Goal: Task Accomplishment & Management: Contribute content

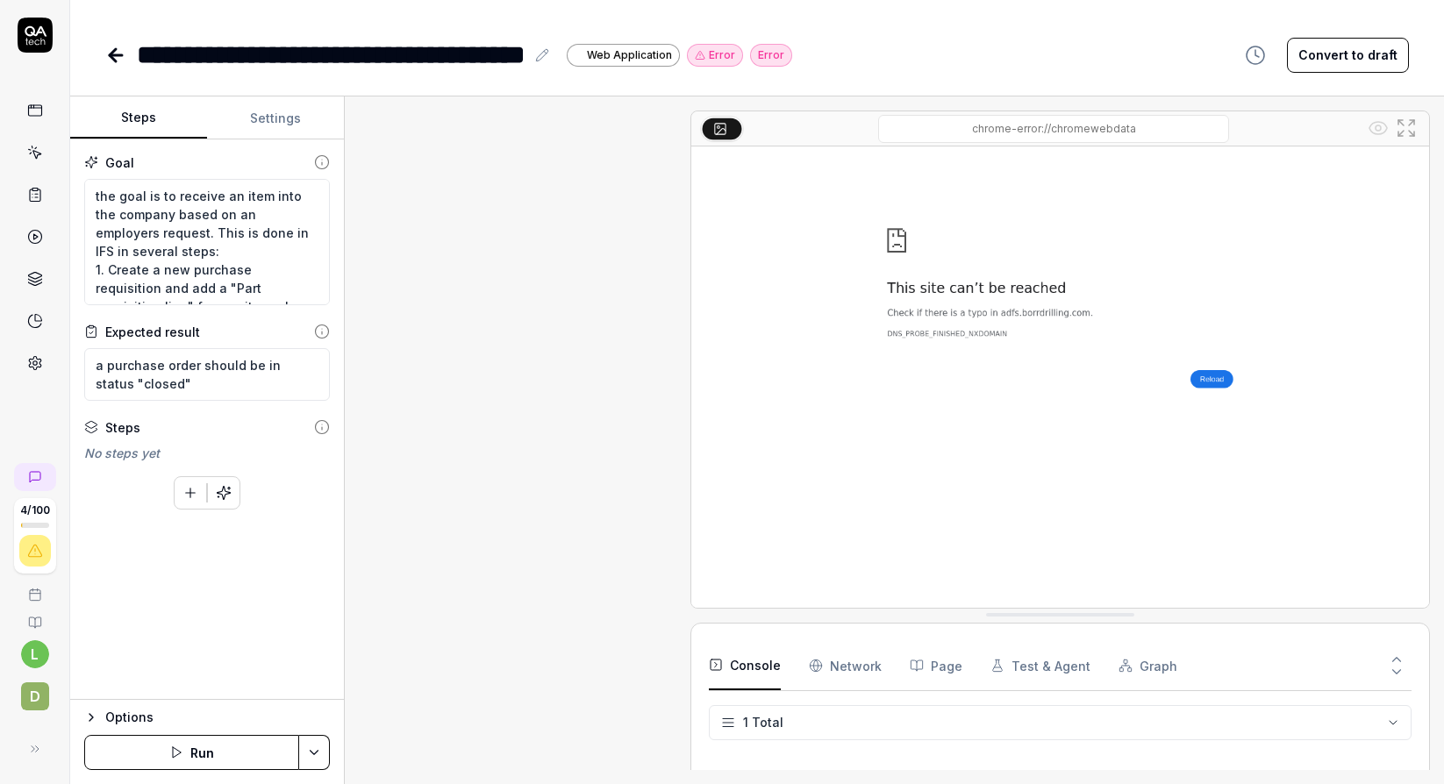
type textarea "*"
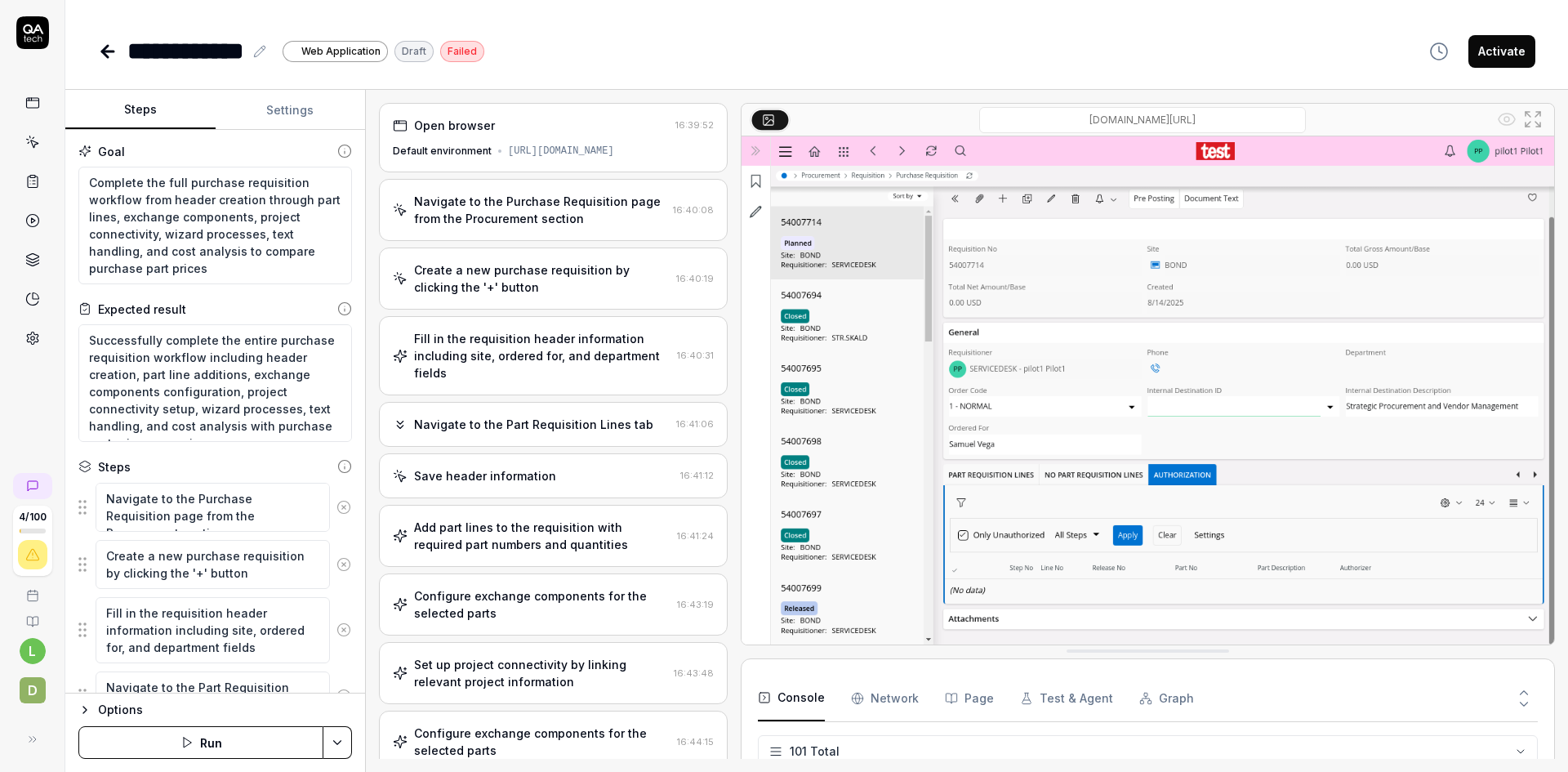
type textarea "*"
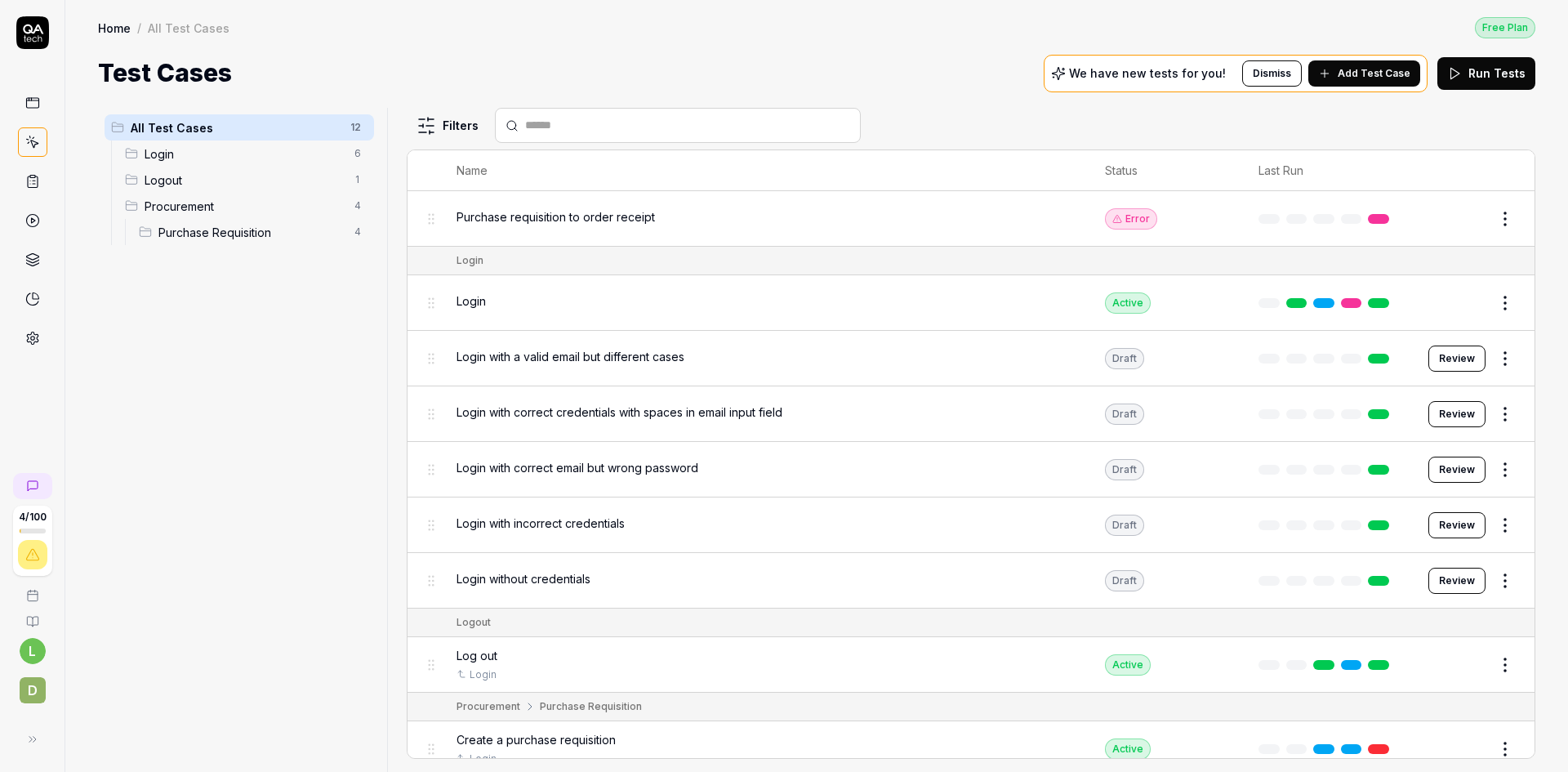
click at [649, 212] on span "Purchase requisition to order receipt" at bounding box center [555, 217] width 198 height 17
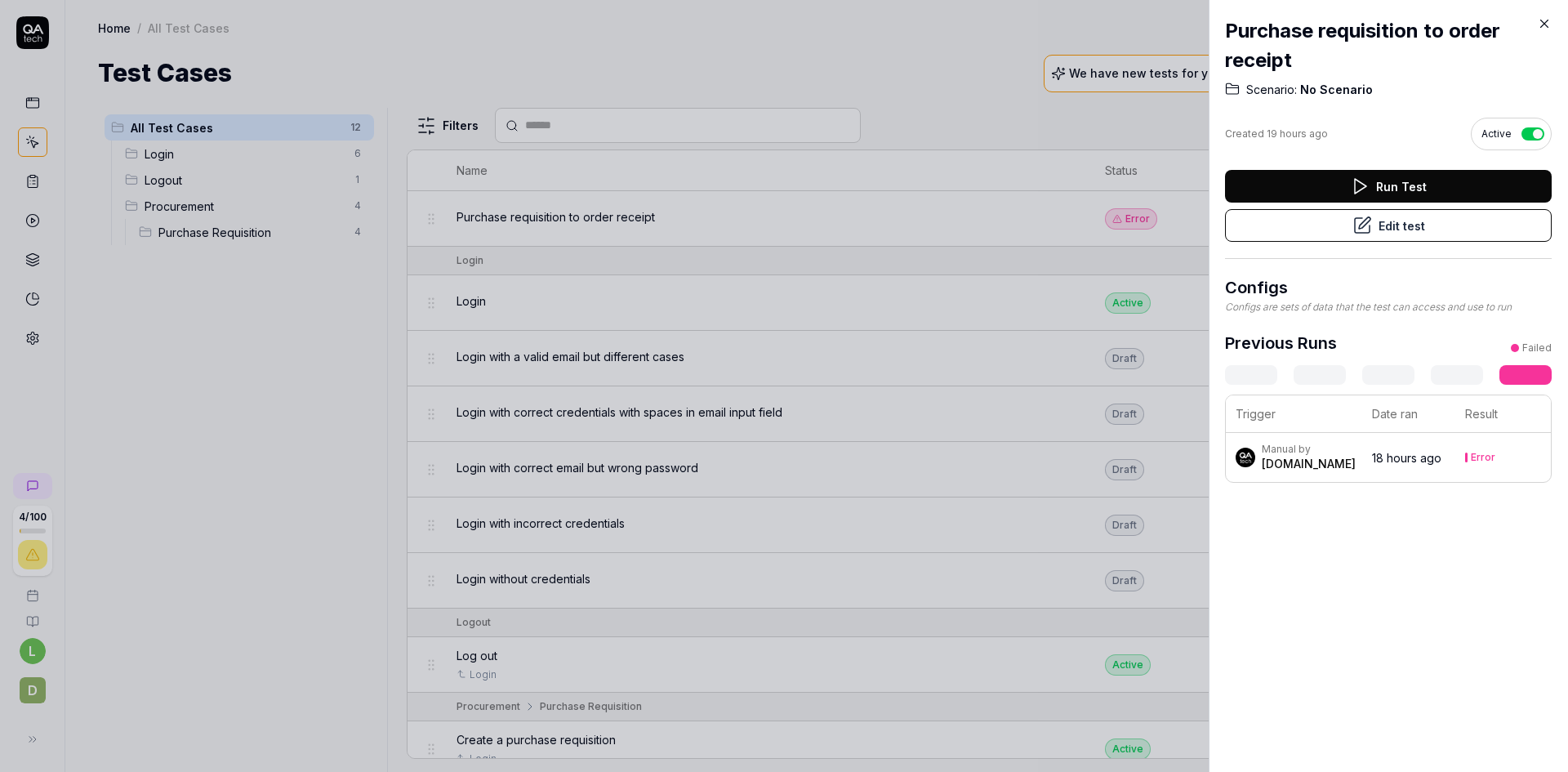
click at [1404, 227] on button "Edit test" at bounding box center [1388, 225] width 327 height 33
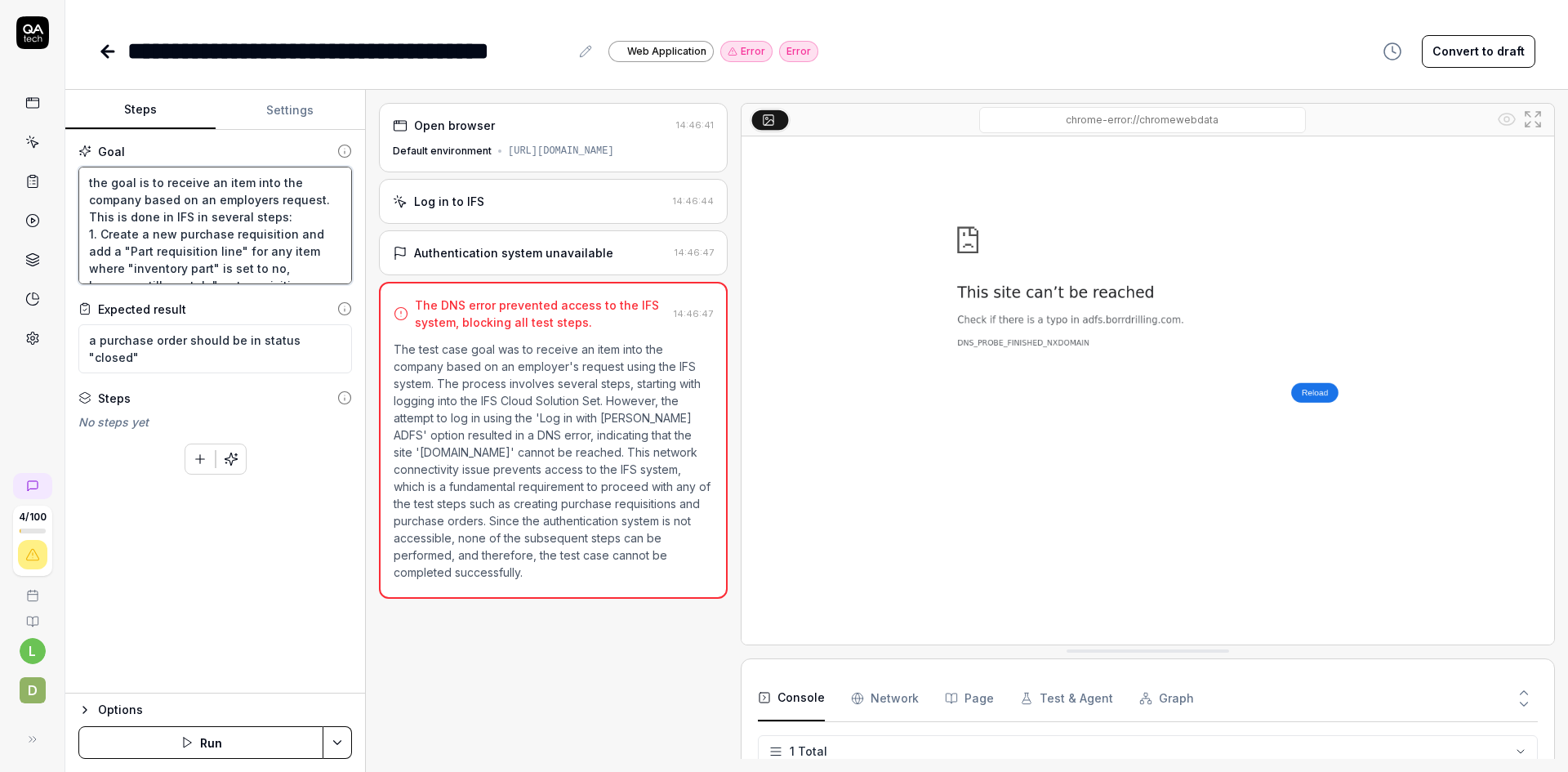
type textarea "*"
click at [29, 481] on icon at bounding box center [33, 486] width 13 height 13
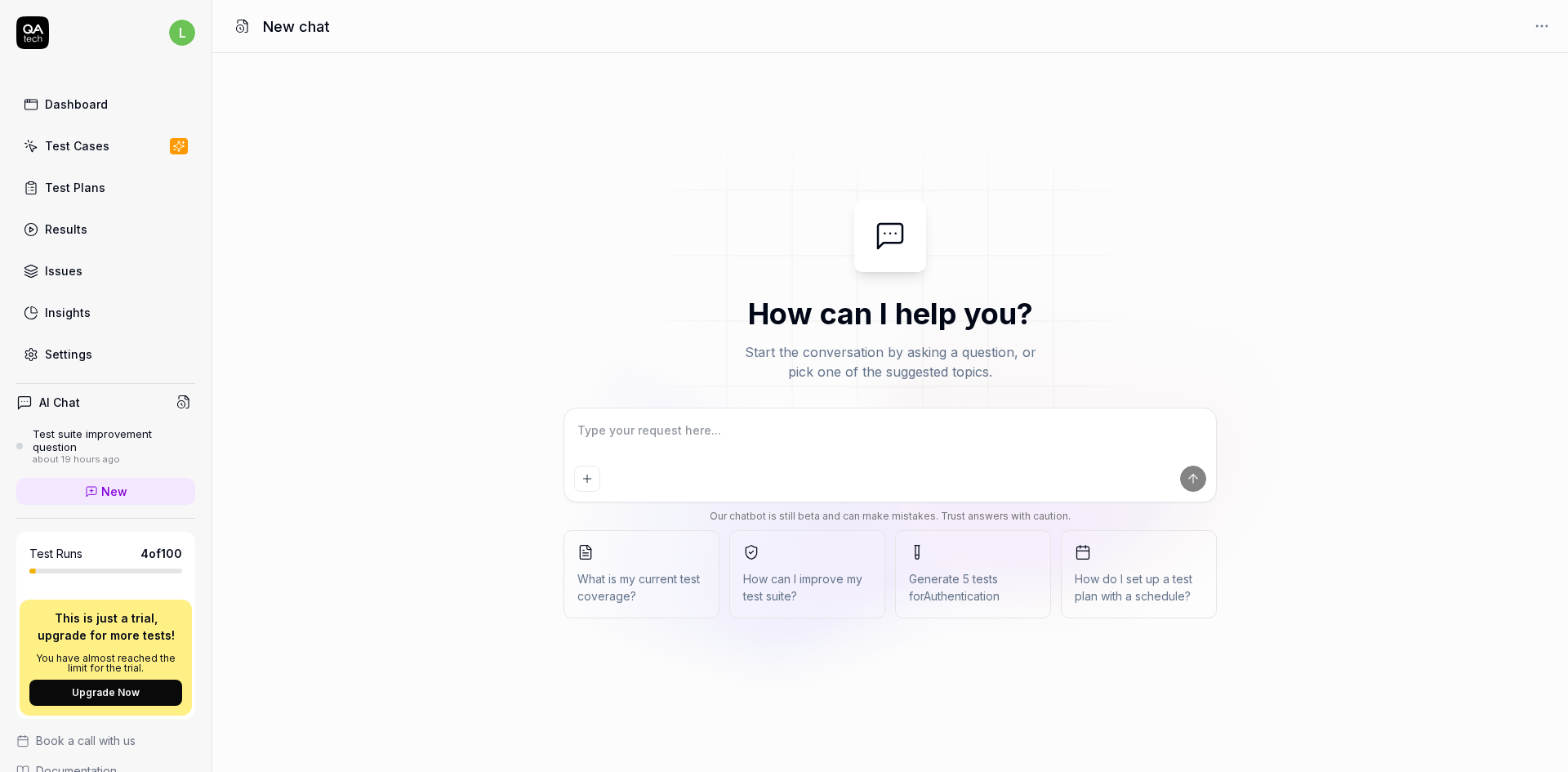
type textarea "*"
type textarea "c"
type textarea "*"
type textarea "cr"
type textarea "*"
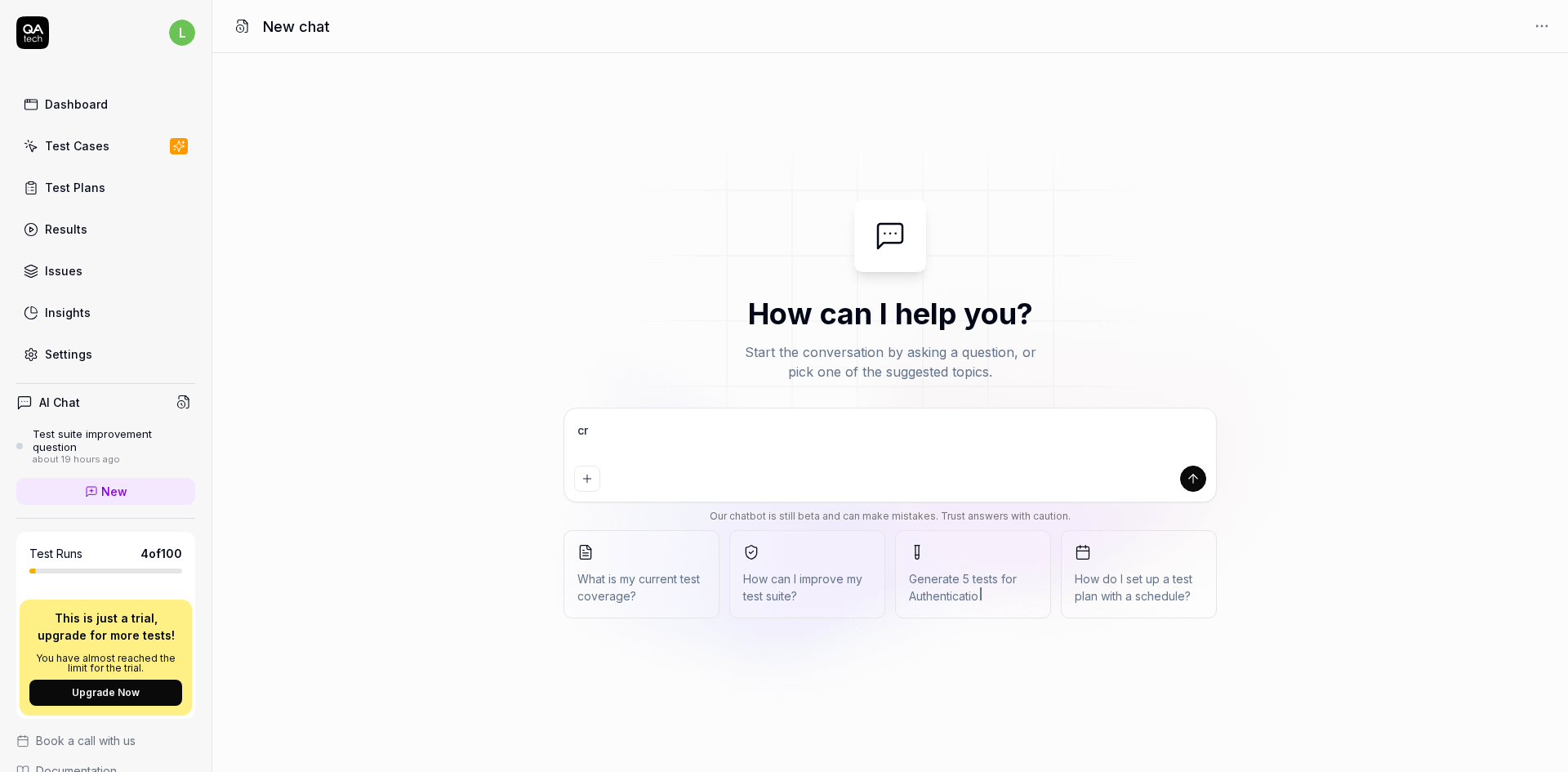
type textarea "cre"
type textarea "*"
type textarea "crea"
type textarea "*"
type textarea "creat"
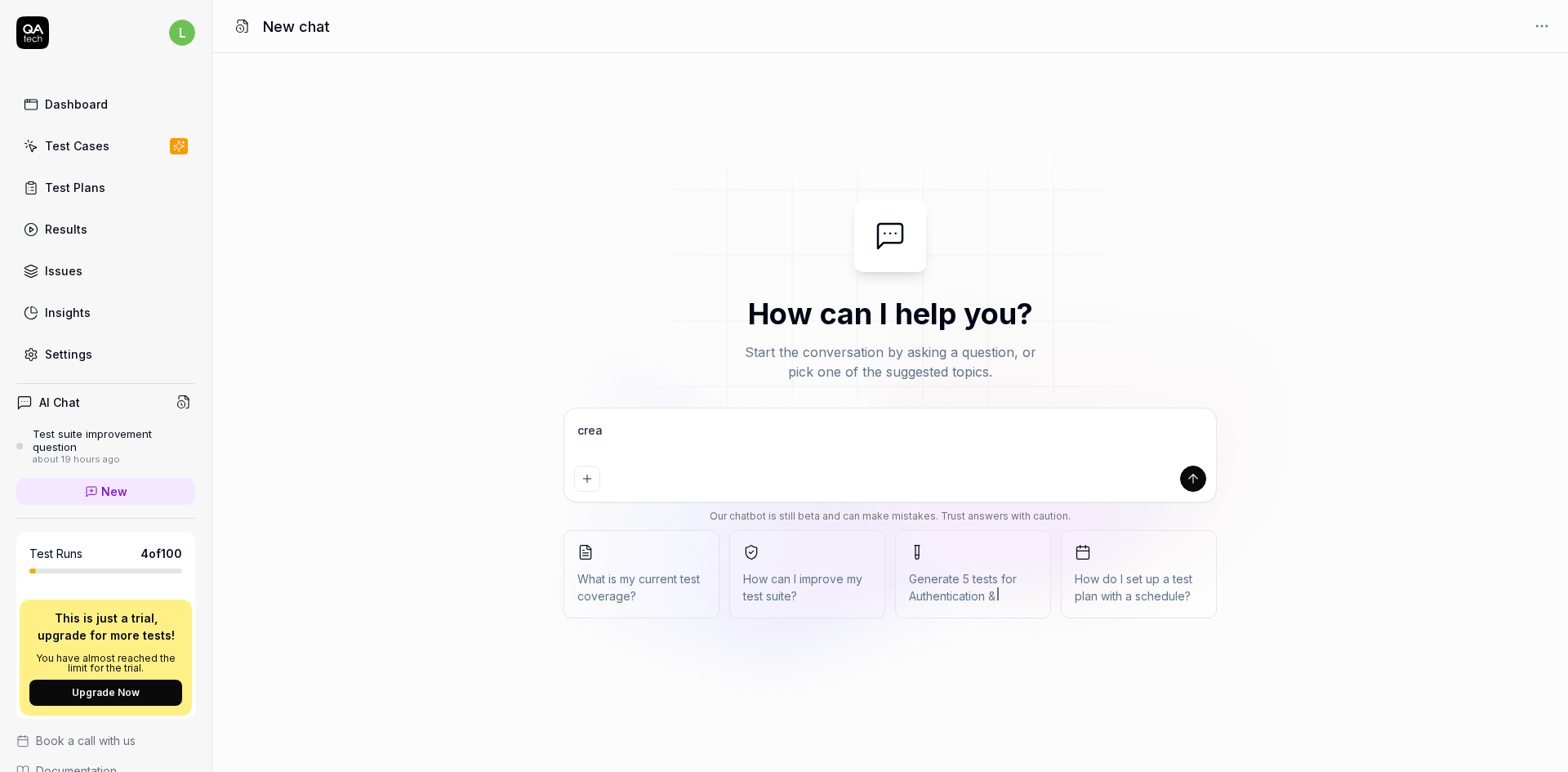
type textarea "*"
type textarea "create"
type textarea "*"
type textarea "create"
type textarea "*"
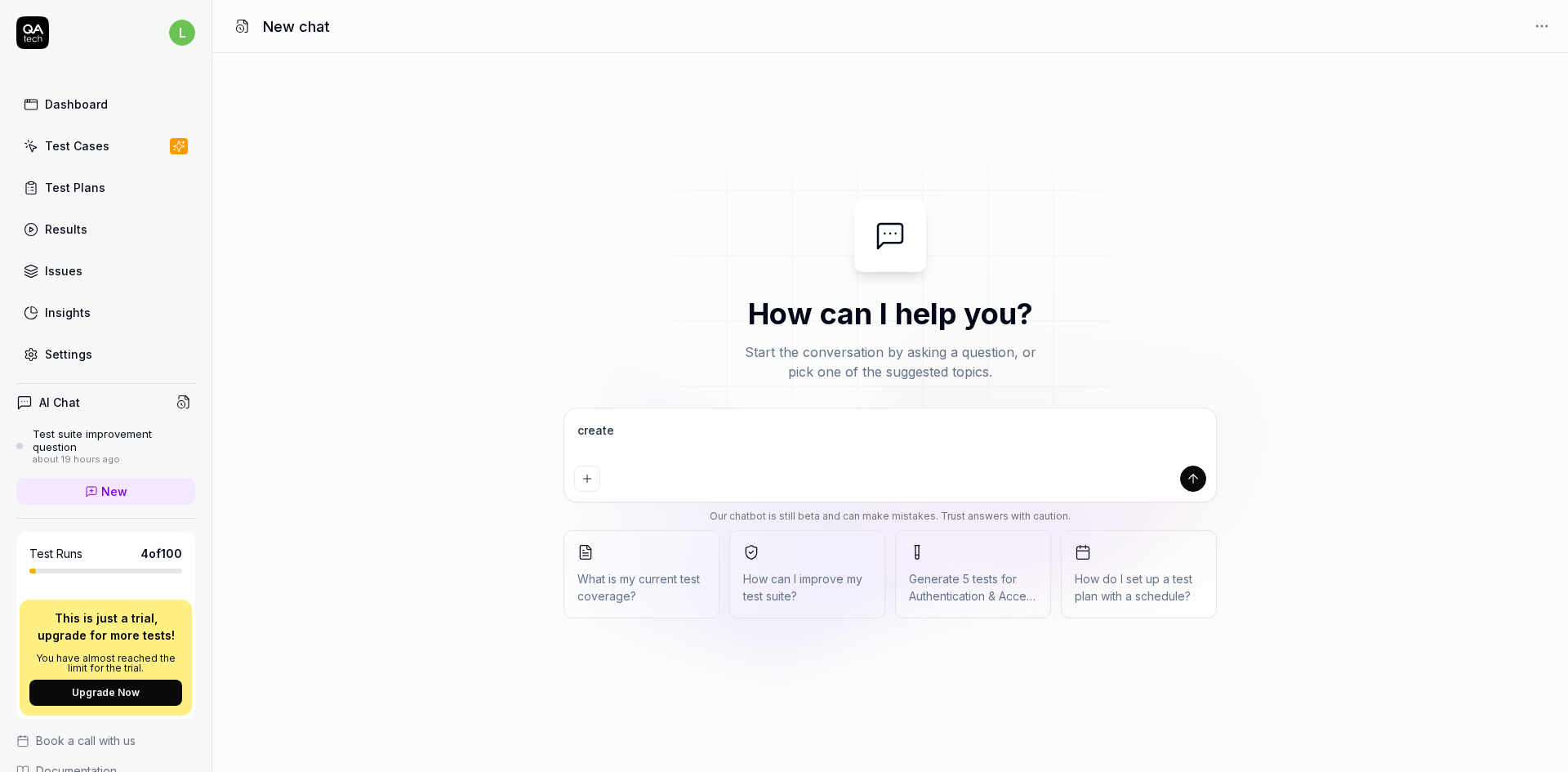
type textarea "create a"
type textarea "*"
type textarea "create a"
type textarea "*"
type textarea "create a n"
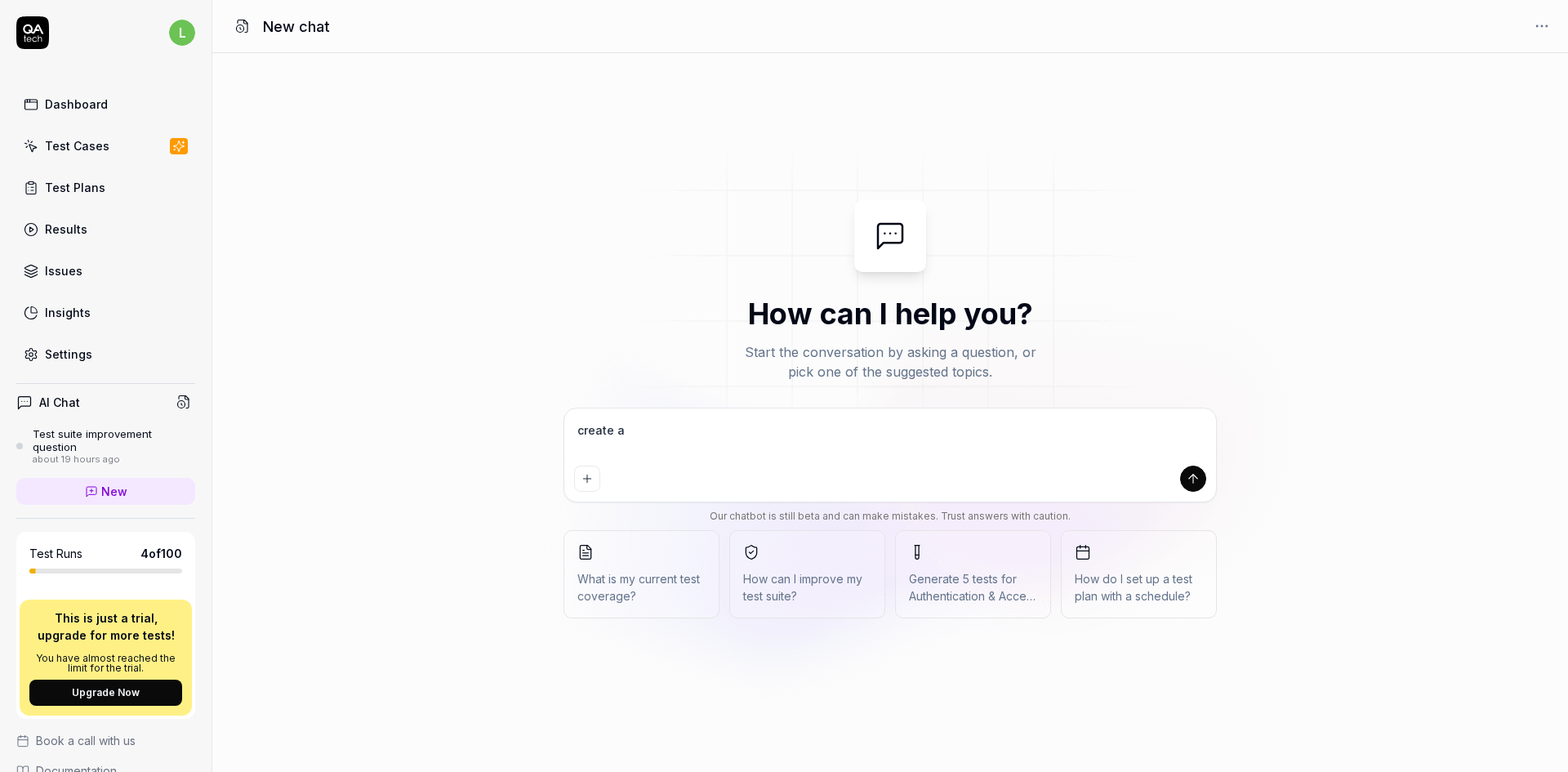
type textarea "*"
type textarea "create a ne"
type textarea "*"
type textarea "create a new"
type textarea "*"
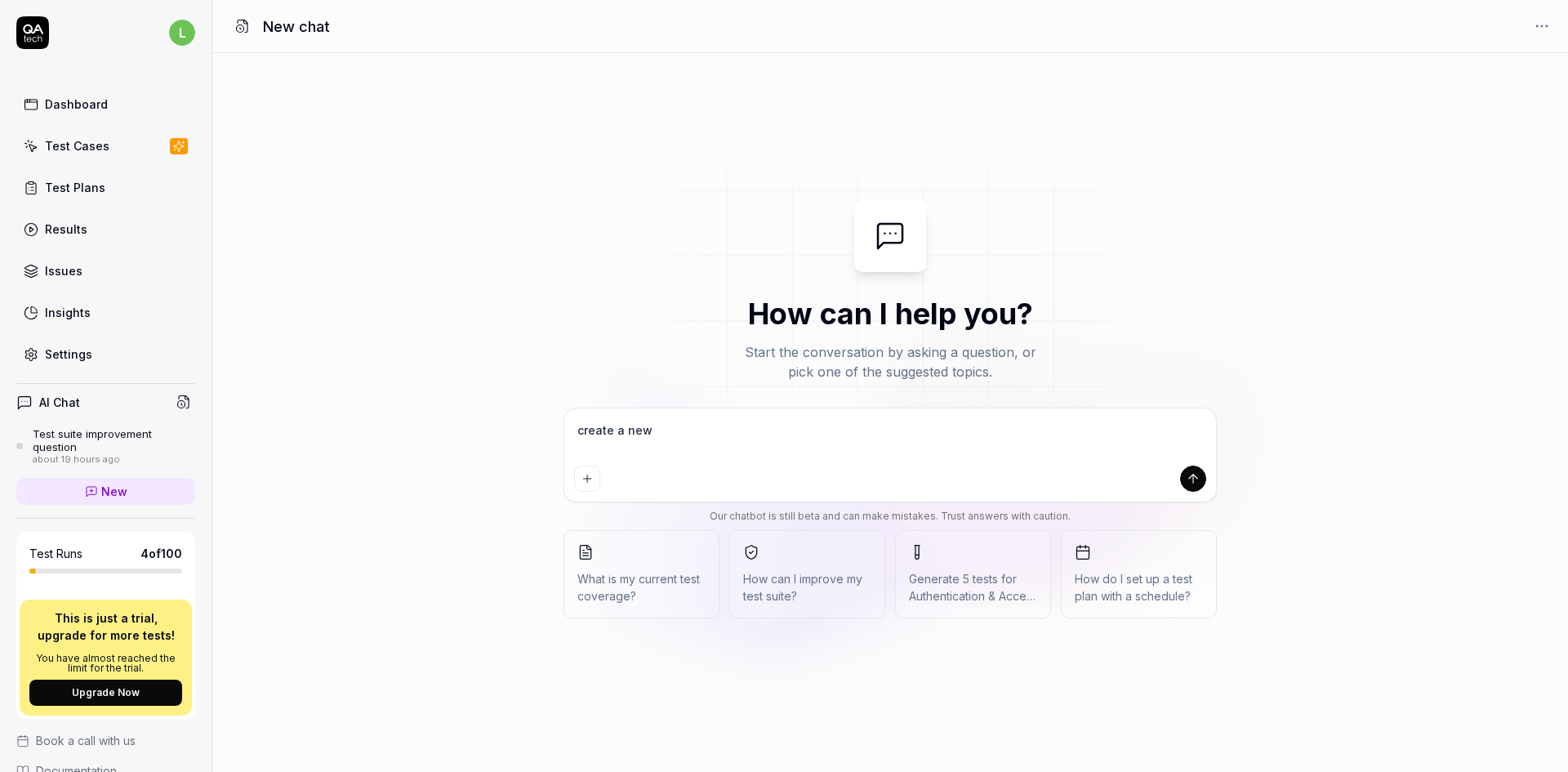
type textarea "create a new"
type textarea "*"
type textarea "create a new t"
type textarea "*"
type textarea "create a new te"
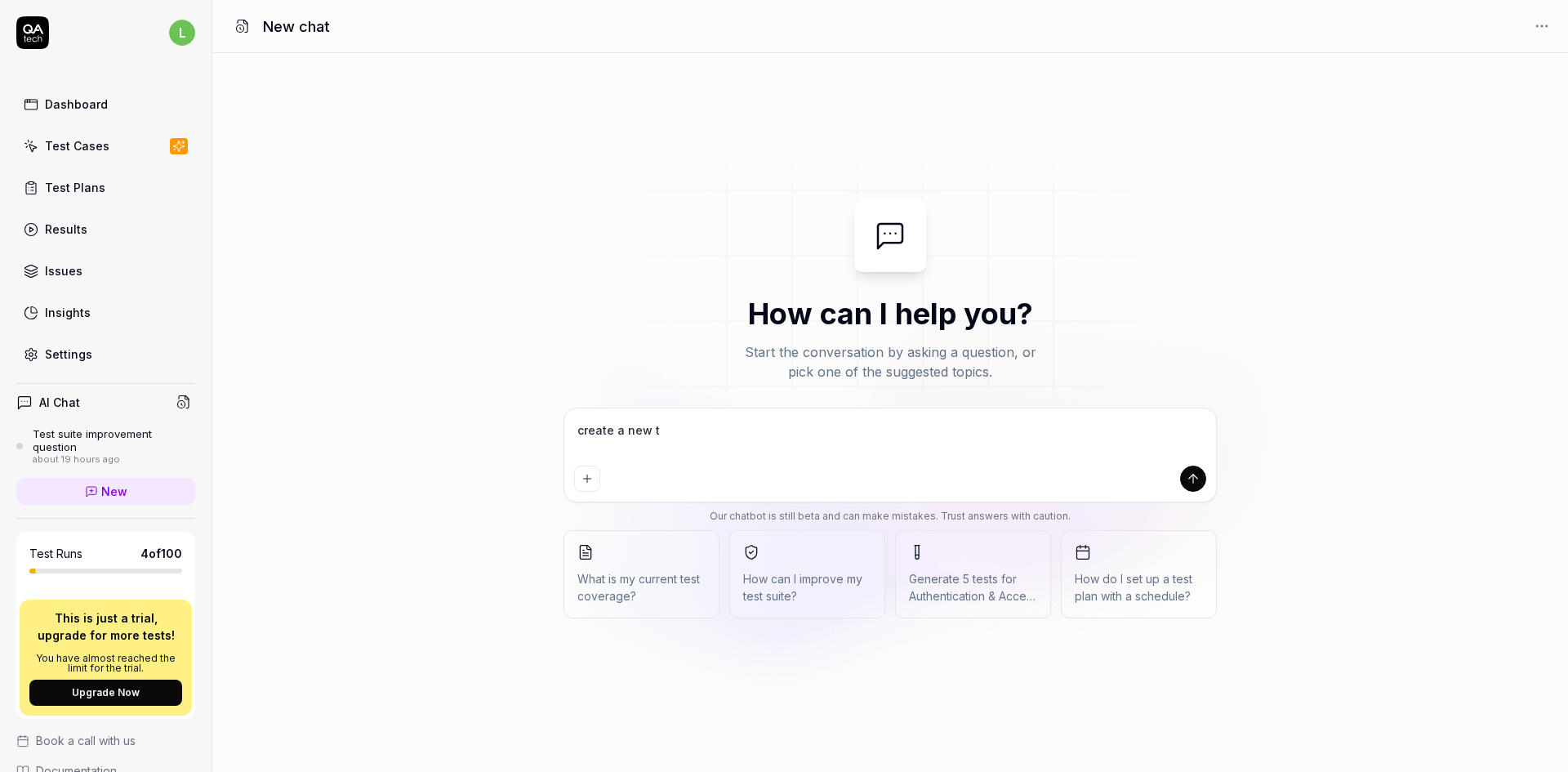
type textarea "*"
type textarea "create a new tes"
type textarea "*"
type textarea "create a new test"
type textarea "*"
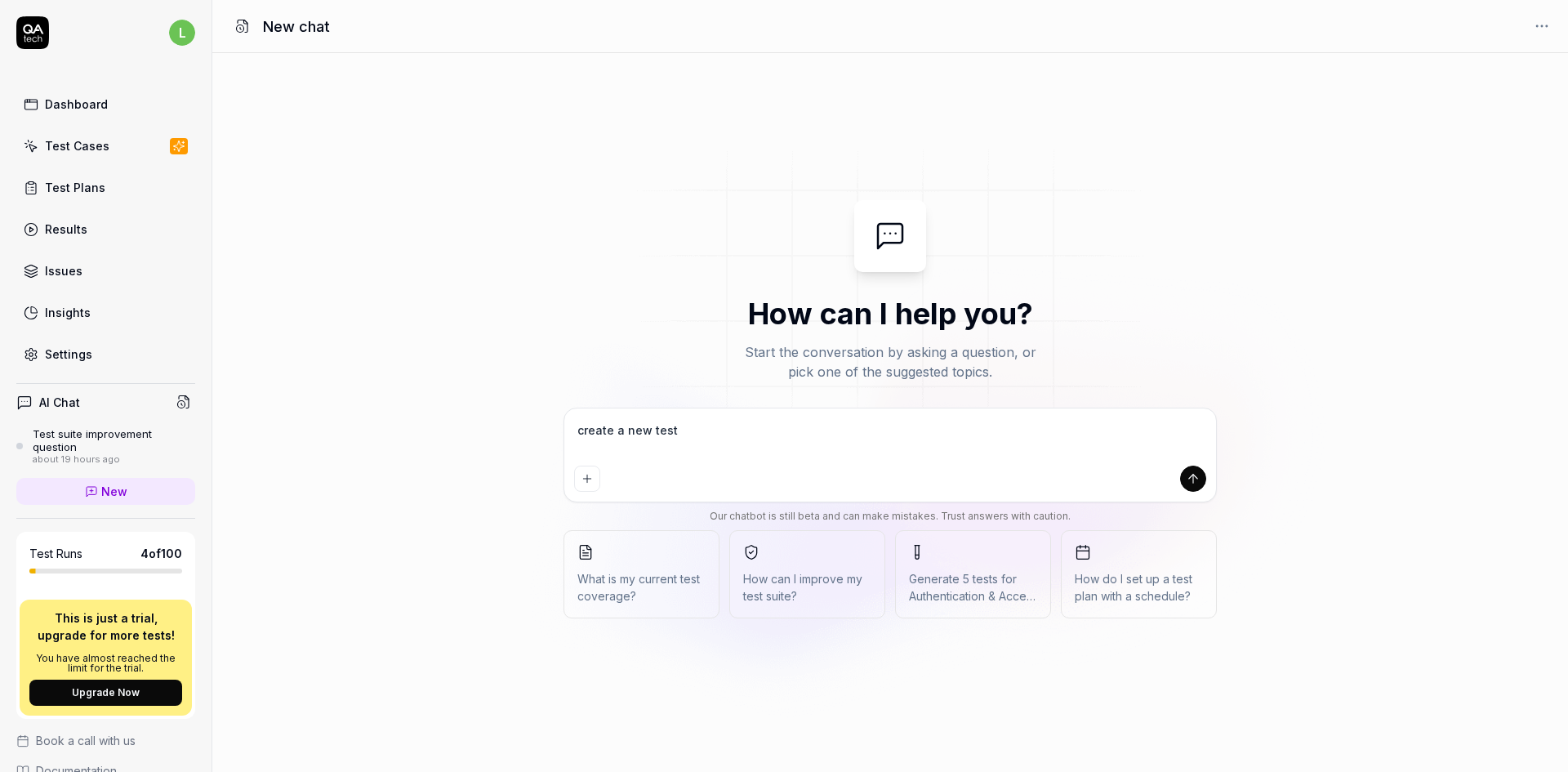
type textarea "create a new test"
type textarea "*"
type textarea "create a new test c"
type textarea "*"
type textarea "create a new test ca"
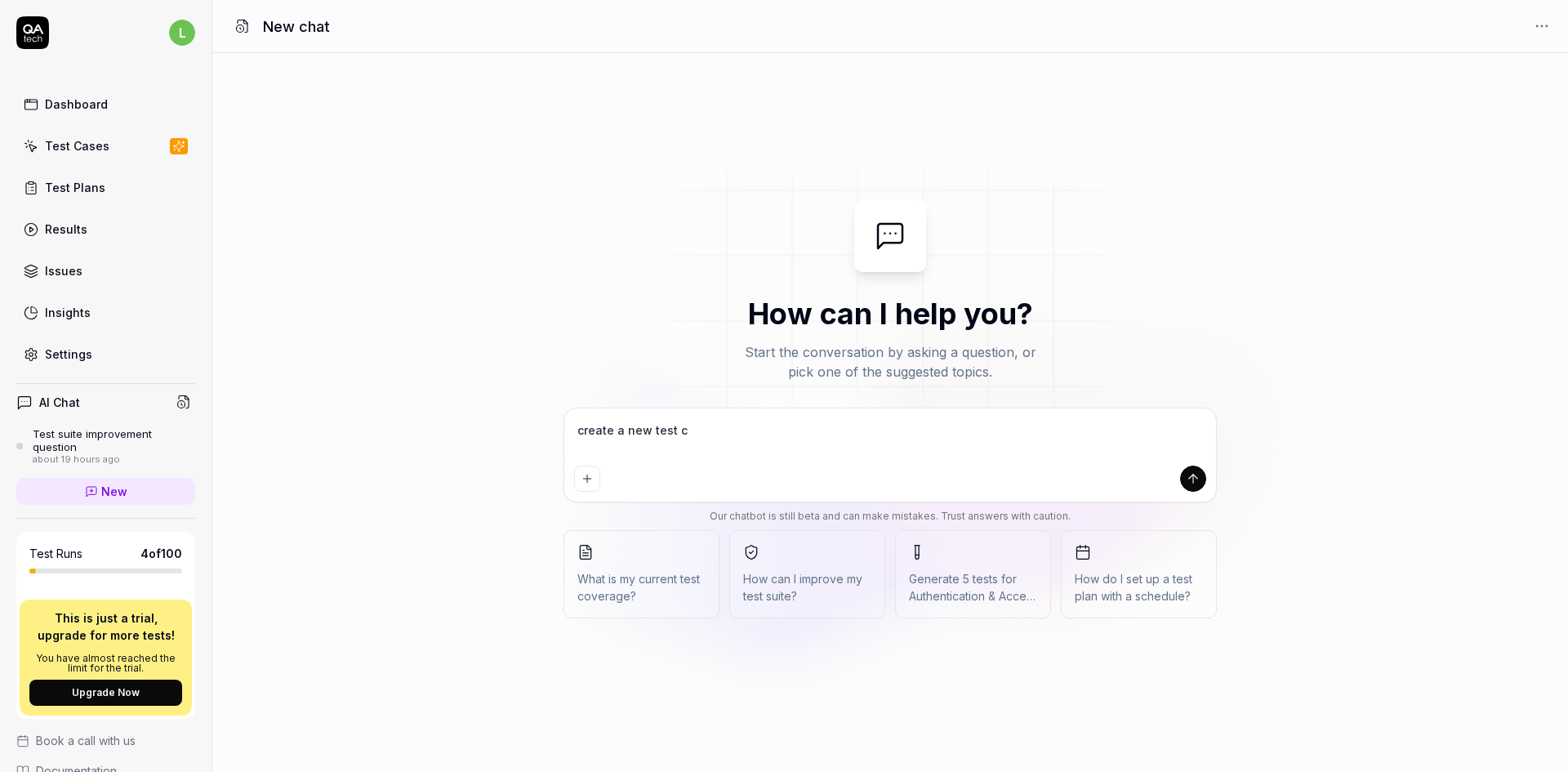
type textarea "*"
type textarea "create a new test cas"
type textarea "*"
type textarea "create a new test case"
type textarea "*"
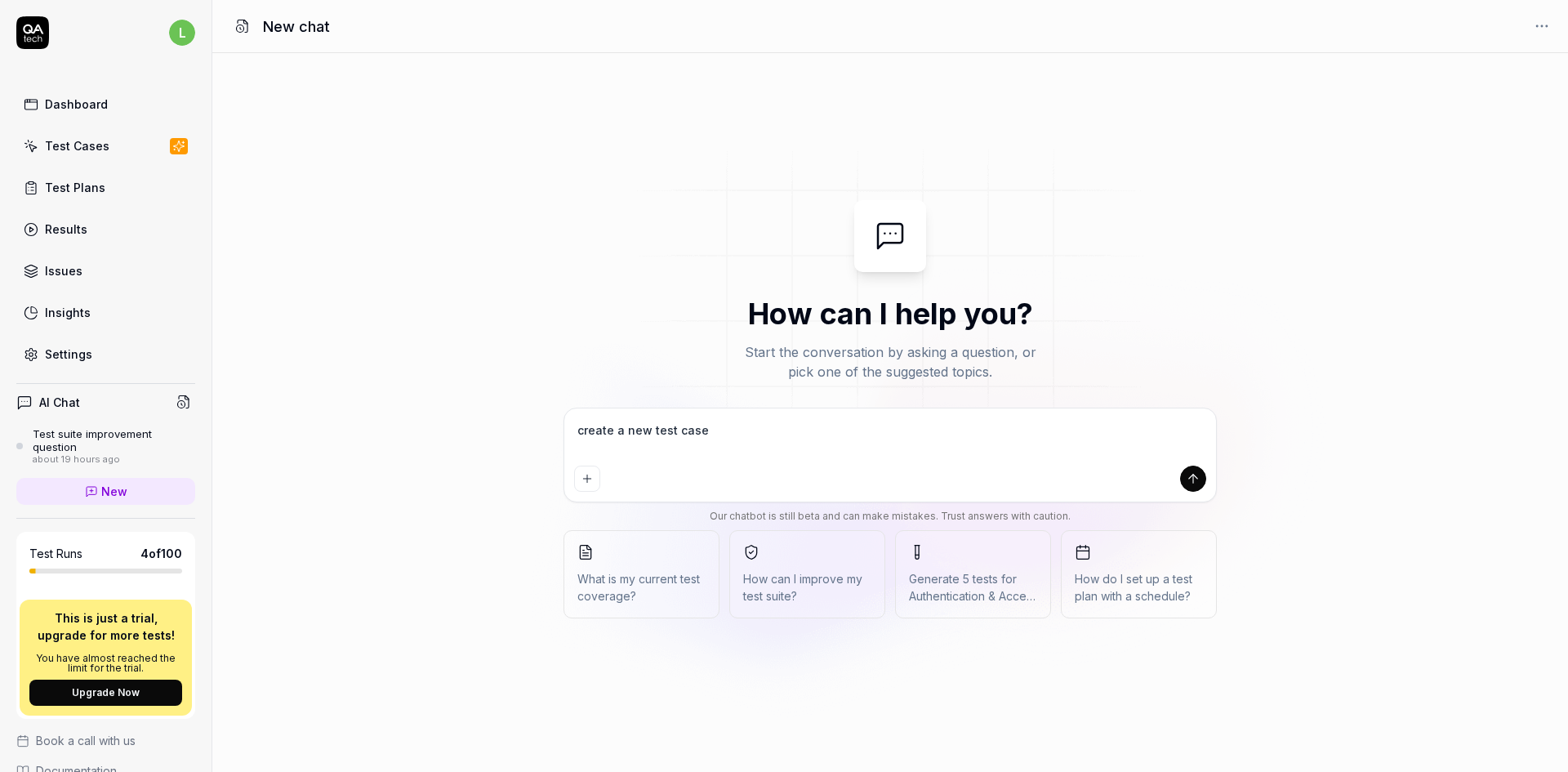
type textarea "create a new test case"
type textarea "*"
type textarea "create a new test case b"
type textarea "*"
type textarea "create a new test case be"
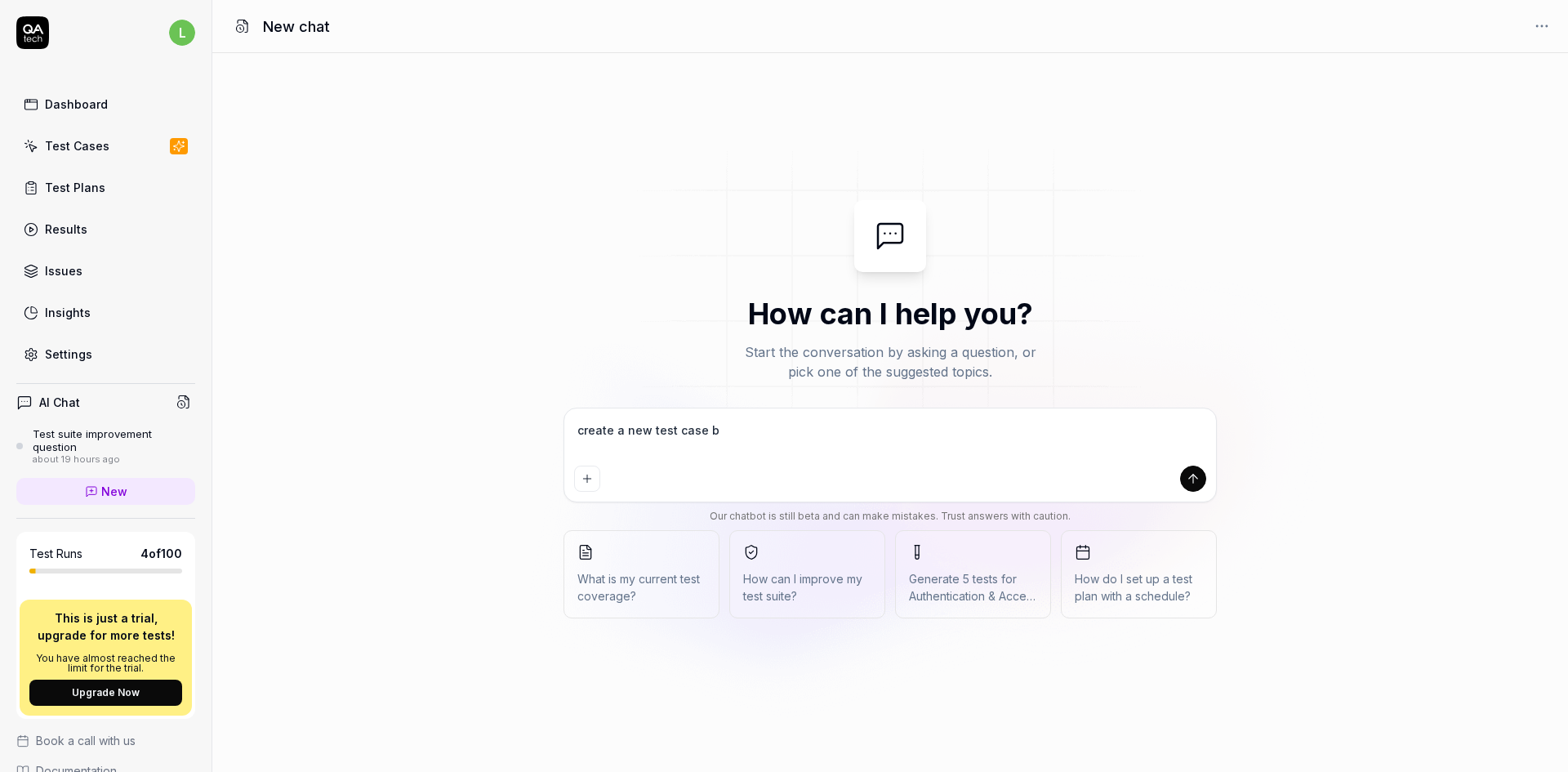
type textarea "*"
type textarea "create a new test case b"
type textarea "*"
type textarea "create a new test case ba"
type textarea "*"
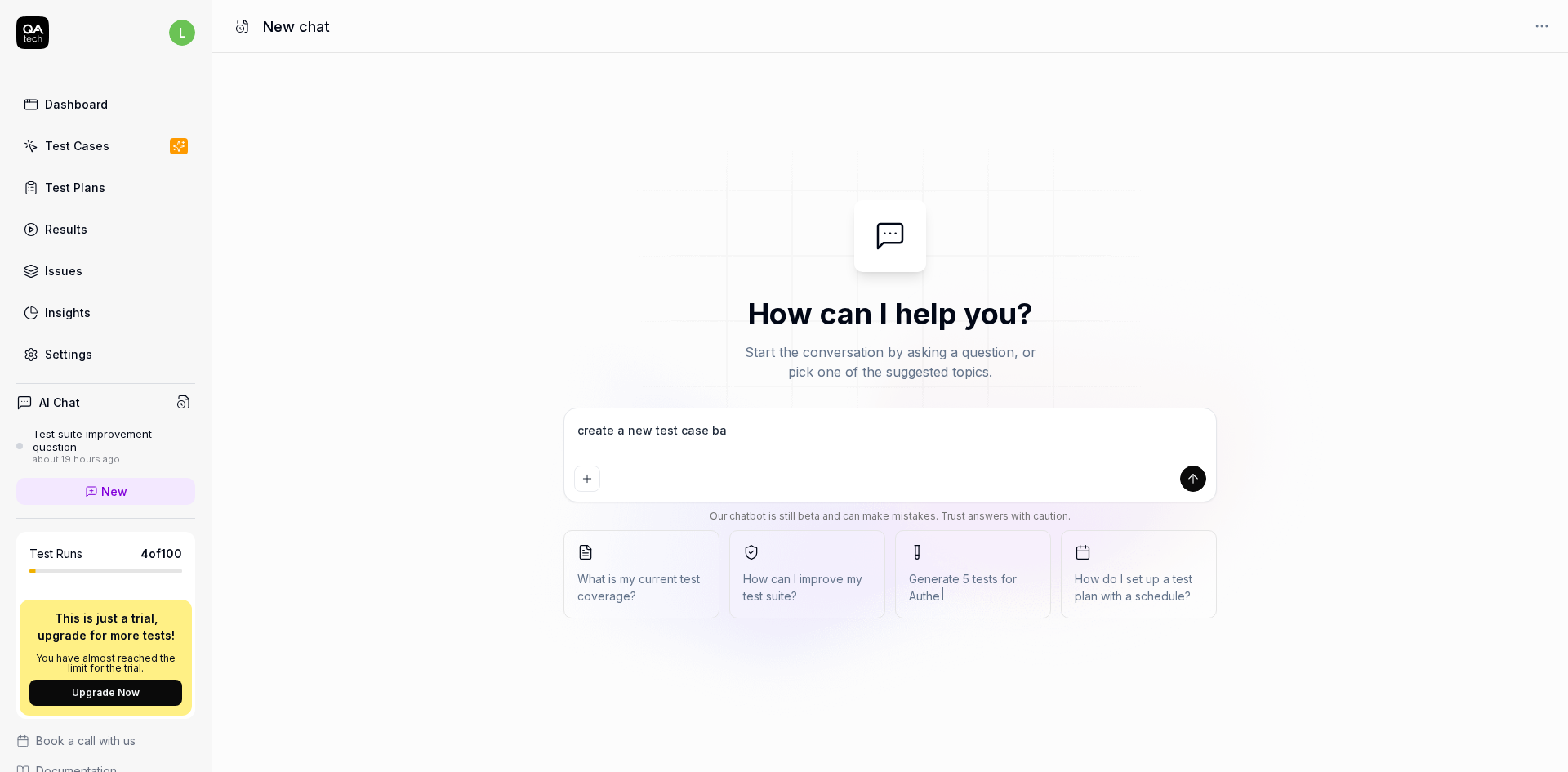
type textarea "create a new test case bas"
type textarea "*"
type textarea "create a new test case base"
type textarea "*"
type textarea "create a new test case based"
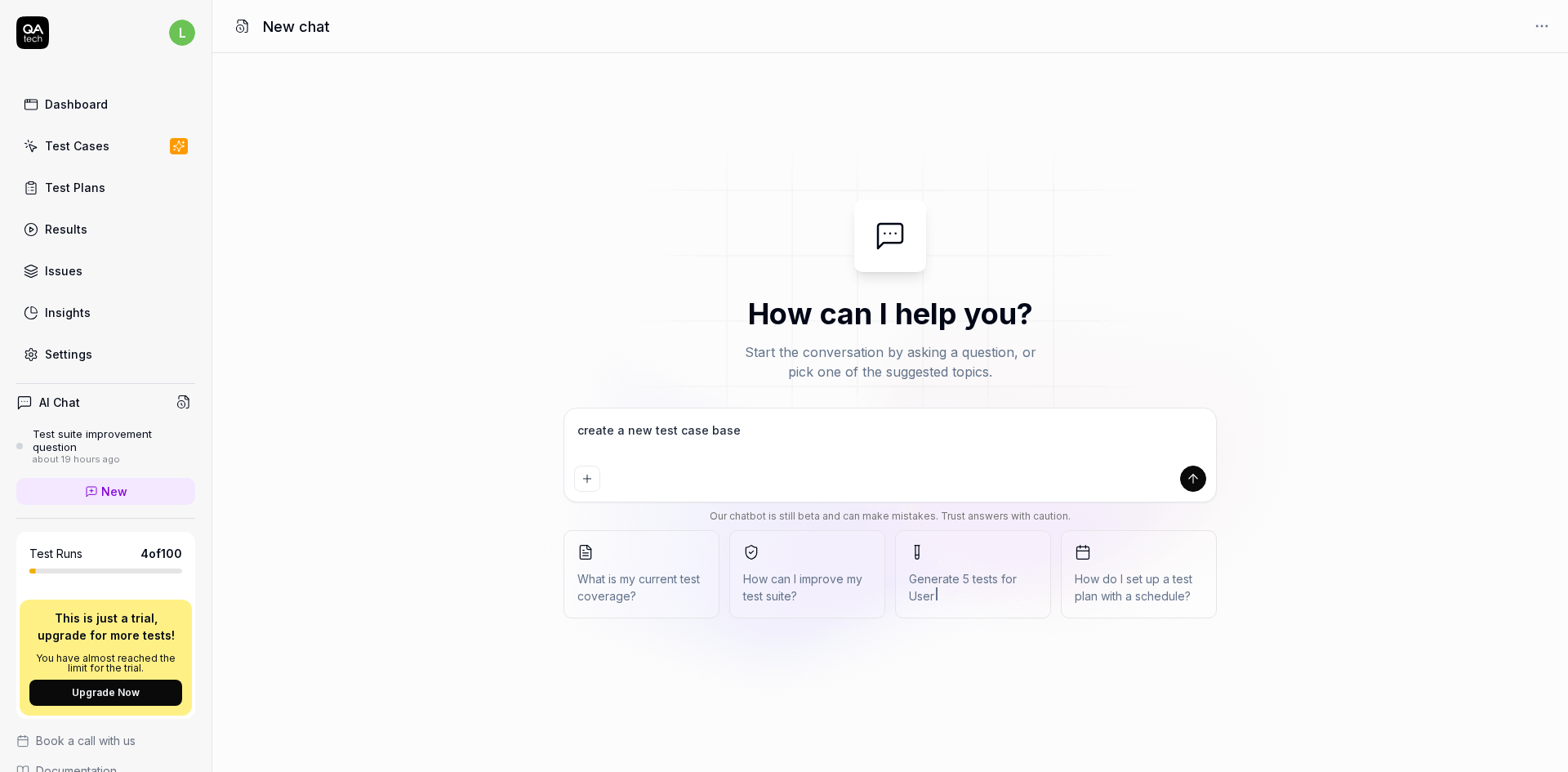
type textarea "*"
type textarea "create a new test case based"
type textarea "*"
type textarea "create a new test case based o"
type textarea "*"
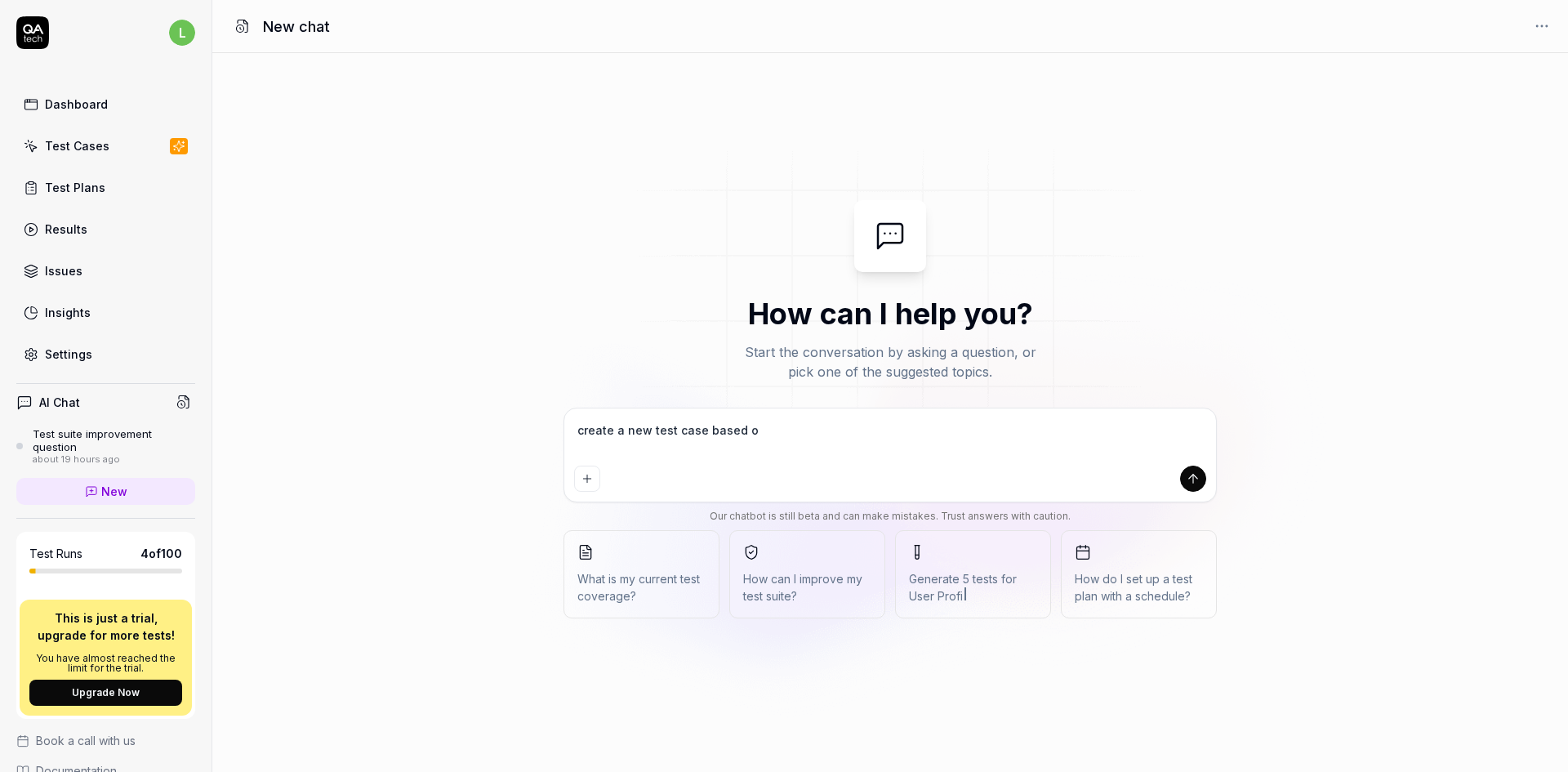
type textarea "create a new test case based on"
type textarea "*"
type textarea "create a new test case based on"
type textarea "*"
type textarea "create a new test case based on b"
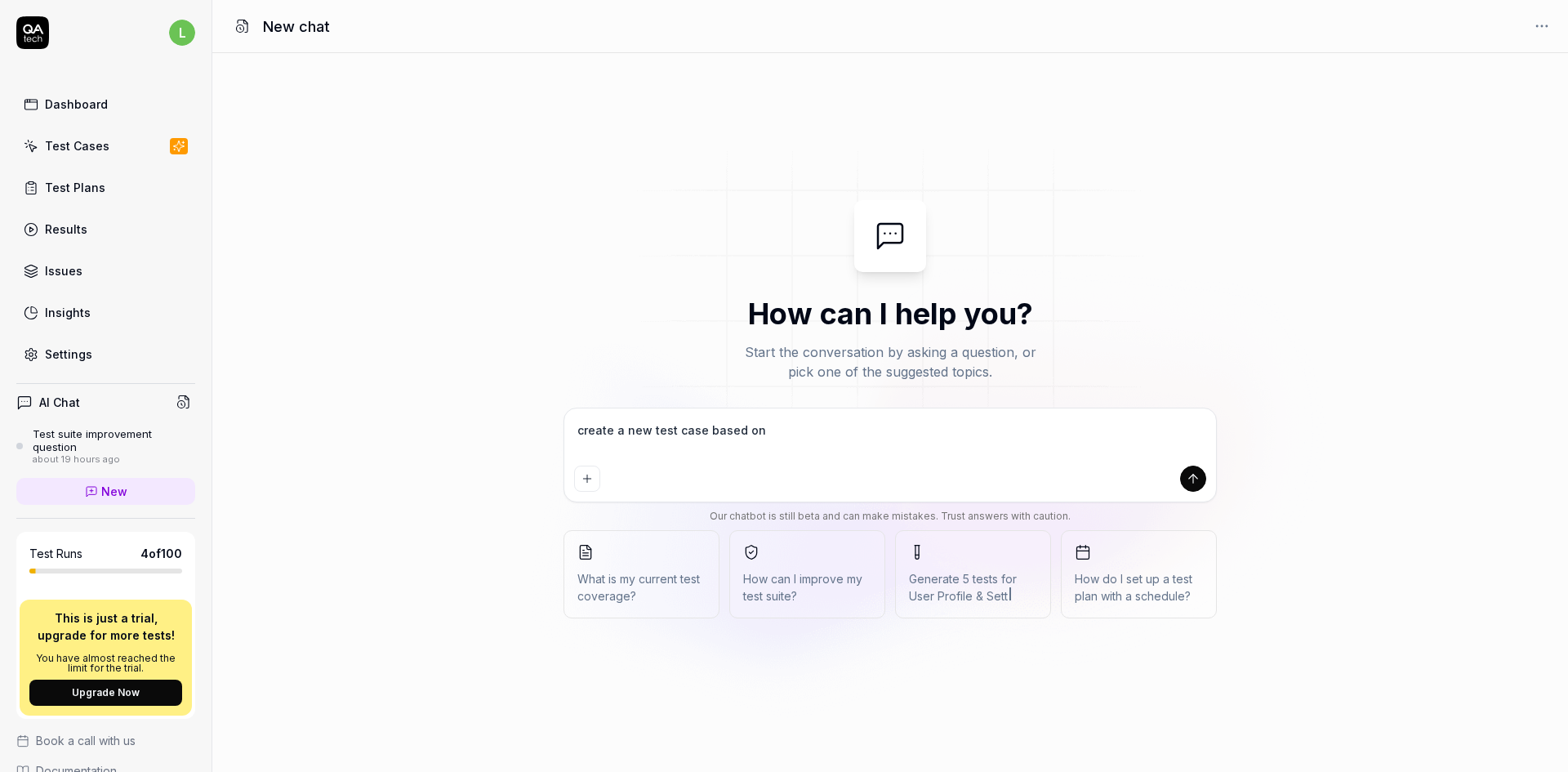
type textarea "*"
type textarea "create a new test case based on be"
type textarea "*"
type textarea "create a new test case based on bel"
type textarea "*"
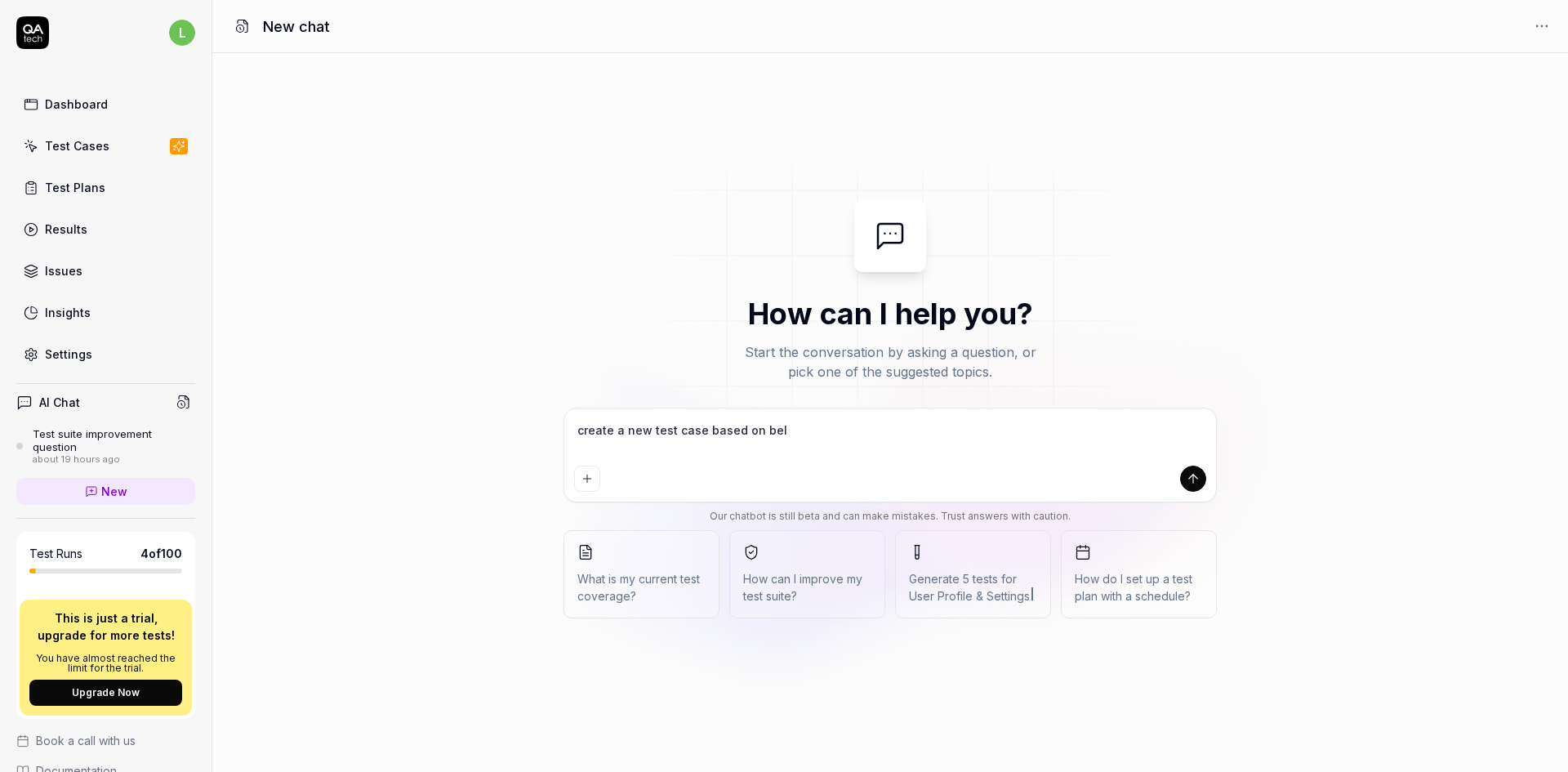
type textarea "create a new test case based on belo"
type textarea "*"
type textarea "create a new test case based on below"
type textarea "*"
type textarea "create a new test case based on below"
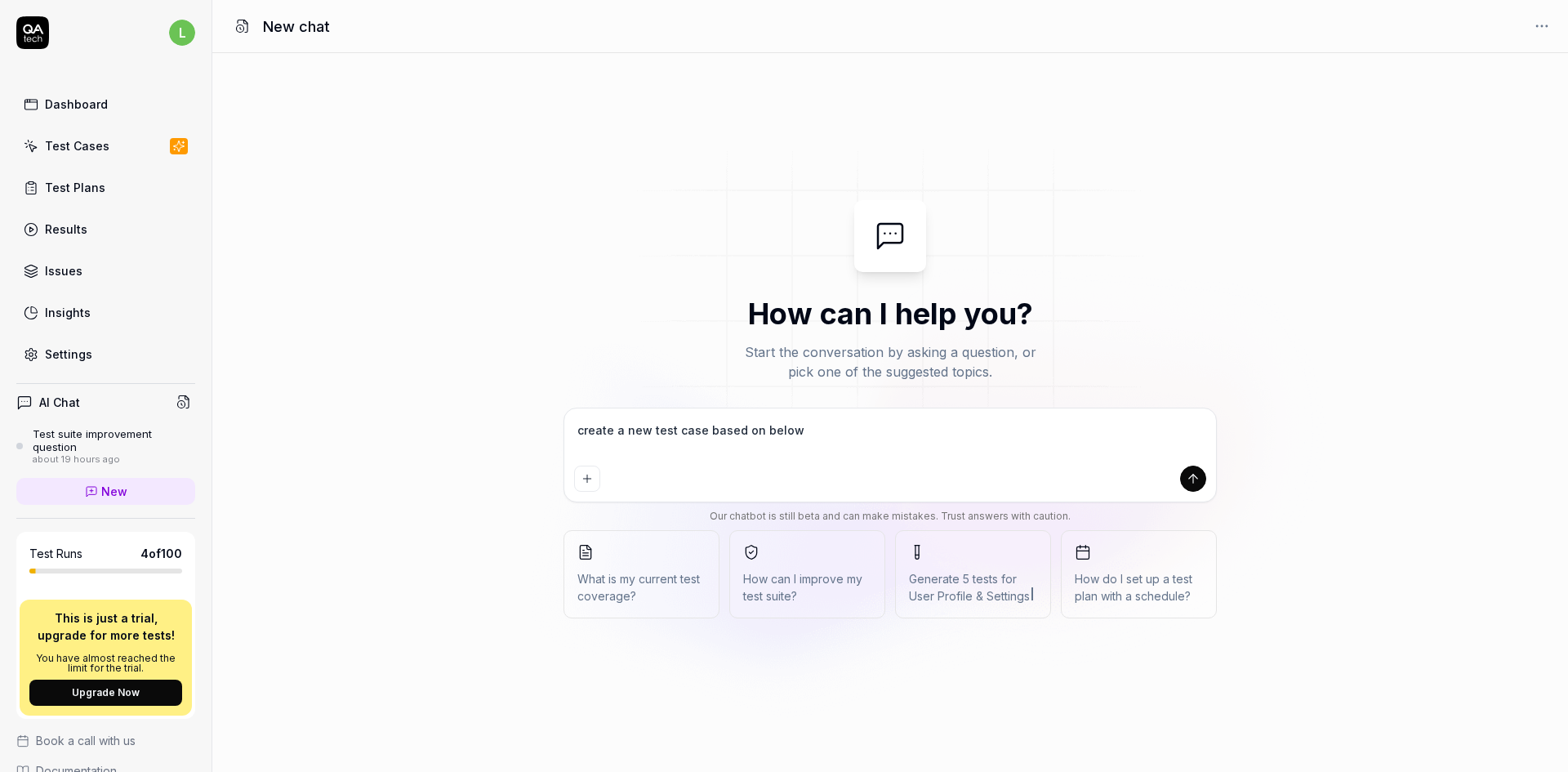
type textarea "*"
type textarea "create a new test case based on below i"
type textarea "*"
type textarea "create a new test case based on below im"
type textarea "*"
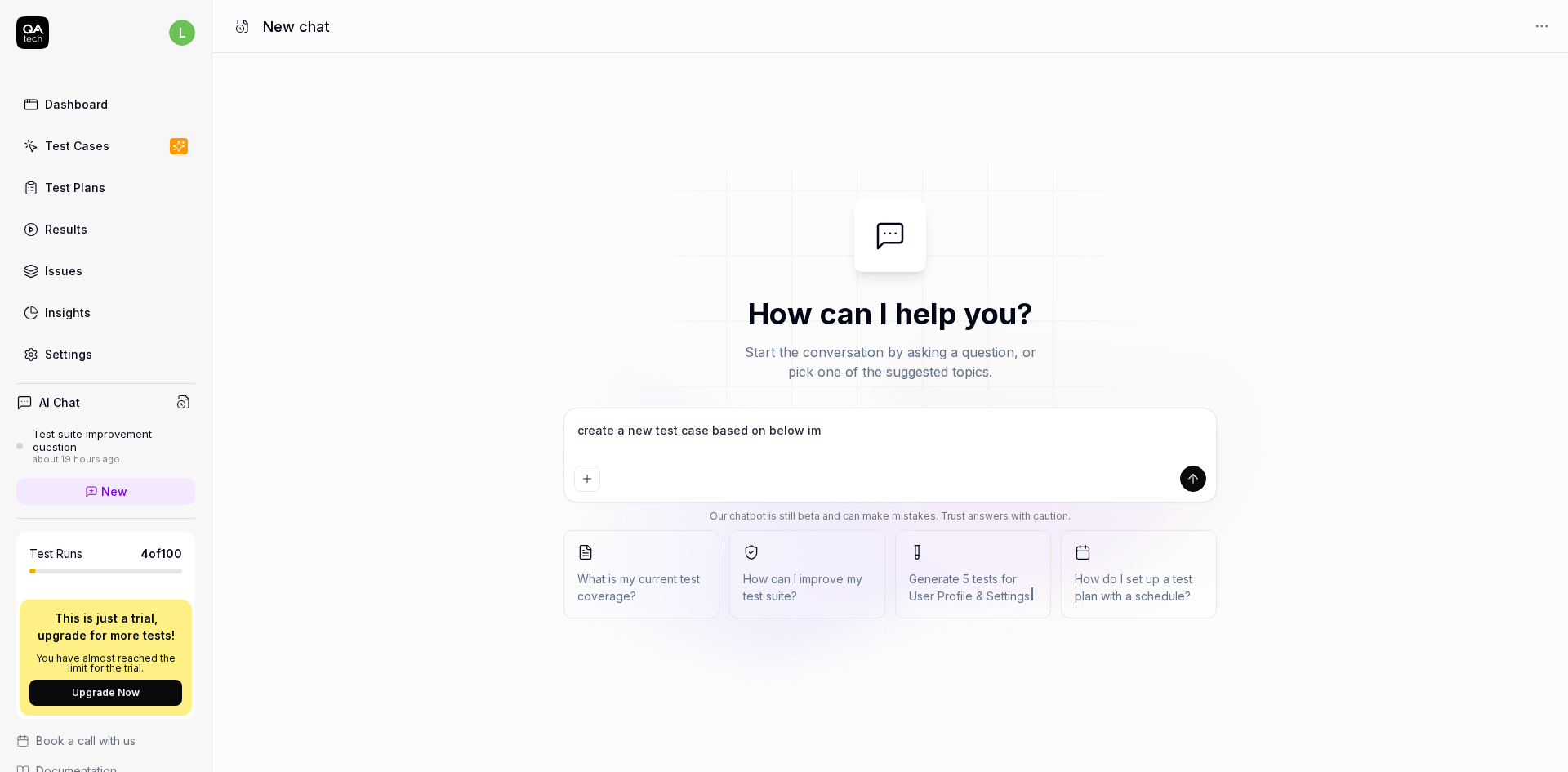
type textarea "create a new test case based on below ima"
type textarea "*"
type textarea "create a new test case based on below imag"
type textarea "*"
type textarea "create a new test case based on below image"
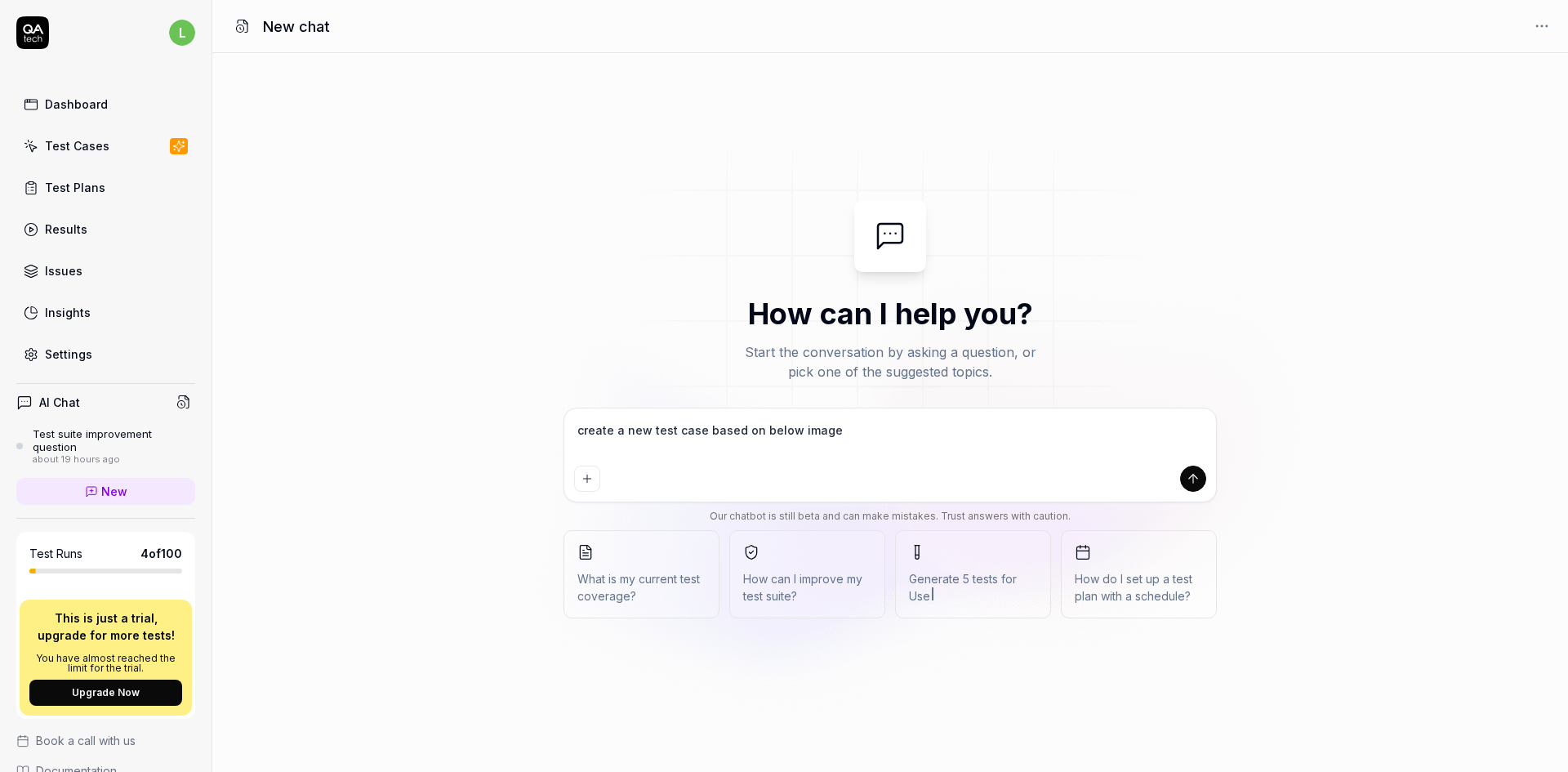
type textarea "*"
click at [768, 436] on textarea "create a new test case based on below image" at bounding box center [890, 439] width 632 height 41
type textarea "create a new test case based on aimage"
type textarea "*"
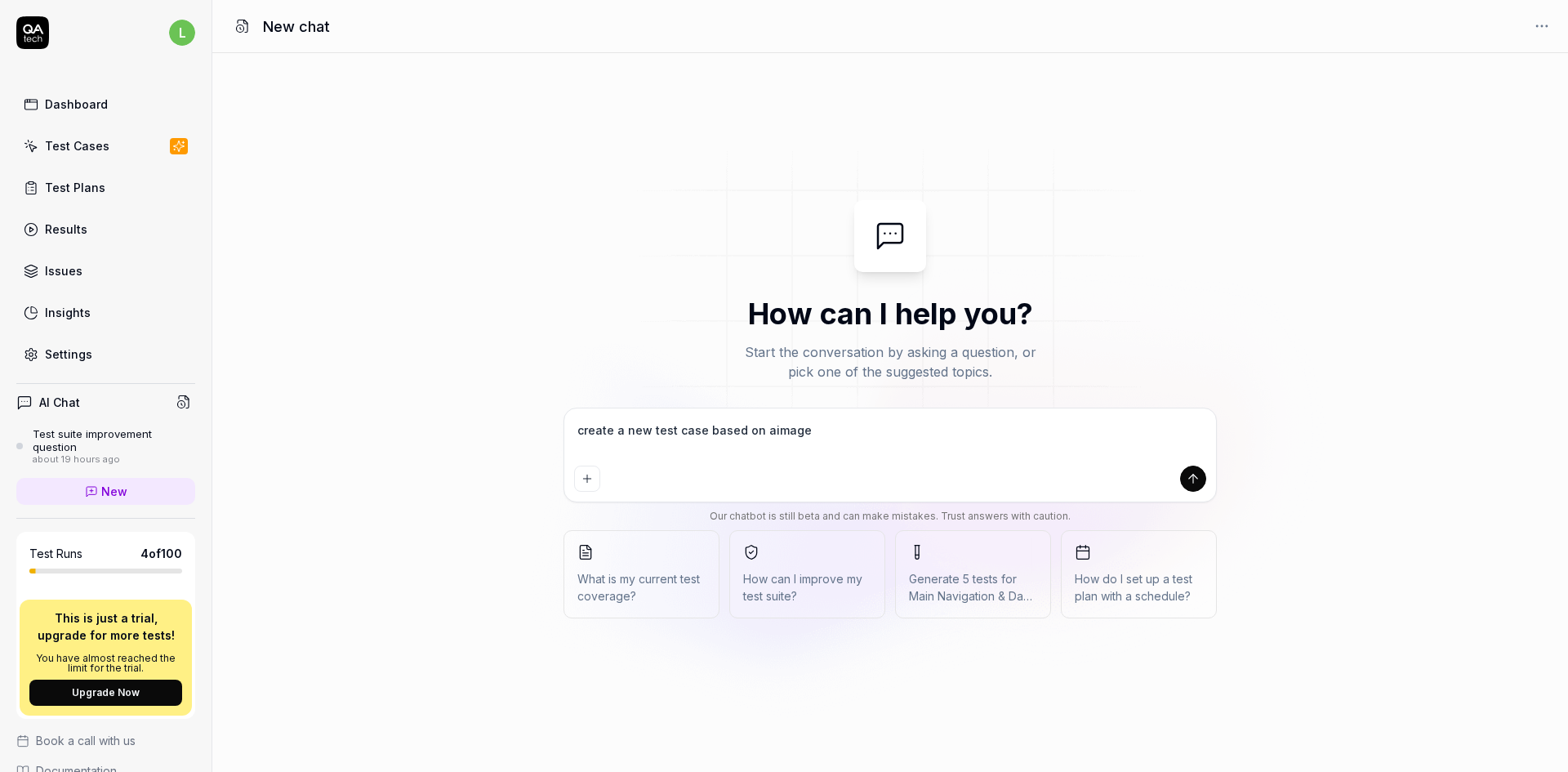
type textarea "create a new test case based on atimage"
type textarea "*"
type textarea "create a new test case based on attimage"
type textarea "*"
type textarea "create a new test case based on attaimage"
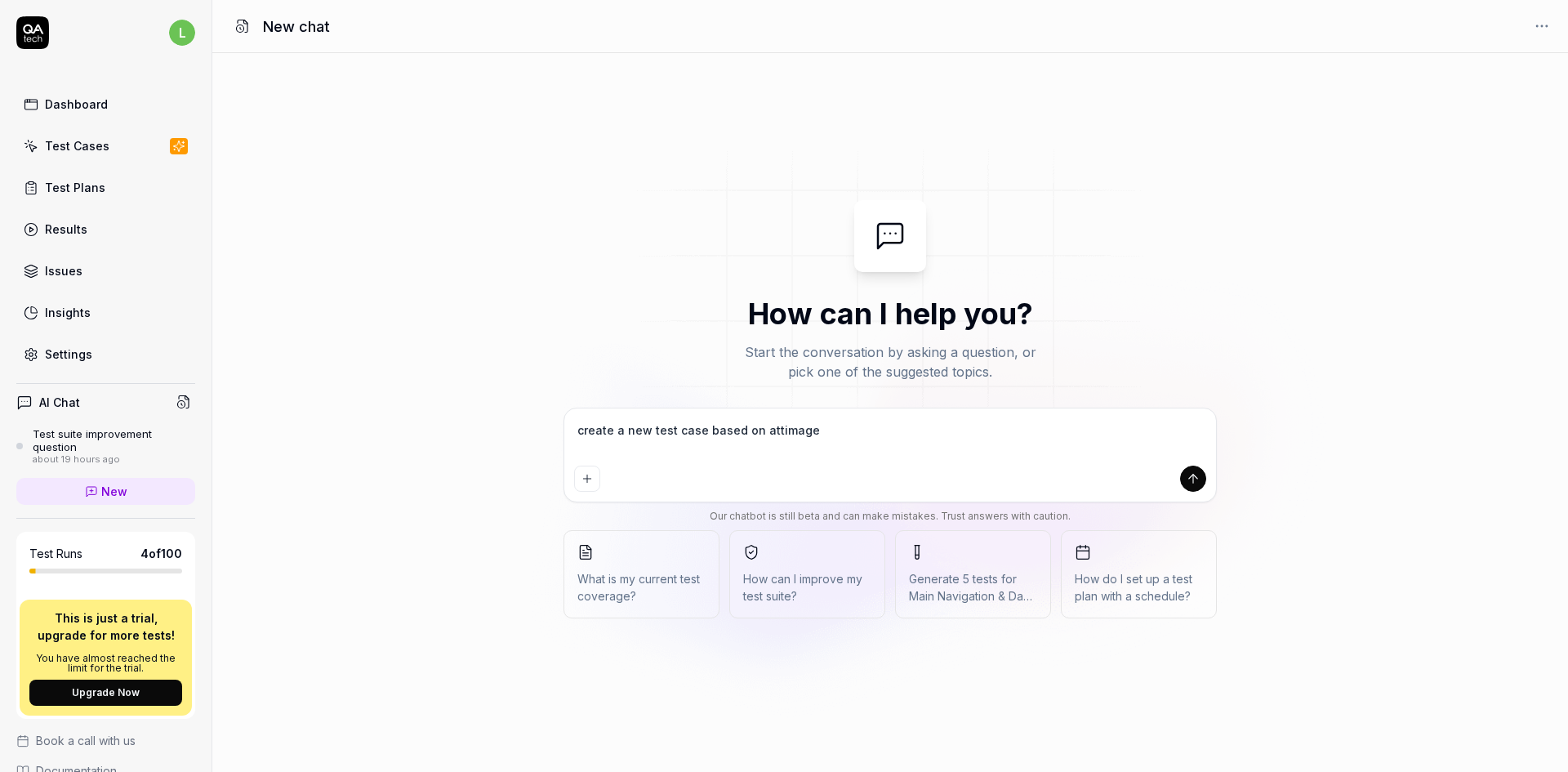
type textarea "*"
type textarea "create a new test case based on attacimage"
type textarea "*"
type textarea "create a new test case based on attachimage"
type textarea "*"
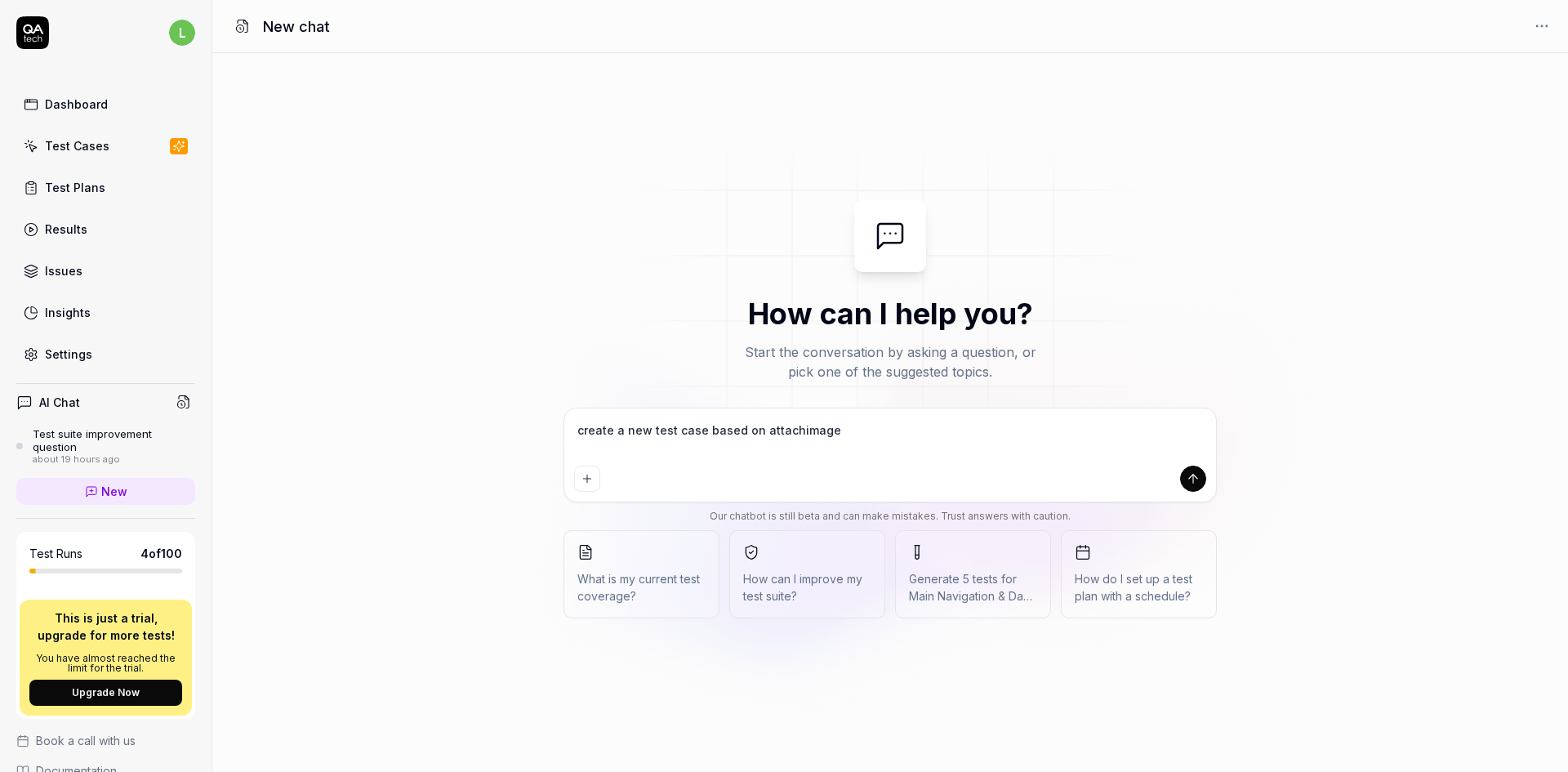
type textarea "create a new test case based on attacheimage"
type textarea "*"
type textarea "create a new test case based on attachedimage"
type textarea "*"
type textarea "create a new test case based on attached image"
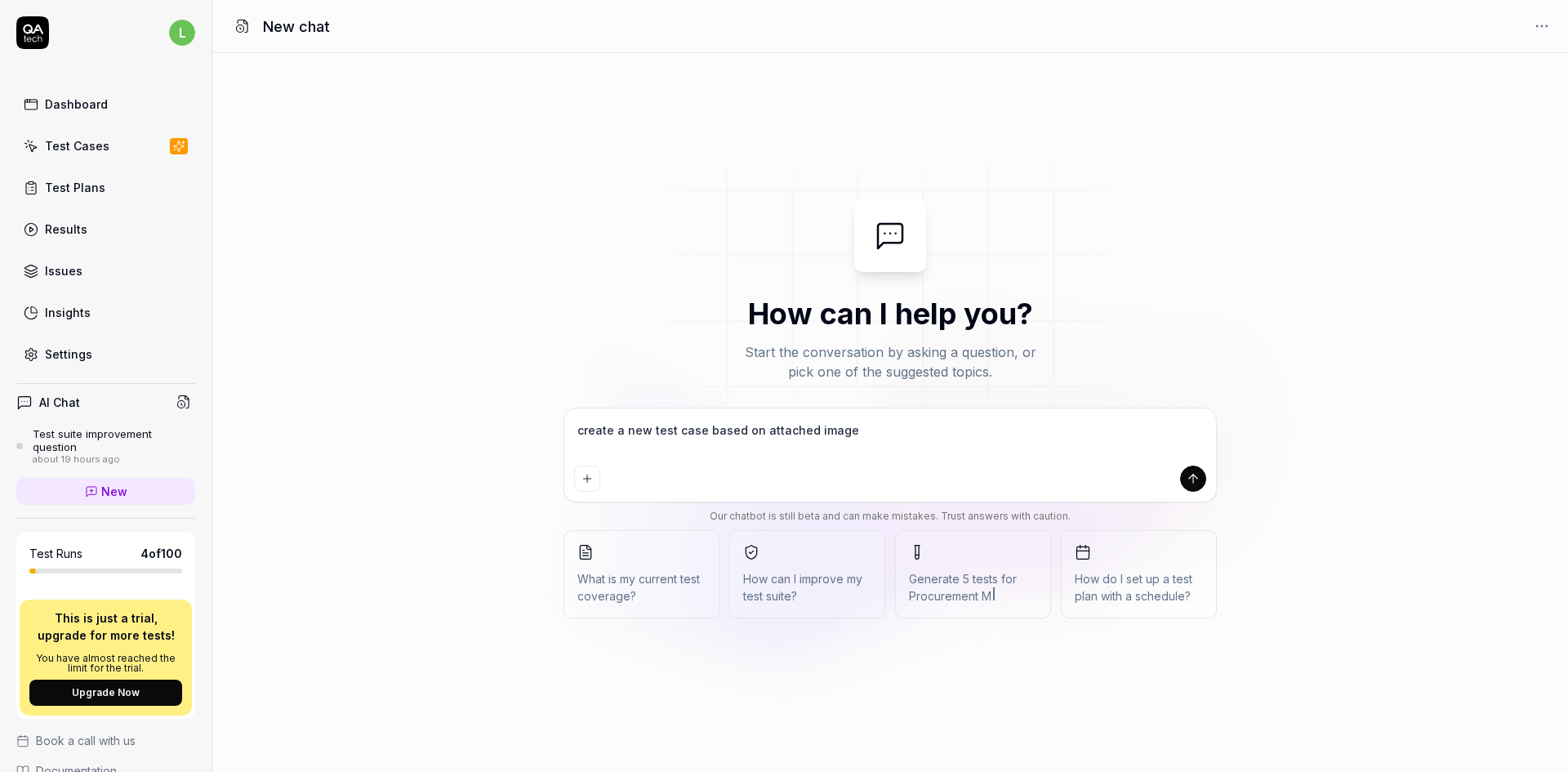
click at [884, 432] on textarea "create a new test case based on attached image" at bounding box center [890, 439] width 632 height 41
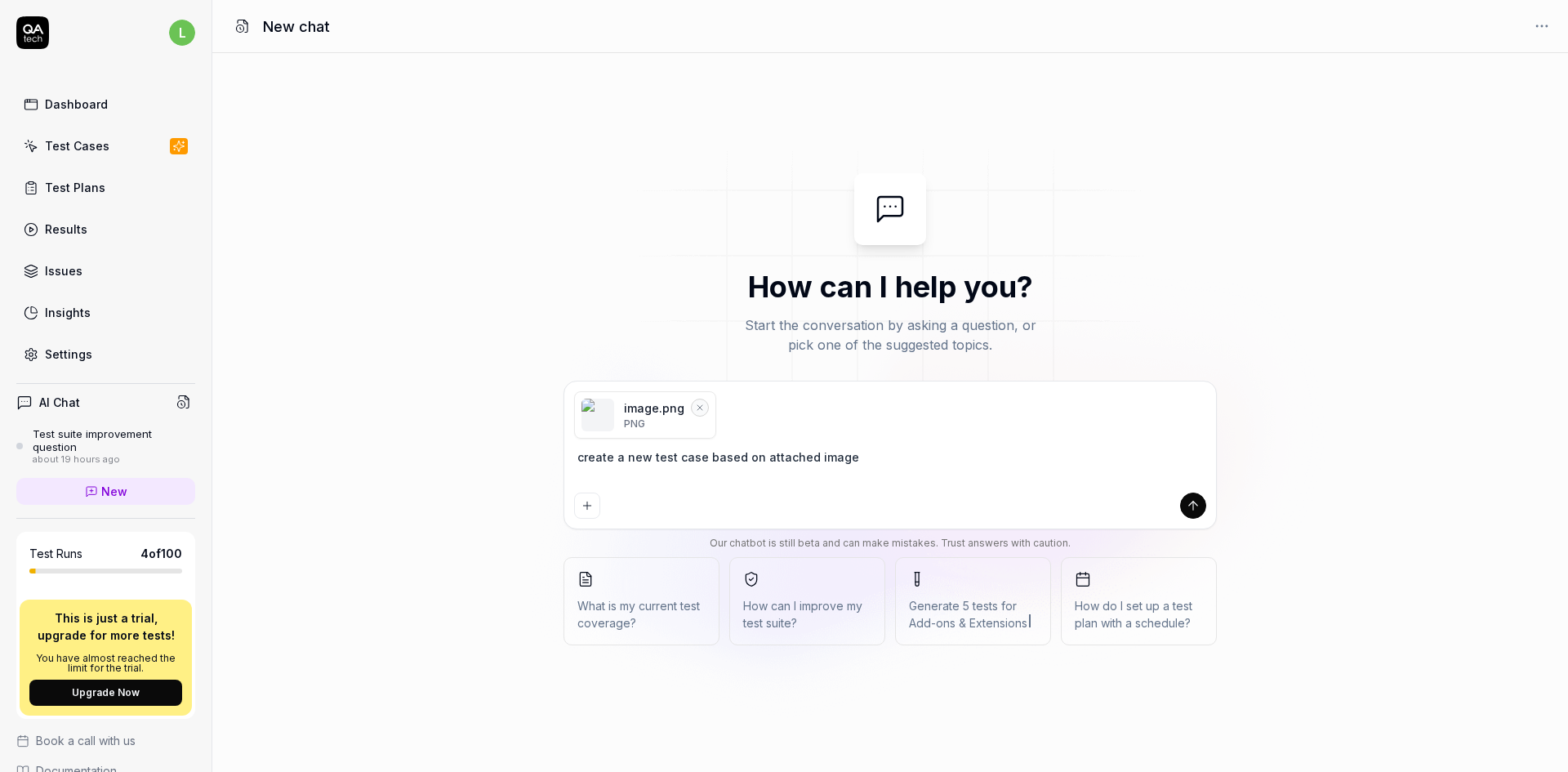
click at [699, 456] on textarea "create a new test case based on attached image" at bounding box center [890, 466] width 632 height 41
type textarea "*"
type textarea "create a new test case based on attached image"
click at [1196, 501] on icon "submit" at bounding box center [1193, 506] width 15 height 15
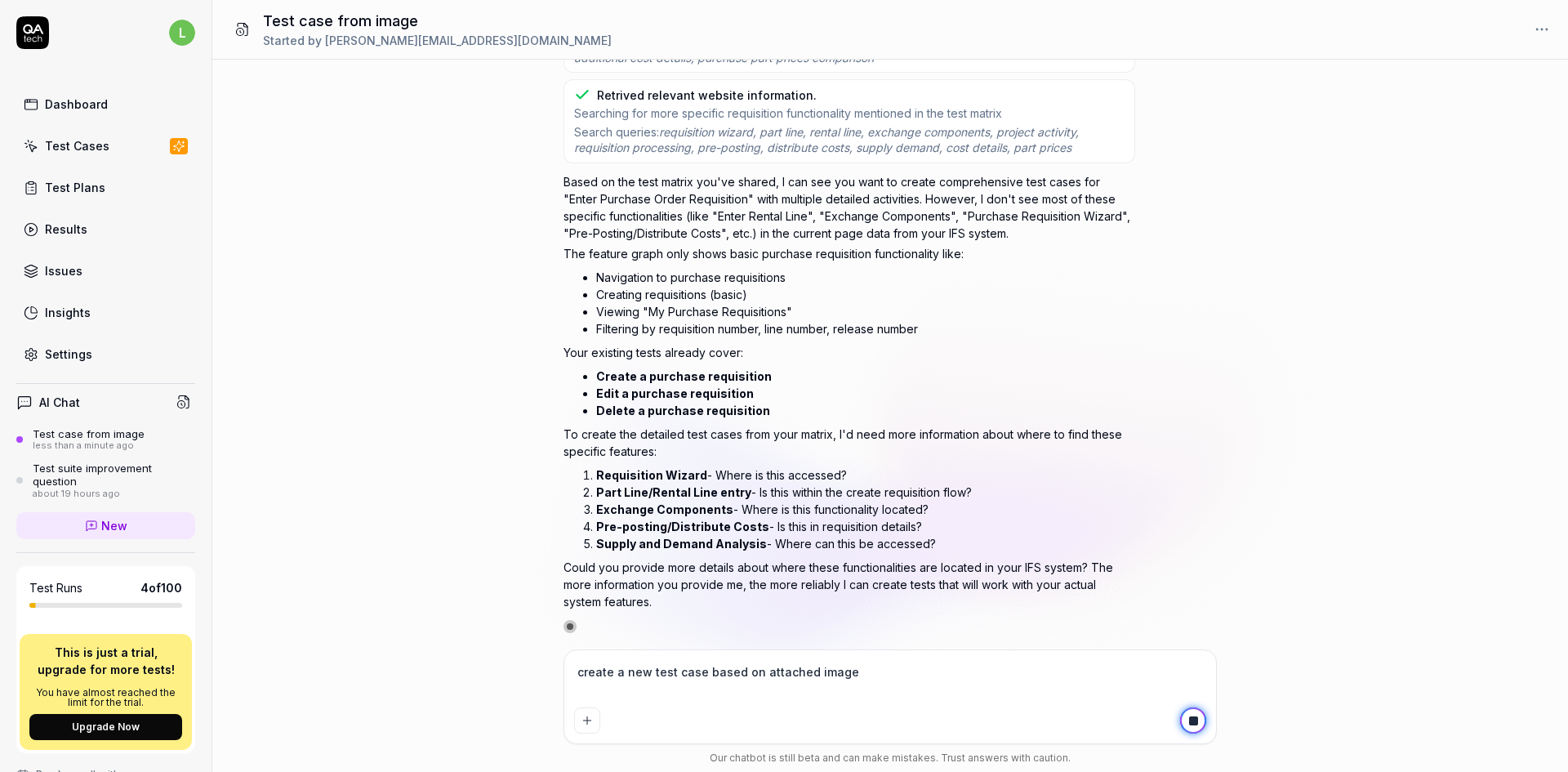
type textarea "*"
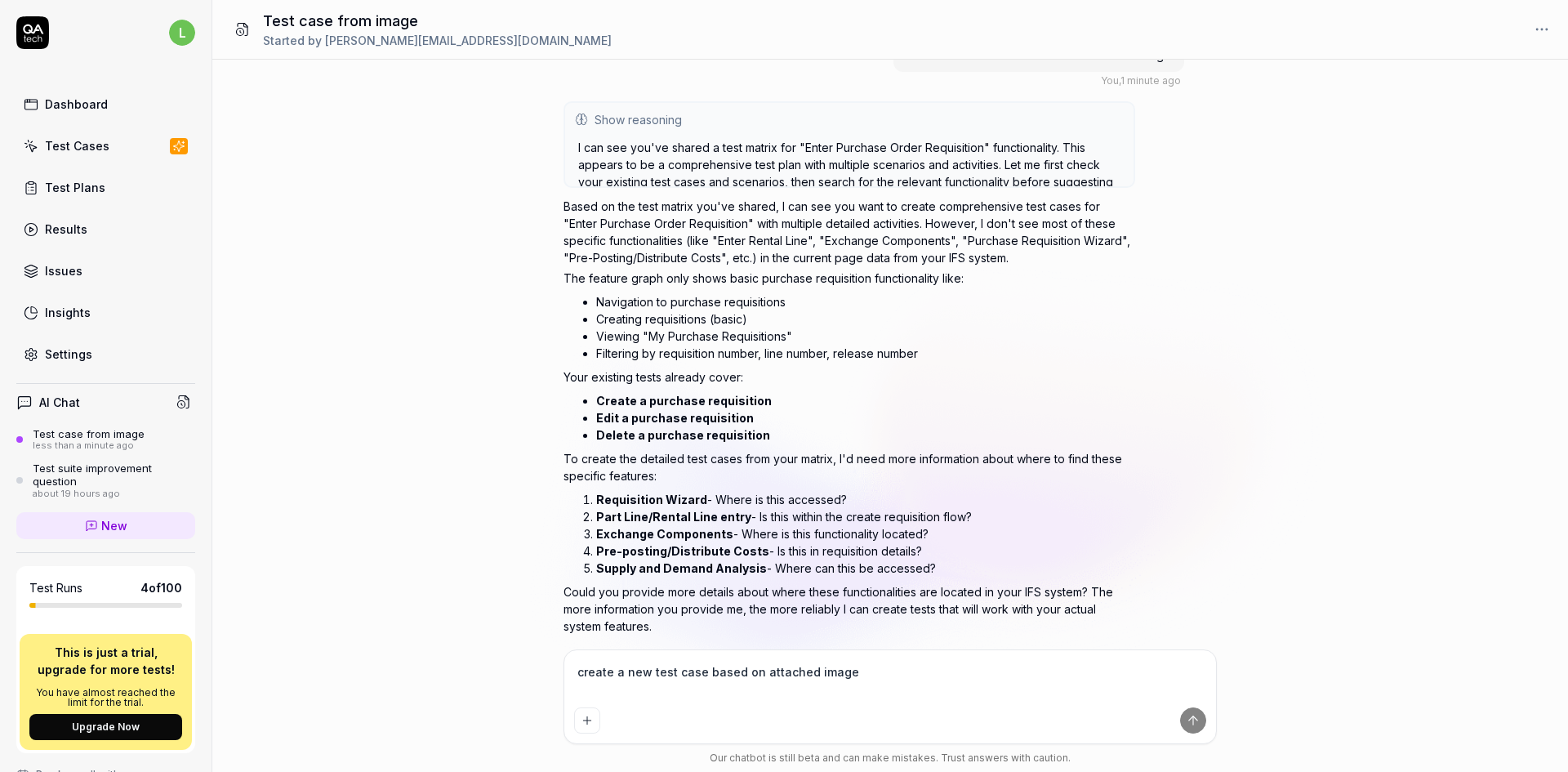
scroll to position [80, 0]
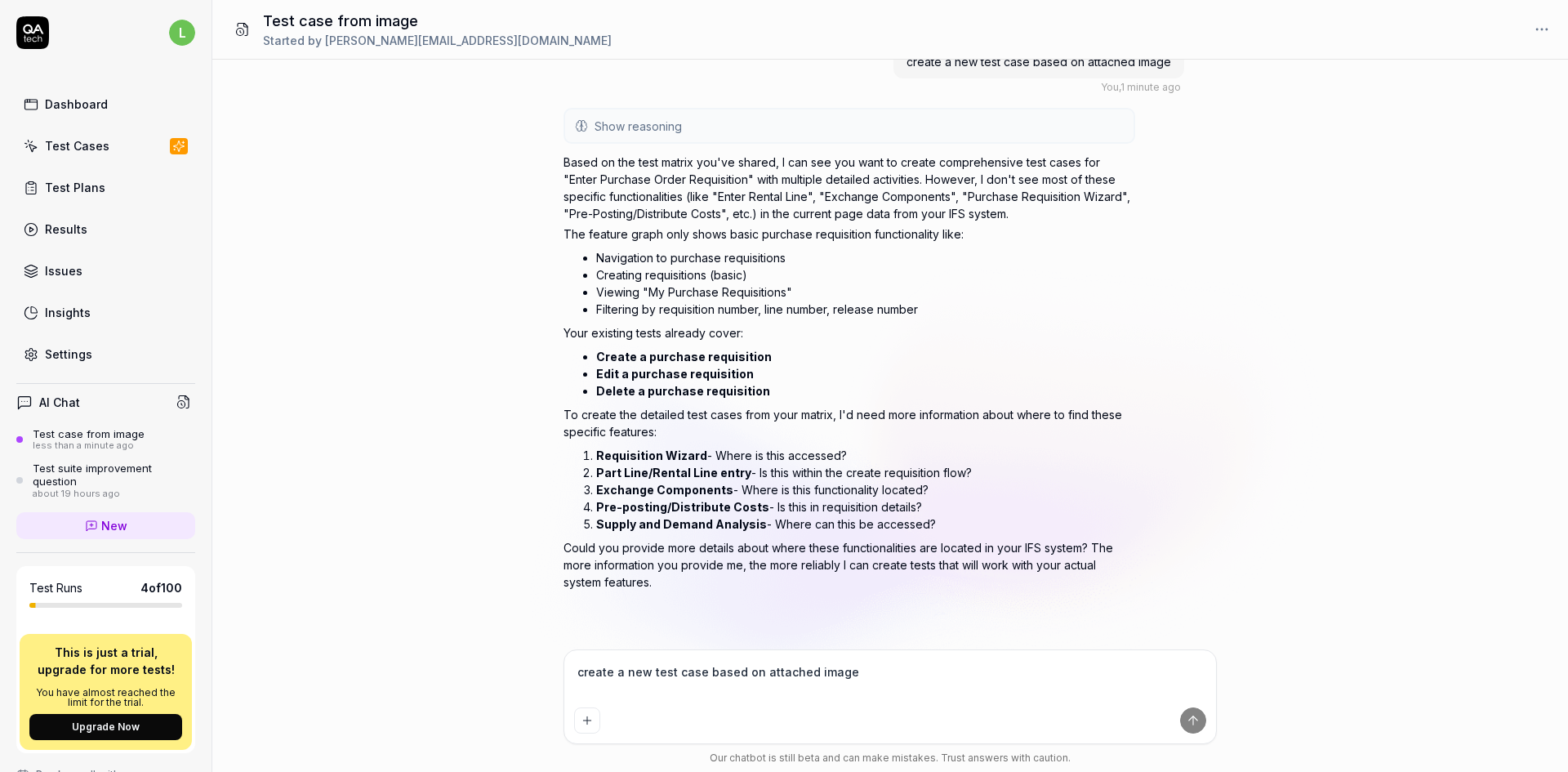
click at [750, 664] on textarea "create a new test case based on attached image" at bounding box center [890, 681] width 632 height 41
type textarea "1"
type textarea "*"
type textarea "1."
type textarea "*"
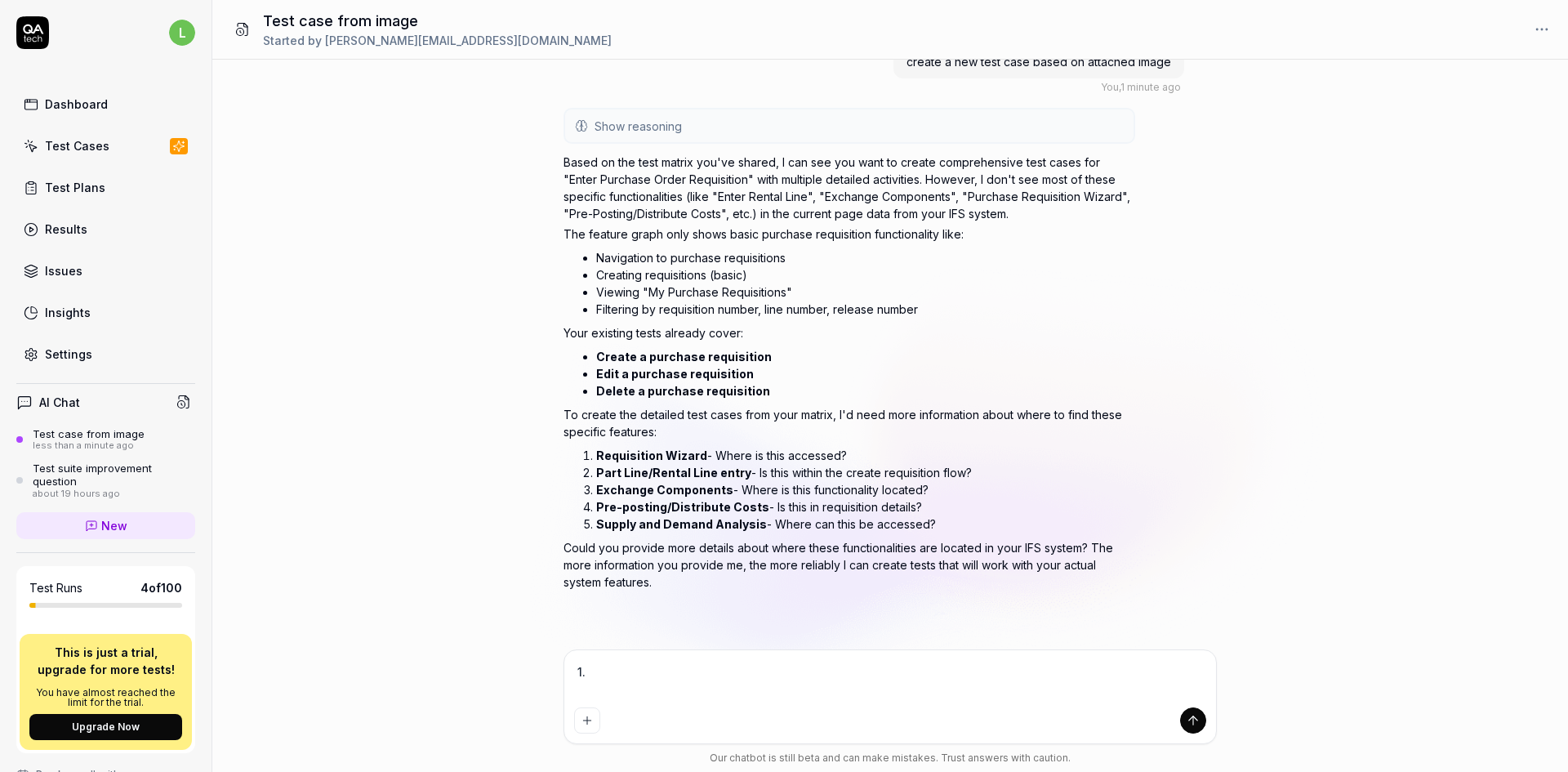
type textarea "1."
type textarea "*"
type textarea "1. D"
type textarea "*"
type textarea "1. Do"
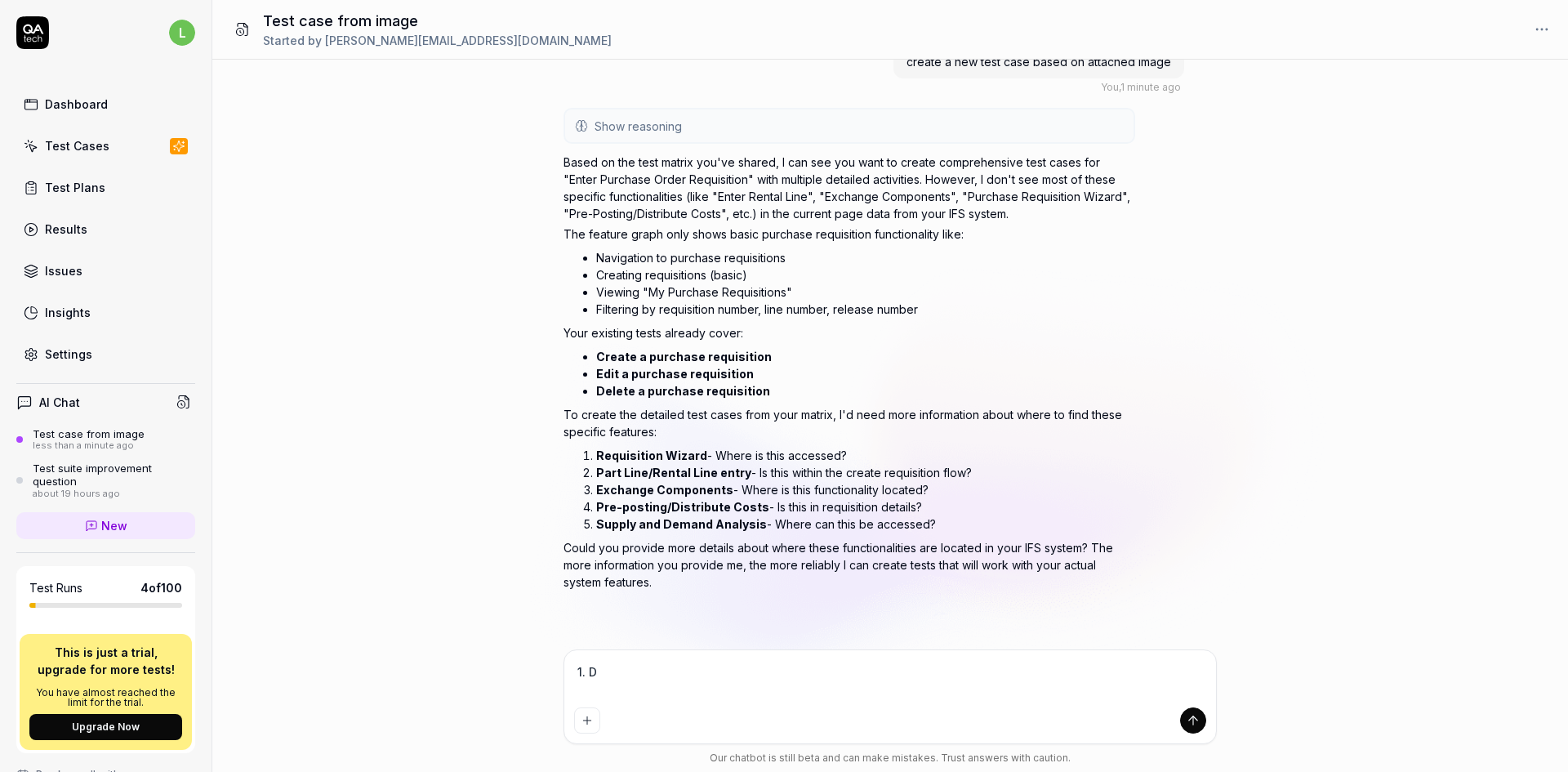
type textarea "*"
type textarea "1. Do"
type textarea "*"
type textarea "1. Do n"
type textarea "*"
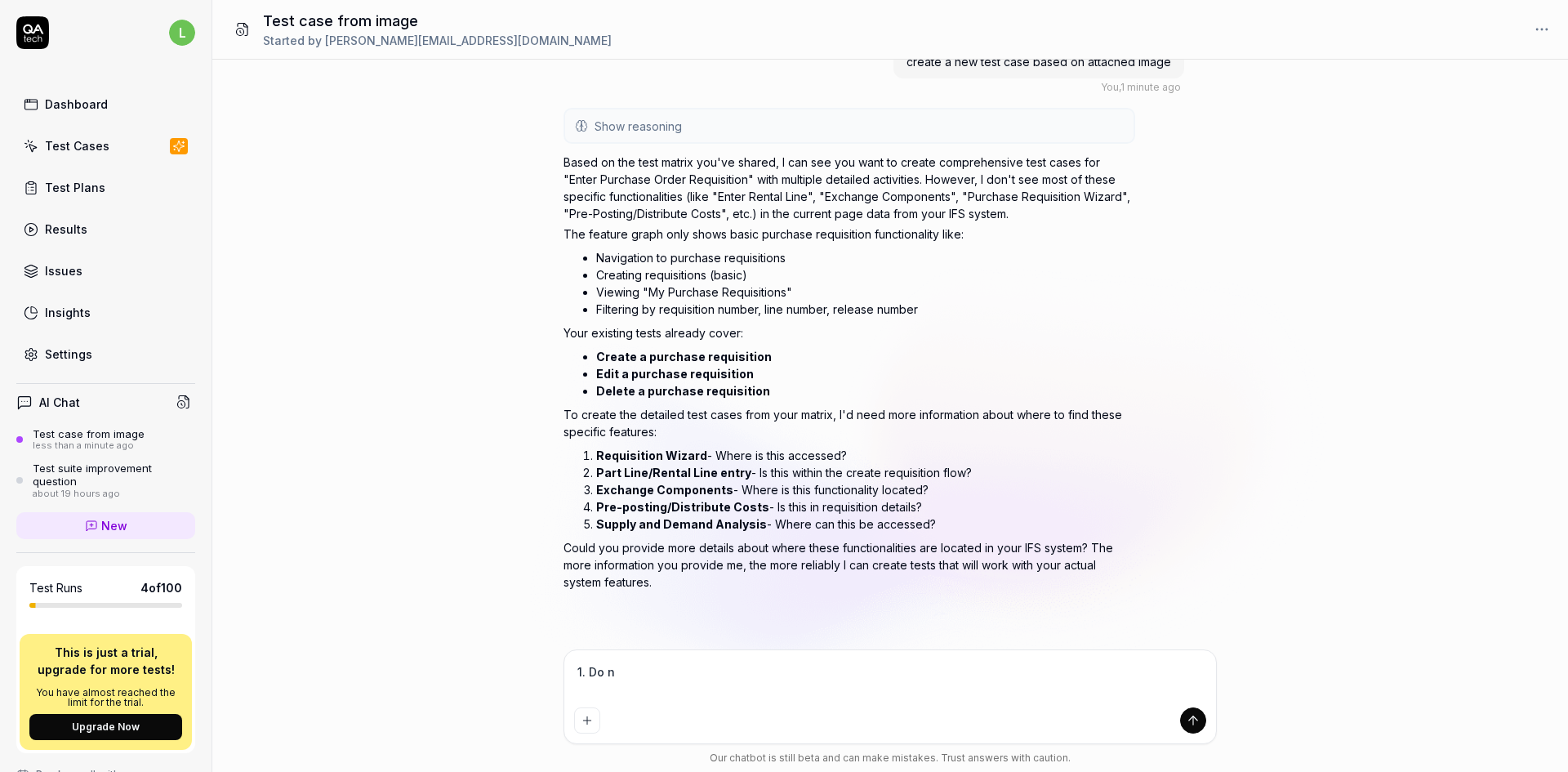
type textarea "1. Do no"
type textarea "*"
type textarea "1. Do not"
type textarea "*"
type textarea "1. Do not"
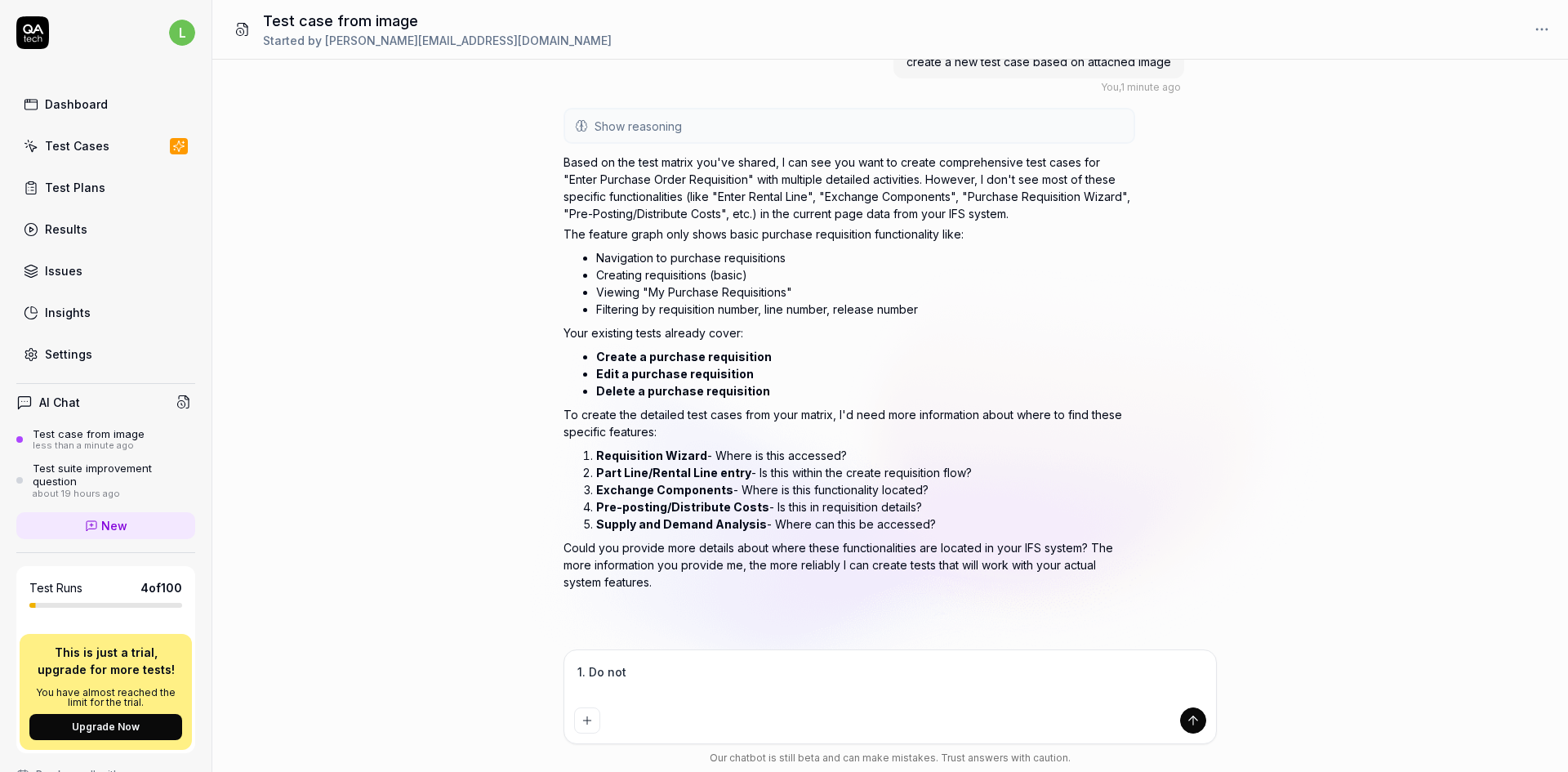
type textarea "*"
type textarea "1. Do not i"
type textarea "*"
type textarea "1. Do not in"
type textarea "*"
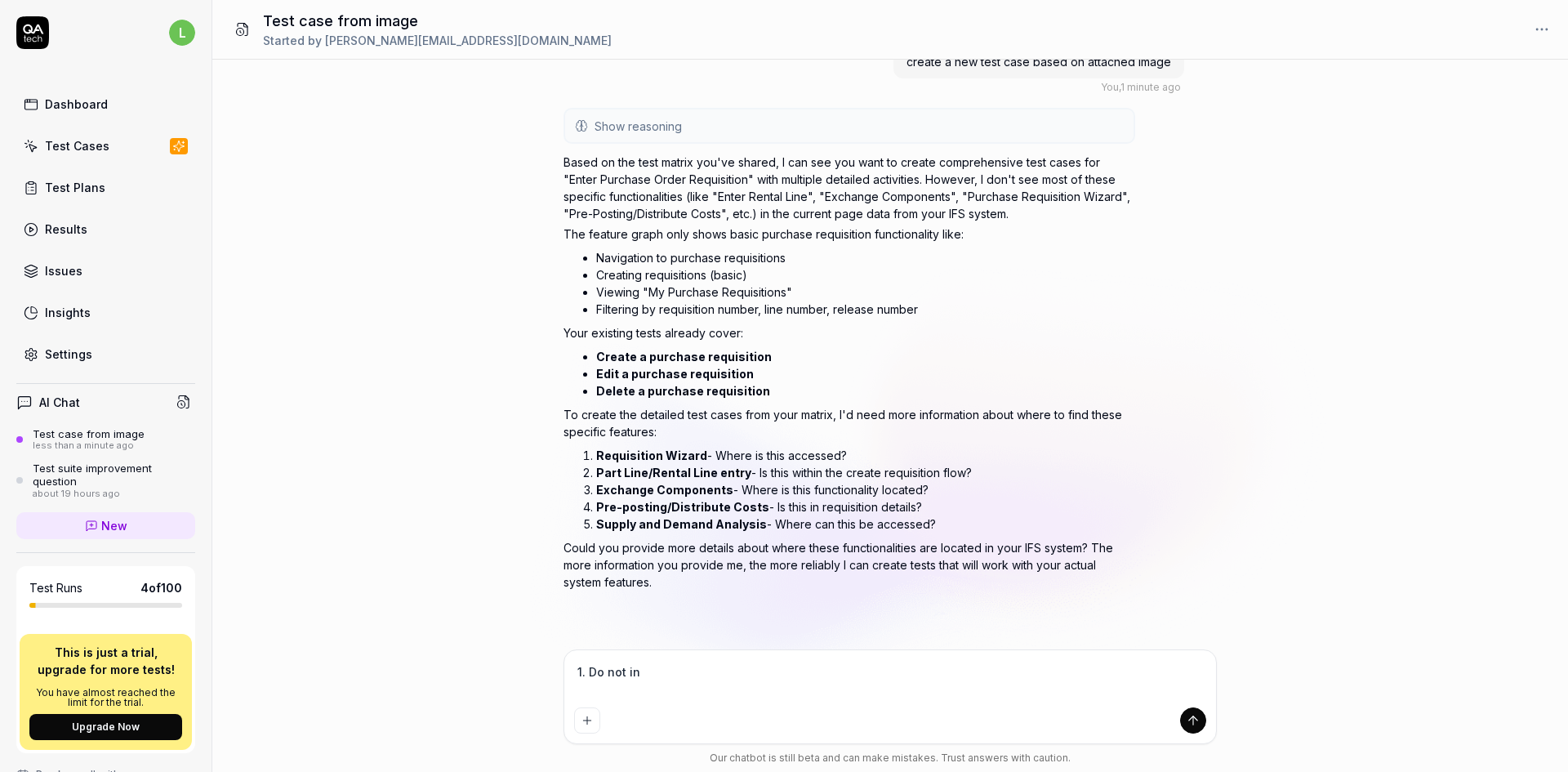
type textarea "1. Do not inc"
type textarea "*"
type textarea "1. Do not incl"
type textarea "*"
type textarea "1. Do not inclu"
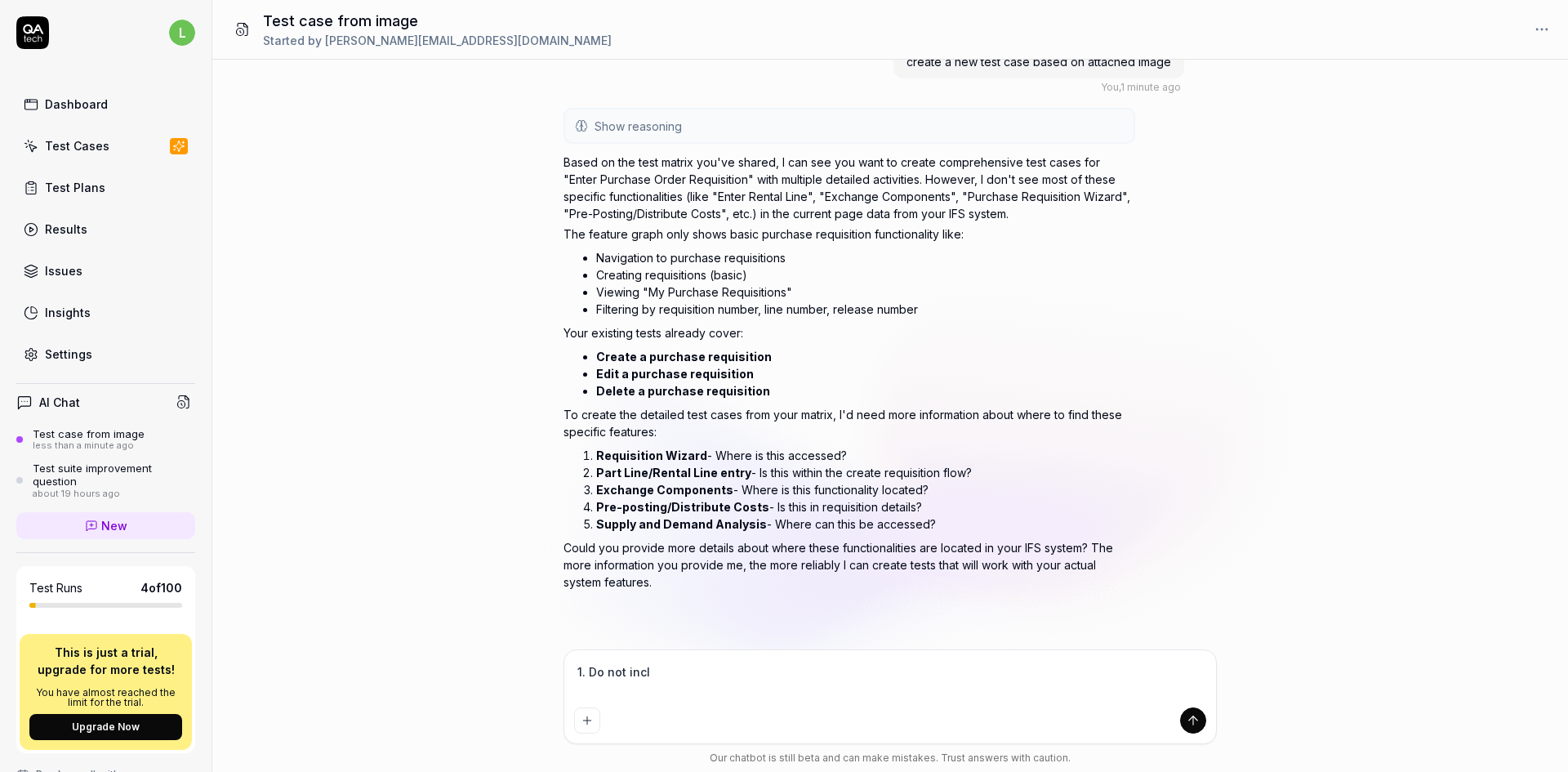
type textarea "*"
type textarea "1. Do not includ"
type textarea "*"
type textarea "1. Do not include"
type textarea "*"
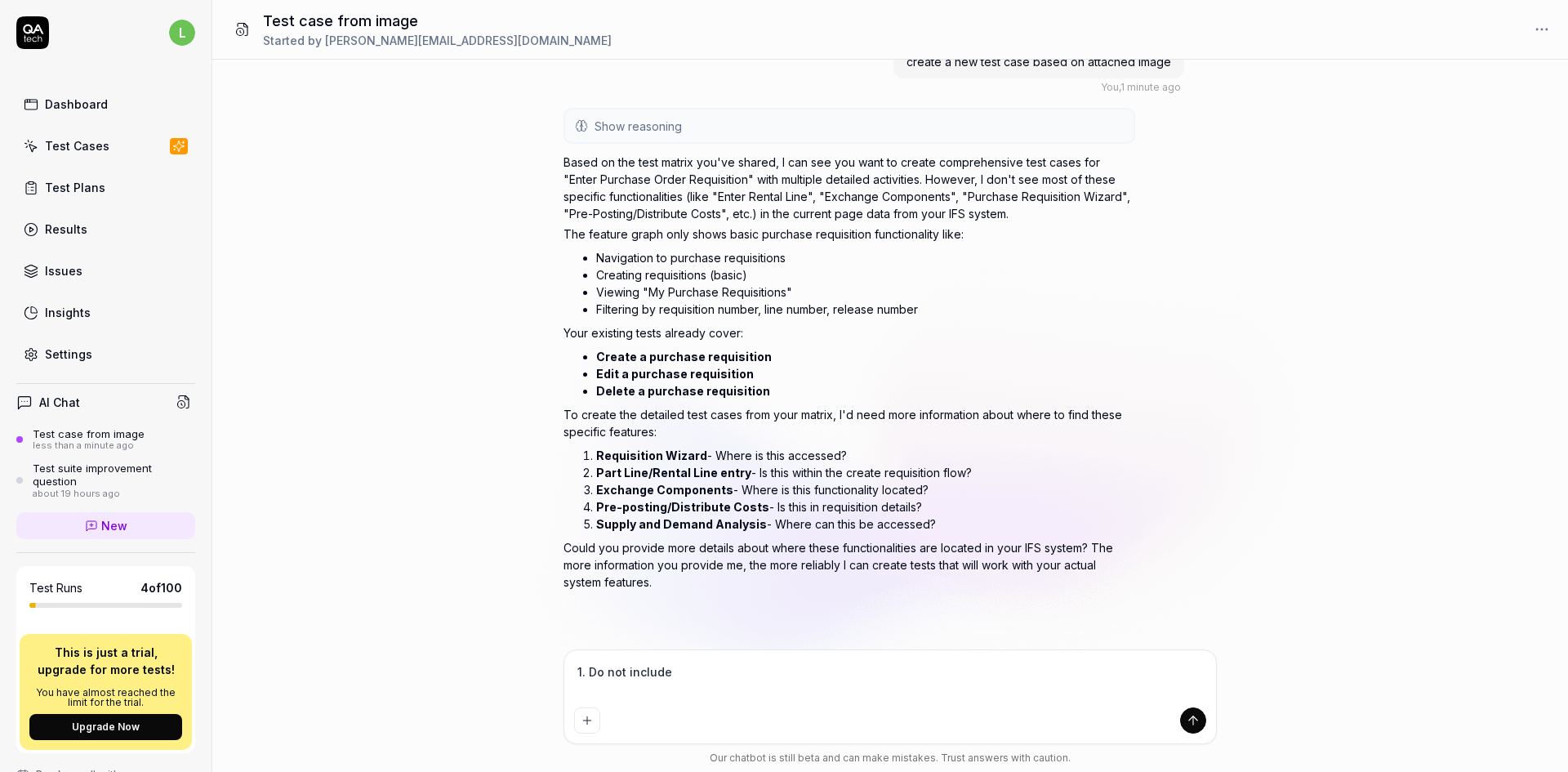
type textarea "1. Do not include"
type textarea "*"
type textarea "1. Do not include t"
type textarea "*"
type textarea "1. Do not include th"
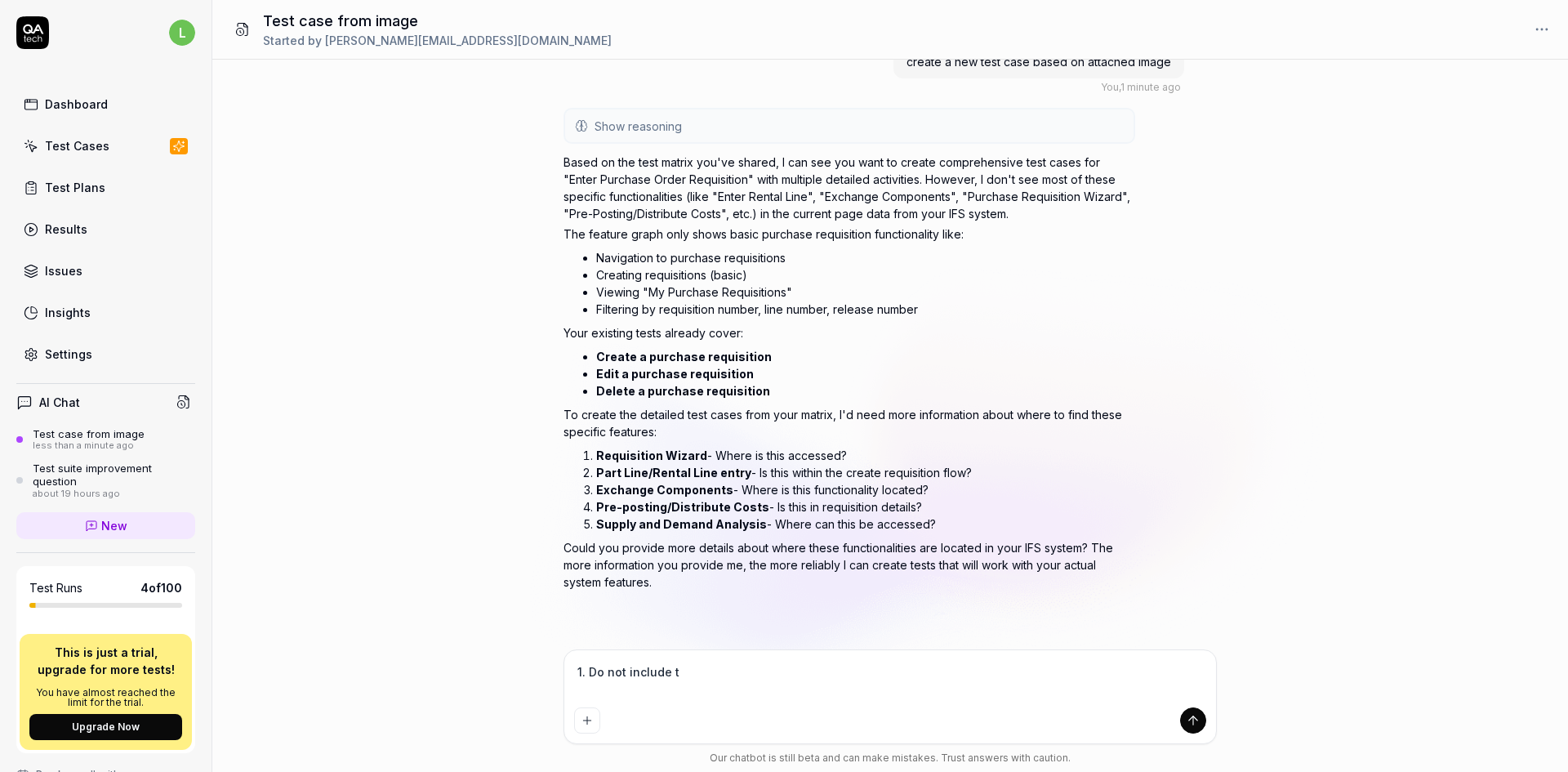
type textarea "*"
type textarea "1. Do not include thu"
type textarea "*"
type textarea "1. Do not include thui"
type textarea "*"
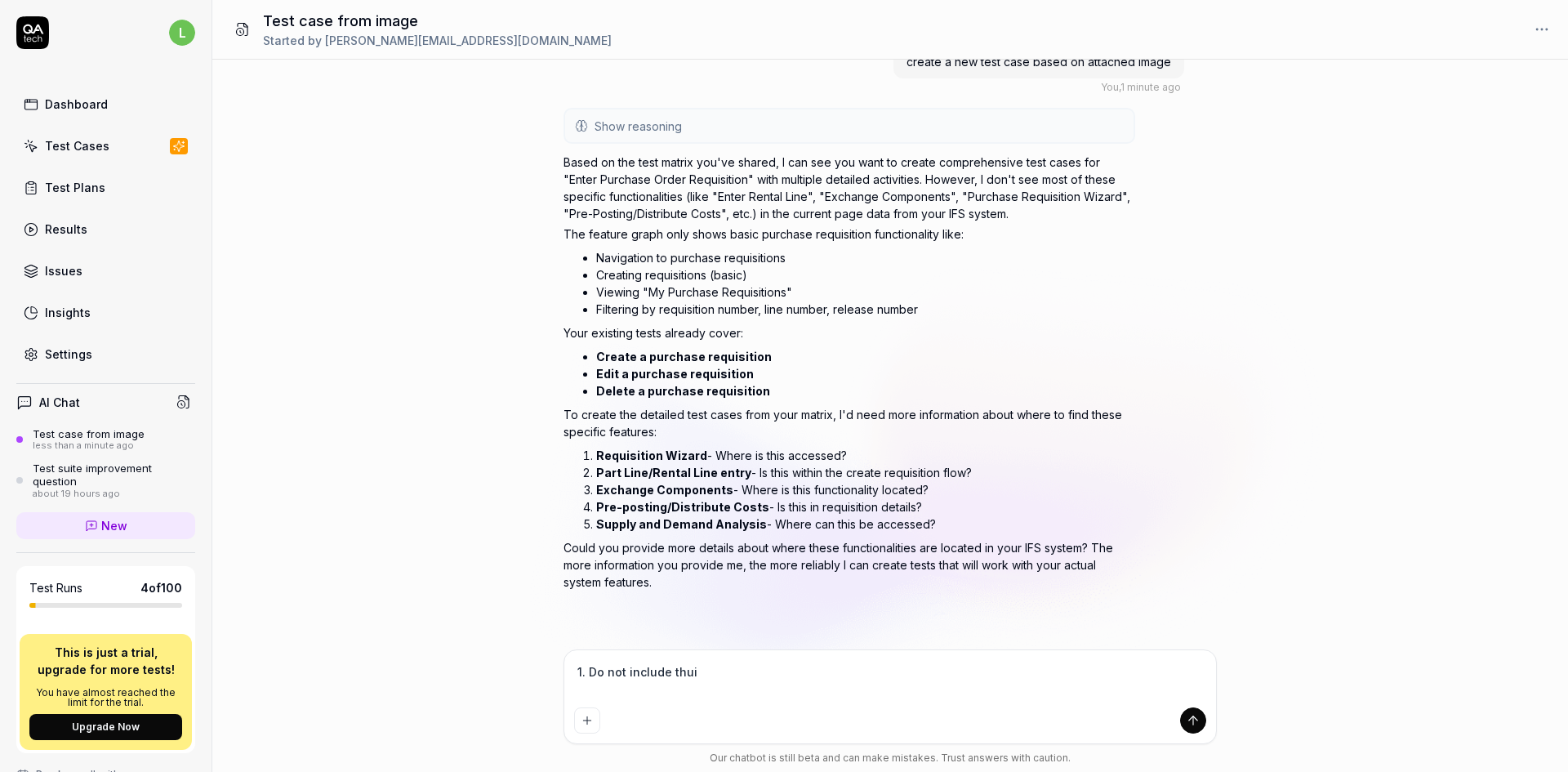
type textarea "1. Do not include thuis"
type textarea "*"
type textarea "1. Do not include thui"
type textarea "*"
type textarea "1. Do not include thu"
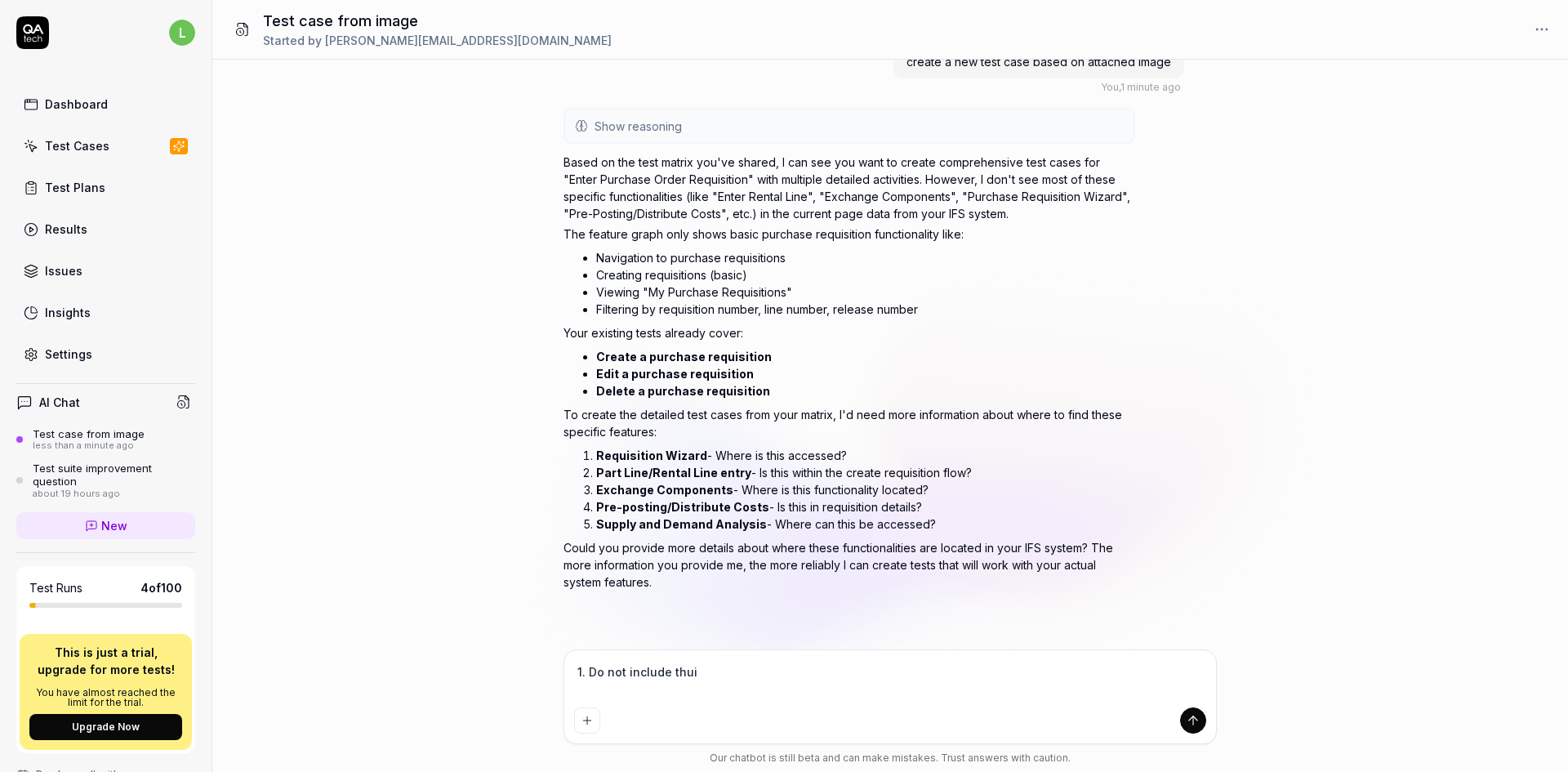
type textarea "*"
type textarea "1. Do not include th"
type textarea "*"
type textarea "1. Do not include thi"
type textarea "*"
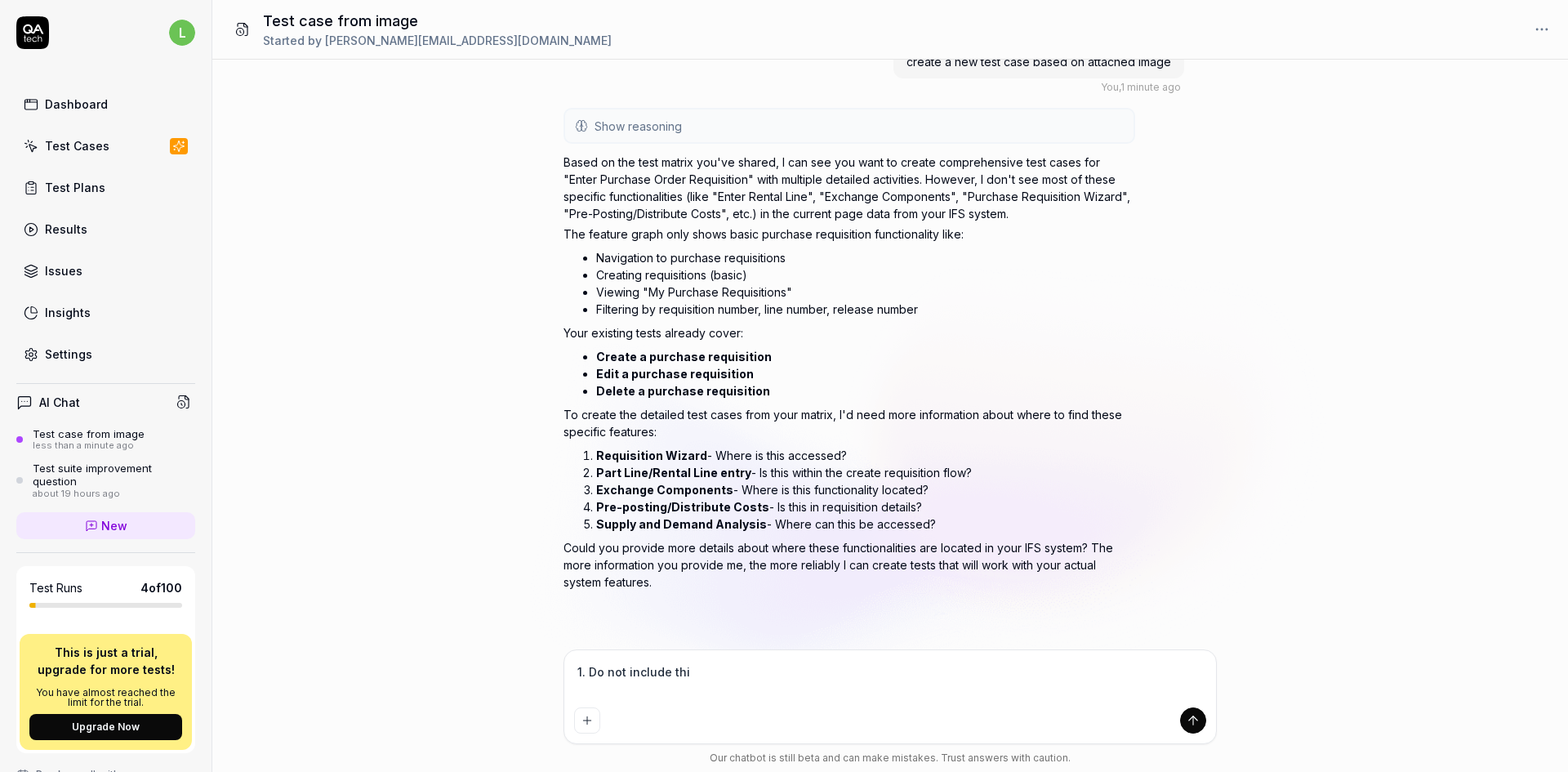
type textarea "1. Do not include this"
type textarea "*"
type textarea "1. Do not include this"
type textarea "*"
type textarea "1. Do not include this 2"
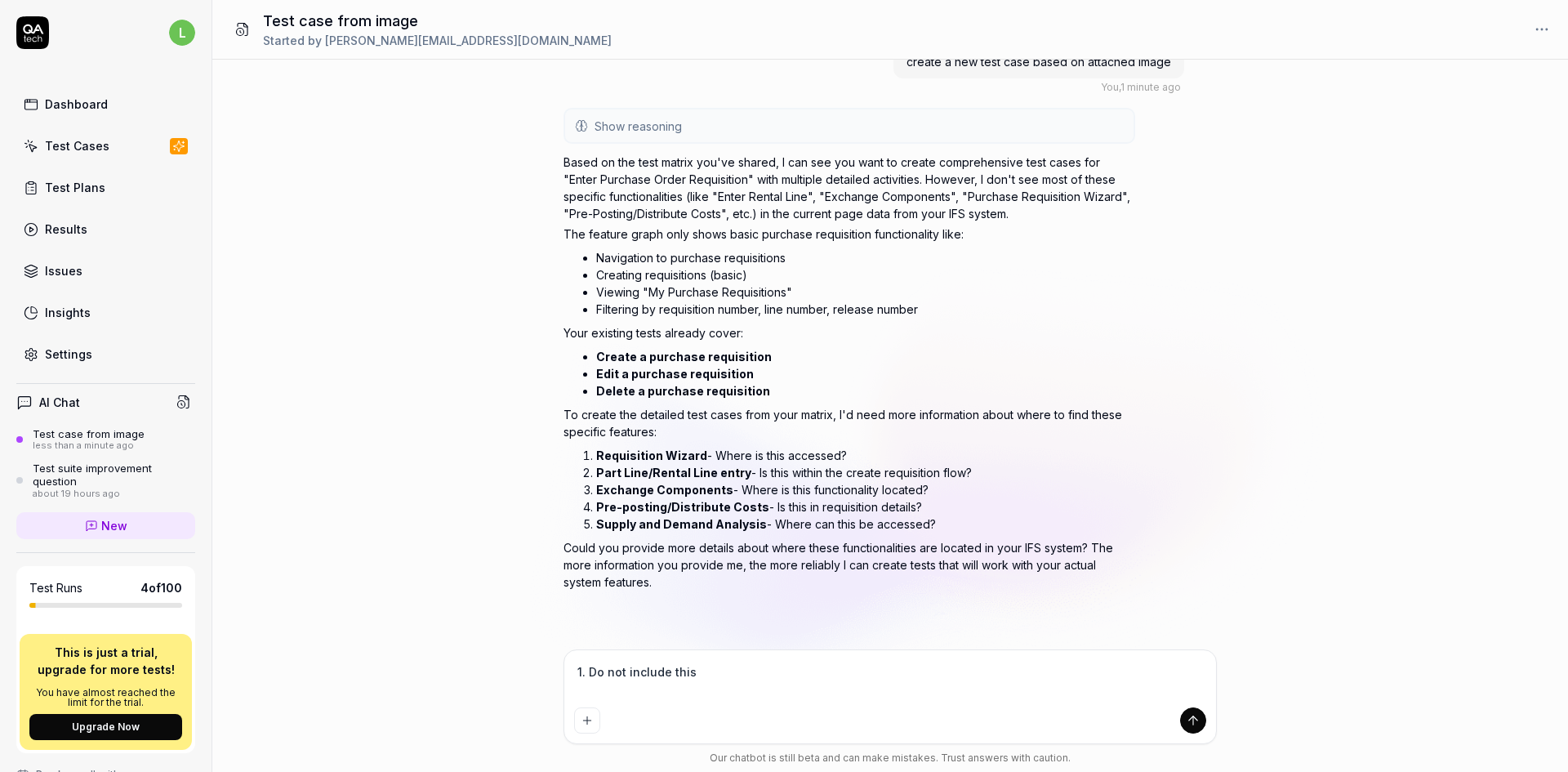
type textarea "*"
type textarea "1. Do not include this 2."
type textarea "*"
type textarea "1. Do not include this 2."
type textarea "*"
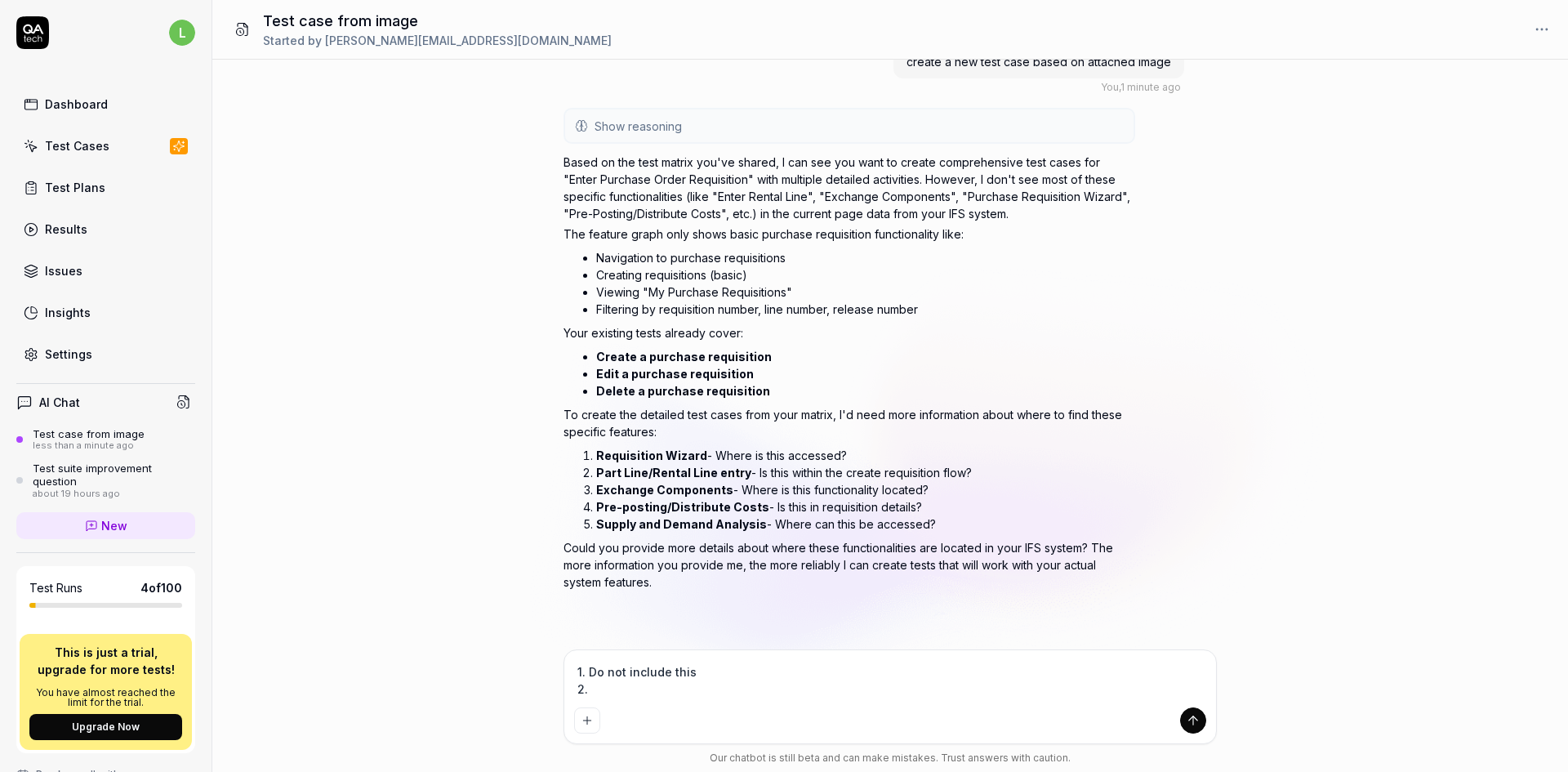
type textarea "1. Do not include this 2. O"
type textarea "*"
type textarea "1. Do not include this 2. On"
type textarea "*"
type textarea "1. Do not include this 2. Onl"
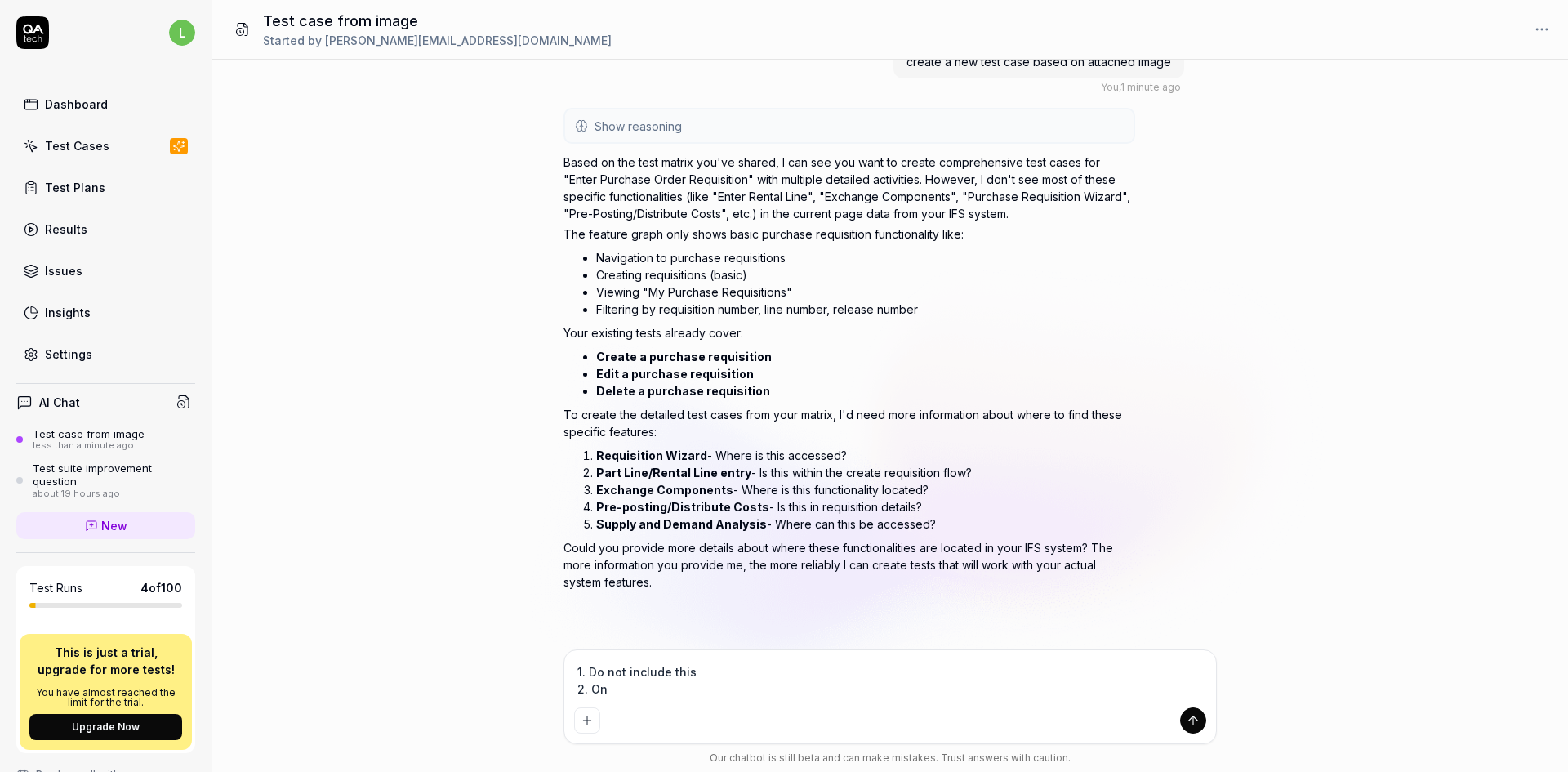
type textarea "*"
type textarea "1. Do not include this 2. Only"
type textarea "*"
type textarea "1. Do not include this 2. Only"
type textarea "*"
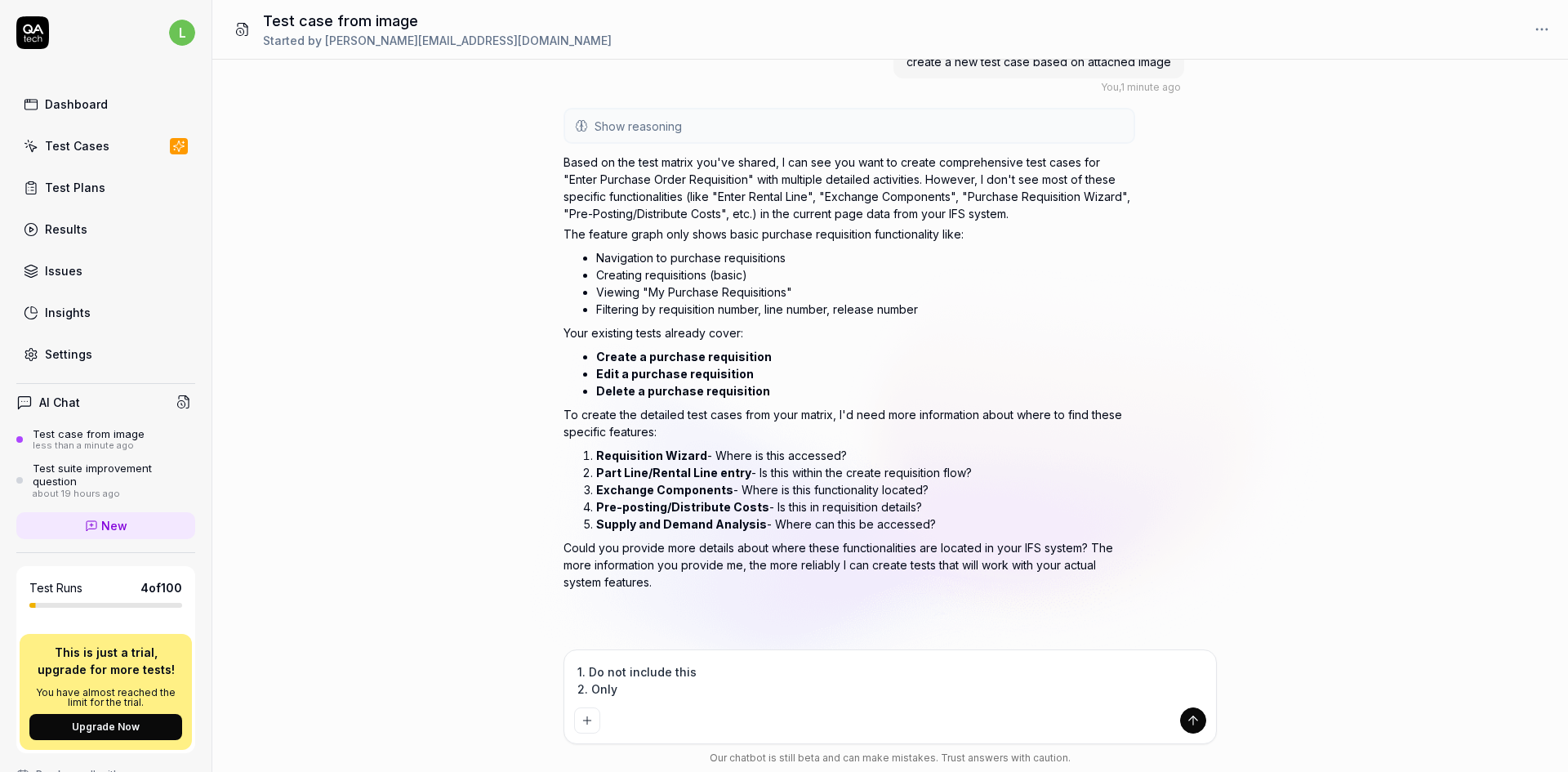
type textarea "1. Do not include this 2. Only c"
type textarea "*"
type textarea "1. Do not include this 2. Only cr"
type textarea "*"
type textarea "1. Do not include this 2. Only cre"
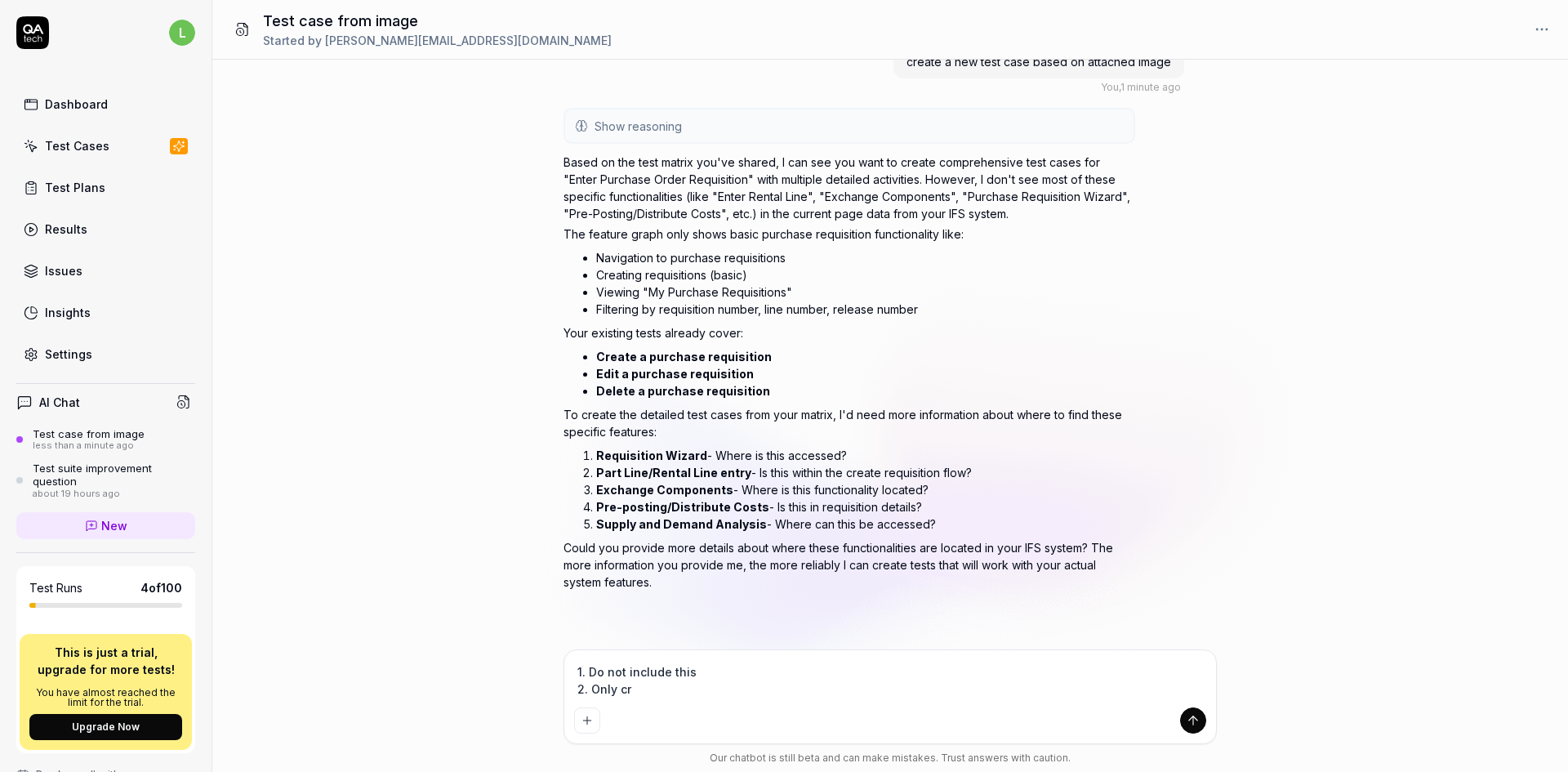
type textarea "*"
type textarea "1. Do not include this 2. Only crea"
type textarea "*"
type textarea "1. Do not include this 2. Only creat"
type textarea "*"
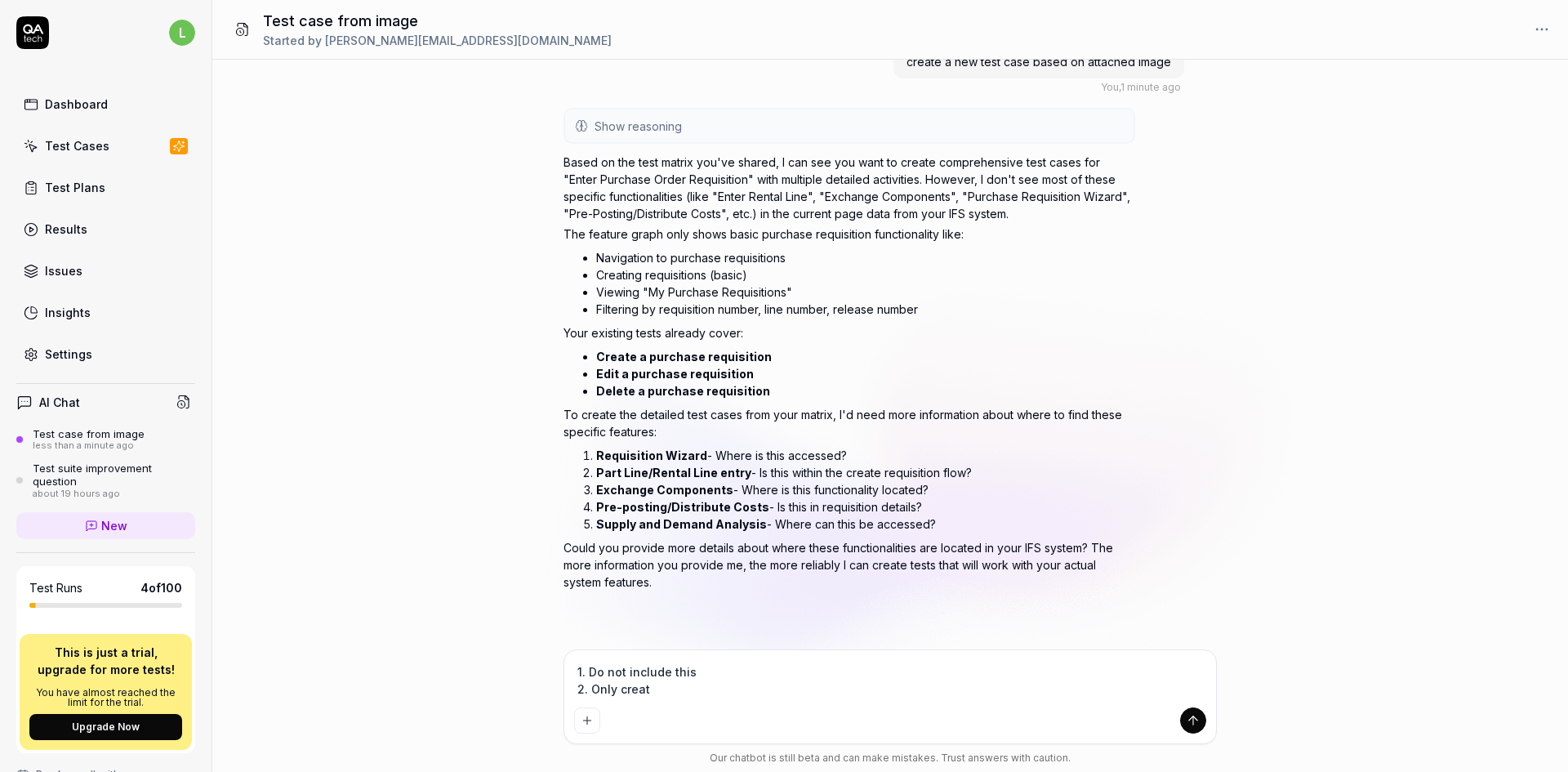
type textarea "1. Do not include this 2. Only create"
type textarea "*"
type textarea "1. Do not include this 2. Only create"
type textarea "*"
type textarea "1. Do not include this 2. Only create a"
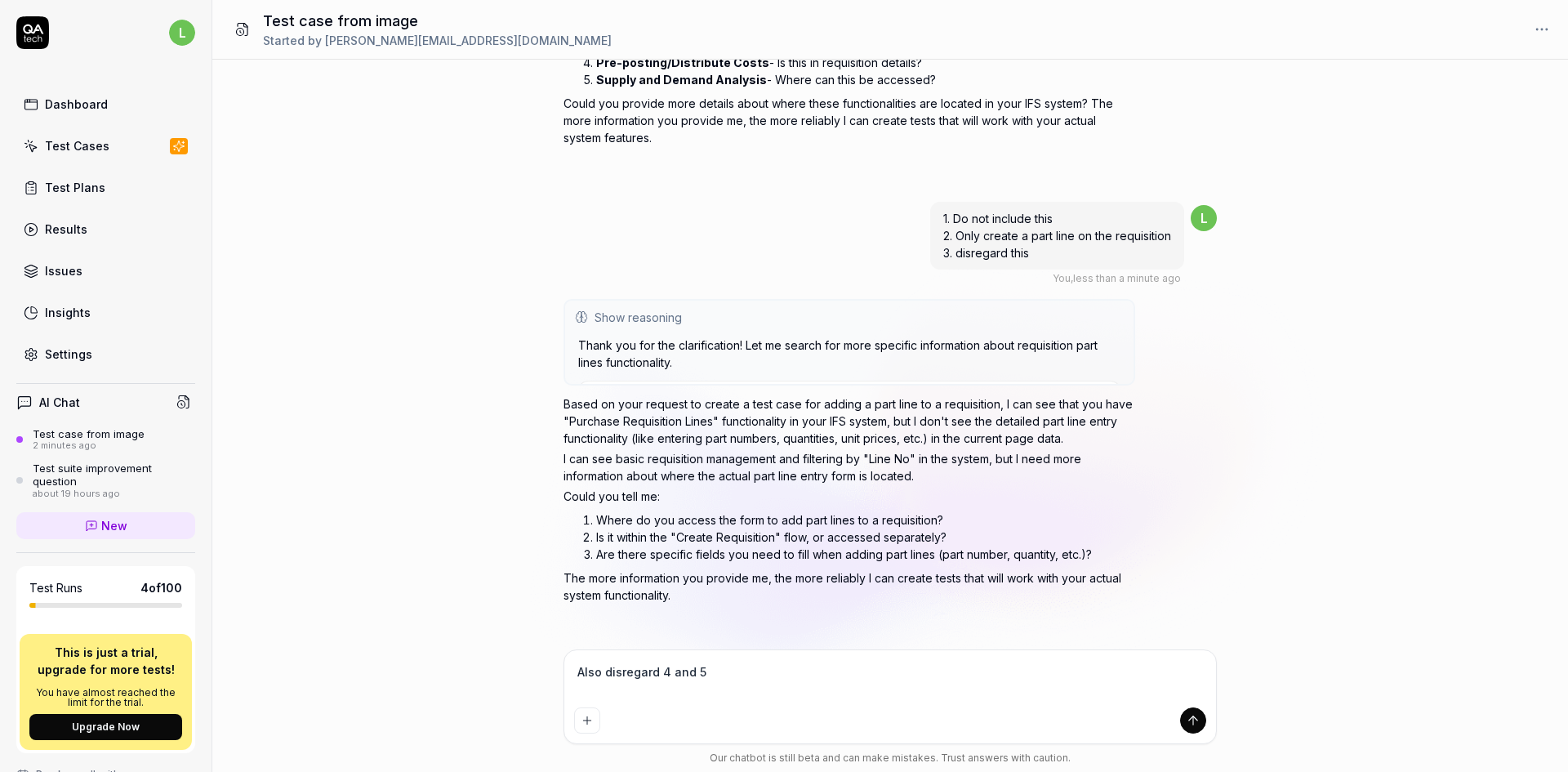
scroll to position [487, 0]
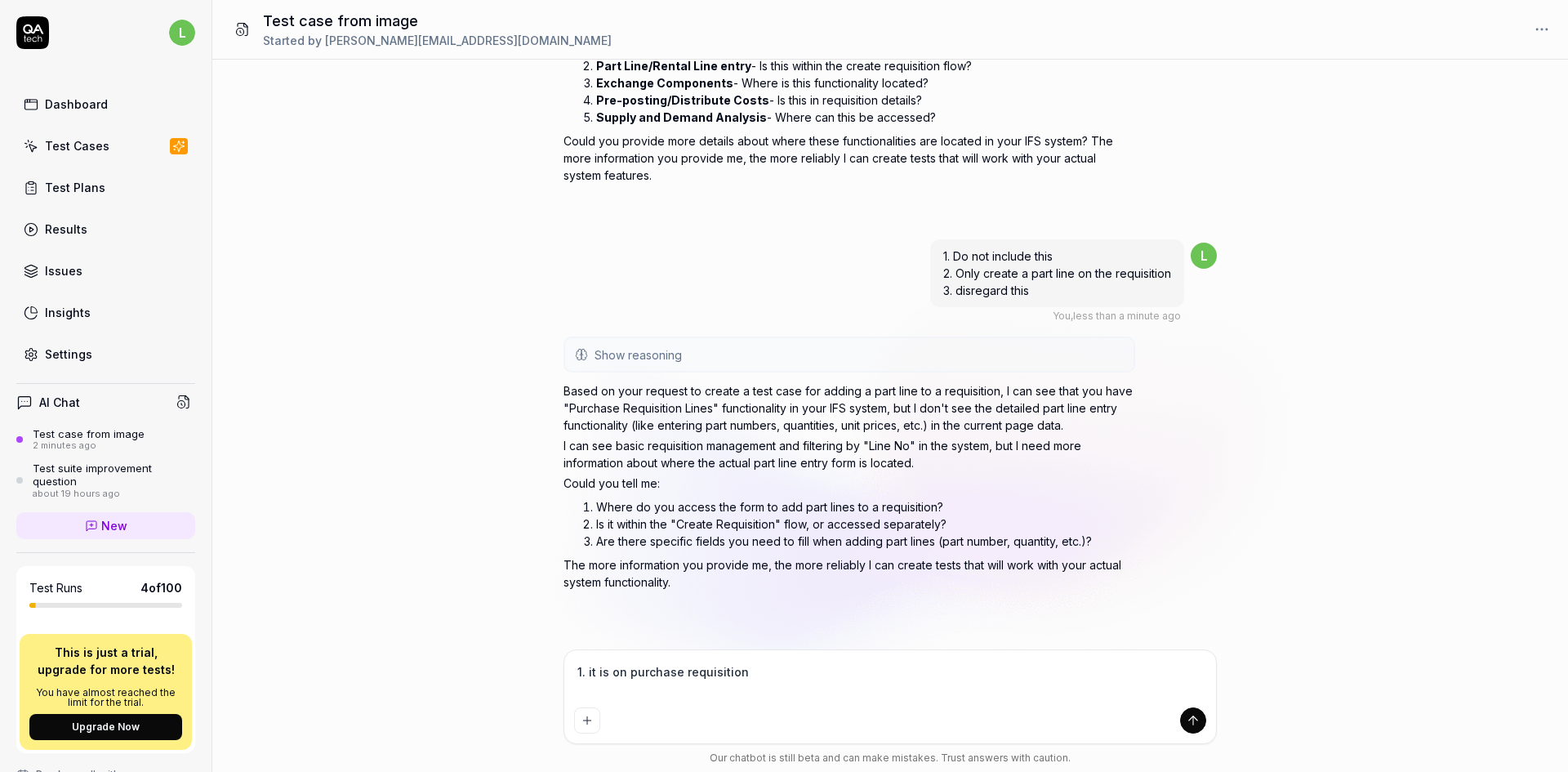
drag, startPoint x: 588, startPoint y: 672, endPoint x: 571, endPoint y: 670, distance: 17.1
click at [571, 670] on div "1. it is on purchase requisition" at bounding box center [890, 697] width 652 height 93
click at [743, 672] on textarea "it is on purchase requisition" at bounding box center [890, 681] width 632 height 41
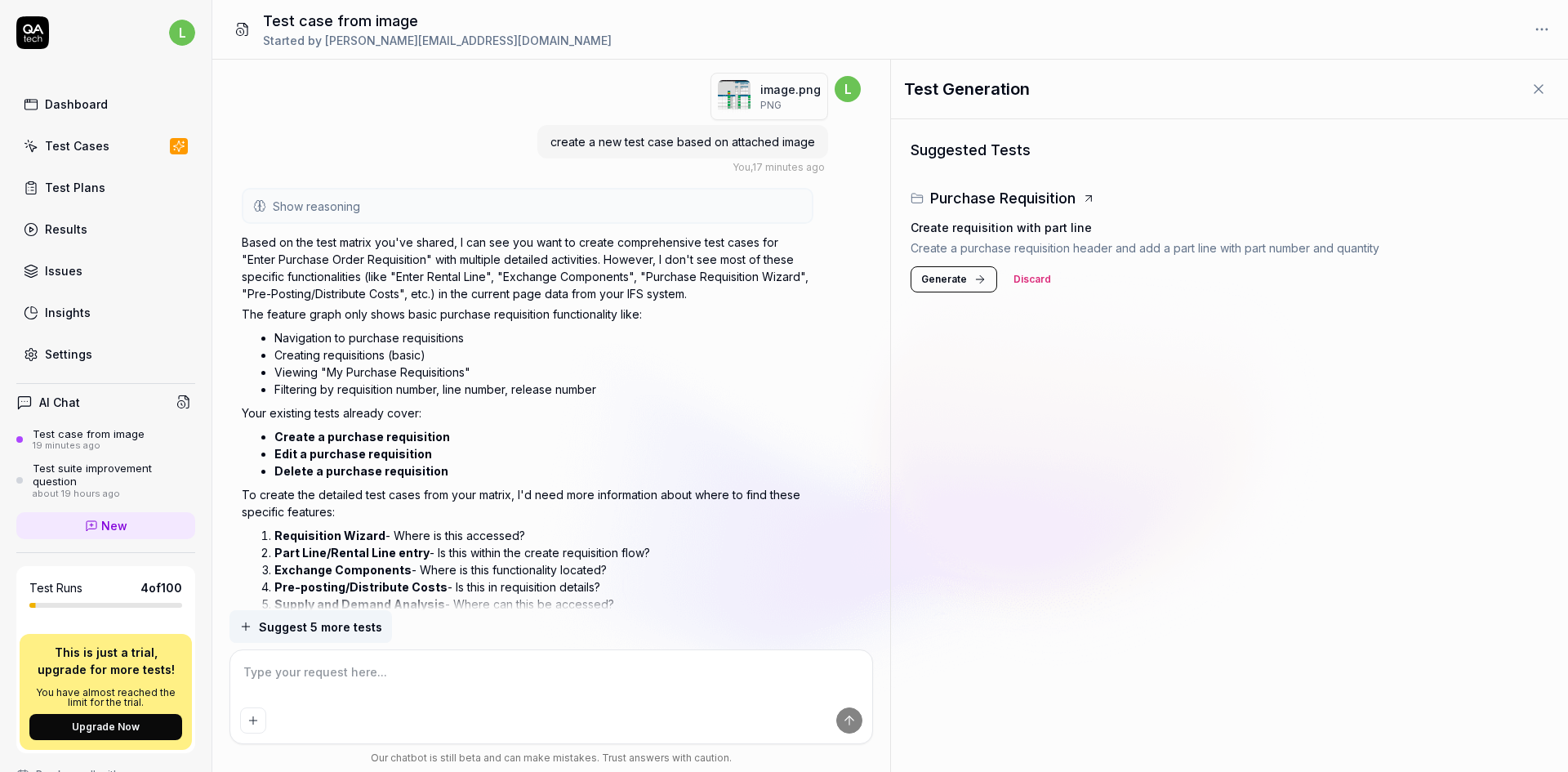
scroll to position [854, 0]
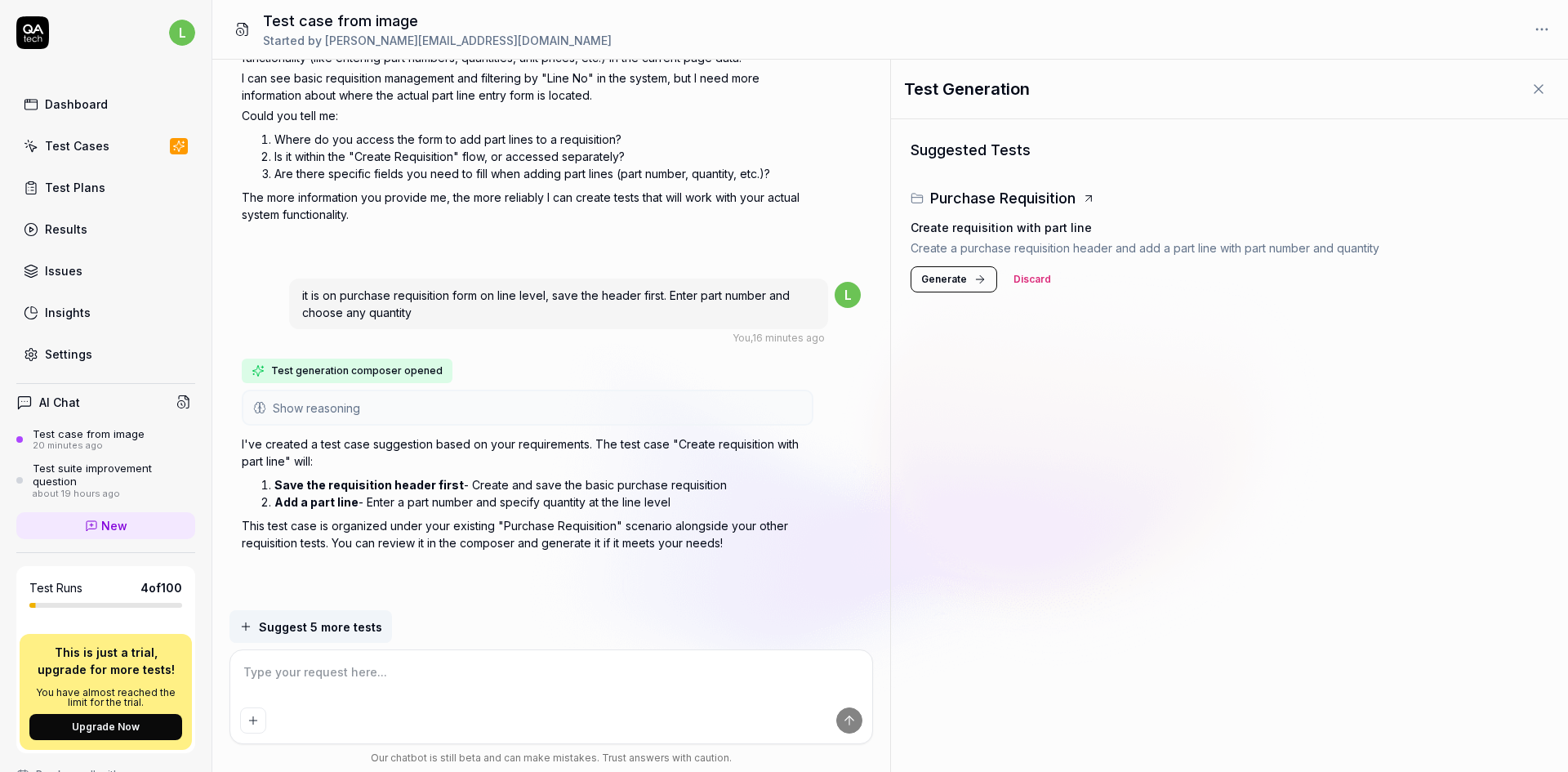
click at [511, 687] on textarea at bounding box center [551, 681] width 623 height 41
paste textarea
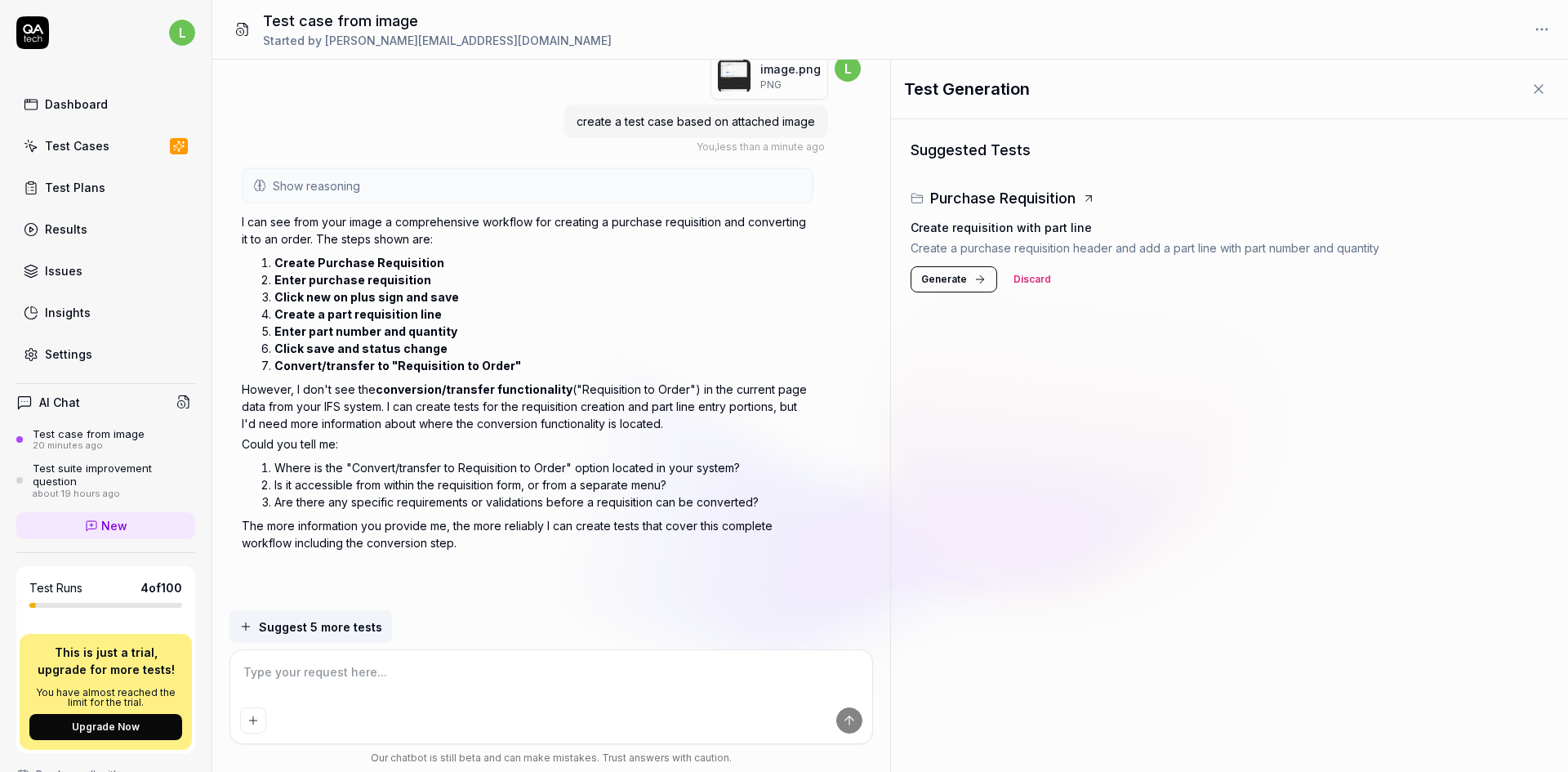
scroll to position [1409, 0]
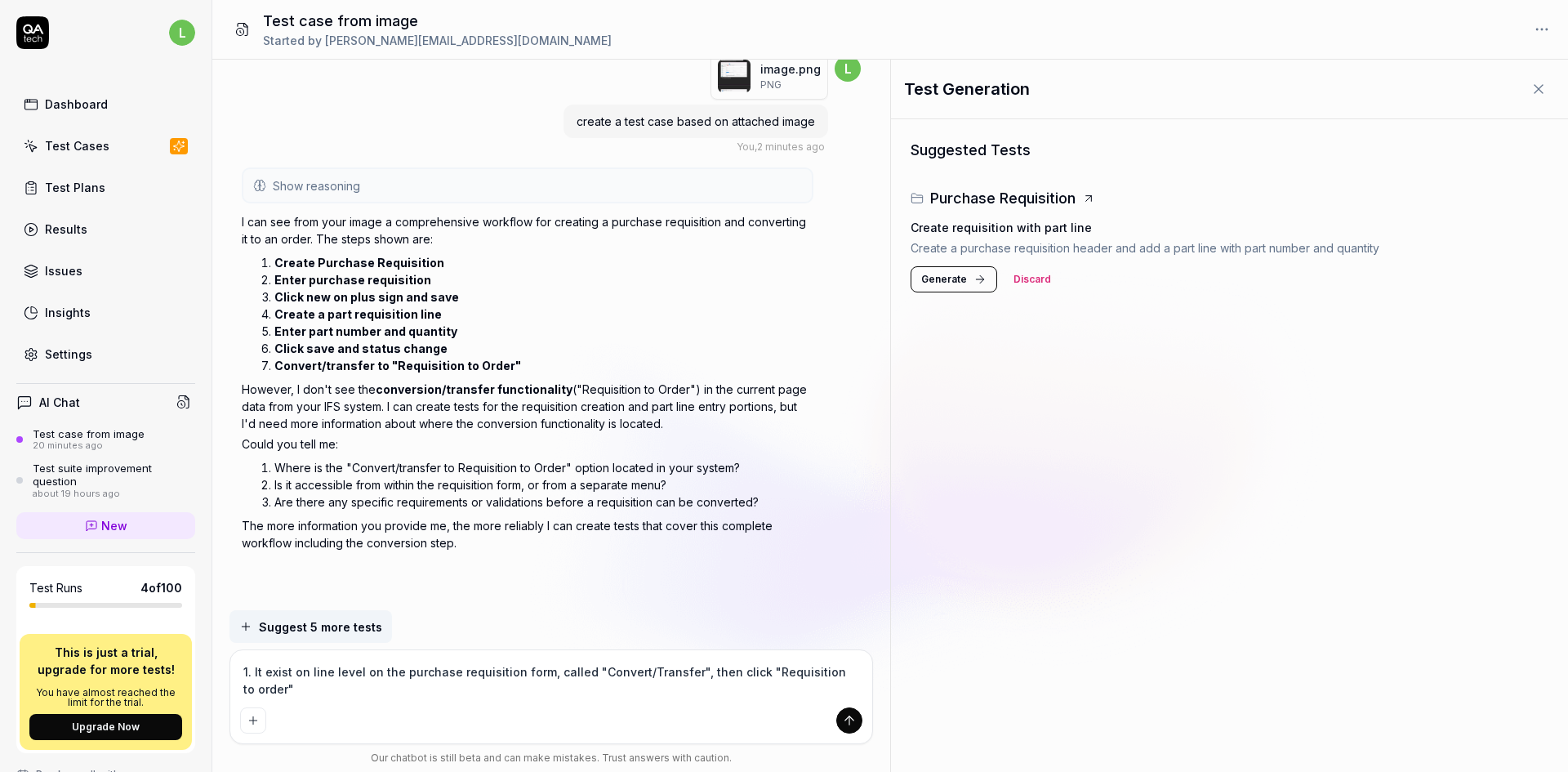
click at [854, 723] on icon "submit" at bounding box center [849, 721] width 15 height 15
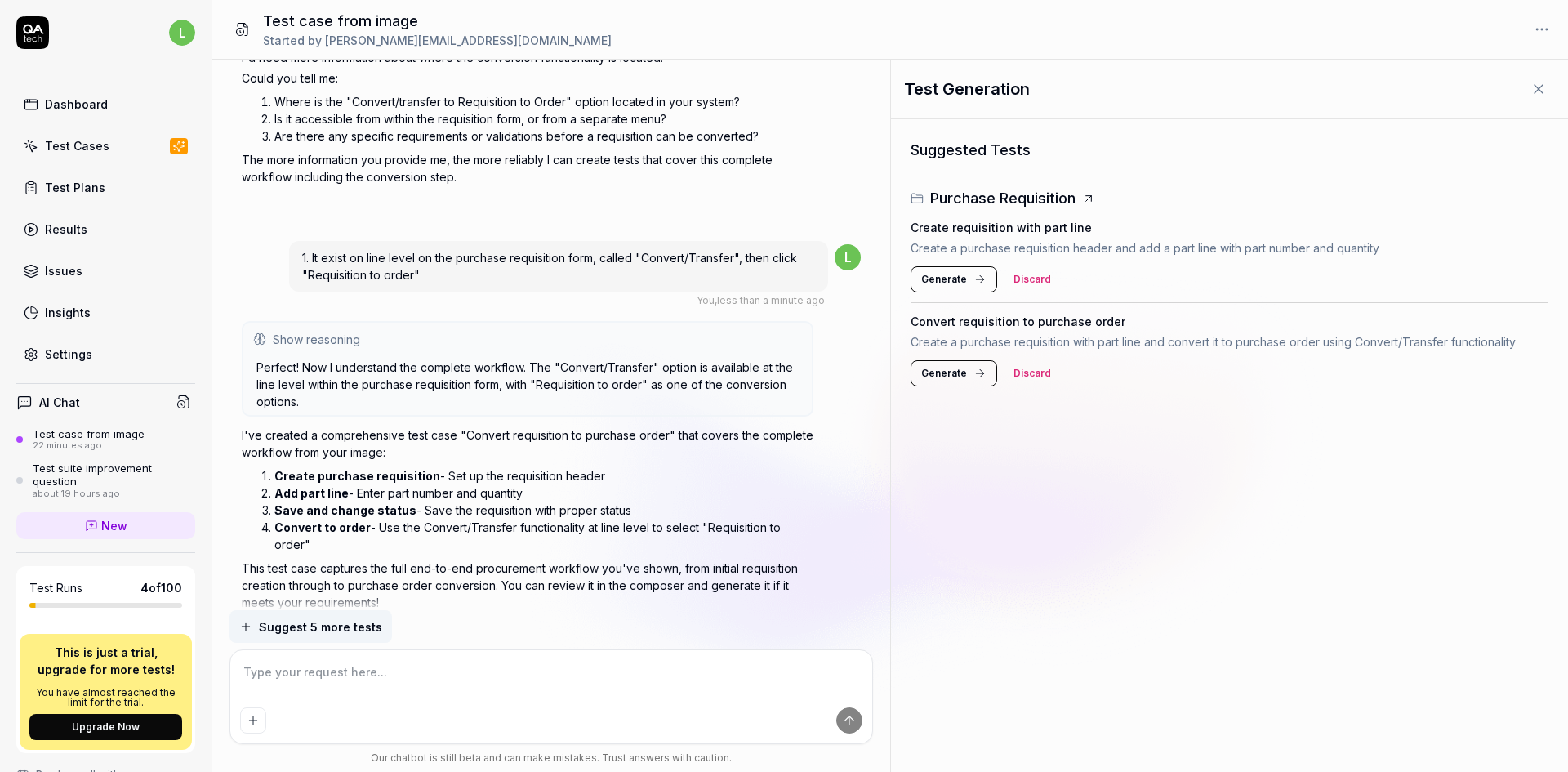
scroll to position [1775, 0]
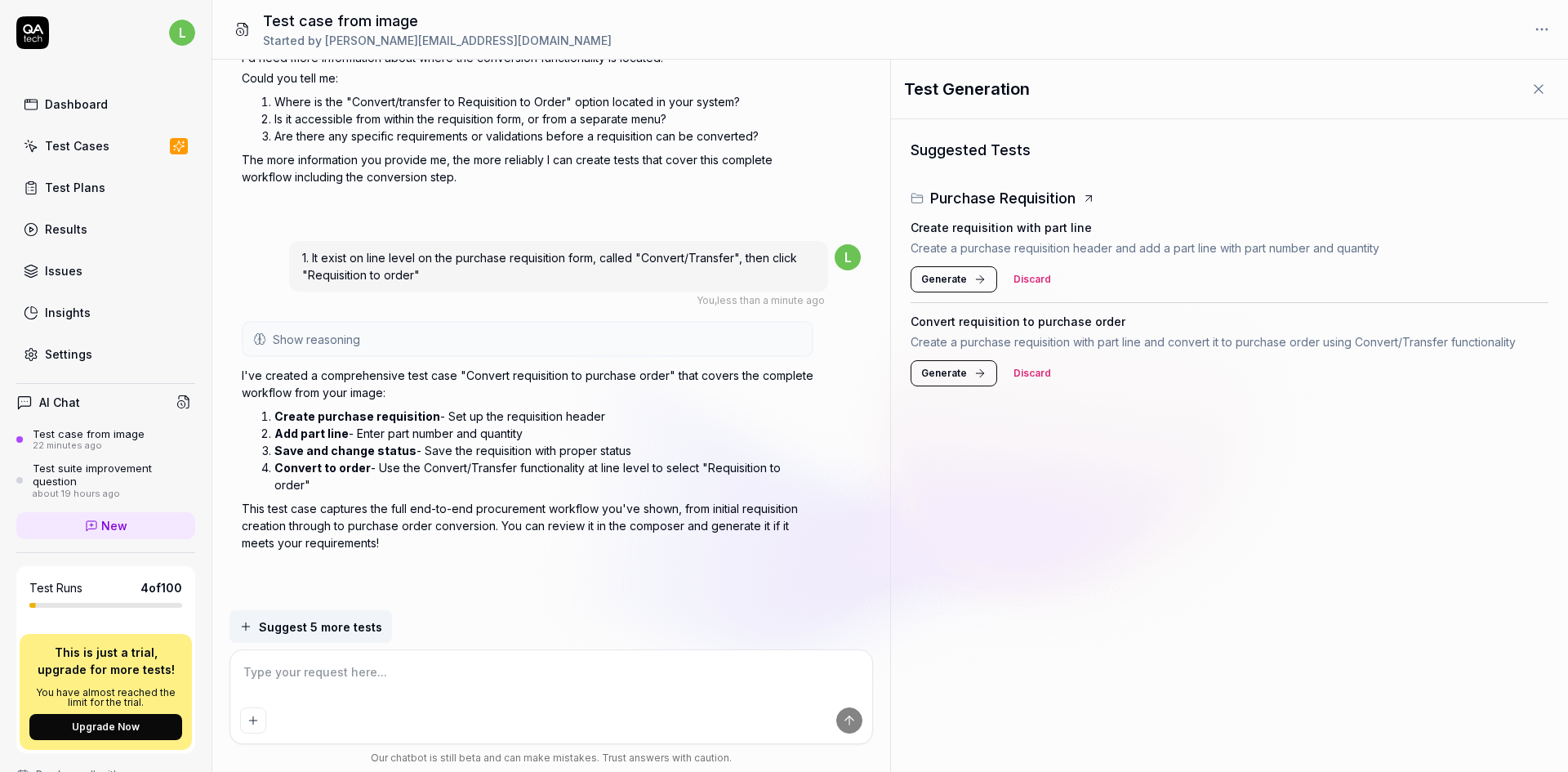
click at [951, 372] on span "Generate" at bounding box center [943, 373] width 46 height 15
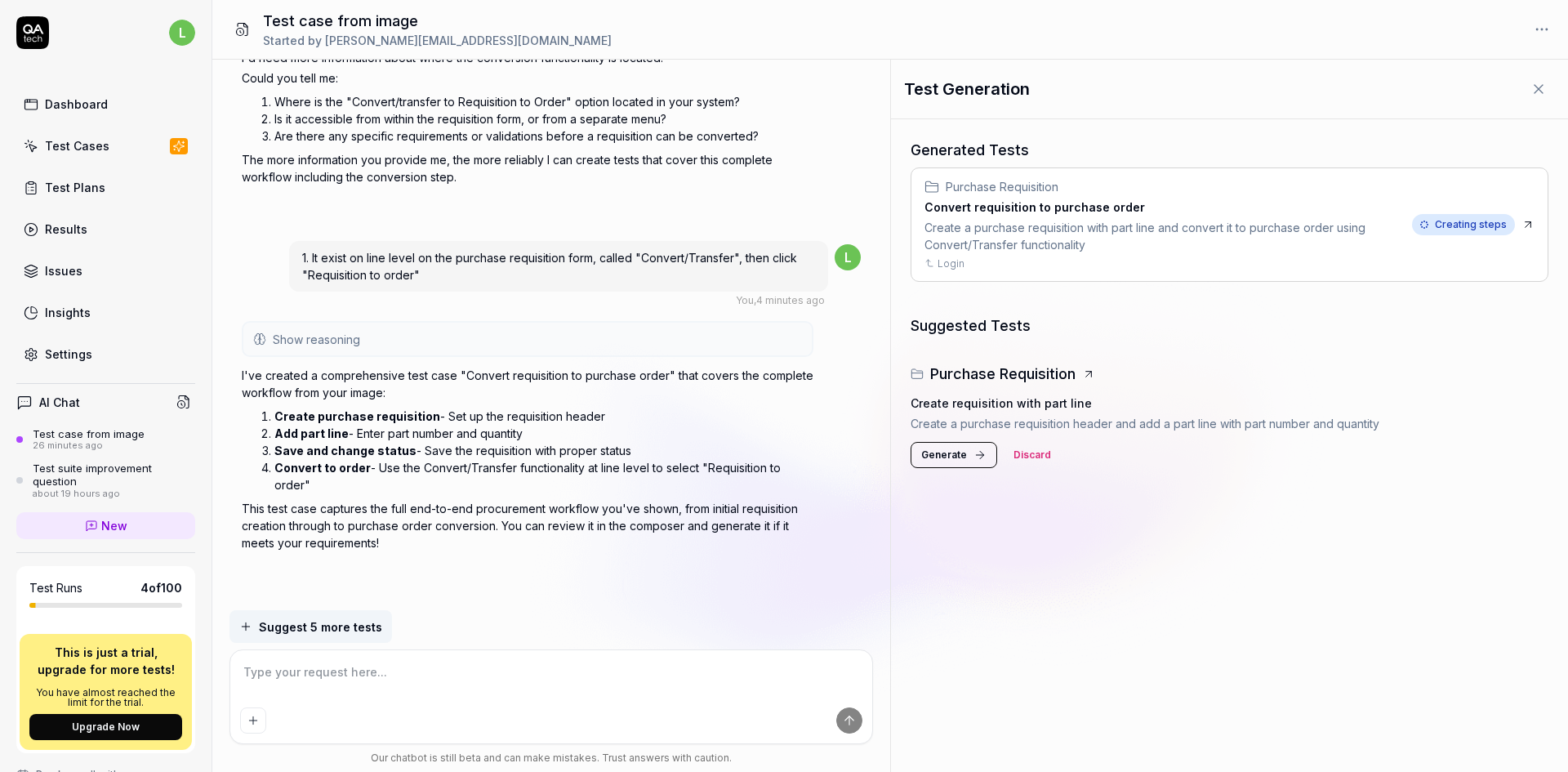
click at [1223, 213] on h3 "Convert requisition to purchase order" at bounding box center [1165, 207] width 481 height 17
click at [524, 670] on textarea at bounding box center [551, 681] width 623 height 41
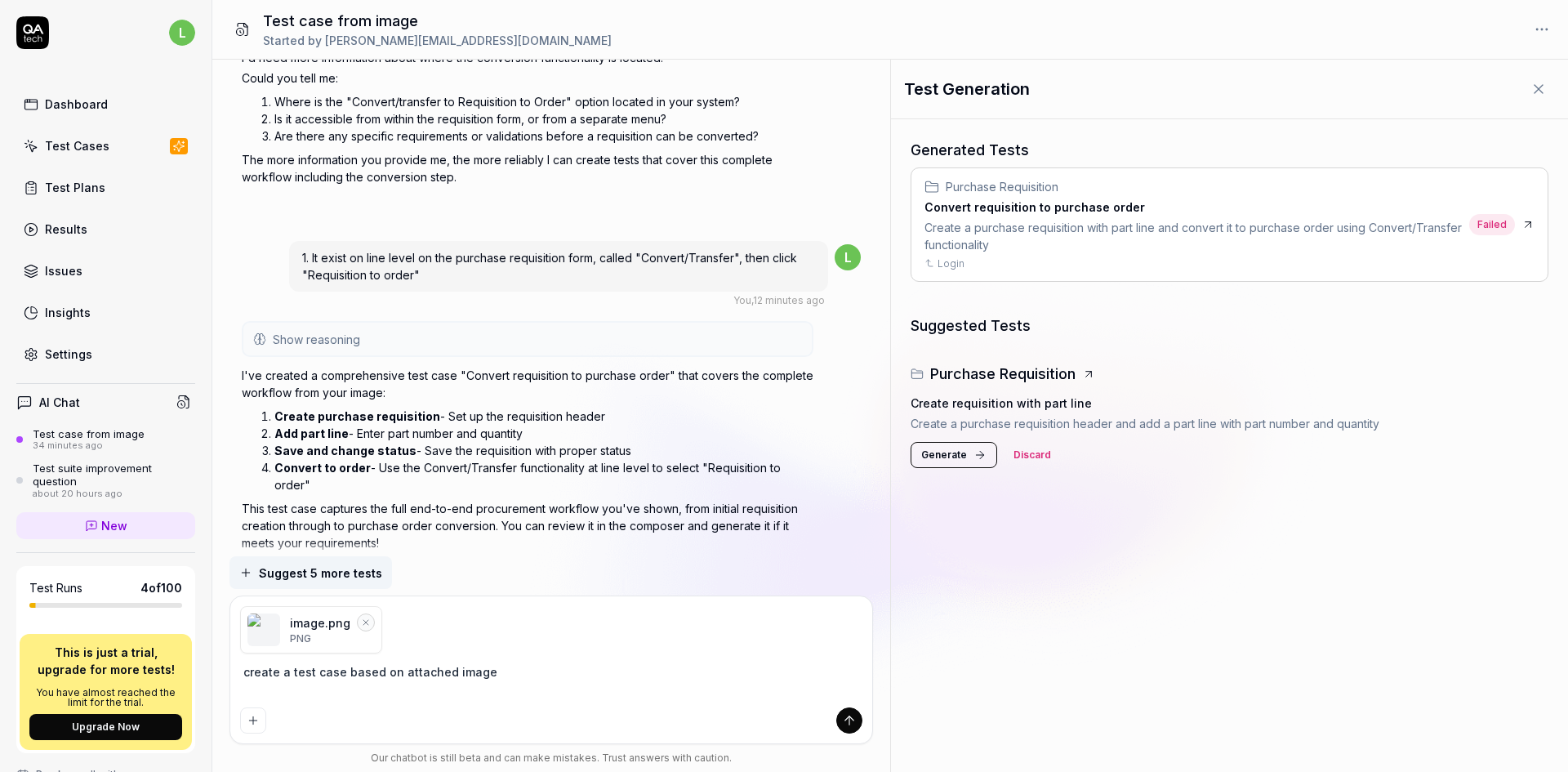
scroll to position [1829, 0]
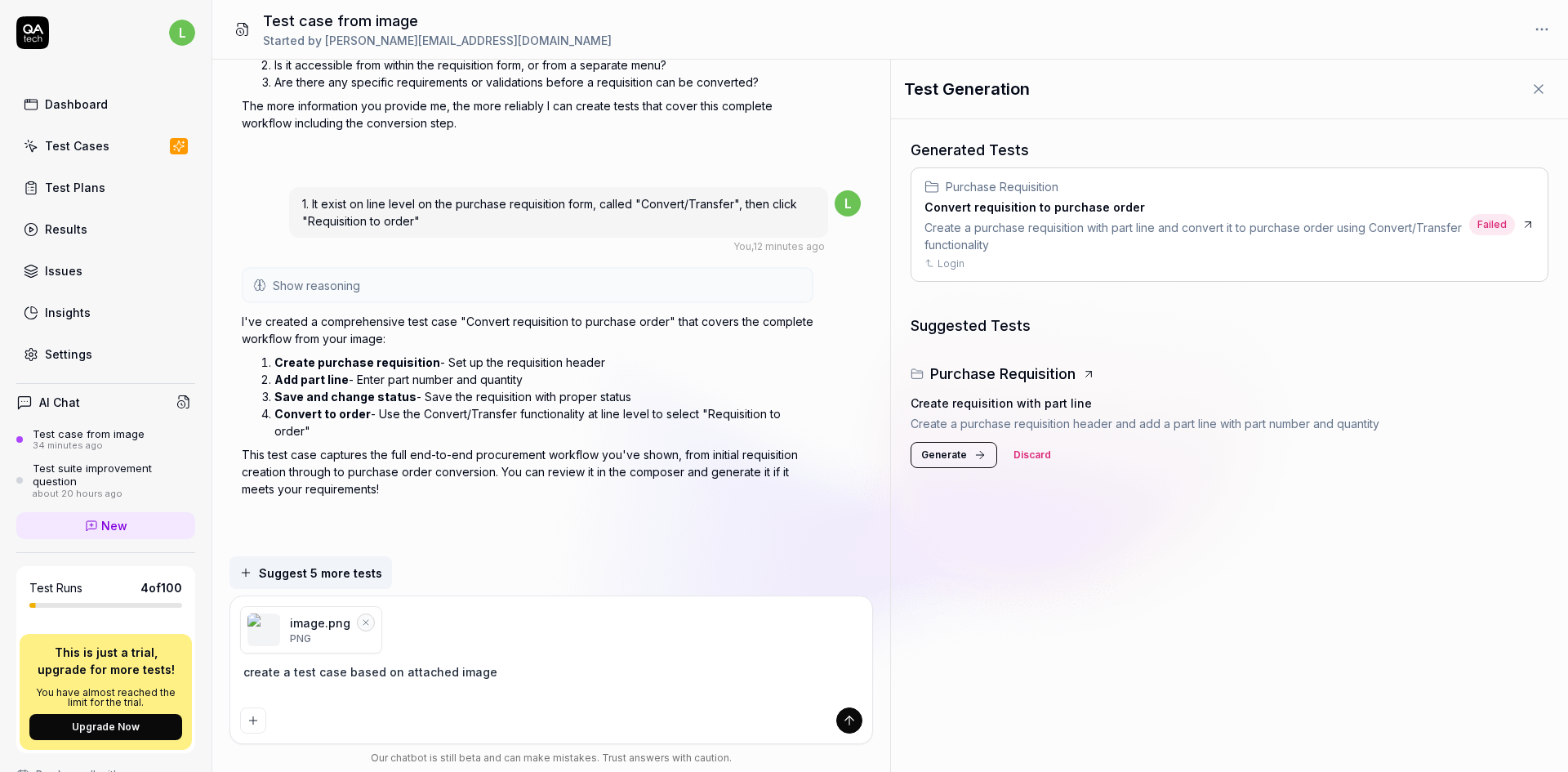
click at [847, 717] on icon "submit" at bounding box center [850, 718] width 9 height 4
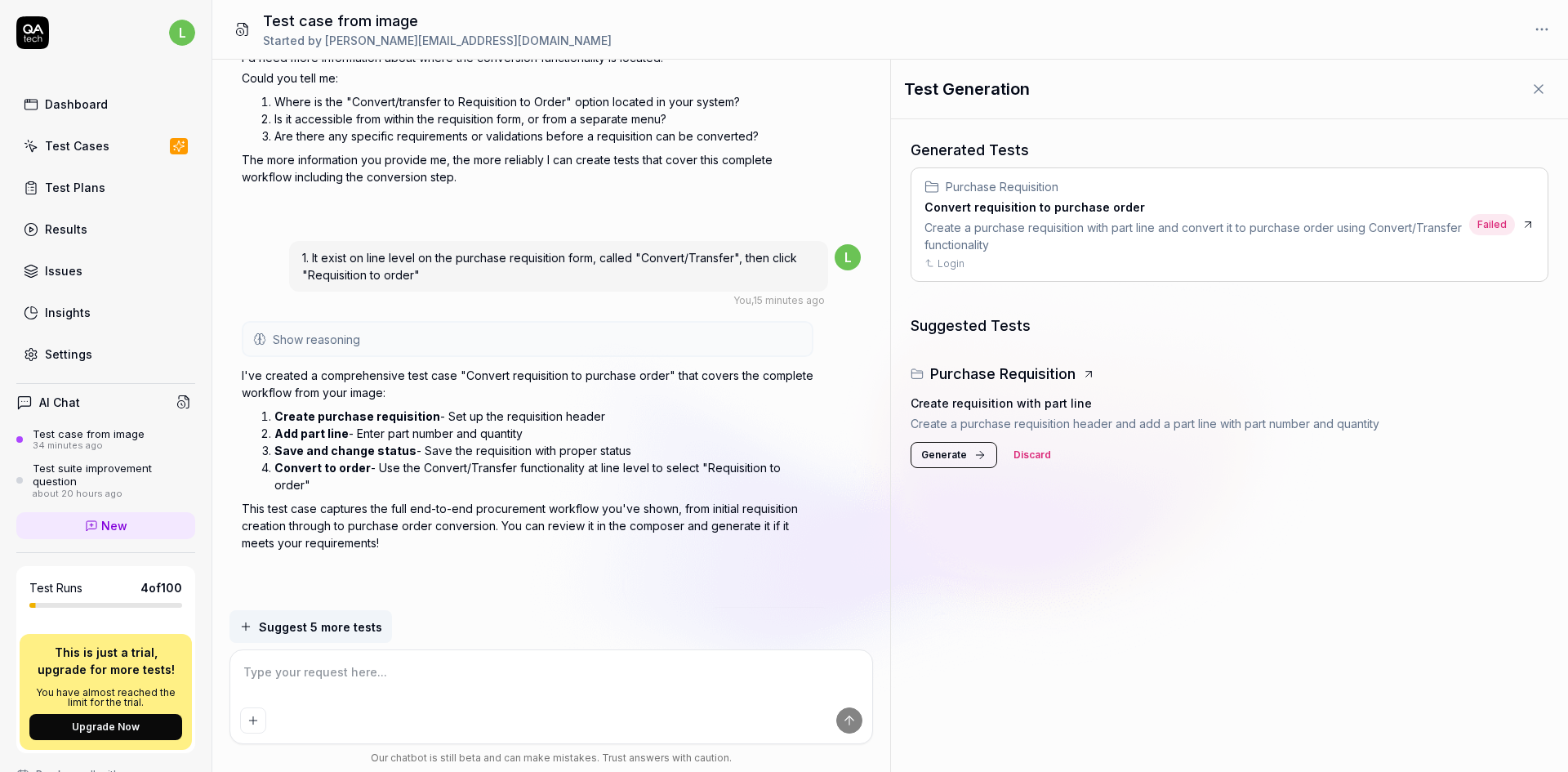
scroll to position [2248, 0]
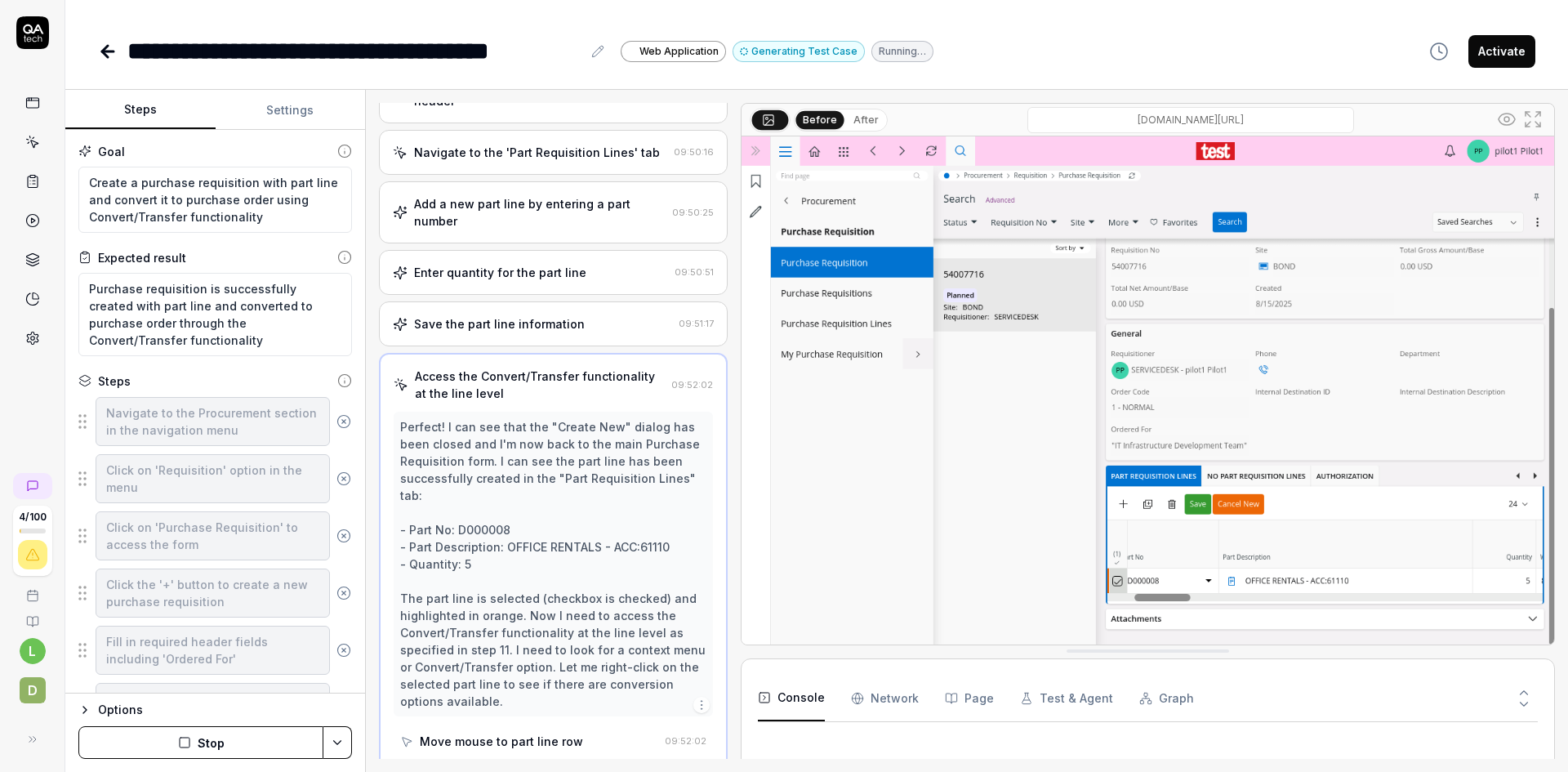
scroll to position [521, 0]
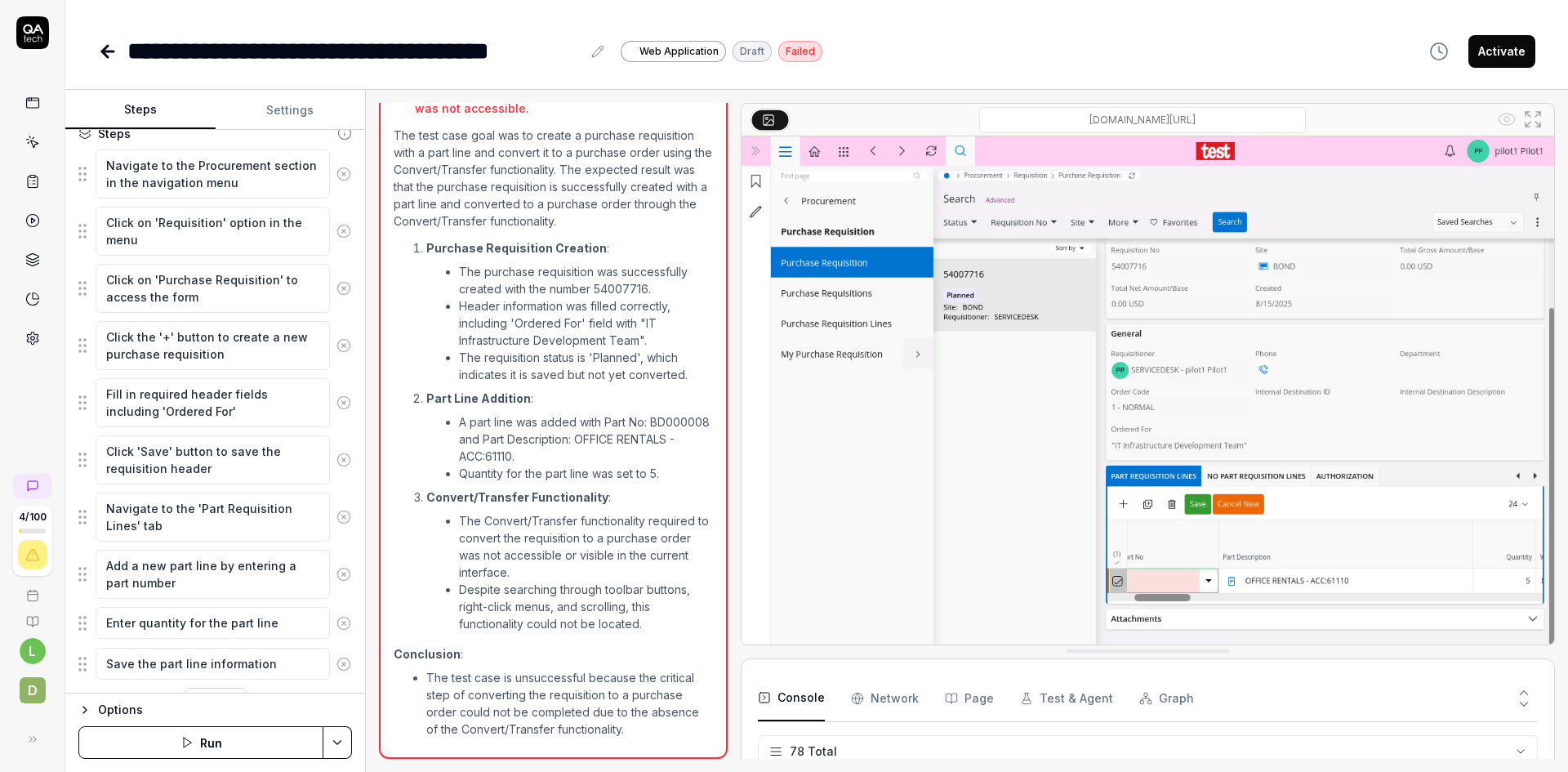
scroll to position [286, 0]
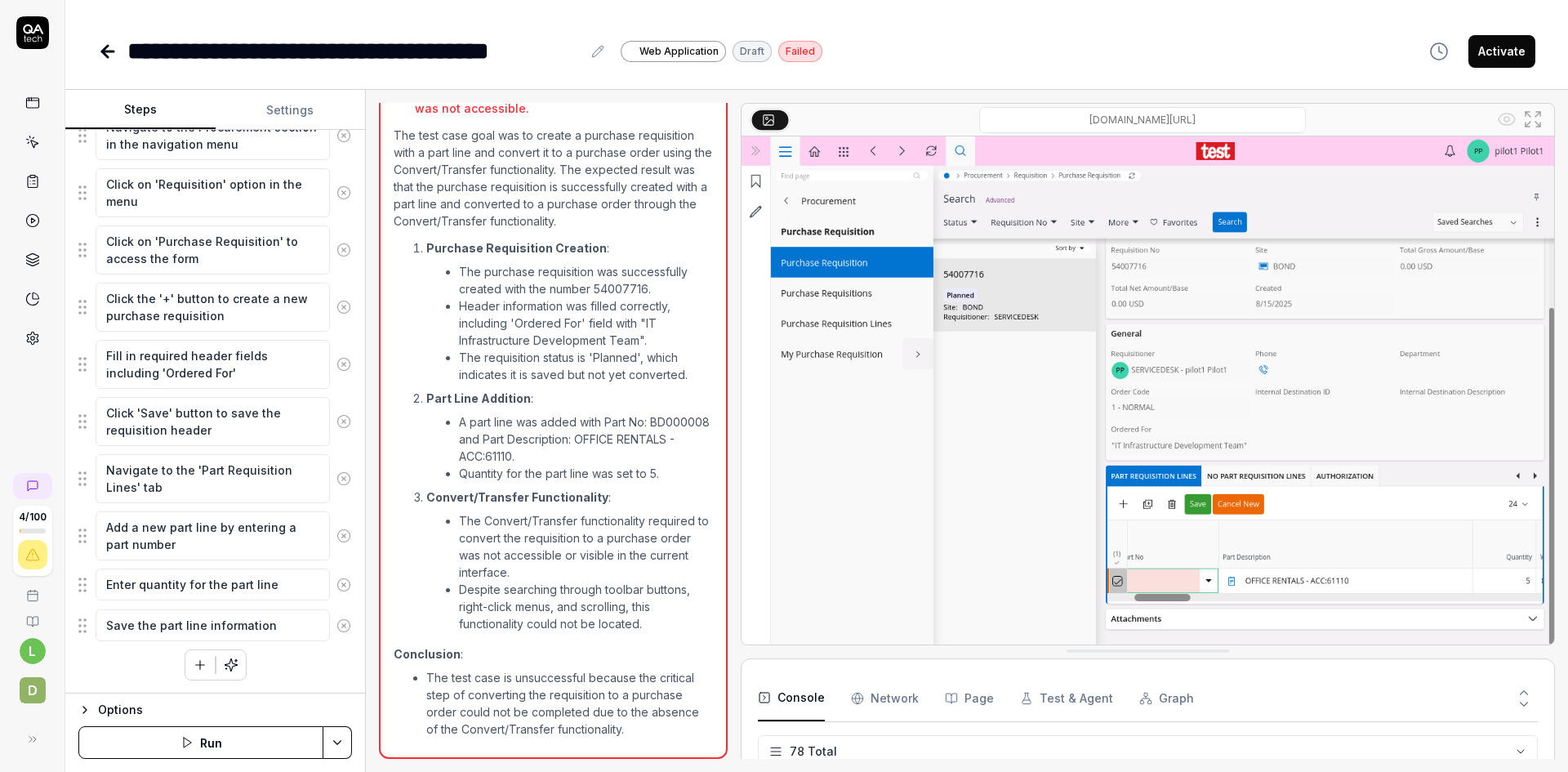
type textarea "*"
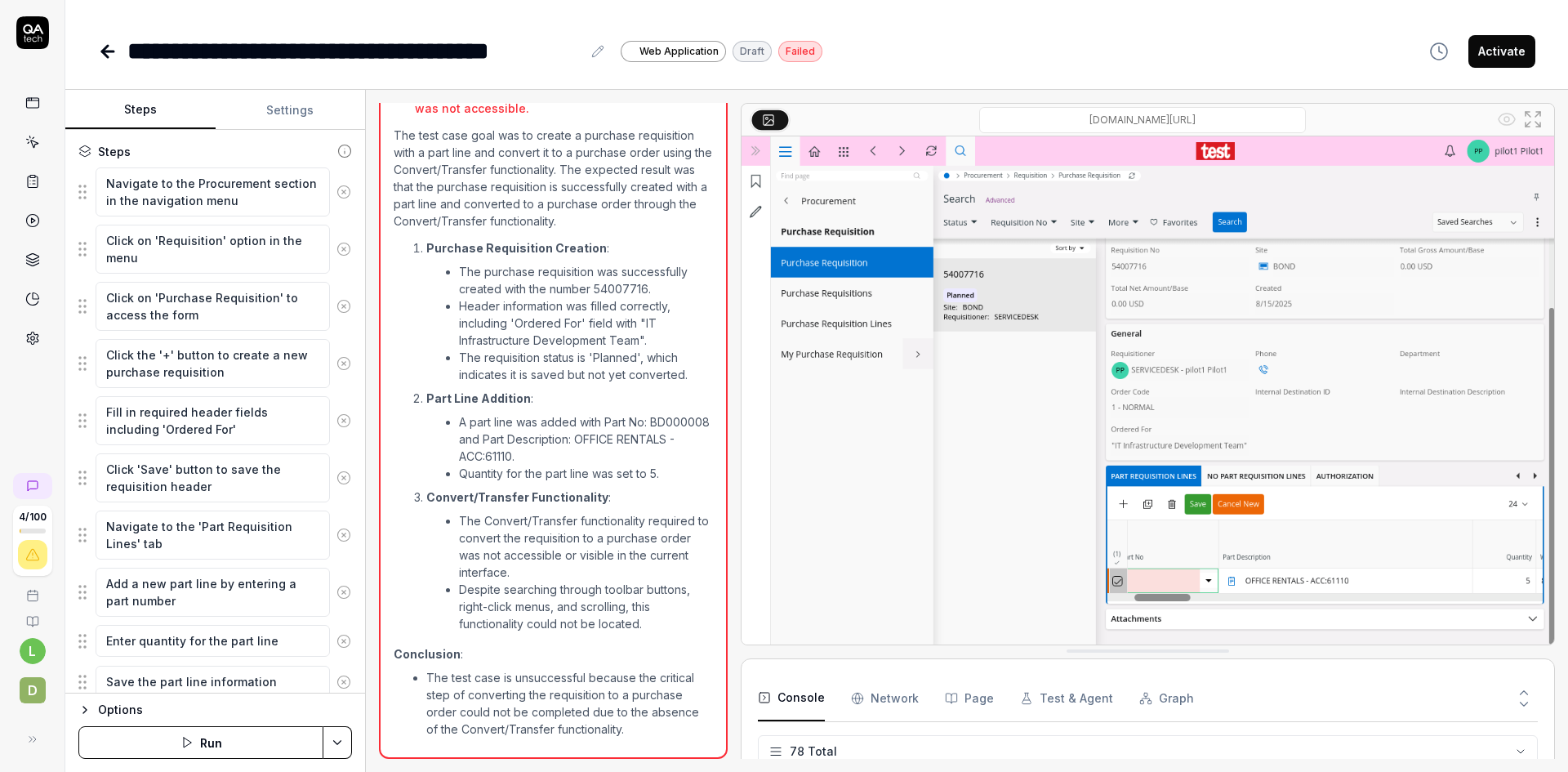
scroll to position [0, 0]
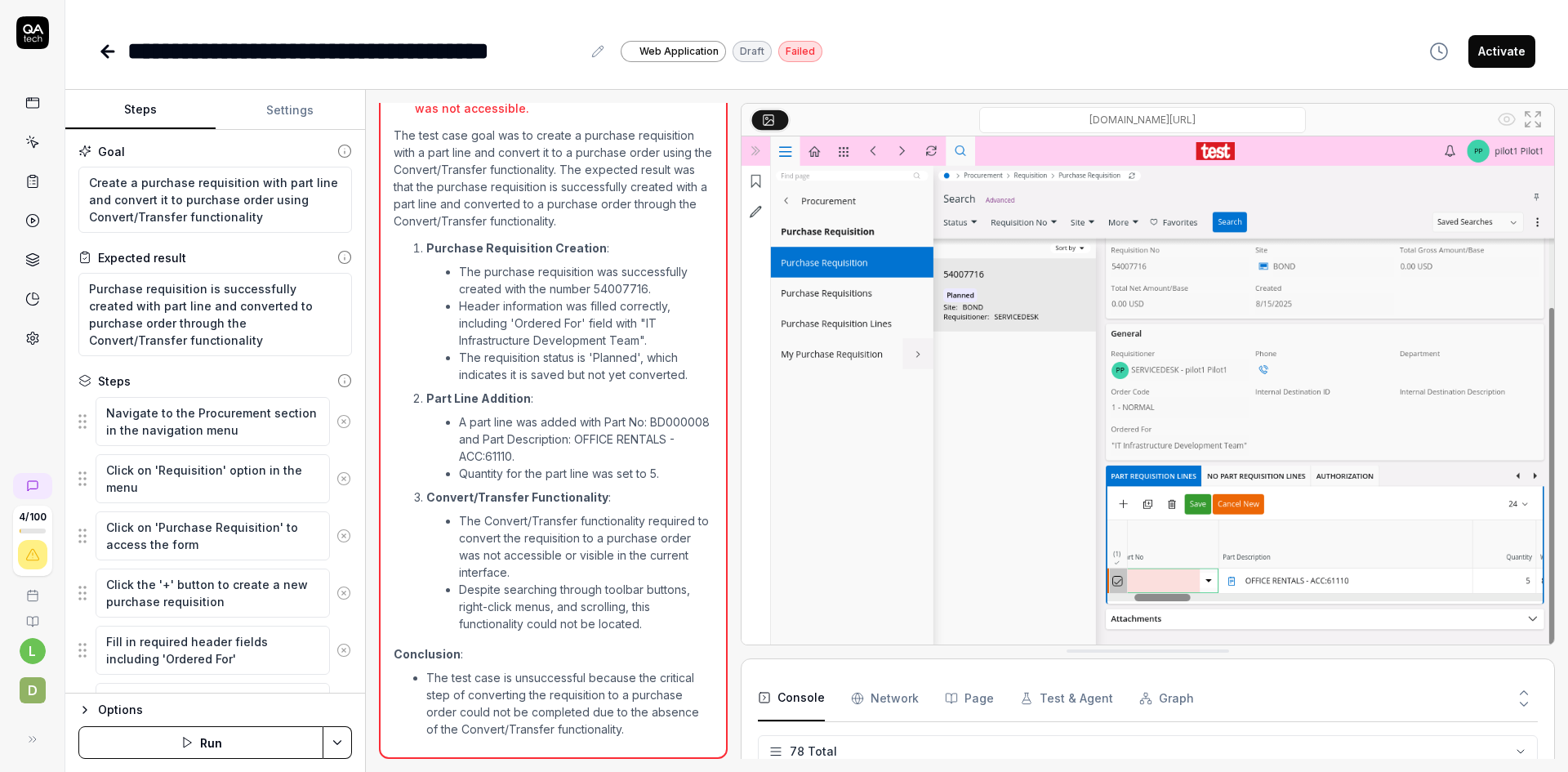
click at [111, 49] on icon at bounding box center [107, 51] width 20 height 20
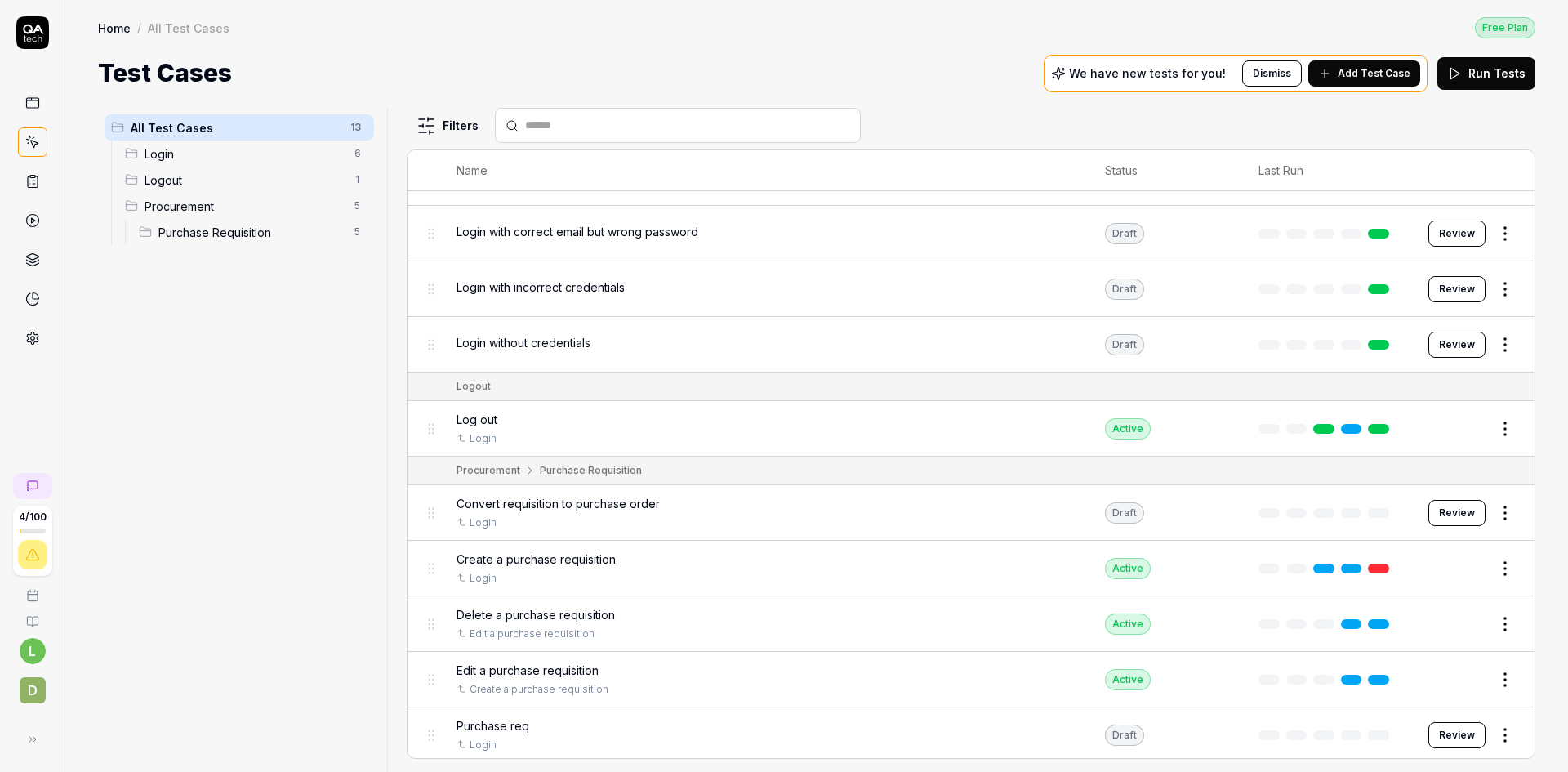
scroll to position [240, 0]
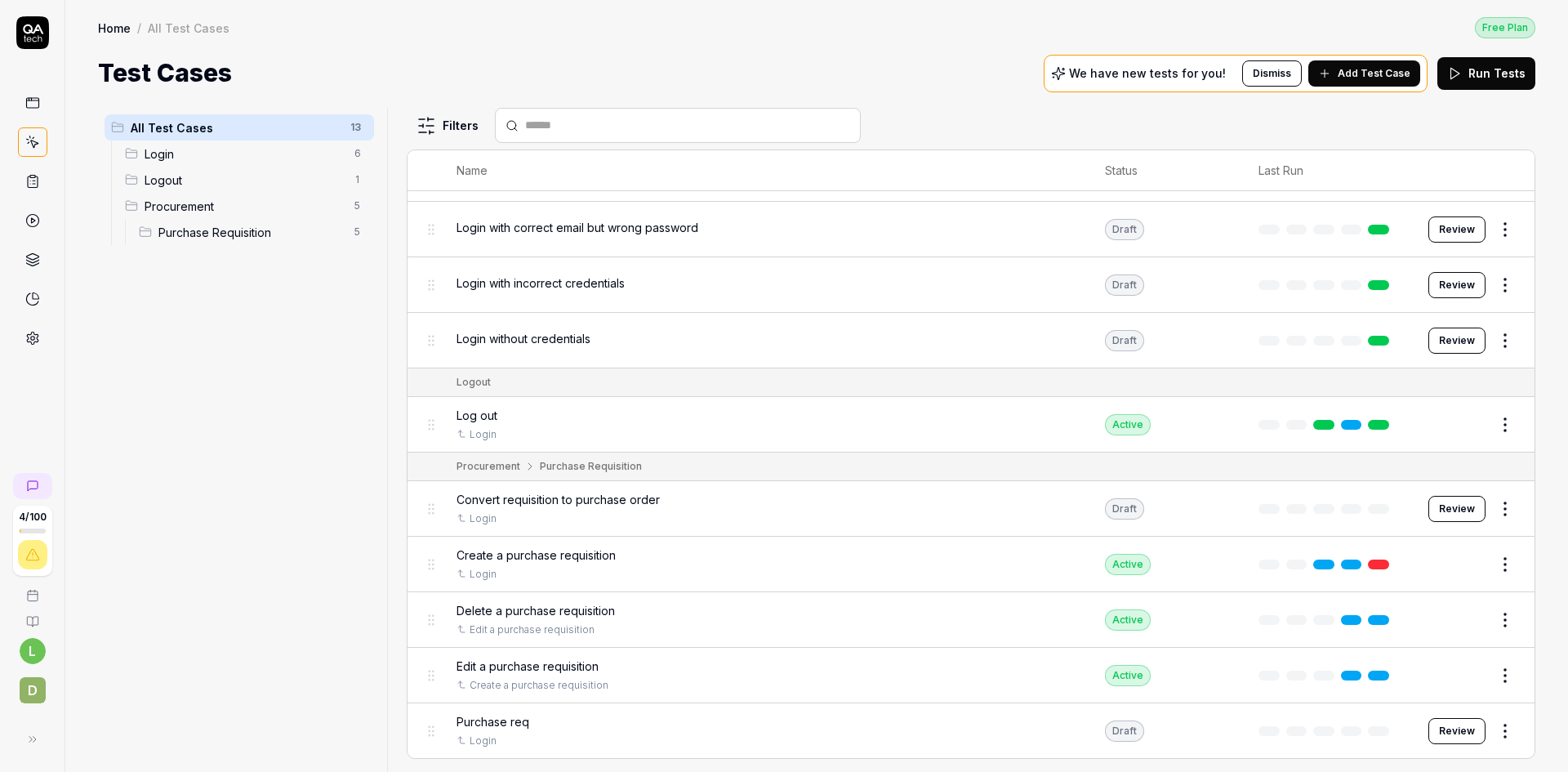
click at [1495, 508] on html "4 / 100 l D Home / All Test Cases Free Plan Home / All Test Cases Free Plan Tes…" at bounding box center [784, 386] width 1568 height 772
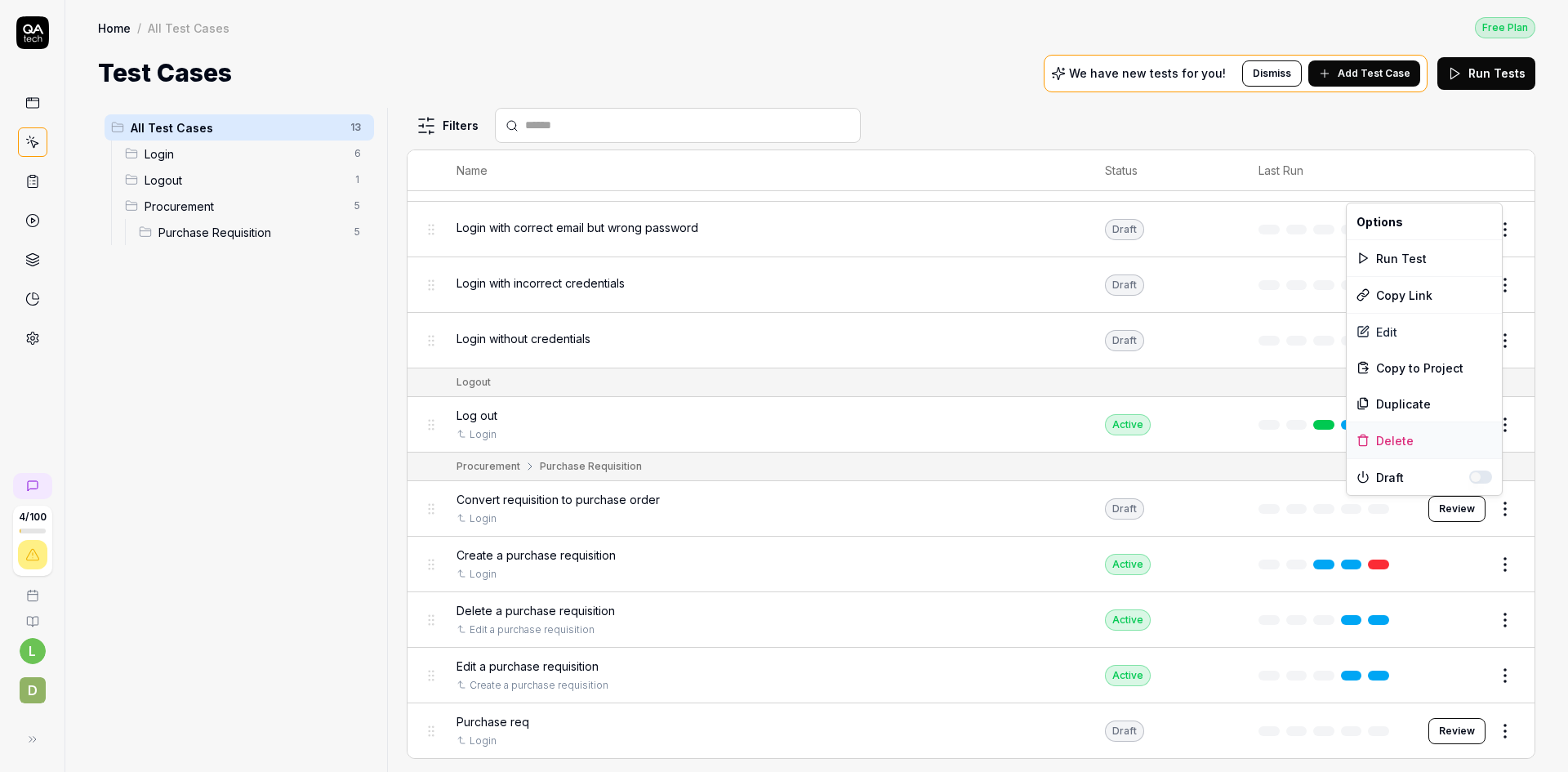
click at [1400, 440] on div "Delete" at bounding box center [1424, 440] width 155 height 36
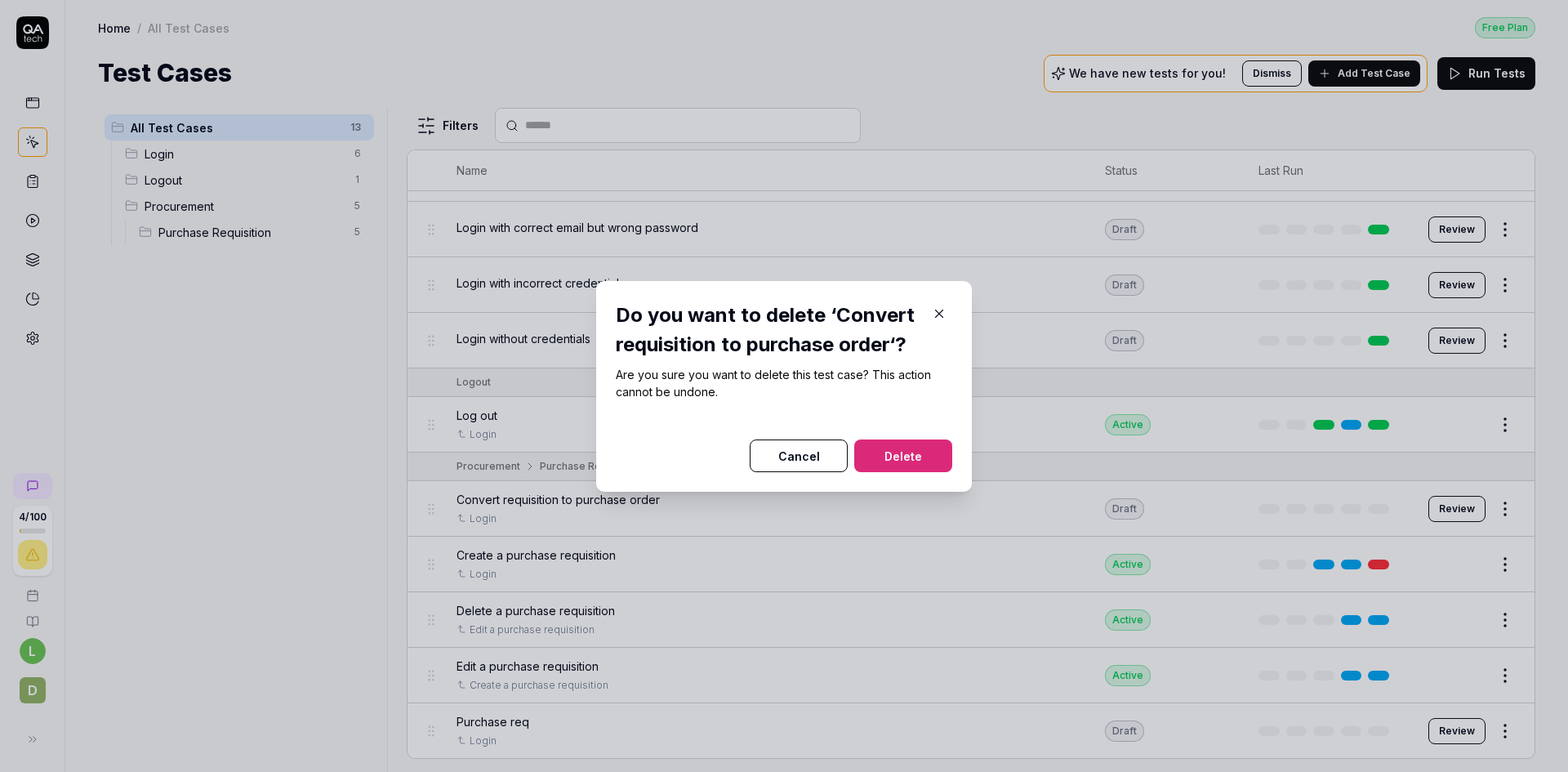
click at [889, 448] on button "Delete" at bounding box center [902, 455] width 98 height 33
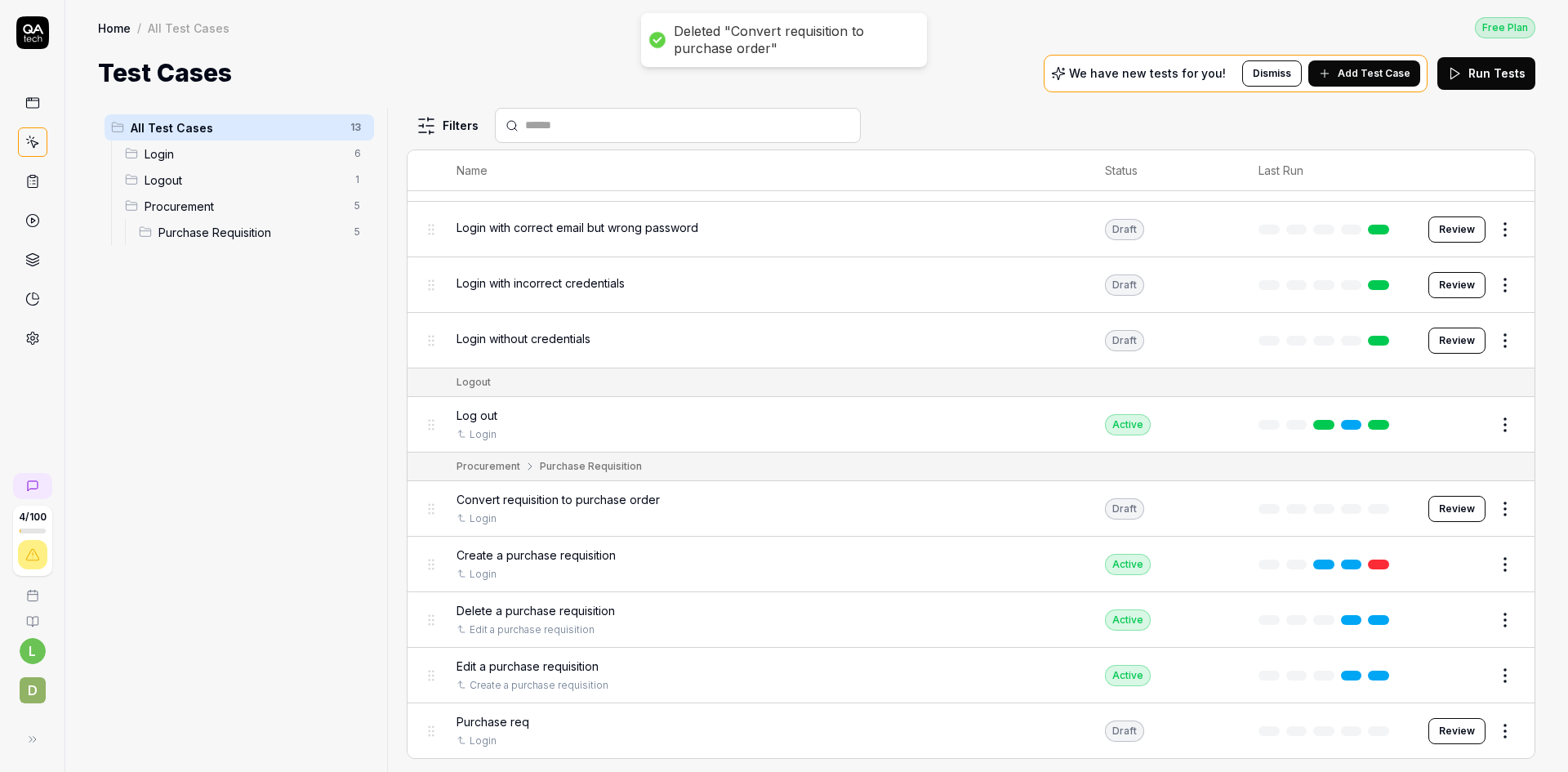
scroll to position [184, 0]
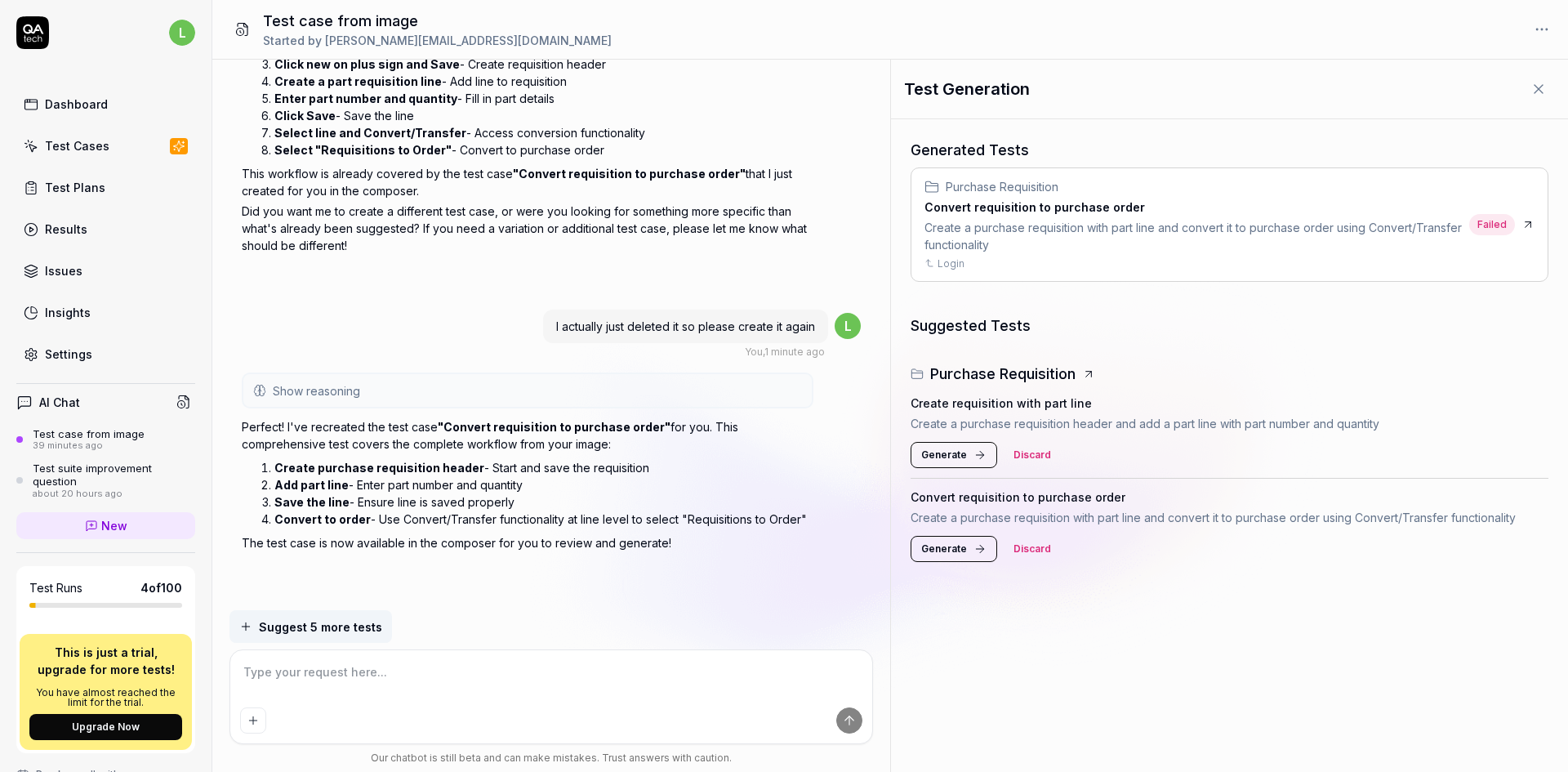
click at [961, 544] on span "Generate" at bounding box center [943, 549] width 46 height 15
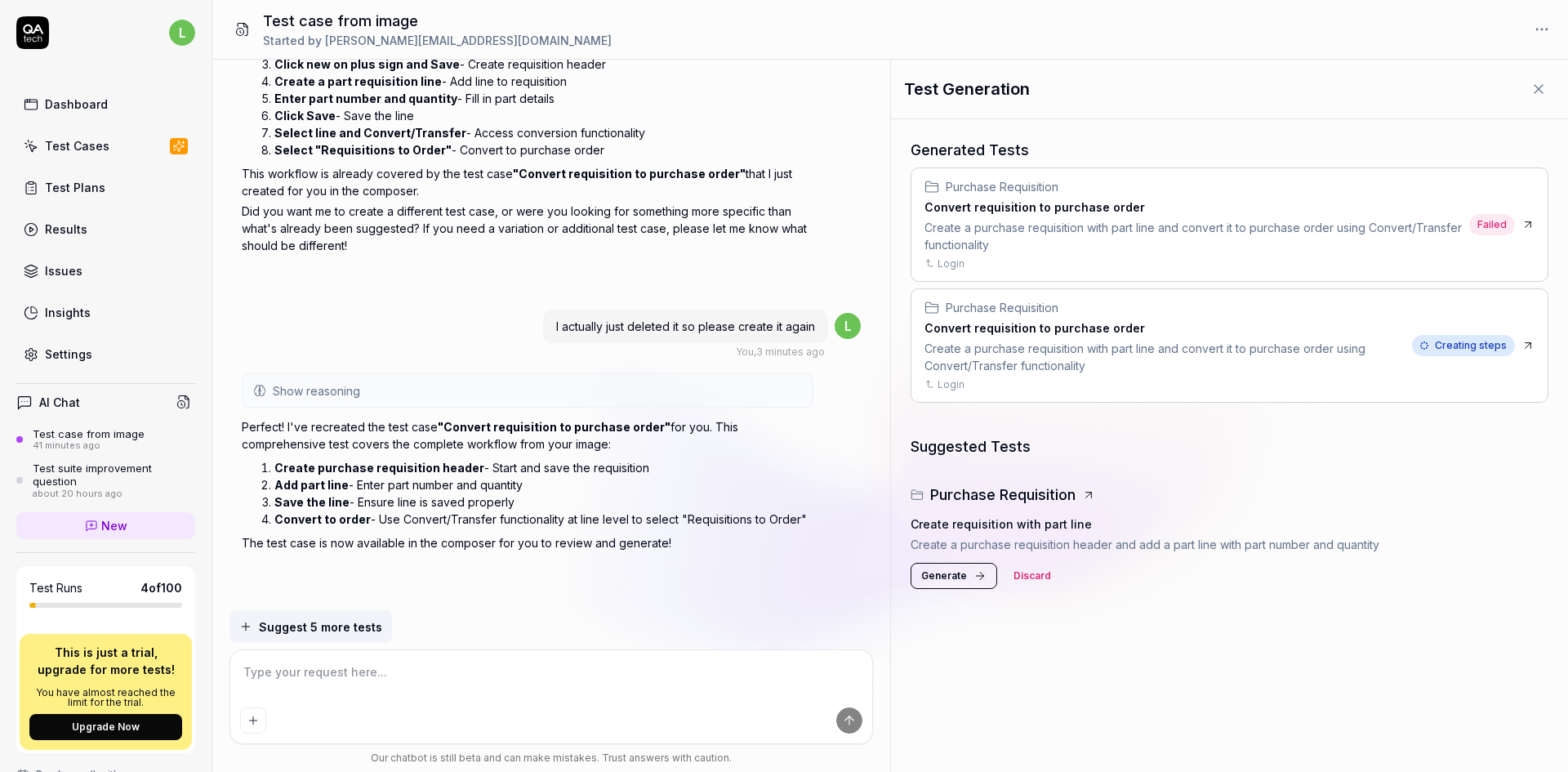
click at [1193, 344] on div "Create a purchase requisition with part line and convert it to purchase order u…" at bounding box center [1165, 357] width 481 height 34
type textarea "*"
click at [59, 183] on div "Test Plans" at bounding box center [74, 187] width 61 height 17
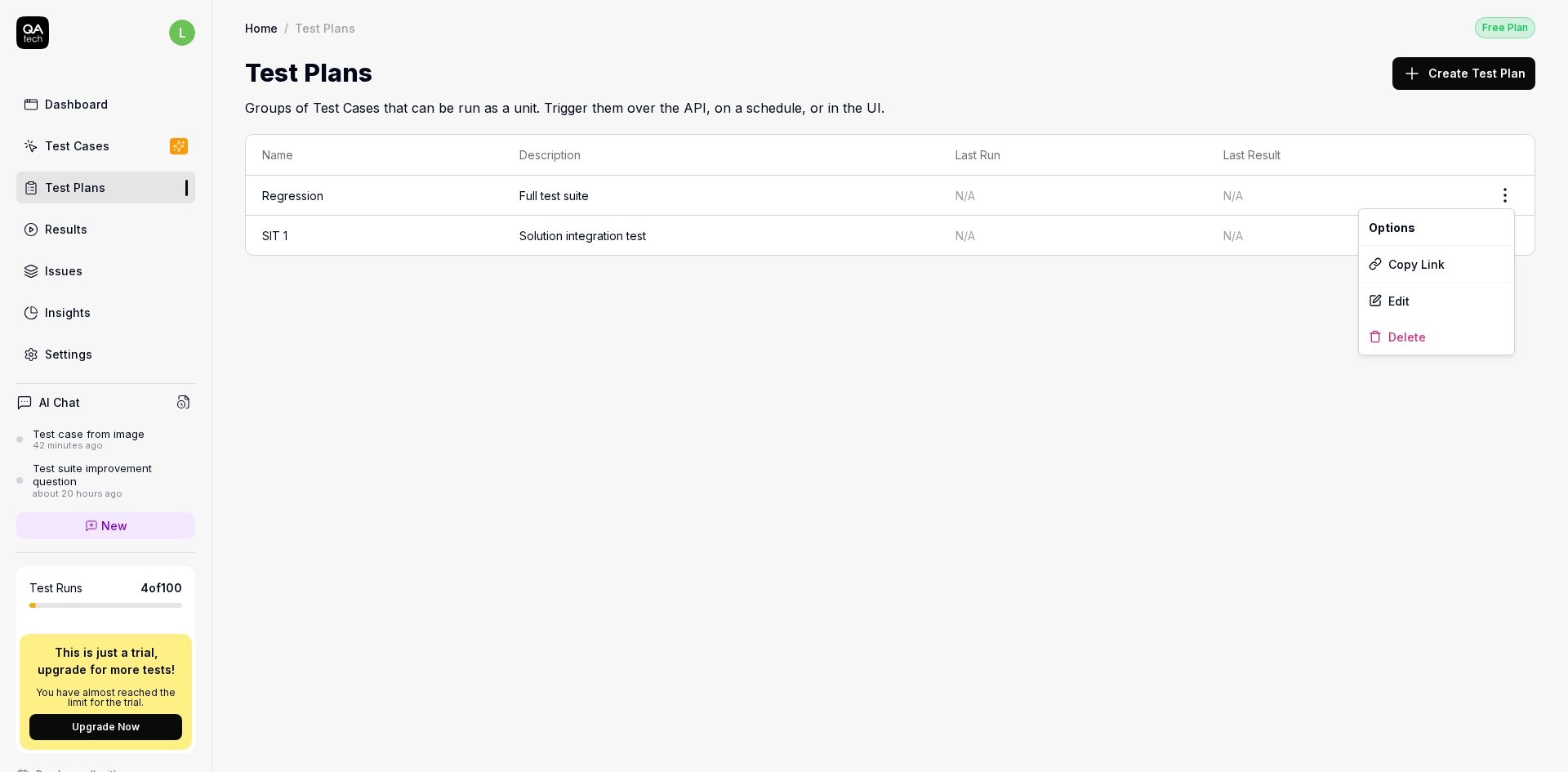
click at [1501, 191] on html "l Dashboard Test Cases Test Plans Results Issues Insights Settings AI Chat Test…" at bounding box center [784, 386] width 1568 height 772
click at [403, 196] on html "l Dashboard Test Cases Test Plans Results Issues Insights Settings AI Chat Test…" at bounding box center [784, 386] width 1568 height 772
click at [355, 230] on td "SIT 1" at bounding box center [374, 236] width 257 height 39
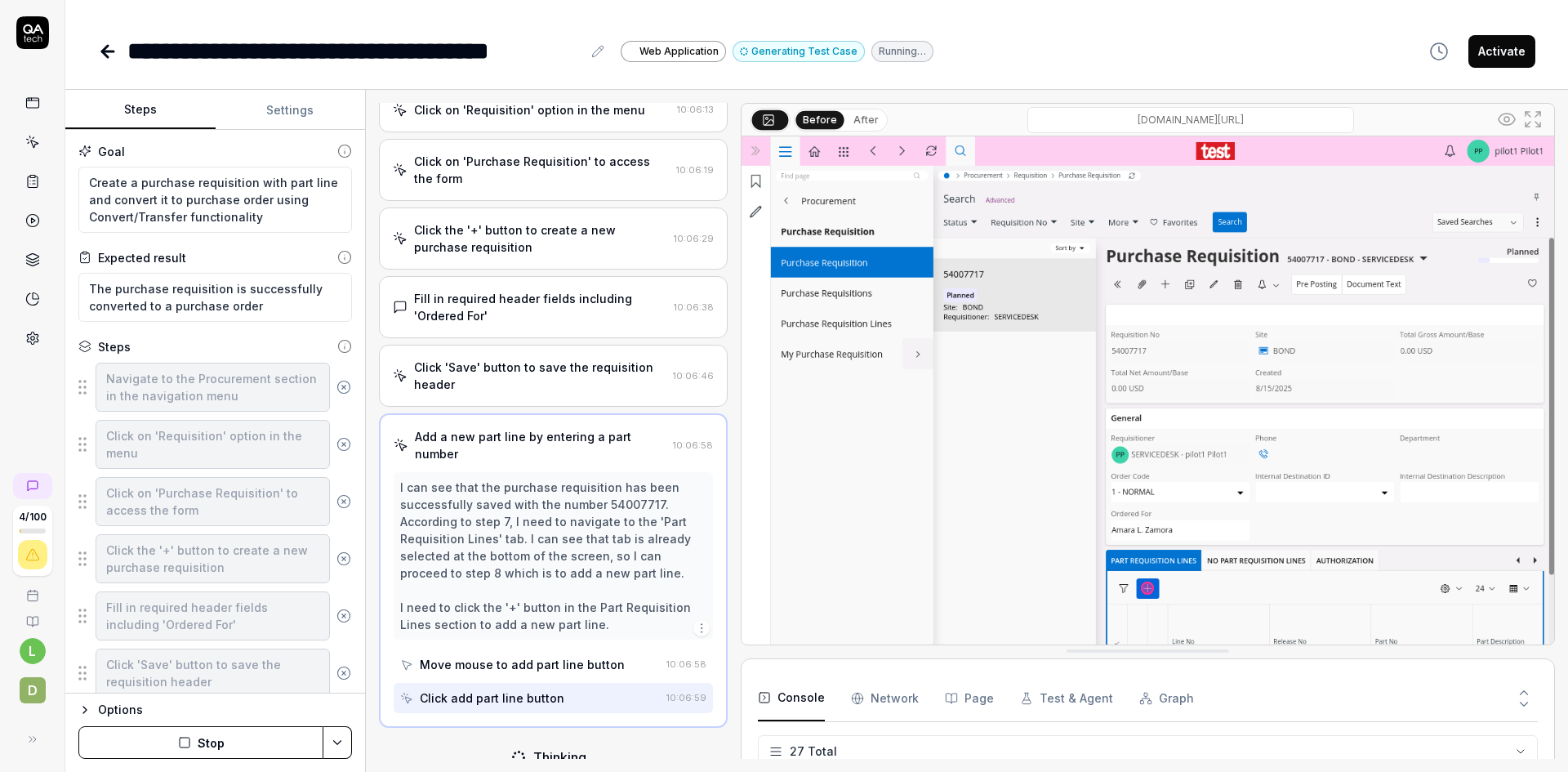
scroll to position [1158, 0]
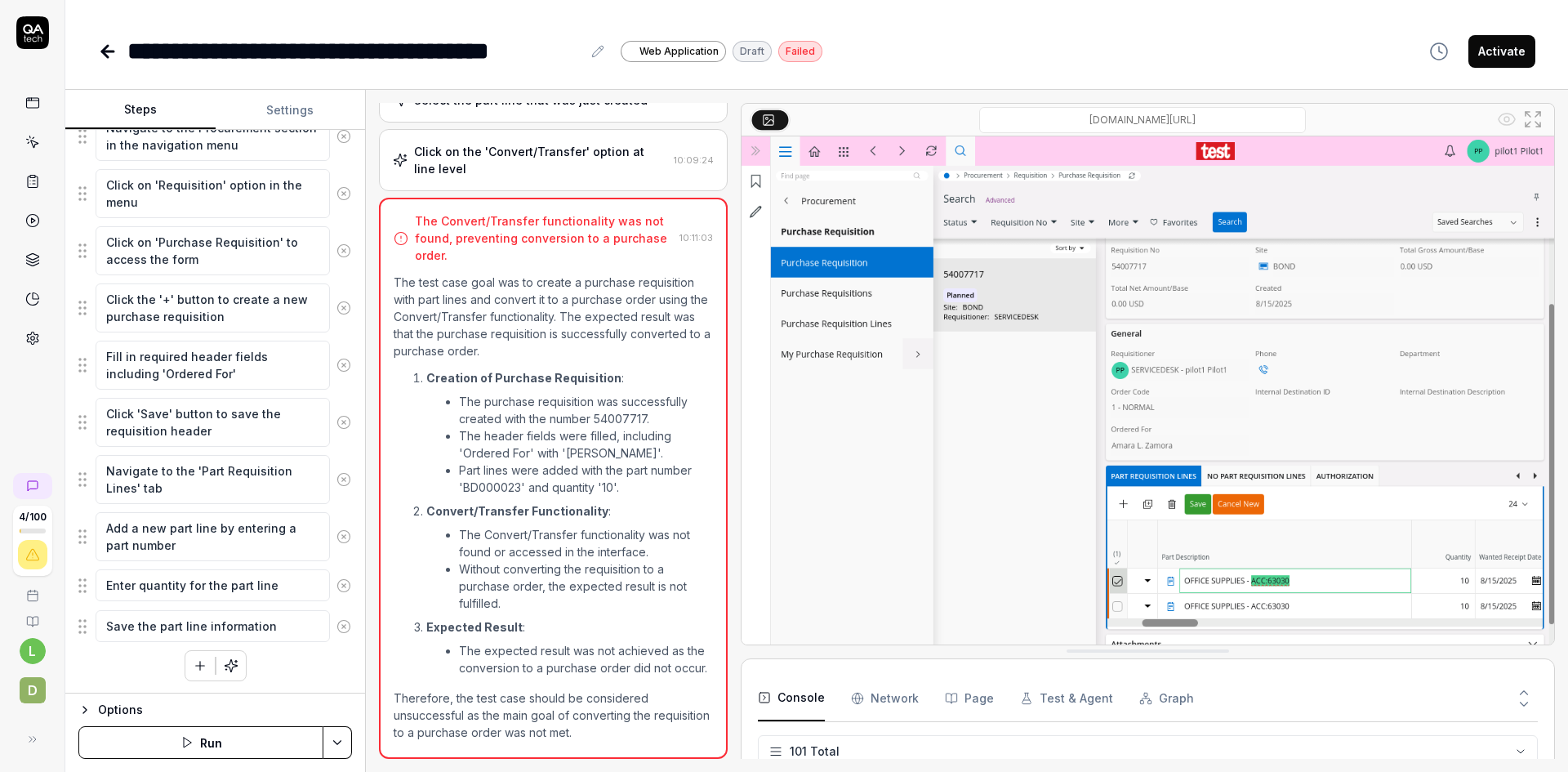
scroll to position [251, 0]
click at [200, 667] on icon "button" at bounding box center [200, 665] width 0 height 9
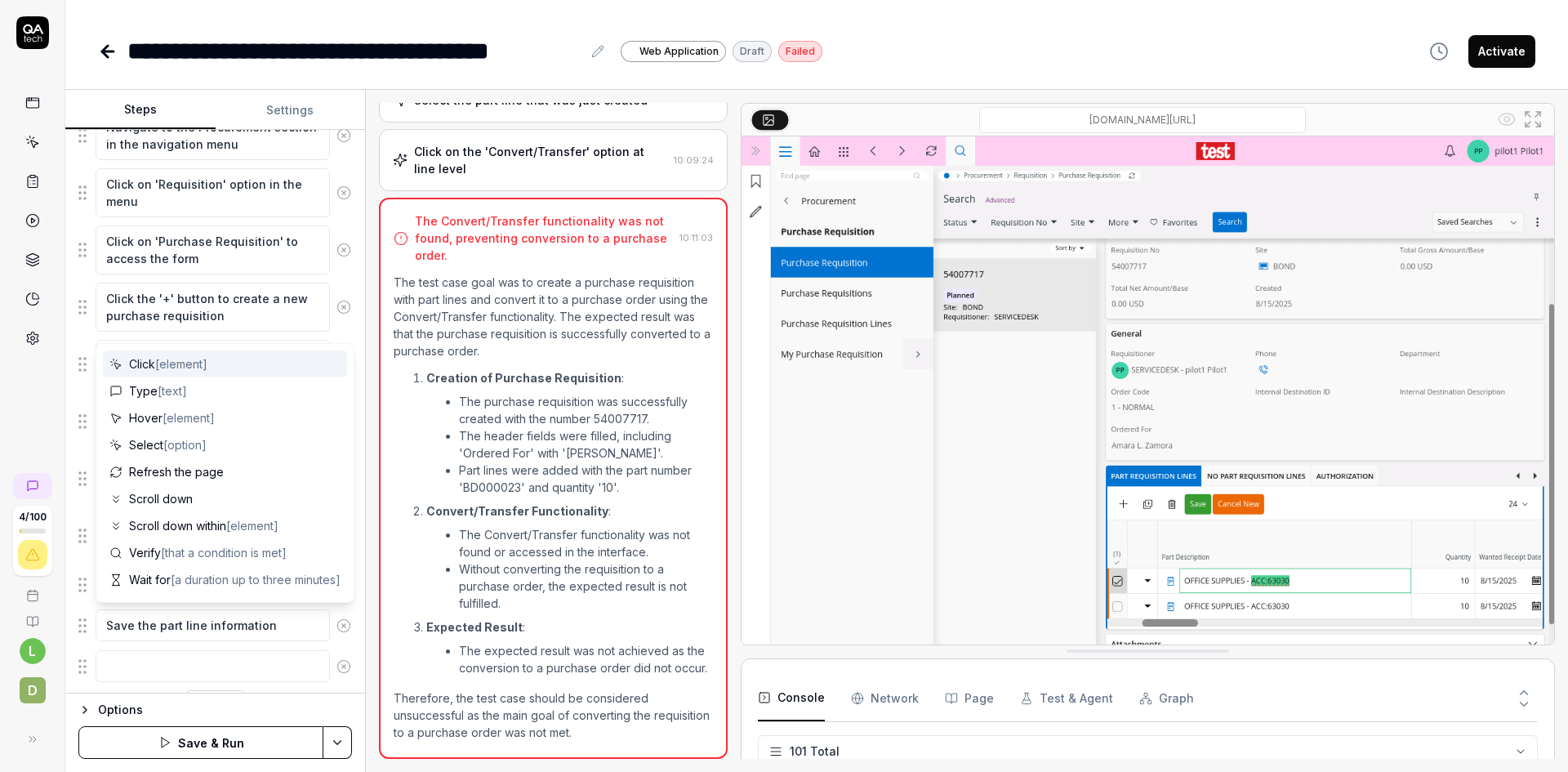
scroll to position [292, 0]
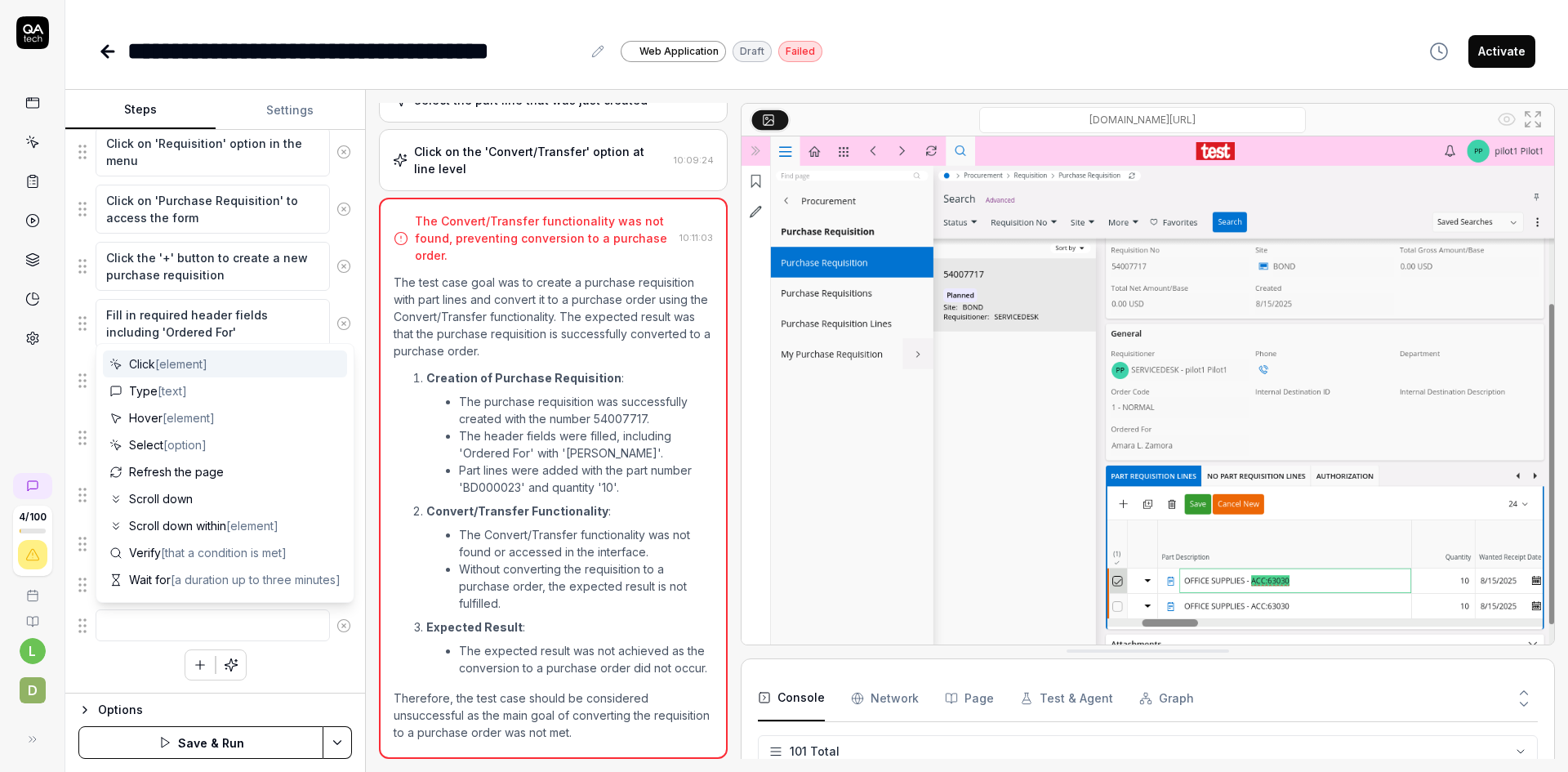
type textarea "*"
type textarea "s"
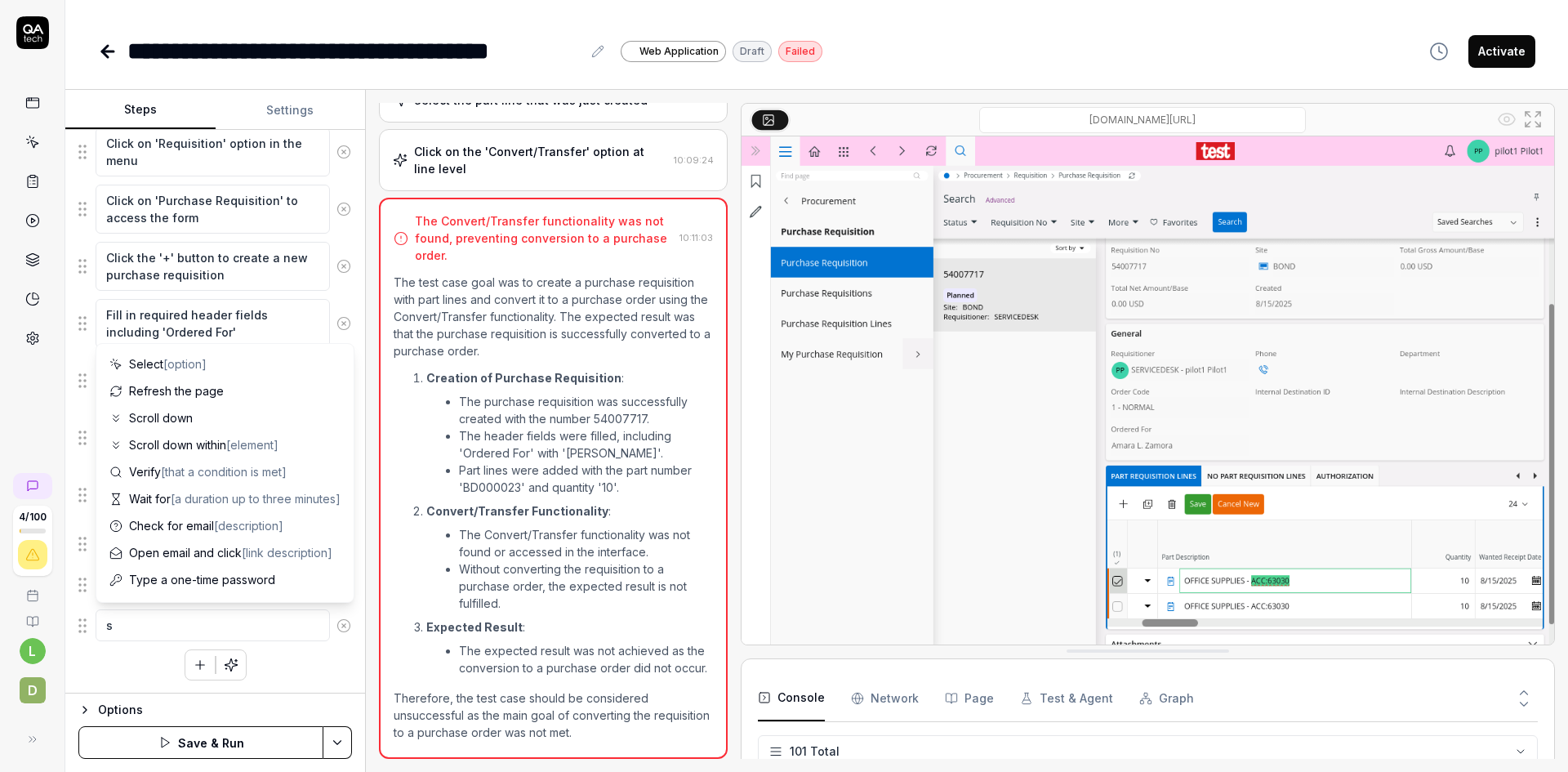
type textarea "*"
type textarea "se"
type textarea "*"
type textarea "sel"
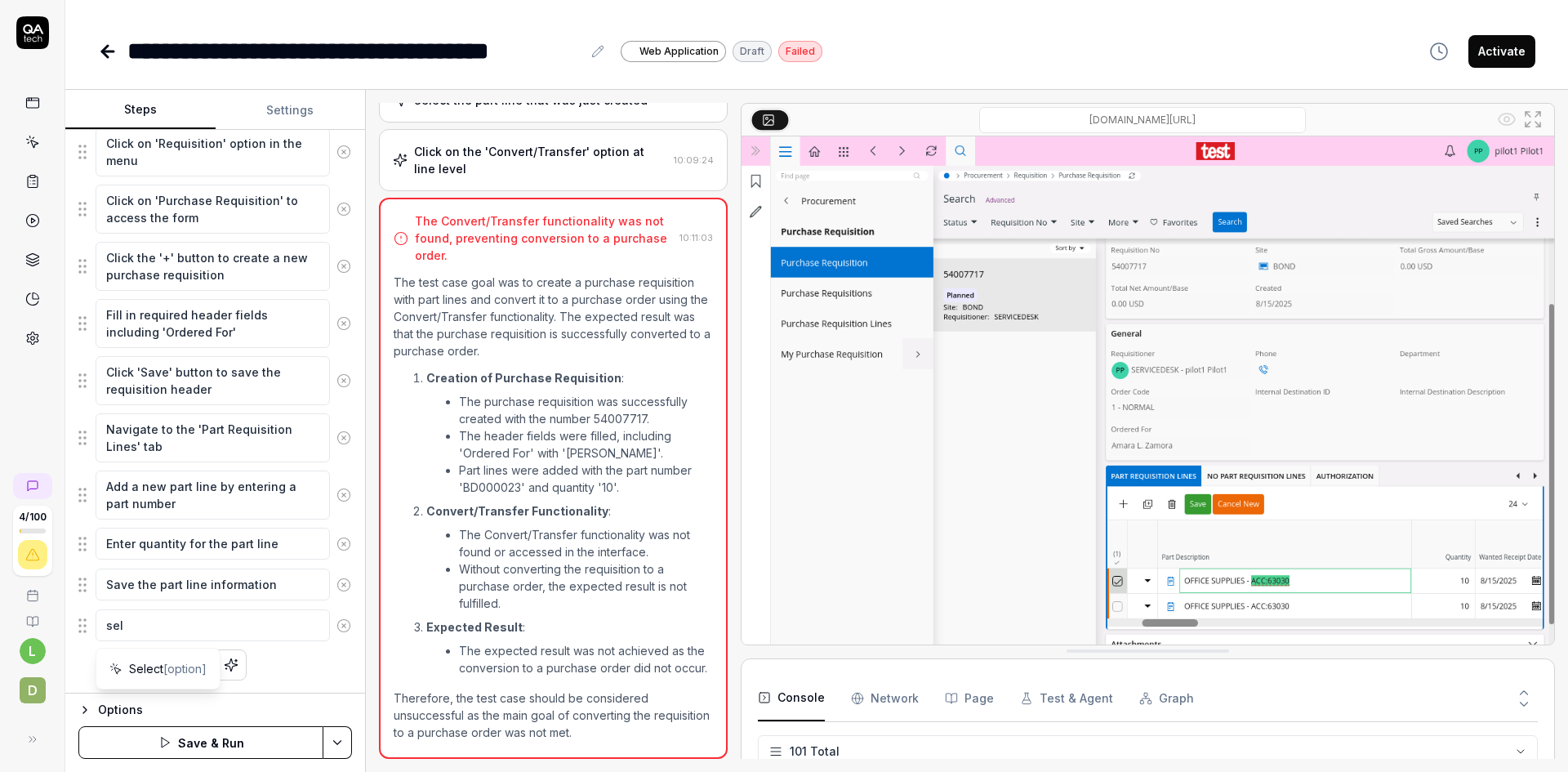
type textarea "*"
type textarea "sele"
type textarea "*"
type textarea "selec"
type textarea "*"
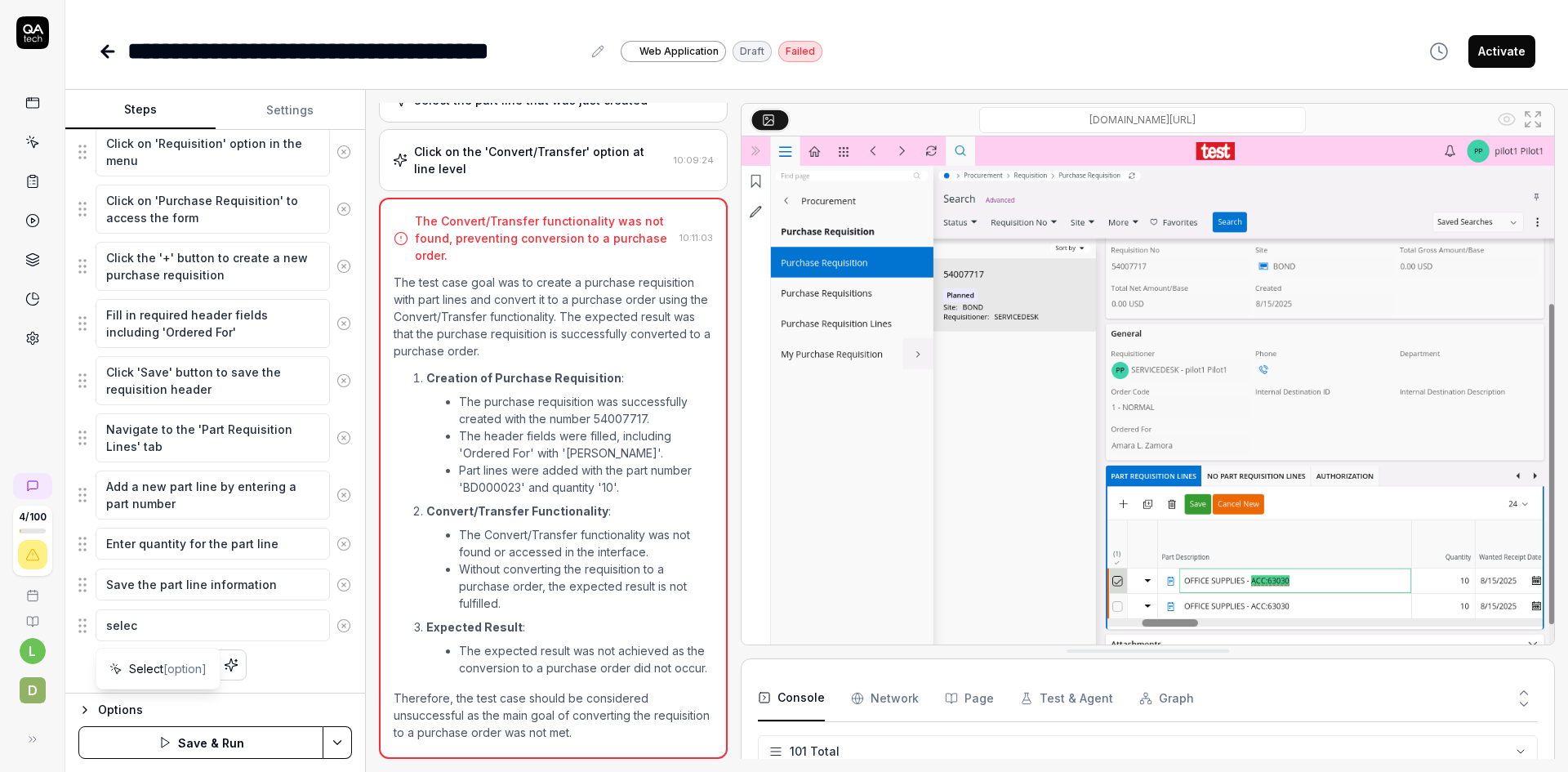
type textarea "select"
type textarea "*"
type textarea "select"
type textarea "*"
type textarea "select t"
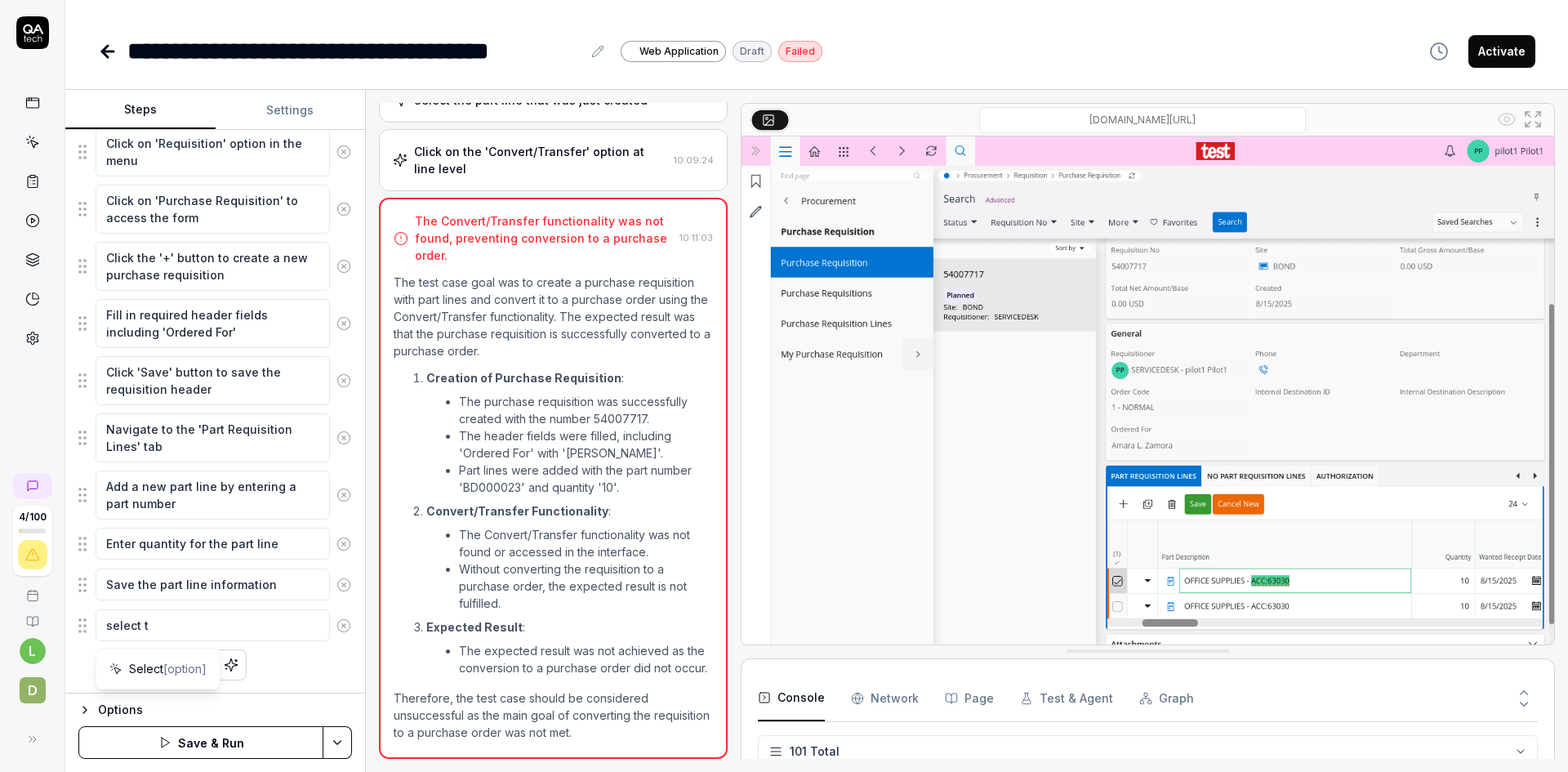
type textarea "*"
type textarea "select th"
type textarea "*"
type textarea "select the"
type textarea "*"
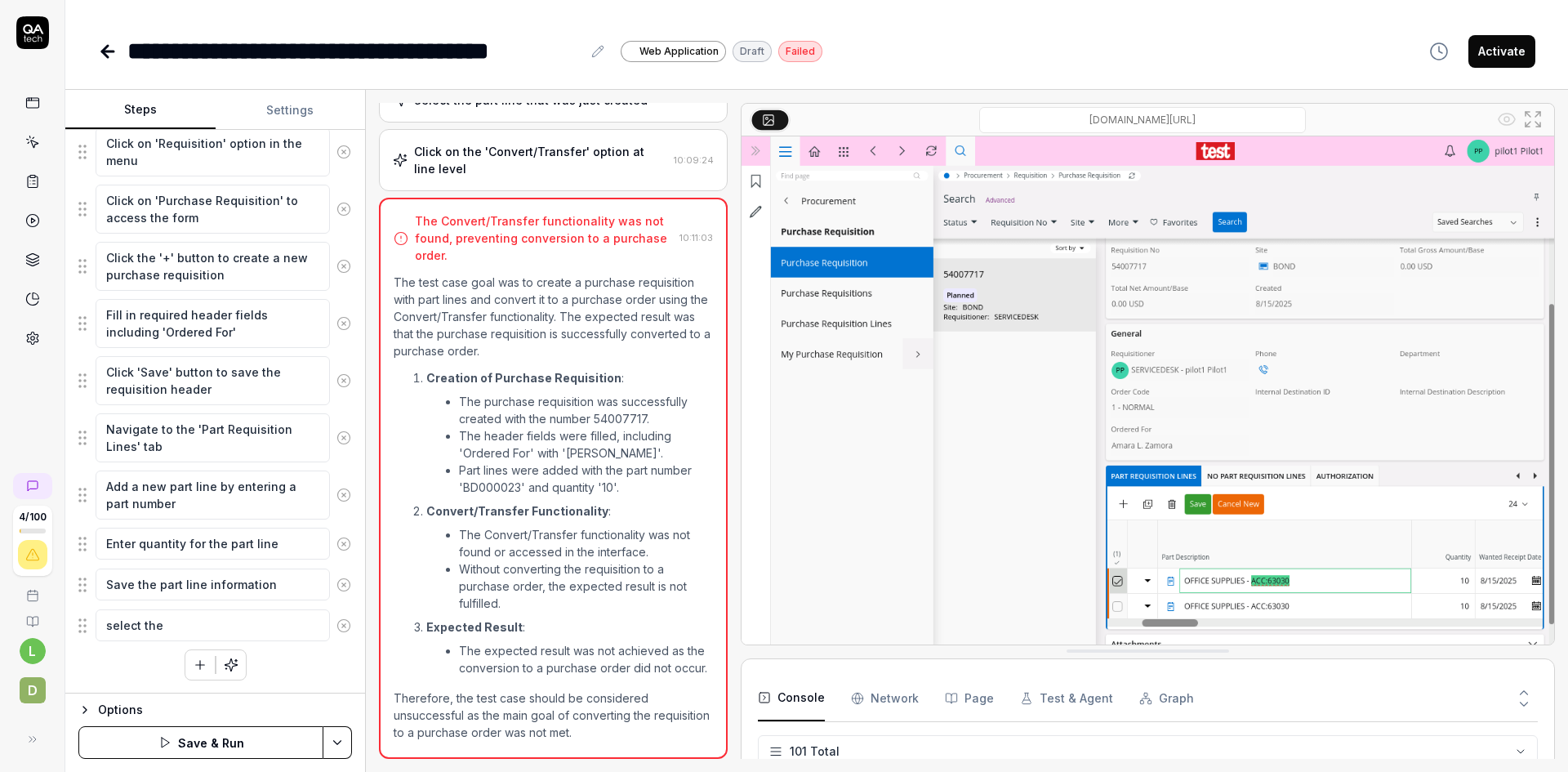
type textarea "select the"
type textarea "*"
type textarea "select the l"
type textarea "*"
type textarea "select the li"
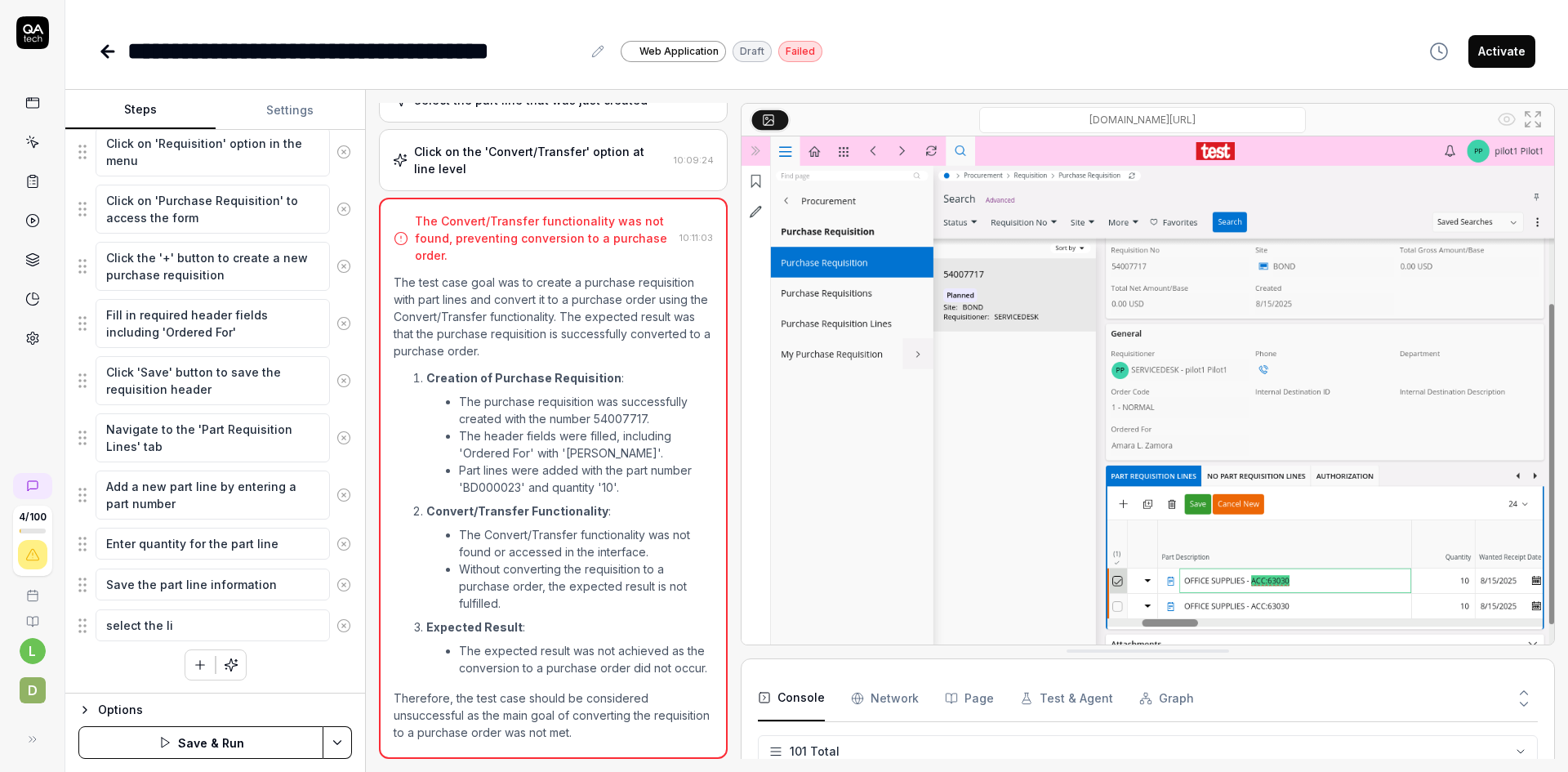
type textarea "*"
type textarea "select the lin"
type textarea "*"
type textarea "select the line"
type textarea "*"
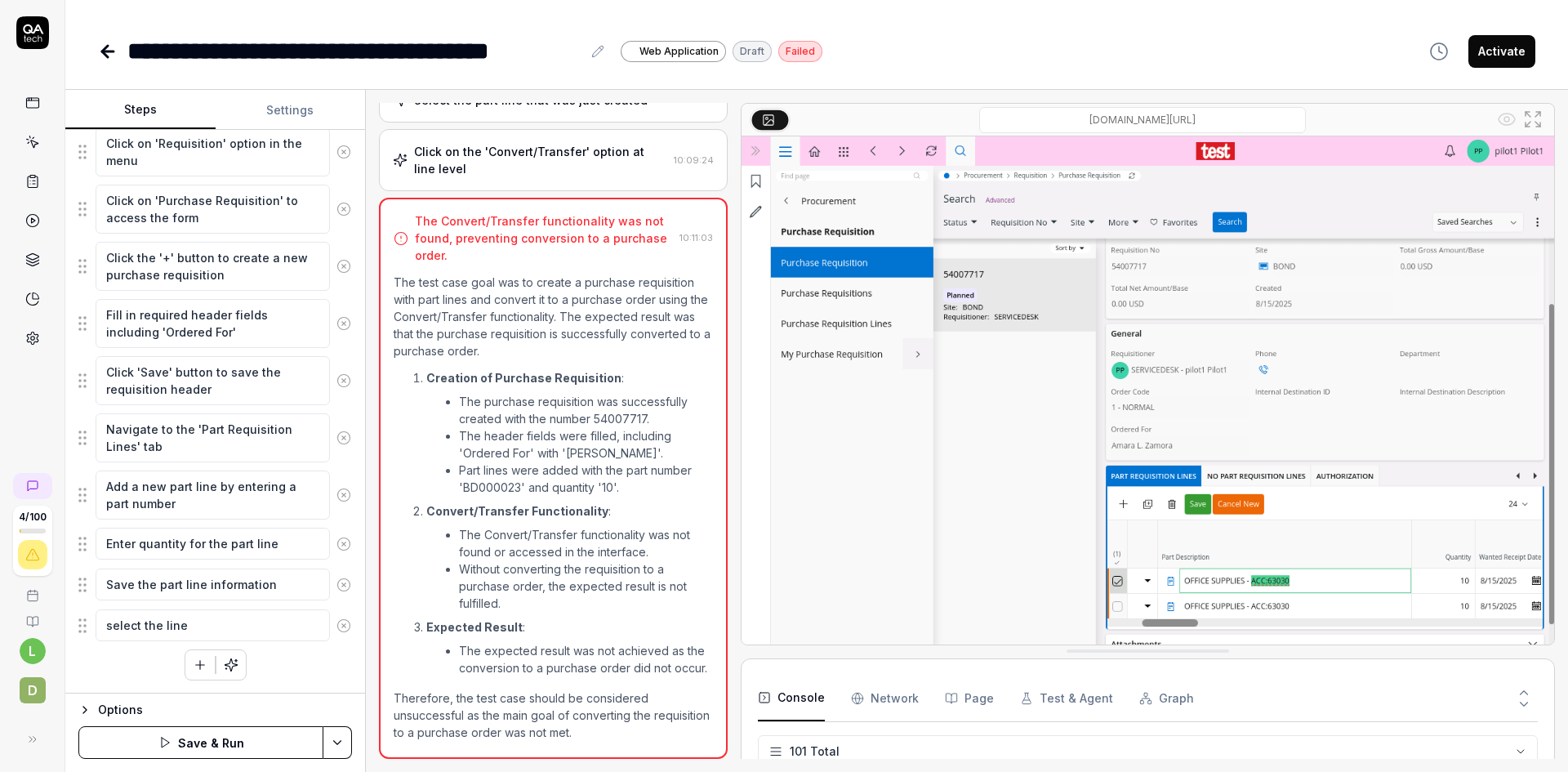
type textarea "select the line"
type textarea "*"
type textarea "select the line a"
type textarea "*"
type textarea "select the line an"
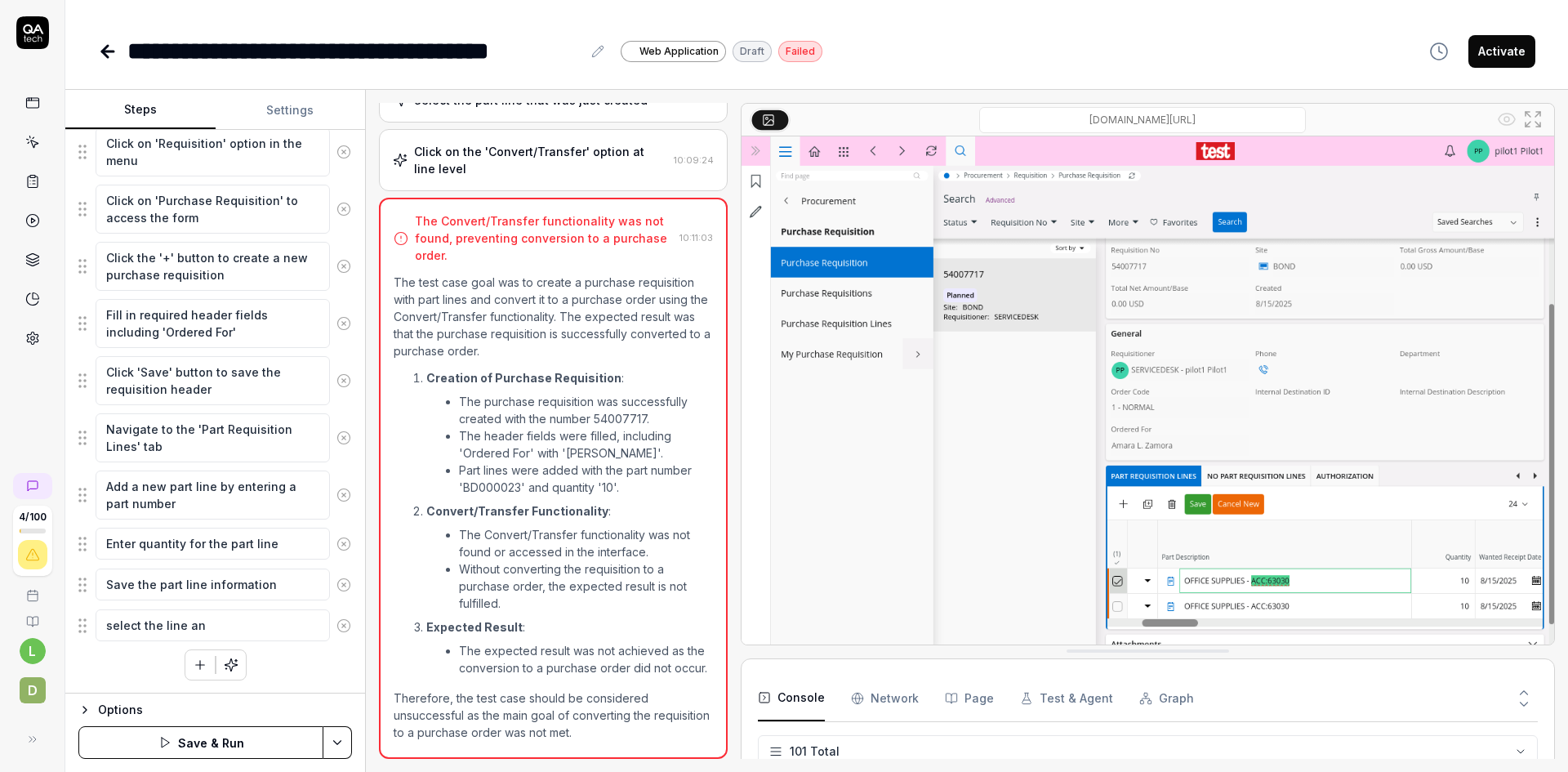
type textarea "*"
type textarea "select the line and"
type textarea "*"
type textarea "select the line and"
type textarea "*"
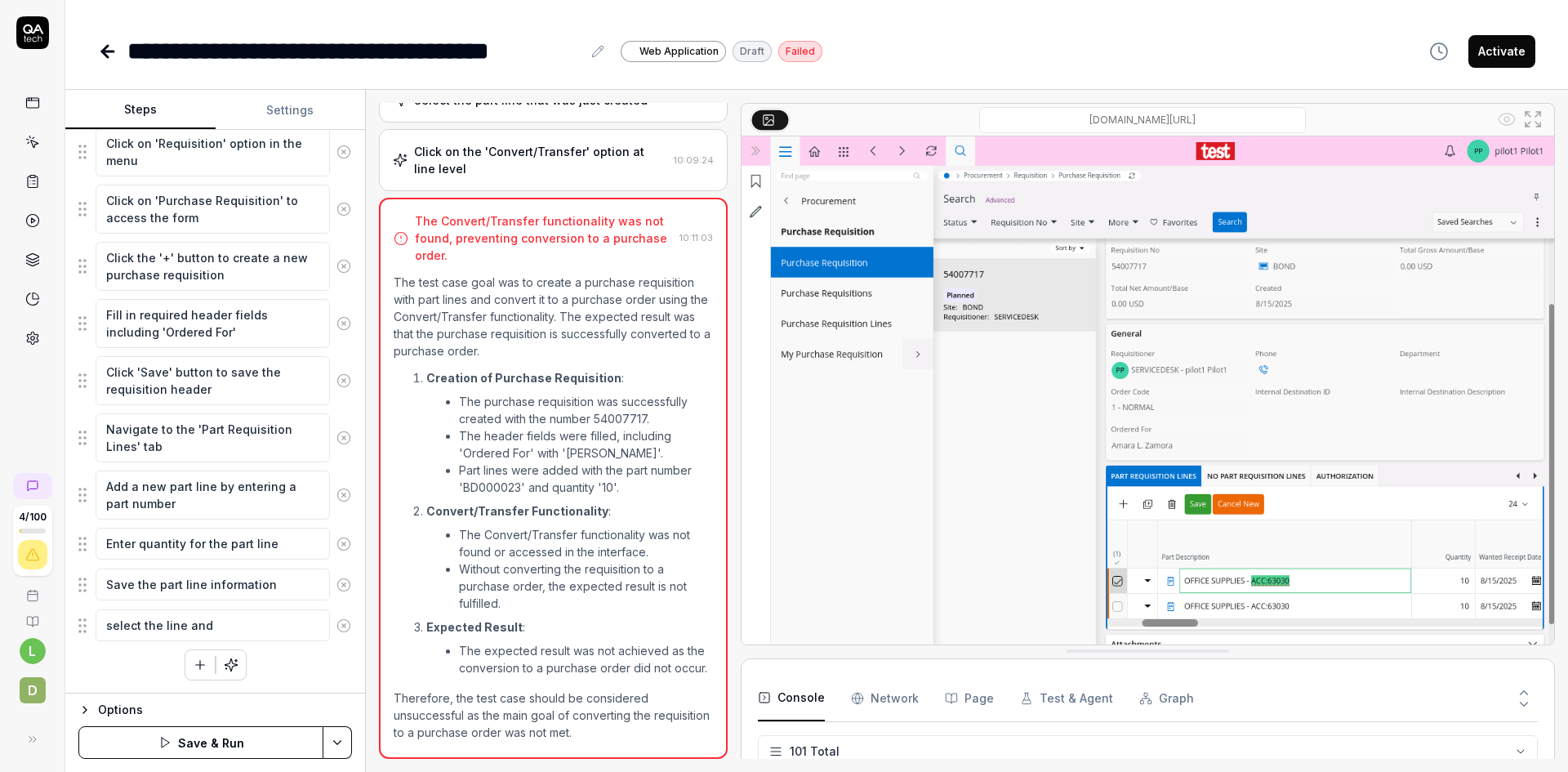
type textarea "select the line and c"
type textarea "*"
type textarea "select the line and cl"
type textarea "*"
type textarea "select the line and cli"
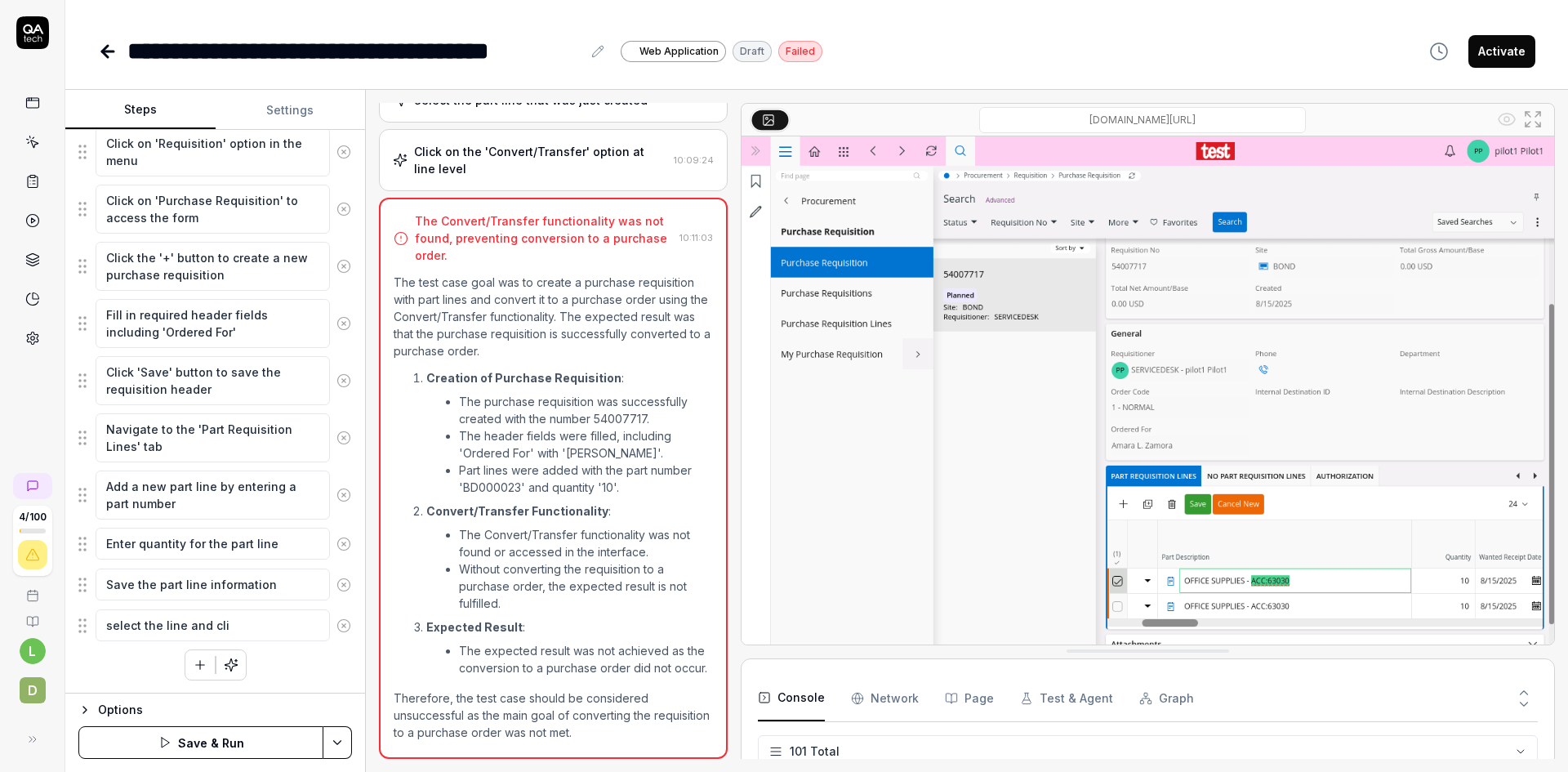
type textarea "*"
type textarea "select the line and clic"
type textarea "*"
type textarea "select the line and click"
type textarea "*"
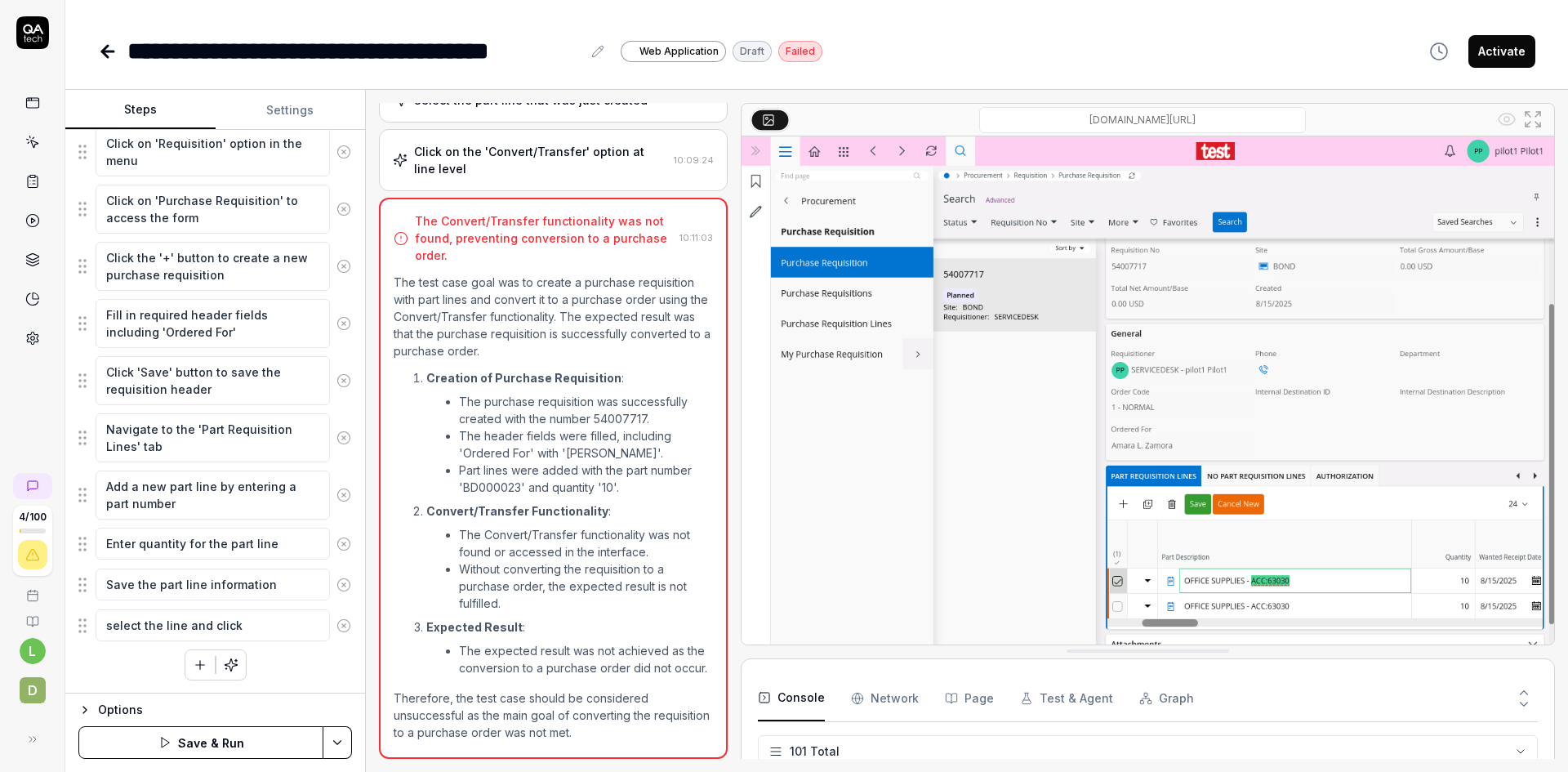
type textarea "select the line and click"
type textarea "*"
type textarea "select the line and click s"
type textarea "*"
type textarea "select the line and click st"
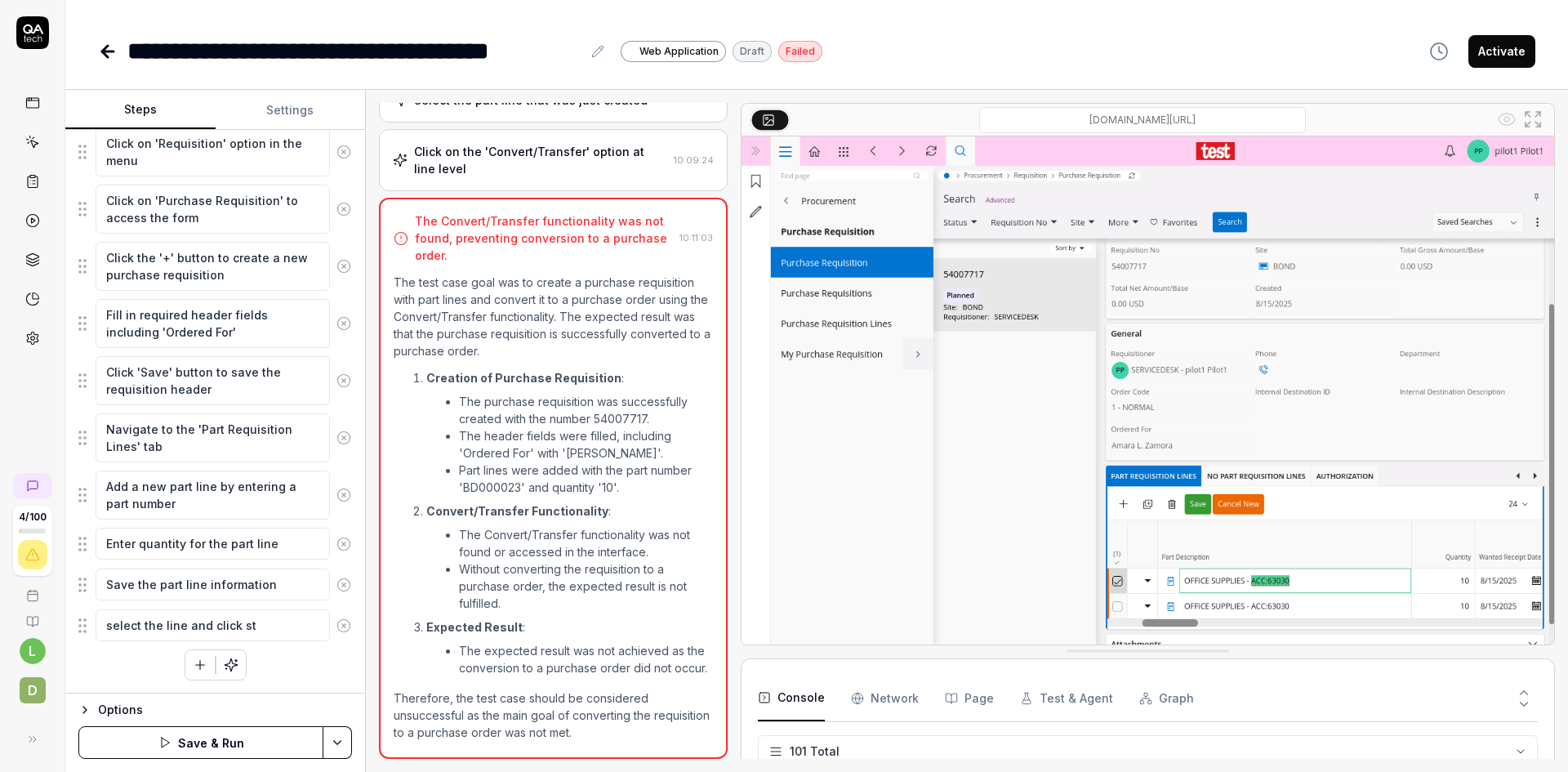
type textarea "*"
type textarea "select the line and click sta"
type textarea "*"
type textarea "select the line and click stat"
type textarea "*"
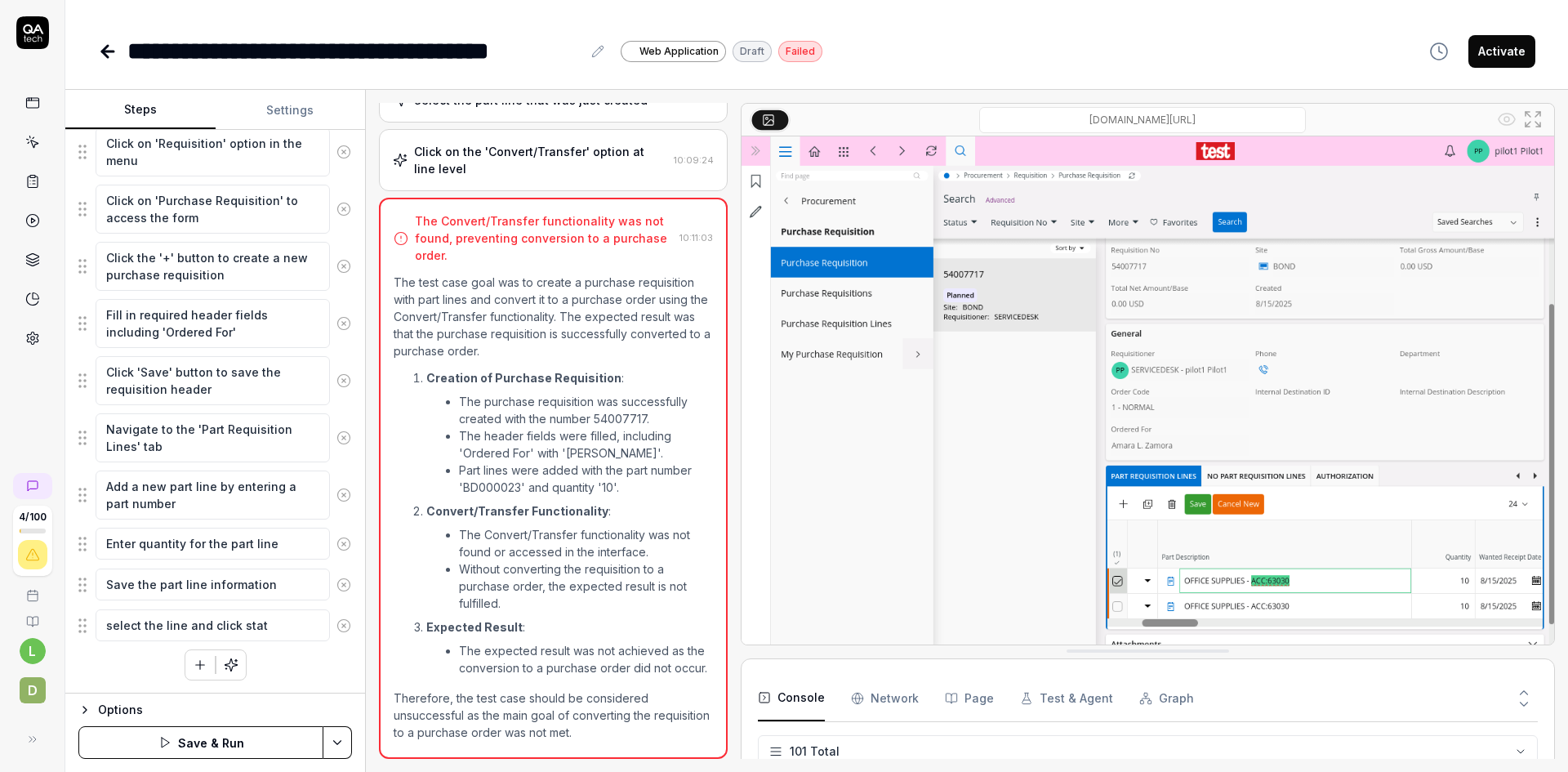
type textarea "select the line and click statu"
type textarea "*"
type textarea "select the line and click status"
type textarea "*"
type textarea "select the line and click status"
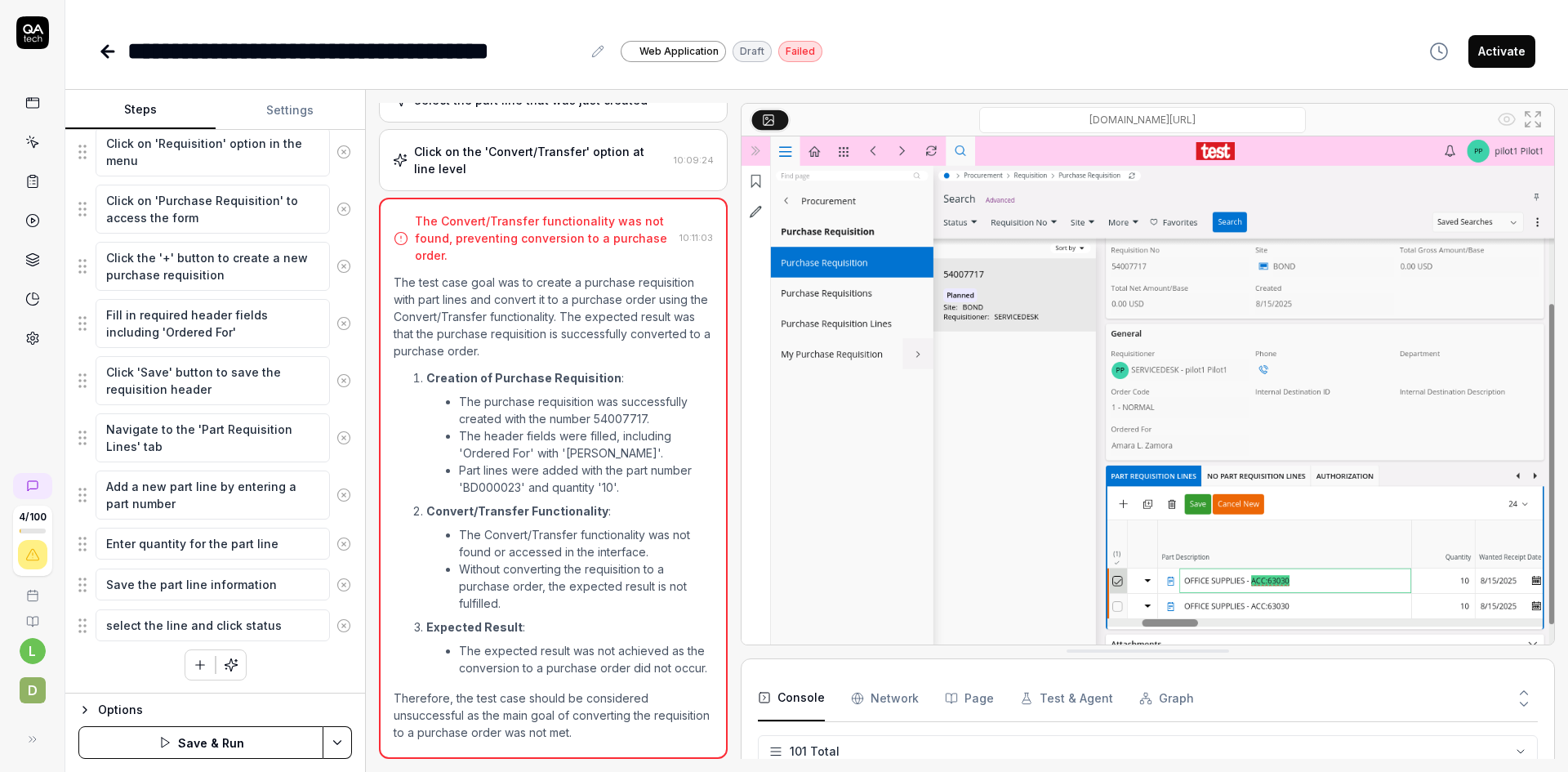
type textarea "*"
type textarea "select the line and click status a"
type textarea "*"
type textarea "select the line and click status an"
type textarea "*"
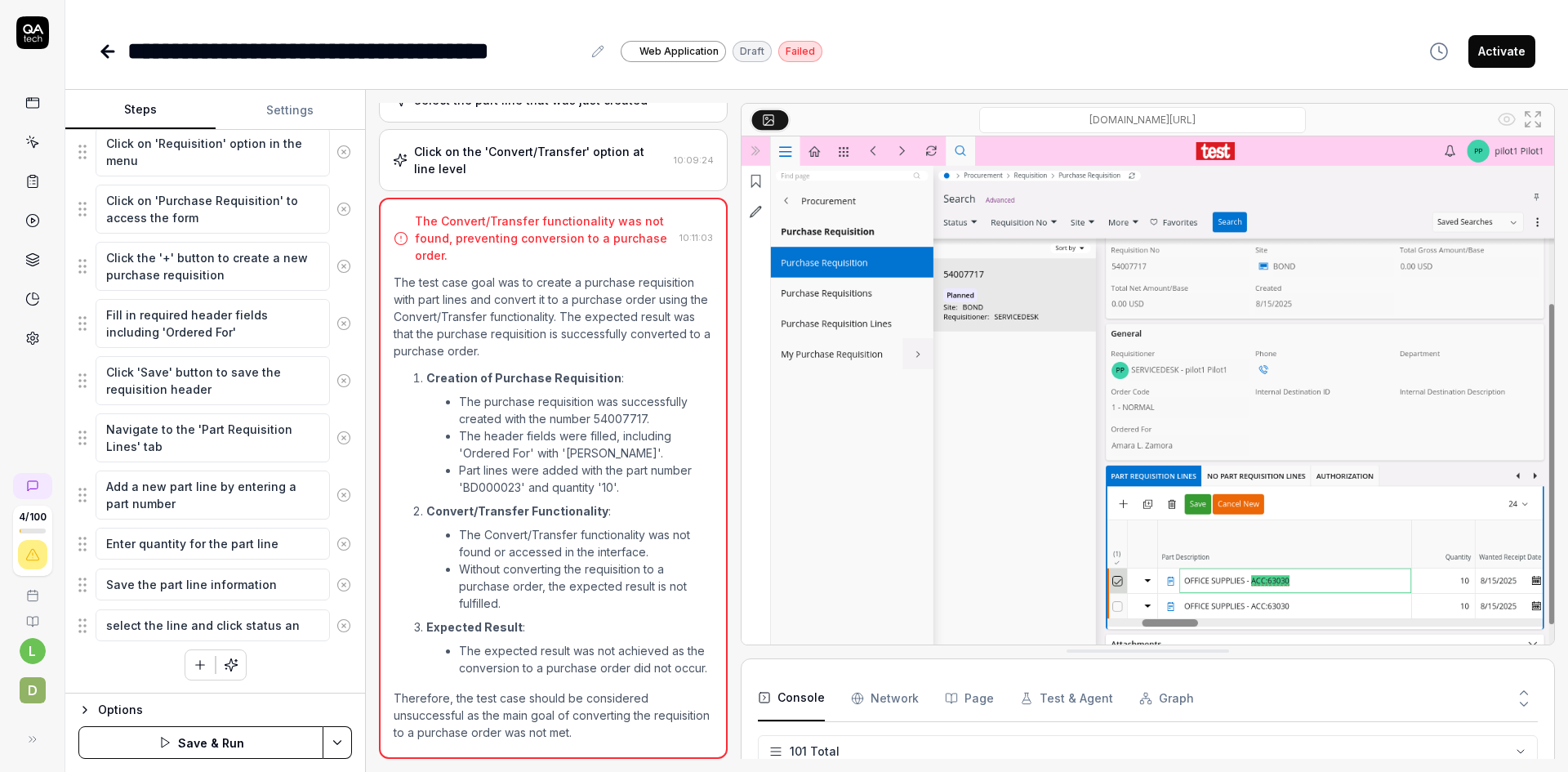
type textarea "select the line and click status and"
type textarea "*"
type textarea "select the line and click status and"
type textarea "*"
type textarea "select the line and click status and t"
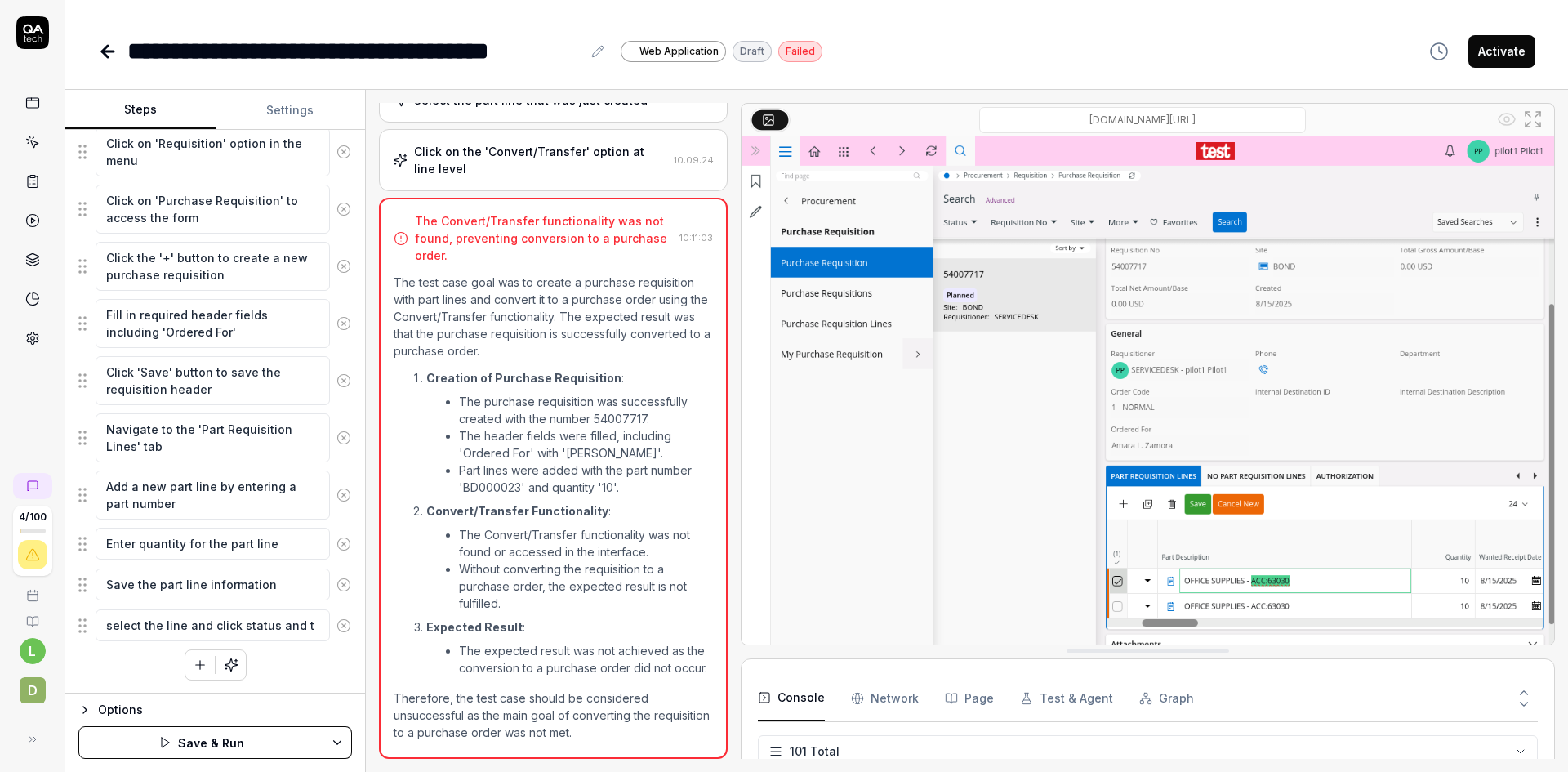
type textarea "*"
type textarea "select the line and click status and th"
type textarea "*"
type textarea "select the line and click status and the"
type textarea "*"
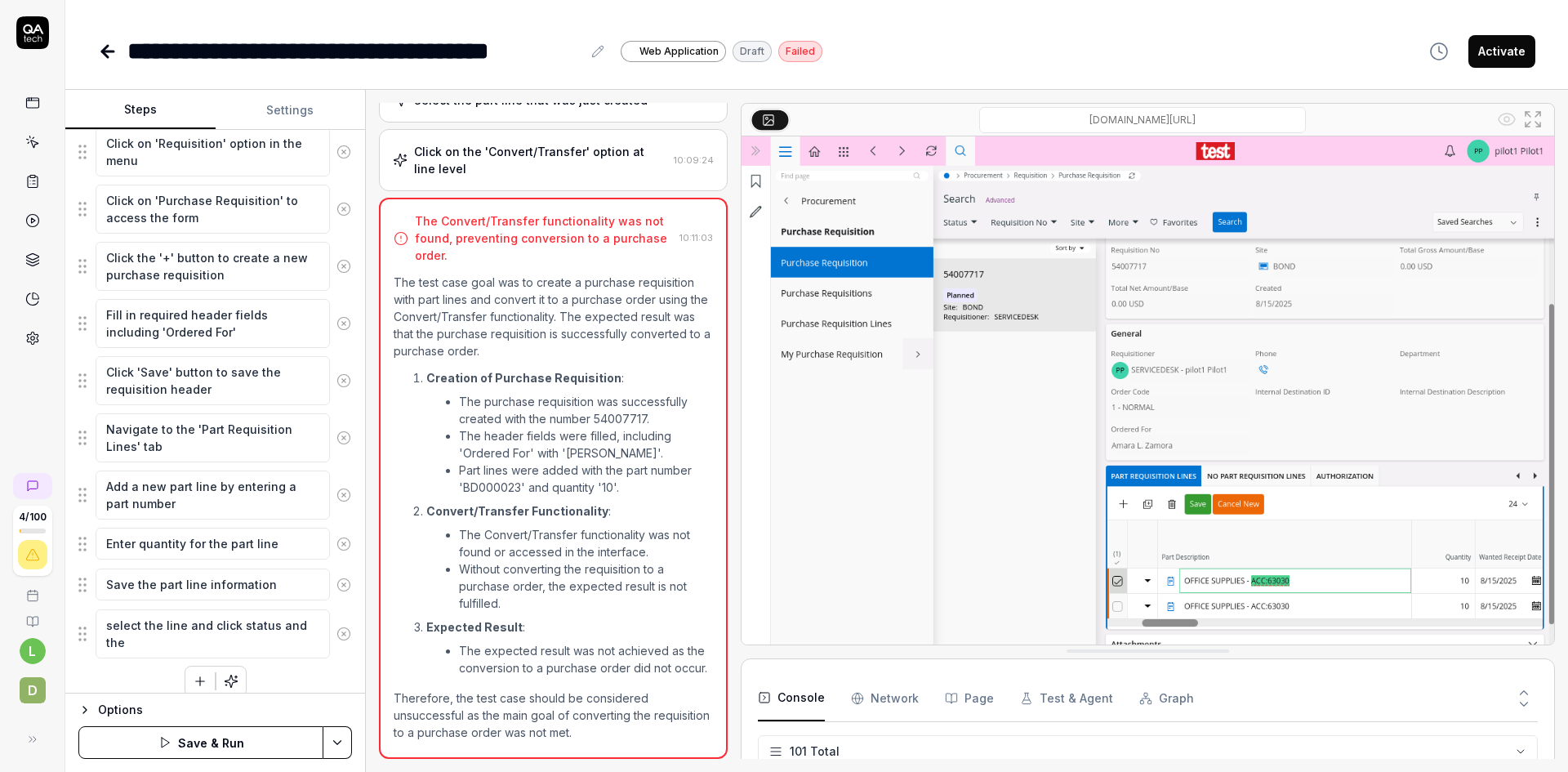
type textarea "select the line and click status and then"
type textarea "*"
type textarea "select the line and click status and then"
type textarea "*"
type textarea "select the line and click status and then r"
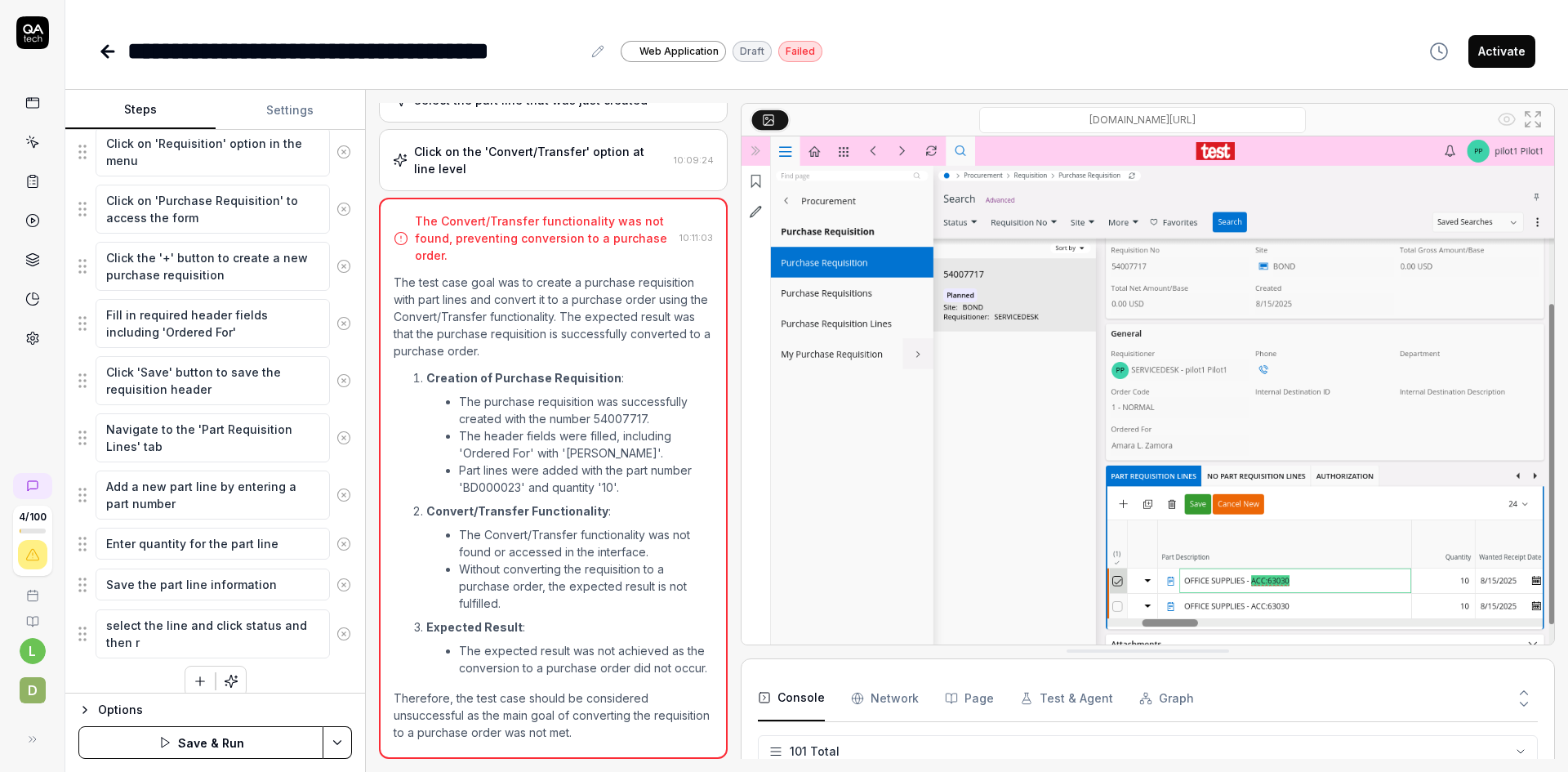
type textarea "*"
type textarea "select the line and click status and then re"
type textarea "*"
type textarea "select the line and click status and then rel"
type textarea "*"
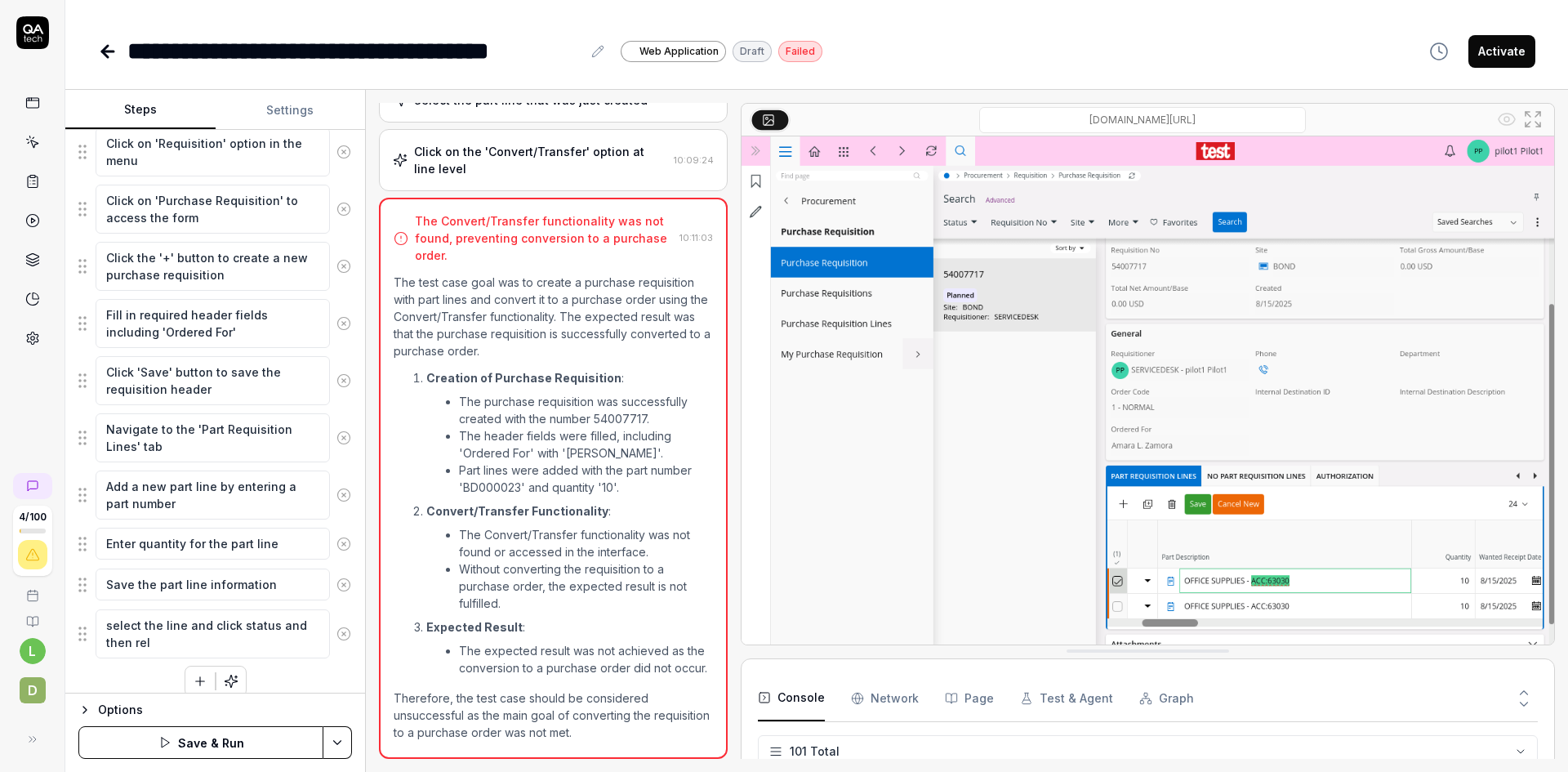
type textarea "select the line and click status and then rele"
type textarea "*"
type textarea "select the line and click status and then relea"
type textarea "*"
type textarea "select the line and click status and then releas"
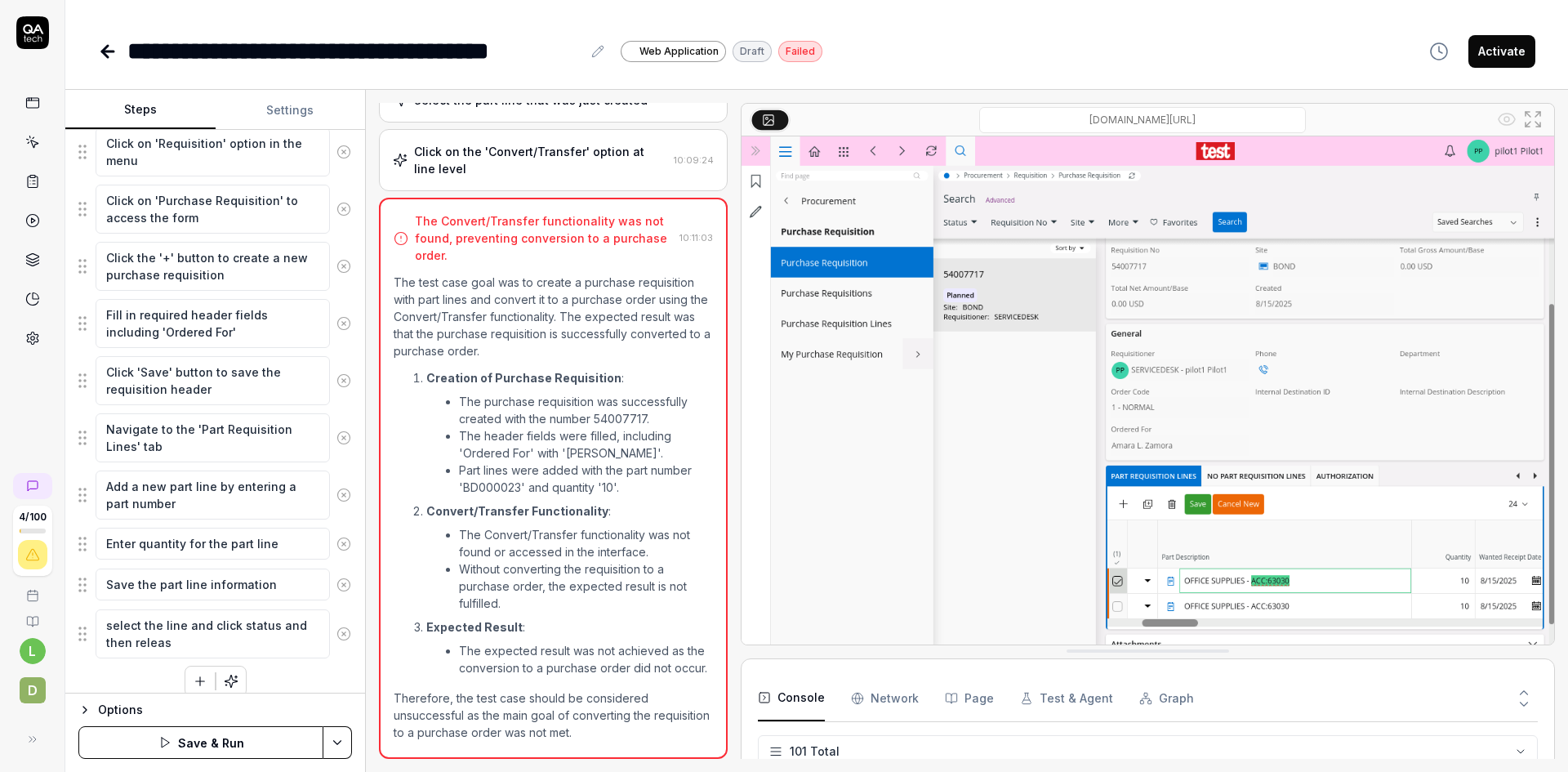
type textarea "*"
type textarea "select the line and click status and then release"
click at [190, 672] on button "button" at bounding box center [200, 682] width 30 height 30
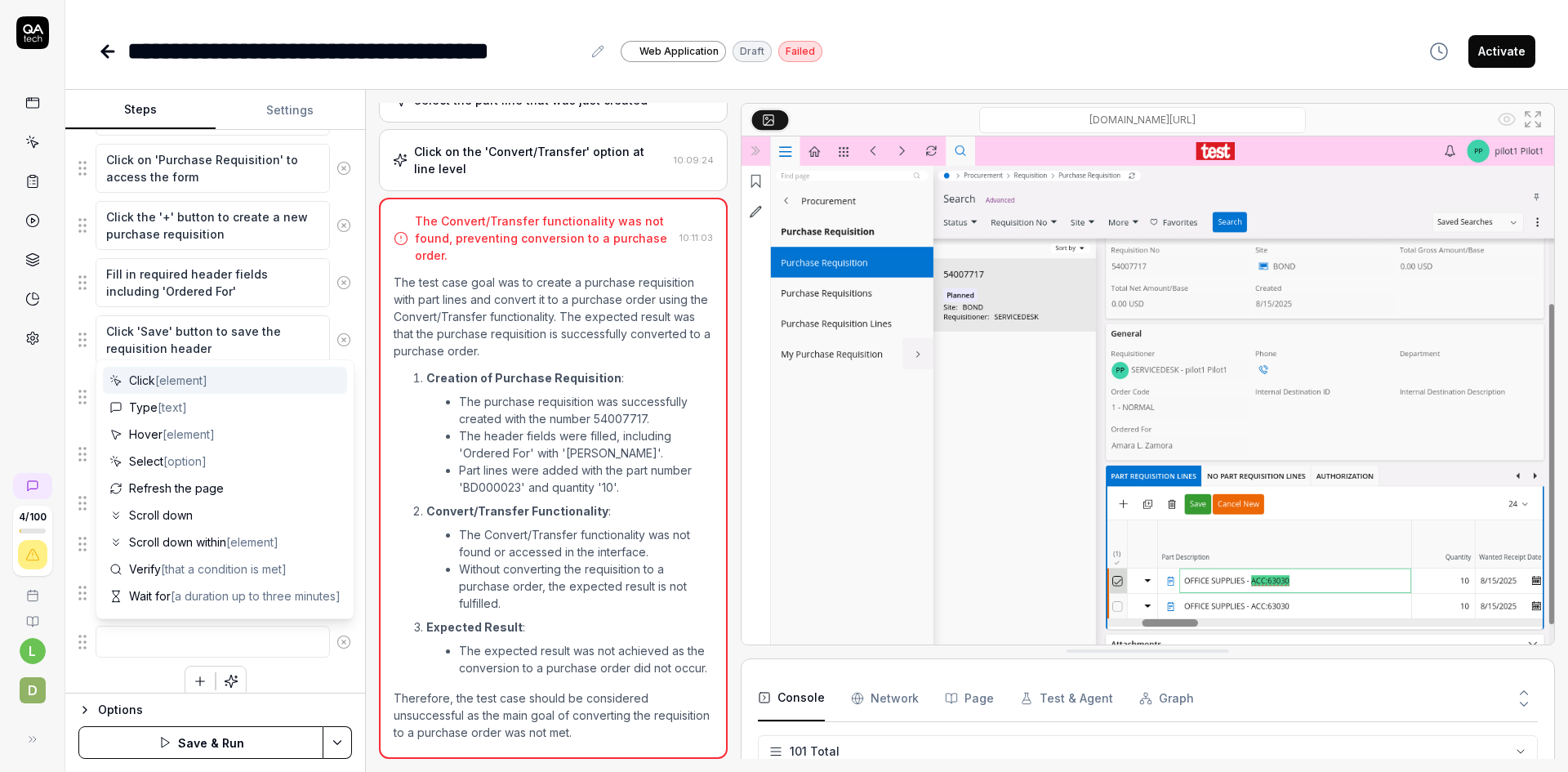
type textarea "*"
type textarea "s"
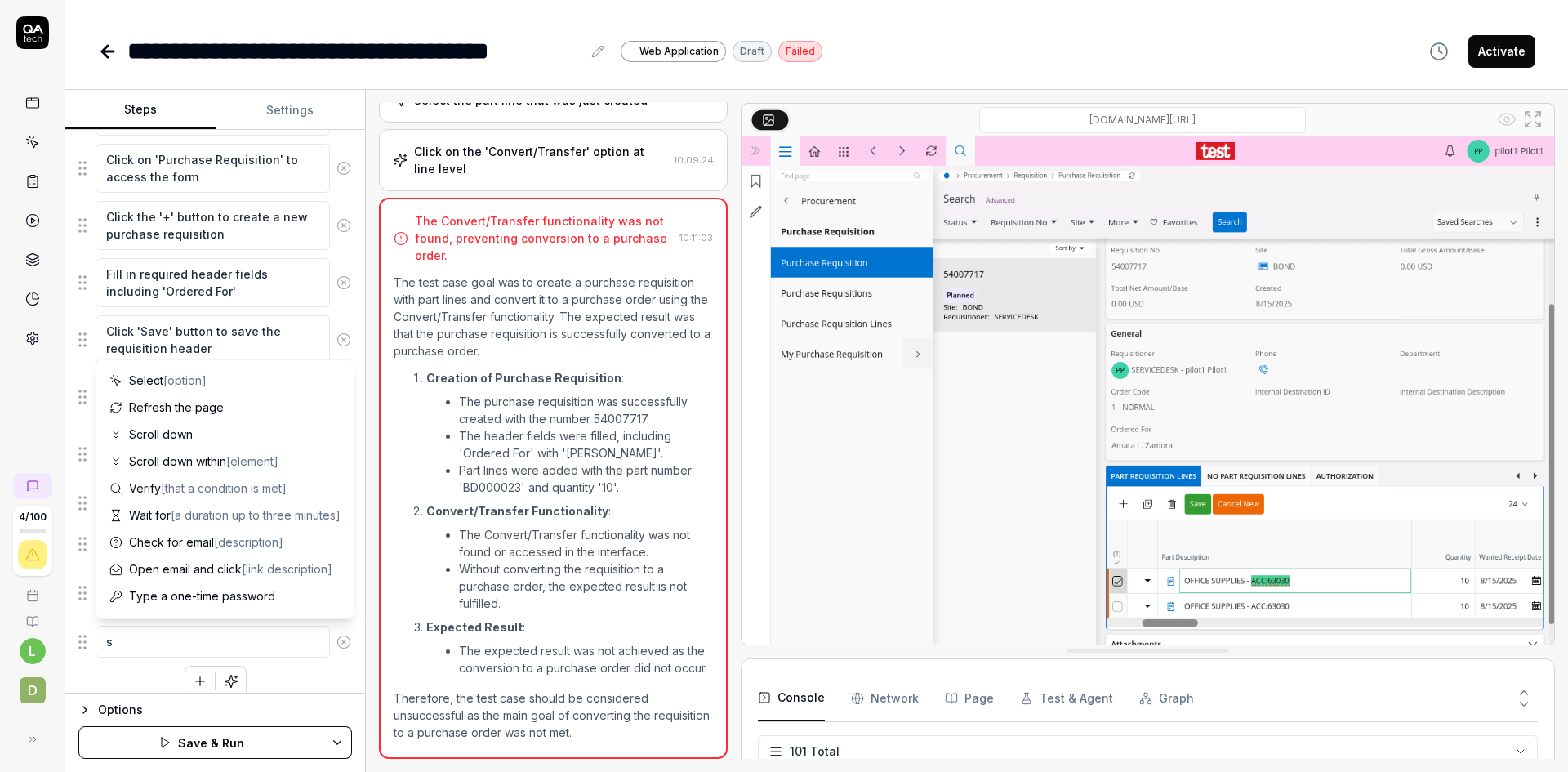
type textarea "*"
type textarea "se"
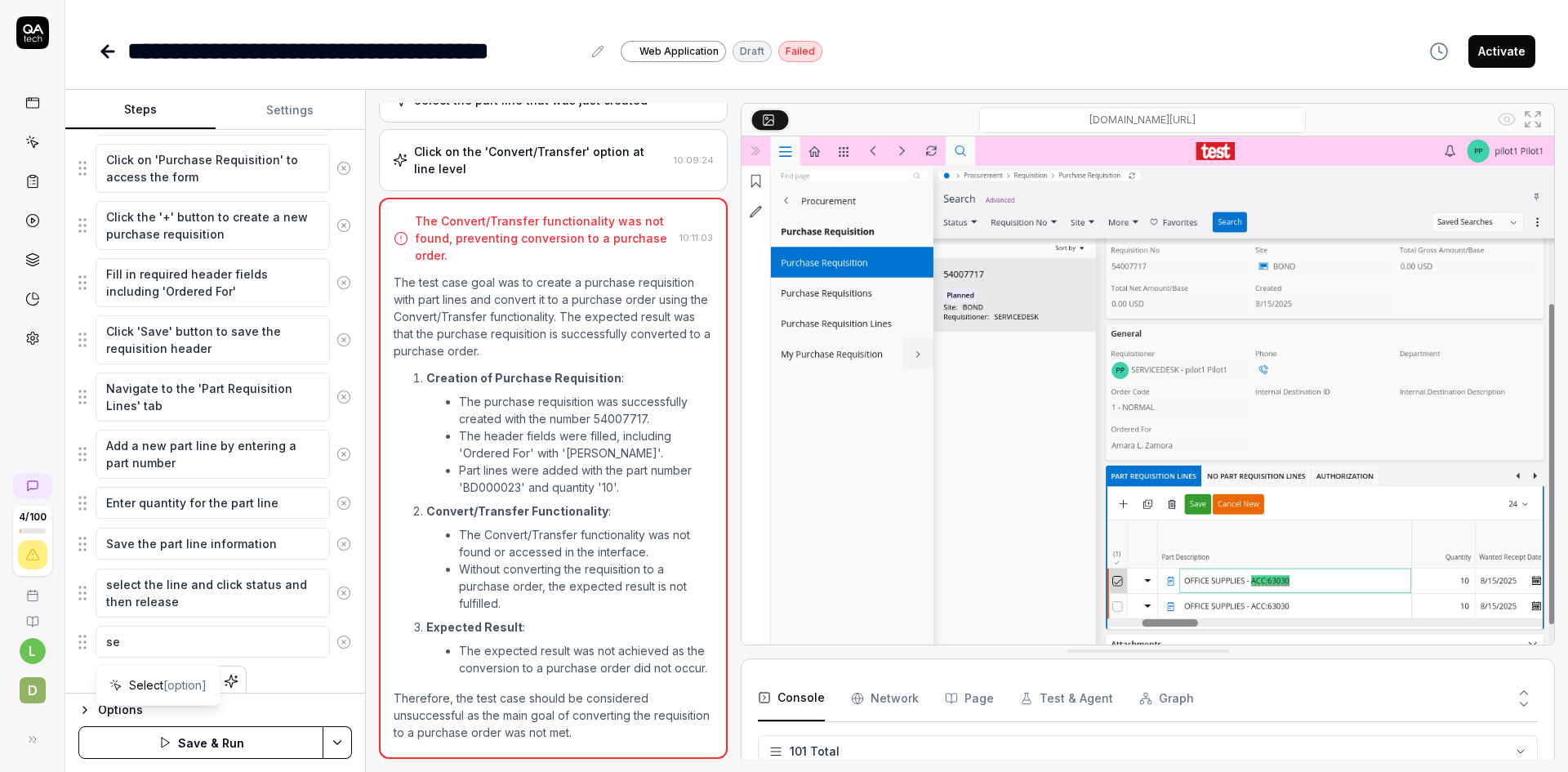
type textarea "*"
type textarea "sel"
type textarea "*"
type textarea "sele"
type textarea "*"
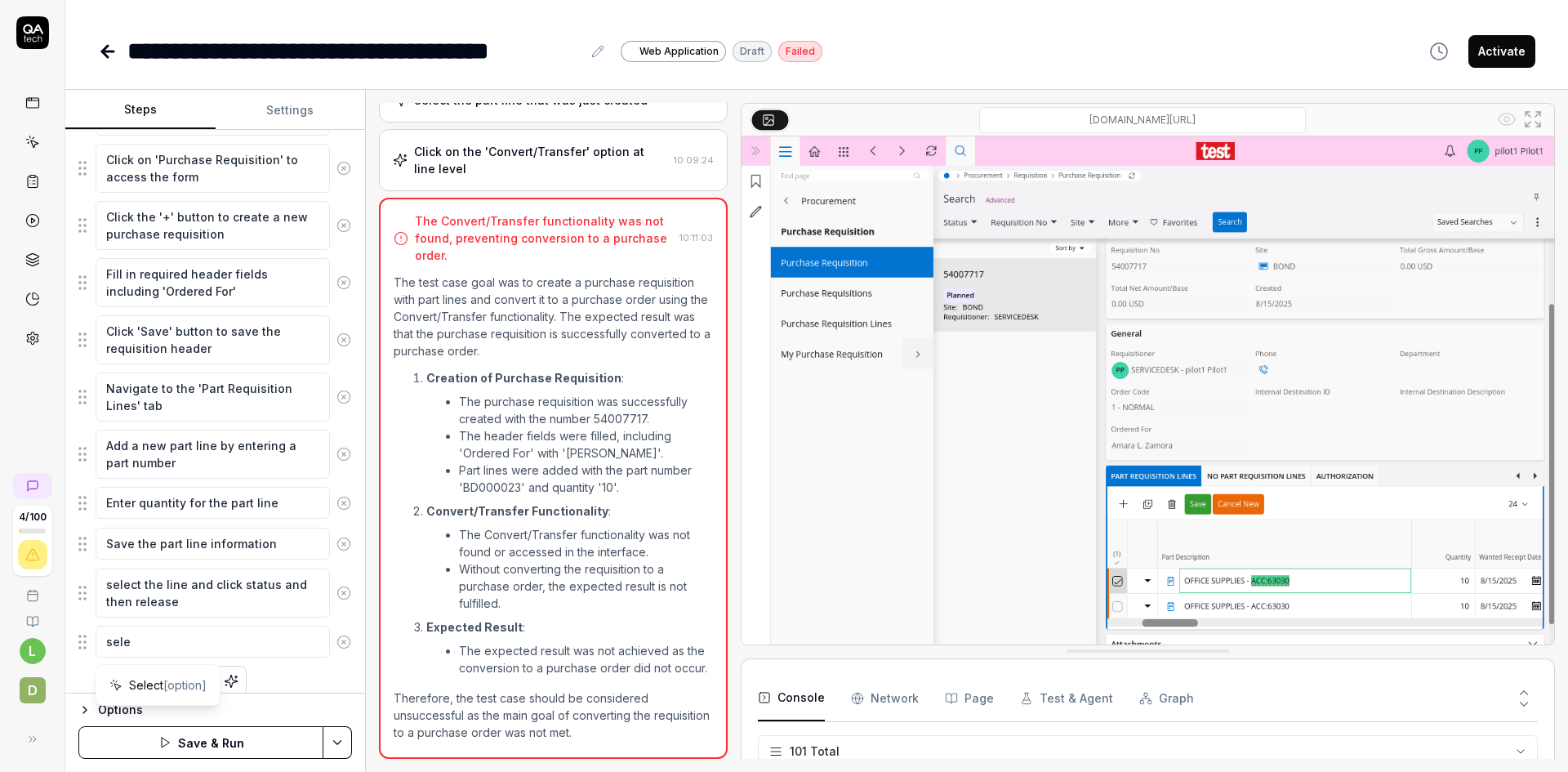
type textarea "selec"
type textarea "*"
type textarea "select"
type textarea "*"
type textarea "select"
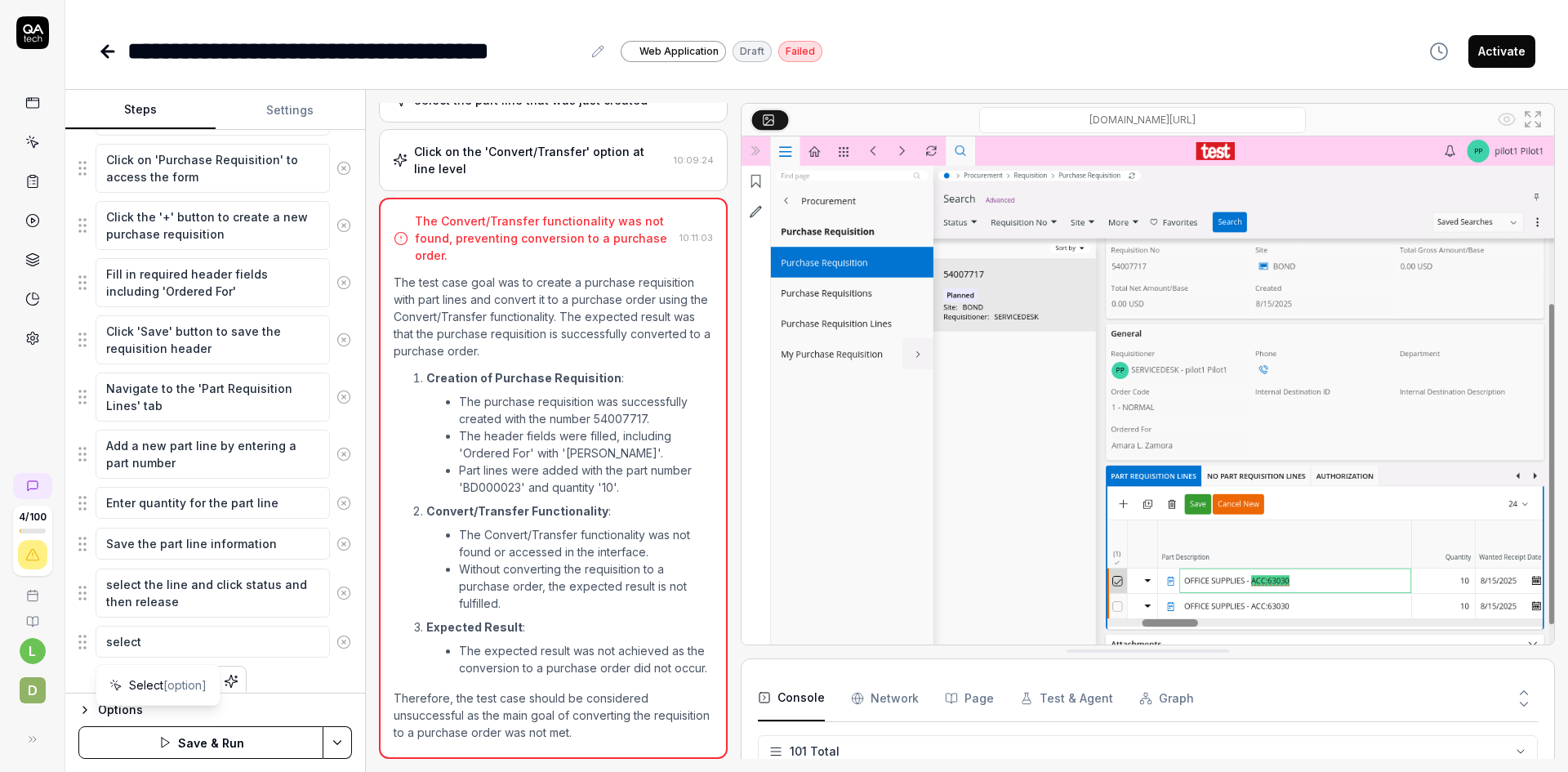
type textarea "*"
type textarea "select t"
type textarea "*"
type textarea "select th"
type textarea "*"
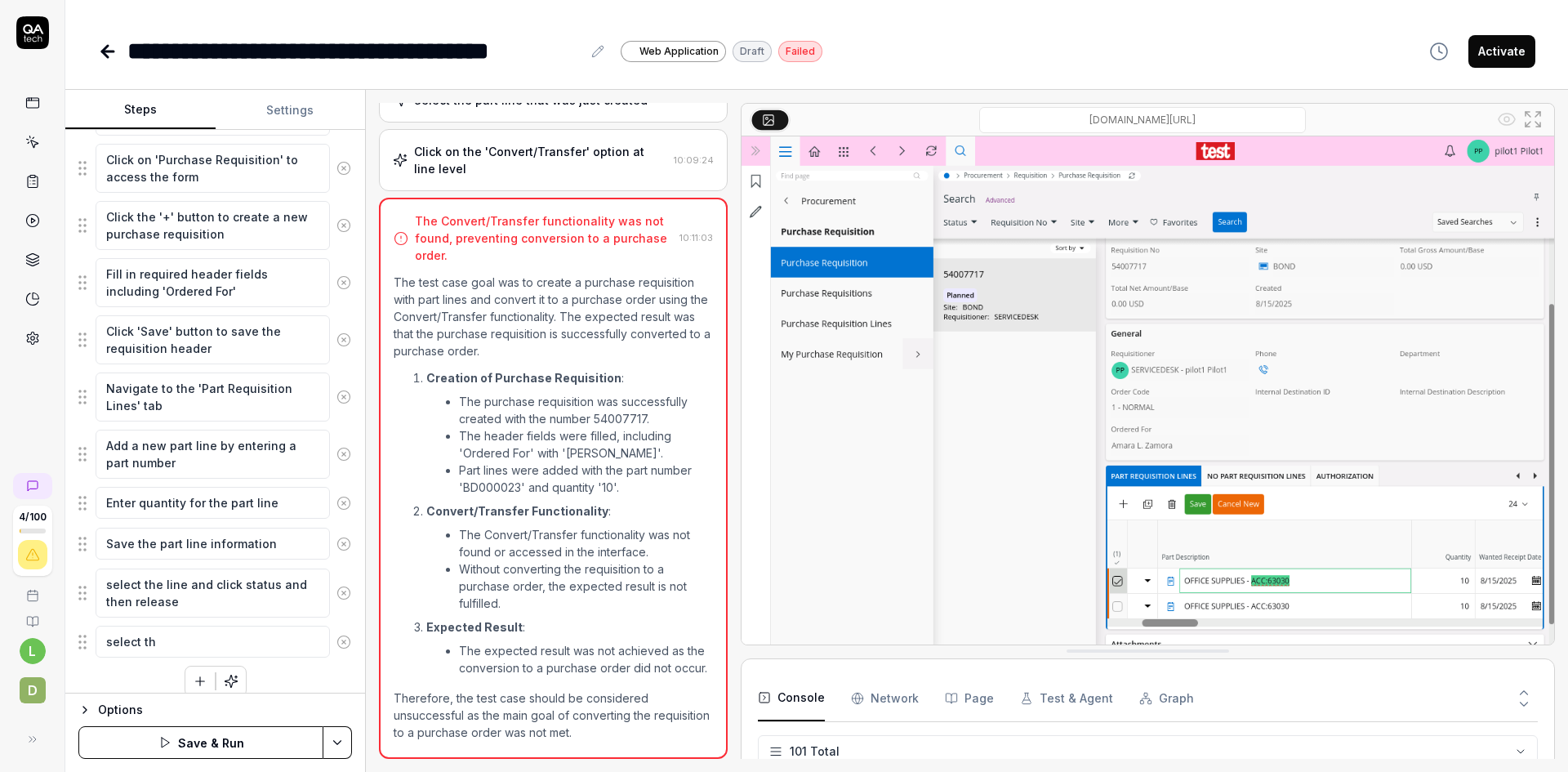
type textarea "select the"
type textarea "*"
type textarea "select the"
type textarea "*"
type textarea "select the l"
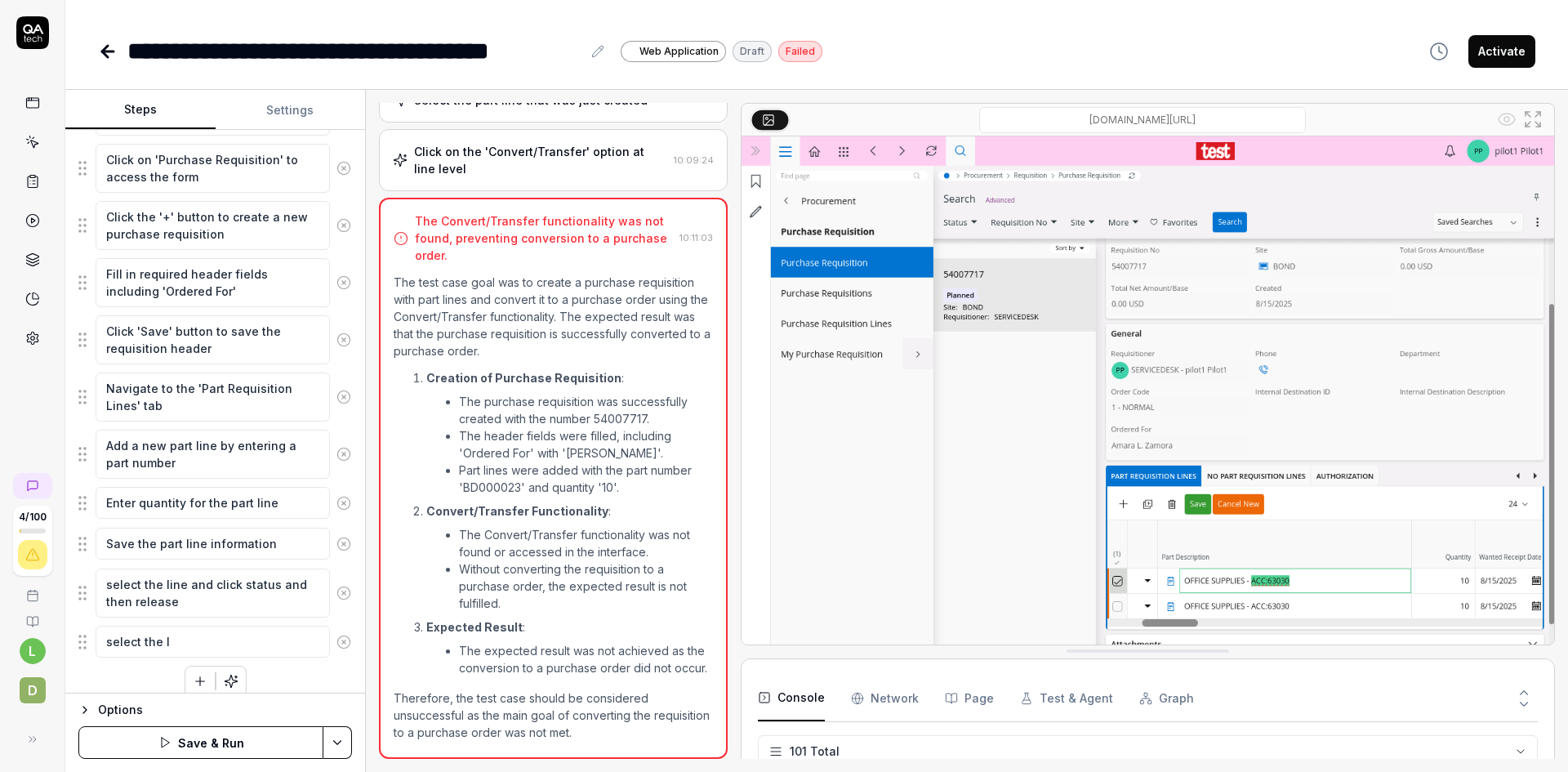
type textarea "*"
type textarea "select the li"
type textarea "*"
type textarea "select the lin"
type textarea "*"
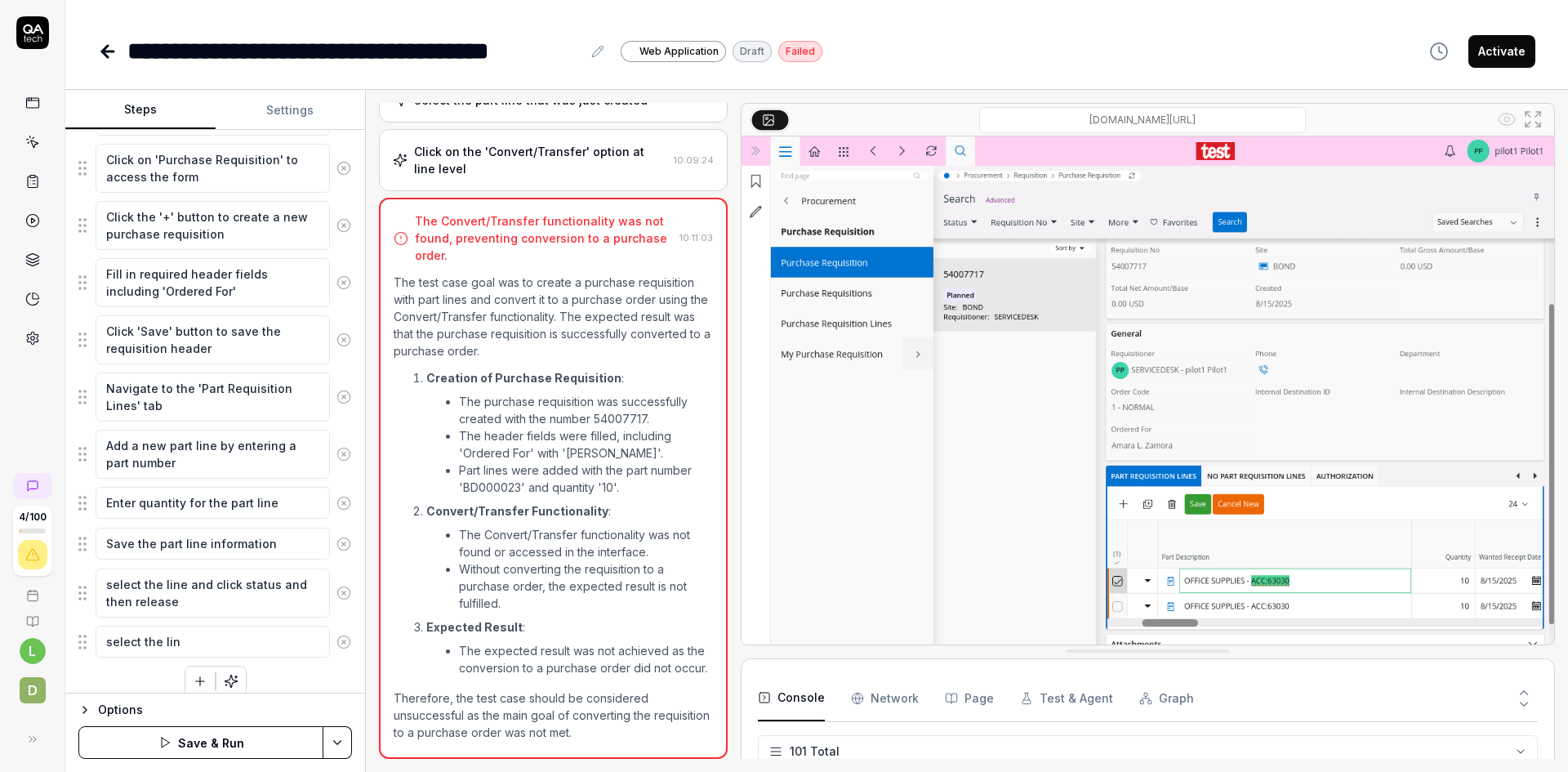
type textarea "select the line"
type textarea "*"
type textarea "select the line"
type textarea "*"
type textarea "select the line a"
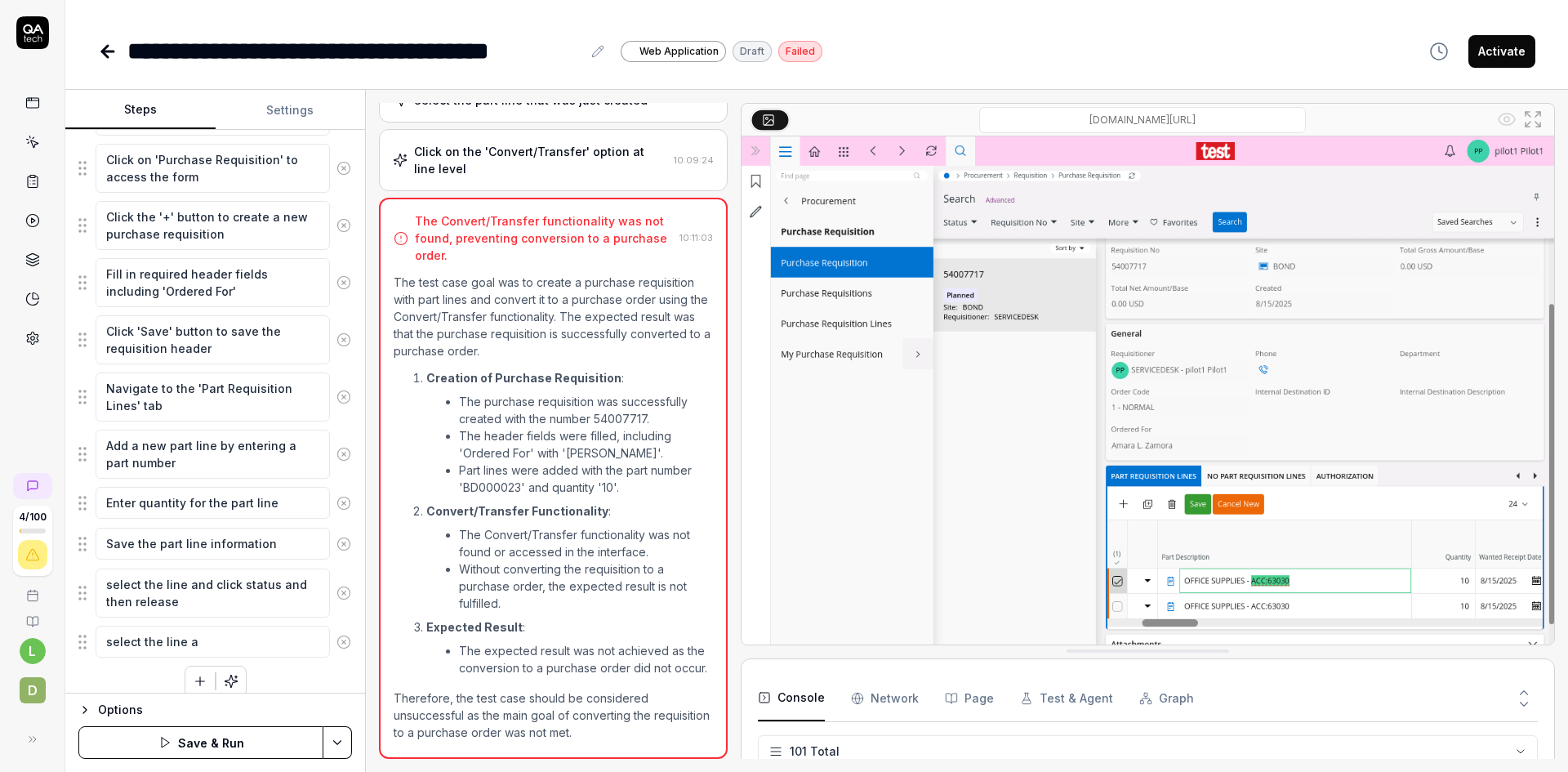
type textarea "*"
type textarea "select the line an"
type textarea "*"
type textarea "select the line and"
type textarea "*"
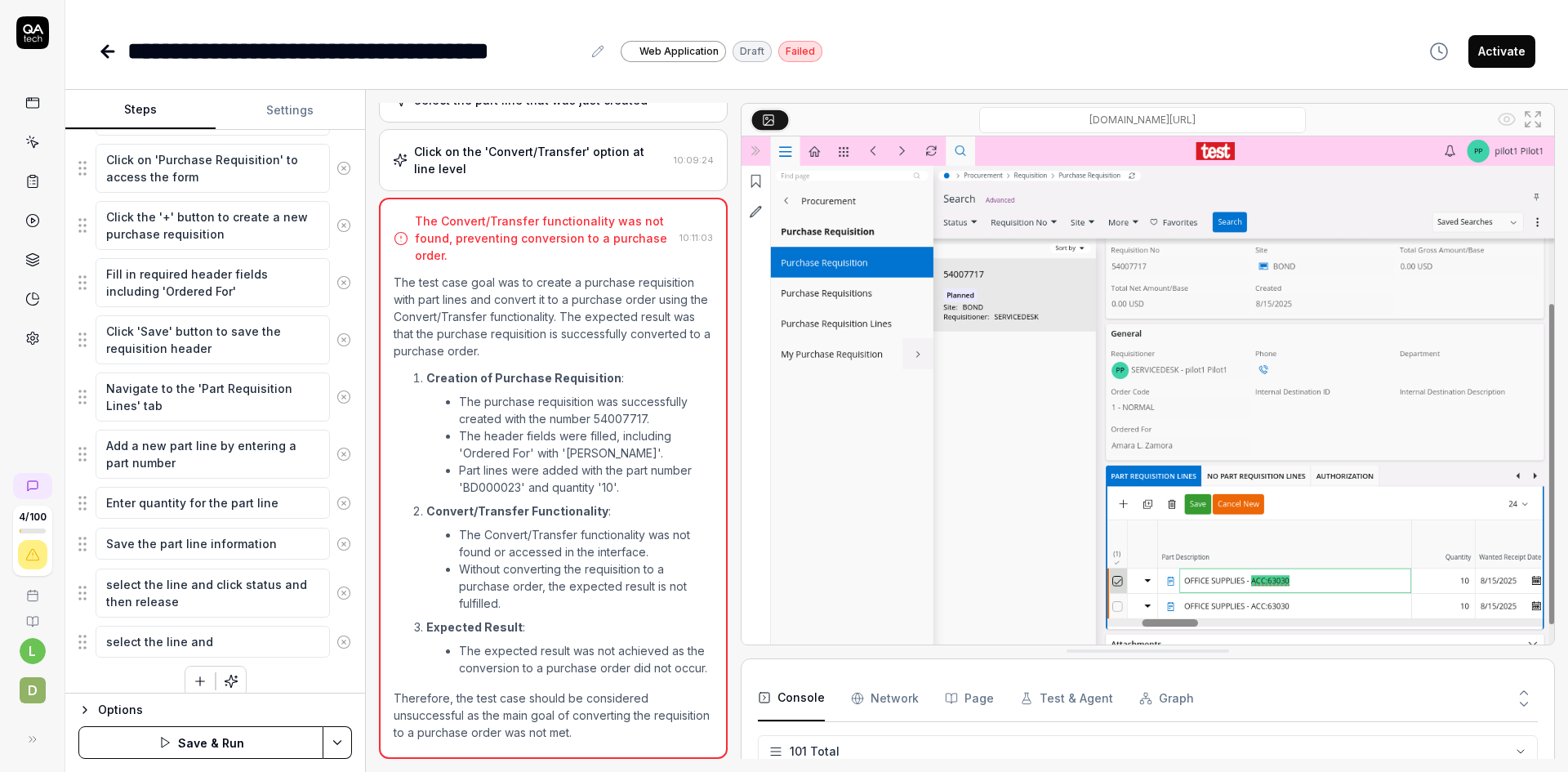
type textarea "select the line and"
type textarea "*"
type textarea "select the line and c"
type textarea "*"
type textarea "select the line and cl"
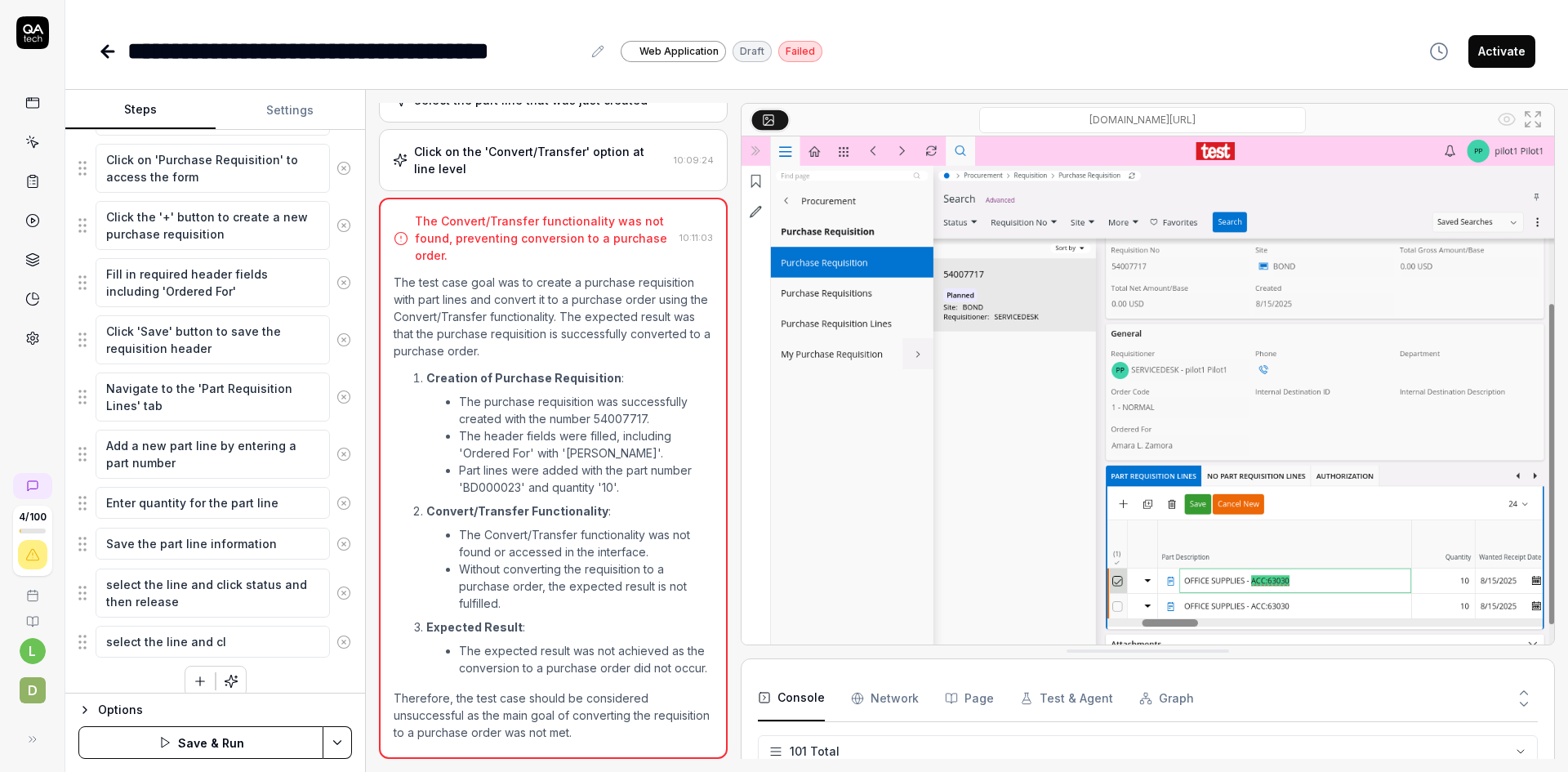
type textarea "*"
type textarea "select the line and cli"
type textarea "*"
type textarea "select the line and clic"
type textarea "*"
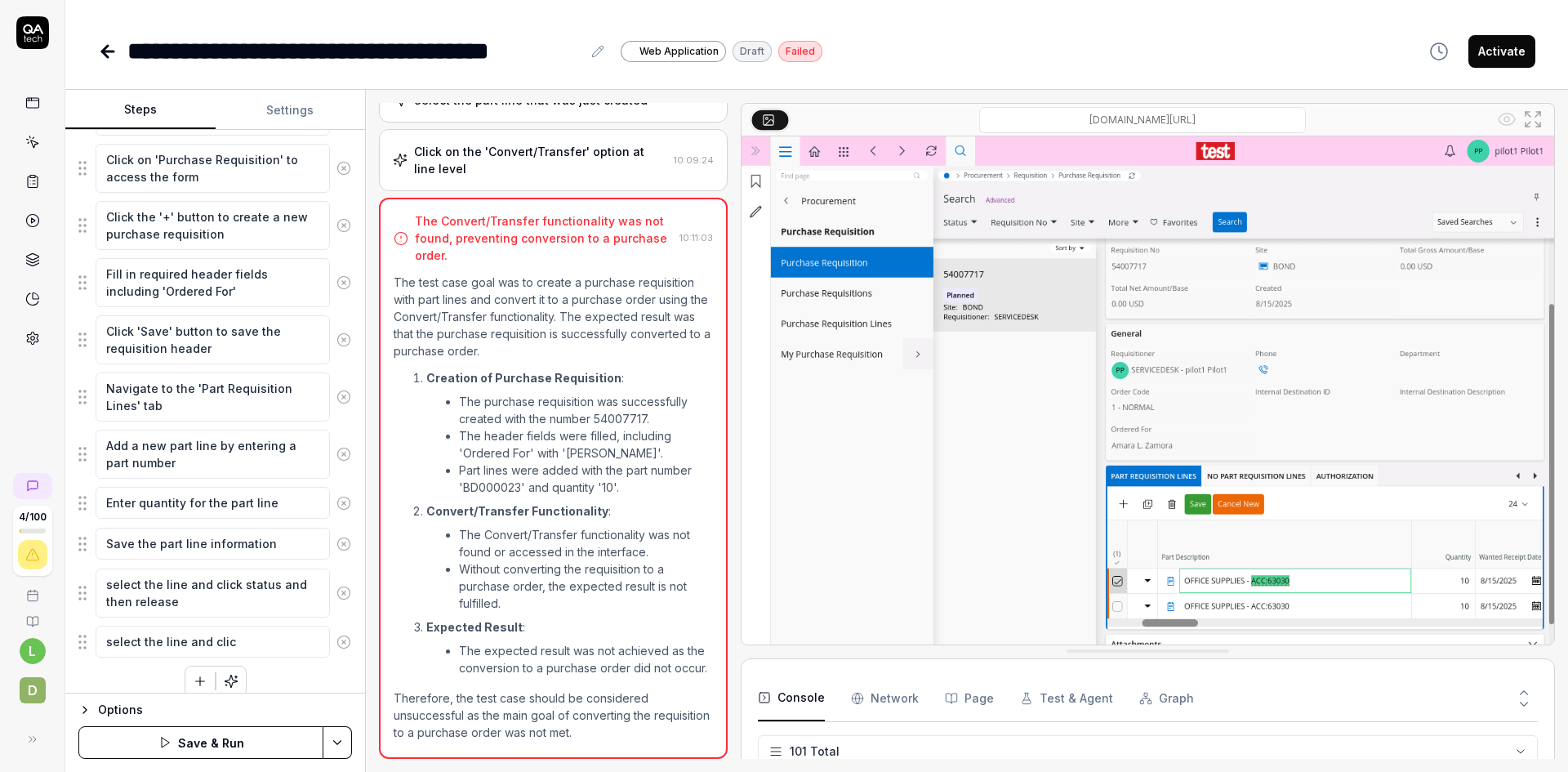
type textarea "select the line and click"
type textarea "*"
type textarea "select the line and click"
type textarea "*"
type textarea "select the line and click s"
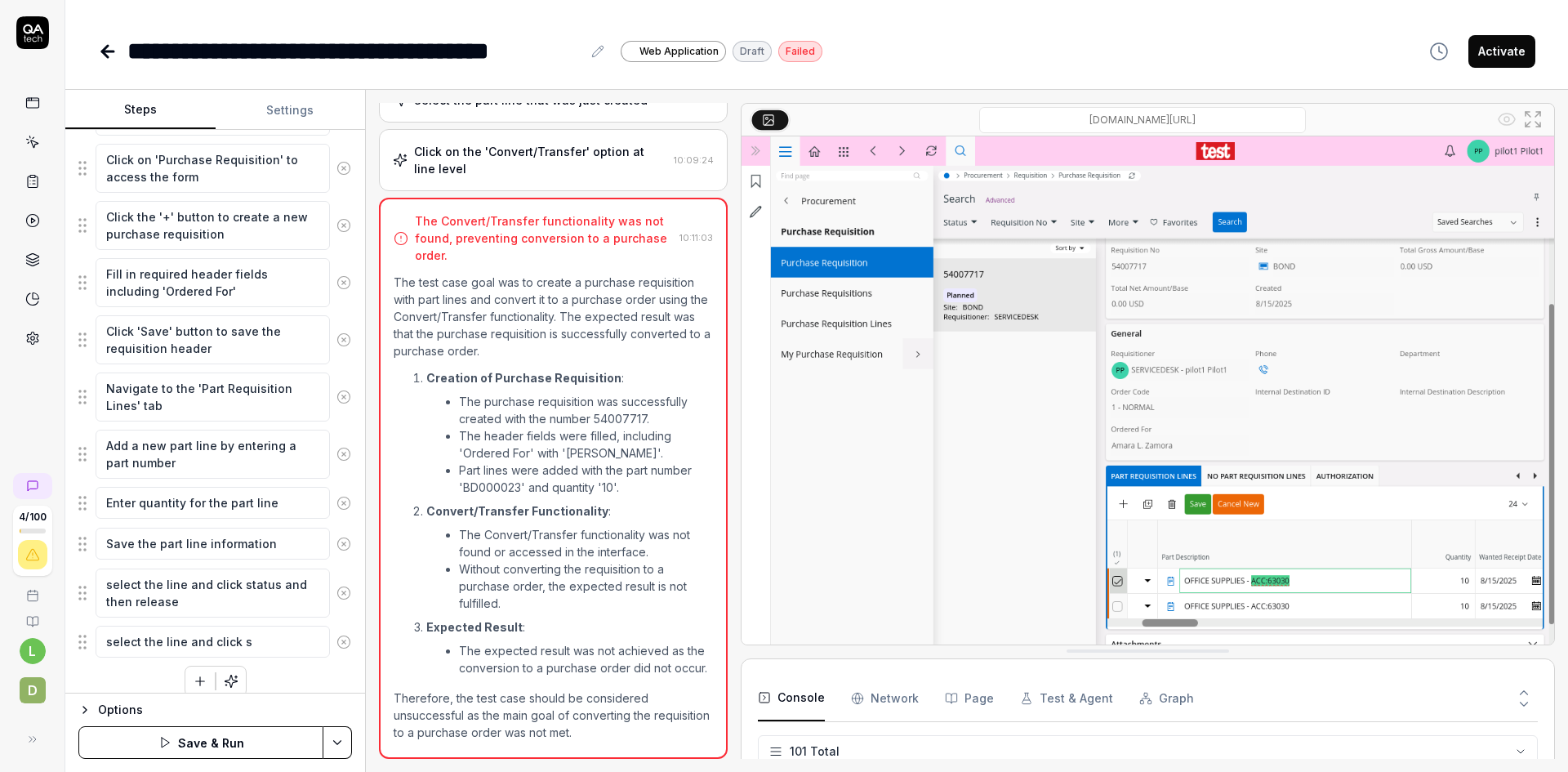
type textarea "*"
type textarea "select the line and click st"
type textarea "*"
type textarea "select the line and click s"
type textarea "*"
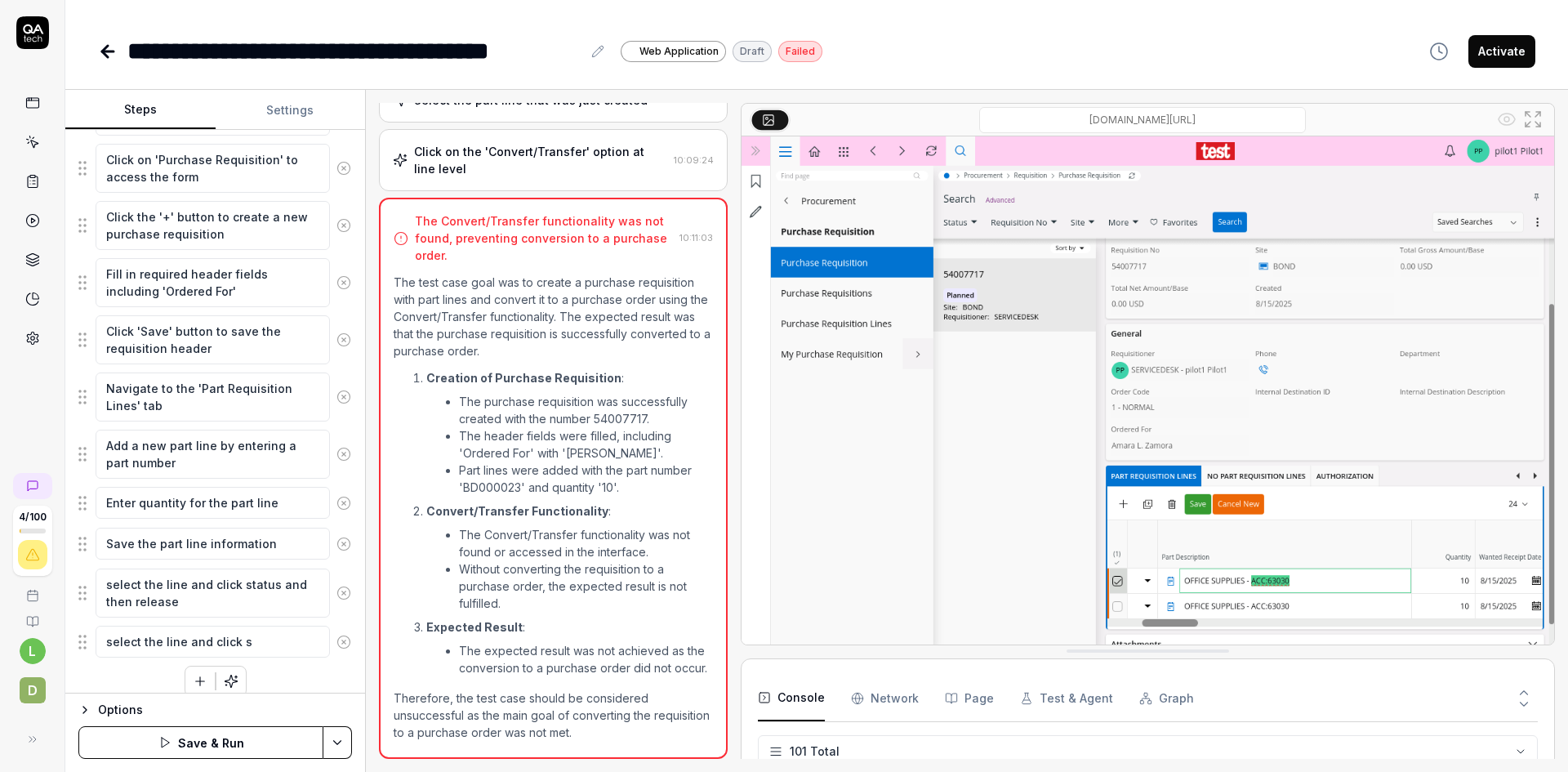
type textarea "select the line and click"
type textarea "*"
type textarea "select the line and click o"
type textarea "*"
type textarea "select the line and click on"
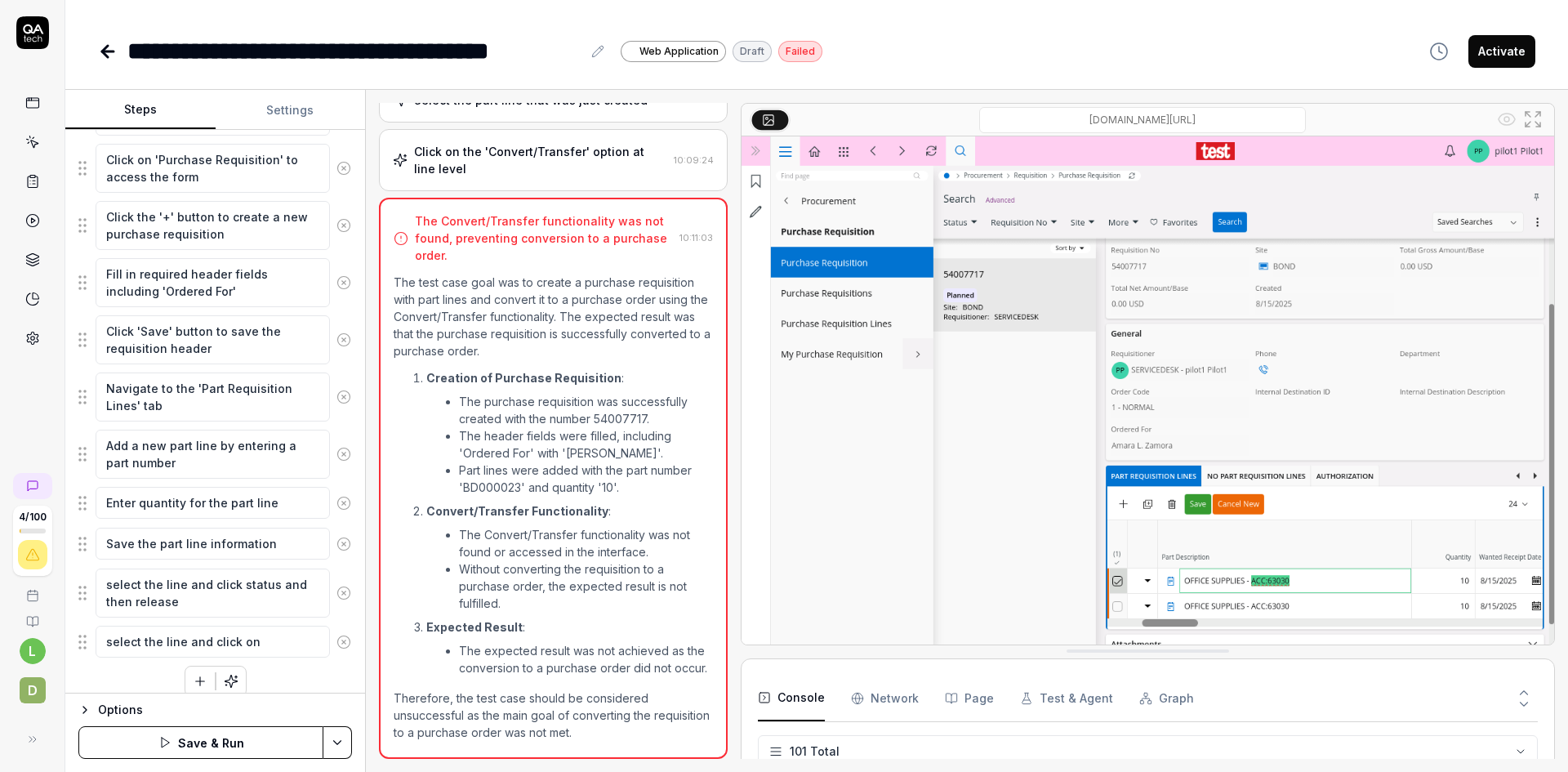
type textarea "*"
type textarea "select the line and click on"
type textarea "*"
type textarea "select the line and click on c"
type textarea "*"
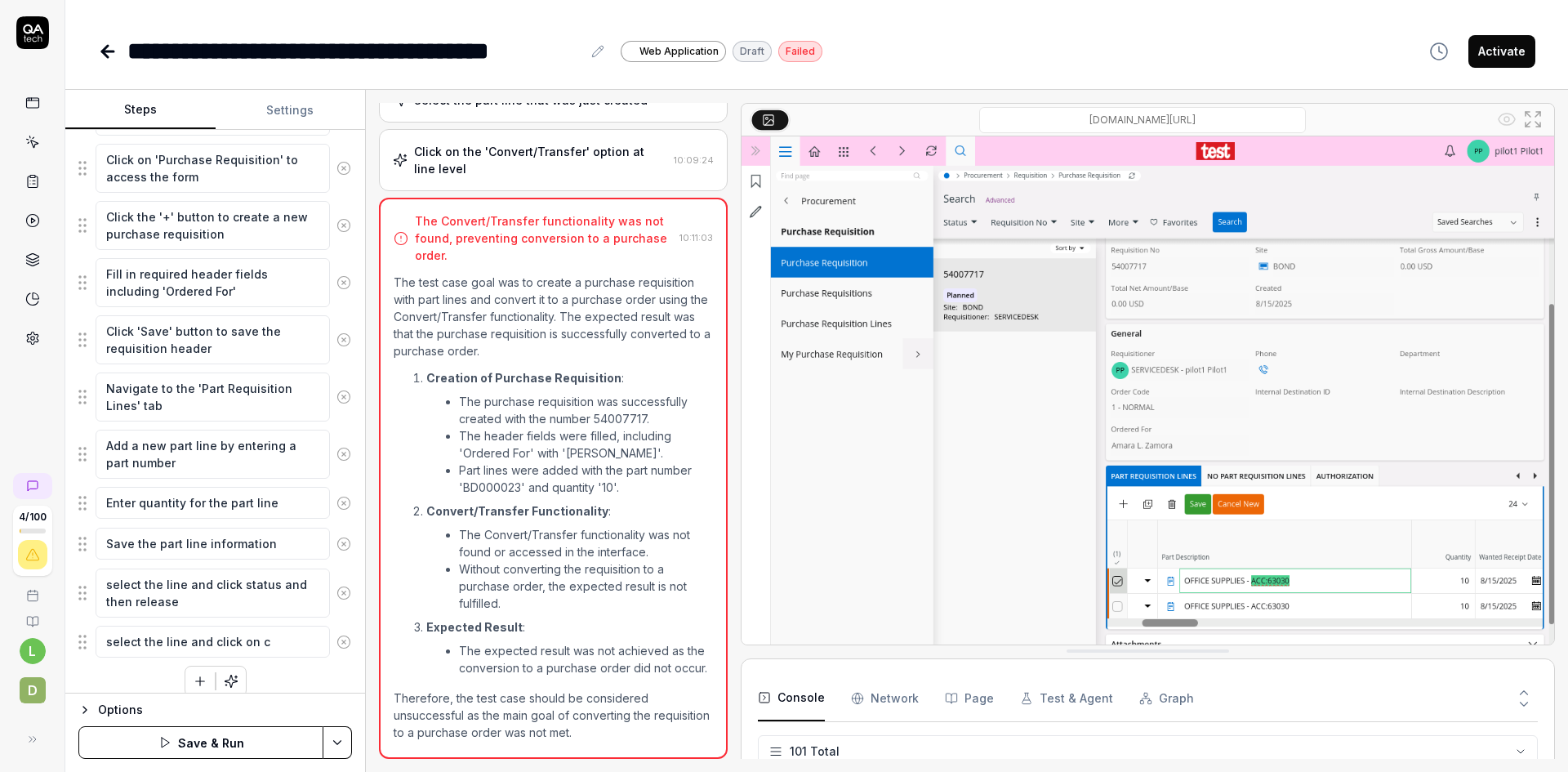
type textarea "select the line and click on co"
type textarea "*"
type textarea "select the line and click on con"
type textarea "*"
type textarea "select the line and click on conv"
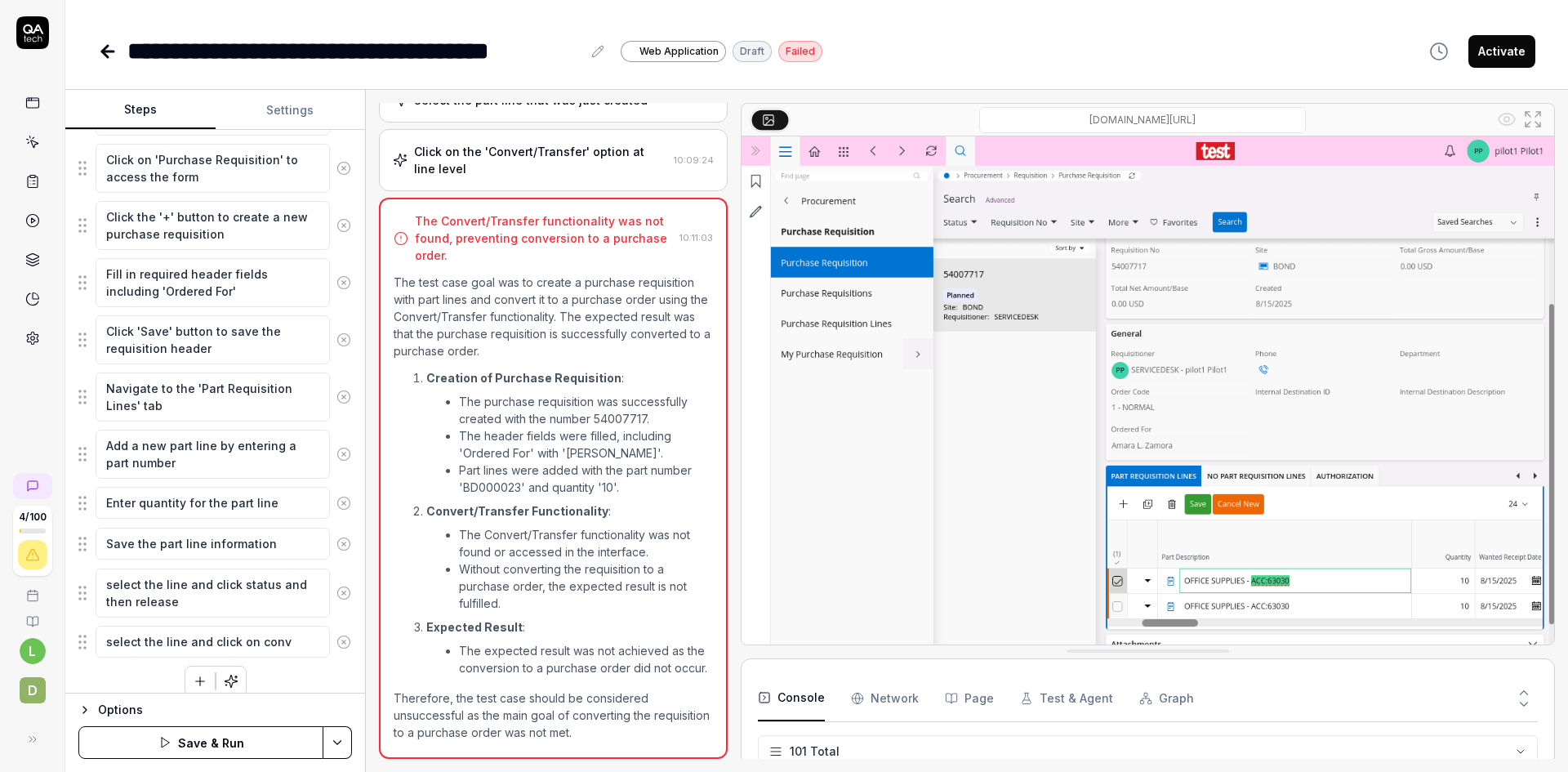
type textarea "*"
type textarea "select the line and click on conve"
type textarea "*"
type textarea "select the line and click on conver"
type textarea "*"
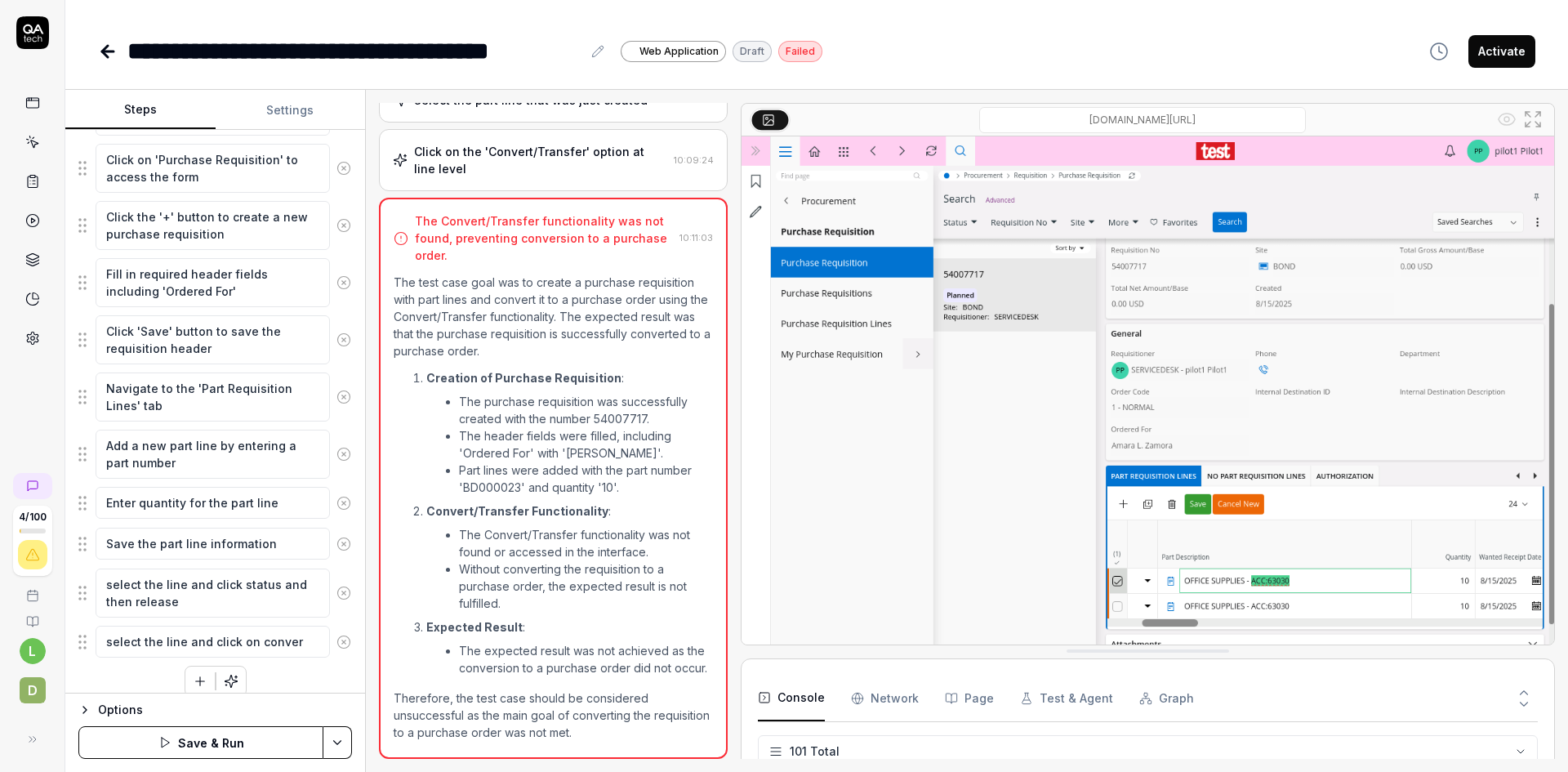
type textarea "select the line and click on convert"
type textarea "*"
type textarea "select the line and click on convert/"
type textarea "*"
type textarea "select the line and click on convert/t"
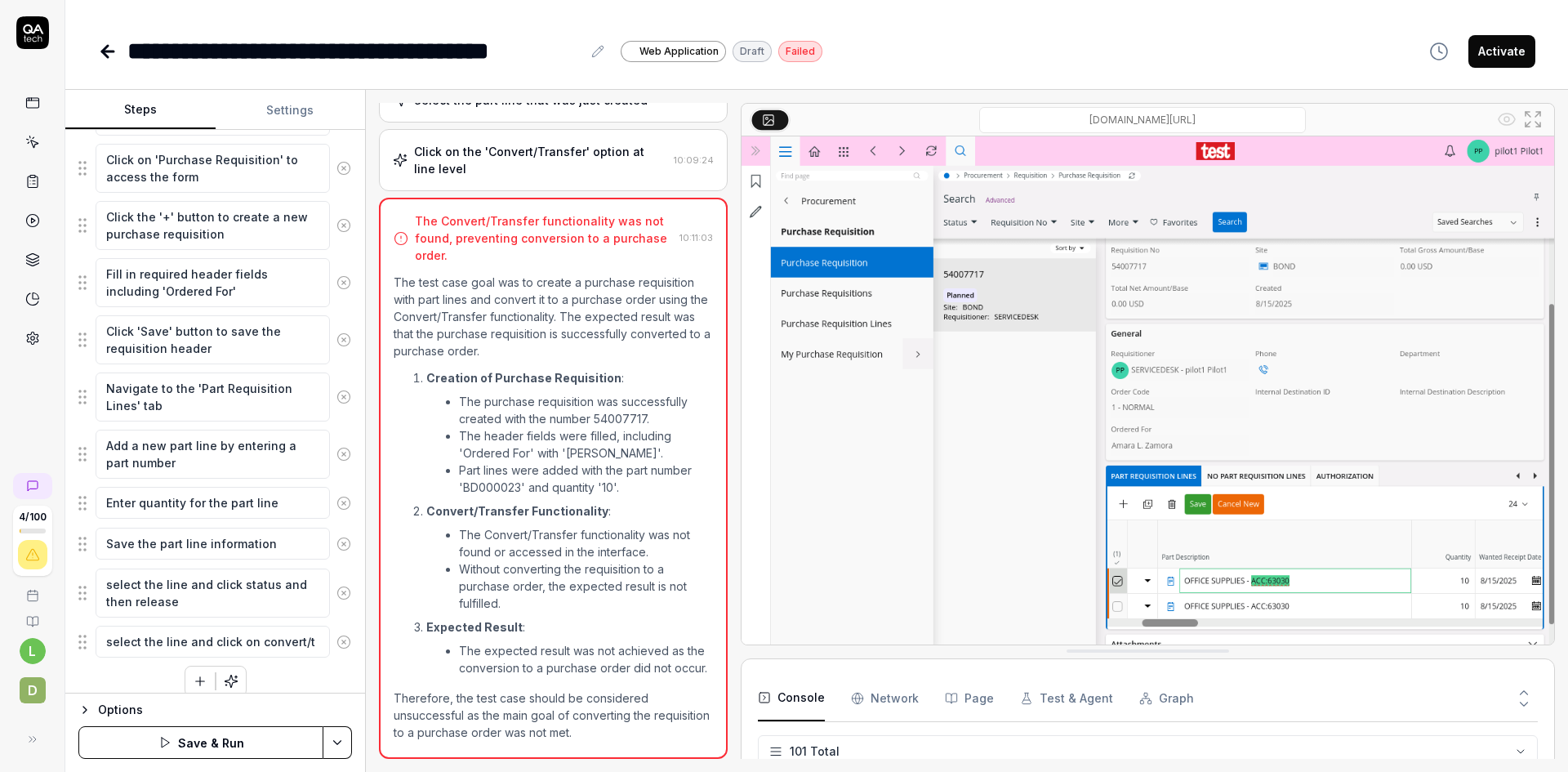
type textarea "*"
type textarea "select the line and click on convert/tr"
type textarea "*"
type textarea "select the line and click on convert/tra"
type textarea "*"
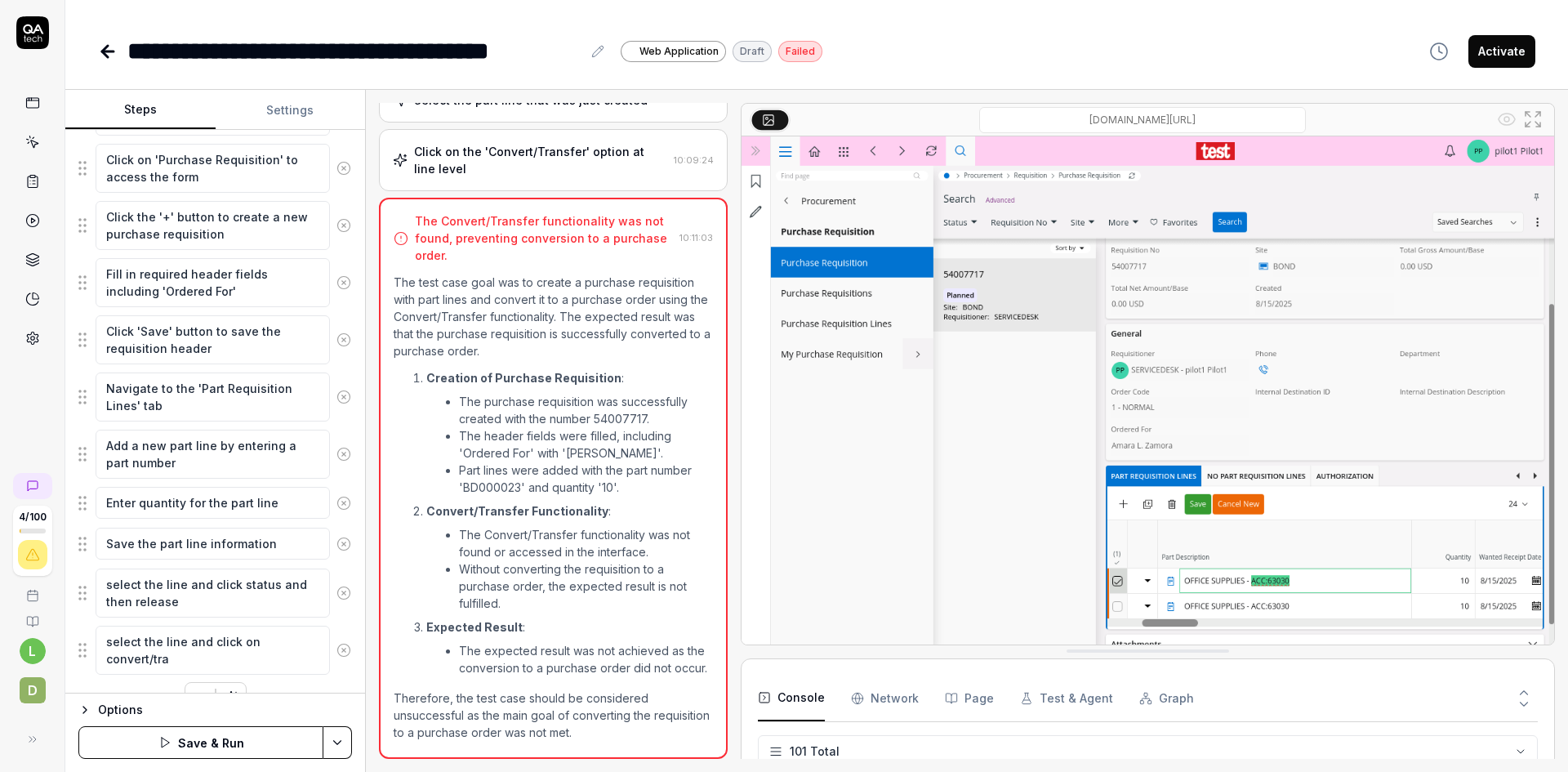
type textarea "select the line and click on convert/tran"
type textarea "*"
type textarea "select the line and click on convert/trans"
type textarea "*"
type textarea "select the line and click on convert/transf"
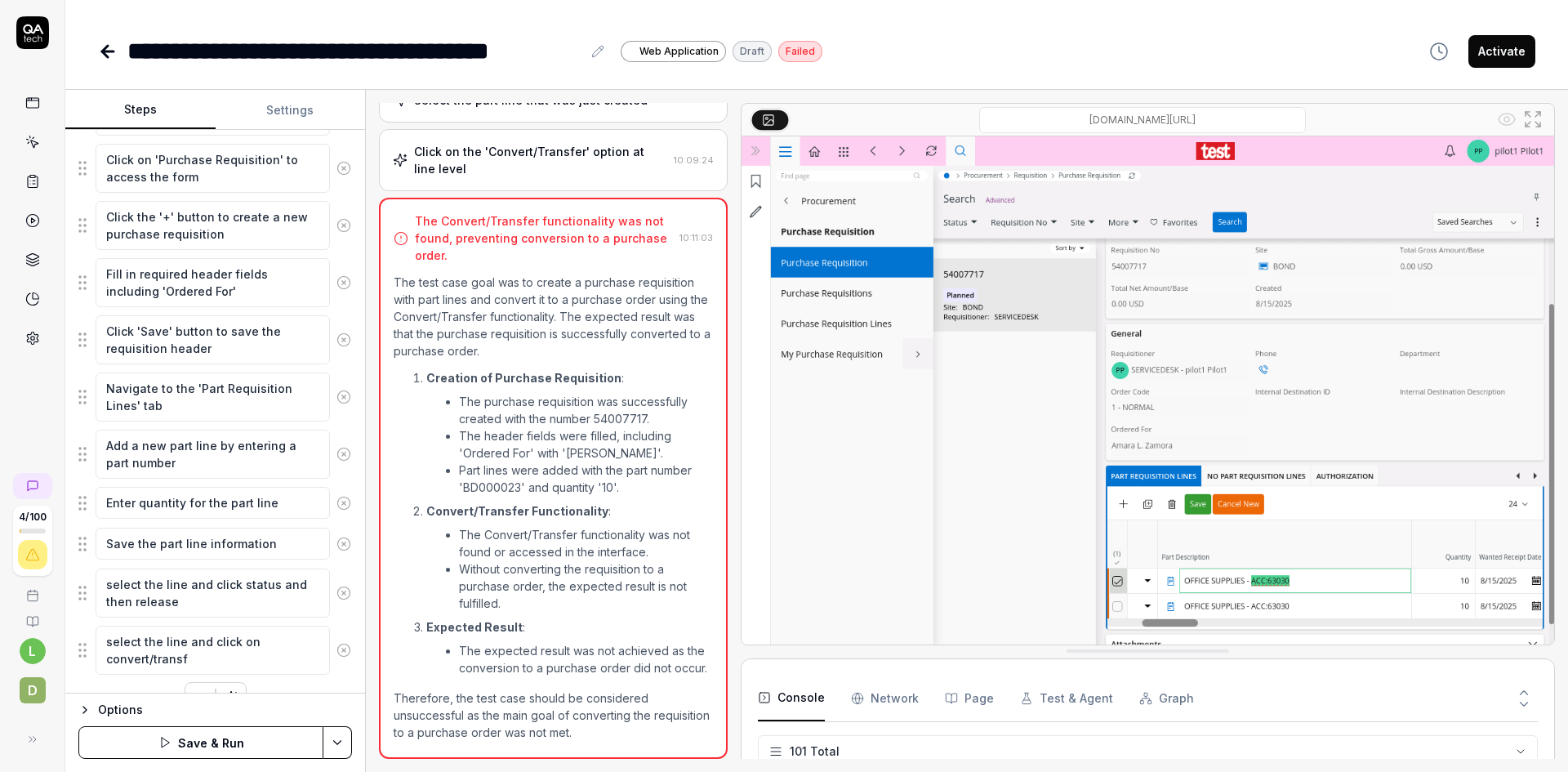
type textarea "*"
type textarea "select the line and click on convert/transfg"
type textarea "*"
type textarea "select the line and click on convert/transf"
type textarea "*"
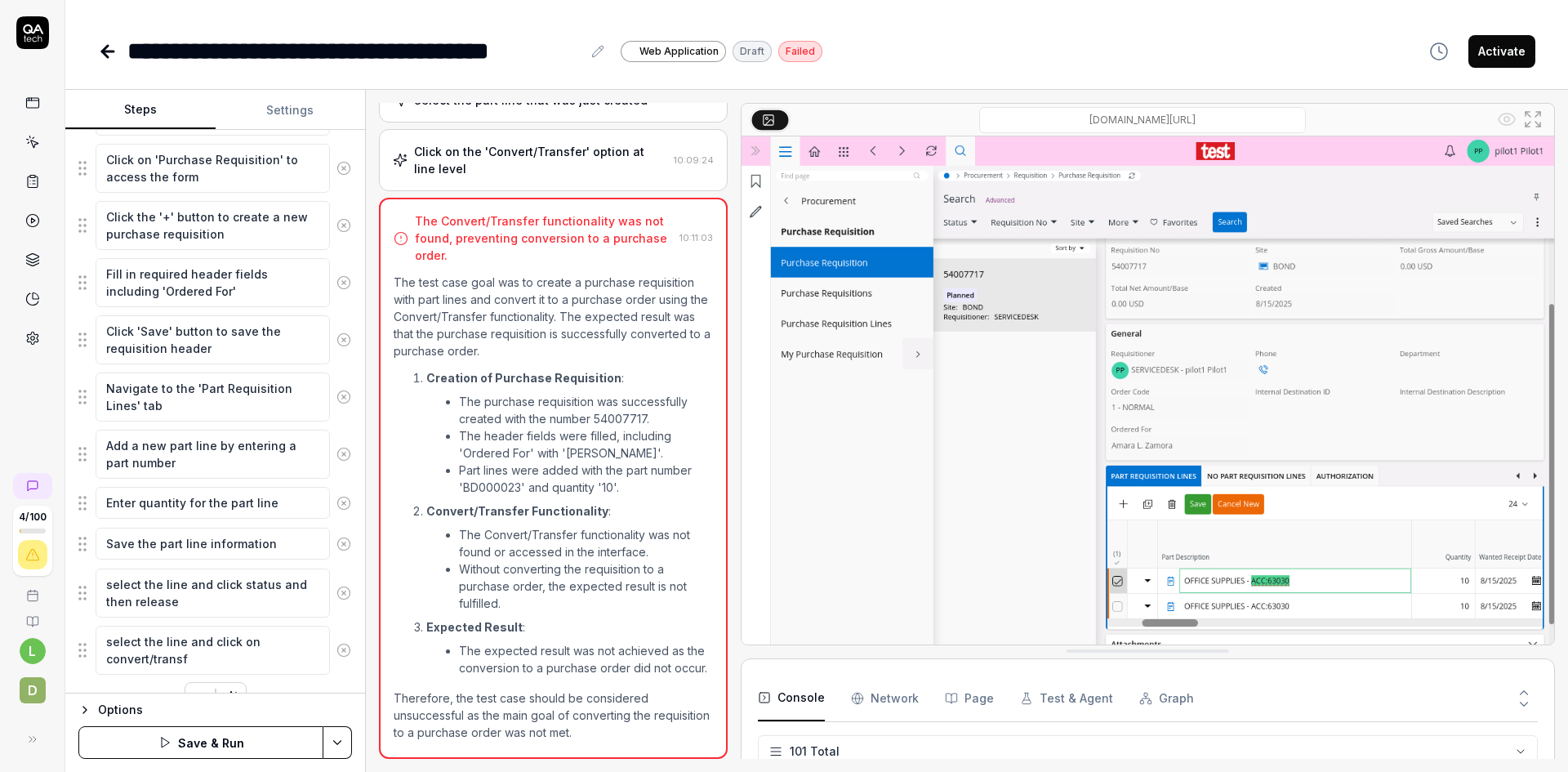
type textarea "select the line and click on convert/transfe"
type textarea "*"
type textarea "select the line and click on convert/transfer"
paste textarea "Requisition to Order"
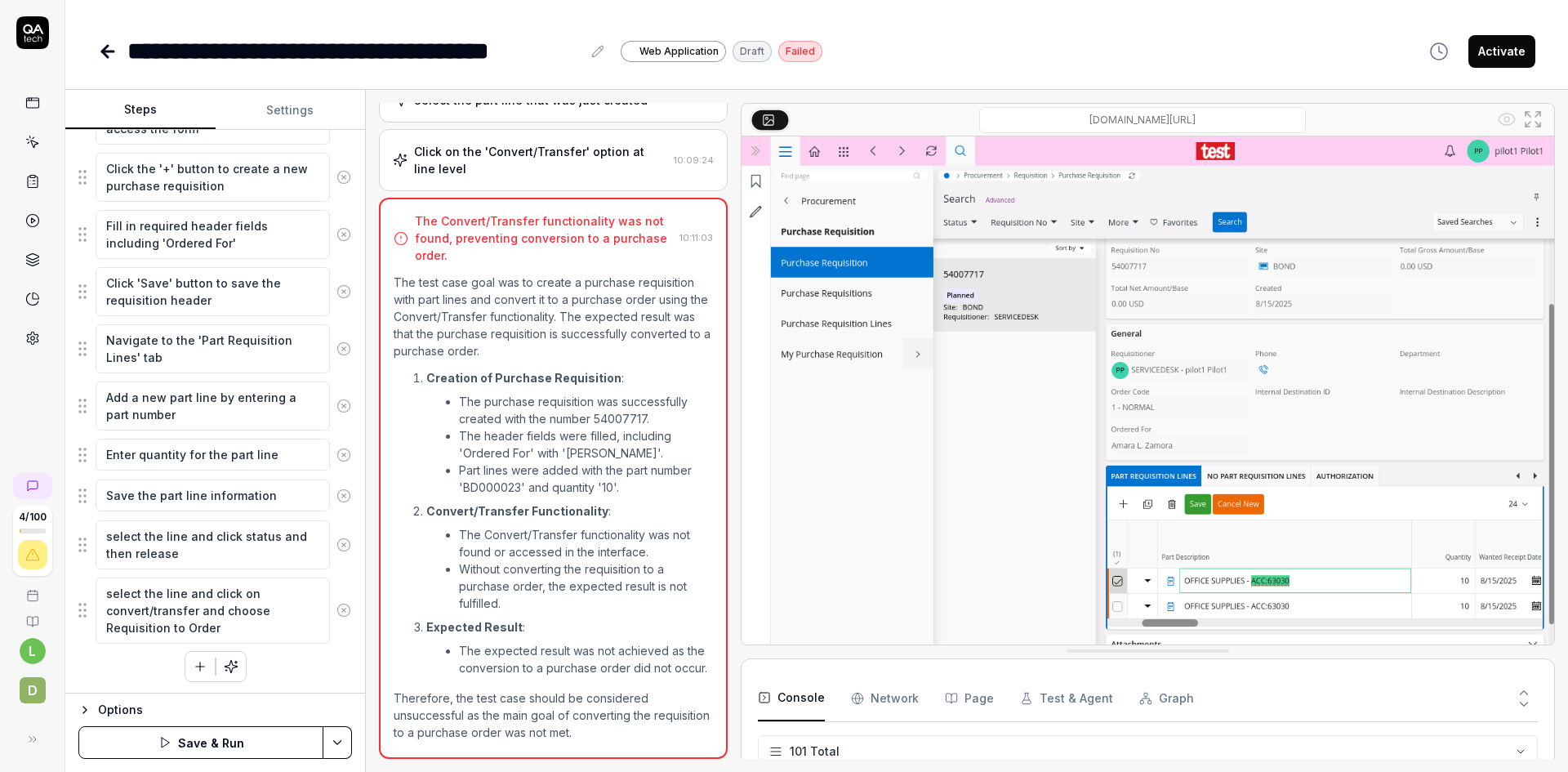
scroll to position [383, 0]
click at [212, 731] on button "Save & Run" at bounding box center [200, 742] width 245 height 33
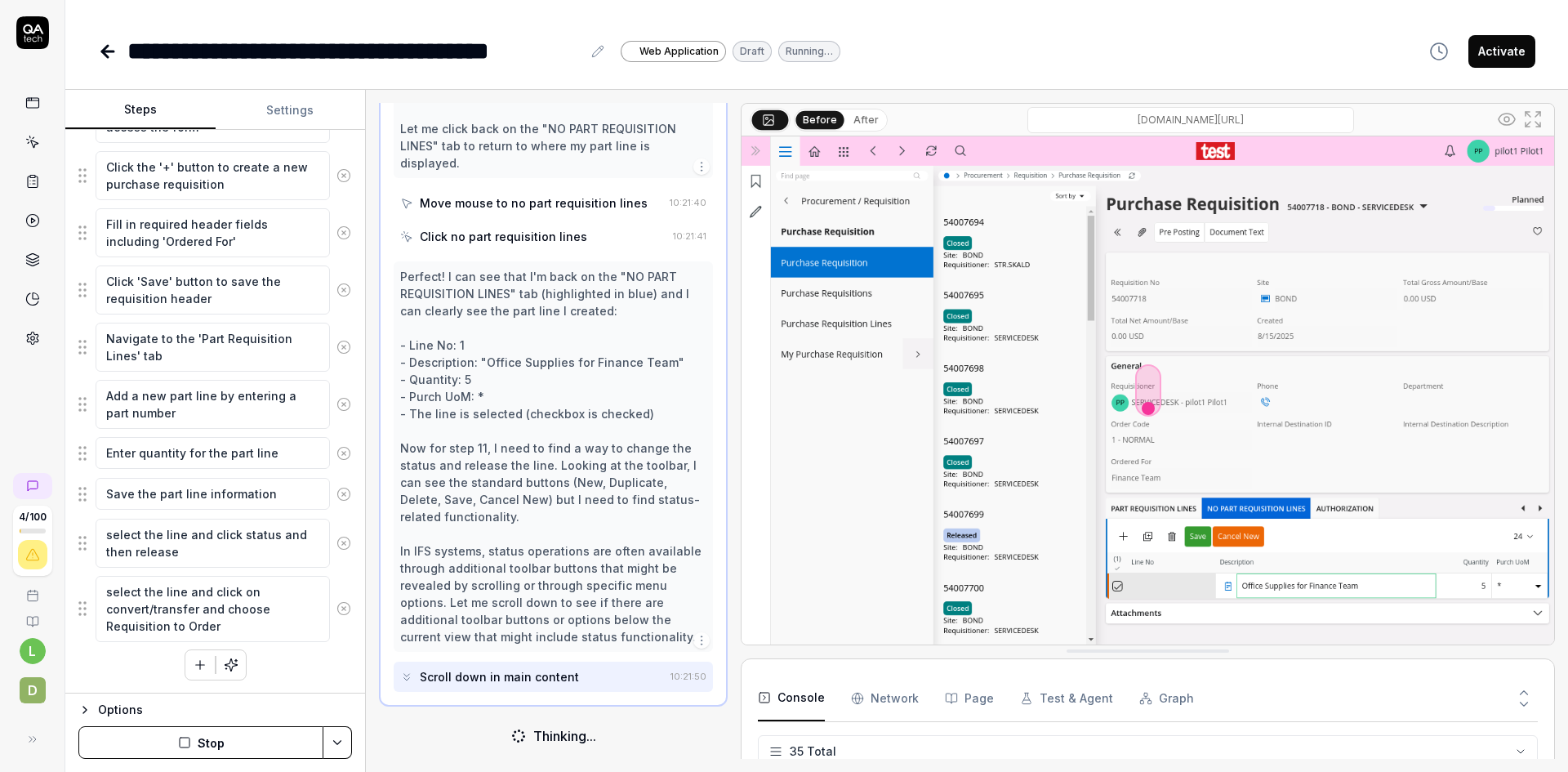
scroll to position [2796, 0]
click at [214, 740] on button "Stop" at bounding box center [200, 742] width 245 height 33
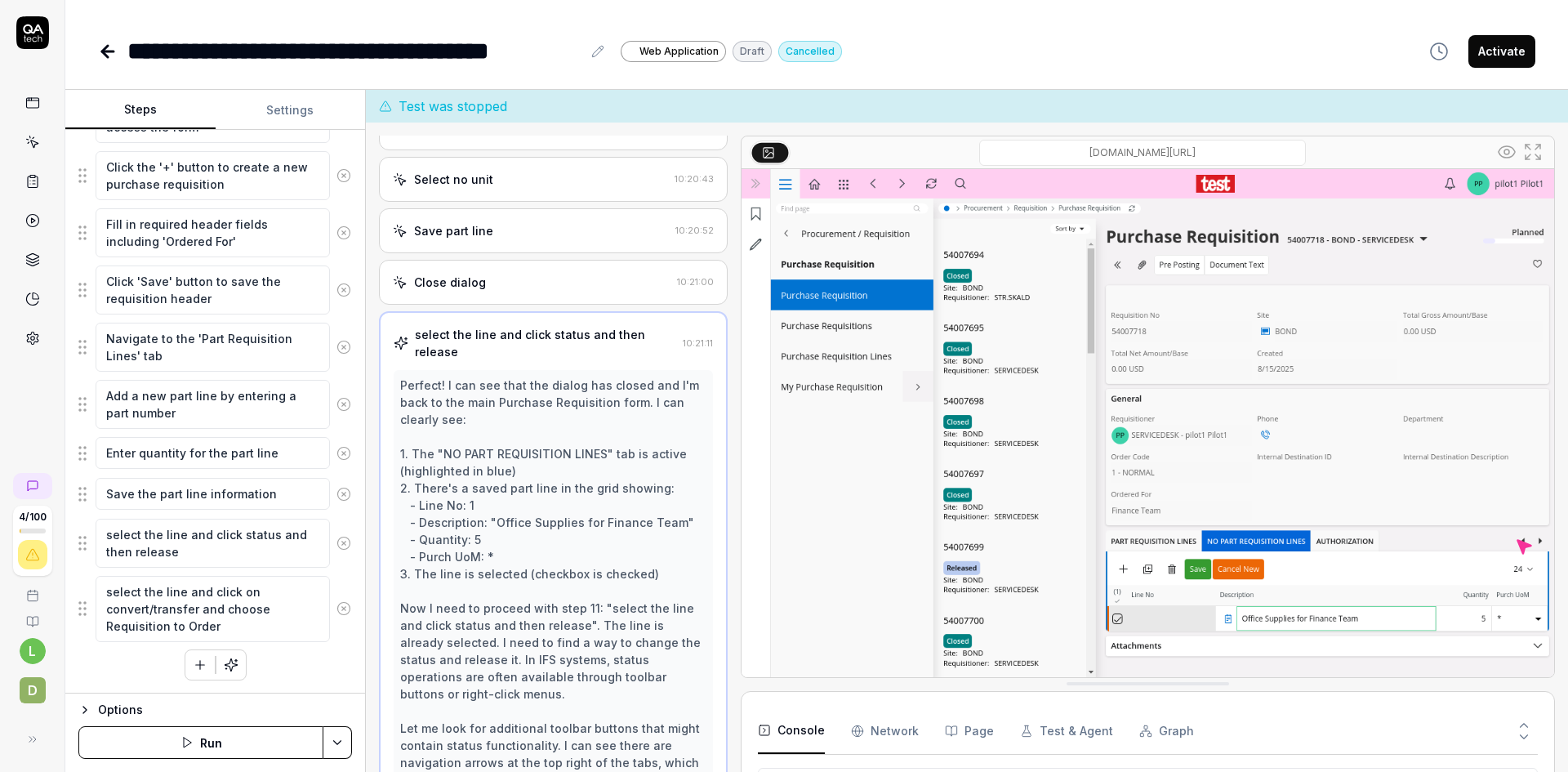
scroll to position [1111, 0]
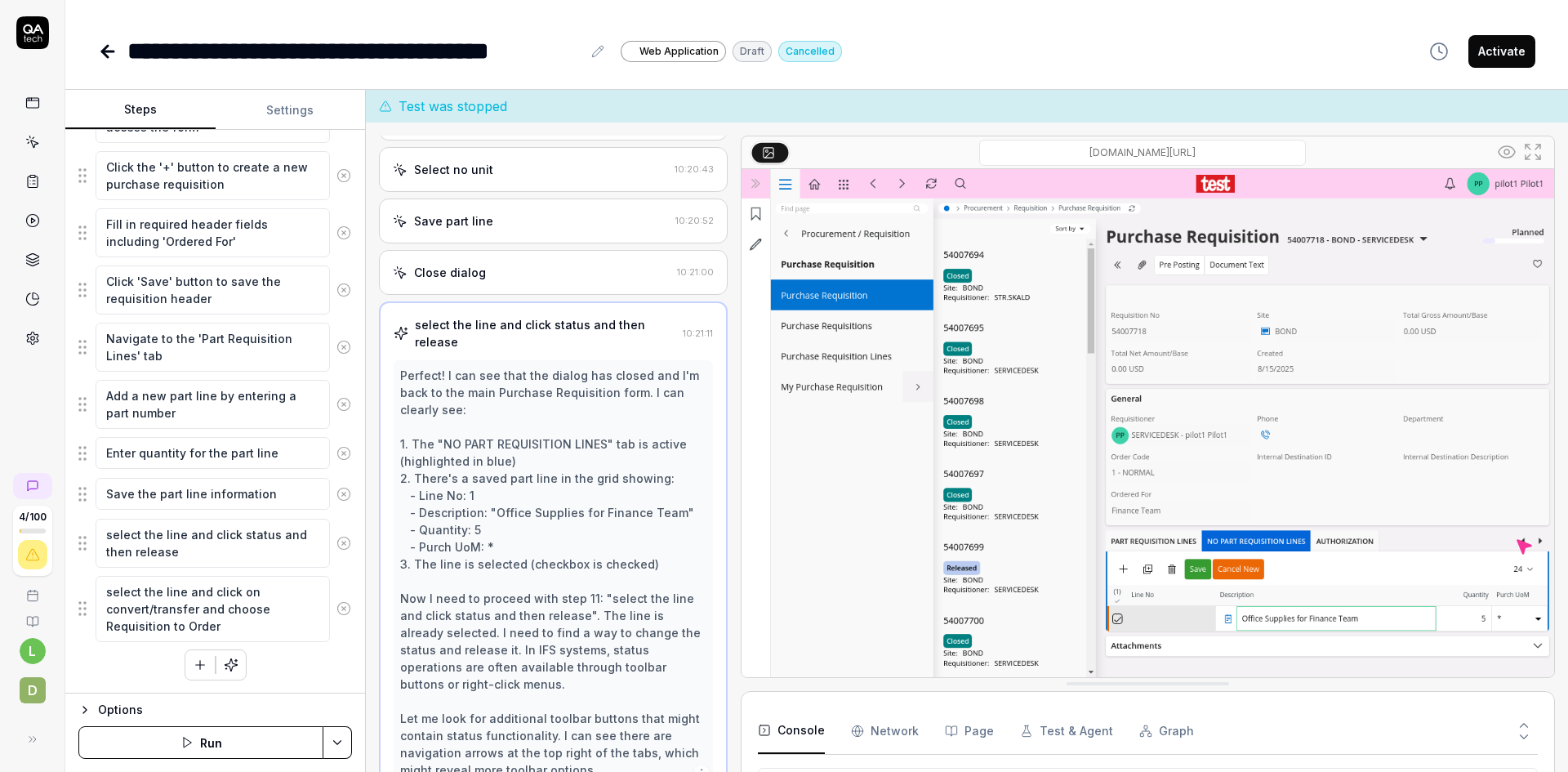
click at [539, 229] on div "Save part line" at bounding box center [531, 221] width 276 height 17
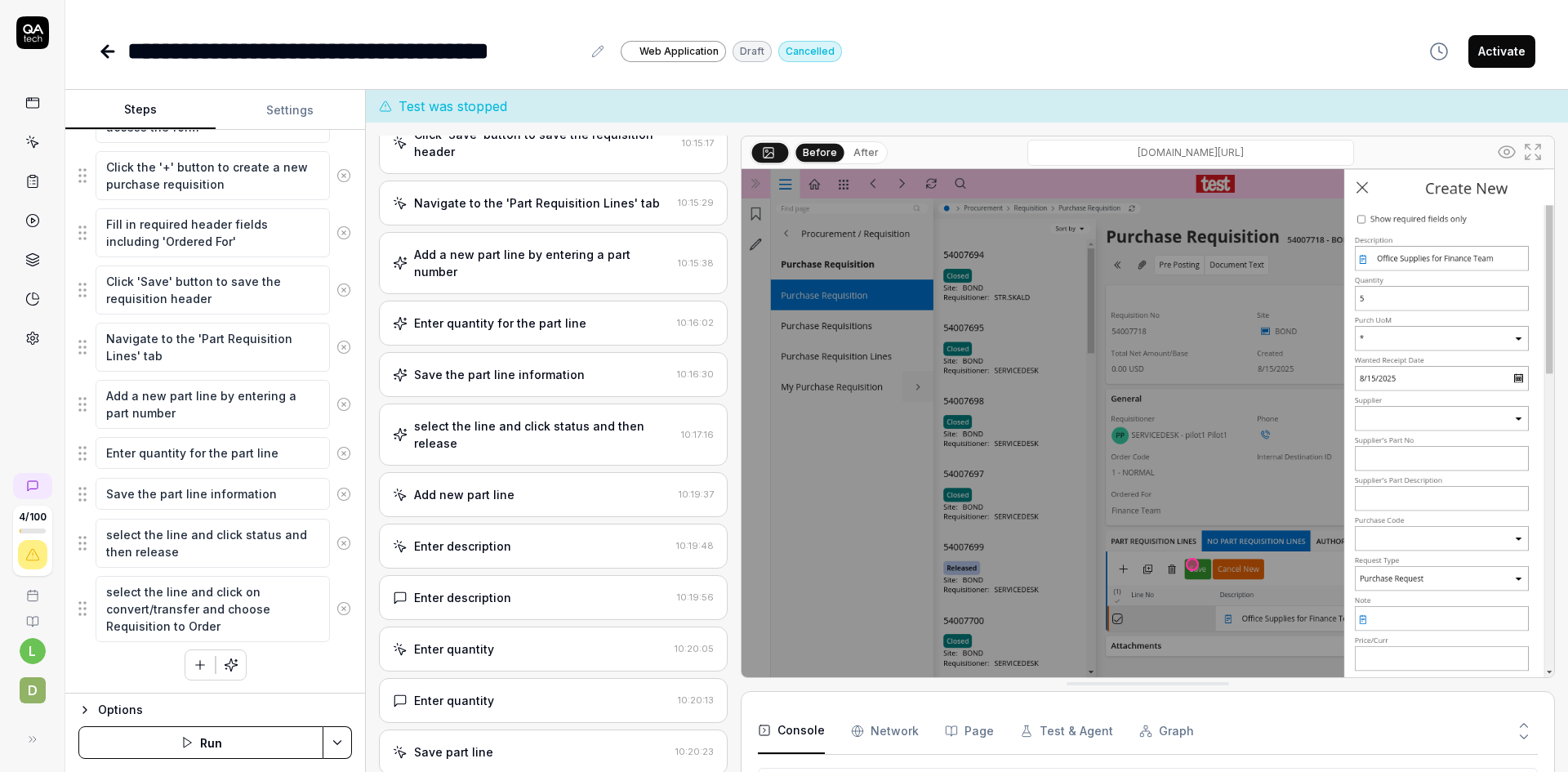
scroll to position [344, 0]
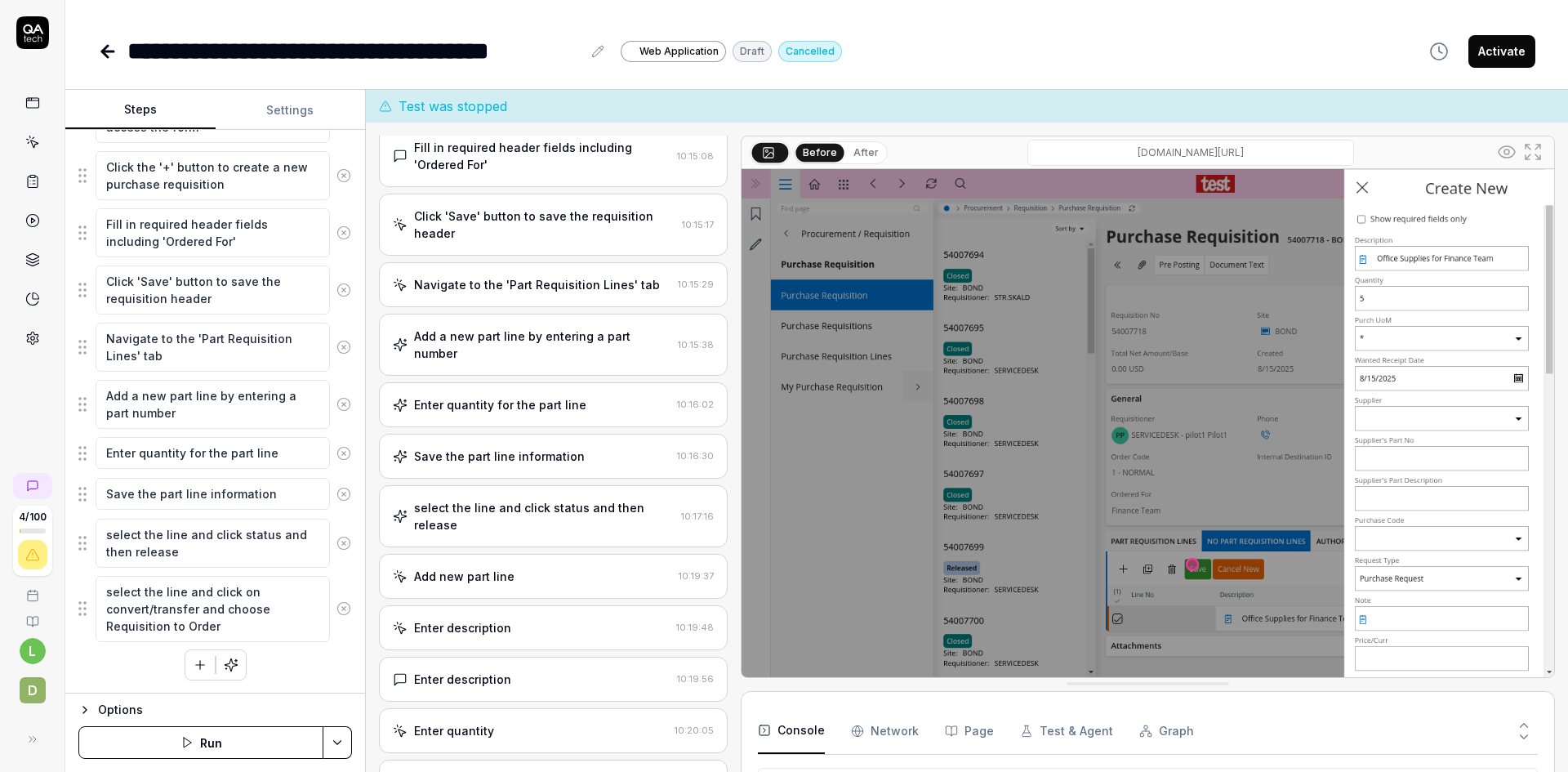
click at [592, 530] on div "select the line and click status and then release" at bounding box center [545, 516] width 261 height 34
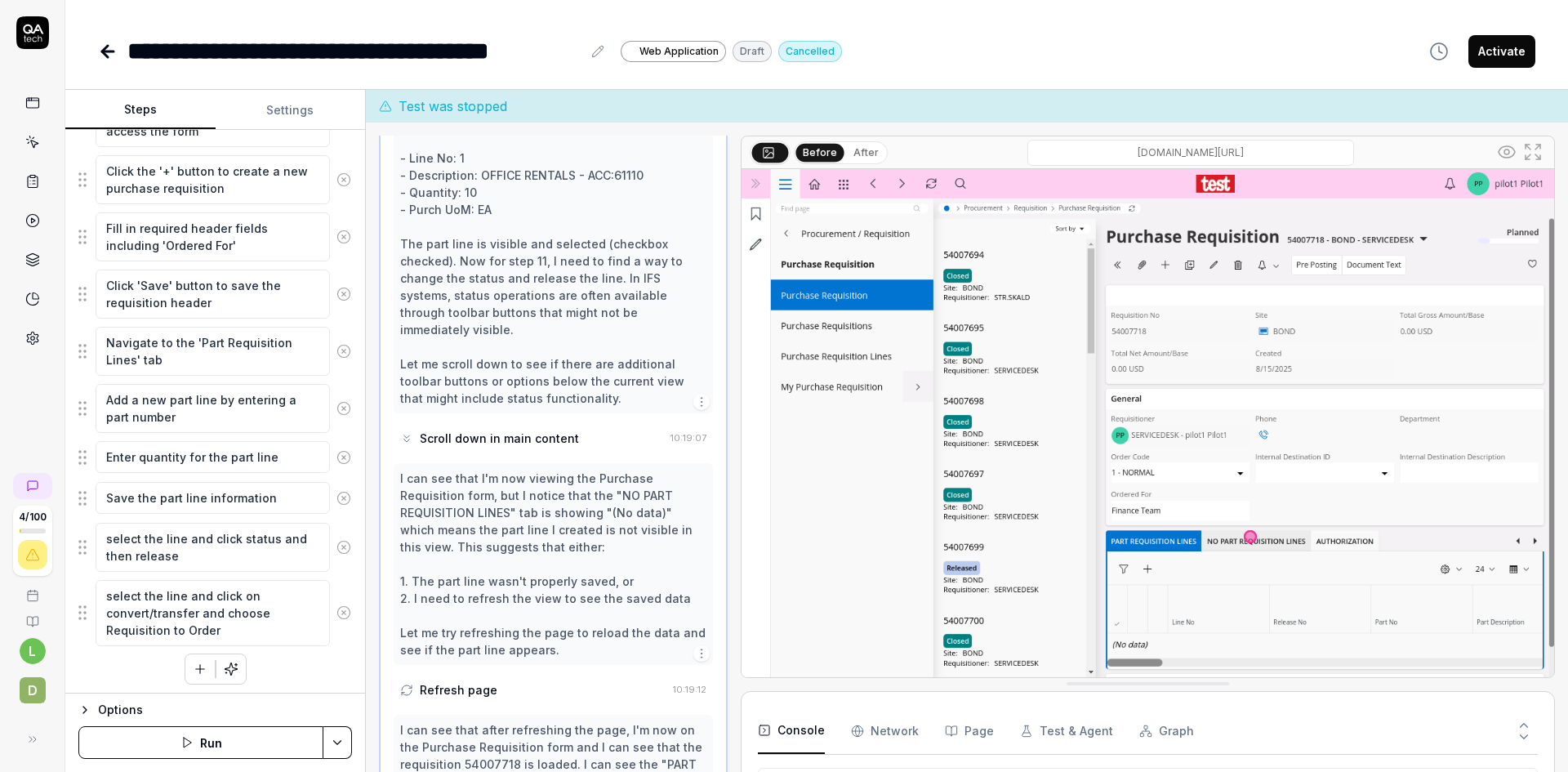
scroll to position [383, 0]
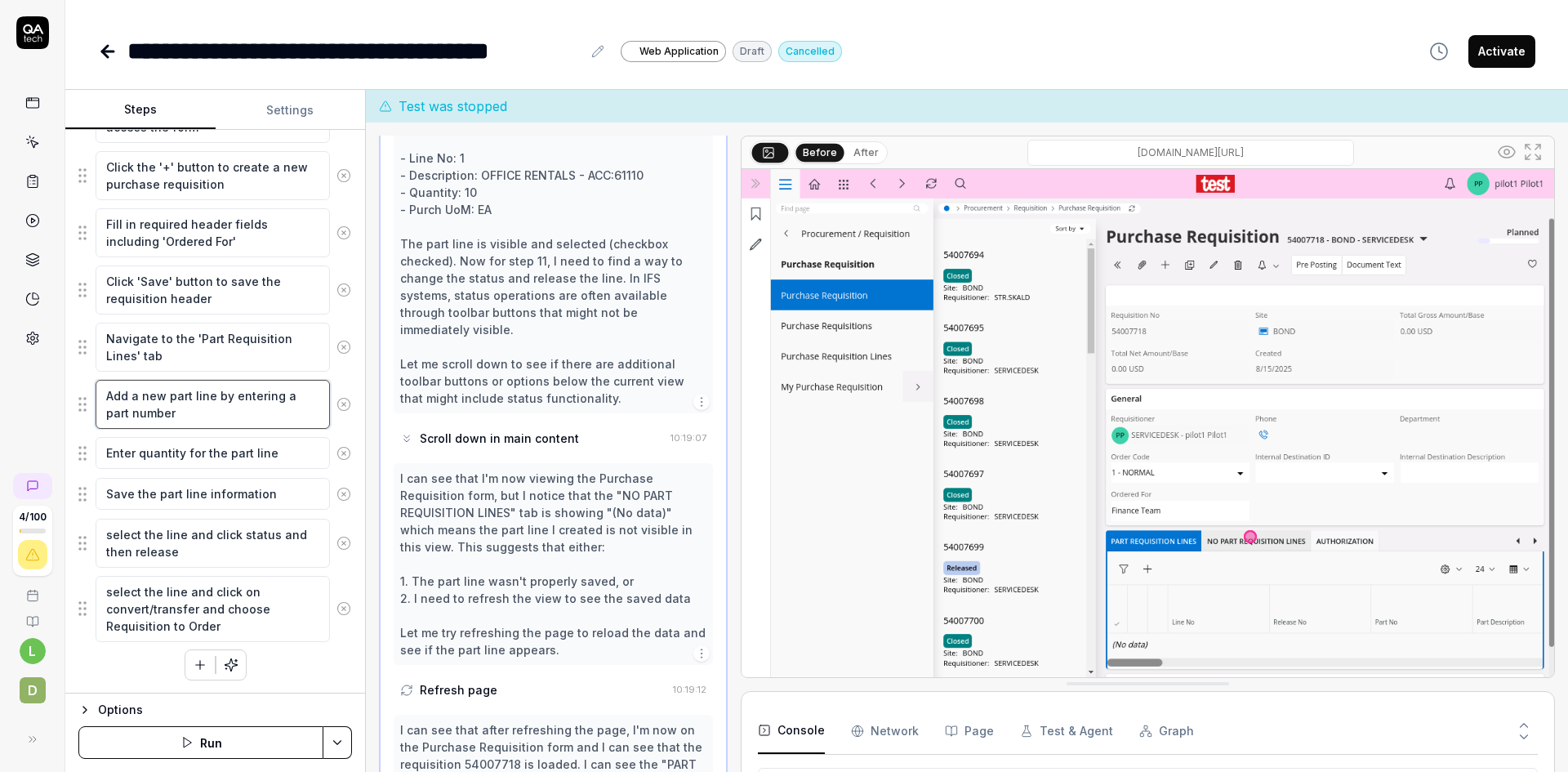
click at [226, 391] on textarea "Add a new part line by entering a part number" at bounding box center [213, 404] width 235 height 49
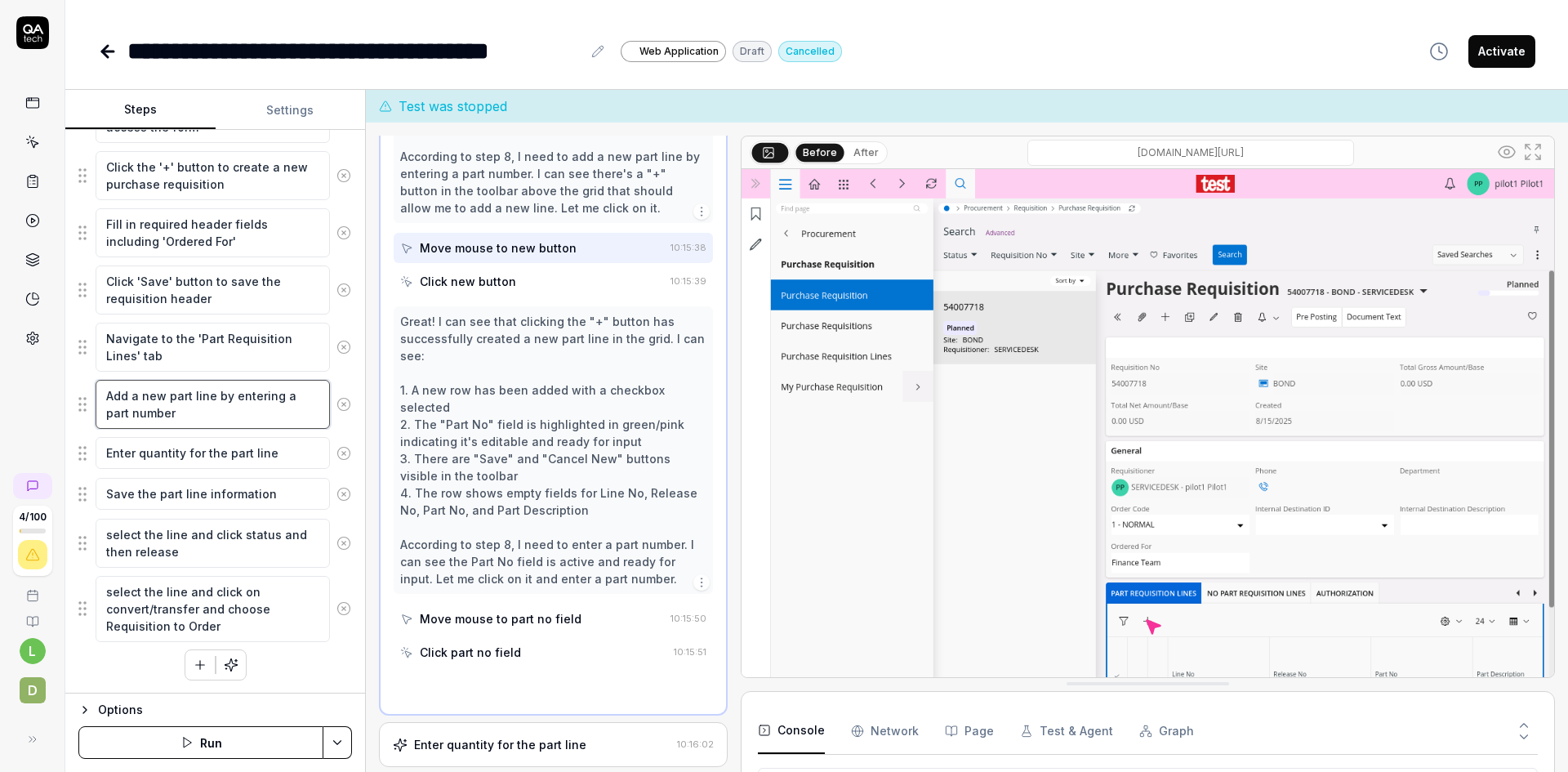
scroll to position [634, 0]
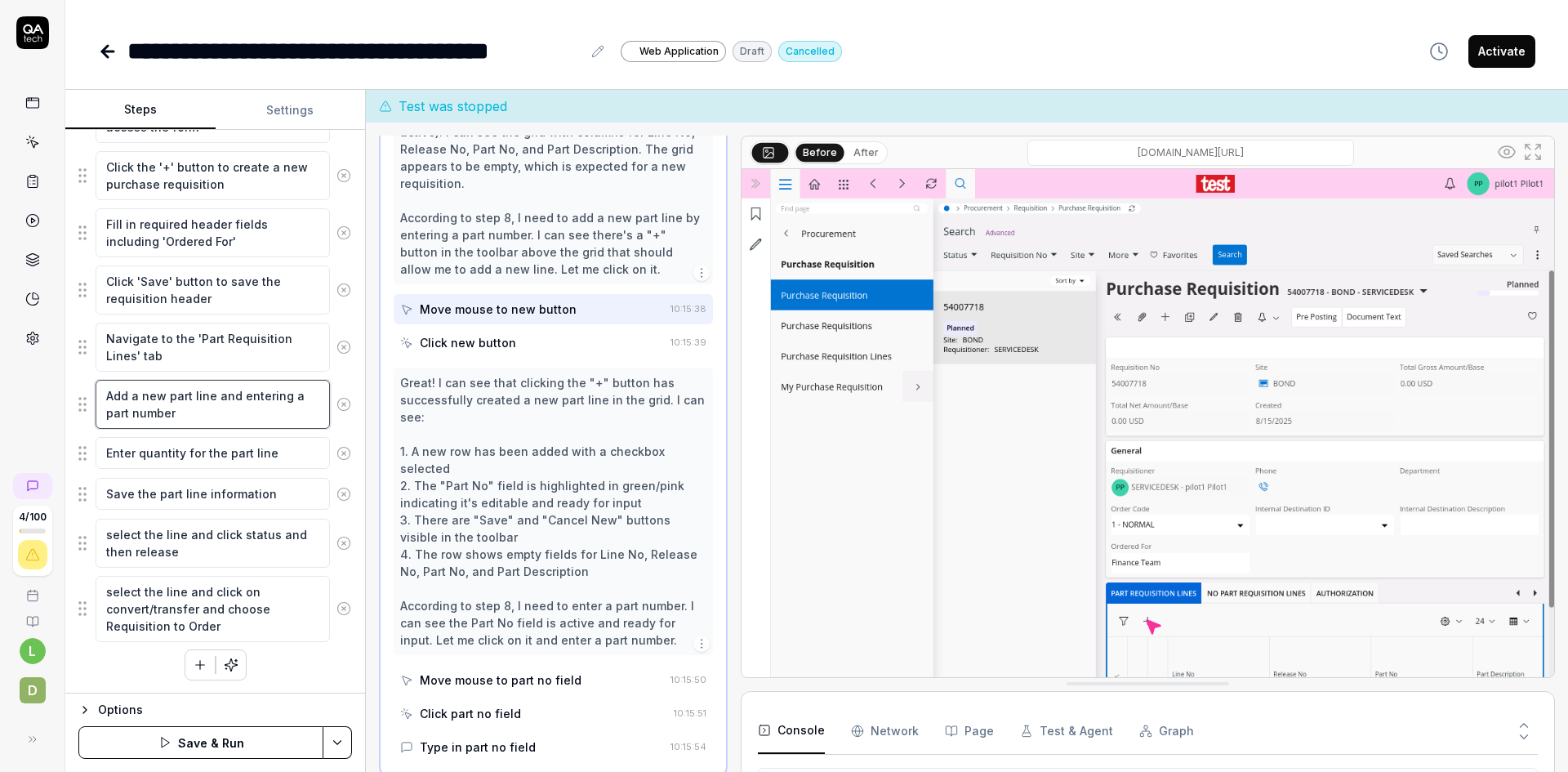
click at [282, 396] on textarea "Add a new part line and entering a part number" at bounding box center [213, 404] width 235 height 49
click at [190, 416] on textarea "Add a new part line and enter a part number" at bounding box center [213, 404] width 235 height 49
drag, startPoint x: 215, startPoint y: 395, endPoint x: 216, endPoint y: 409, distance: 14.0
click at [216, 409] on textarea "Add a new part line and enter a part number and qty=1" at bounding box center [213, 404] width 235 height 49
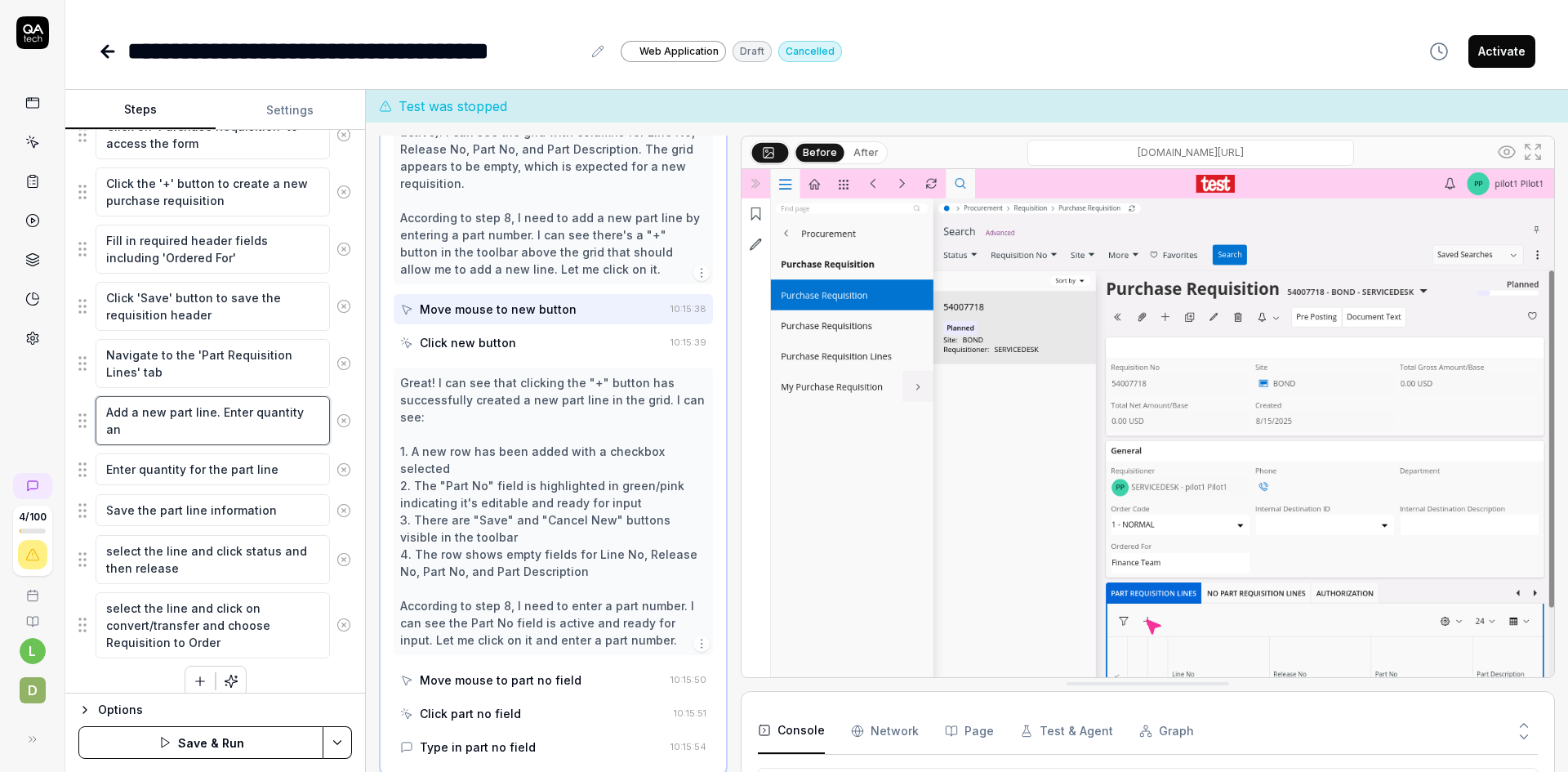
scroll to position [383, 0]
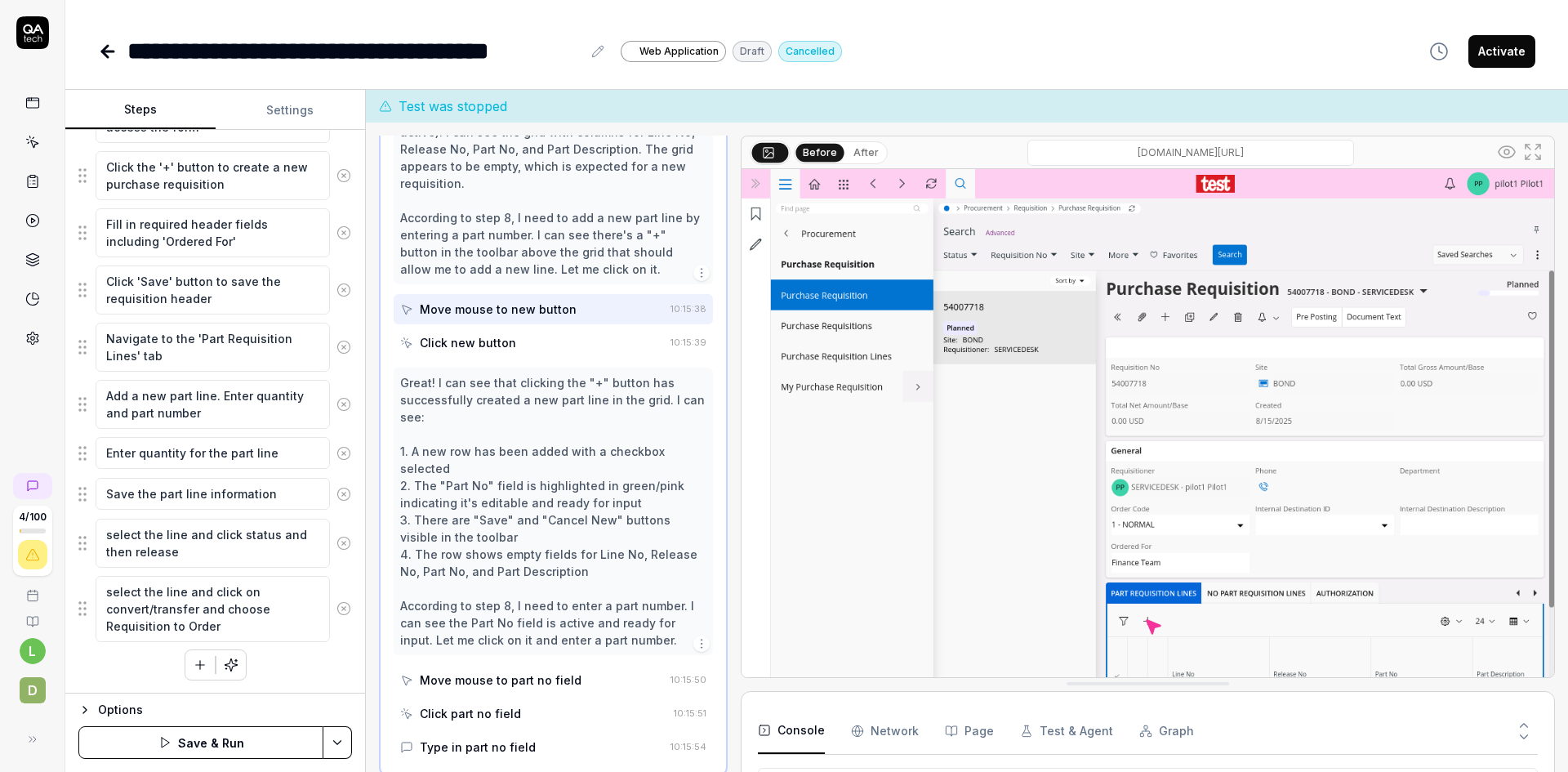
click at [336, 452] on icon at bounding box center [344, 454] width 15 height 15
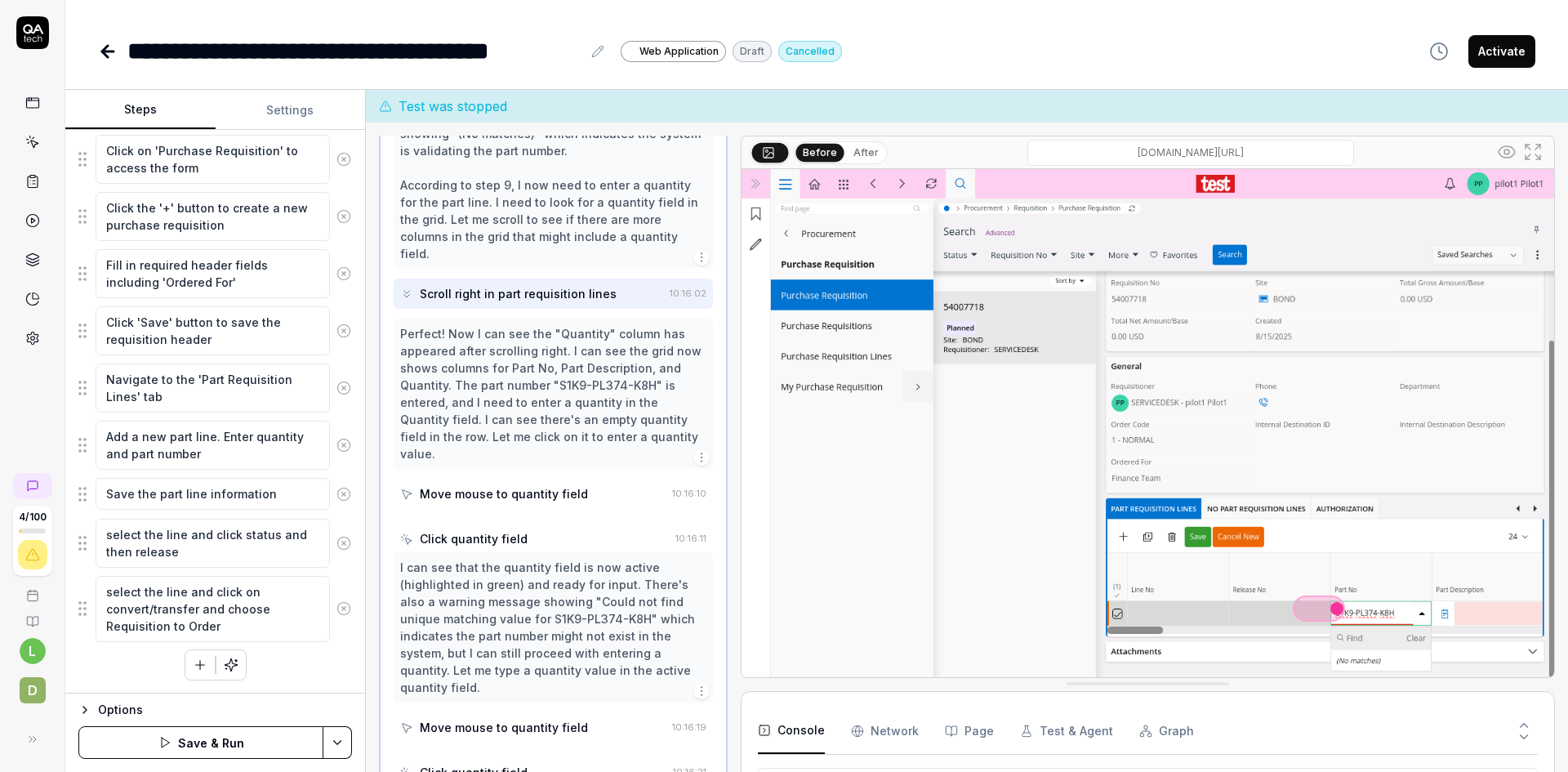
scroll to position [748, 0]
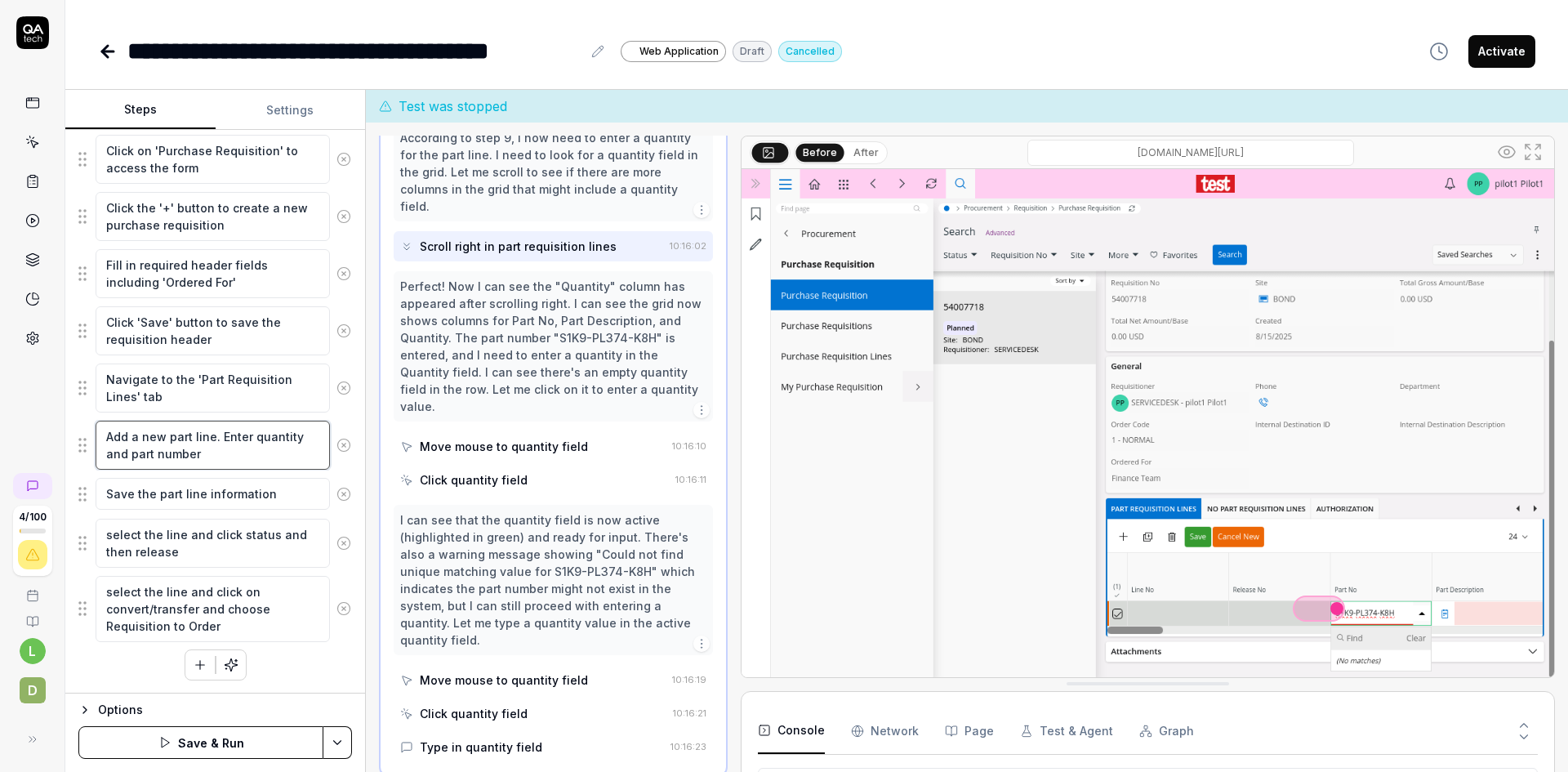
click at [191, 435] on textarea "Add a new part line. Enter quantity and part number" at bounding box center [213, 445] width 235 height 49
click at [216, 738] on button "Save & Run" at bounding box center [200, 742] width 245 height 33
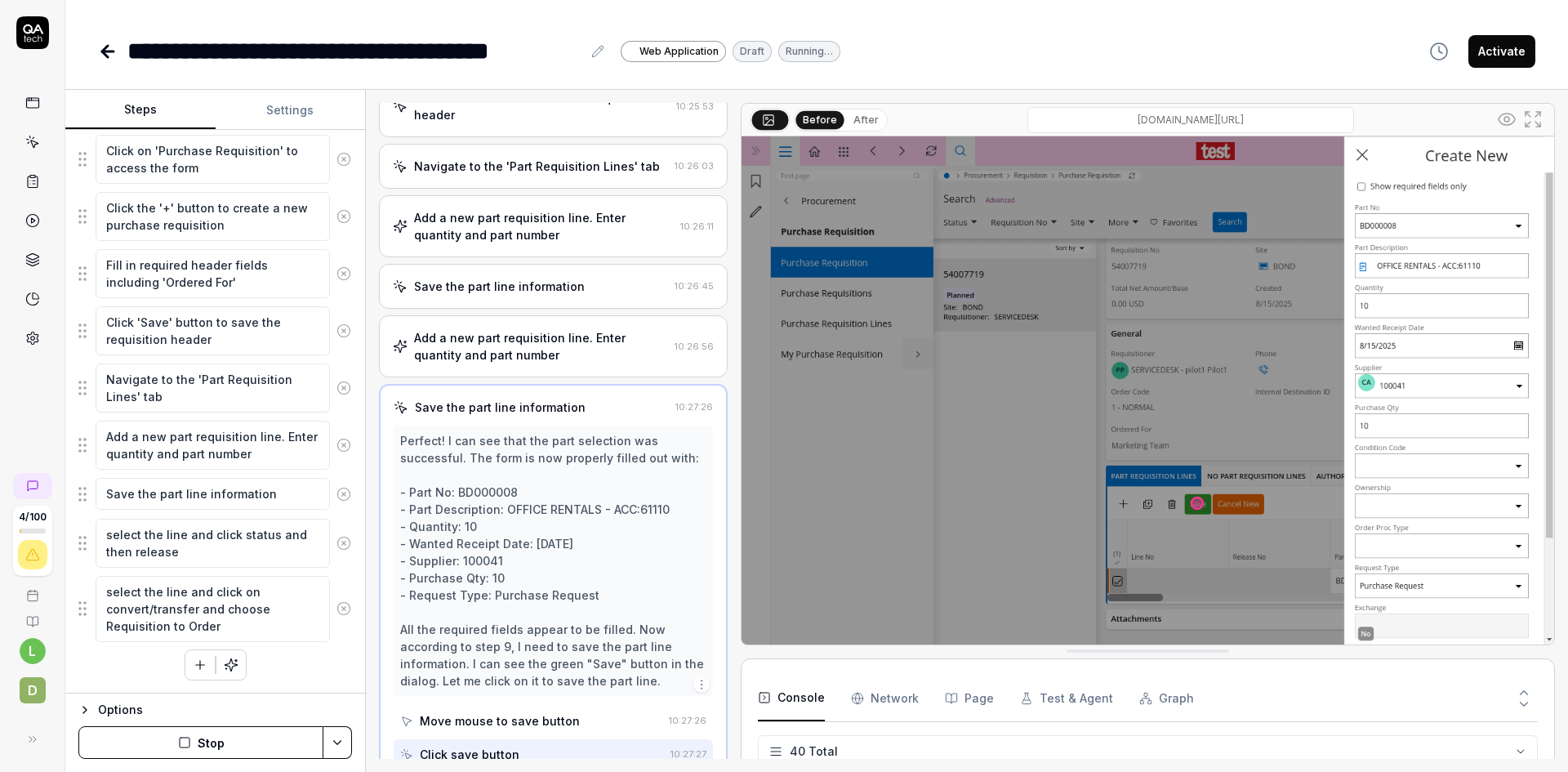
scroll to position [359, 0]
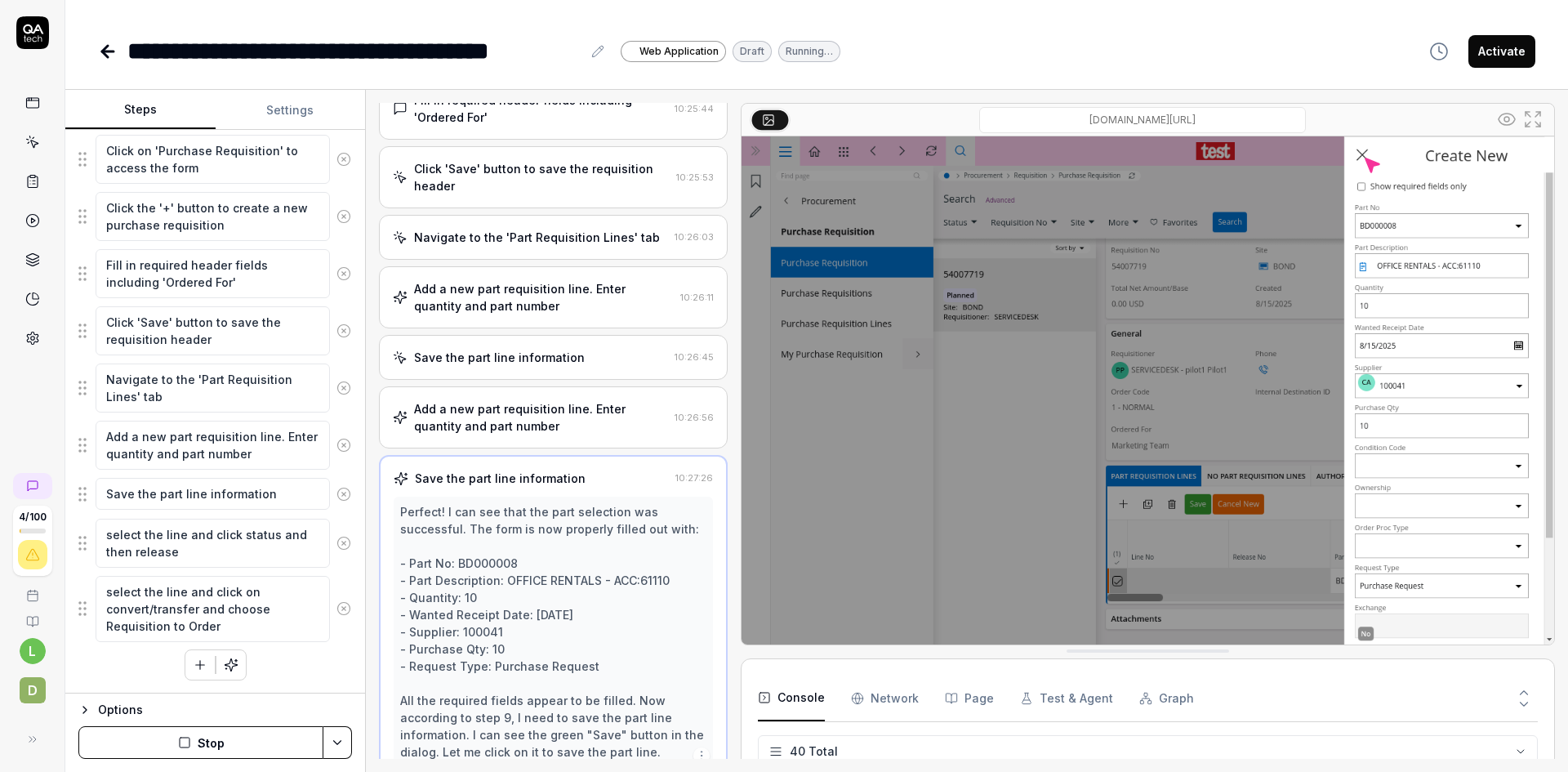
click at [514, 297] on div "Add a new part requisition line. Enter quantity and part number" at bounding box center [544, 297] width 260 height 34
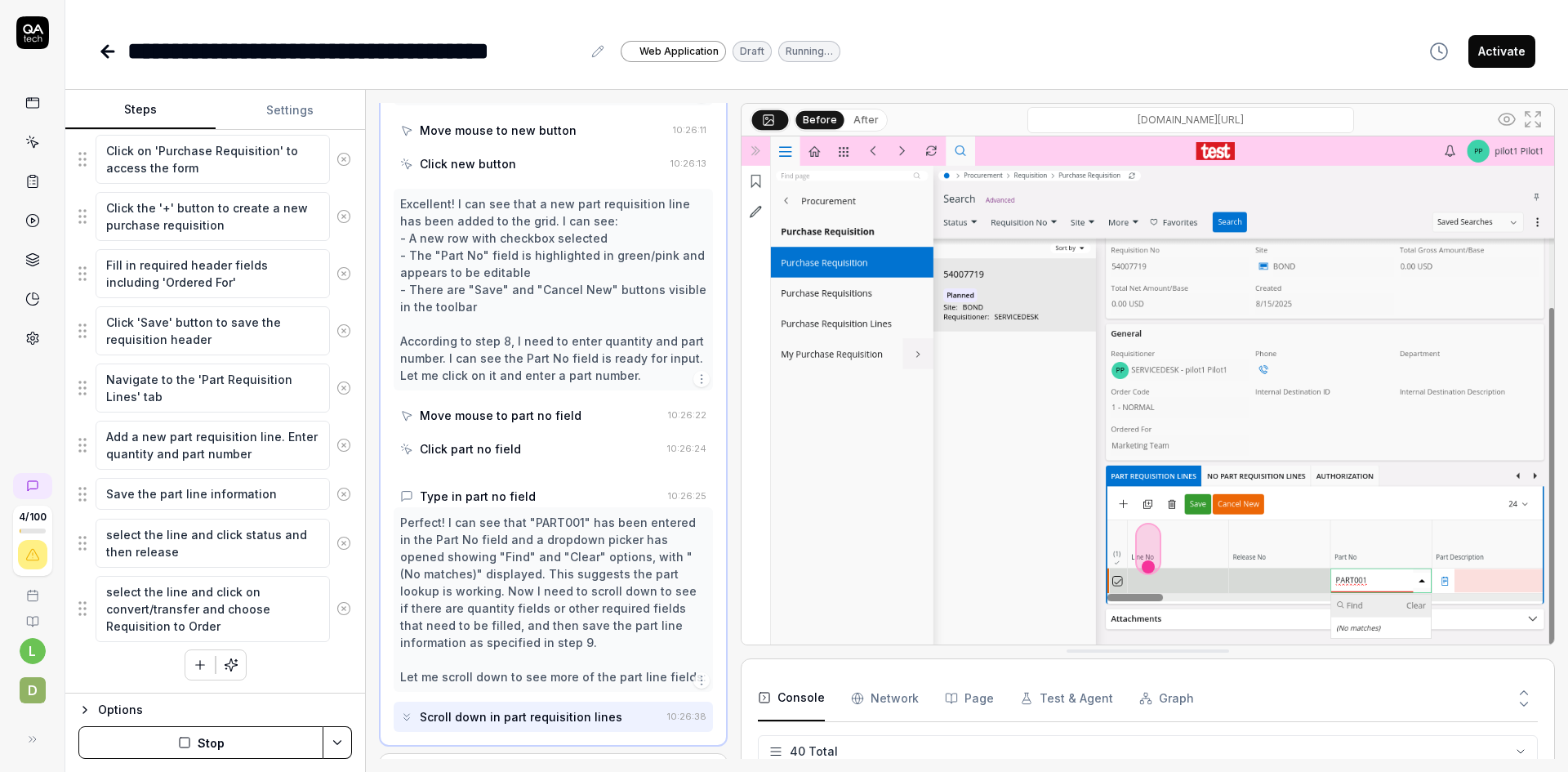
scroll to position [765, 0]
click at [521, 136] on div "Move mouse to new button" at bounding box center [498, 128] width 156 height 17
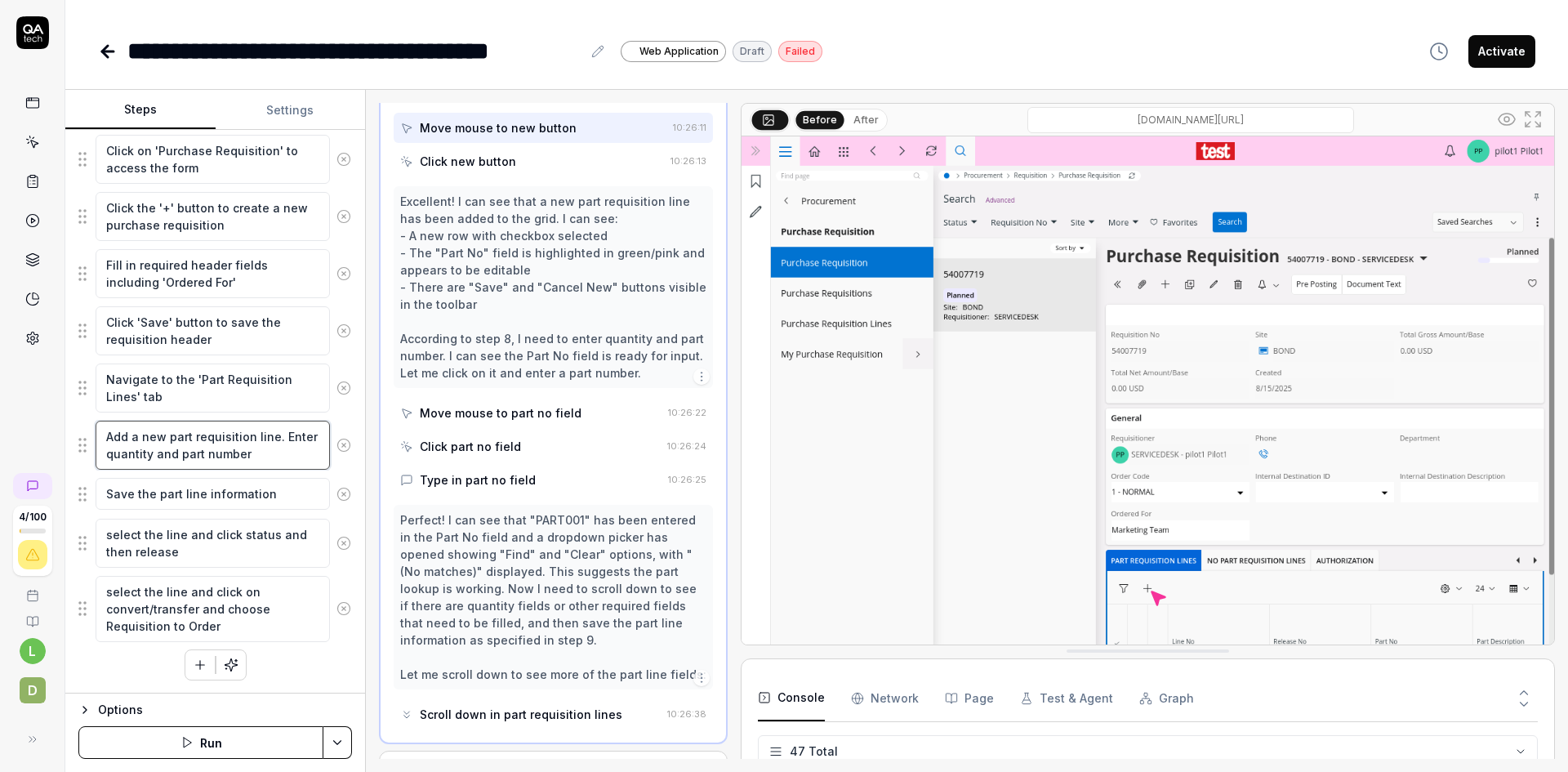
drag, startPoint x: 250, startPoint y: 450, endPoint x: 179, endPoint y: 457, distance: 71.3
click at [179, 457] on textarea "Add a new part requisition line. Enter quantity and part number" at bounding box center [213, 445] width 235 height 49
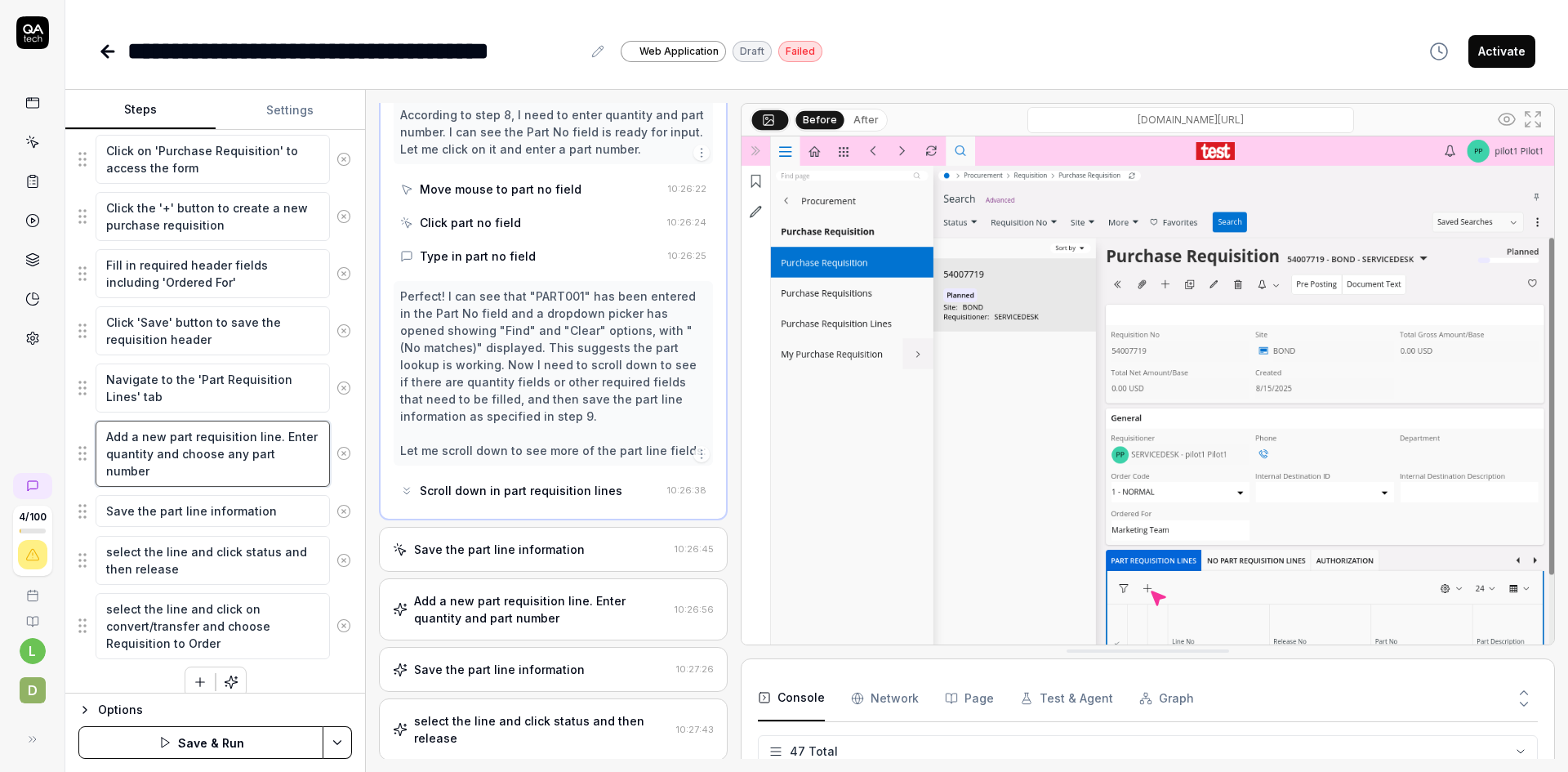
scroll to position [1057, 0]
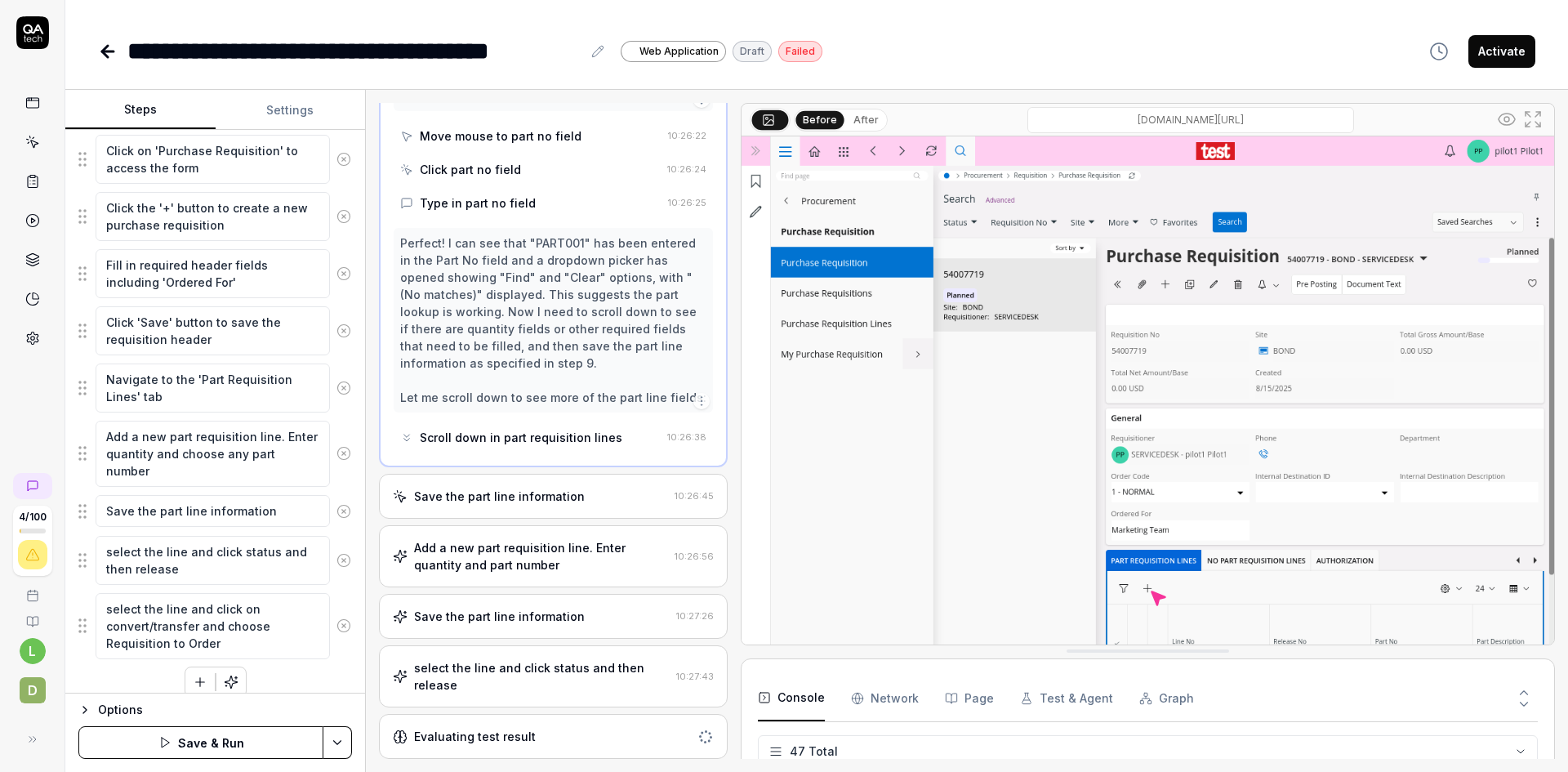
click at [602, 678] on div "select the line and click status and then release" at bounding box center [542, 676] width 256 height 34
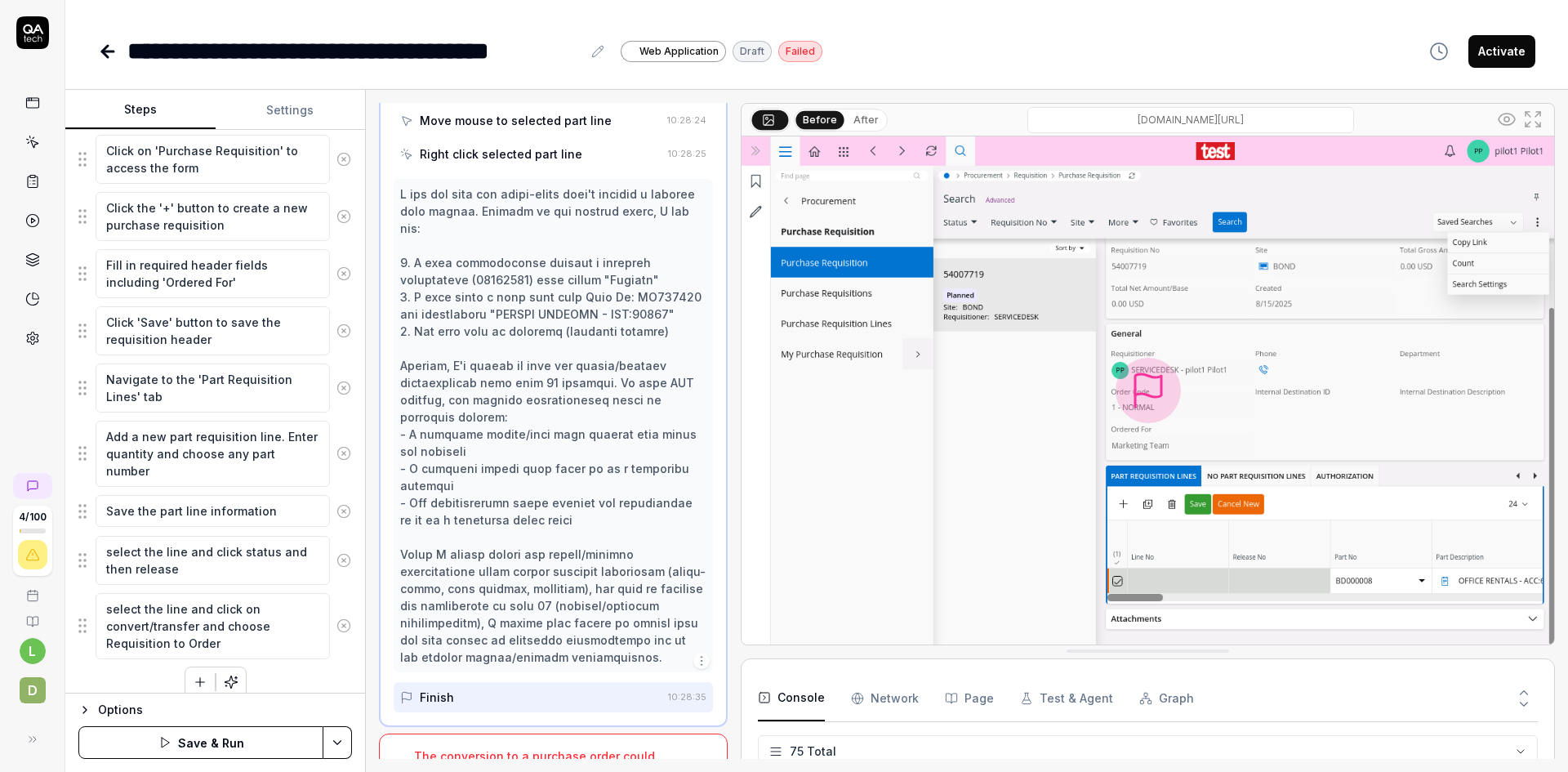
scroll to position [3346, 0]
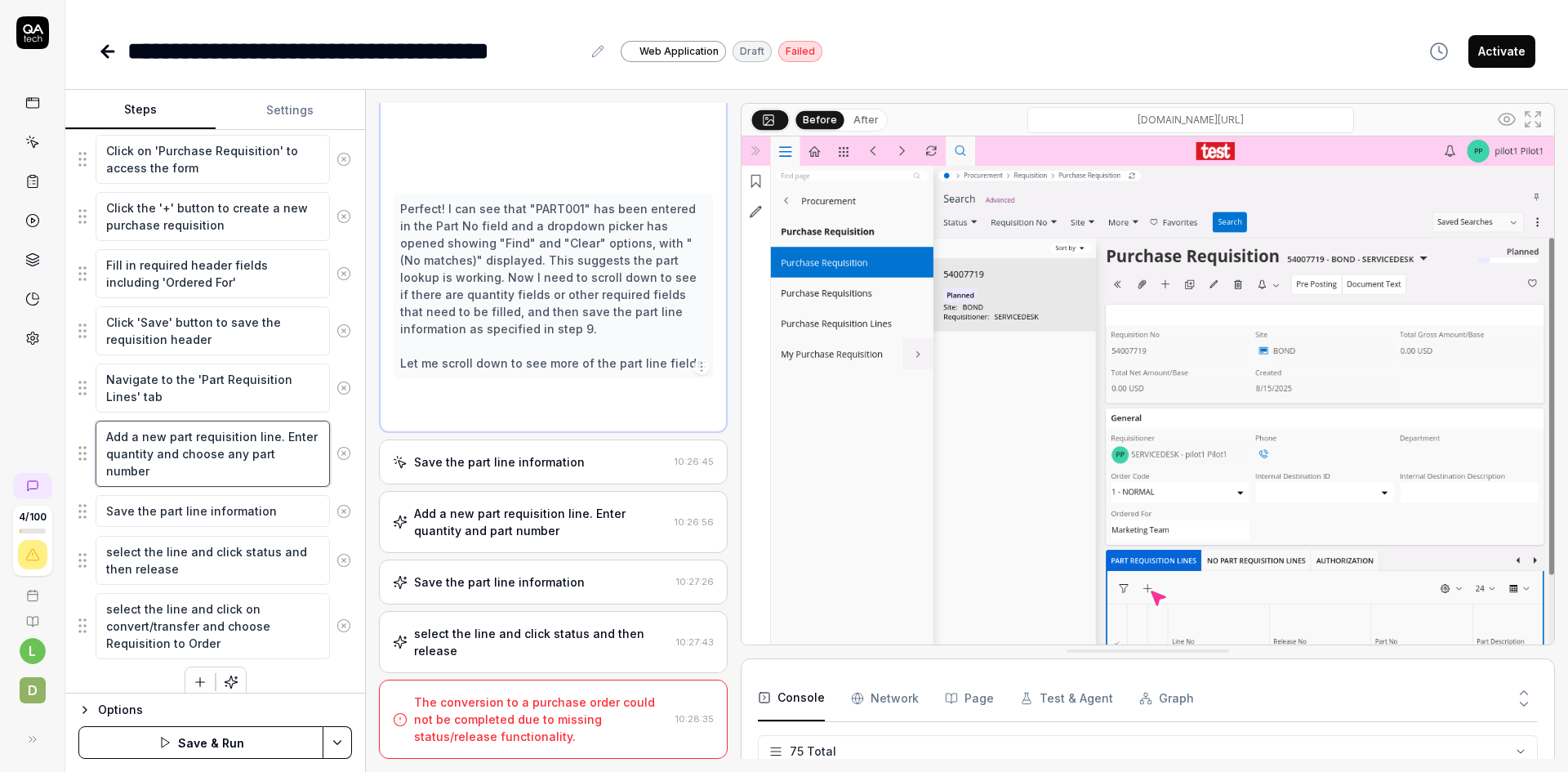
click at [153, 452] on textarea "Add a new part requisition line. Enter quantity and choose any part number" at bounding box center [213, 454] width 235 height 66
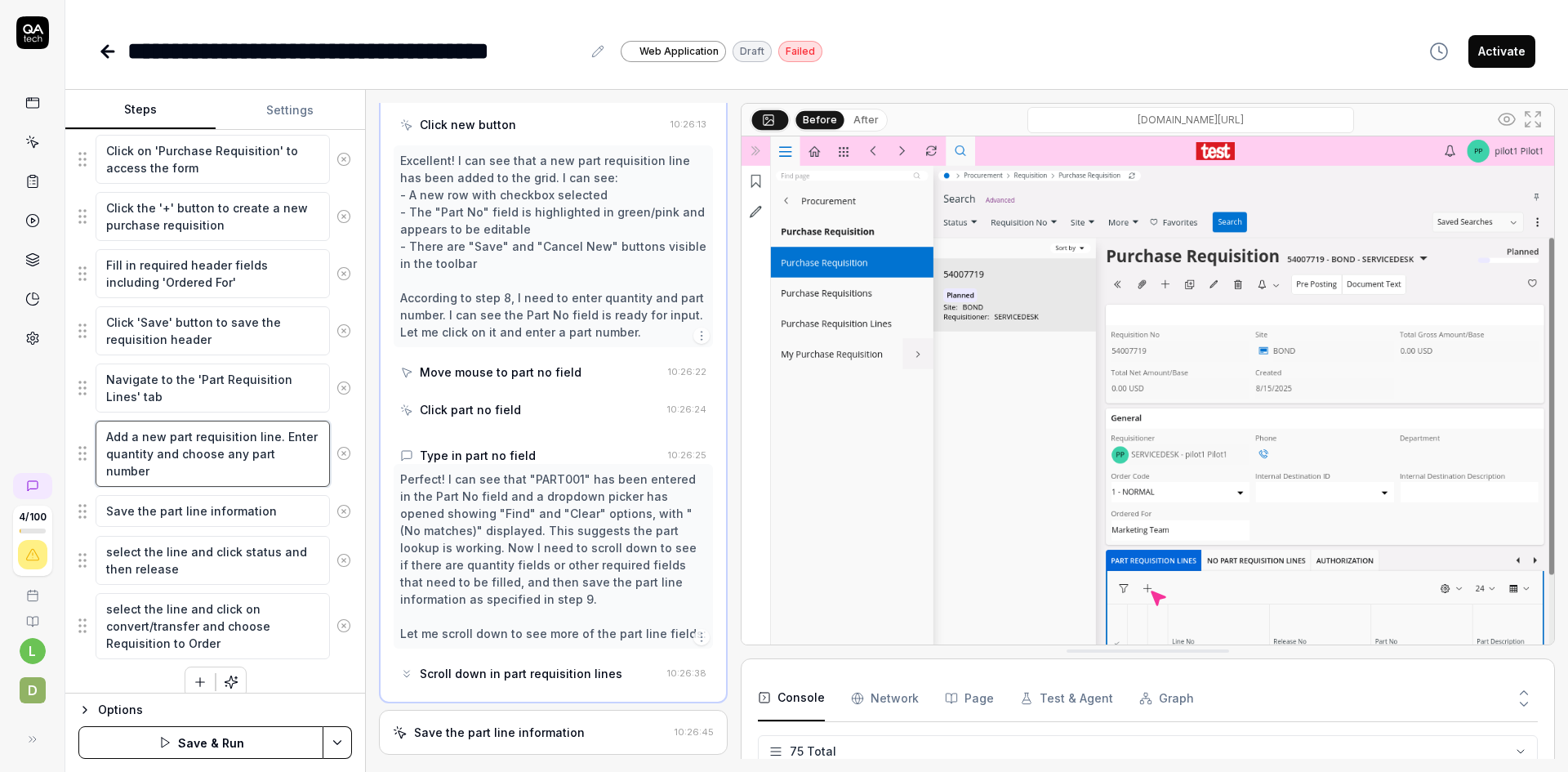
scroll to position [765, 0]
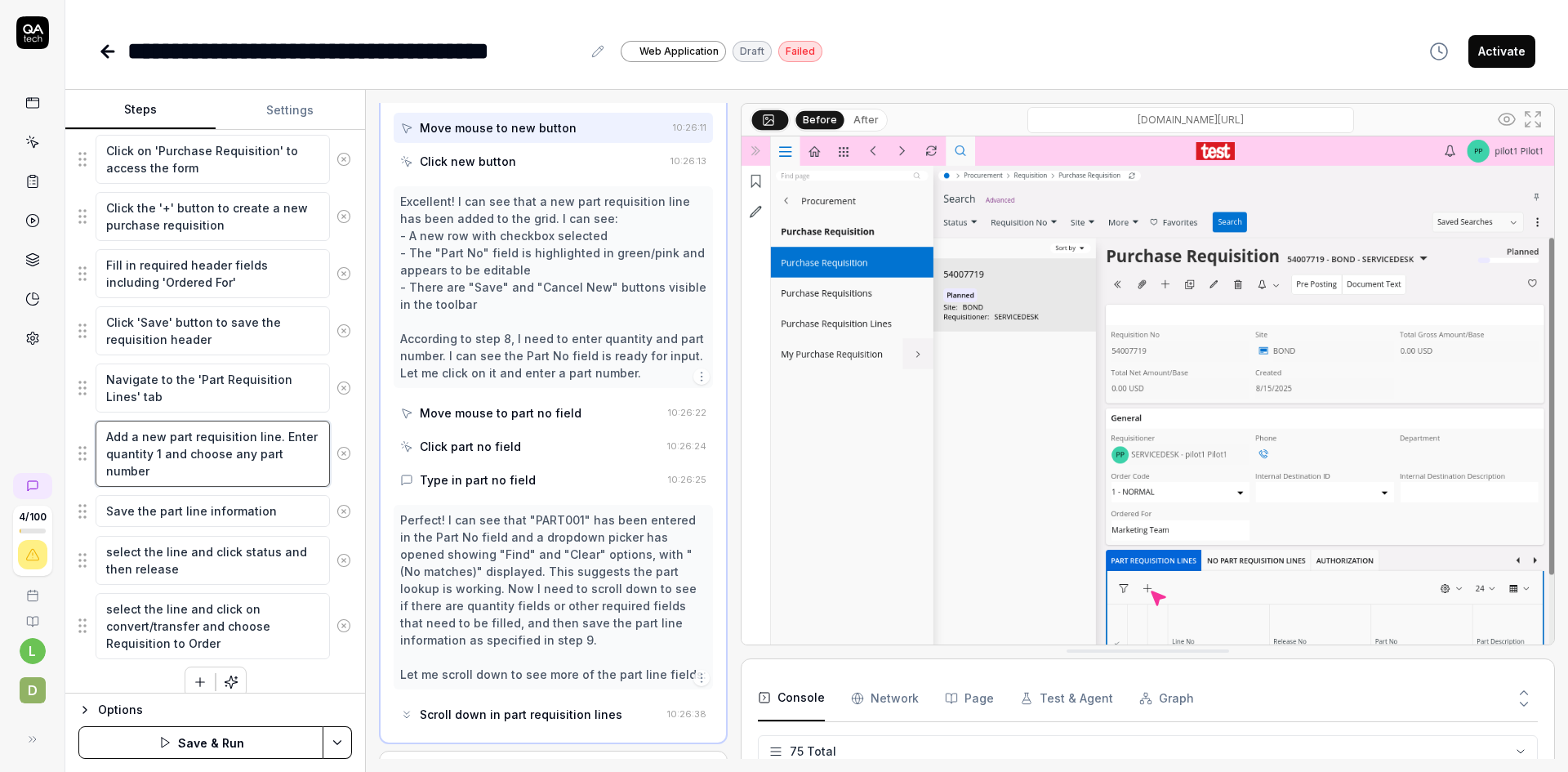
click at [173, 465] on textarea "Add a new part requisition line. Enter quantity 1 and choose any part number" at bounding box center [213, 454] width 235 height 66
drag, startPoint x: 277, startPoint y: 435, endPoint x: 278, endPoint y: 469, distance: 34.0
click at [278, 469] on textarea "Add a new part requisition line. Enter quantity 1 and choose any part number fr…" at bounding box center [213, 454] width 235 height 66
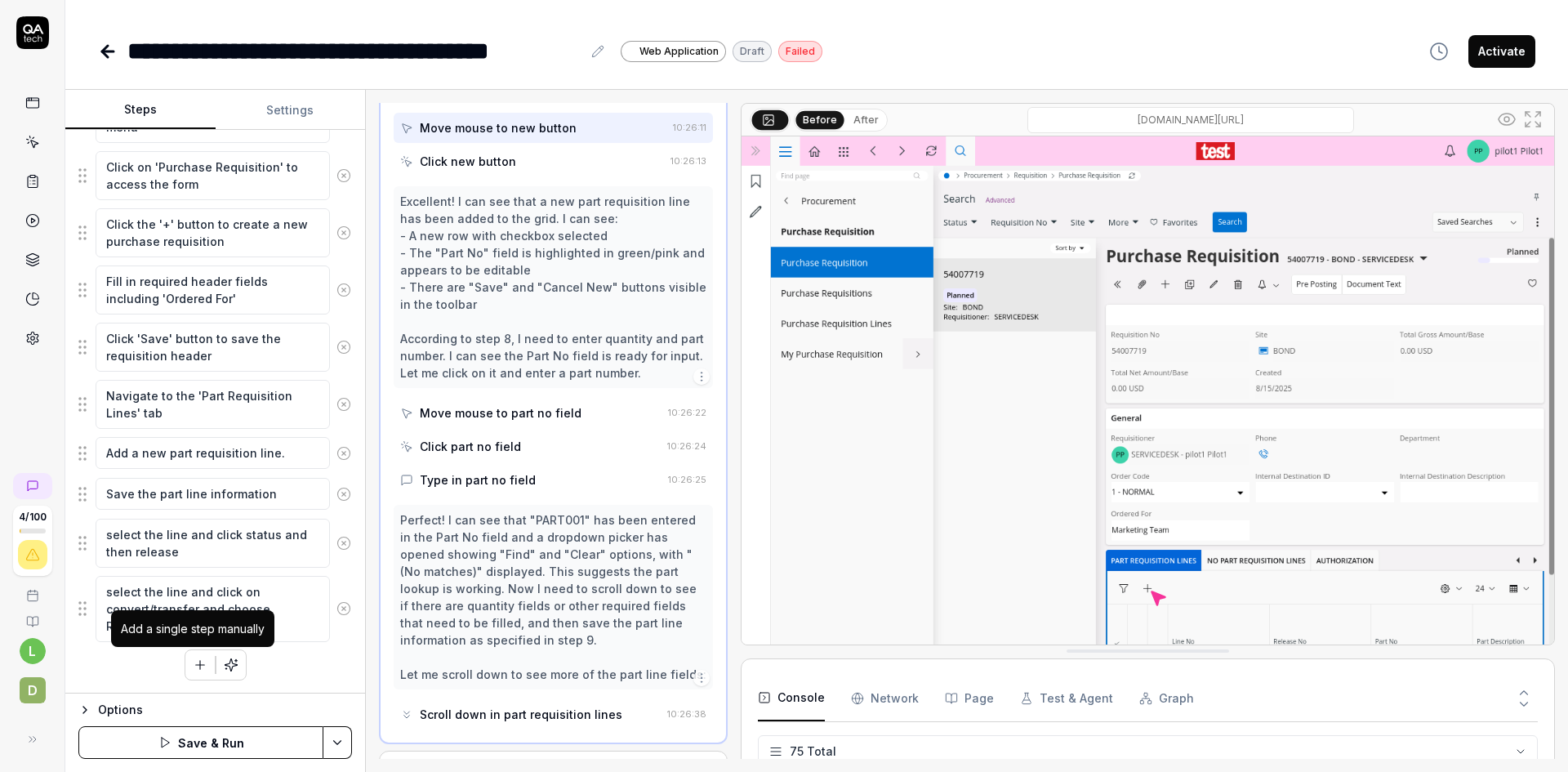
click at [196, 665] on icon "button" at bounding box center [200, 665] width 9 height 0
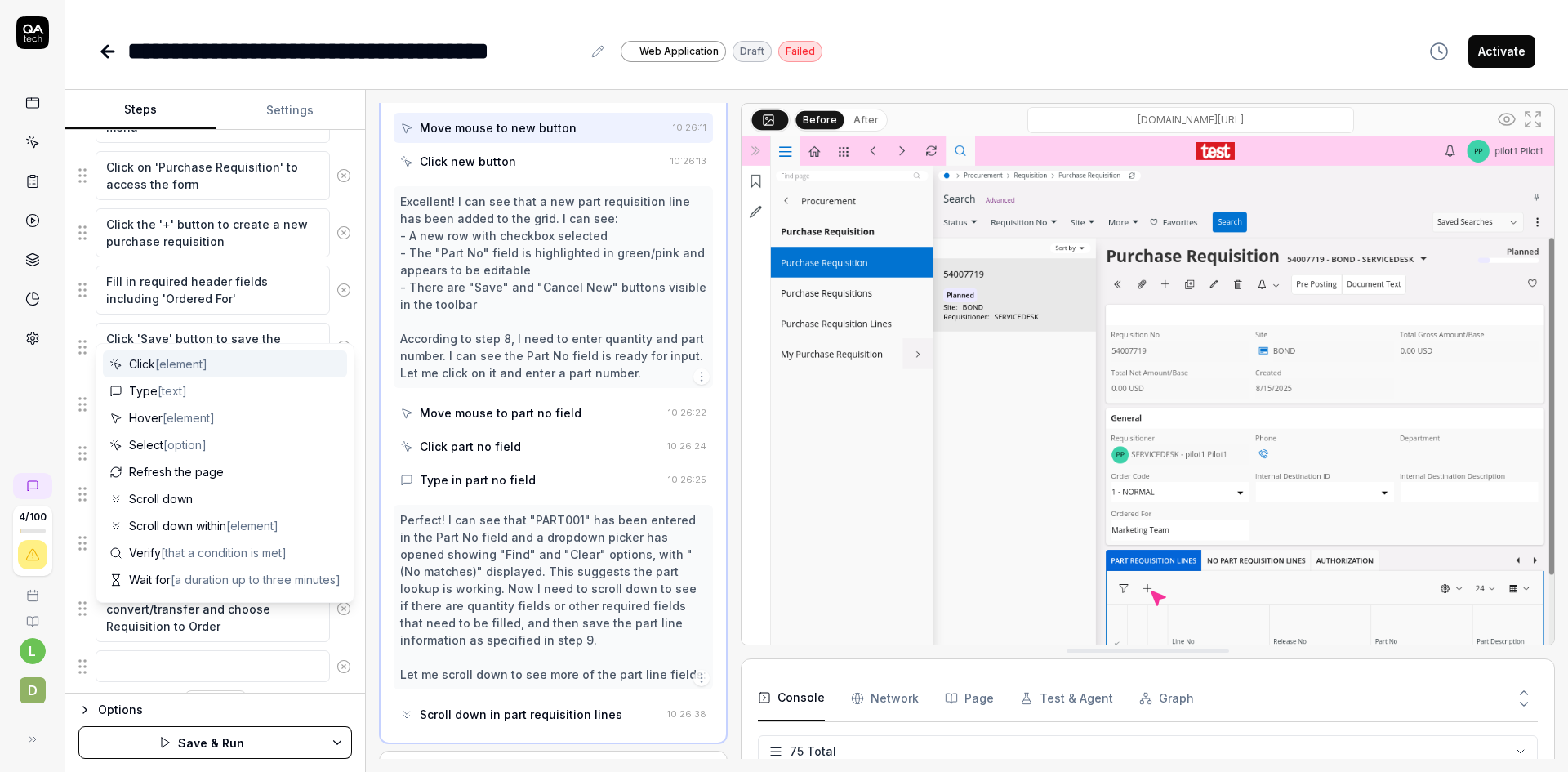
scroll to position [367, 0]
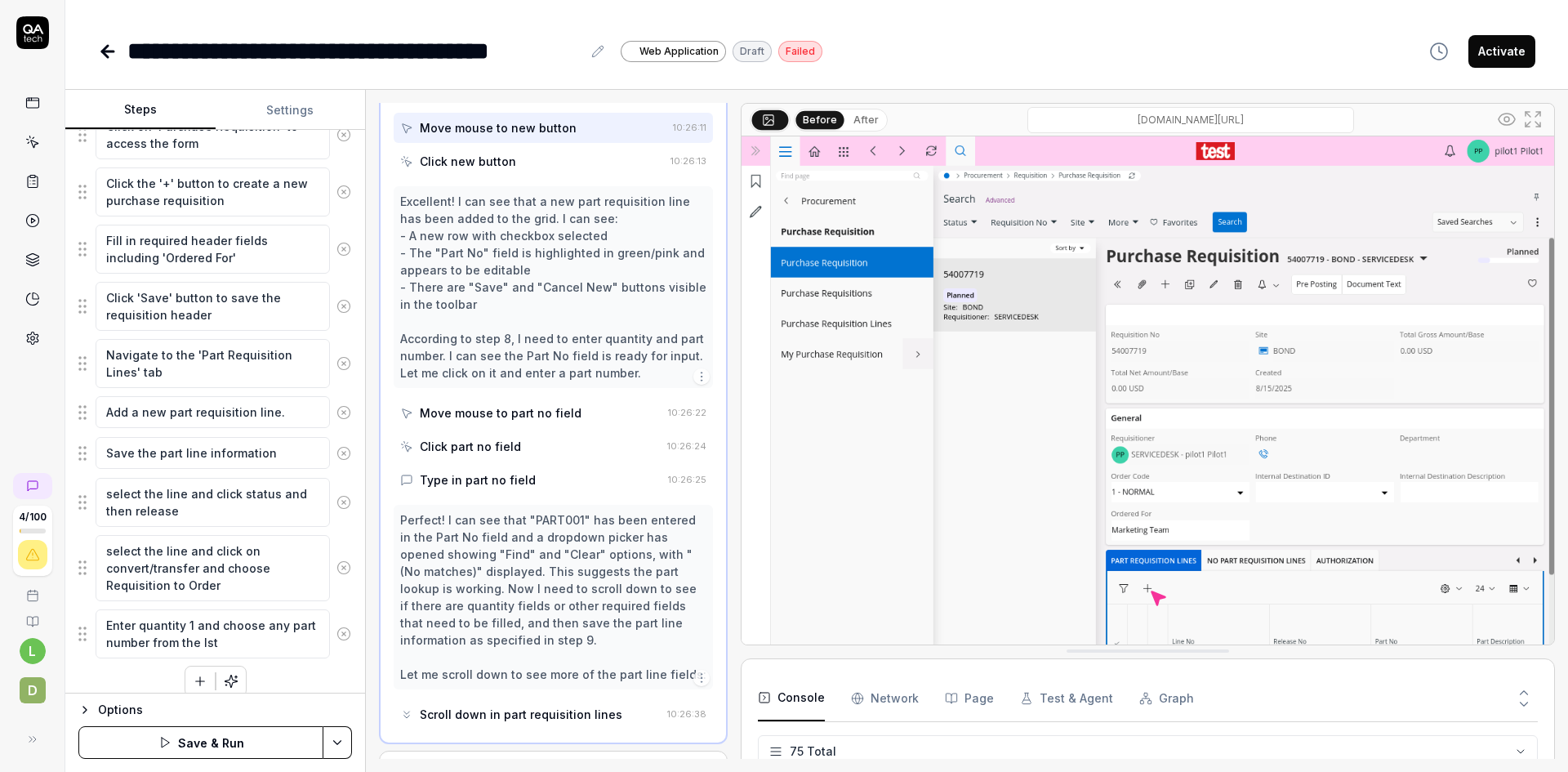
click at [188, 626] on textarea "Enter quantity 1 and choose any part number from the lst" at bounding box center [213, 633] width 235 height 49
click at [229, 642] on textarea "Enter quantity as 1 and choose any part number from the lst" at bounding box center [213, 633] width 235 height 49
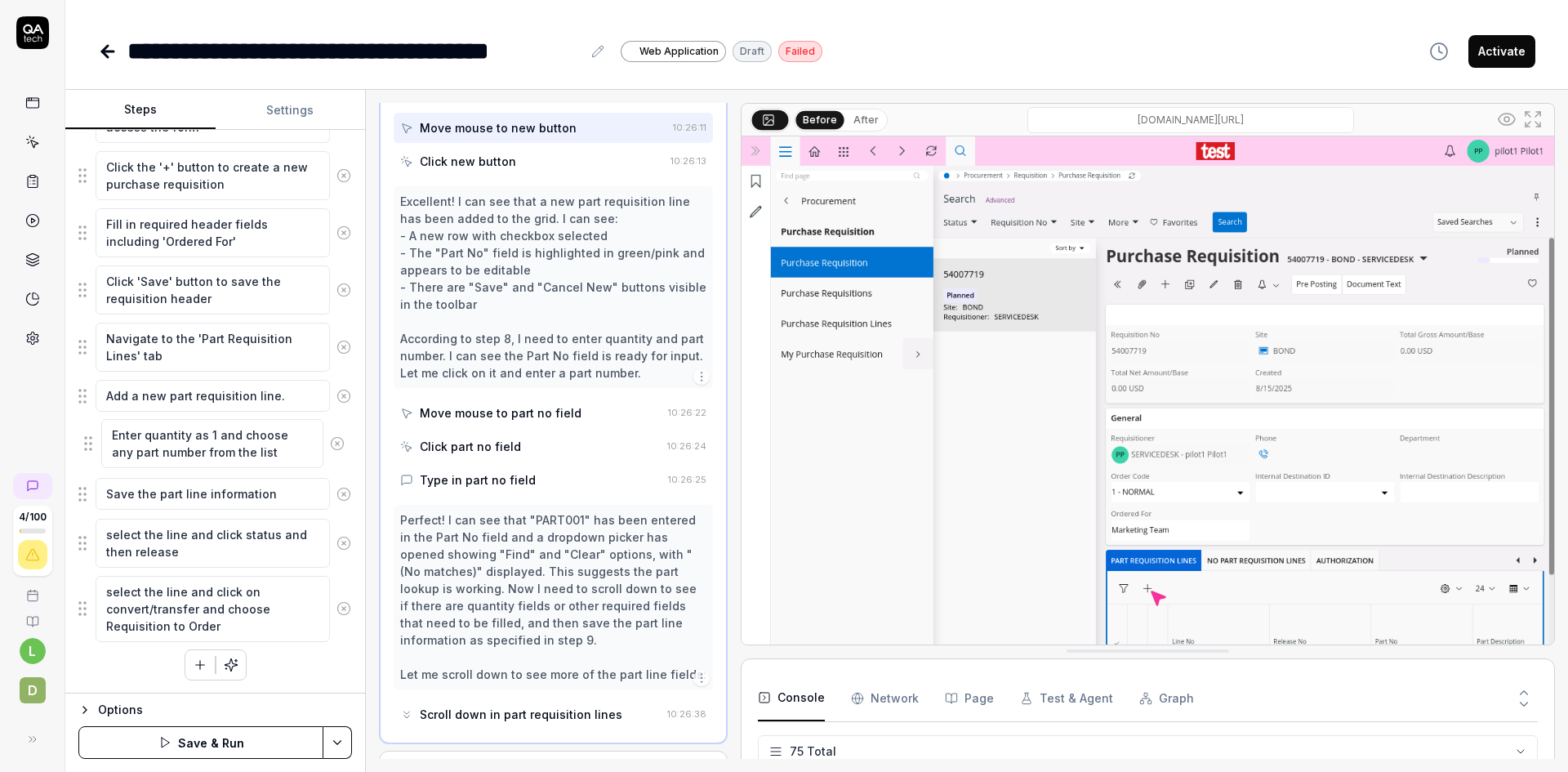
drag, startPoint x: 85, startPoint y: 624, endPoint x: 90, endPoint y: 450, distance: 174.1
click at [90, 450] on fieldset "Navigate to the Procurement section in the navigation menu Click on 'Requisitio…" at bounding box center [215, 310] width 274 height 664
click at [257, 454] on textarea "Enter quantity as 1 and choose any part number from the list" at bounding box center [213, 445] width 235 height 49
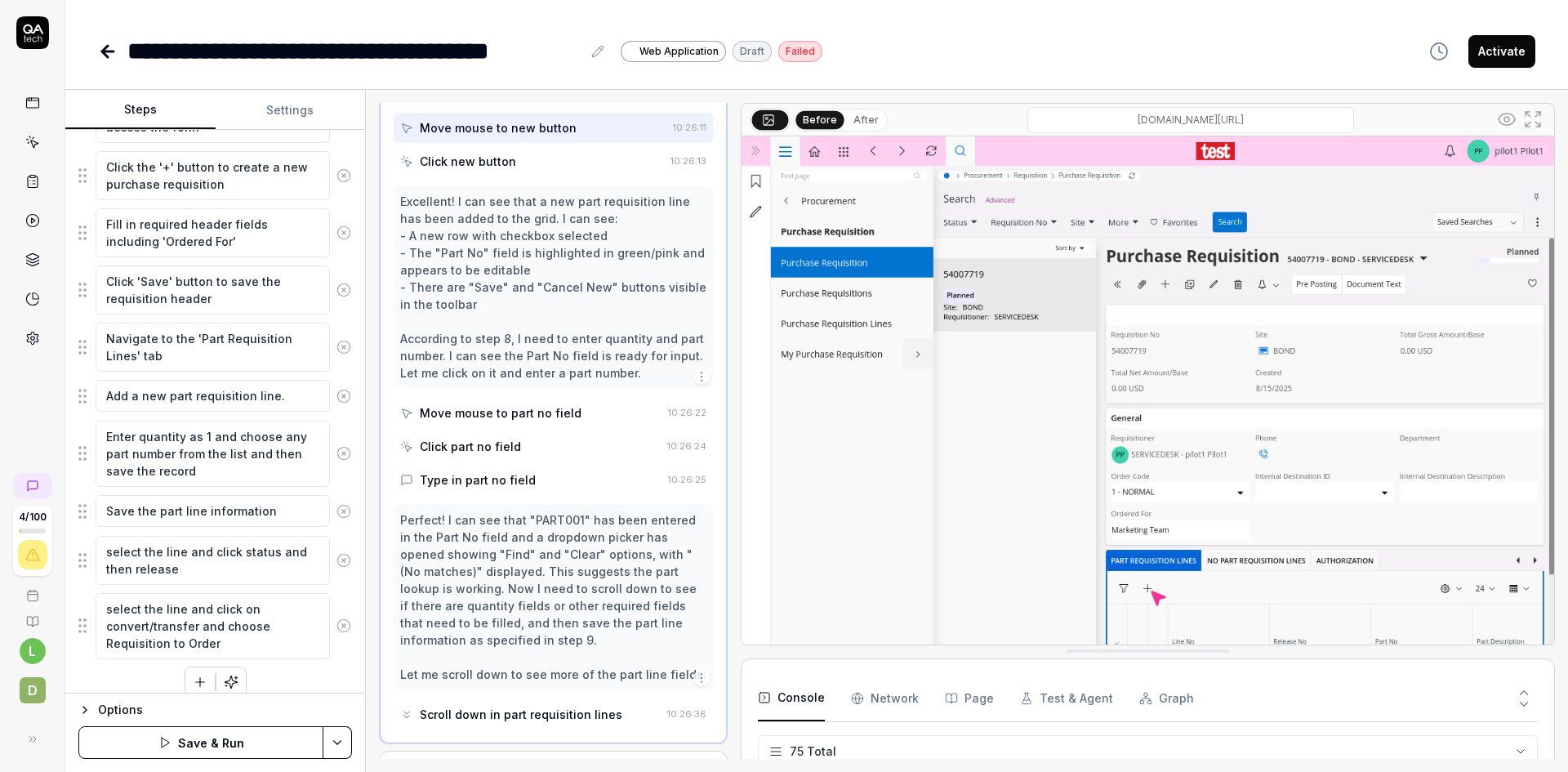
click at [336, 508] on icon at bounding box center [344, 511] width 15 height 15
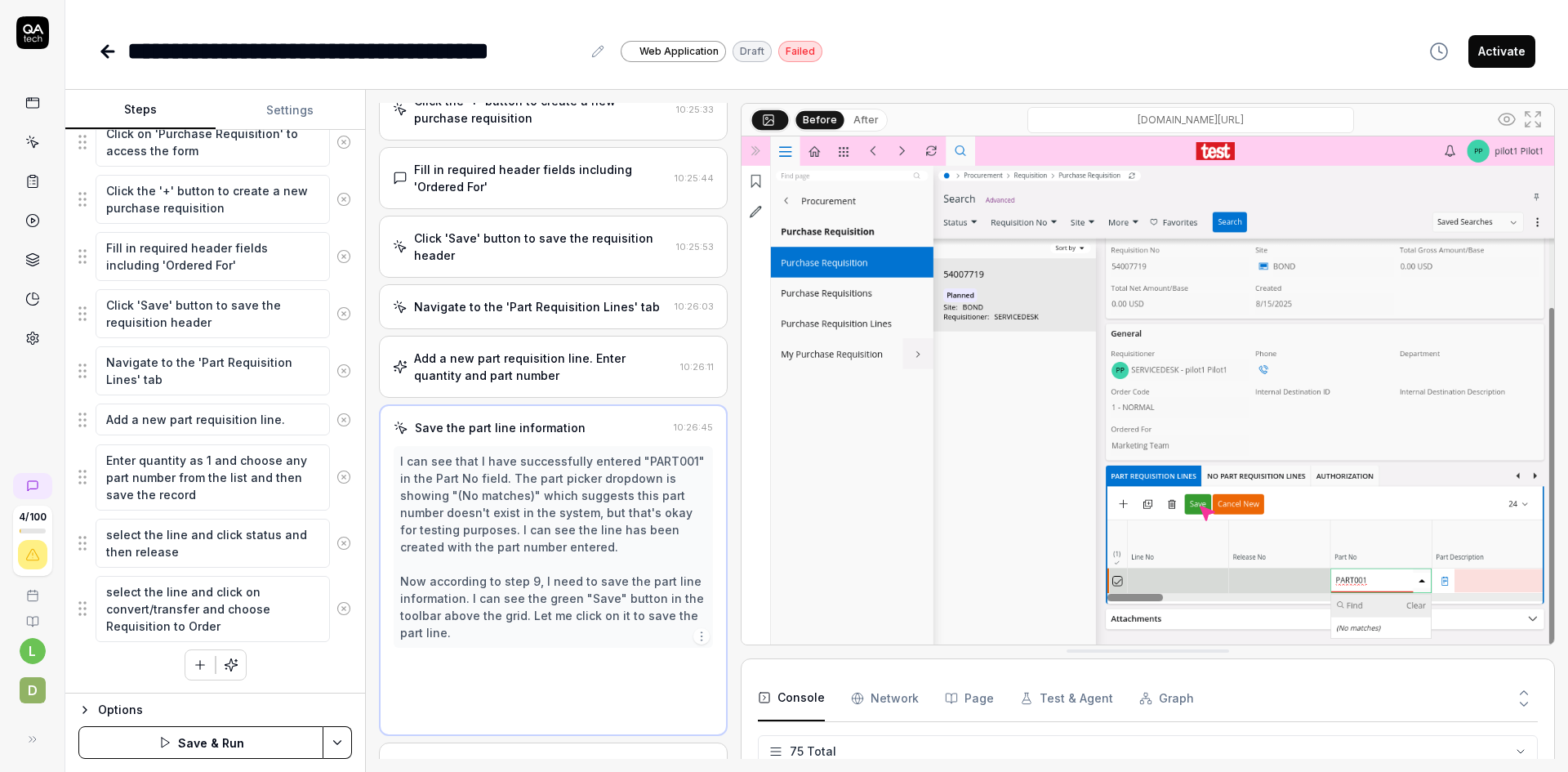
scroll to position [281, 0]
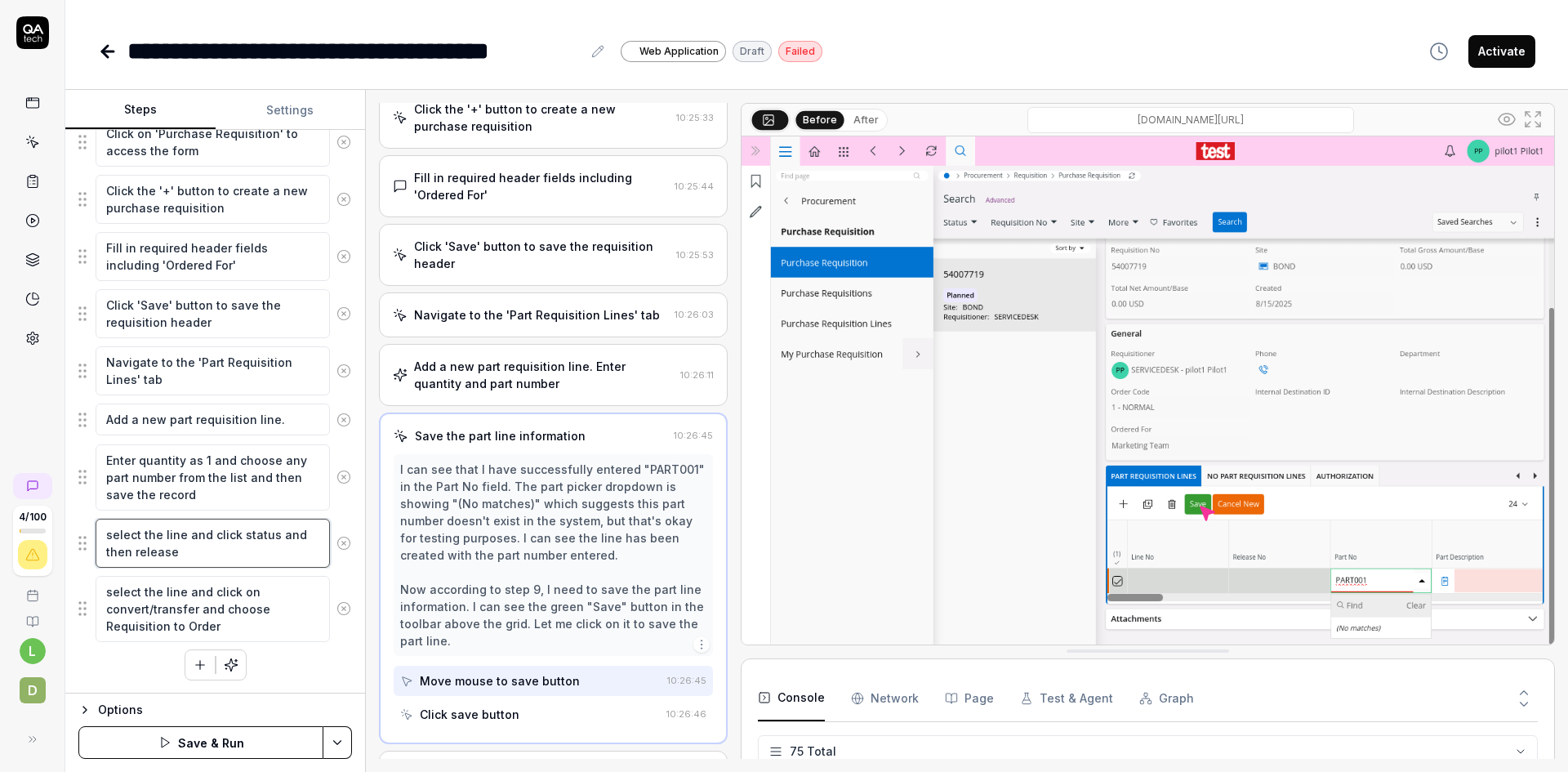
click at [187, 552] on textarea "select the line and click status and then release" at bounding box center [213, 543] width 235 height 49
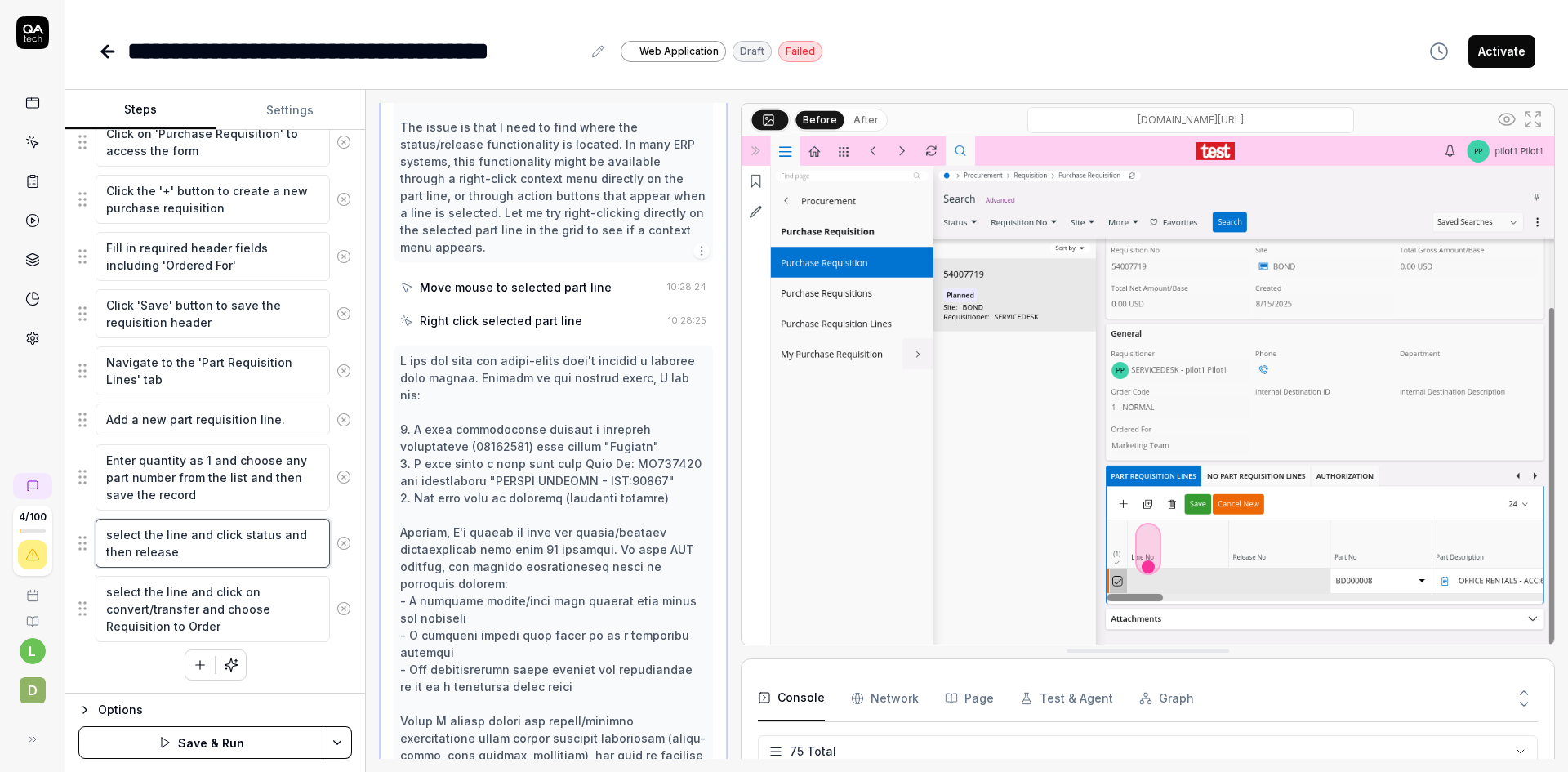
scroll to position [2389, 0]
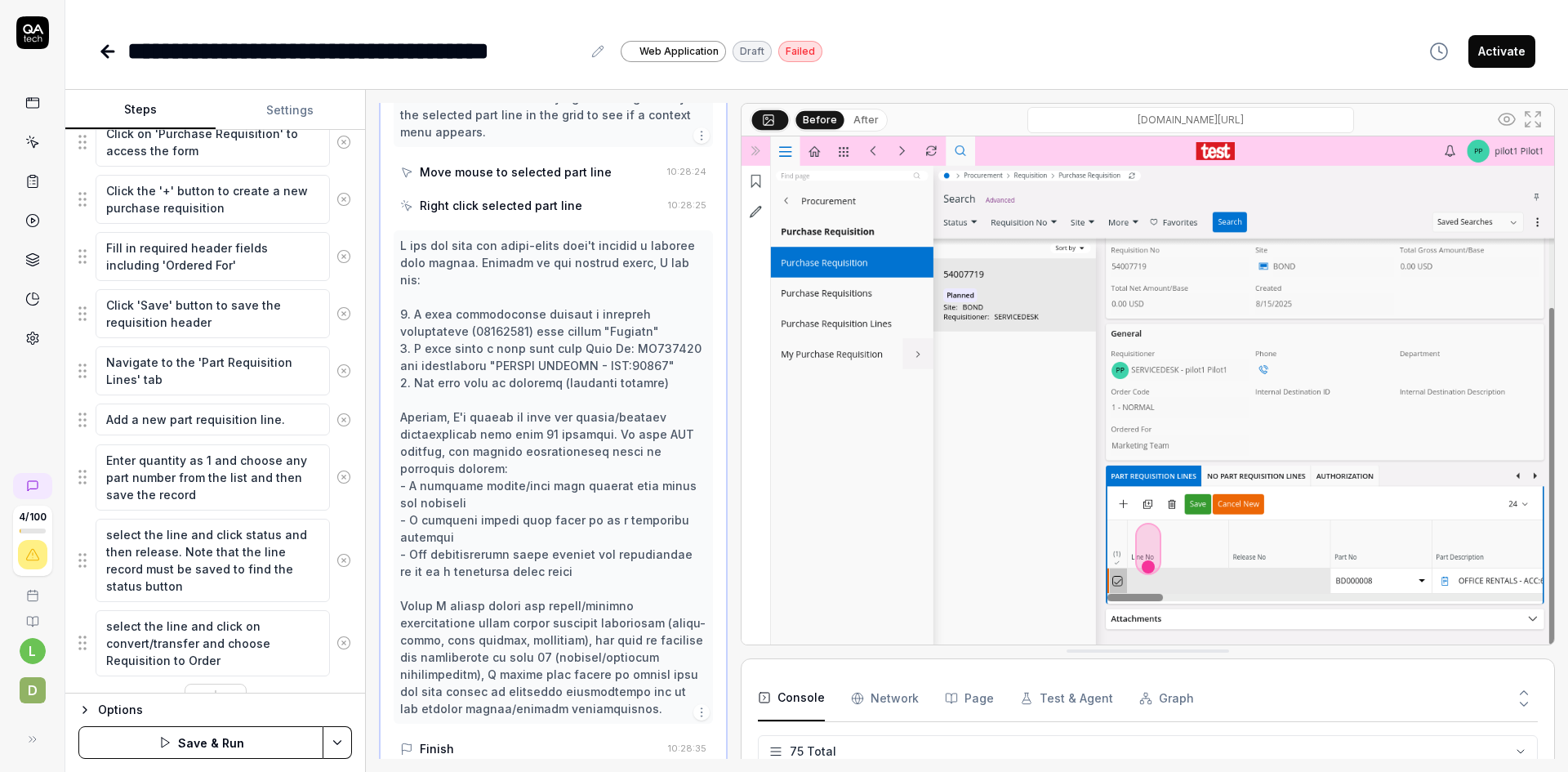
click at [210, 745] on button "Save & Run" at bounding box center [200, 742] width 245 height 33
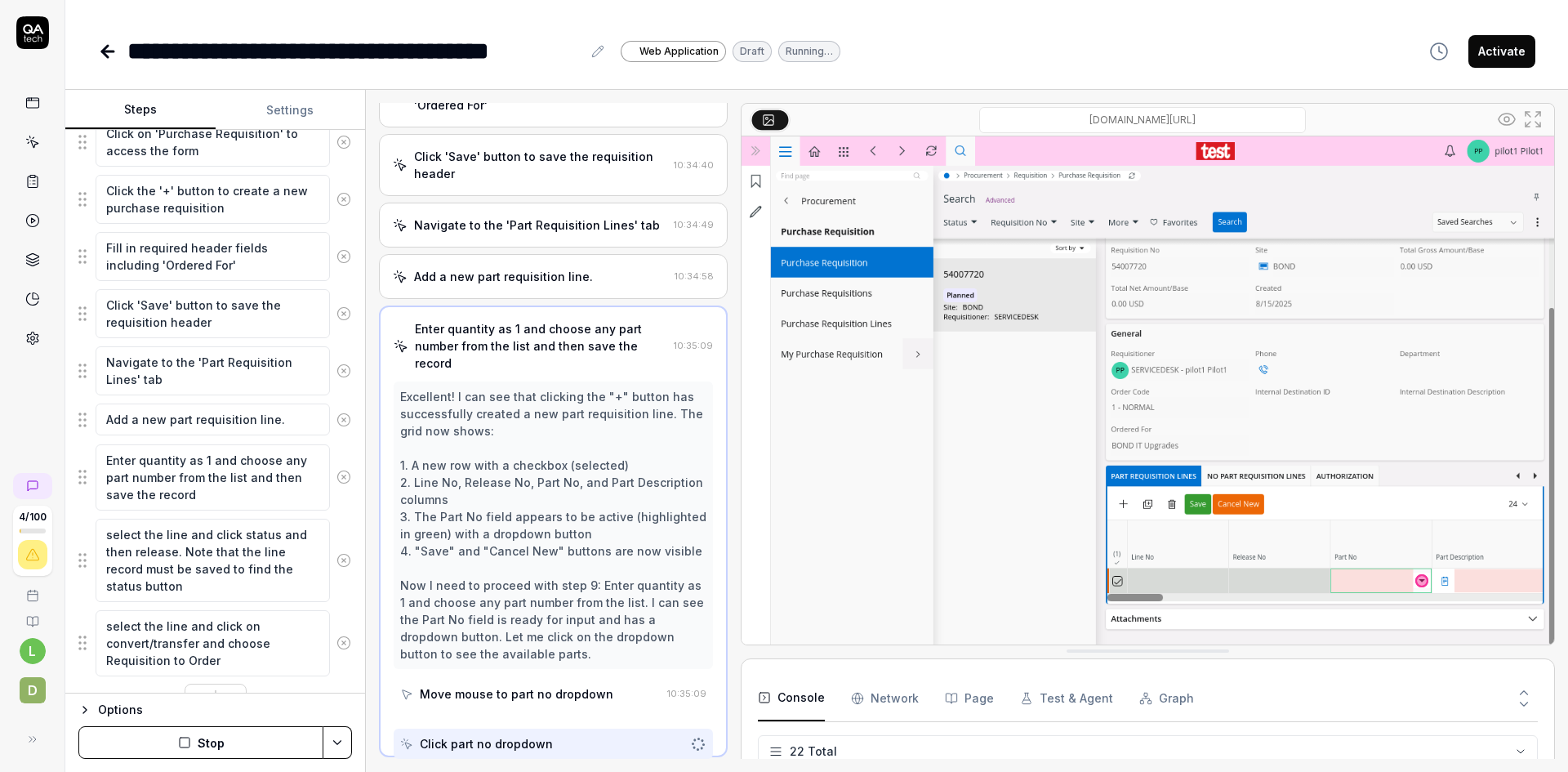
scroll to position [384, 0]
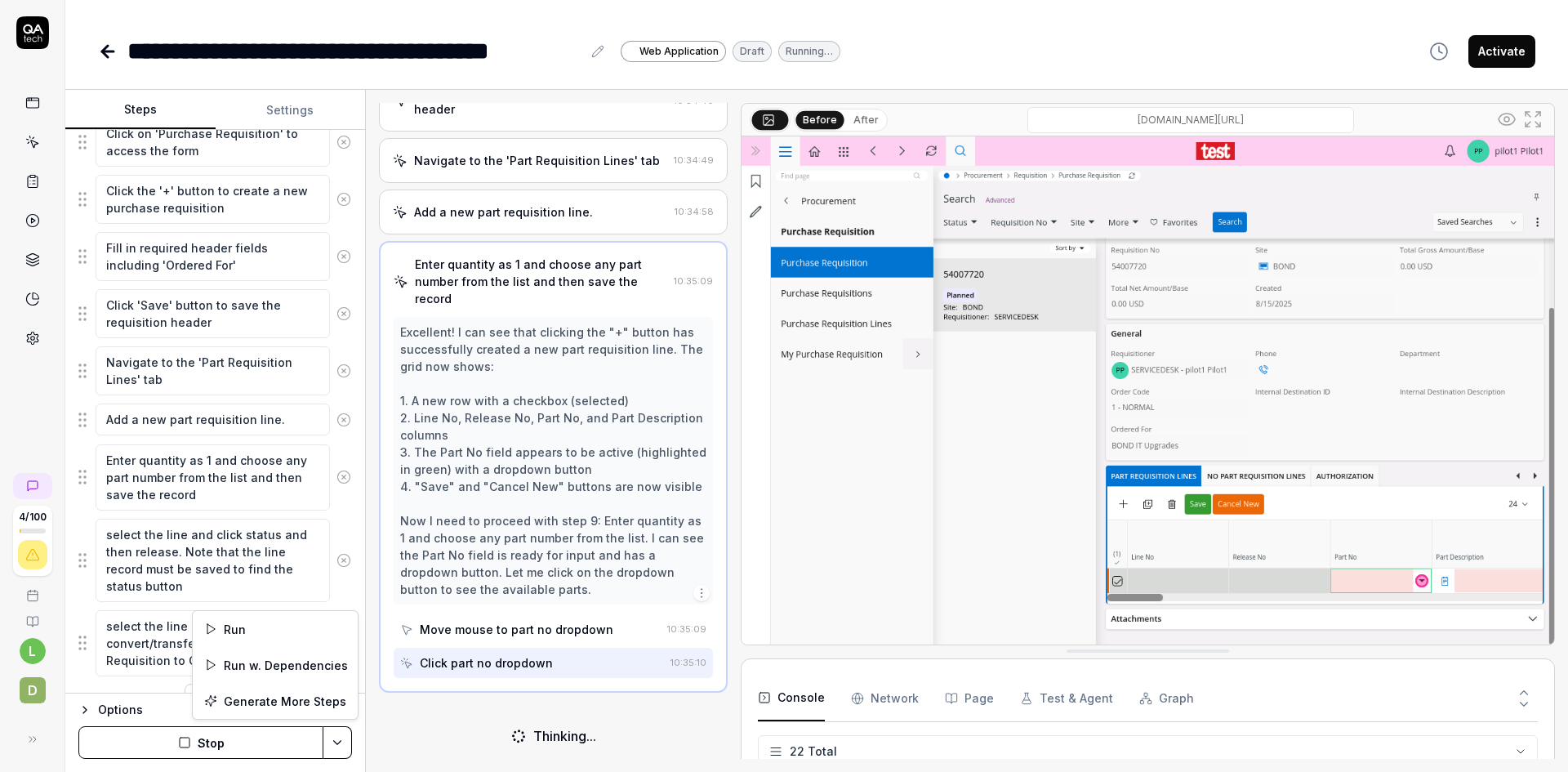
click at [339, 737] on html "**********" at bounding box center [784, 386] width 1568 height 772
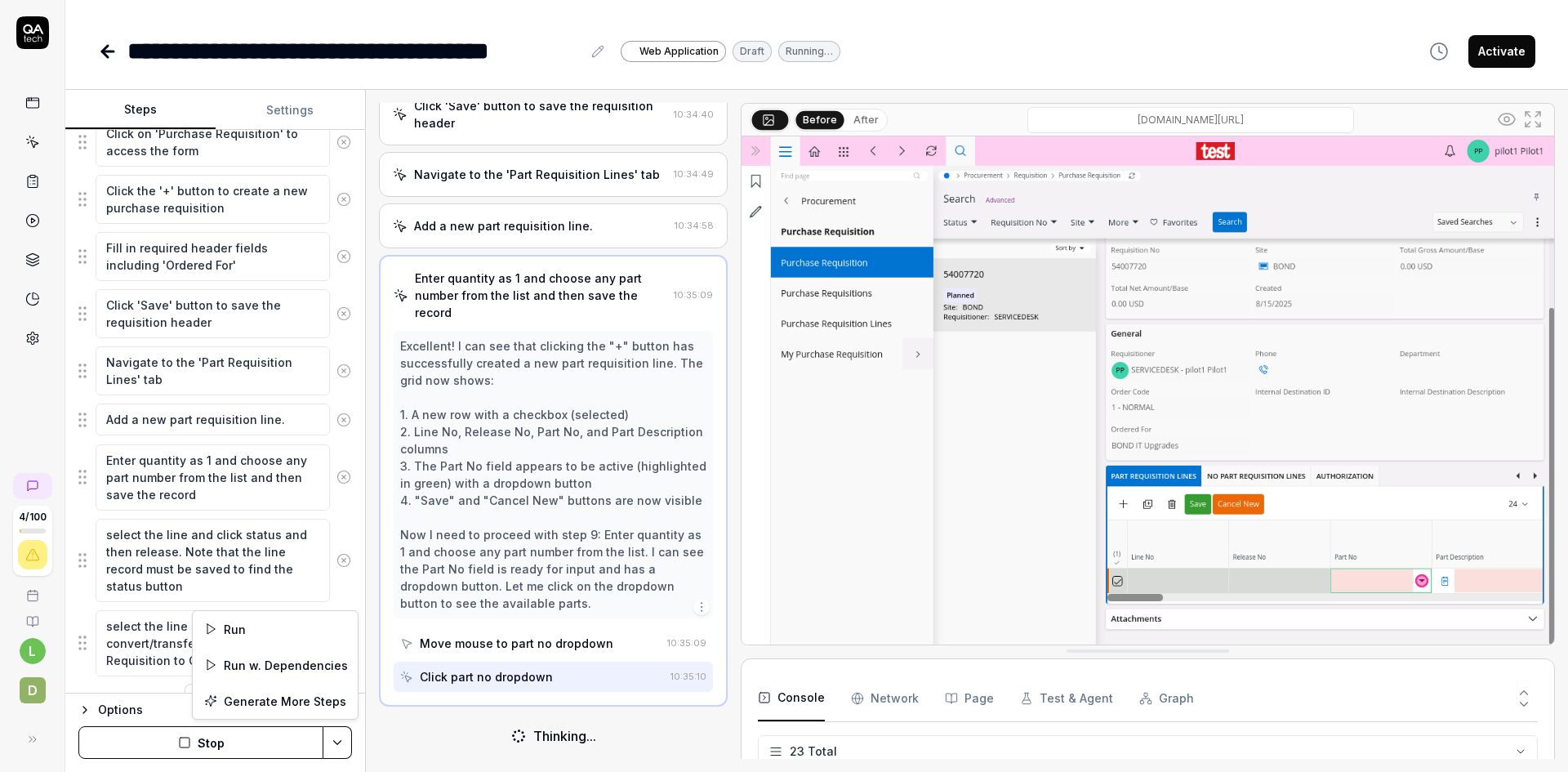
scroll to position [926, 0]
click at [723, 679] on html "**********" at bounding box center [784, 386] width 1568 height 772
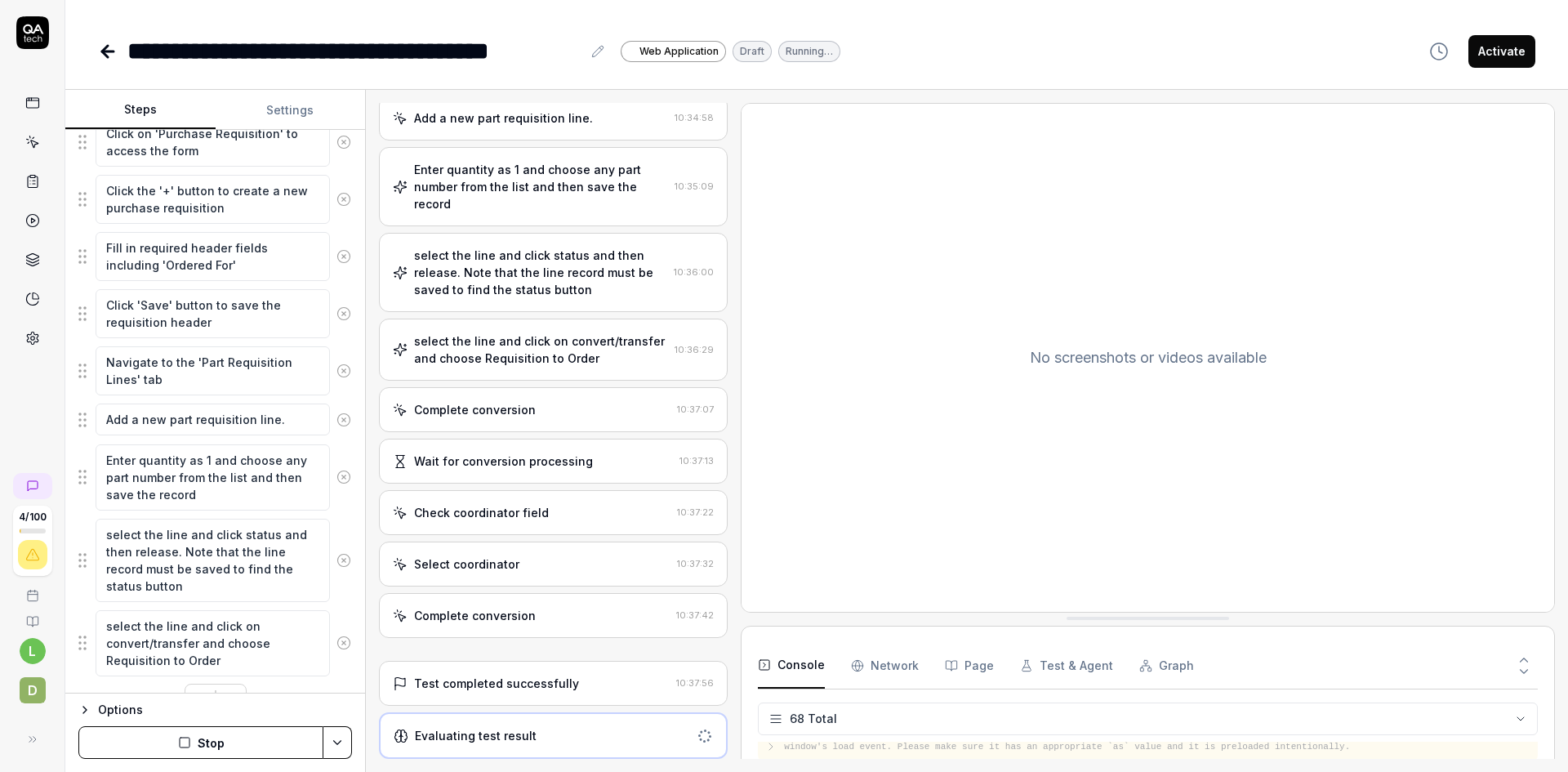
scroll to position [517, 0]
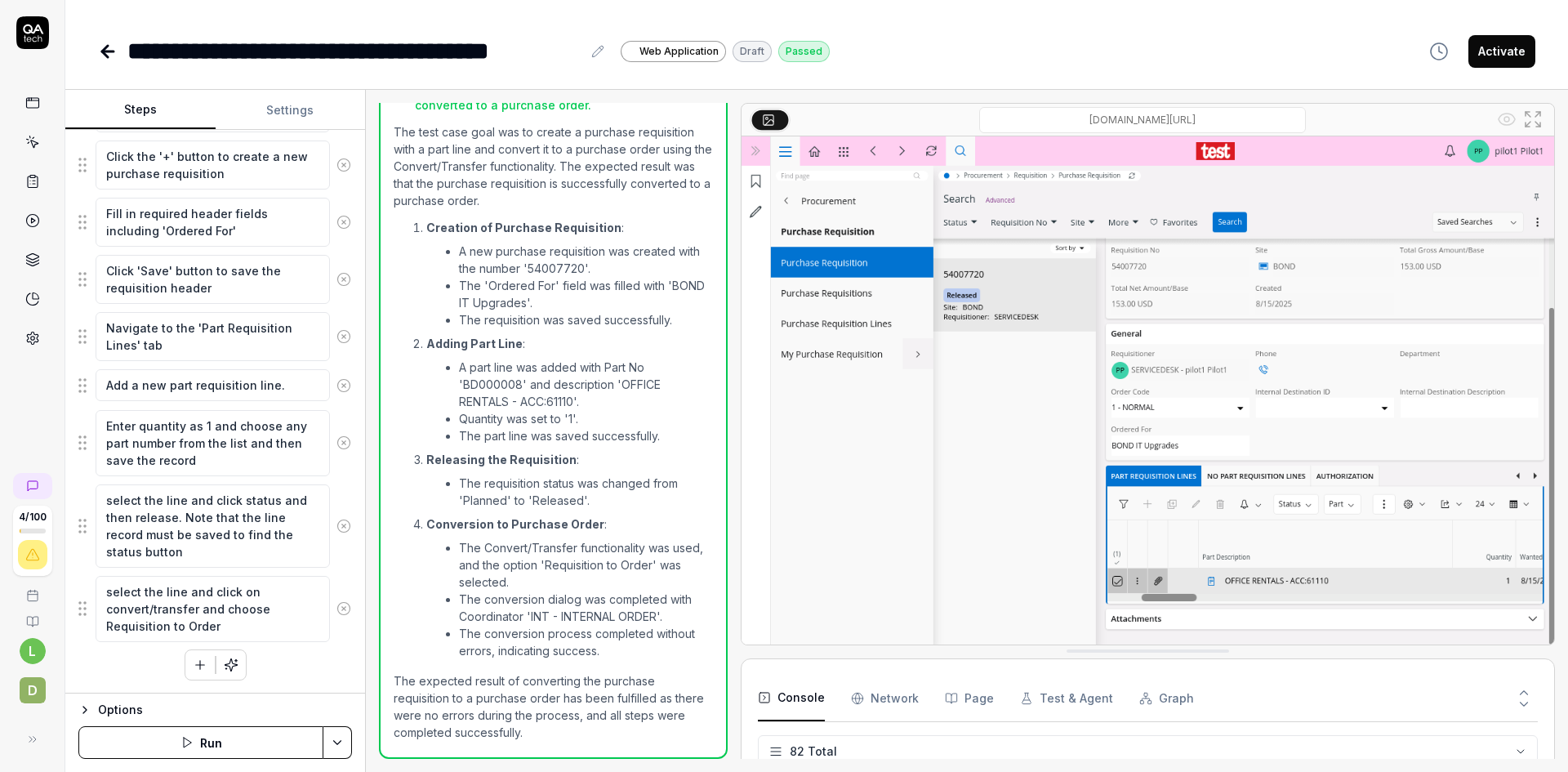
scroll to position [1175, 0]
click at [1489, 52] on button "Activate" at bounding box center [1502, 51] width 67 height 33
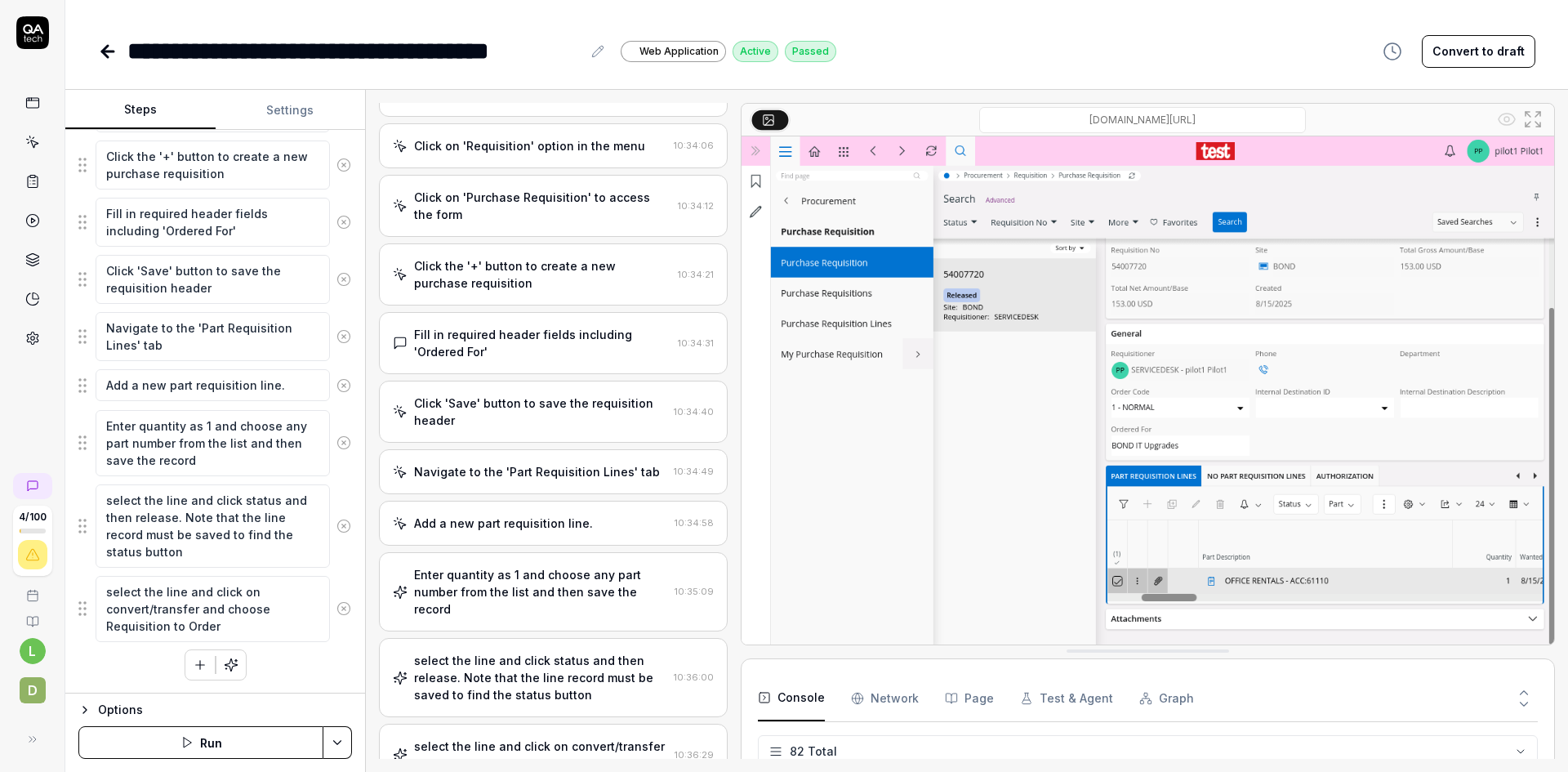
scroll to position [0, 0]
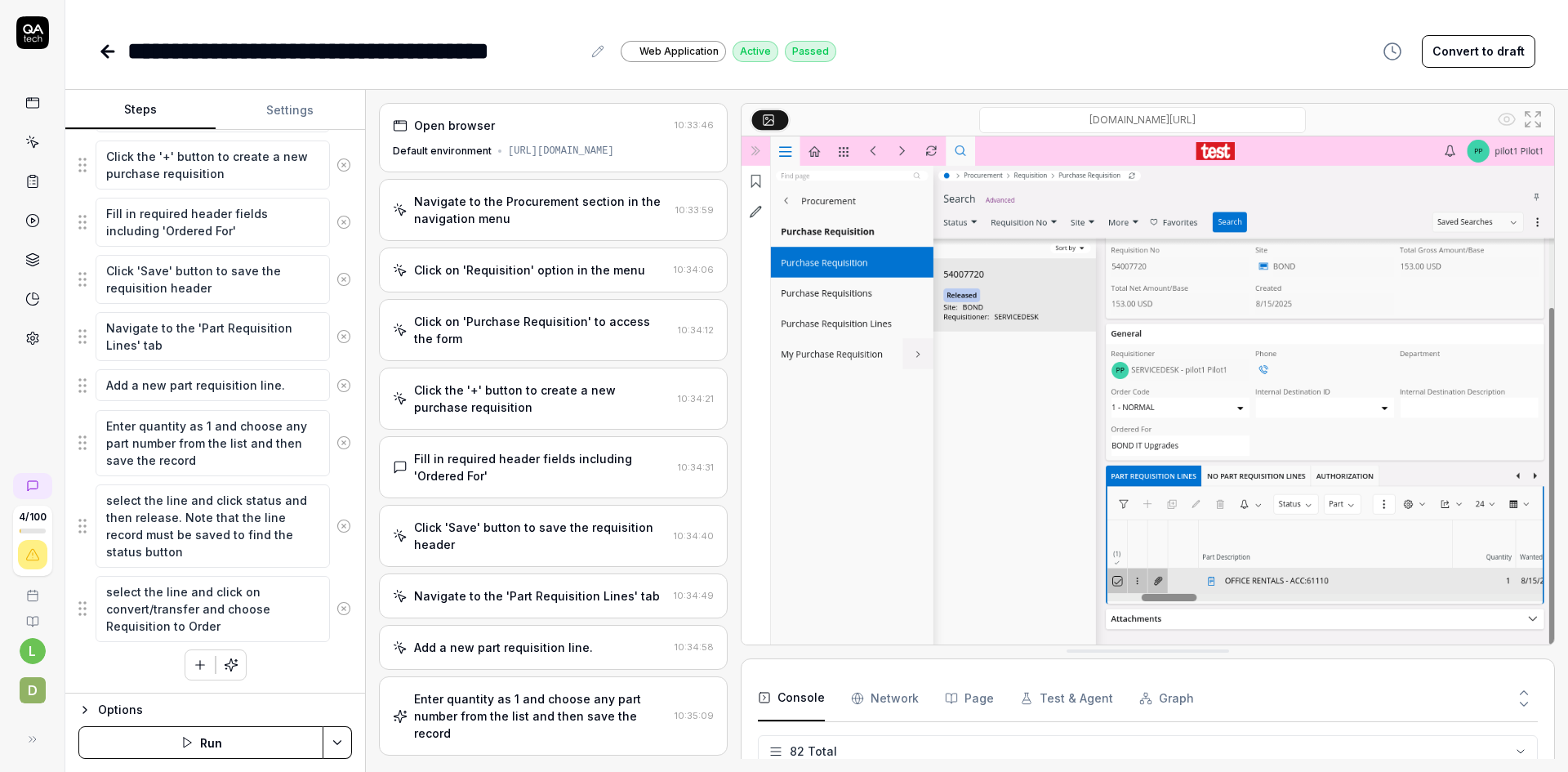
type textarea "*"
click at [106, 53] on icon at bounding box center [107, 51] width 20 height 20
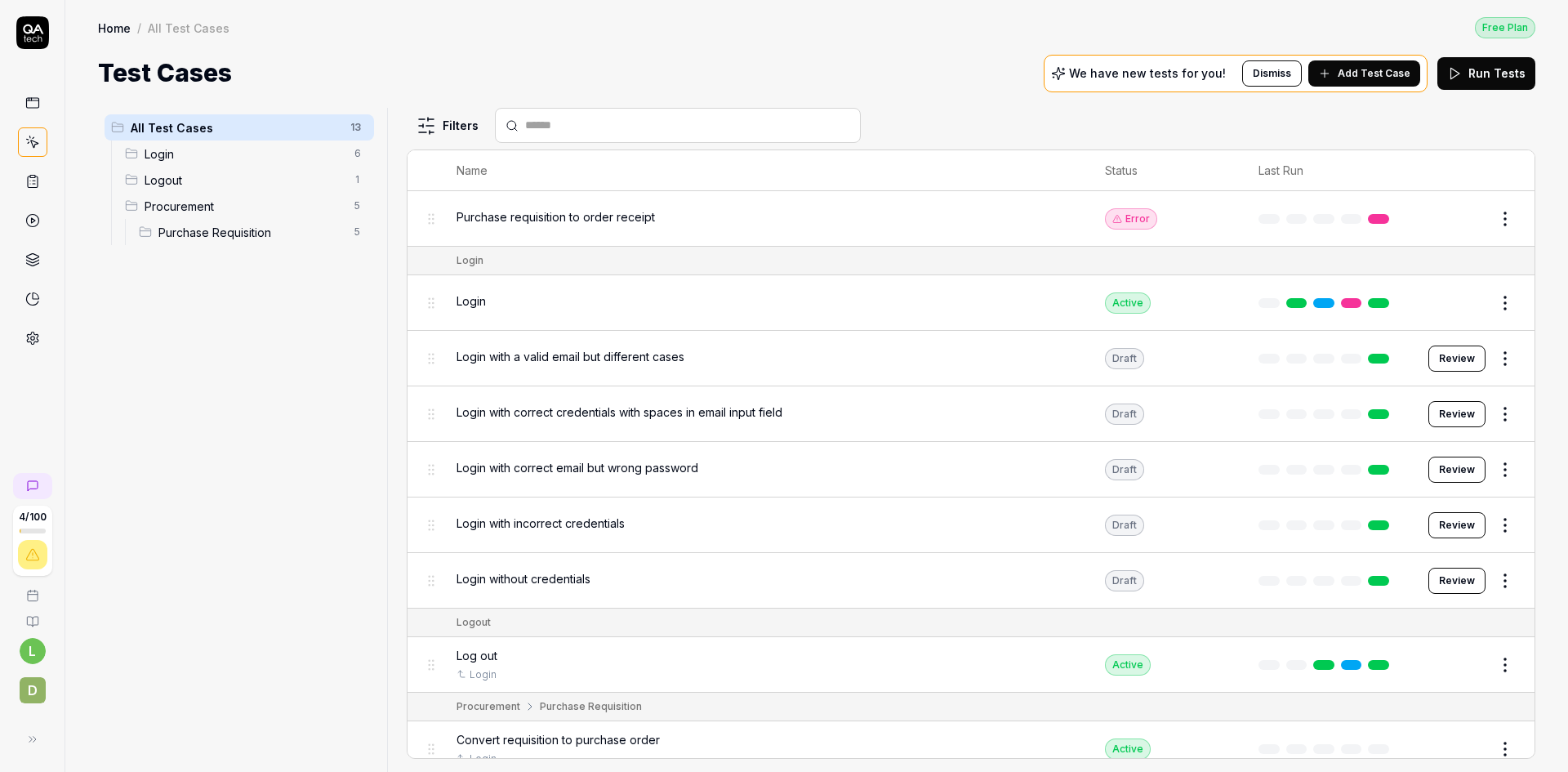
click at [1374, 71] on span "Add Test Case" at bounding box center [1374, 74] width 73 height 15
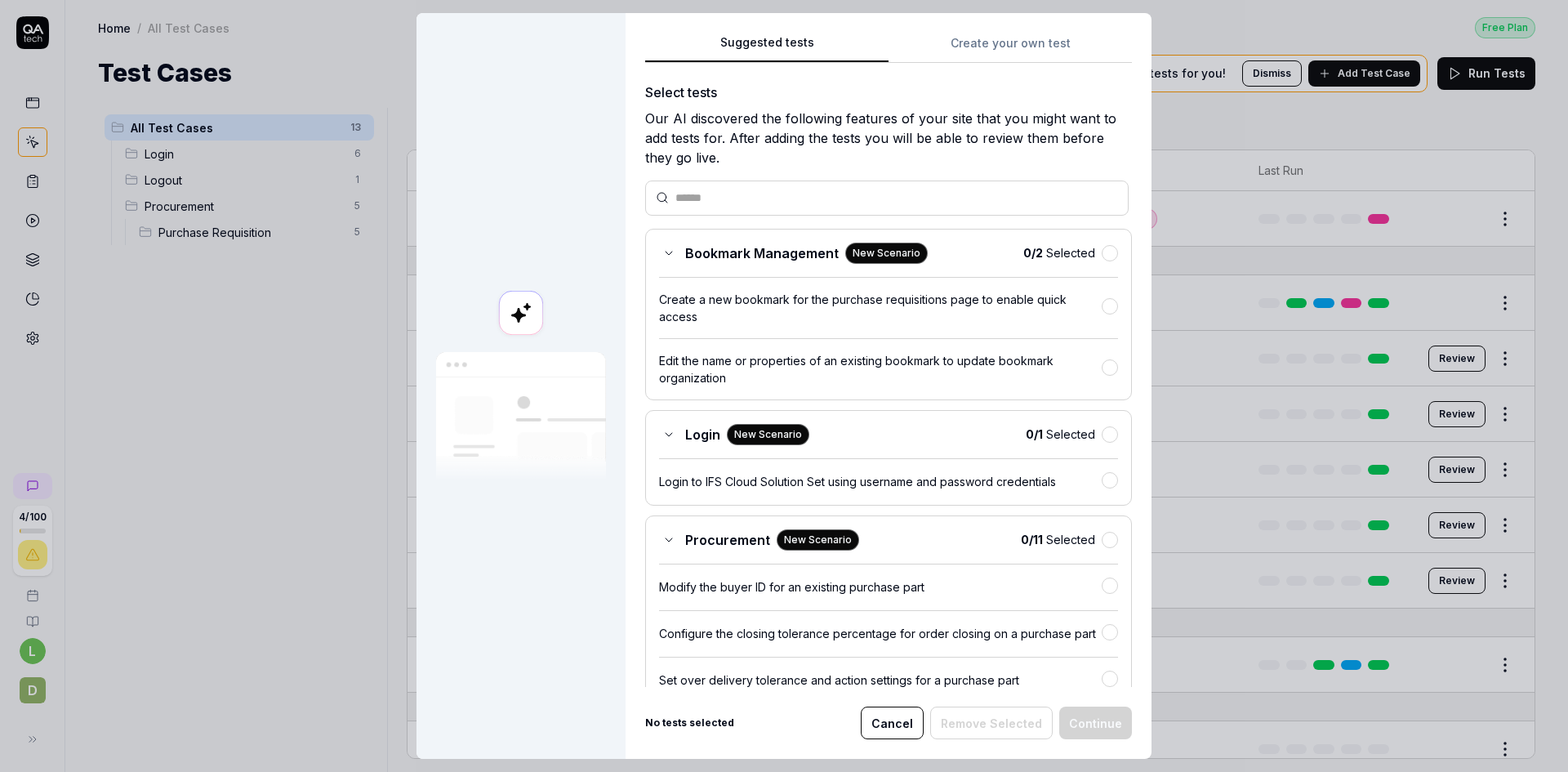
click at [975, 33] on div "Suggested tests Create your own test Select tests Our AI discovered the followi…" at bounding box center [888, 386] width 526 height 746
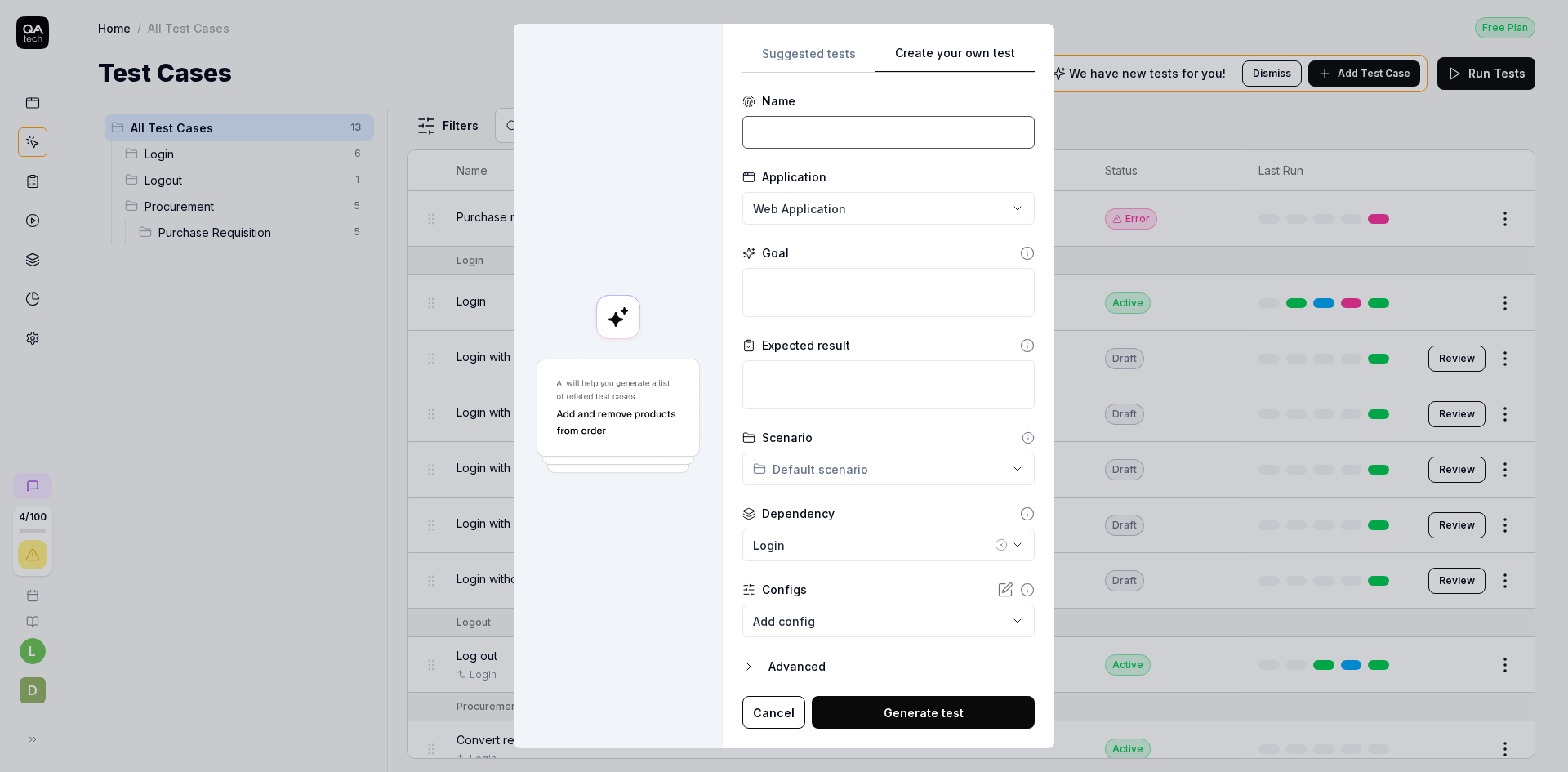
click at [800, 132] on input at bounding box center [888, 132] width 292 height 33
click at [802, 132] on input "Approve PO from" at bounding box center [888, 132] width 292 height 33
click at [926, 130] on input "Approve and process PO from" at bounding box center [888, 132] width 292 height 33
type input "Approve and process PO from PR"
click at [889, 279] on textarea at bounding box center [888, 292] width 292 height 49
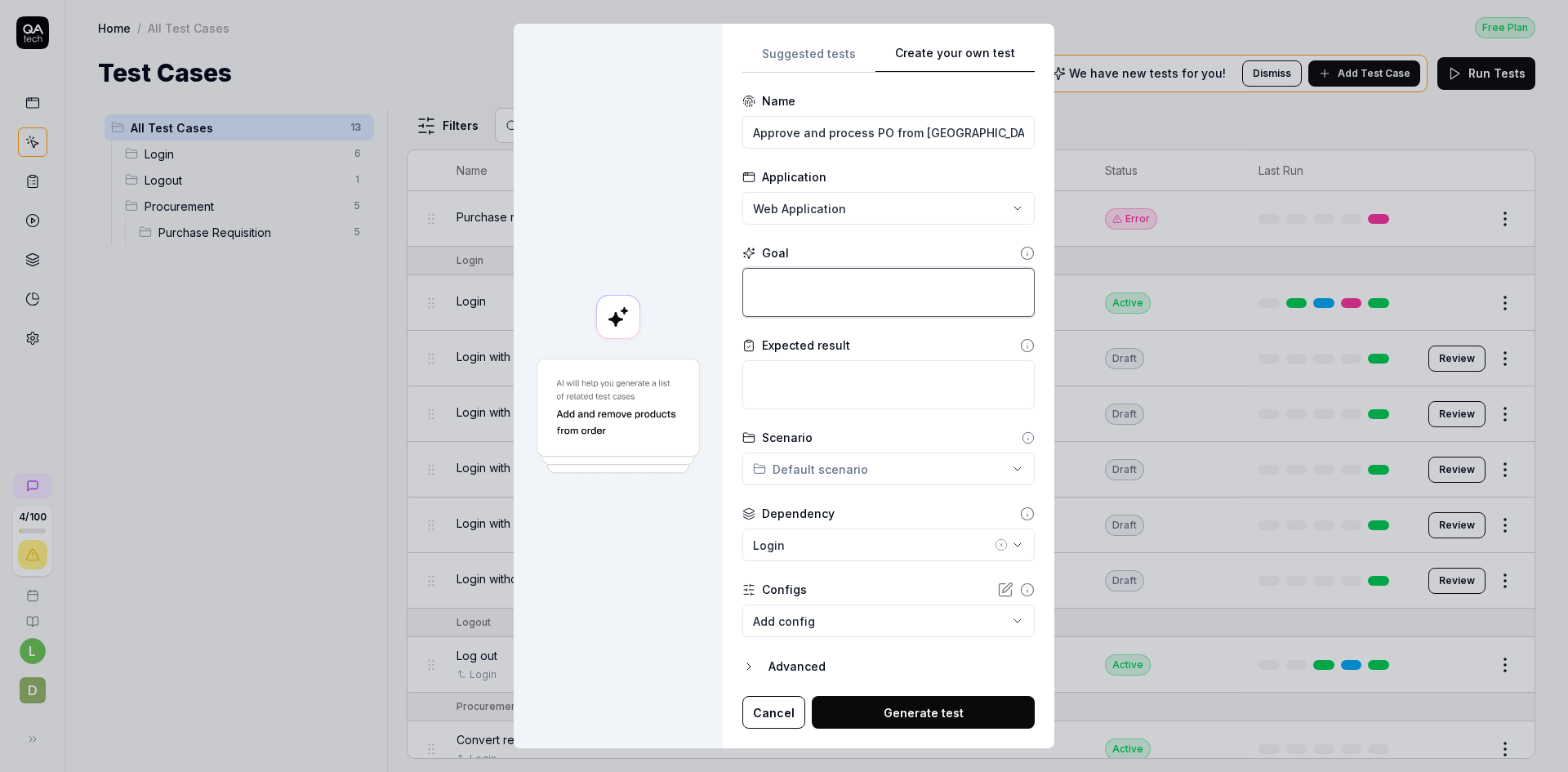
type textarea "*"
type textarea "G"
type textarea "*"
type textarea "Go"
type textarea "*"
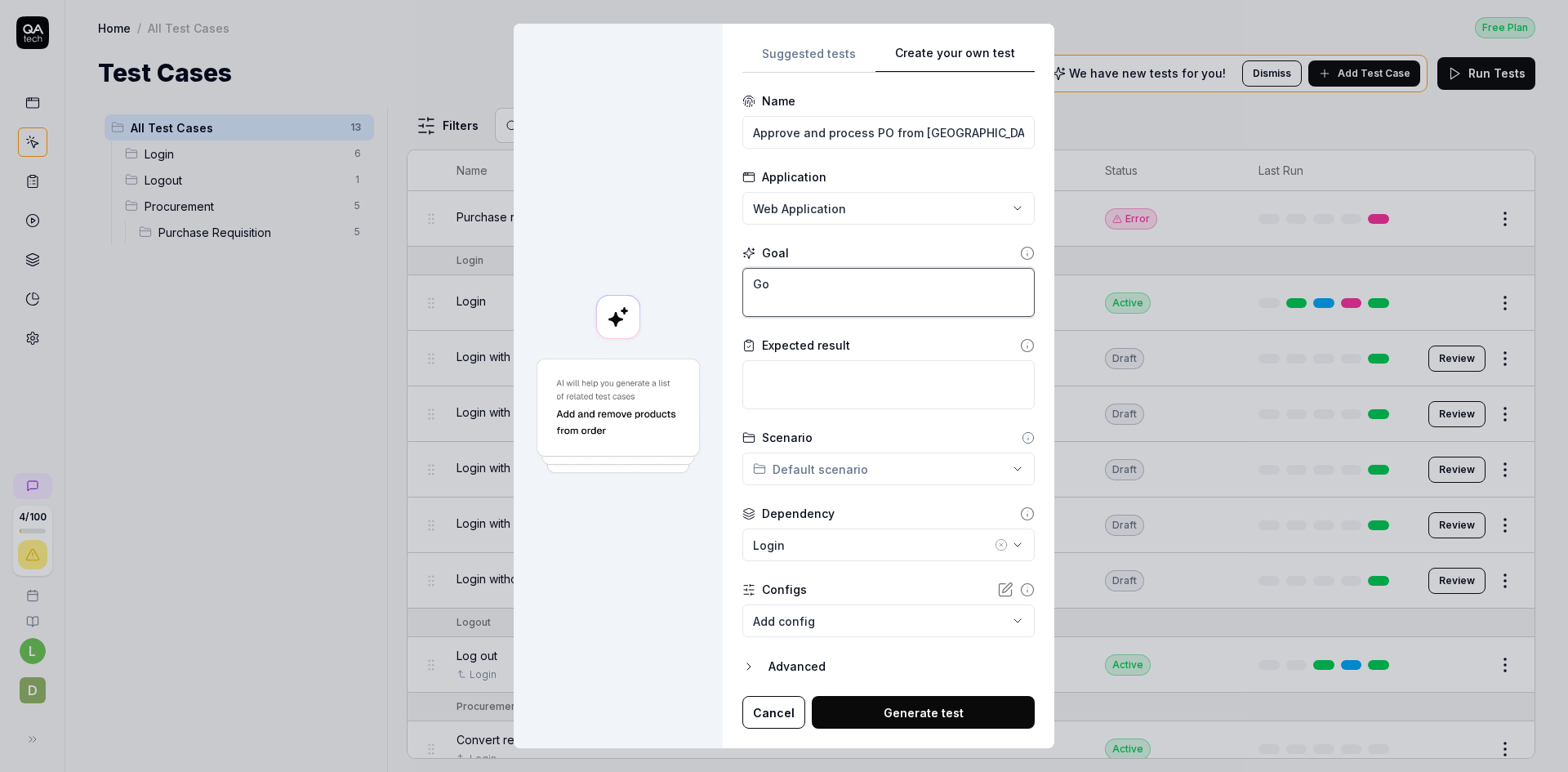
type textarea "Goa"
type textarea "*"
type textarea "Goal"
type textarea "*"
type textarea "Goal"
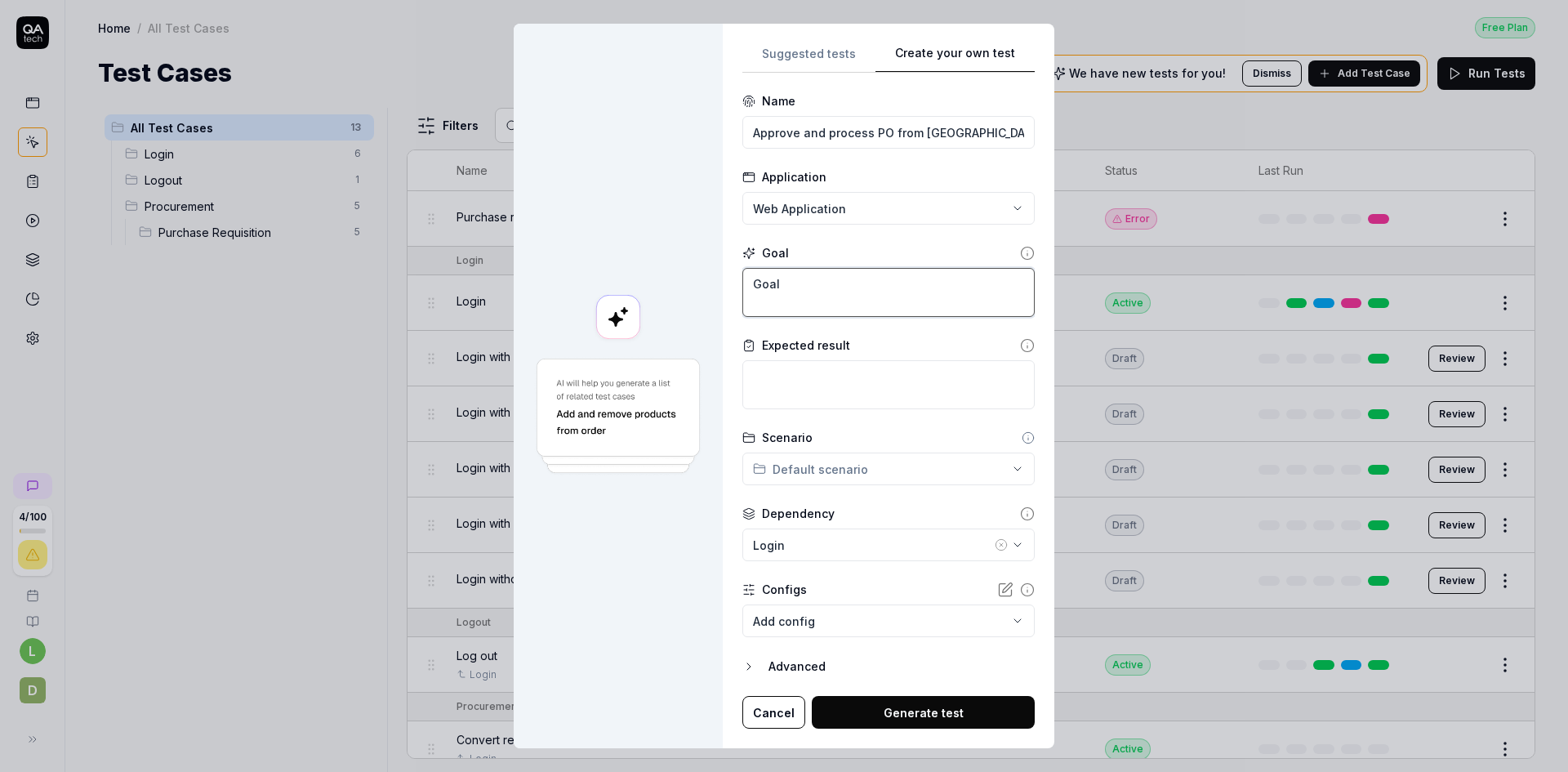
type textarea "*"
type textarea "Goal i"
type textarea "*"
type textarea "Goal is"
type textarea "*"
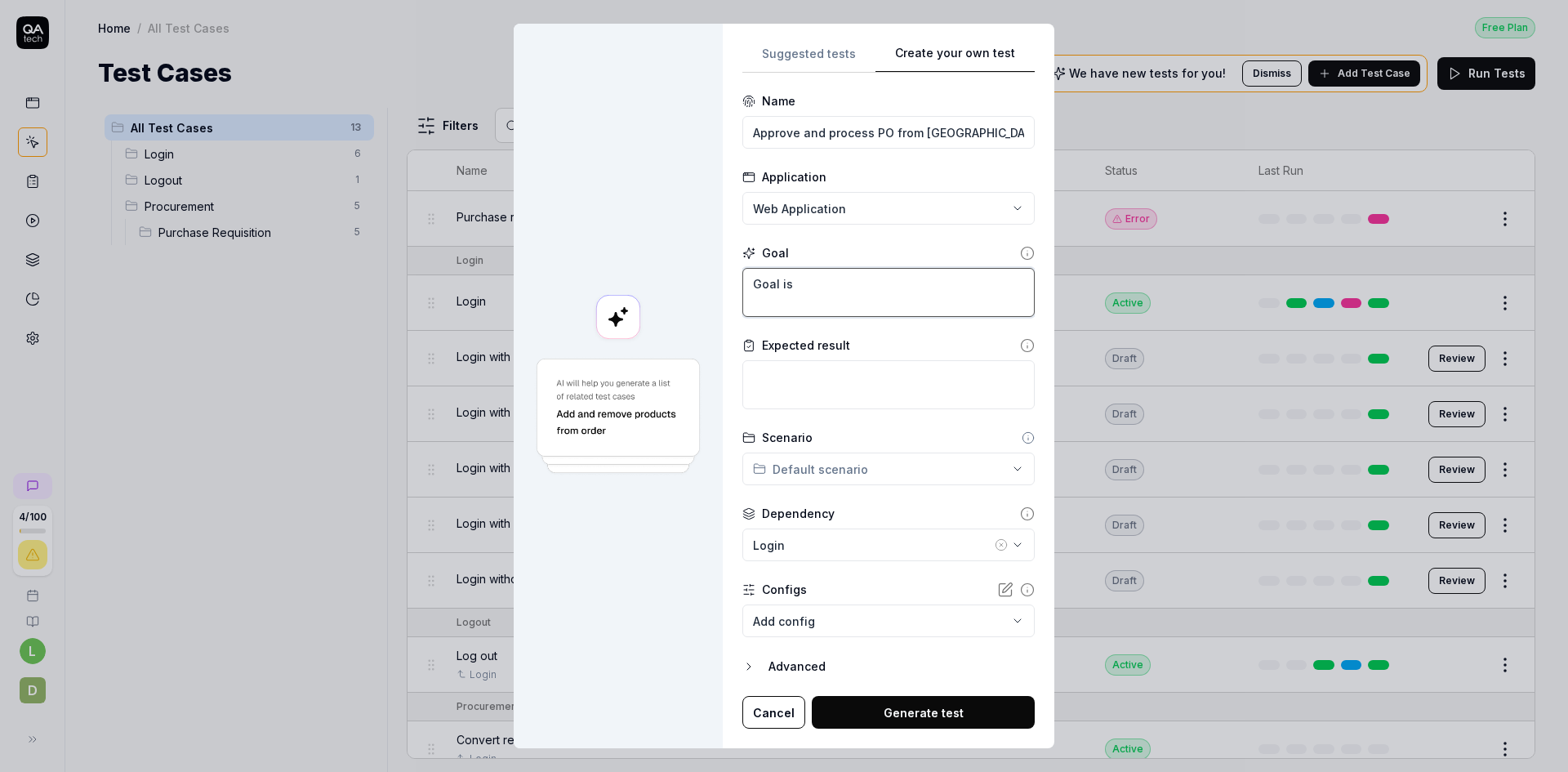
type textarea "Goal is"
type textarea "*"
type textarea "Goal is t"
type textarea "*"
type textarea "Goal is to"
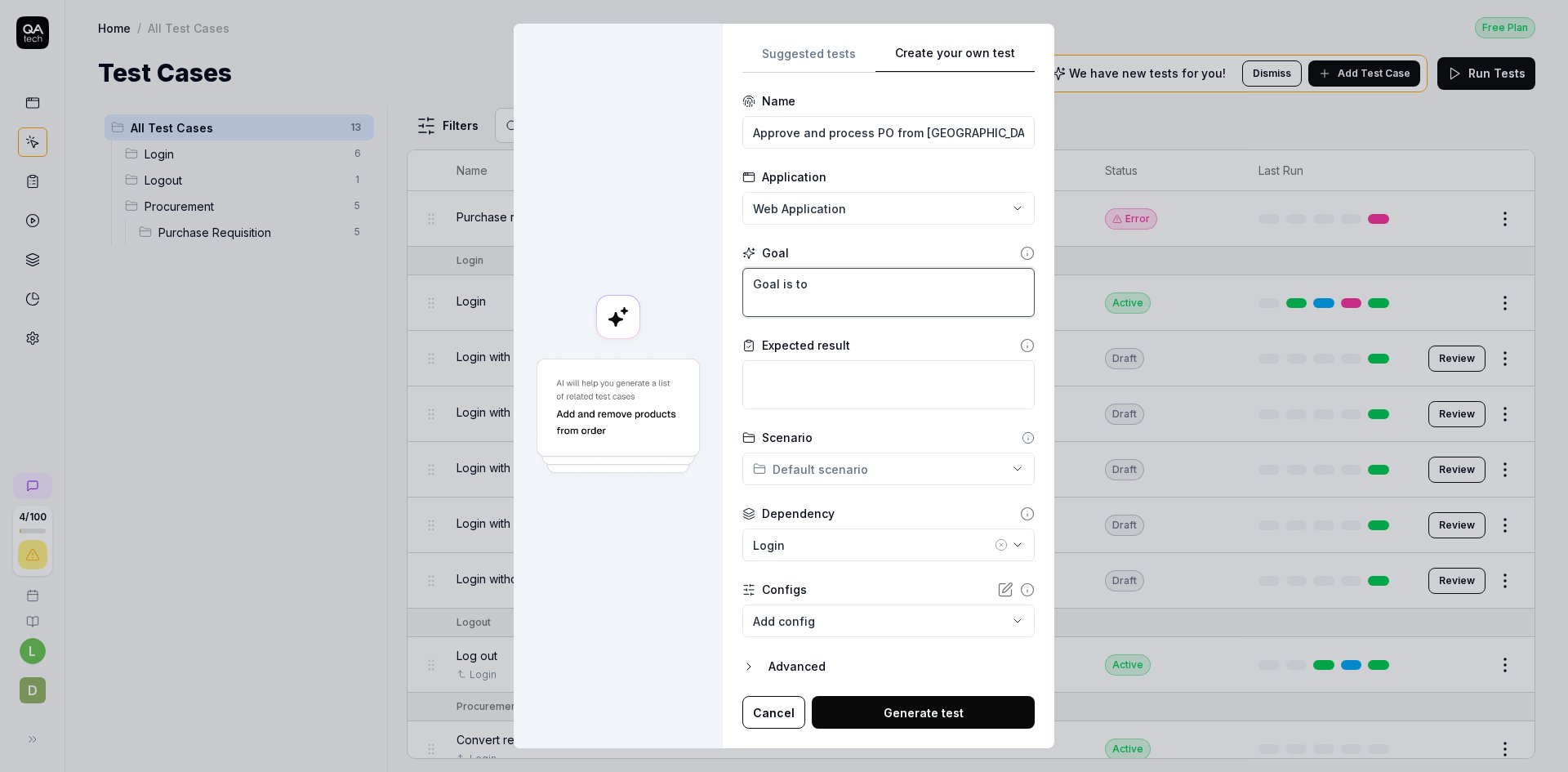
type textarea "*"
type textarea "Goal is to"
type textarea "*"
type textarea "Goal is to p"
type textarea "*"
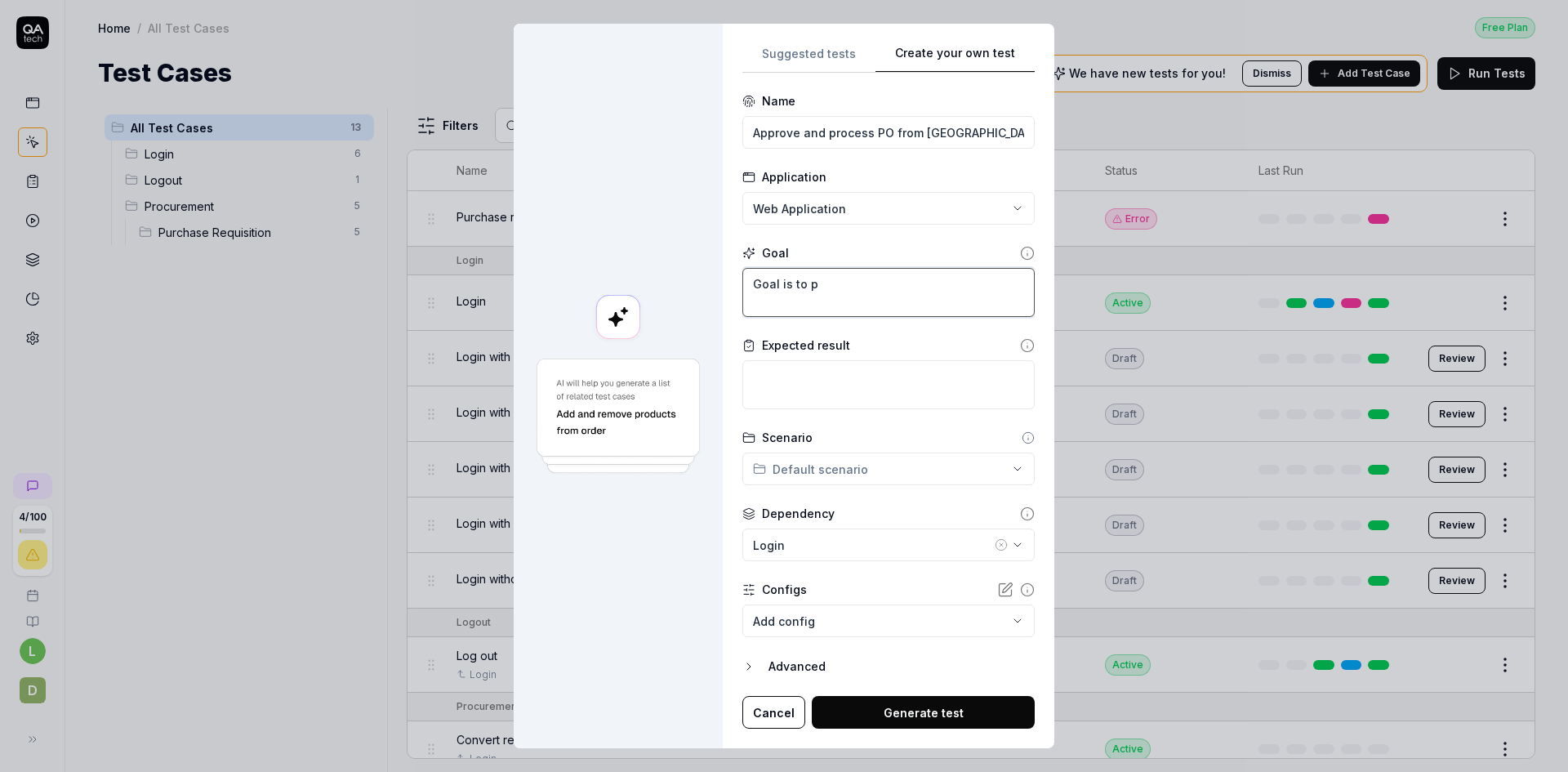
type textarea "Goal is to pr"
type textarea "*"
type textarea "Goal is to pro"
type textarea "*"
type textarea "Goal is to proc"
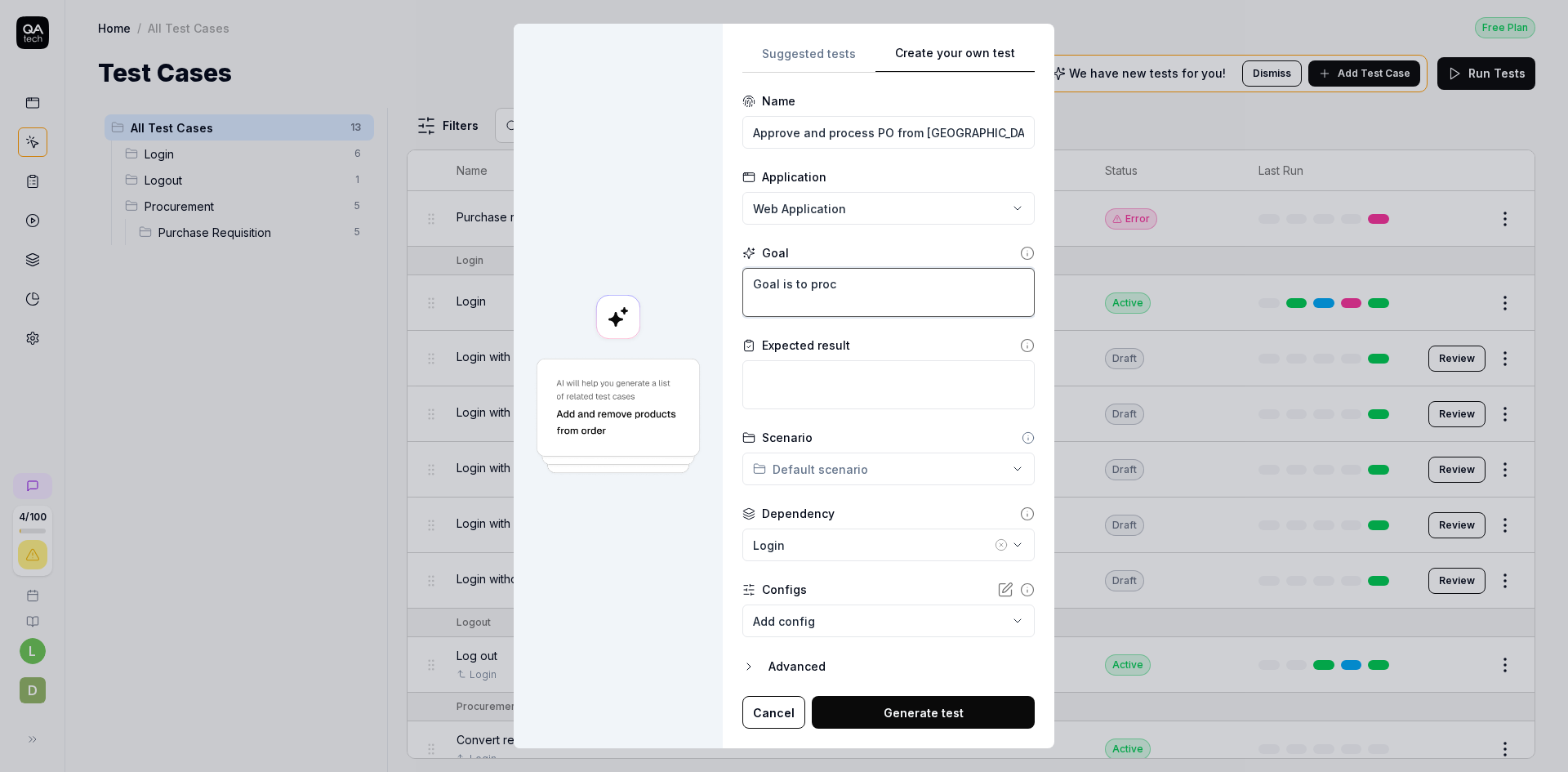
type textarea "*"
type textarea "Goal is to proce"
type textarea "*"
type textarea "Goal is to proces"
type textarea "*"
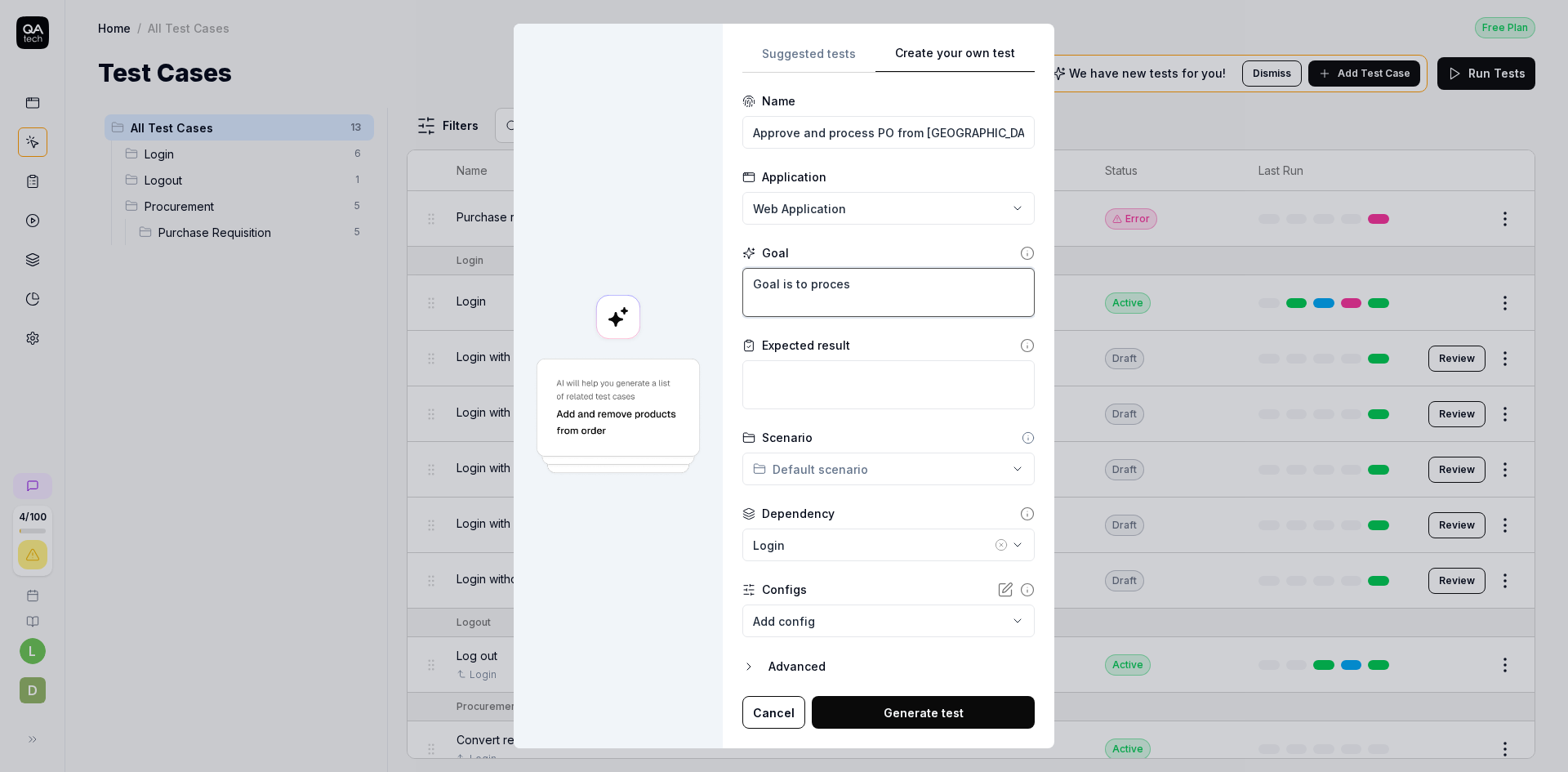
type textarea "Goal is to process"
type textarea "*"
type textarea "Goal is to process"
type textarea "*"
type textarea "Goal is to process a"
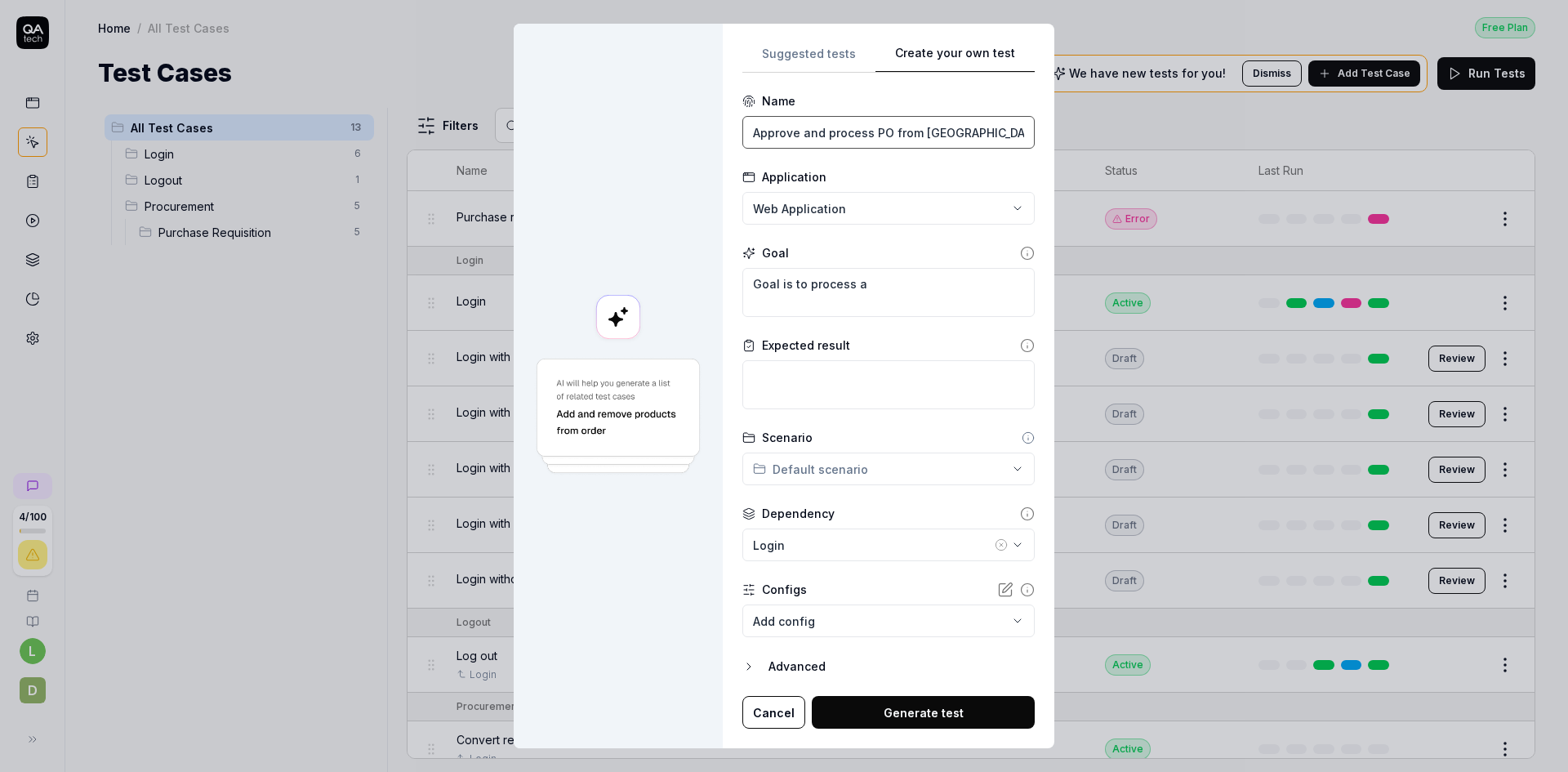
drag, startPoint x: 826, startPoint y: 129, endPoint x: 675, endPoint y: 126, distance: 151.0
click at [675, 126] on div "**********" at bounding box center [784, 386] width 541 height 725
type input "Process PO from PR"
click at [912, 279] on textarea "Goal is to process a" at bounding box center [888, 292] width 292 height 49
type textarea "*"
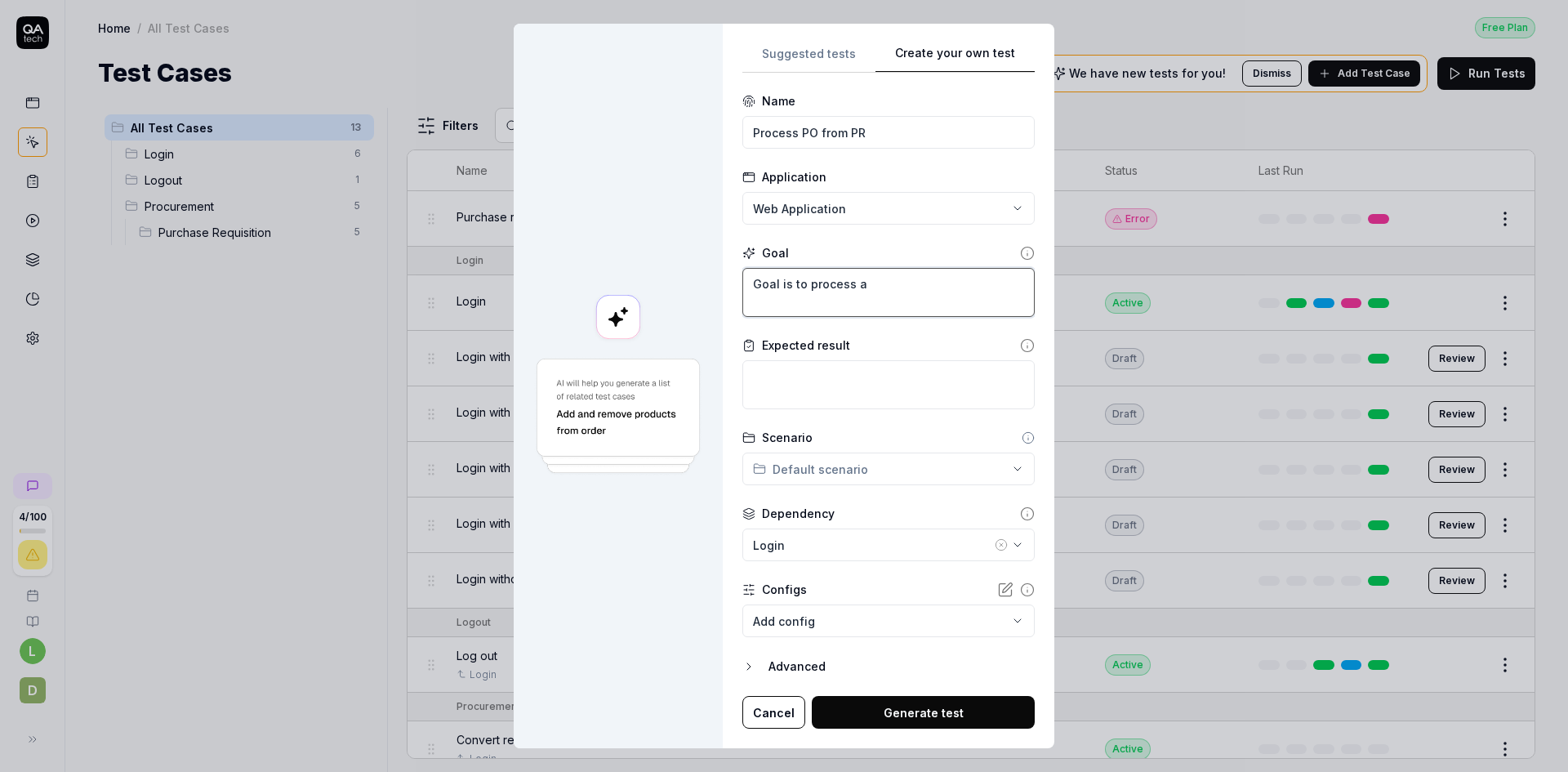
type textarea "Goal is to process a"
type textarea "*"
type textarea "Goal is to process a p"
type textarea "*"
type textarea "Goal is to process a pu"
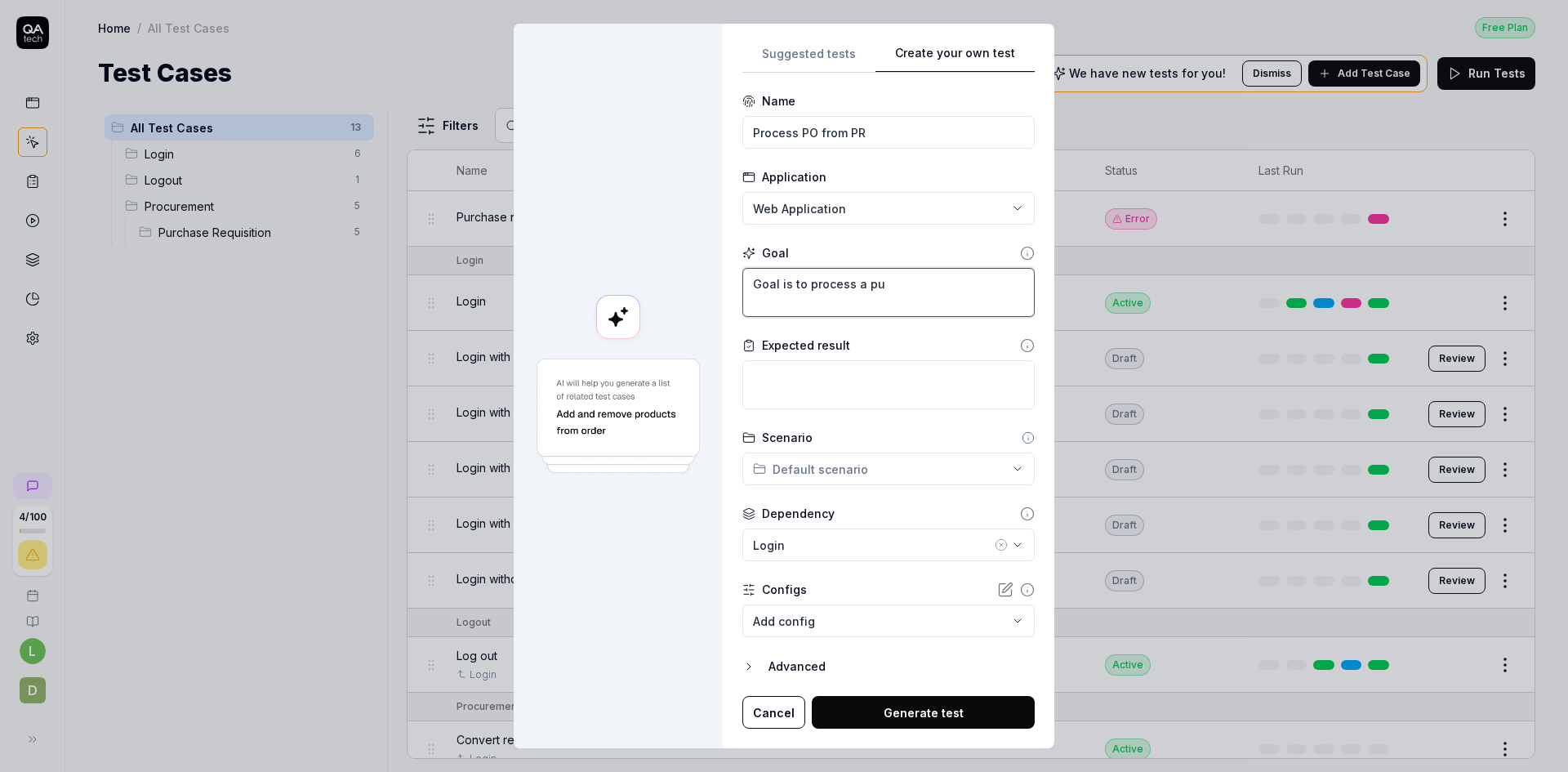
type textarea "*"
type textarea "Goal is to process a pur"
type textarea "*"
type textarea "Goal is to process a purc"
type textarea "*"
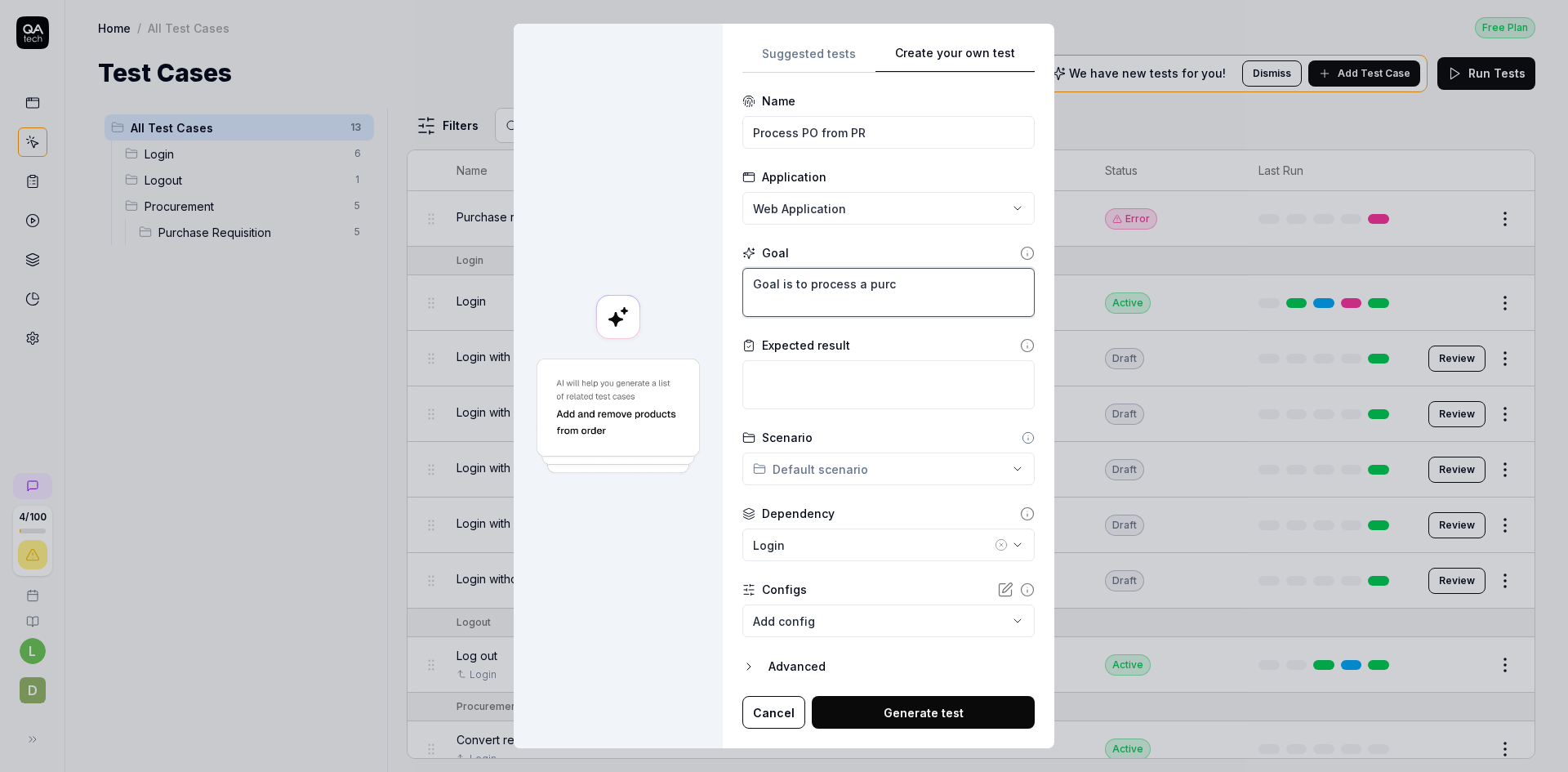
type textarea "Goal is to process a purch"
type textarea "*"
type textarea "Goal is to process a purcha"
type textarea "*"
type textarea "Goal is to process a purchas"
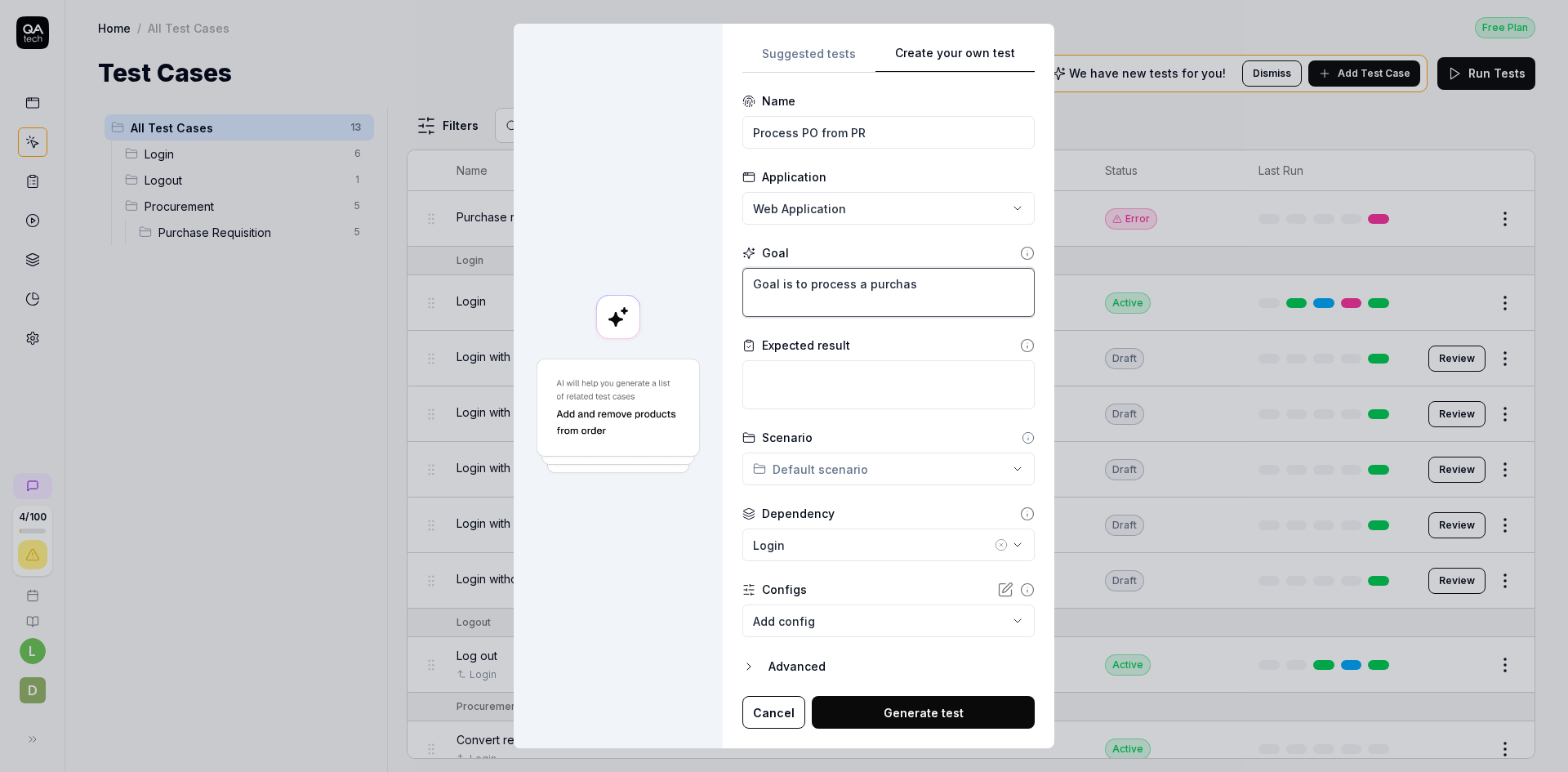
type textarea "*"
type textarea "Goal is to process a purchase"
type textarea "*"
type textarea "Goal is to process a purchase"
type textarea "*"
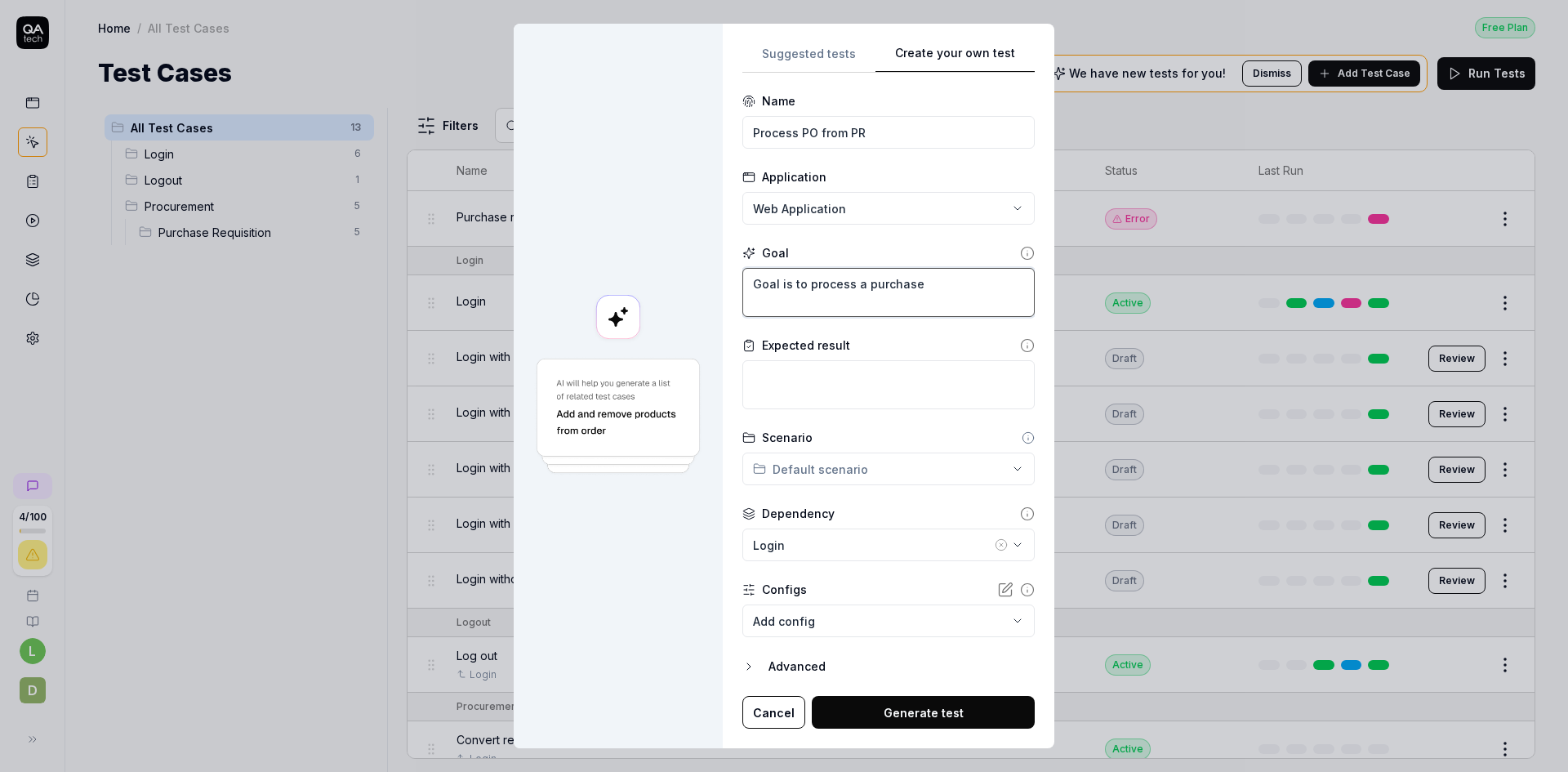
type textarea "Goal is to process a purchase o"
type textarea "*"
type textarea "Goal is to process a purchase or"
type textarea "*"
type textarea "Goal is to process a purchase ord"
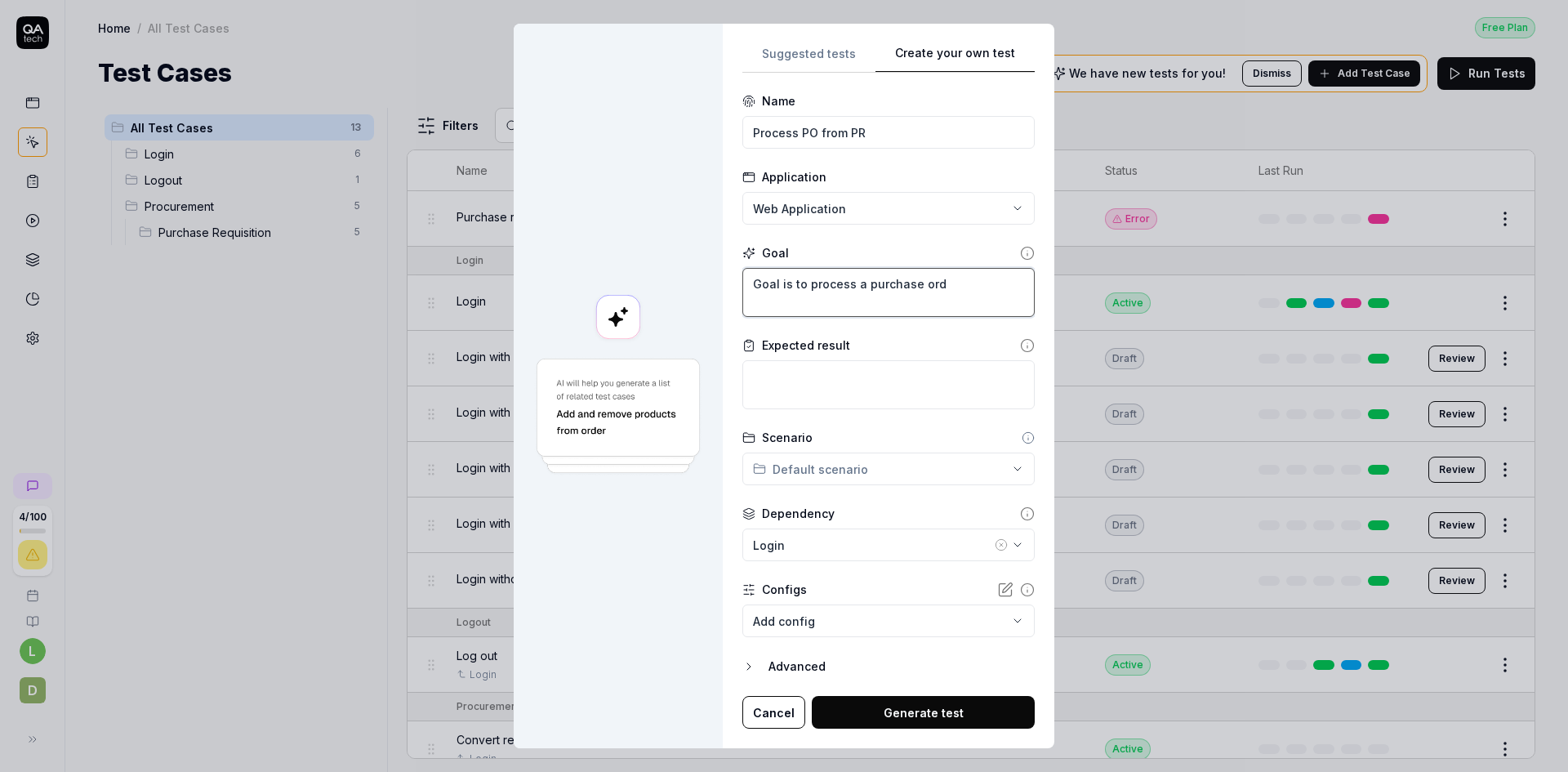
type textarea "*"
type textarea "Goal is to process a purchase orde"
type textarea "*"
type textarea "Goal is to process a purchase order"
type textarea "*"
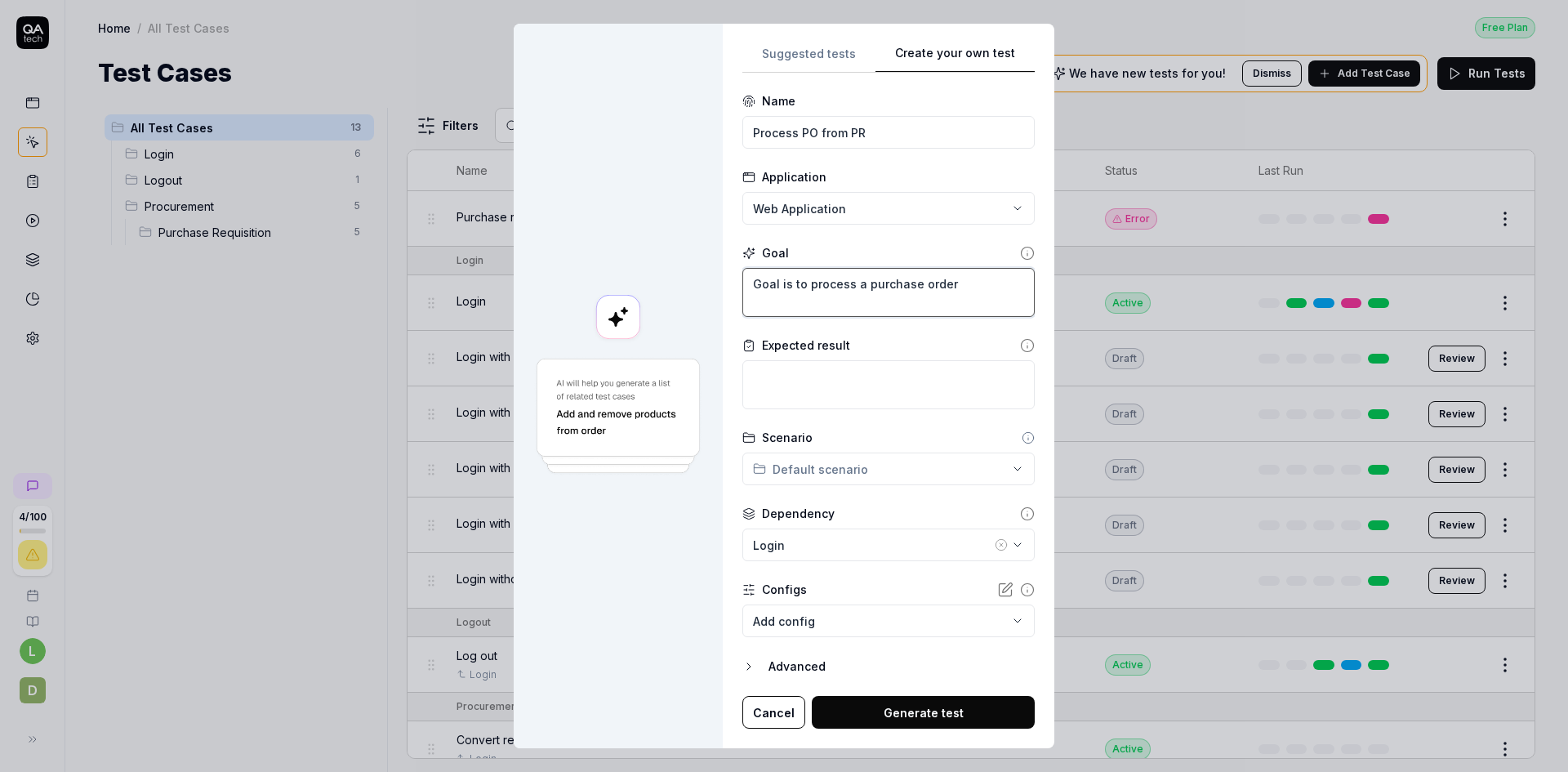
type textarea "Goal is to process a purchase order"
type textarea "*"
type textarea "Goal is to process a purchase order g"
type textarea "*"
type textarea "Goal is to process a purchase order ge"
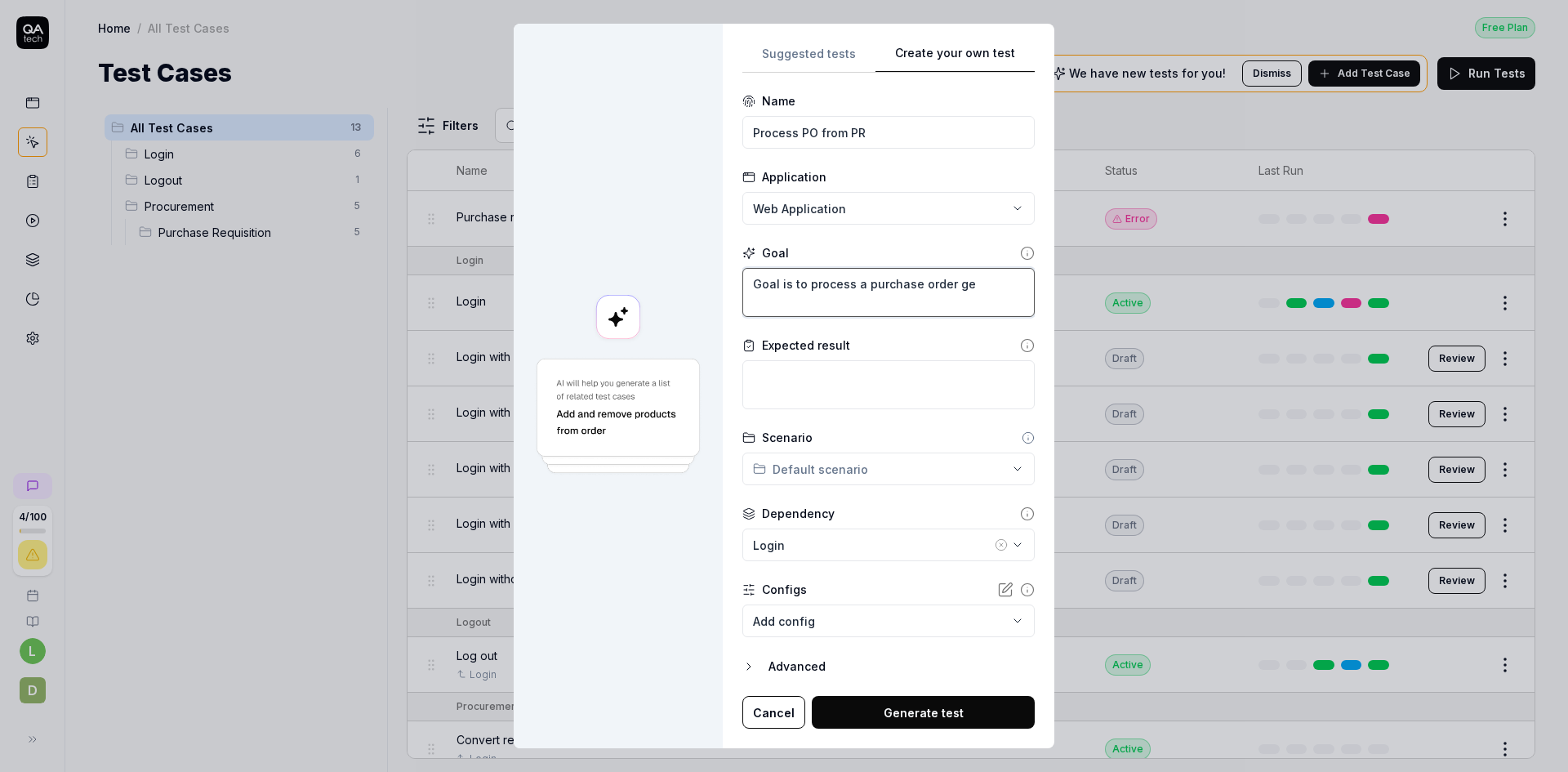
type textarea "*"
type textarea "Goal is to process a purchase order gen"
type textarea "*"
type textarea "Goal is to process a purchase order gene"
type textarea "*"
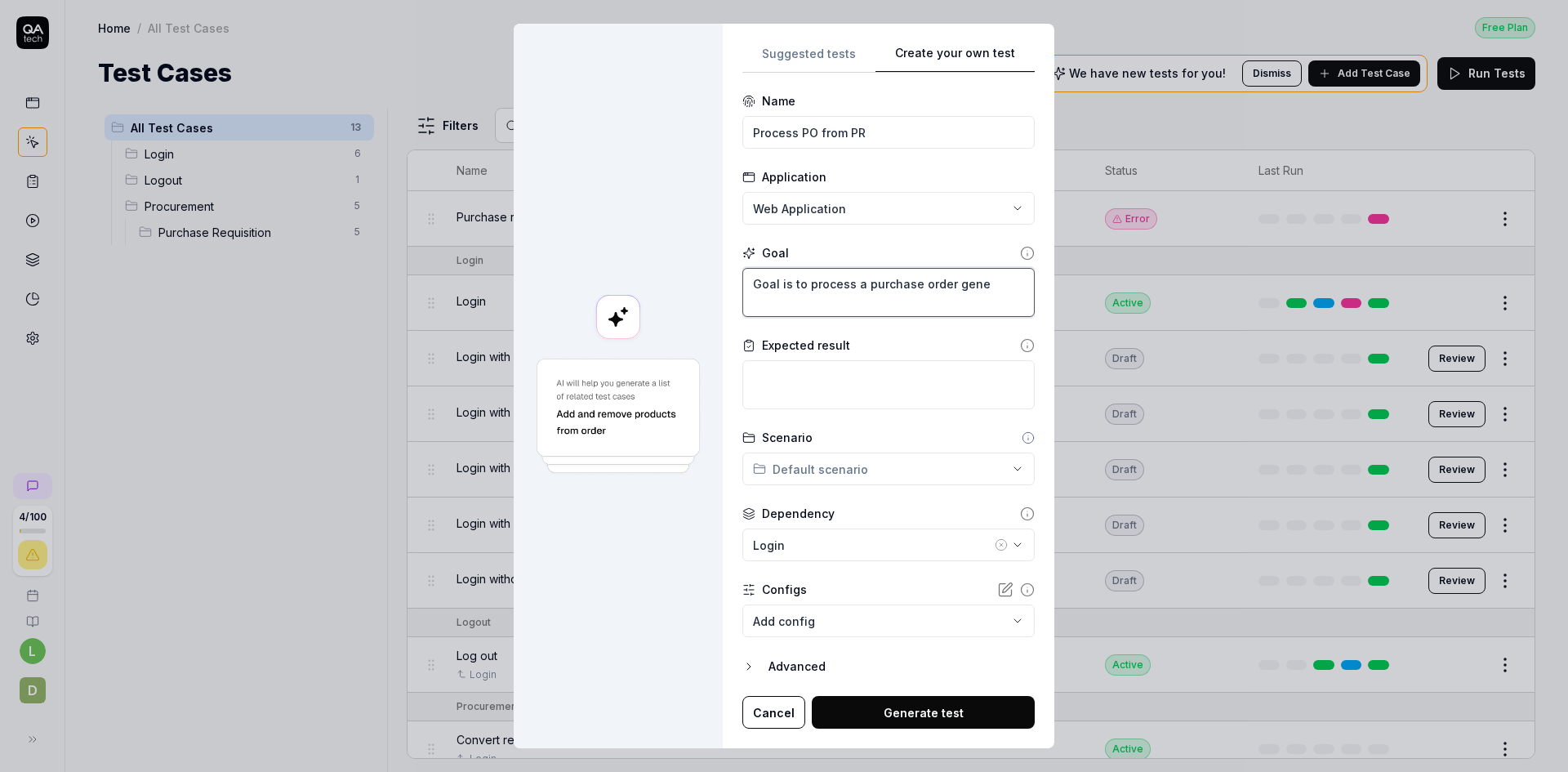
type textarea "Goal is to process a purchase order gener"
type textarea "*"
type textarea "Goal is to process a purchase order genera"
type textarea "*"
type textarea "Goal is to process a purchase order generat"
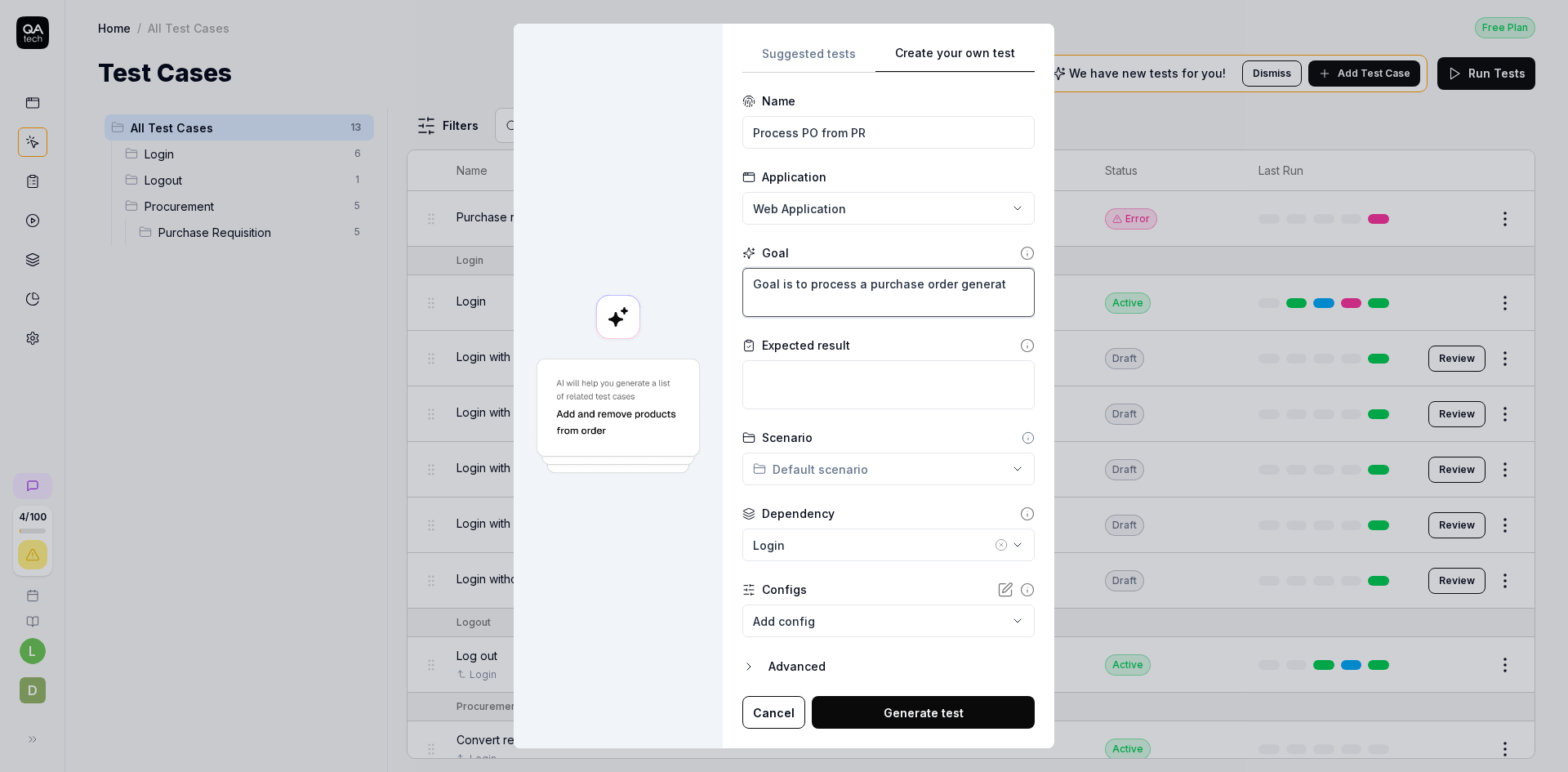
type textarea "*"
type textarea "Goal is to process a purchase order generate"
type textarea "*"
type textarea "Goal is to process a purchase order generated"
type textarea "*"
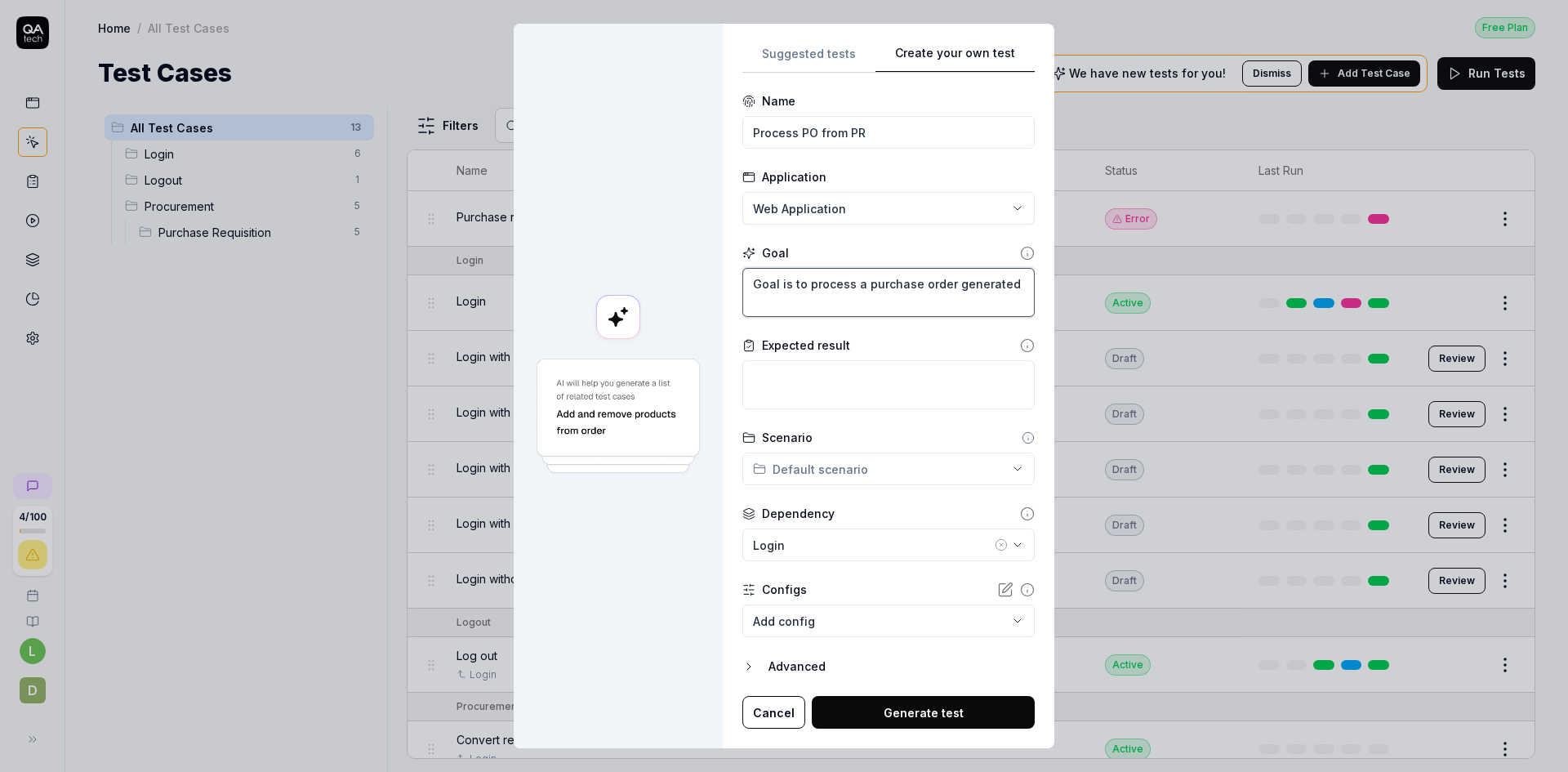
type textarea "Goal is to process a purchase order generated"
type textarea "*"
type textarea "Goal is to process a purchase order generated f"
type textarea "*"
type textarea "Goal is to process a purchase order generated fr"
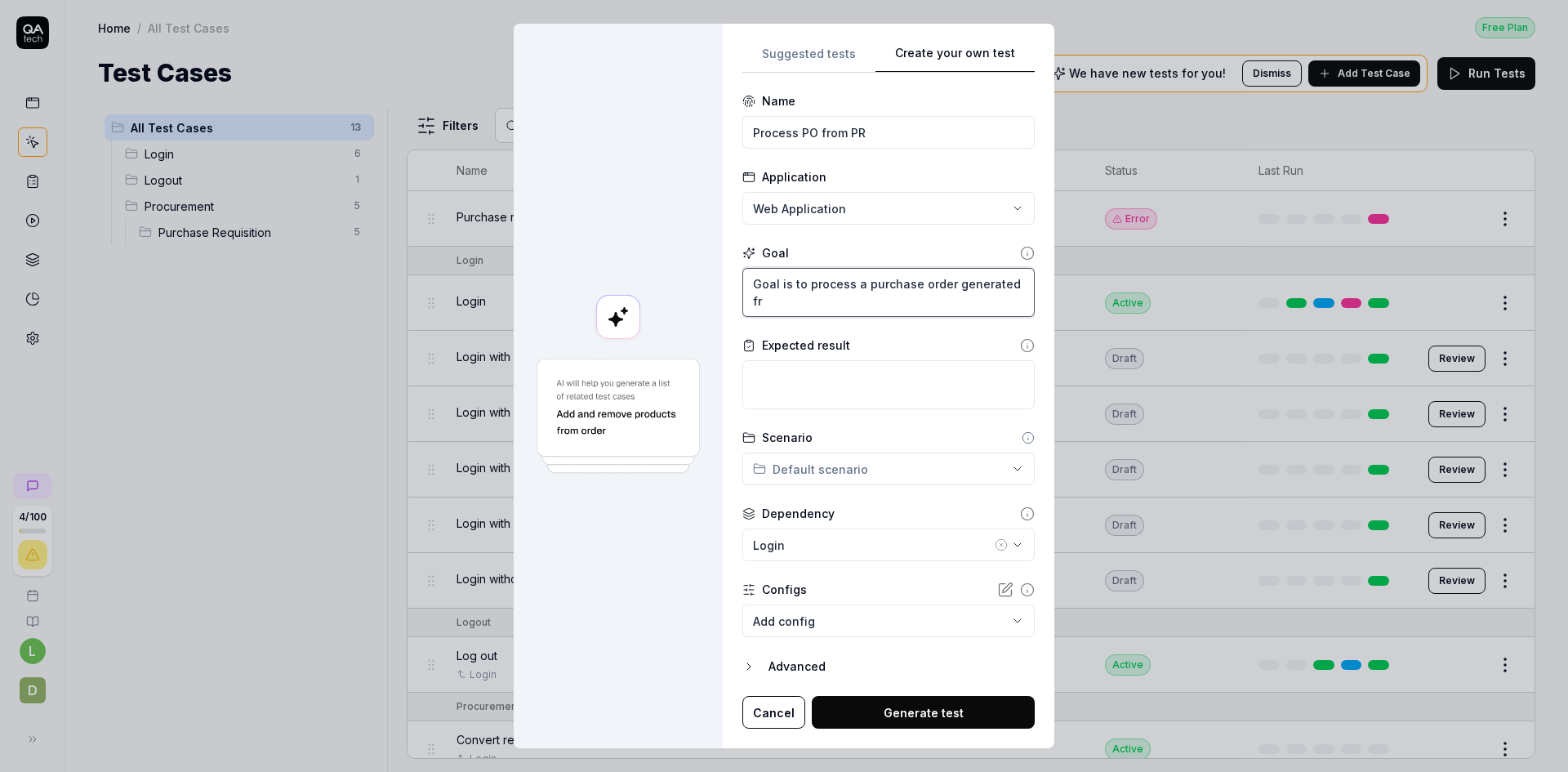
type textarea "*"
type textarea "Goal is to process a purchase order generated fro"
type textarea "*"
type textarea "Goal is to process a purchase order generated from"
type textarea "*"
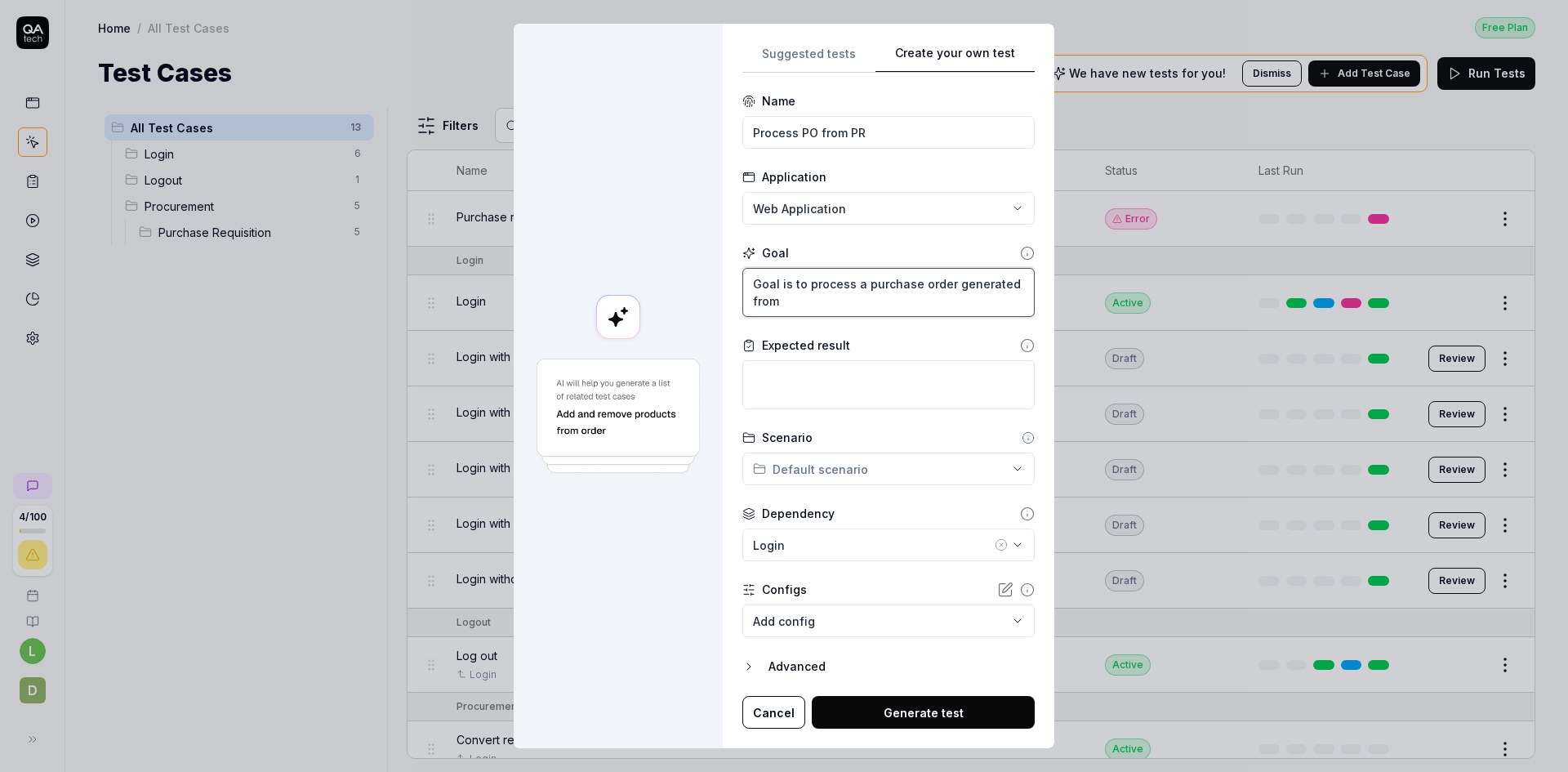
type textarea "Goal is to process a purchase order generated from"
type textarea "*"
type textarea "Goal is to process a purchase order generated from a"
type textarea "*"
type textarea "Goal is to process a purchase order generated from a"
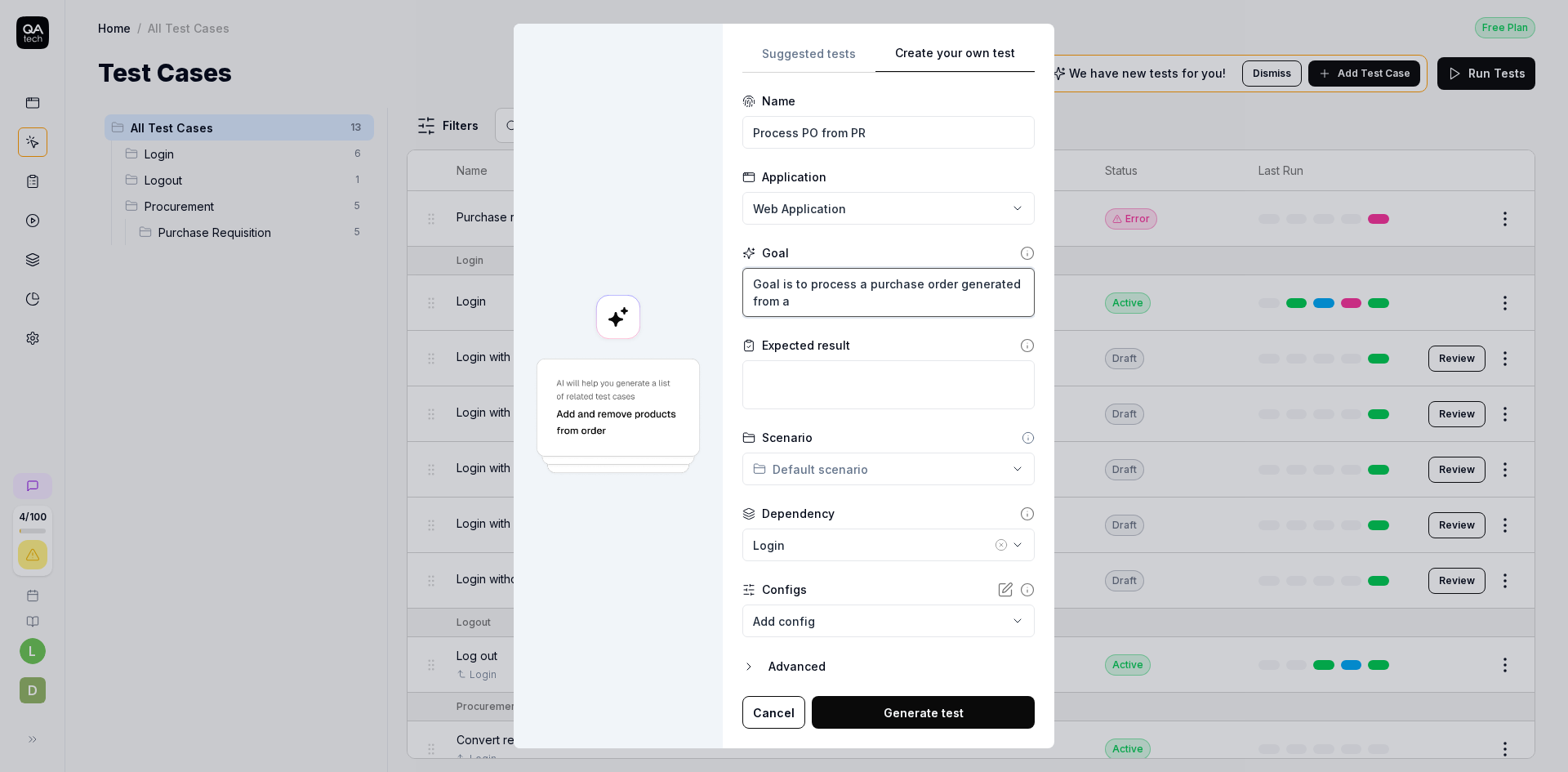
type textarea "*"
type textarea "Goal is to process a purchase order generated from a p"
type textarea "*"
type textarea "Goal is to process a purchase order generated from a pu"
type textarea "*"
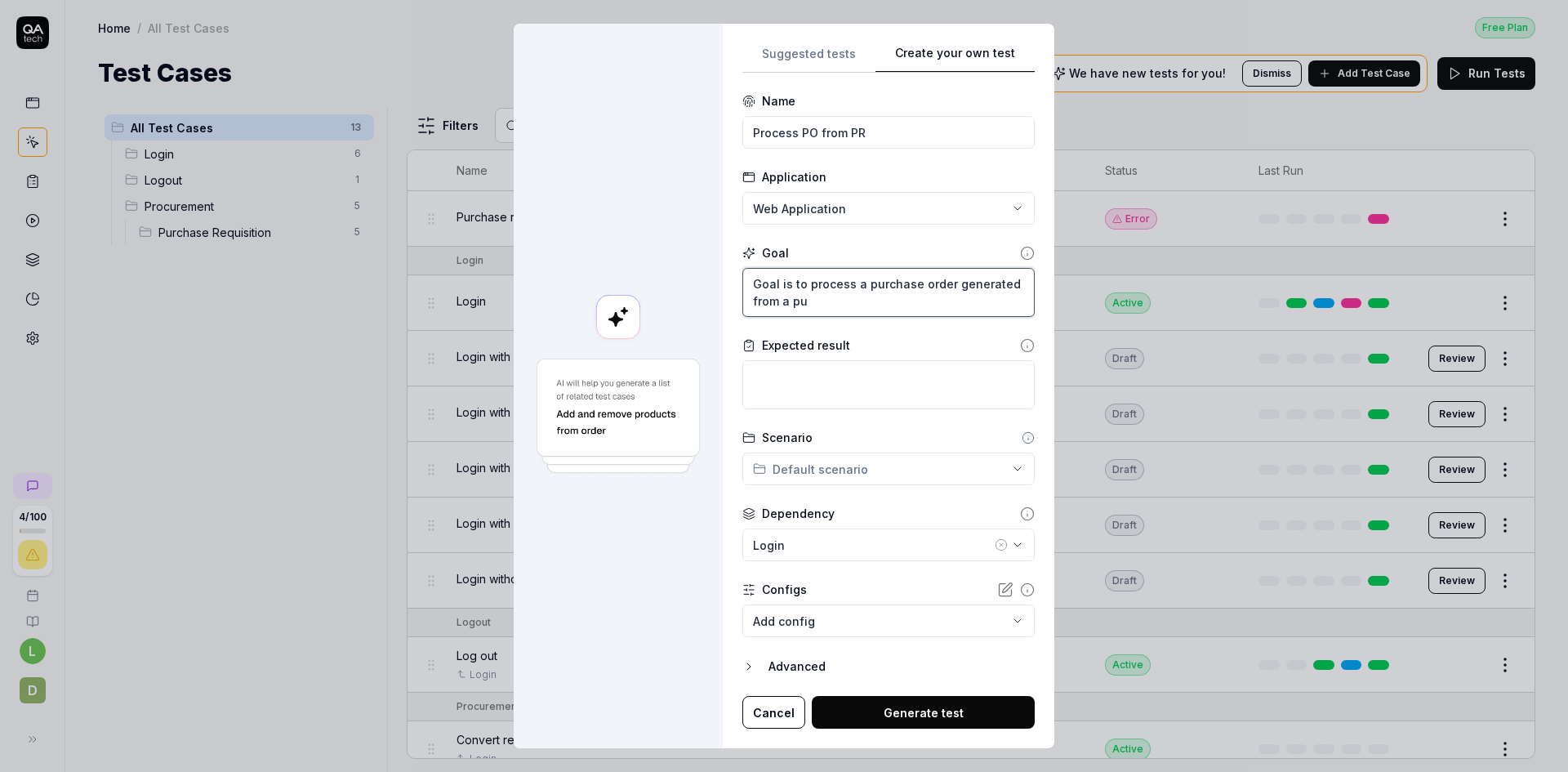
type textarea "Goal is to process a purchase order generated from a pur"
type textarea "*"
type textarea "Goal is to process a purchase order generated from a purc"
type textarea "*"
type textarea "Goal is to process a purchase order generated from a purch"
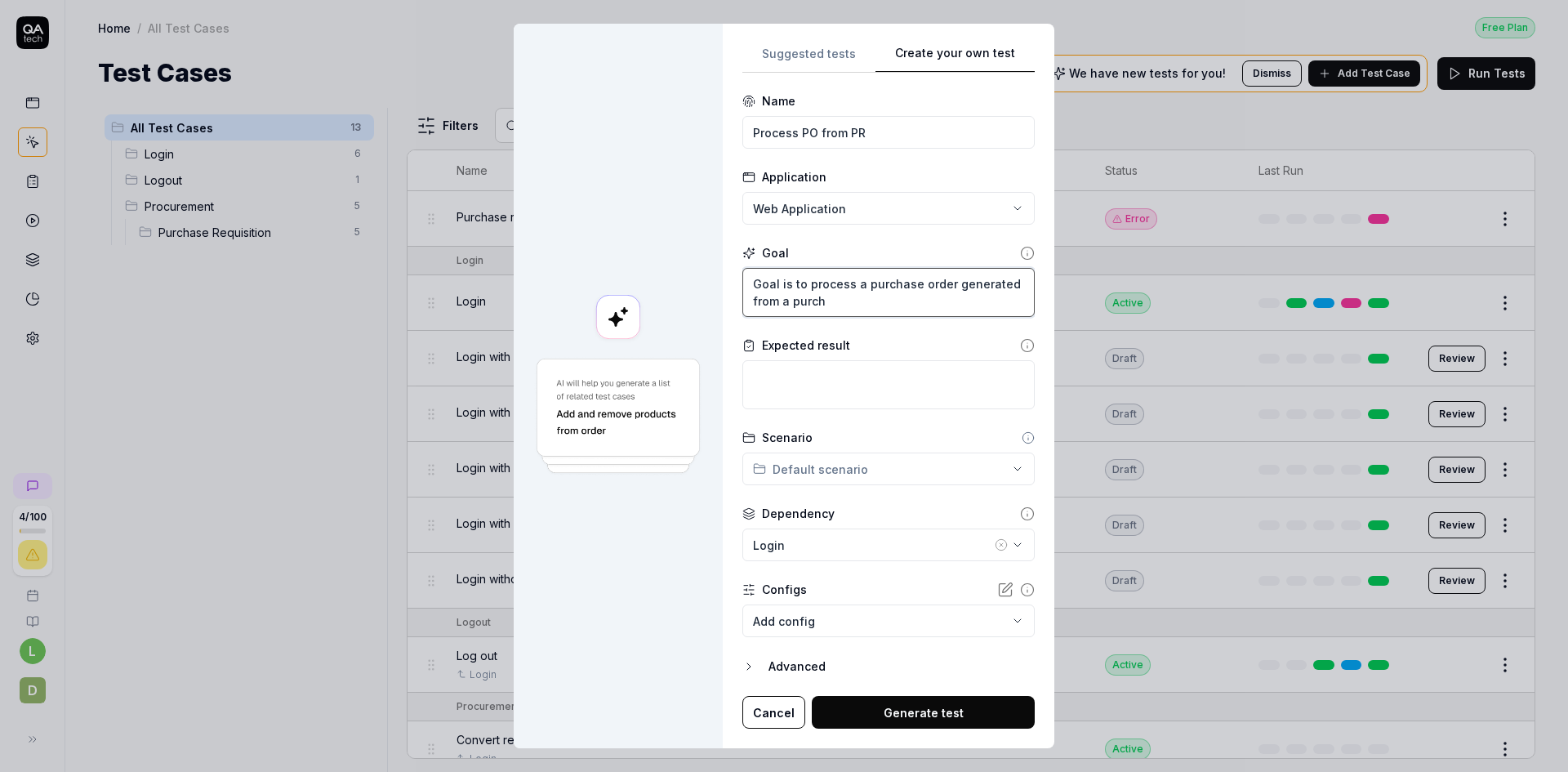
type textarea "*"
type textarea "Goal is to process a purchase order generated from a purcha"
type textarea "*"
type textarea "Goal is to process a purchase order generated from a purchas"
type textarea "*"
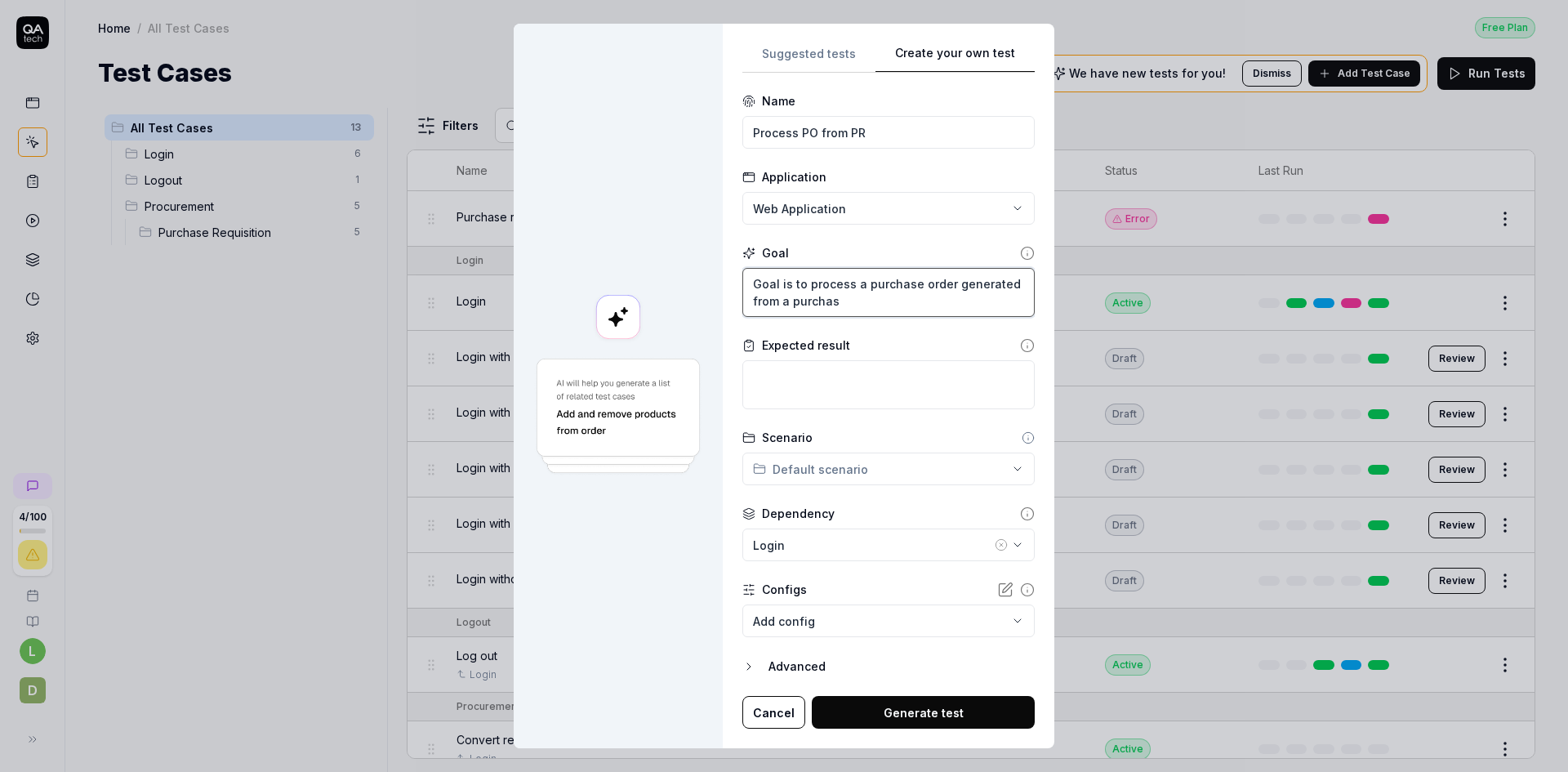
type textarea "Goal is to process a purchase order generated from a purchase"
type textarea "*"
type textarea "Goal is to process a purchase order generated from a purchase"
type textarea "*"
type textarea "Goal is to process a purchase order generated from a purchase r"
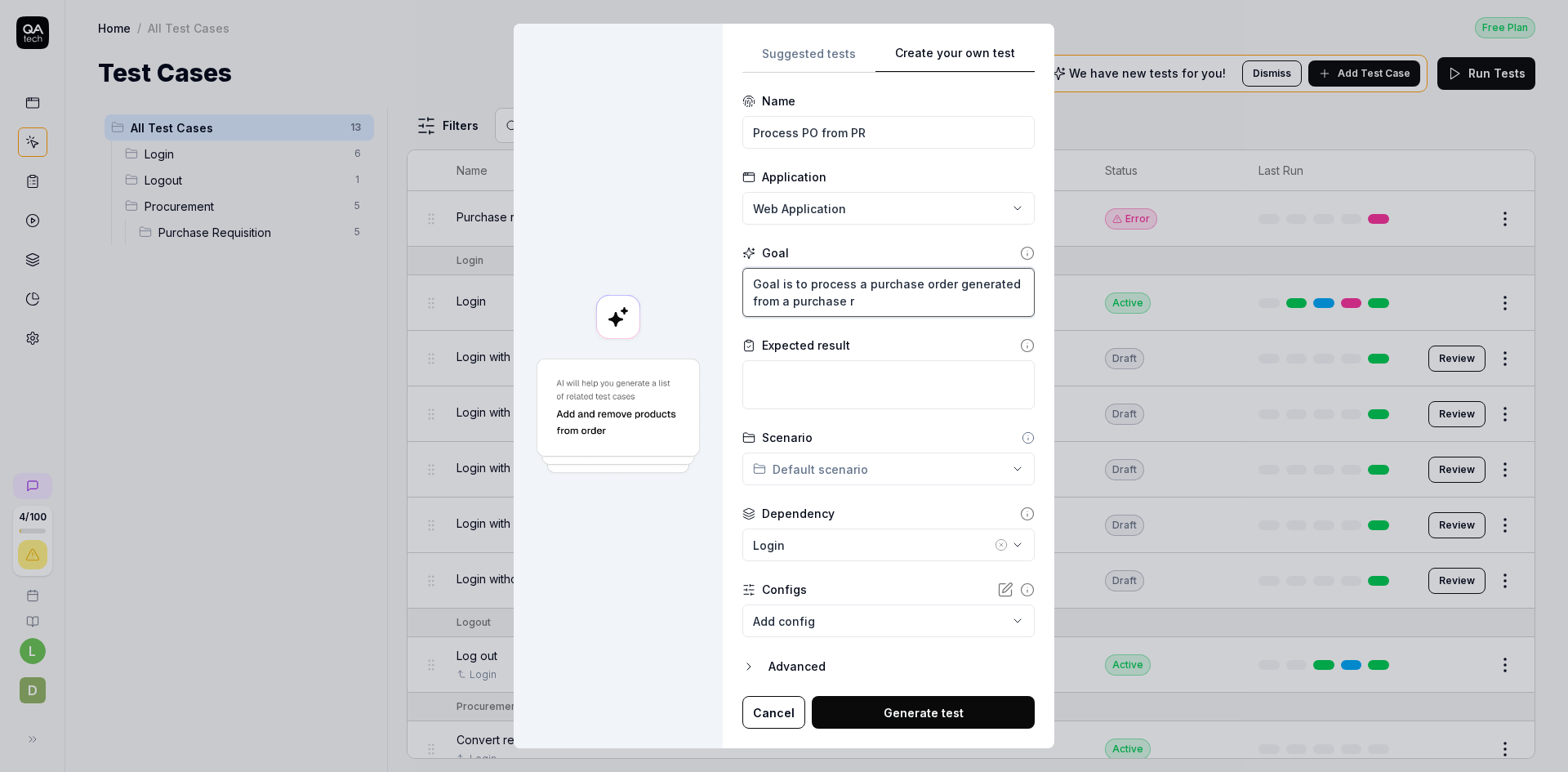
type textarea "*"
type textarea "Goal is to process a purchase order generated from a purchase re"
type textarea "*"
type textarea "Goal is to process a purchase order generated from a purchase req"
type textarea "*"
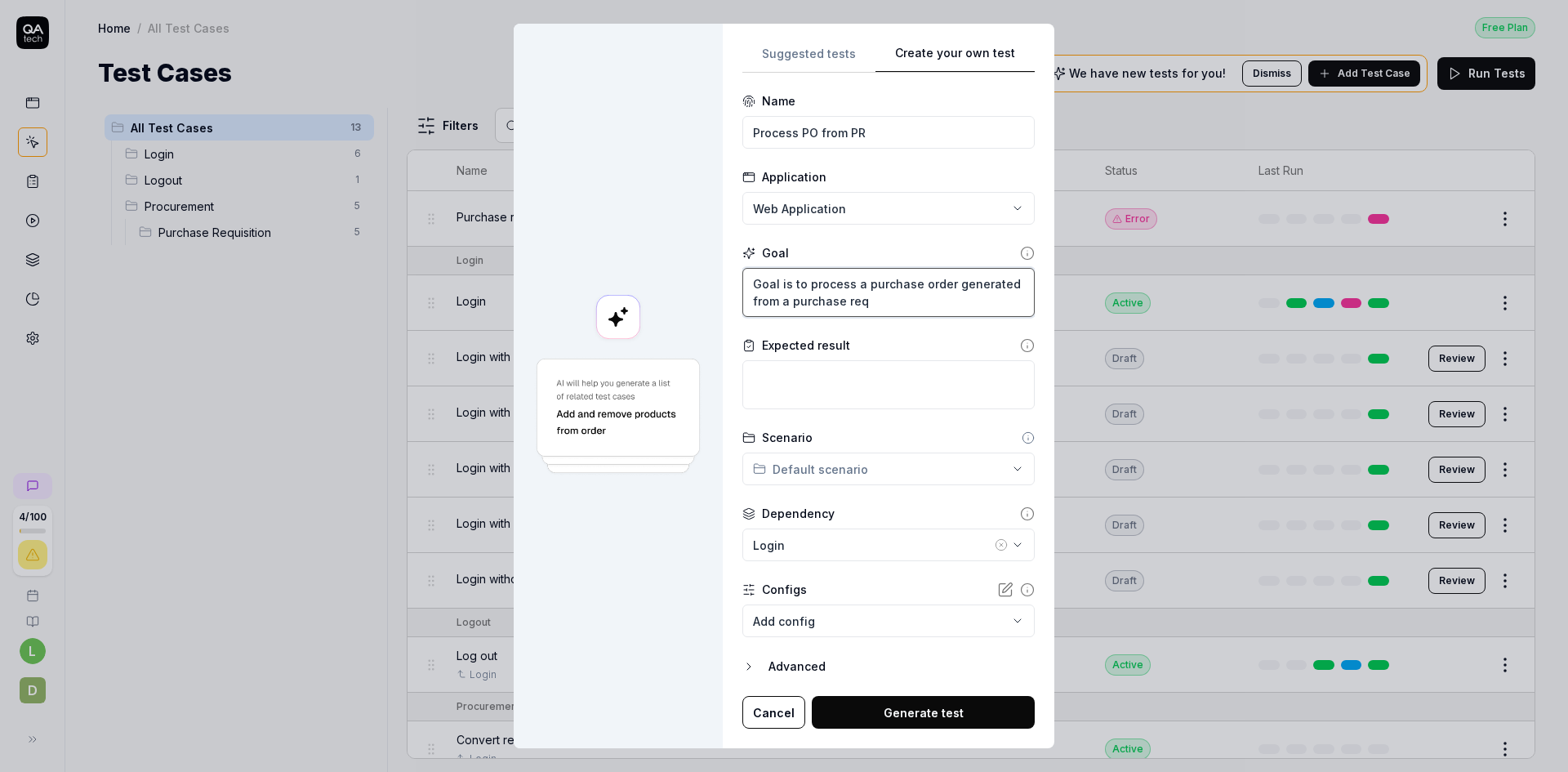
type textarea "Goal is to process a purchase order generated from a purchase requ"
type textarea "*"
type textarea "Goal is to process a purchase order generated from a purchase requi"
type textarea "*"
type textarea "Goal is to process a purchase order generated from a purchase requis"
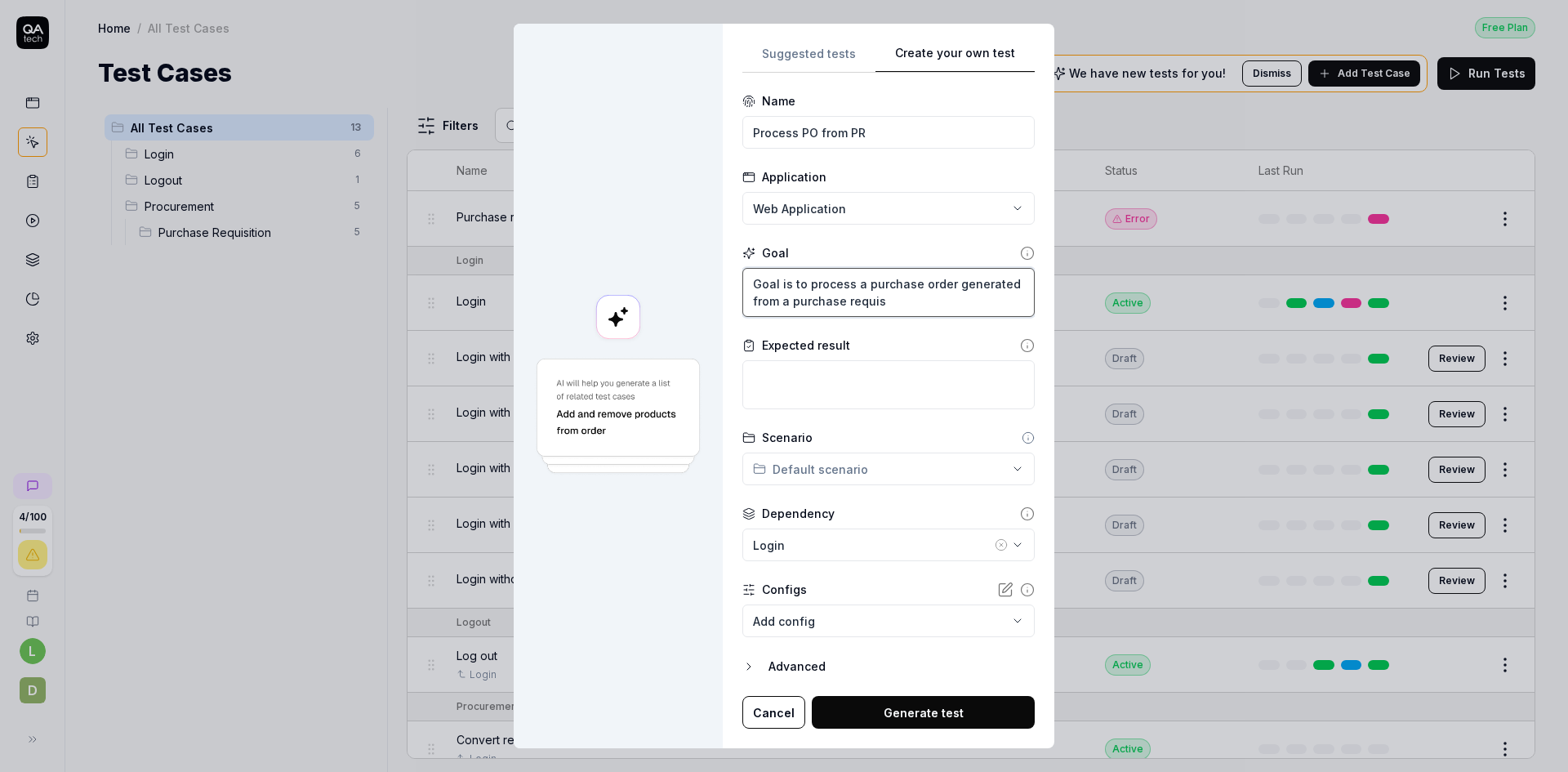
type textarea "*"
type textarea "Goal is to process a purchase order generated from a purchase requisi"
type textarea "*"
type textarea "Goal is to process a purchase order generated from a purchase requisit"
type textarea "*"
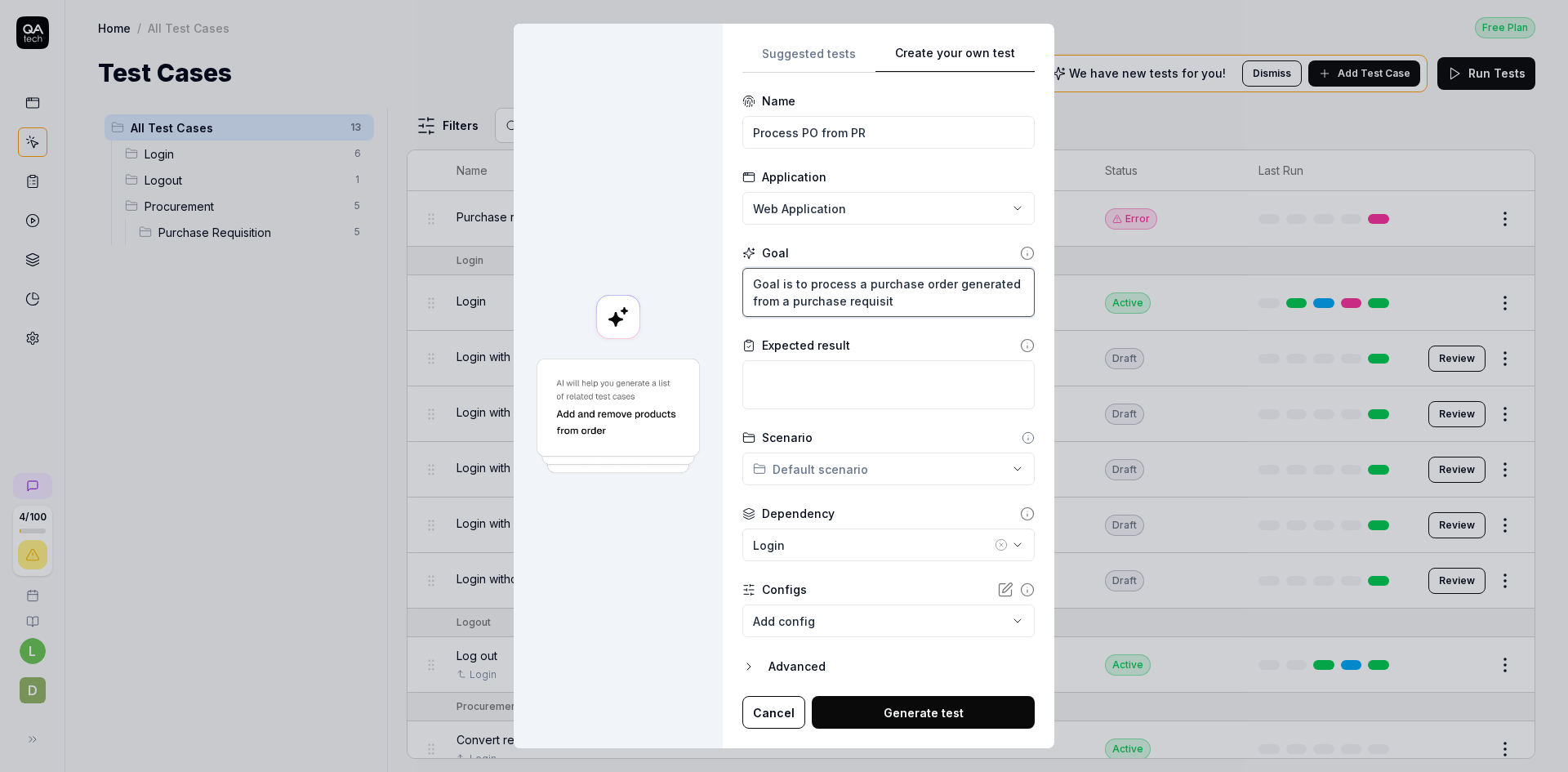
type textarea "Goal is to process a purchase order generated from a purchase requisiti"
type textarea "*"
type textarea "Goal is to process a purchase order generated from a purchase requisitio"
type textarea "*"
type textarea "Goal is to process a purchase order generated from a purchase requisition"
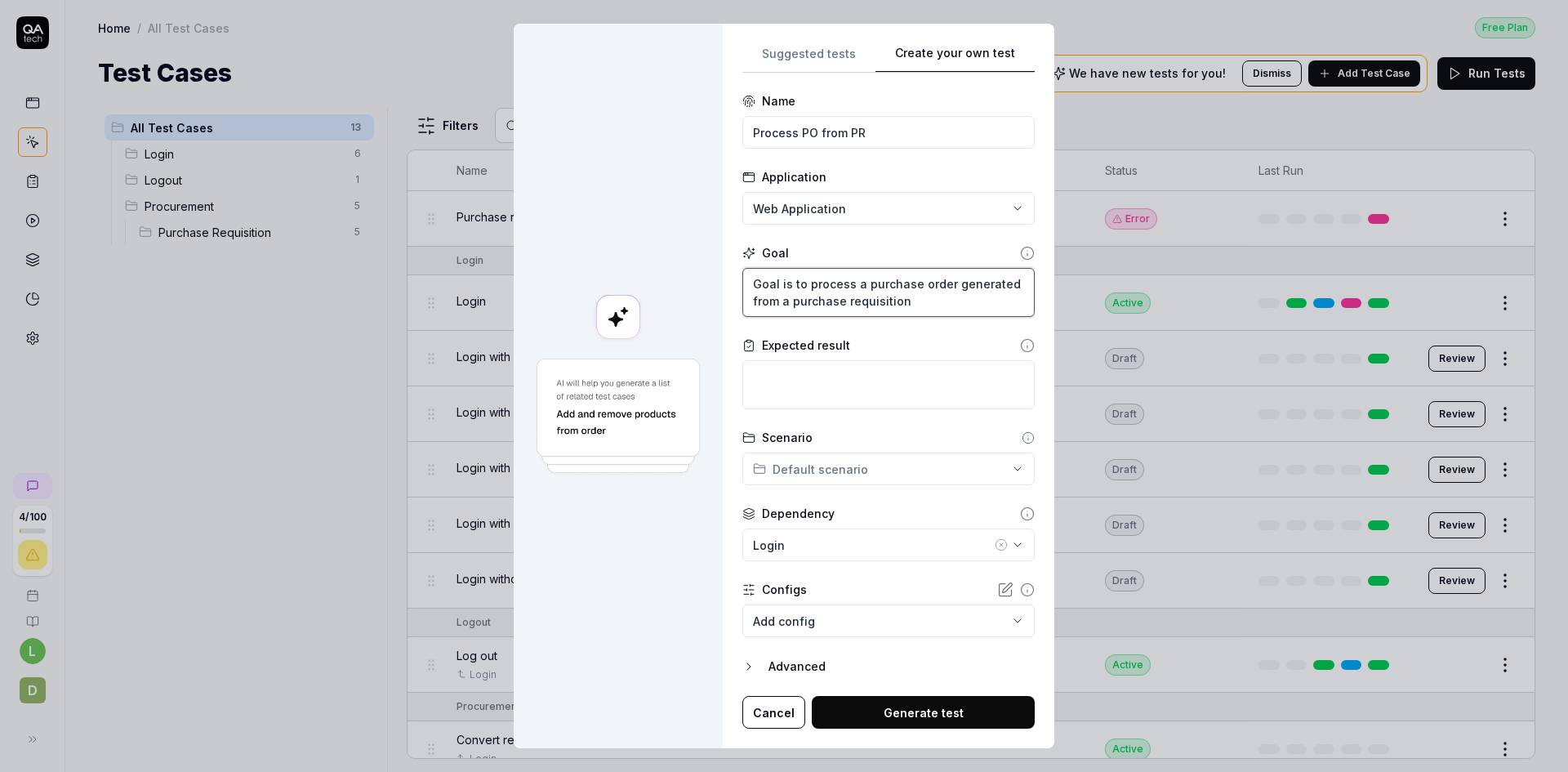
type textarea "*"
type textarea "Goal is to process a purchase order generated from a purchase requisition"
type textarea "*"
type textarea "Goal is to process a purchase order generated from a purchase requisition c"
type textarea "*"
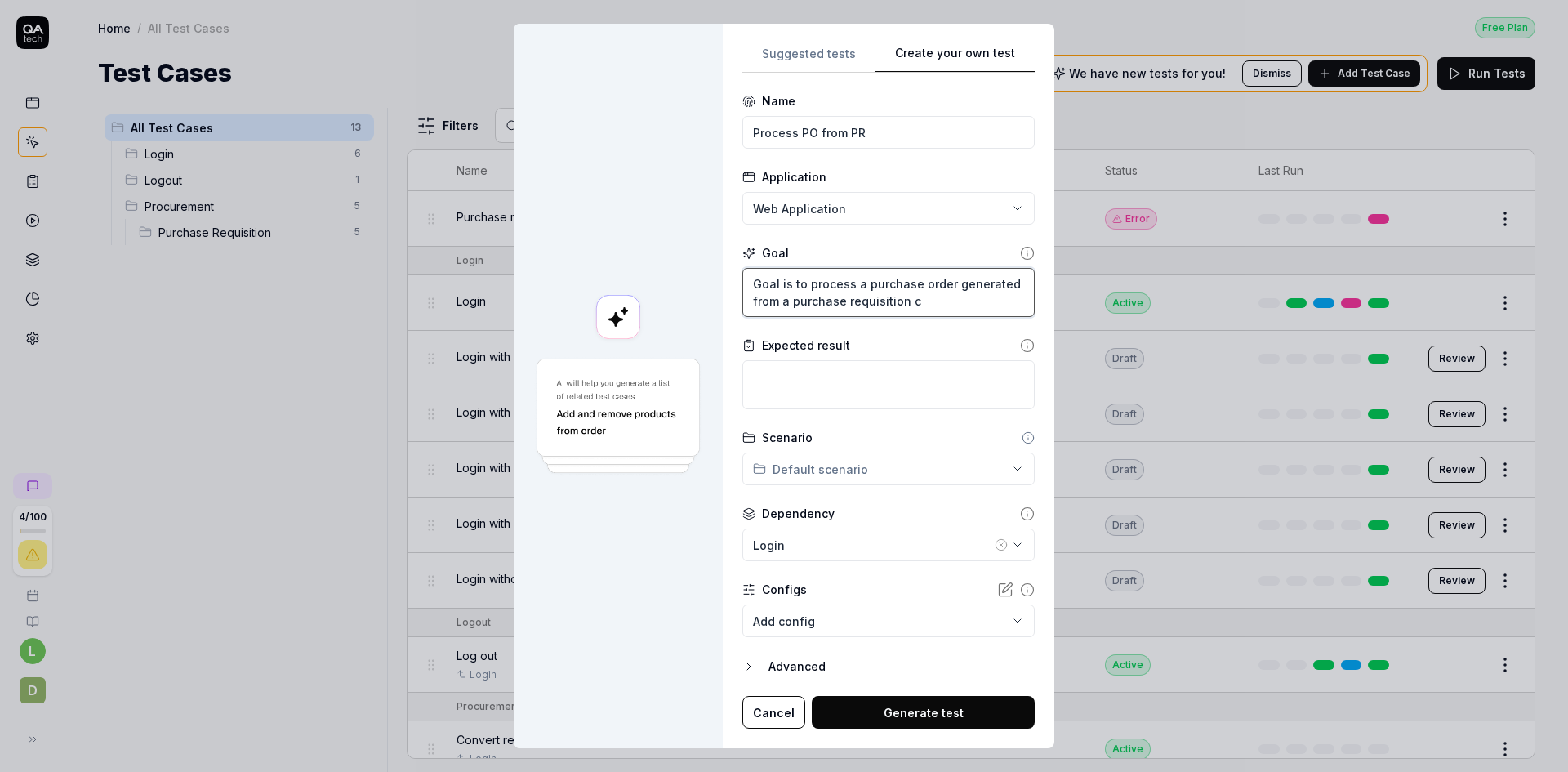
type textarea "Goal is to process a purchase order generated from a purchase requisition cr"
type textarea "*"
type textarea "Goal is to process a purchase order generated from a purchase requisition cre"
type textarea "*"
type textarea "Goal is to process a purchase order generated from a purchase requisition crea"
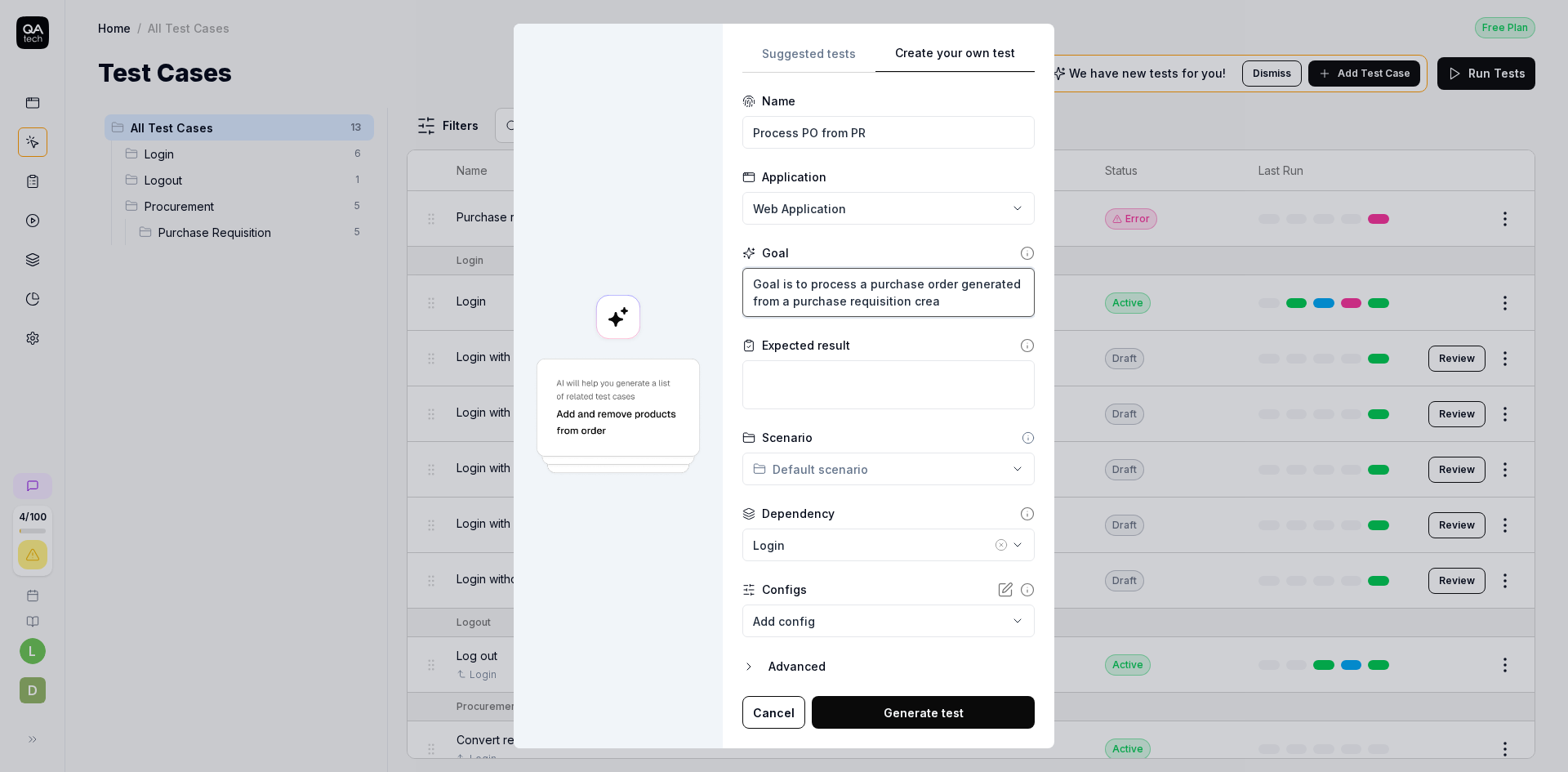
type textarea "*"
type textarea "Goal is to process a purchase order generated from a purchase requisition creat"
type textarea "*"
type textarea "Goal is to process a purchase order generated from a purchase requisition create"
type textarea "*"
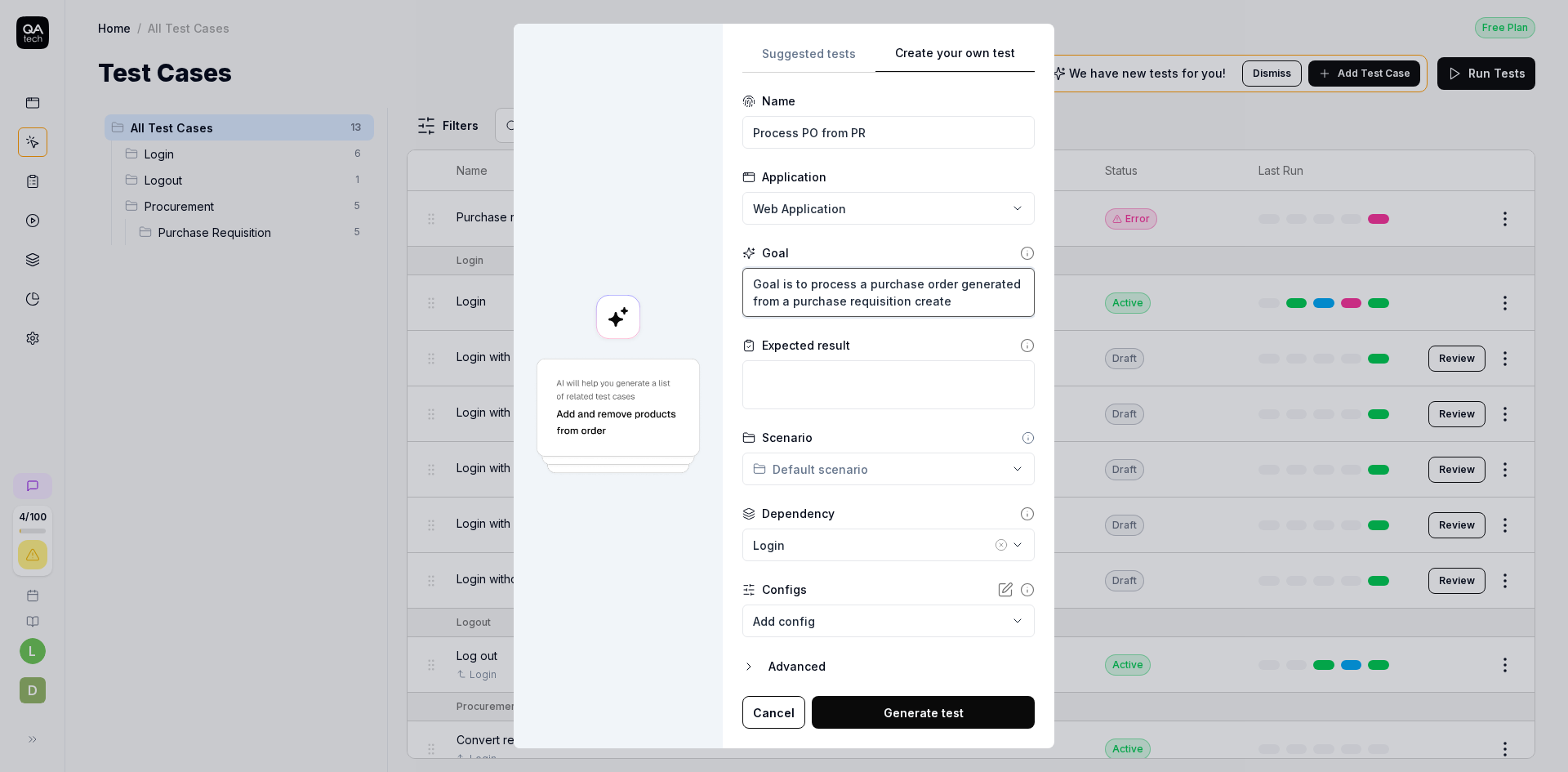
type textarea "Goal is to process a purchase order generated from a purchase requisition creat…"
type textarea "*"
type textarea "Goal is to process a purchase order generated from a purchase requisition creat…"
type textarea "*"
type textarea "Goal is to process a purchase order generated from a purchase requisition creat…"
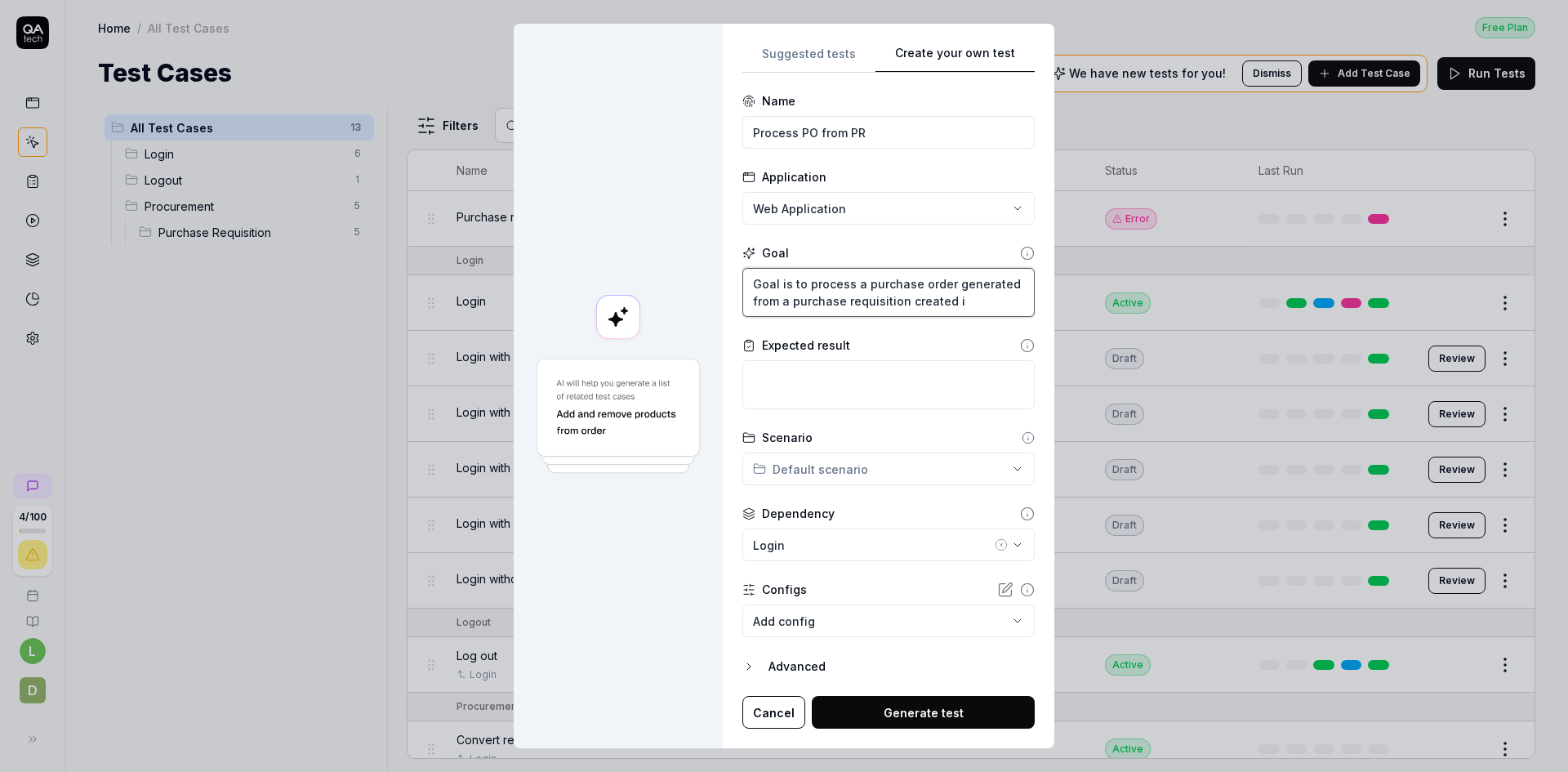
type textarea "*"
type textarea "Goal is to process a purchase order generated from a purchase requisition creat…"
type textarea "*"
type textarea "Goal is to process a purchase order generated from a purchase requisition creat…"
type textarea "*"
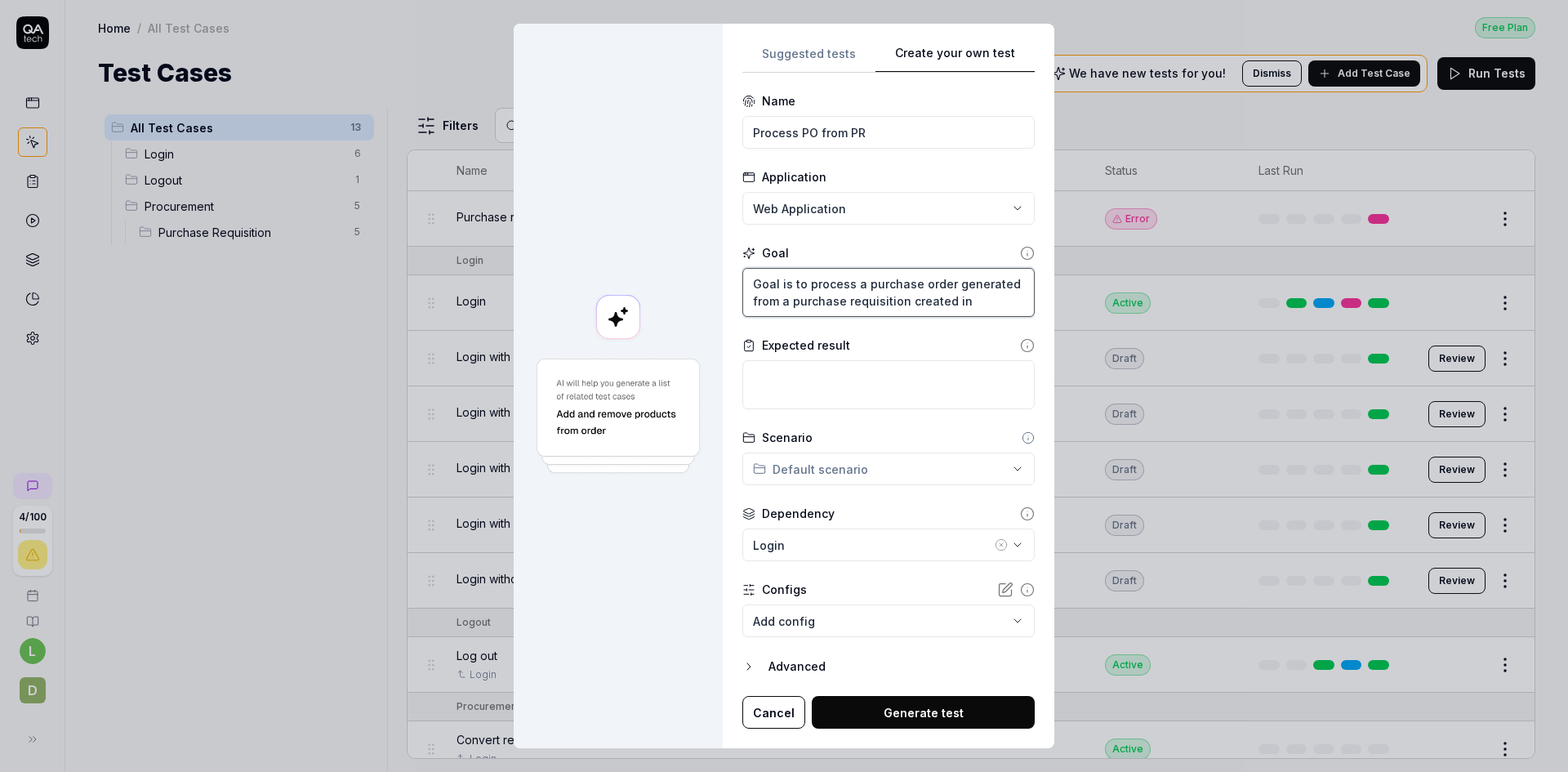
type textarea "Goal is to process a purchase order generated from a purchase requisition creat…"
type textarea "*"
type textarea "Goal is to process a purchase order generated from a purchase requisition creat…"
type textarea "*"
type textarea "Goal is to process a purchase order generated from a purchase requisition creat…"
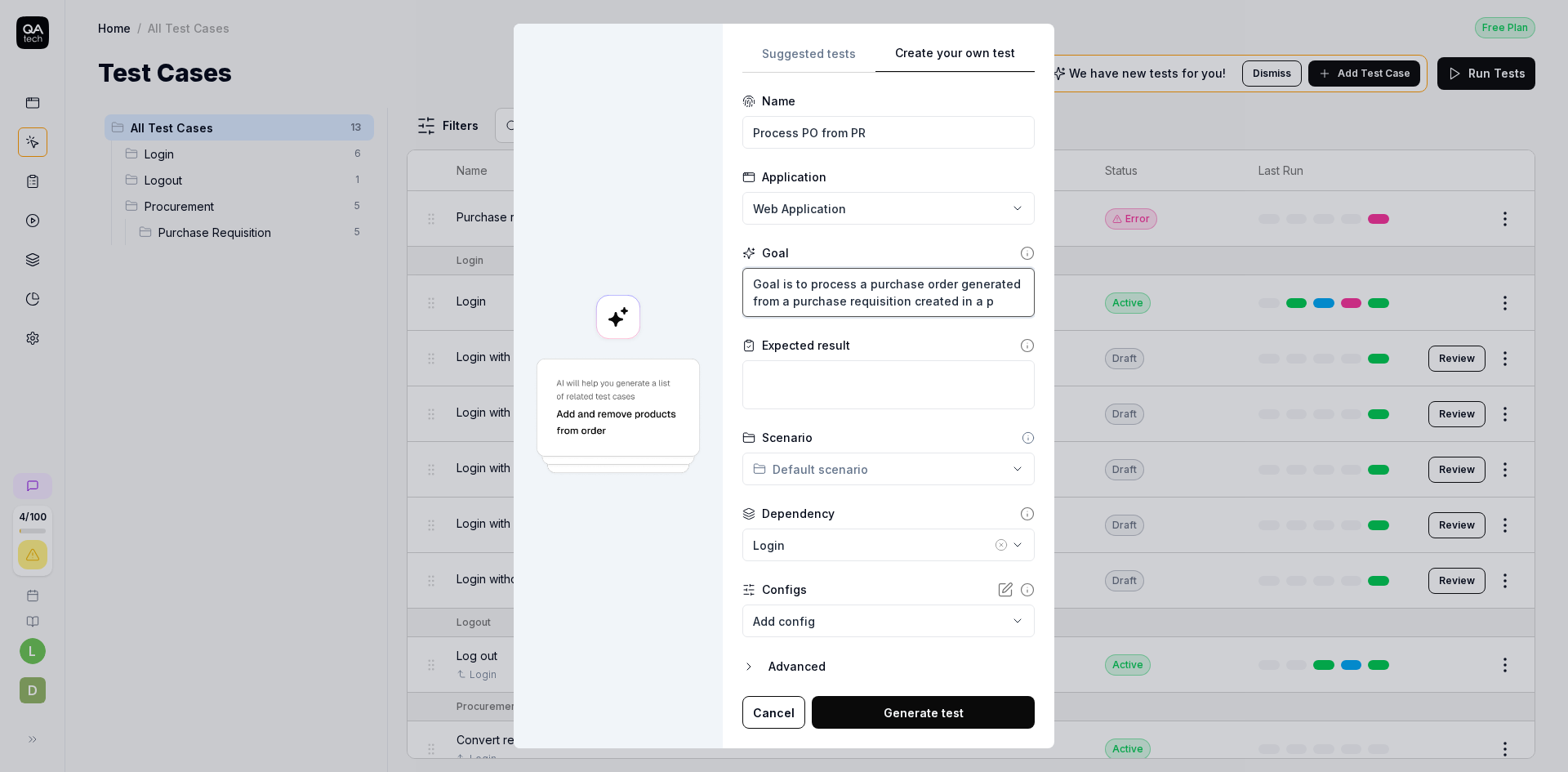
type textarea "*"
type textarea "Goal is to process a purchase order generated from a purchase requisition creat…"
type textarea "*"
type textarea "Goal is to process a purchase order generated from a purchase requisition creat…"
type textarea "*"
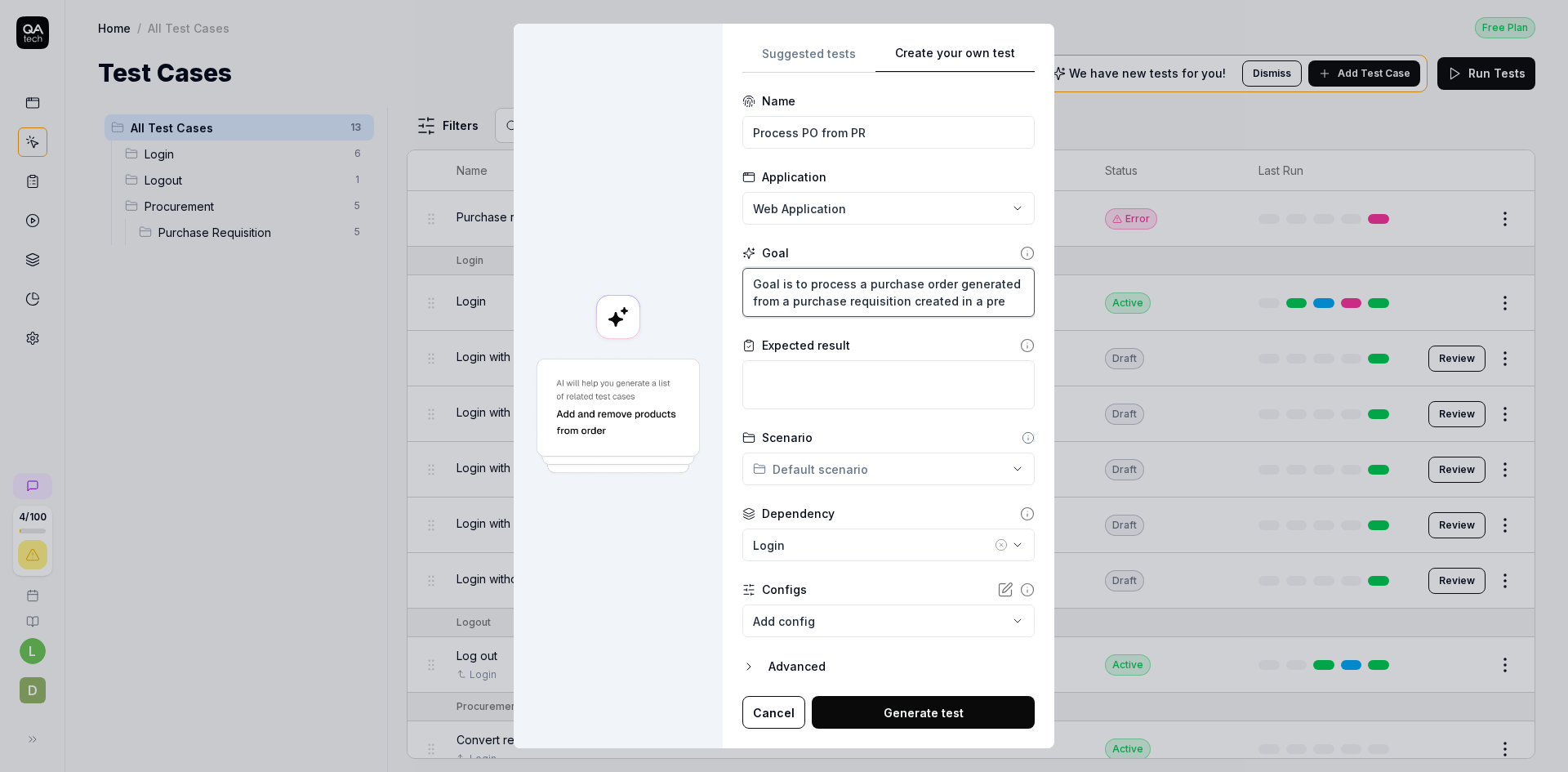
type textarea "Goal is to process a purchase order generated from a purchase requisition creat…"
type textarea "*"
type textarea "Goal is to process a purchase order generated from a purchase requisition creat…"
type textarea "*"
type textarea "Goal is to process a purchase order generated from a purchase requisition creat…"
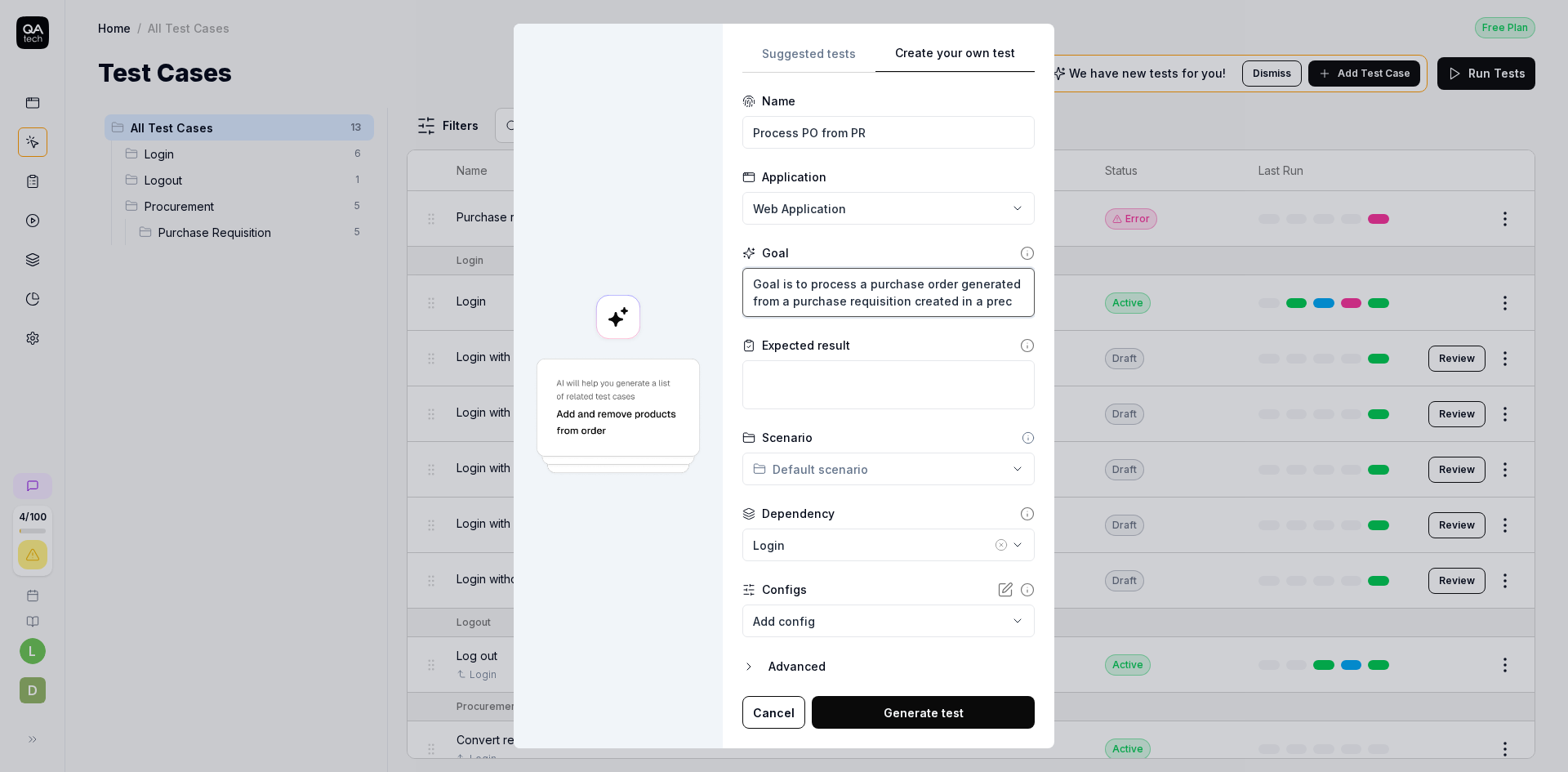
type textarea "*"
type textarea "Goal is to process a purchase order generated from a purchase requisition creat…"
type textarea "*"
type textarea "Goal is to process a purchase order generated from a purchase requisition creat…"
type textarea "*"
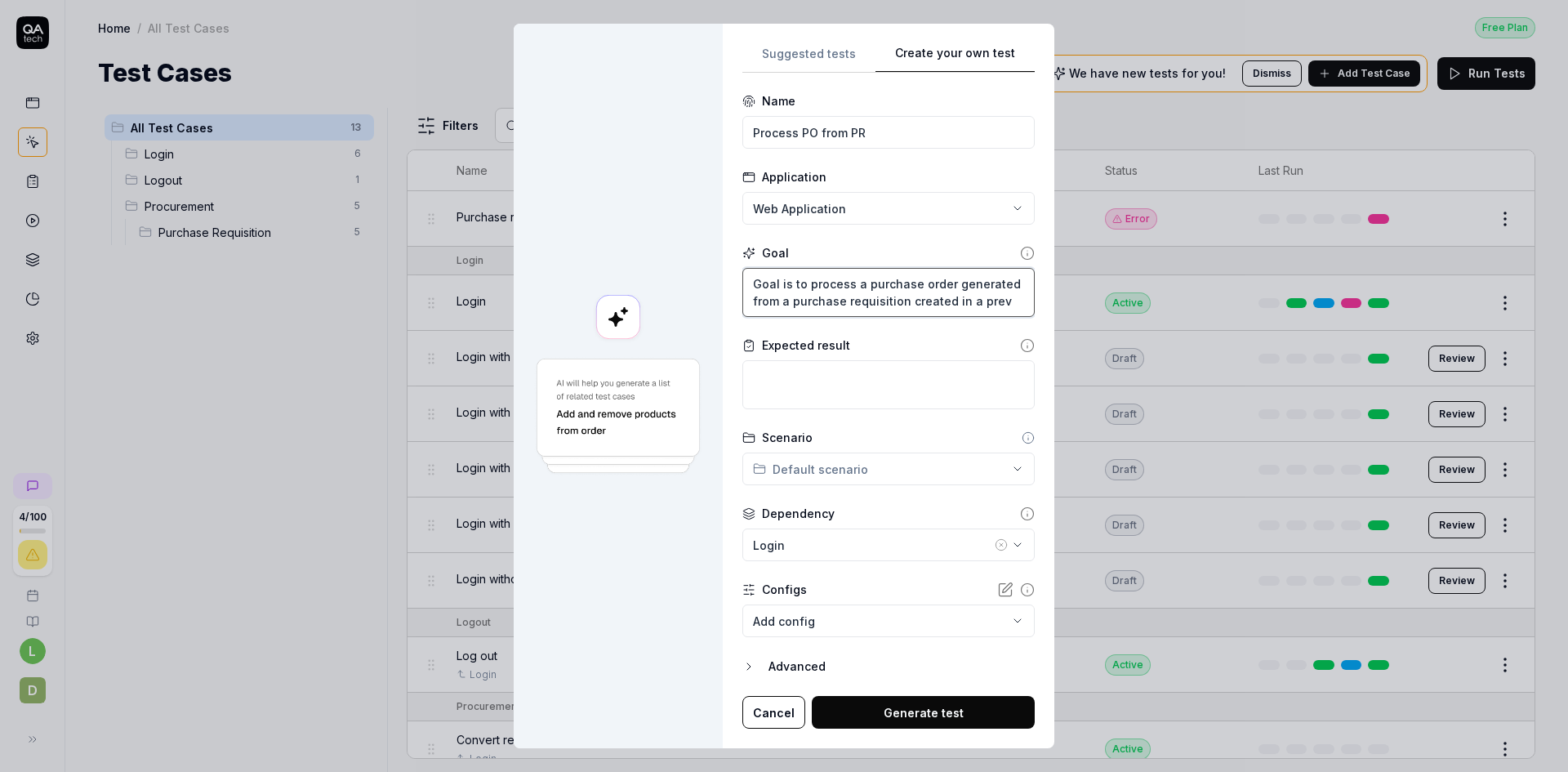
type textarea "Goal is to process a purchase order generated from a purchase requisition creat…"
type textarea "*"
type textarea "Goal is to process a purchase order generated from a purchase requisition creat…"
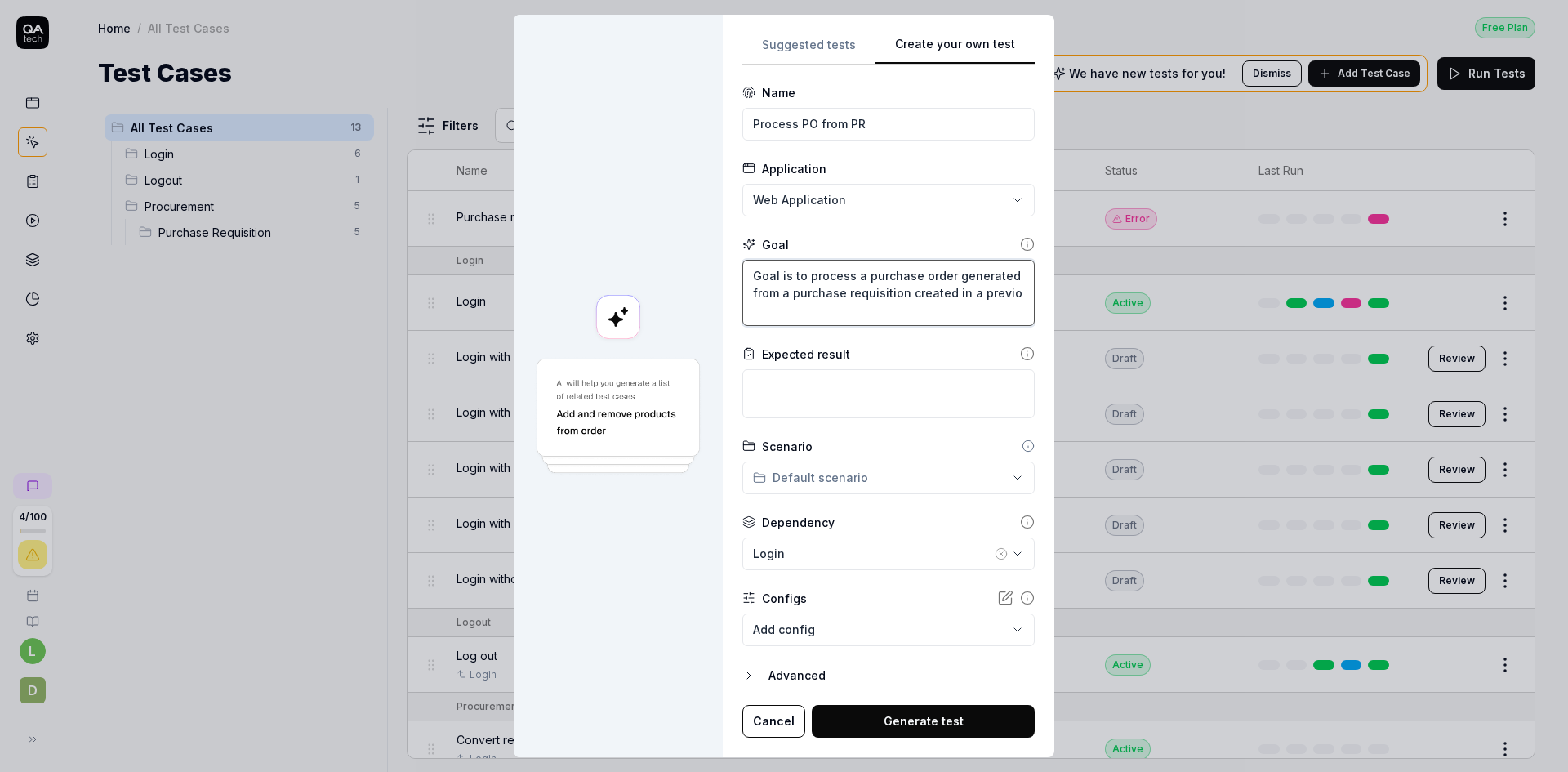
type textarea "*"
type textarea "Goal is to process a purchase order generated from a purchase requisition creat…"
type textarea "*"
click at [1011, 559] on icon "button" at bounding box center [1018, 554] width 13 height 13
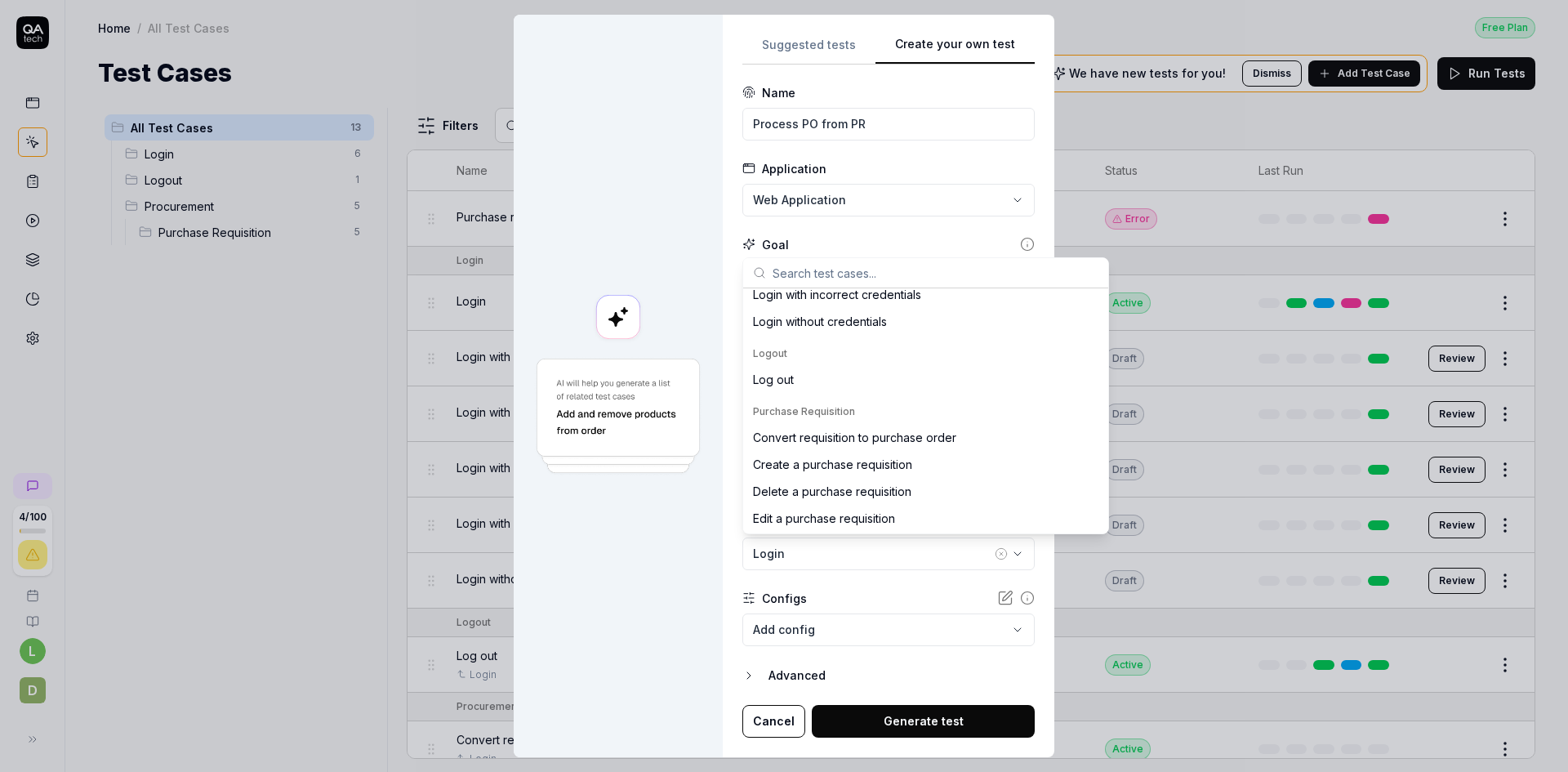
scroll to position [229, 0]
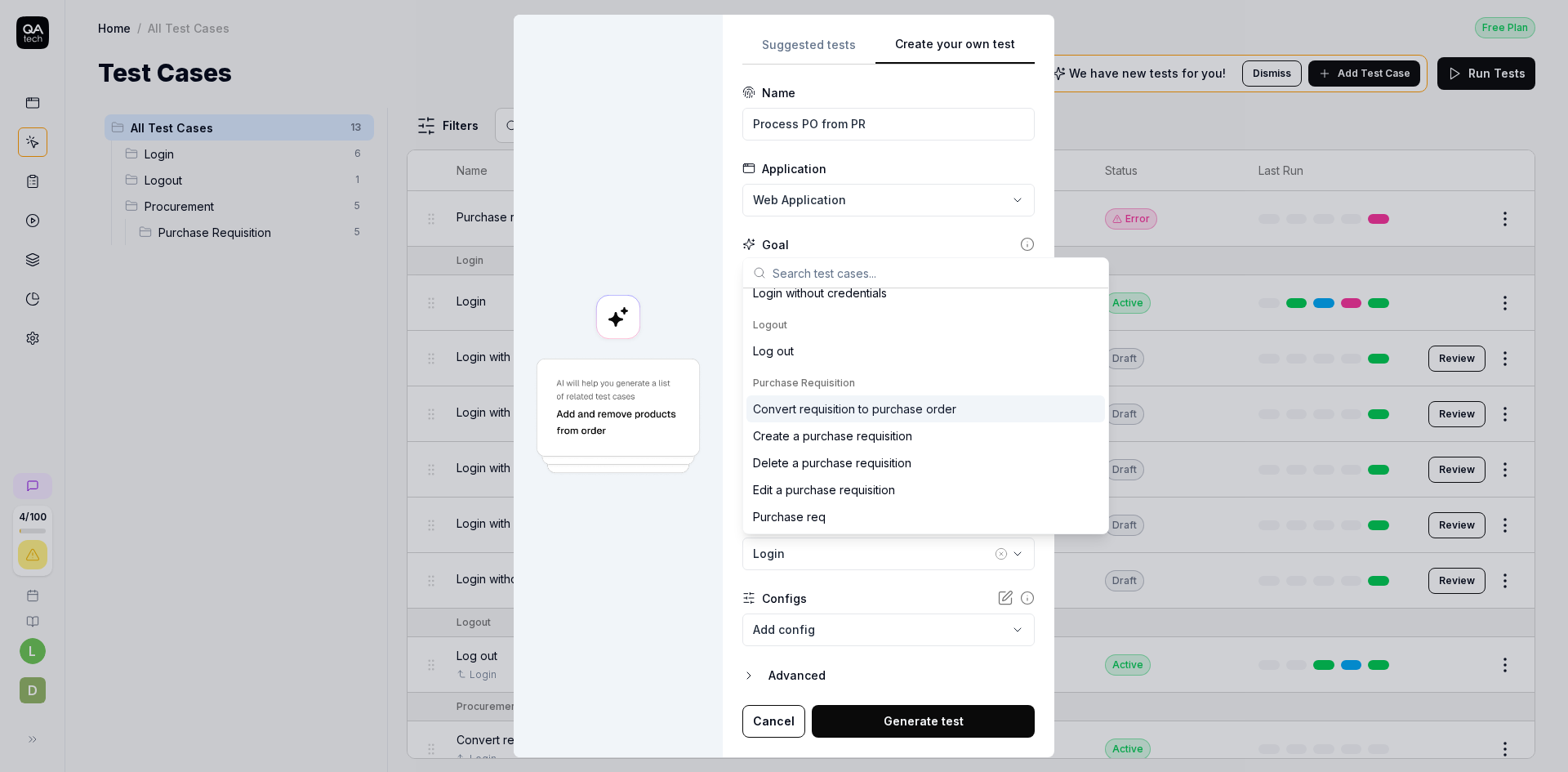
click at [968, 407] on div "Convert requisition to purchase order" at bounding box center [926, 408] width 358 height 27
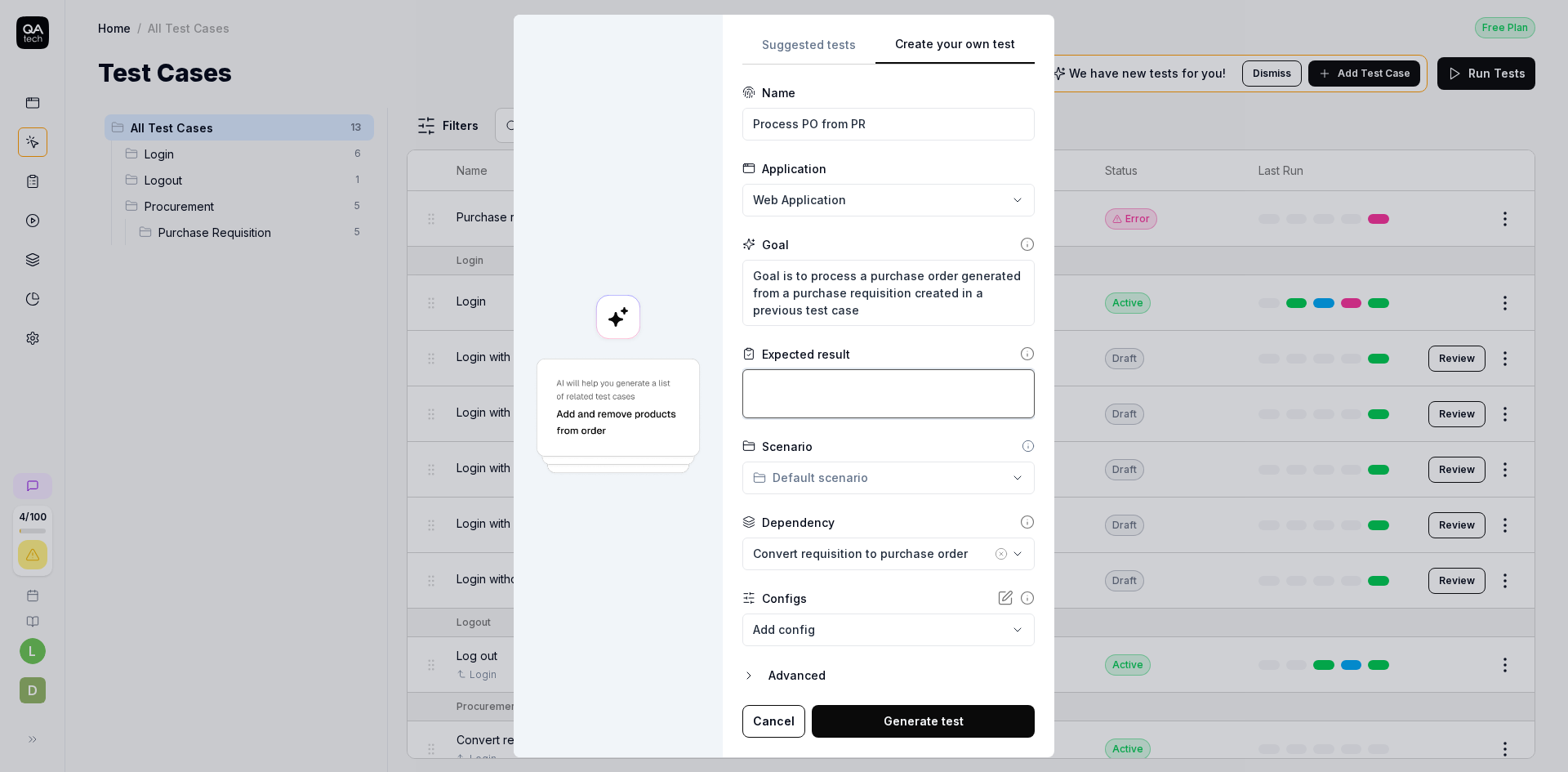
click at [964, 386] on textarea at bounding box center [888, 393] width 292 height 49
click at [914, 309] on textarea "Goal is to process a purchase order generated from a purchase requisition creat…" at bounding box center [888, 292] width 292 height 66
click at [887, 389] on textarea "A purchase order with" at bounding box center [888, 393] width 292 height 49
click at [1015, 474] on div "**********" at bounding box center [784, 386] width 1568 height 772
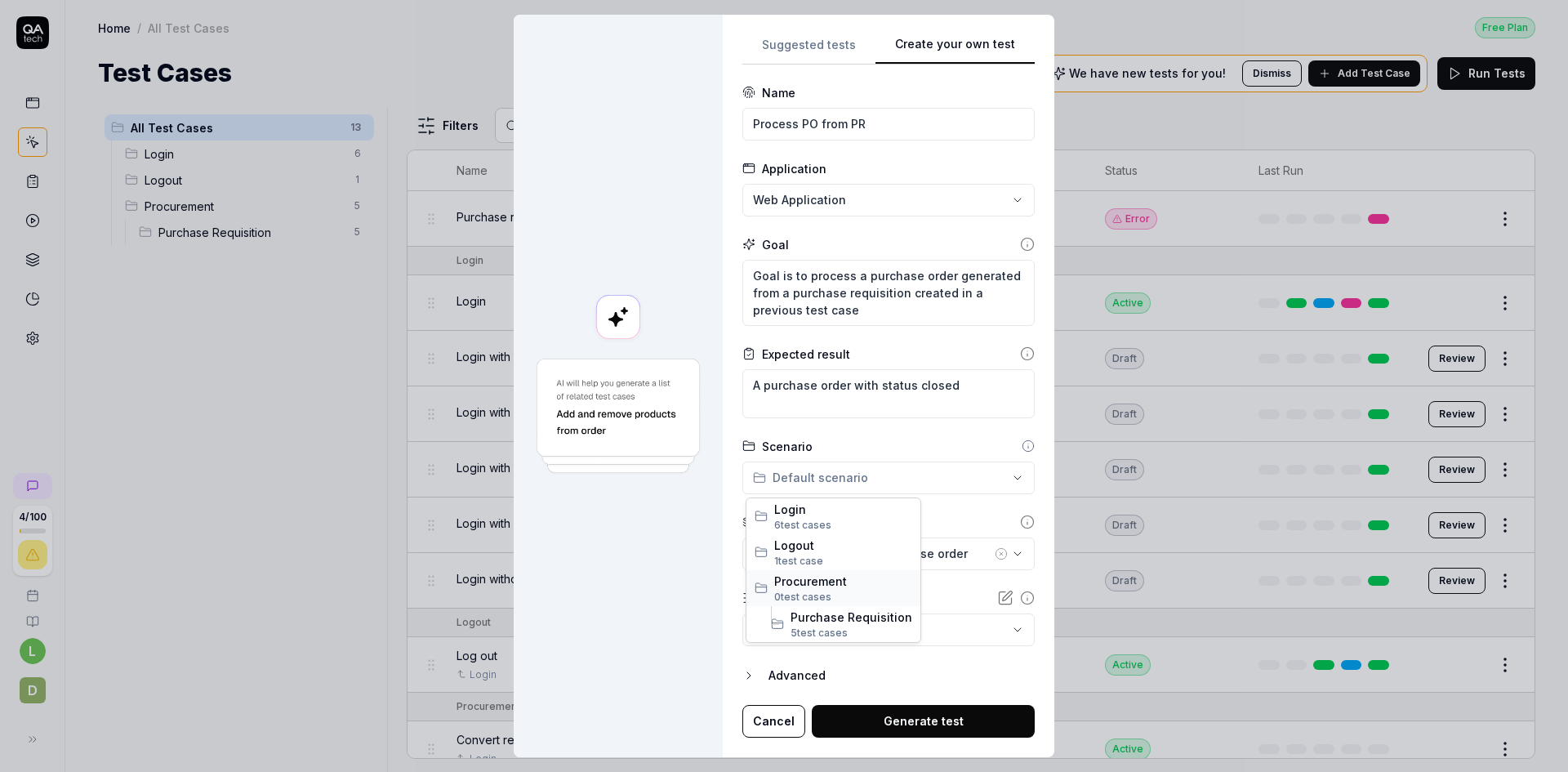
click at [830, 583] on span "Procurement" at bounding box center [843, 581] width 138 height 17
click at [1034, 500] on div "**********" at bounding box center [888, 386] width 331 height 742
click at [749, 674] on icon "button" at bounding box center [749, 675] width 13 height 13
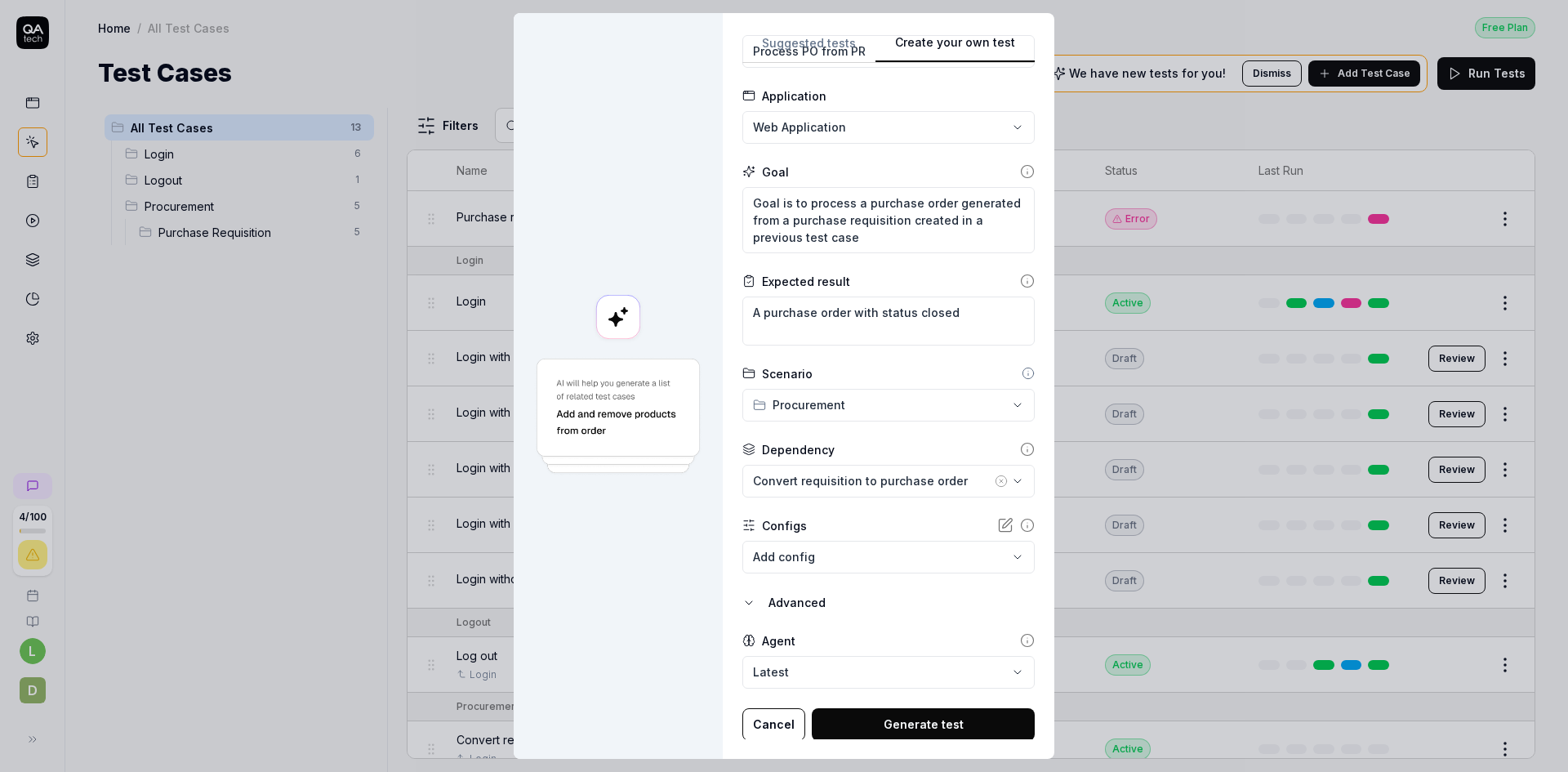
scroll to position [73, 0]
click at [980, 550] on body "4 / 100 l D Home / All Test Cases Free Plan Home / All Test Cases Free Plan Tes…" at bounding box center [784, 386] width 1568 height 772
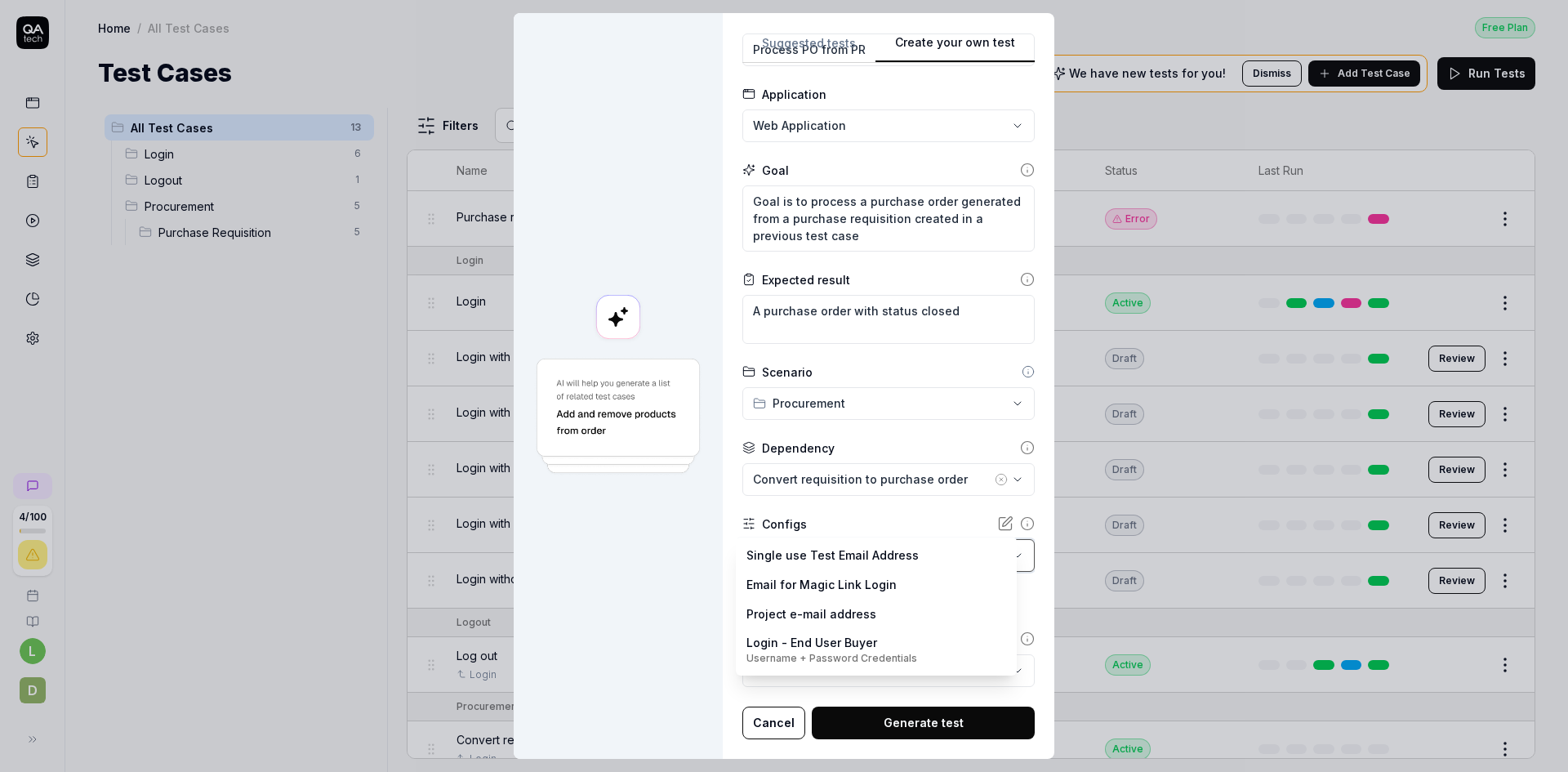
click at [1021, 533] on div "**********" at bounding box center [784, 386] width 1568 height 772
click at [1006, 556] on body "4 / 100 l D Home / All Test Cases Free Plan Home / All Test Cases Free Plan Tes…" at bounding box center [784, 386] width 1568 height 772
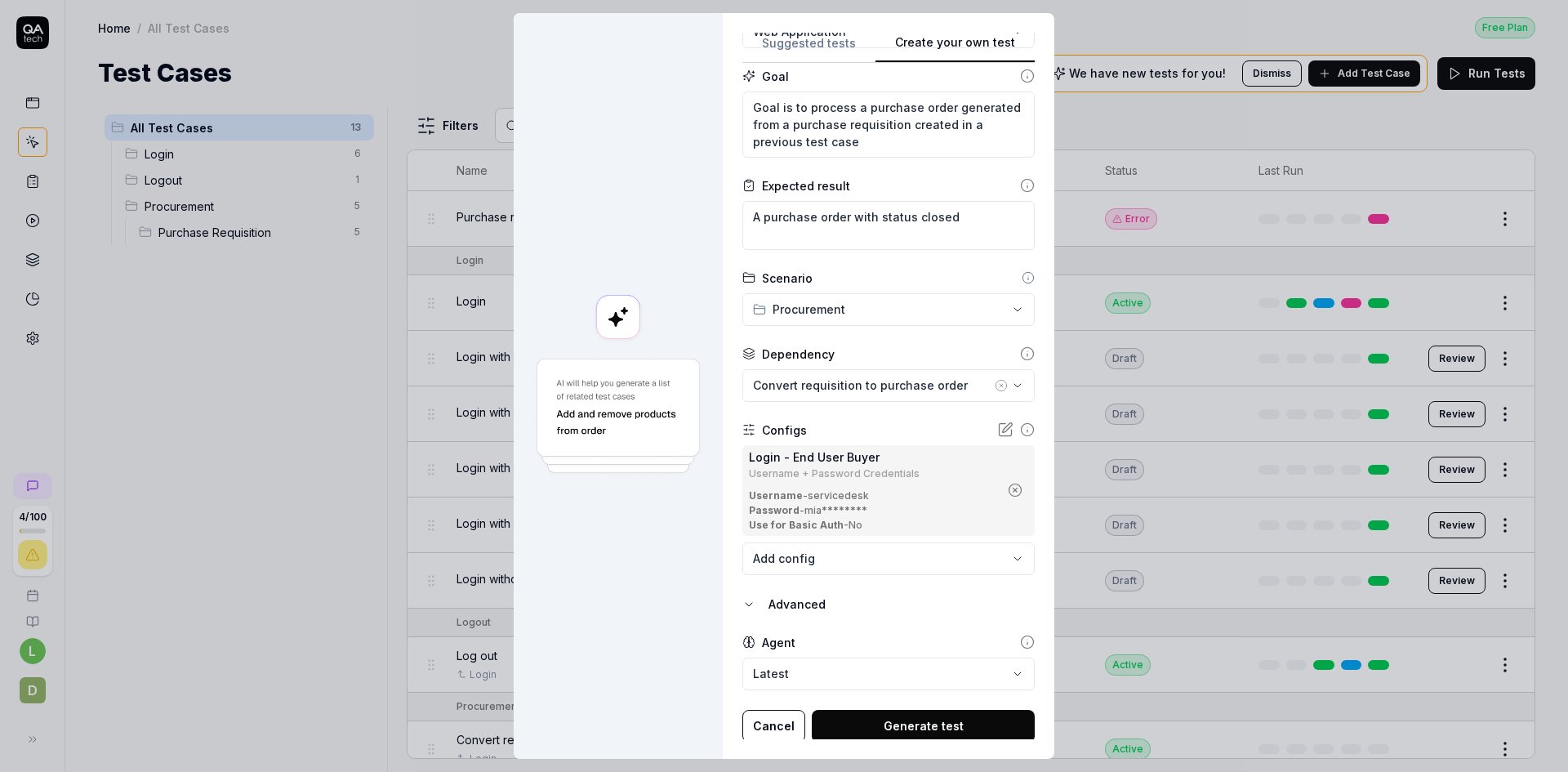
scroll to position [169, 0]
click at [899, 717] on button "Generate test" at bounding box center [923, 723] width 223 height 33
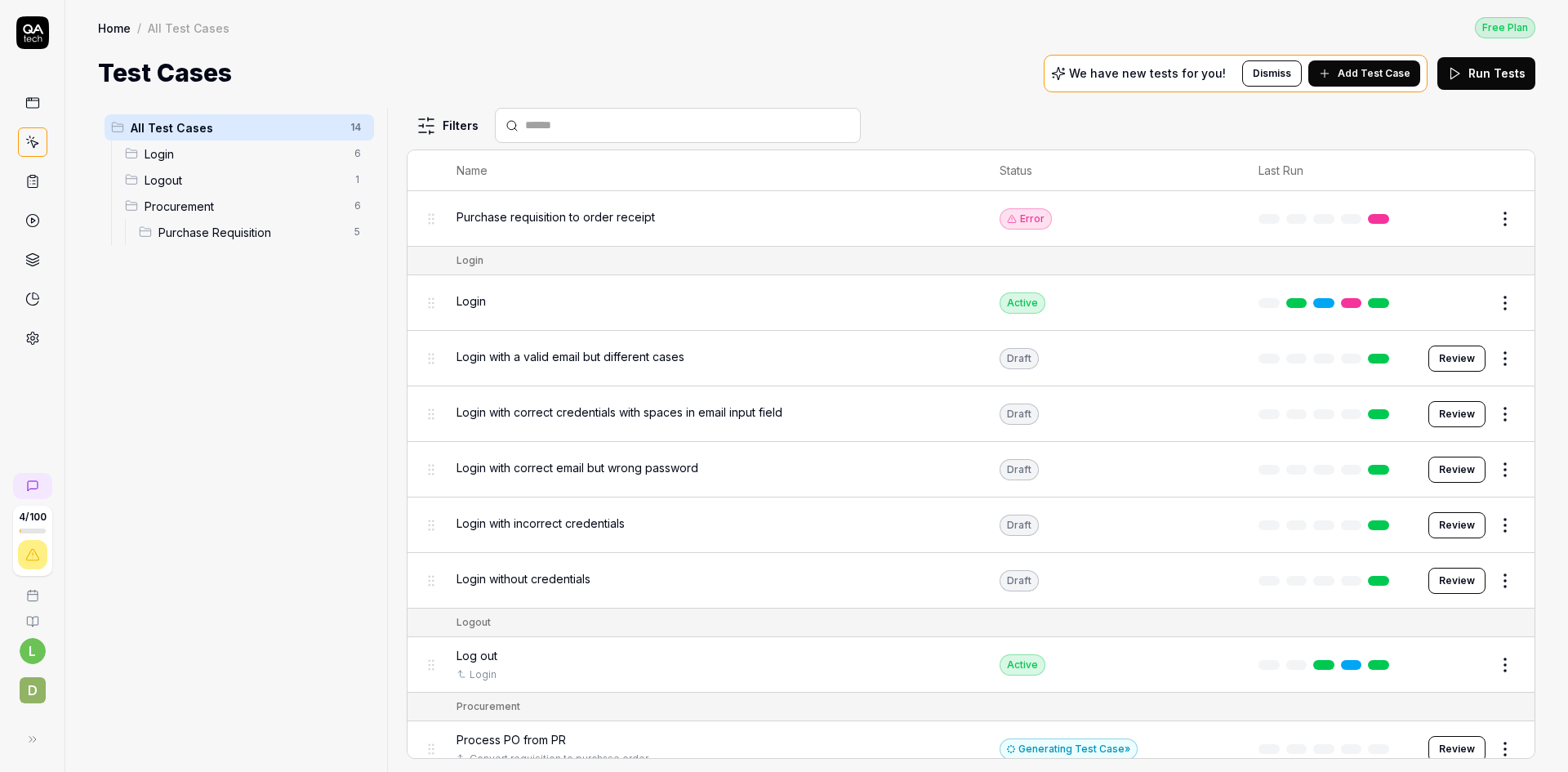
click at [356, 202] on html "4 / 100 l D Home / All Test Cases Free Plan Home / All Test Cases Free Plan Tes…" at bounding box center [784, 386] width 1568 height 772
click at [299, 234] on div "Rename Scenario" at bounding box center [298, 237] width 140 height 36
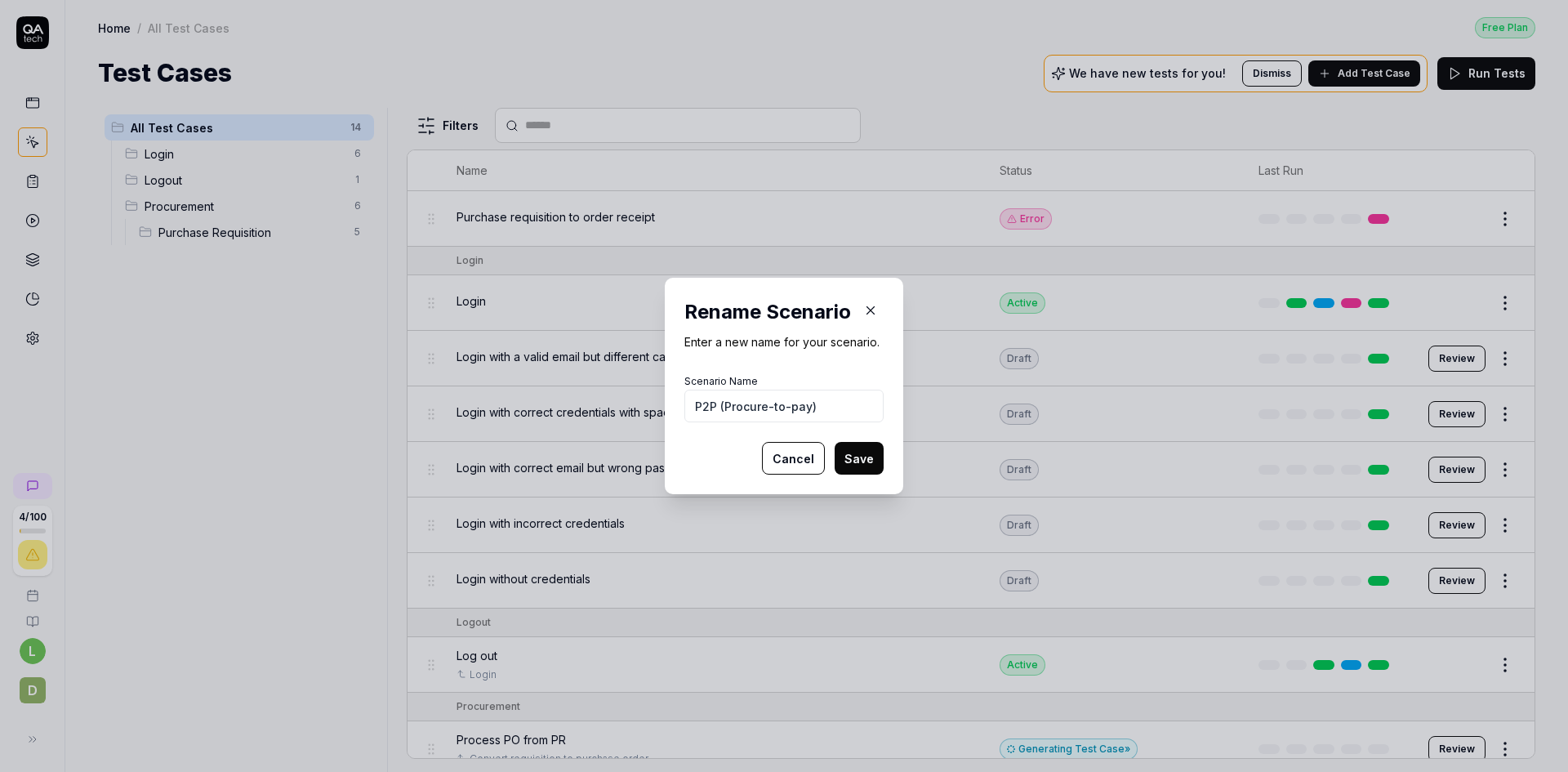
click at [858, 457] on button "Save" at bounding box center [858, 457] width 49 height 33
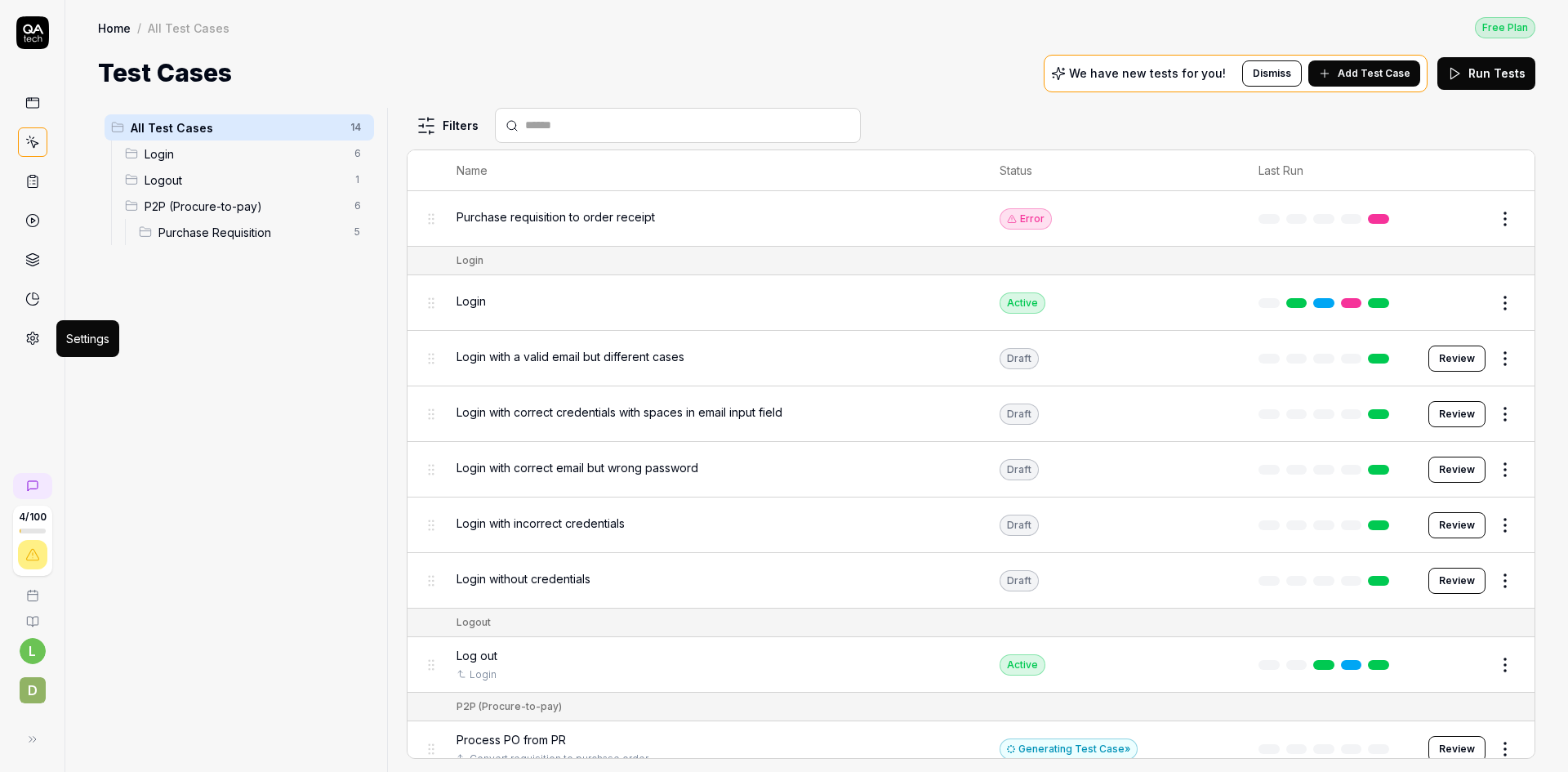
click at [36, 333] on icon at bounding box center [33, 338] width 15 height 15
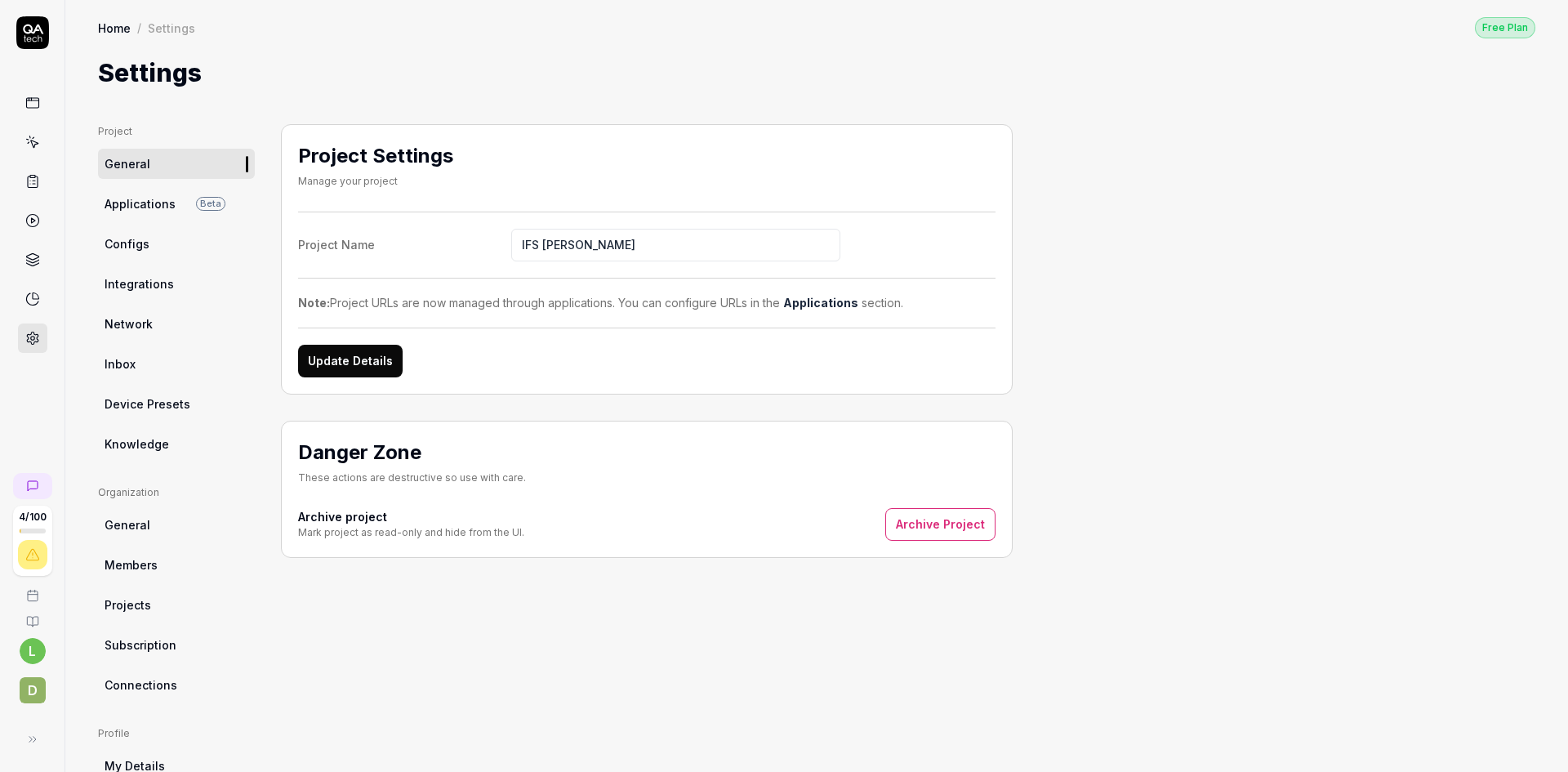
click at [34, 99] on icon at bounding box center [33, 103] width 15 height 15
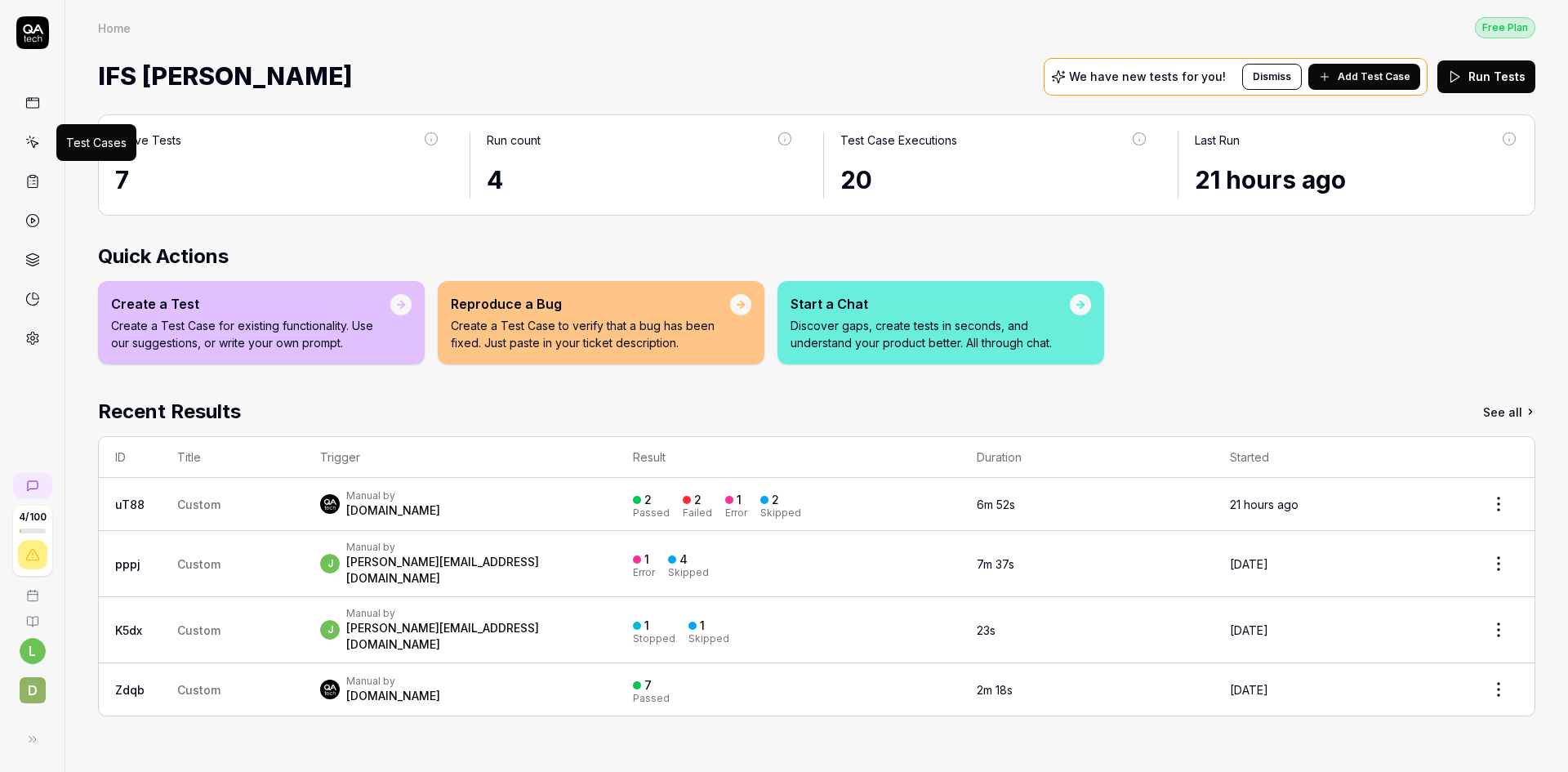
click at [33, 136] on icon at bounding box center [33, 142] width 15 height 15
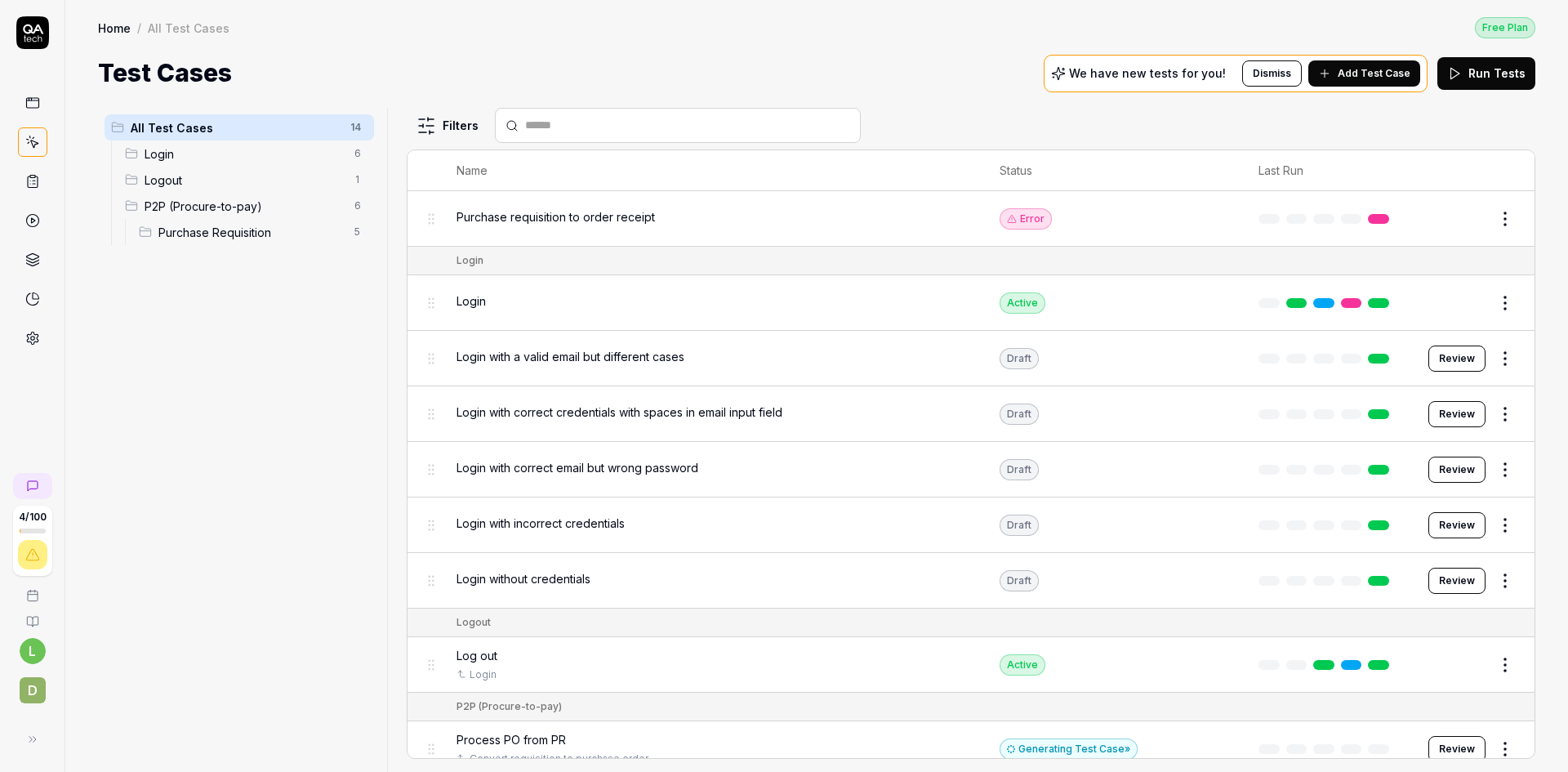
click at [634, 358] on span "Login with a valid email but different cases" at bounding box center [570, 357] width 228 height 17
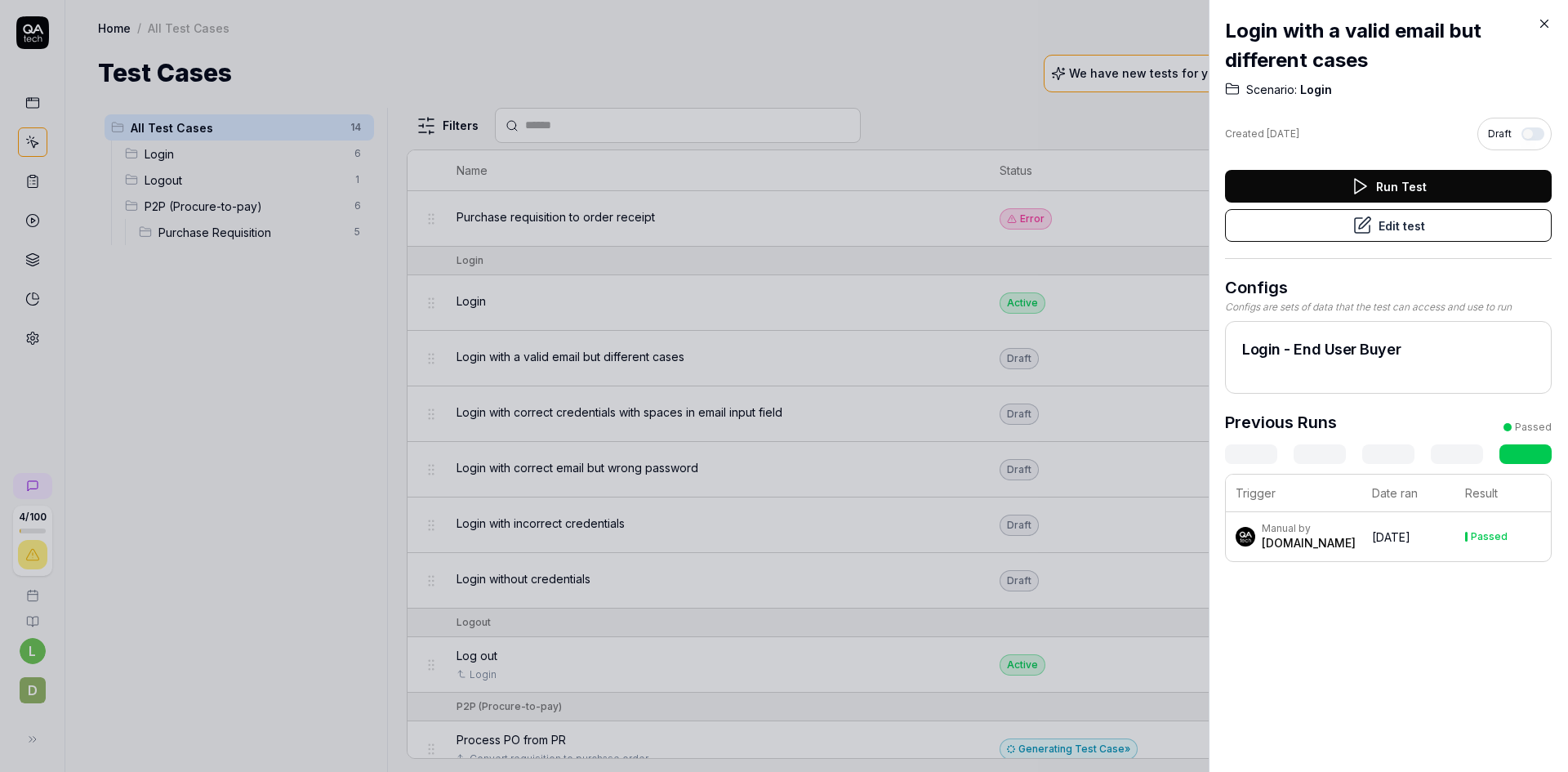
click at [1548, 21] on icon at bounding box center [1545, 24] width 15 height 15
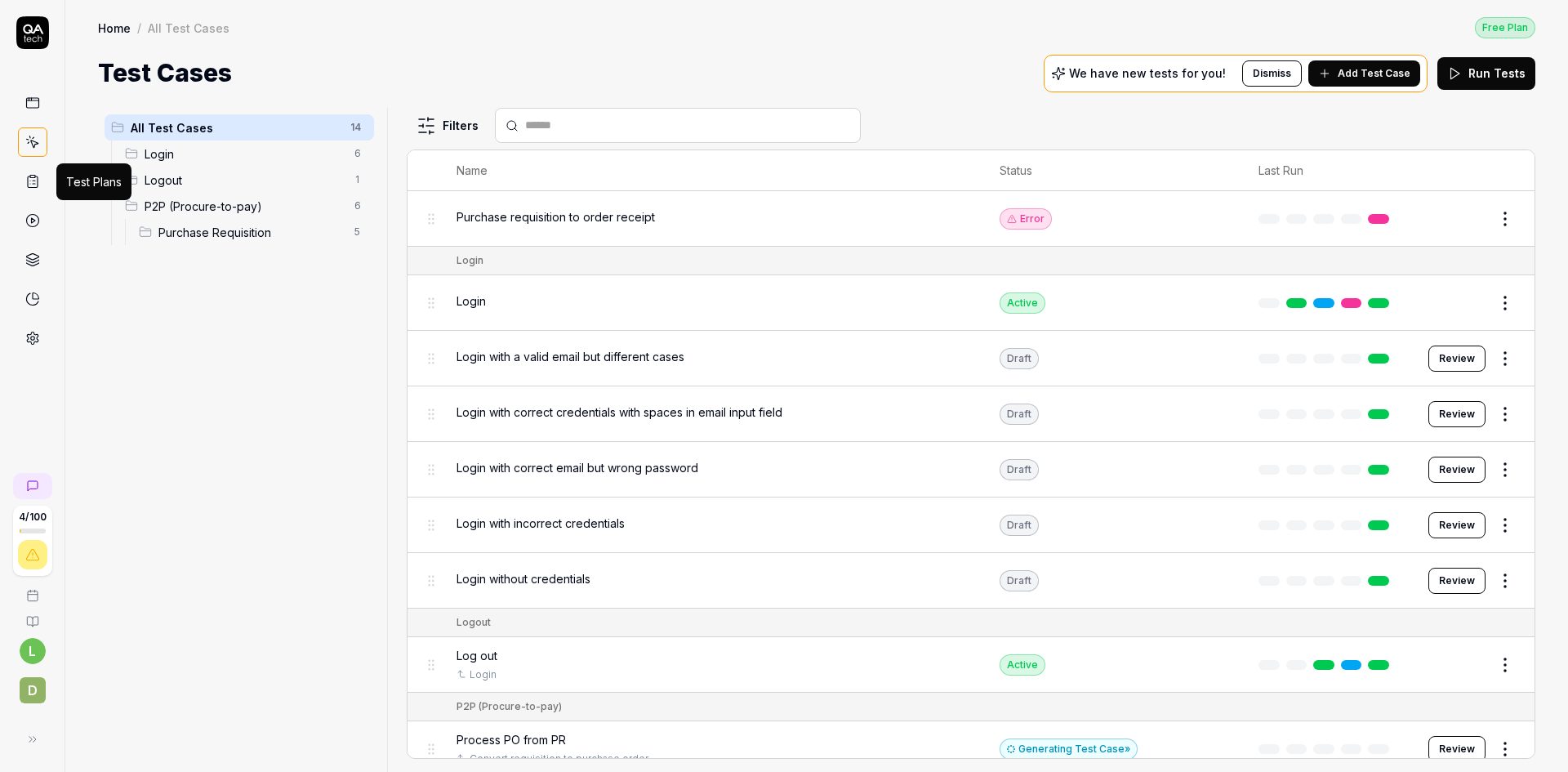
click at [39, 181] on icon at bounding box center [33, 182] width 15 height 15
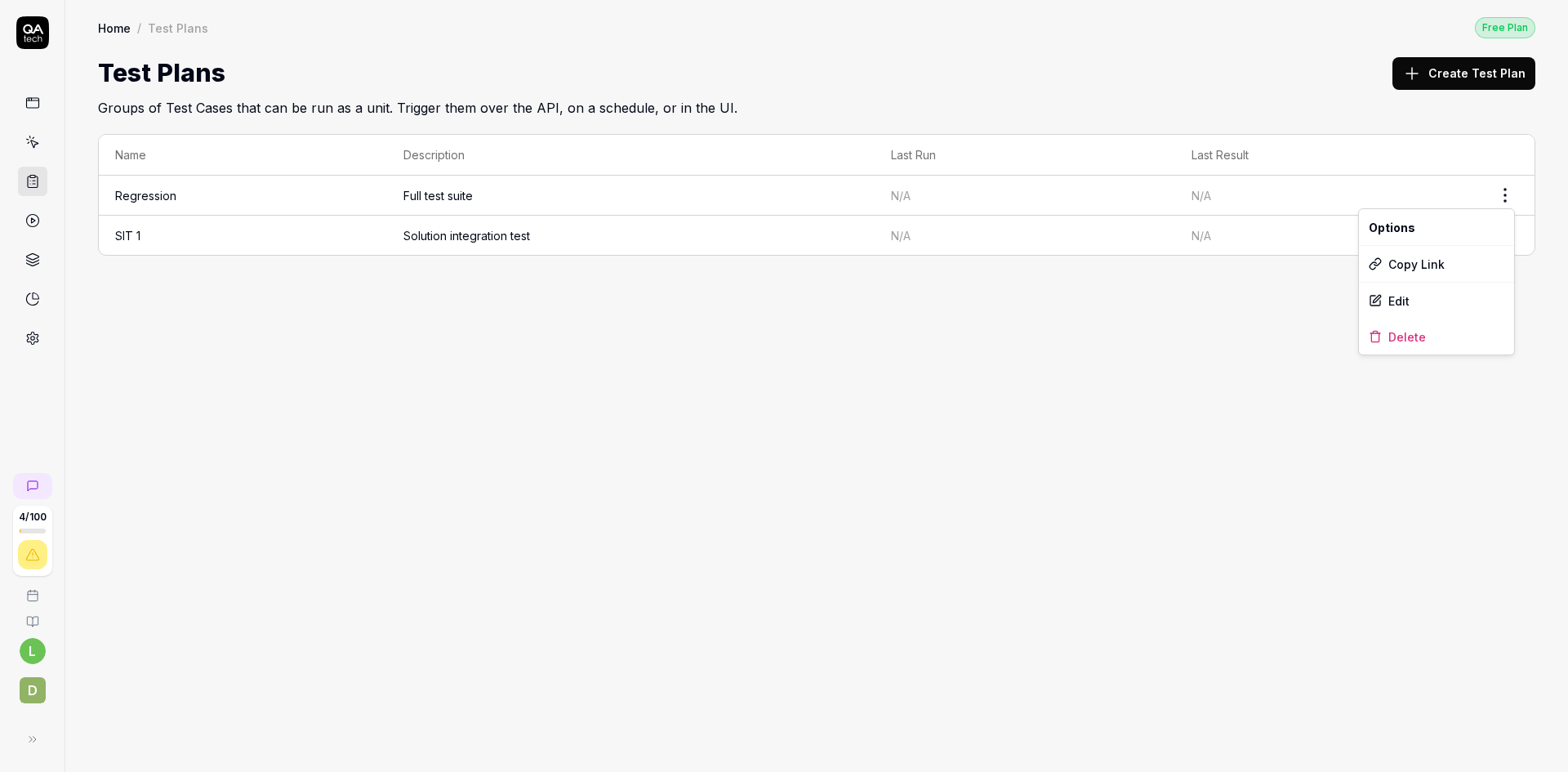
click at [1507, 190] on html "4 / 100 l D Home / Test Plans Free Plan Home / Test Plans Free Plan Test Plans …" at bounding box center [784, 386] width 1568 height 772
click at [727, 426] on html "4 / 100 l D Home / Test Plans Free Plan Home / Test Plans Free Plan Test Plans …" at bounding box center [784, 386] width 1568 height 772
click at [30, 140] on icon at bounding box center [33, 142] width 15 height 15
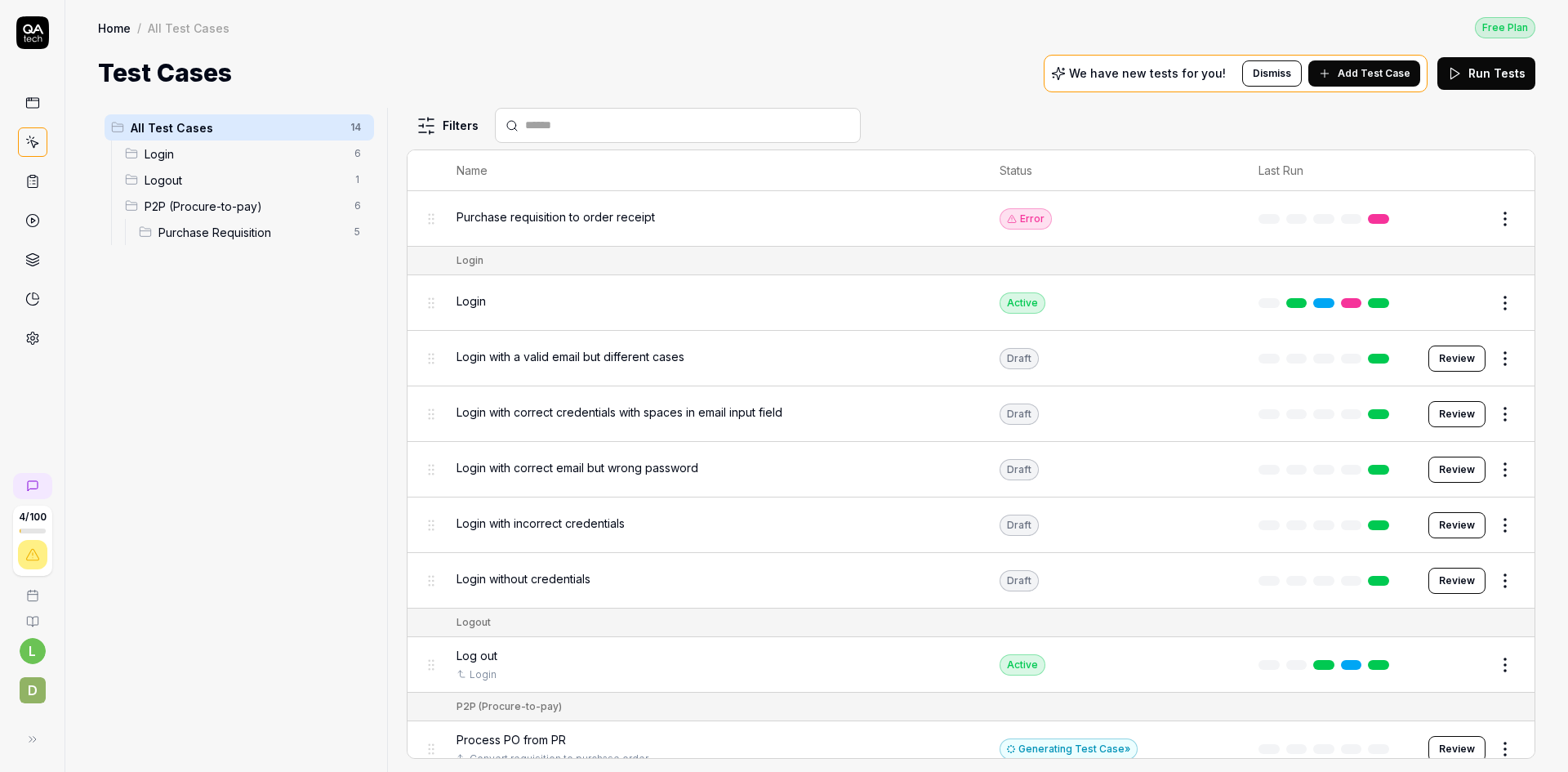
click at [601, 523] on span "Login with incorrect credentials" at bounding box center [540, 523] width 169 height 17
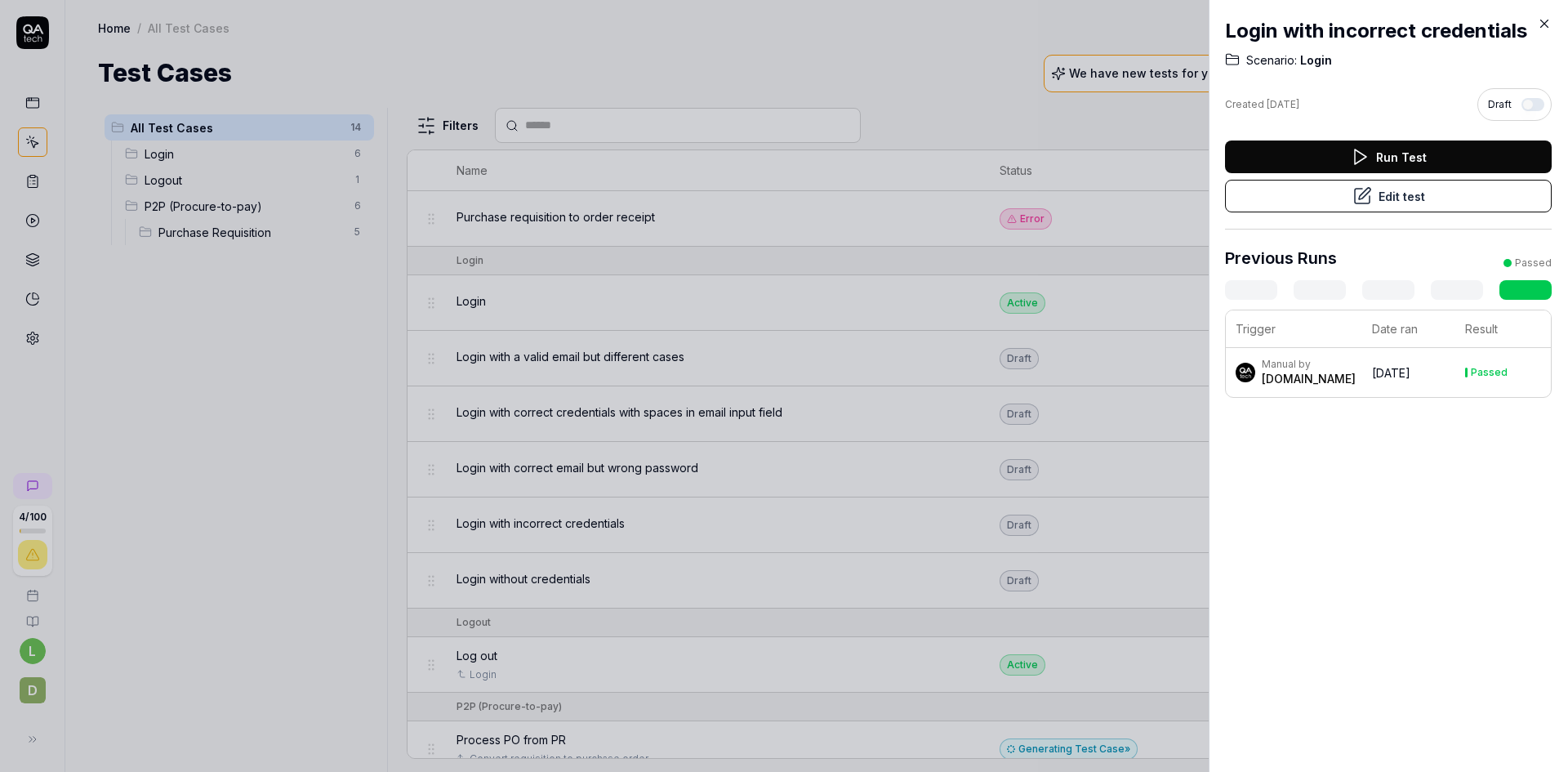
click at [1398, 202] on button "Edit test" at bounding box center [1388, 196] width 327 height 33
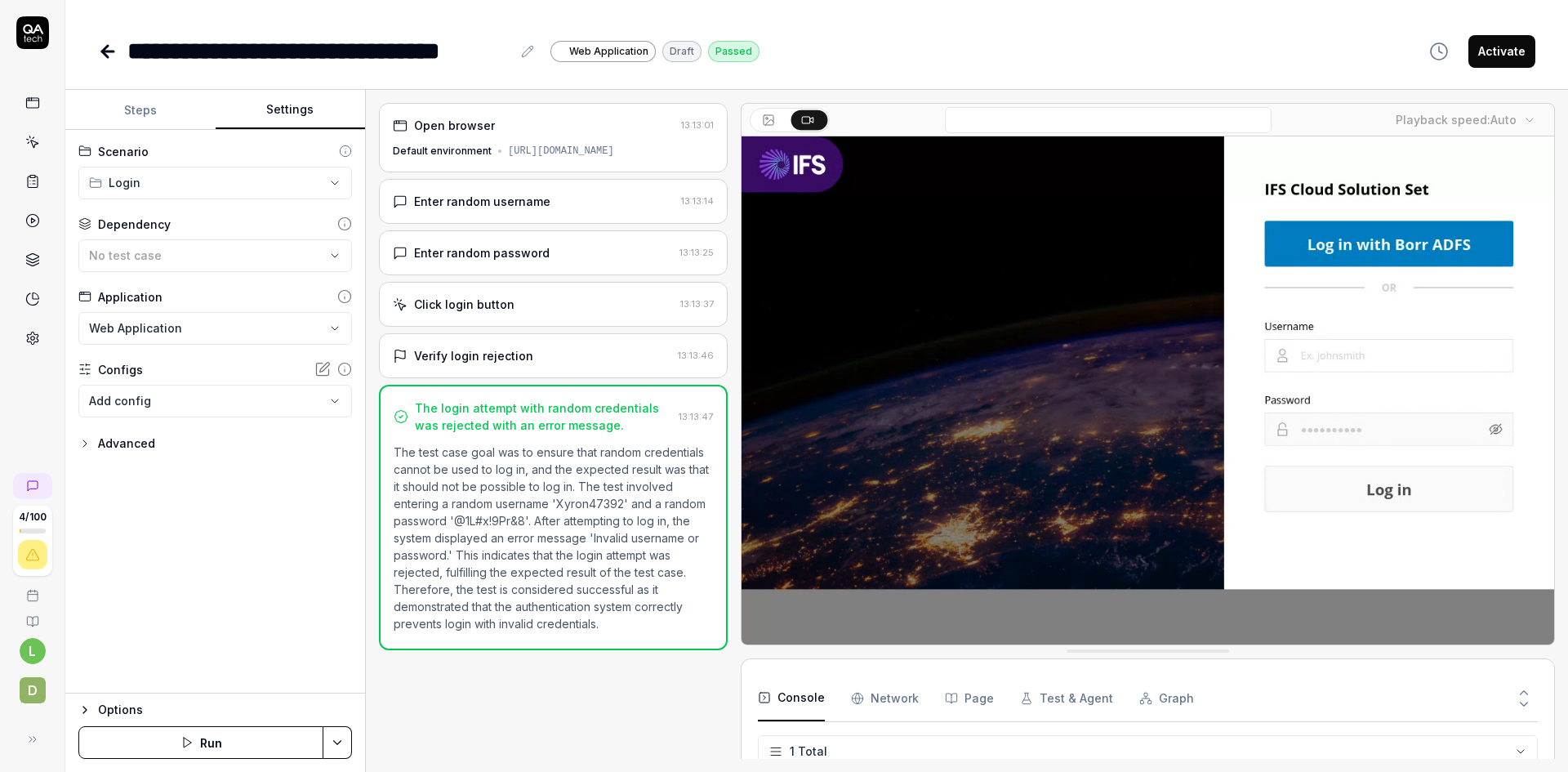
click at [347, 96] on button "Settings" at bounding box center [291, 110] width 150 height 39
click at [40, 343] on link at bounding box center [33, 338] width 30 height 30
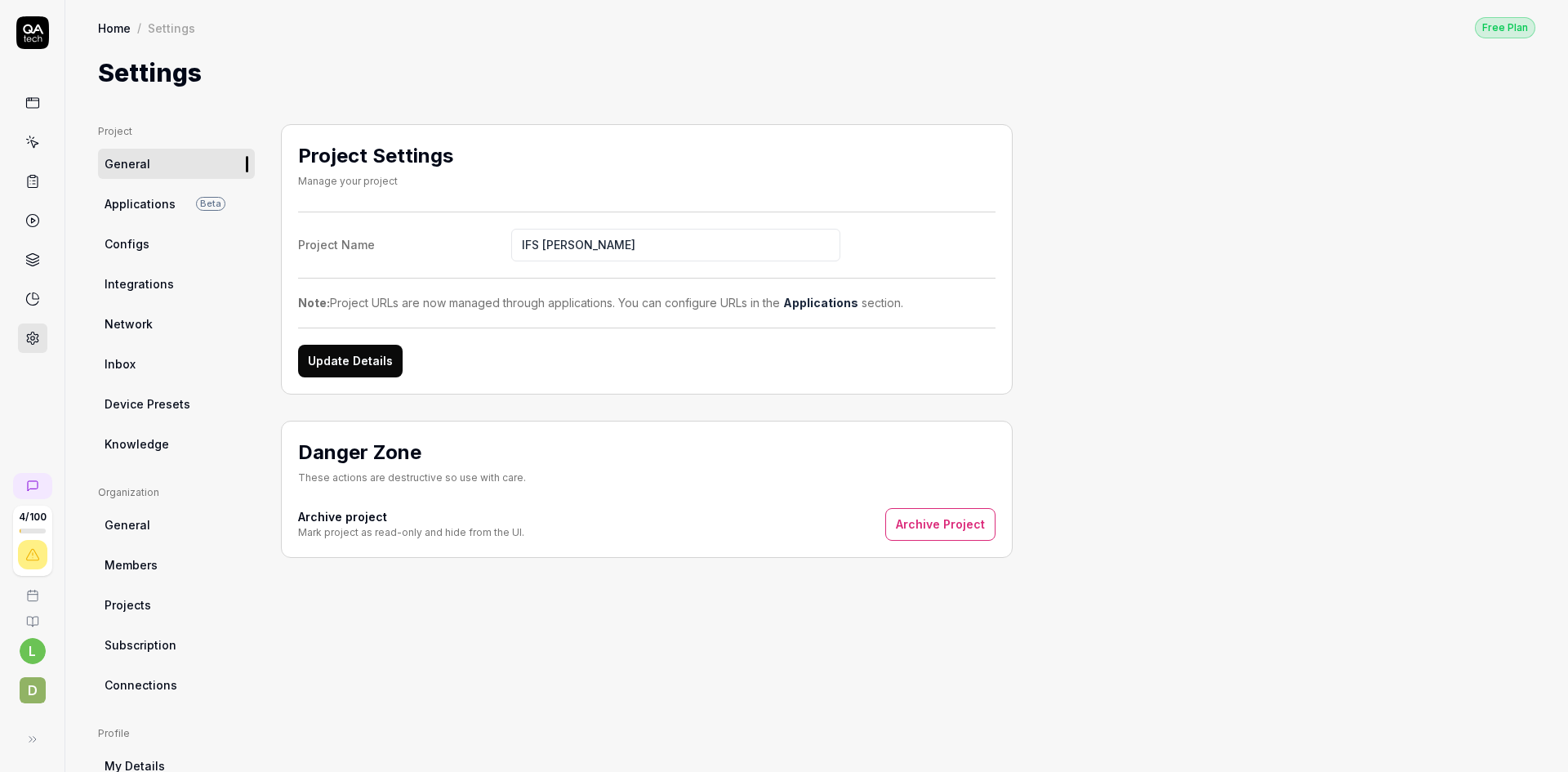
click at [142, 201] on span "Applications" at bounding box center [140, 204] width 71 height 17
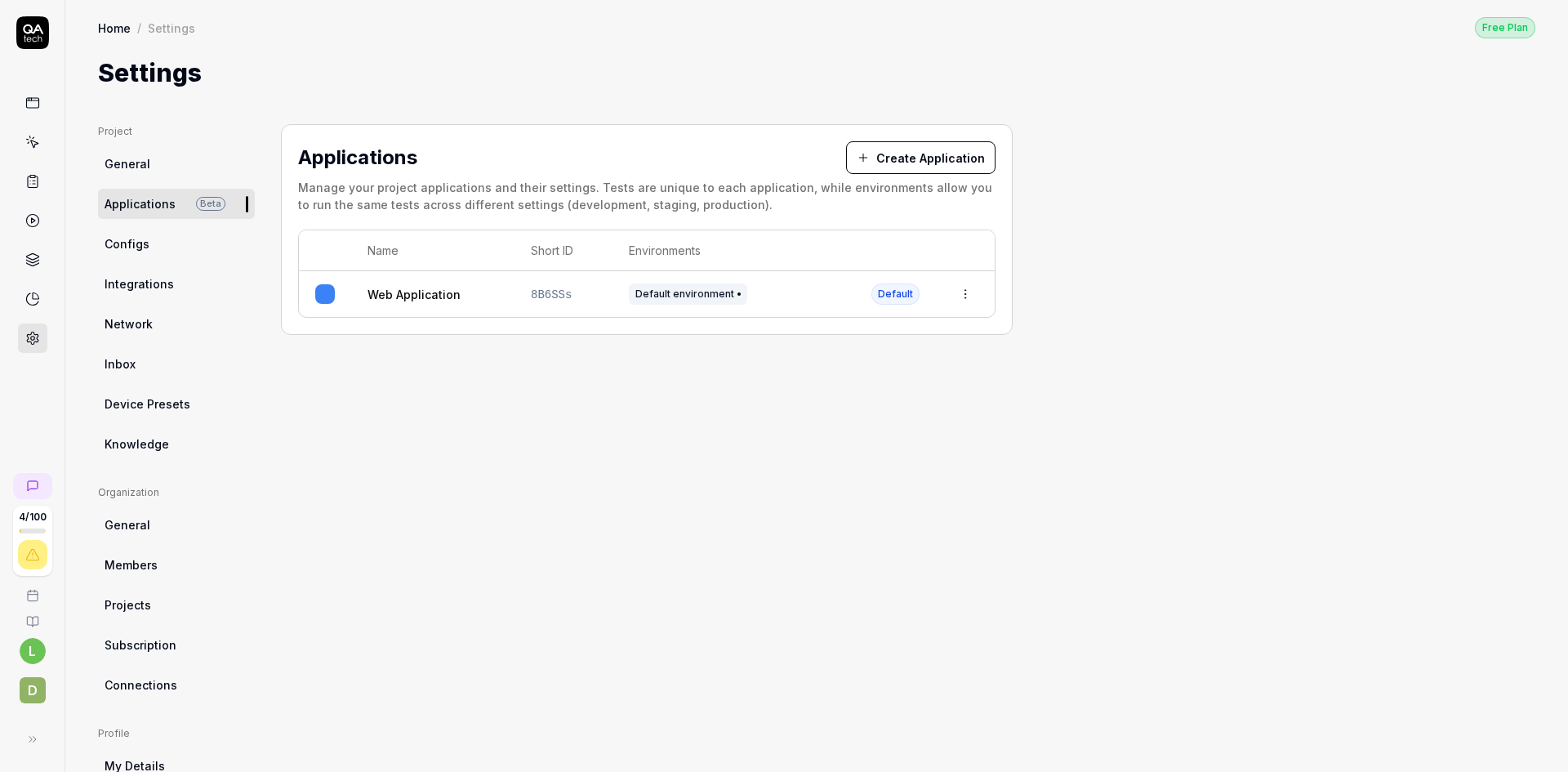
click at [141, 249] on span "Configs" at bounding box center [127, 244] width 45 height 17
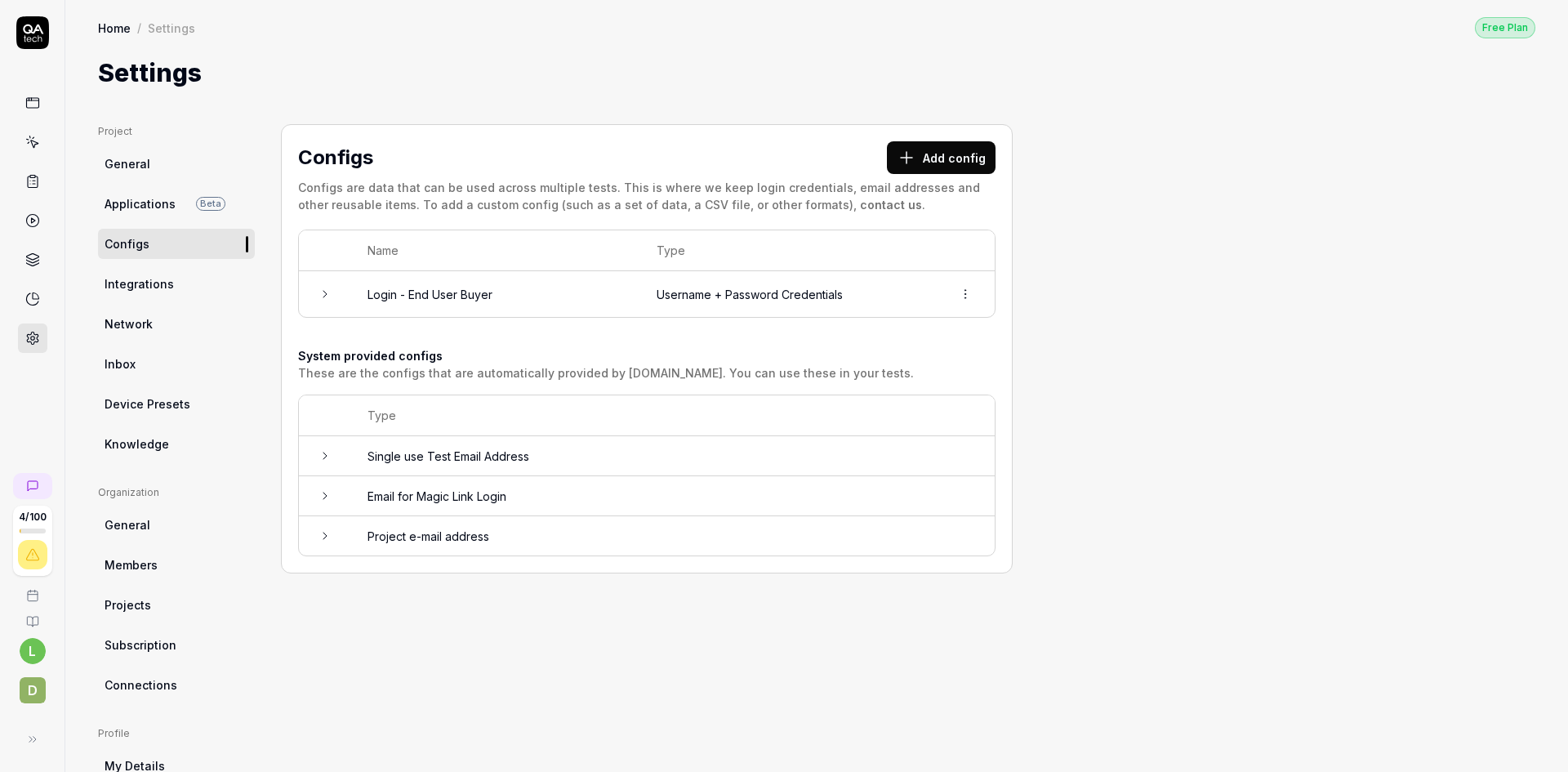
click at [140, 278] on span "Integrations" at bounding box center [139, 284] width 70 height 17
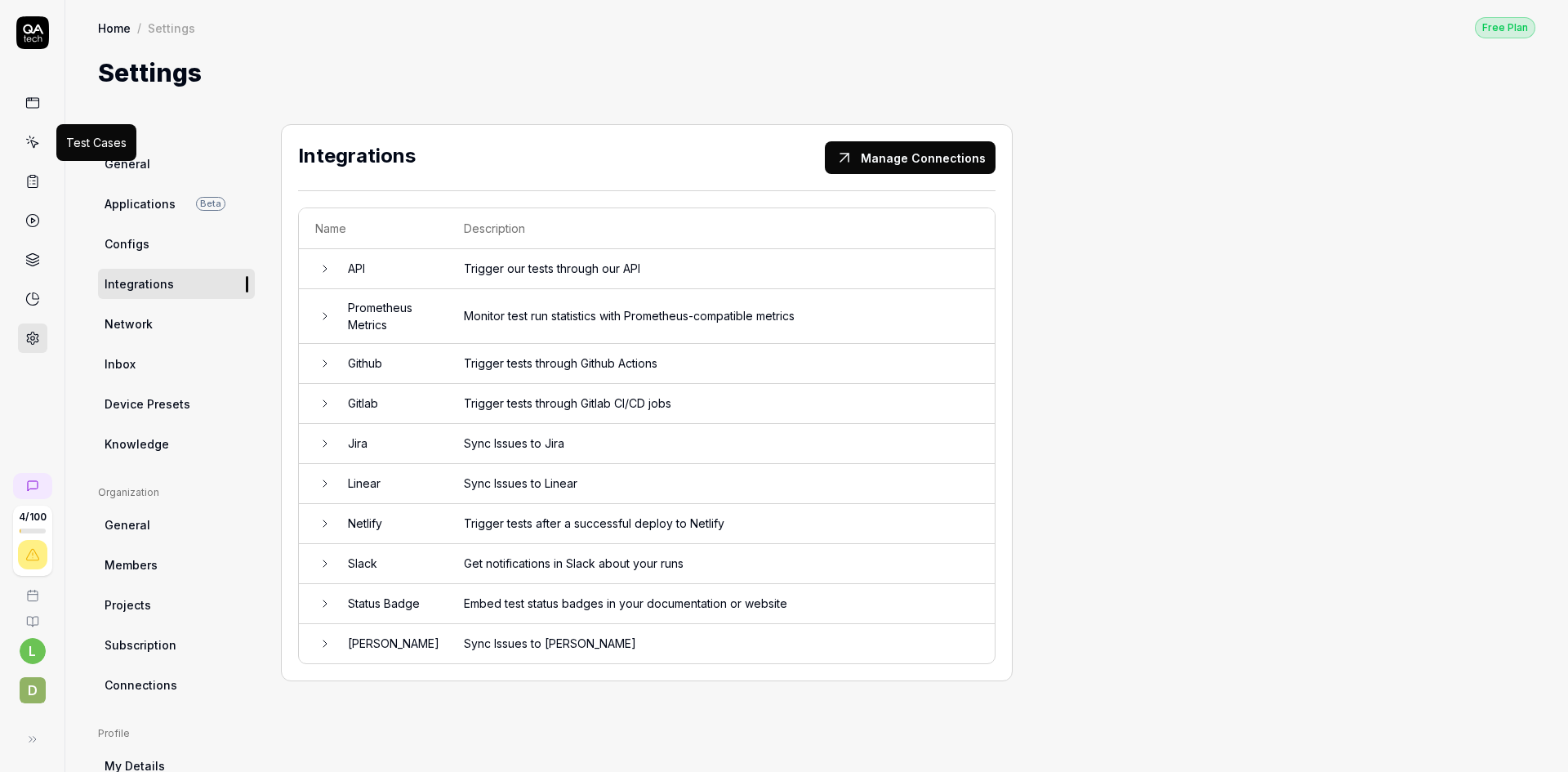
click at [35, 144] on icon at bounding box center [34, 144] width 7 height 7
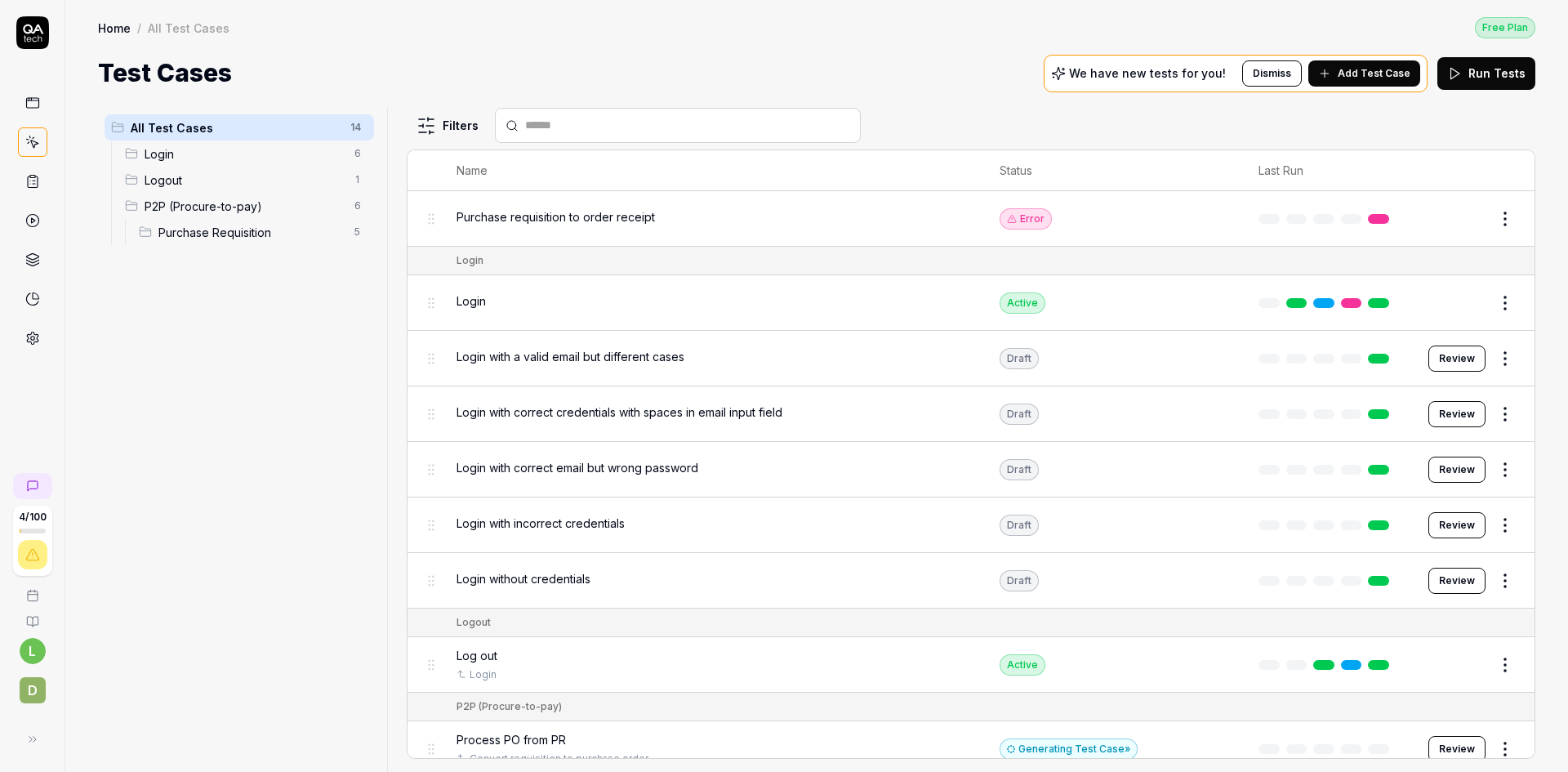
click at [577, 351] on span "Login with a valid email but different cases" at bounding box center [570, 357] width 228 height 17
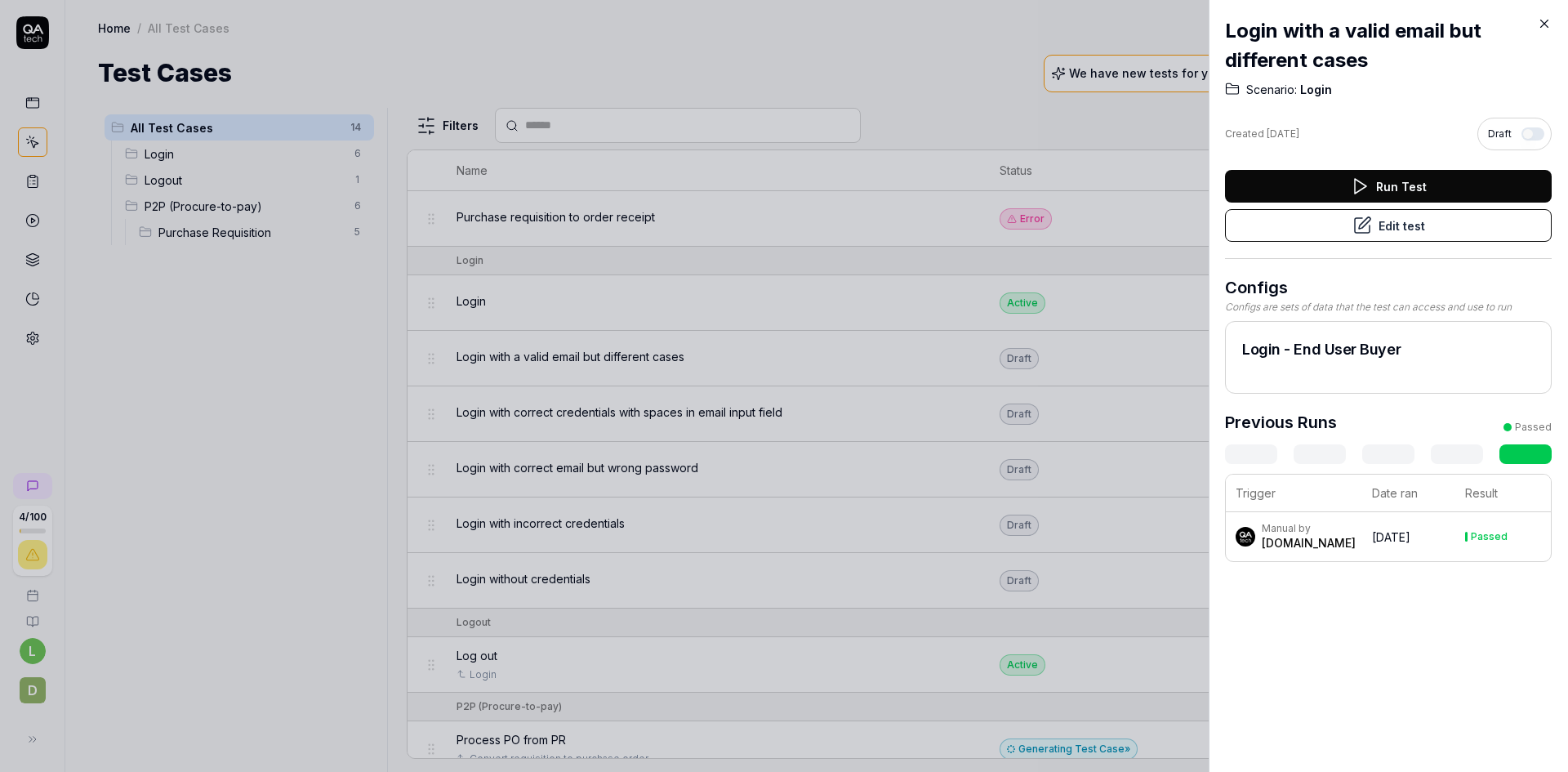
click at [1430, 228] on button "Edit test" at bounding box center [1388, 225] width 327 height 33
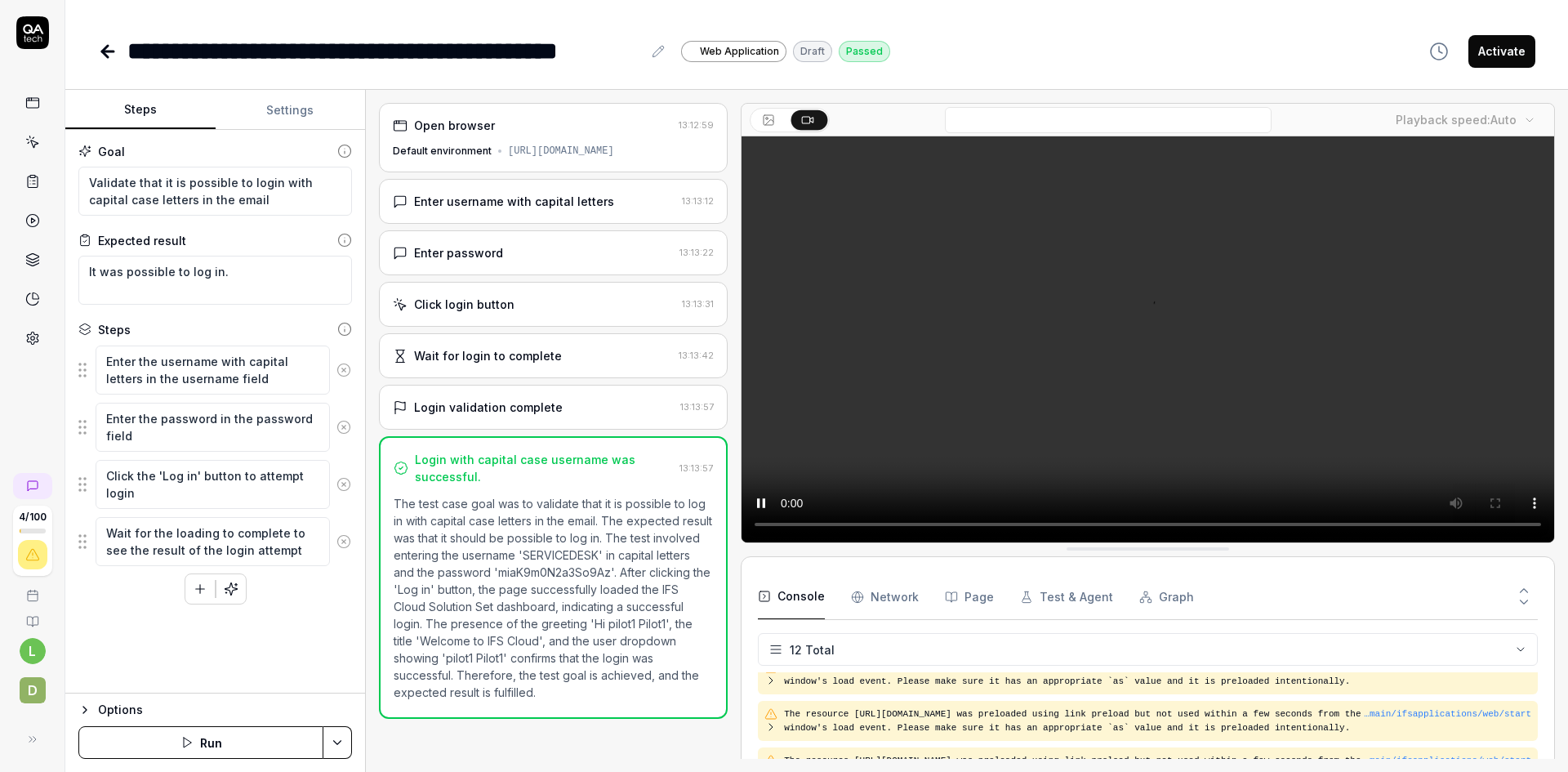
scroll to position [413, 0]
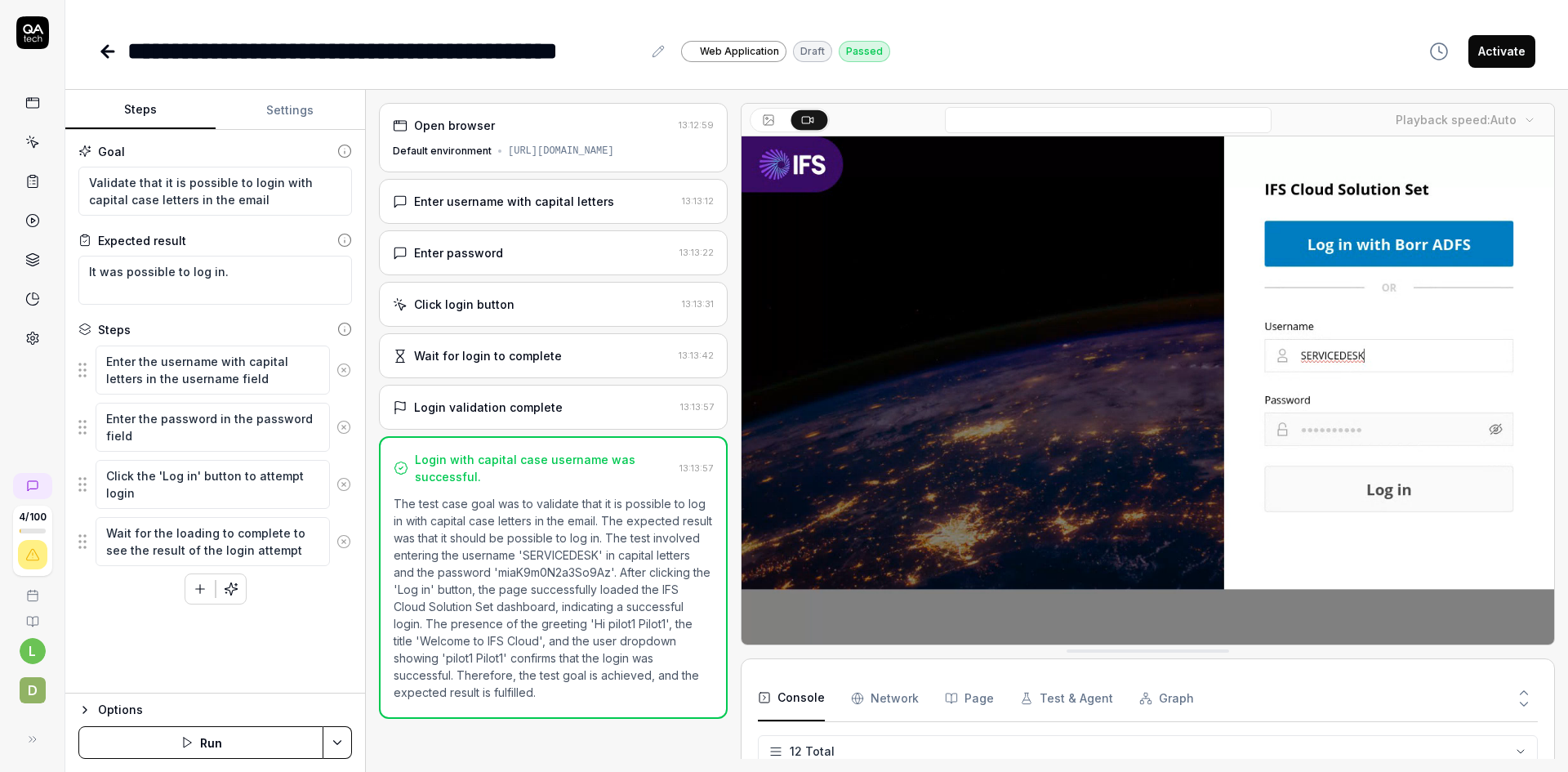
click at [296, 112] on button "Settings" at bounding box center [291, 110] width 150 height 39
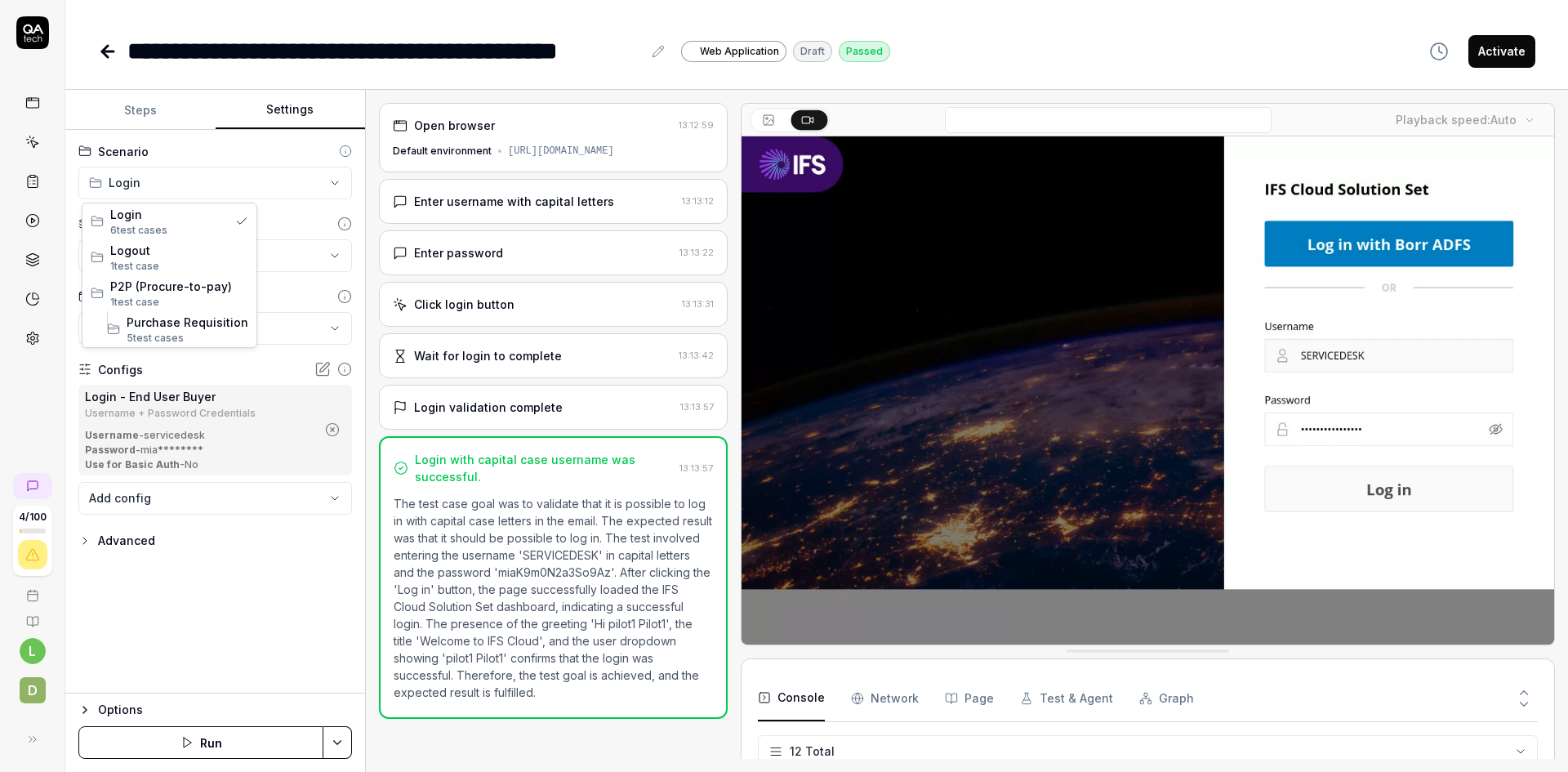
click at [336, 179] on html "**********" at bounding box center [784, 386] width 1568 height 772
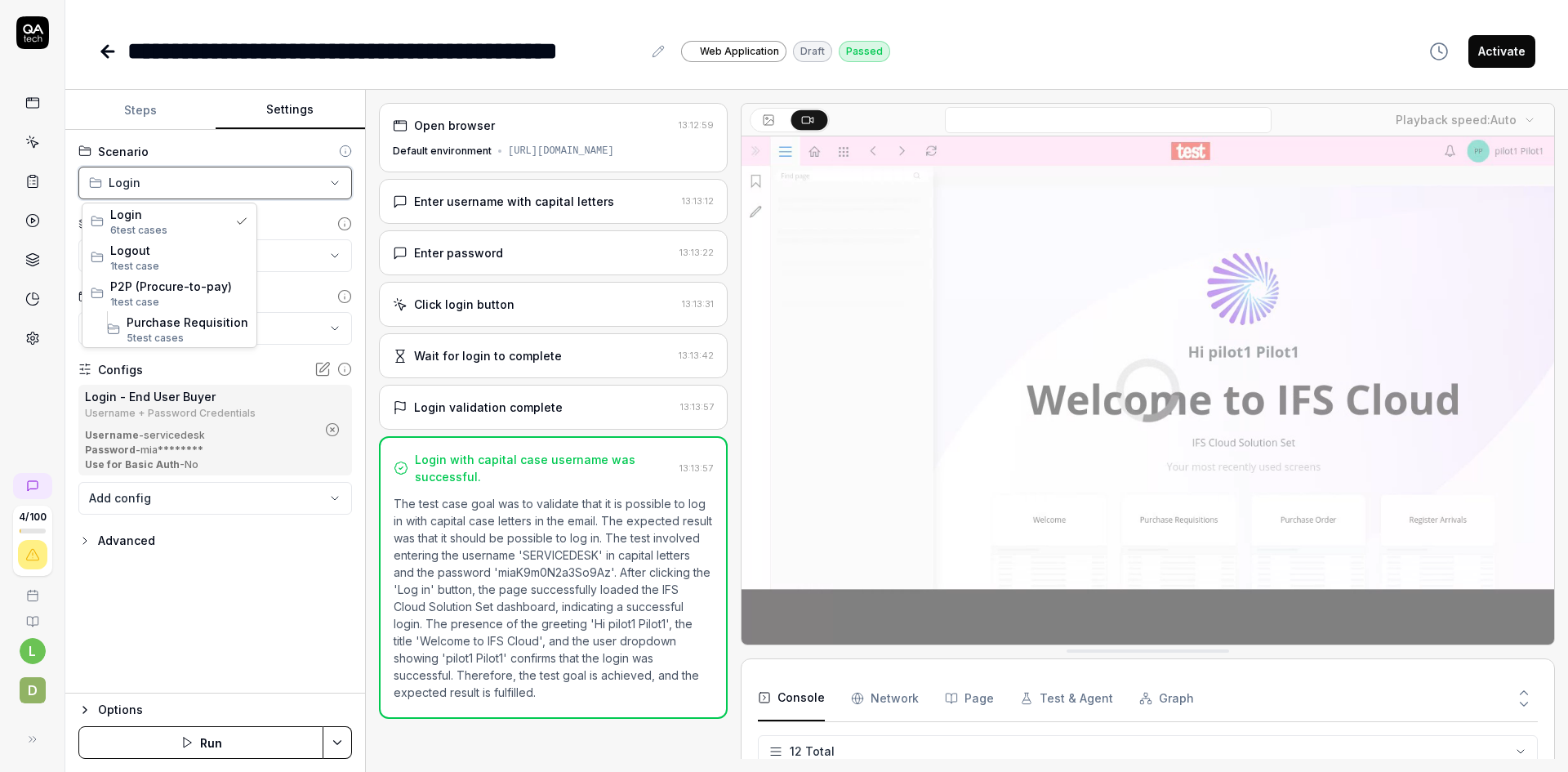
click at [342, 148] on html "**********" at bounding box center [784, 386] width 1568 height 772
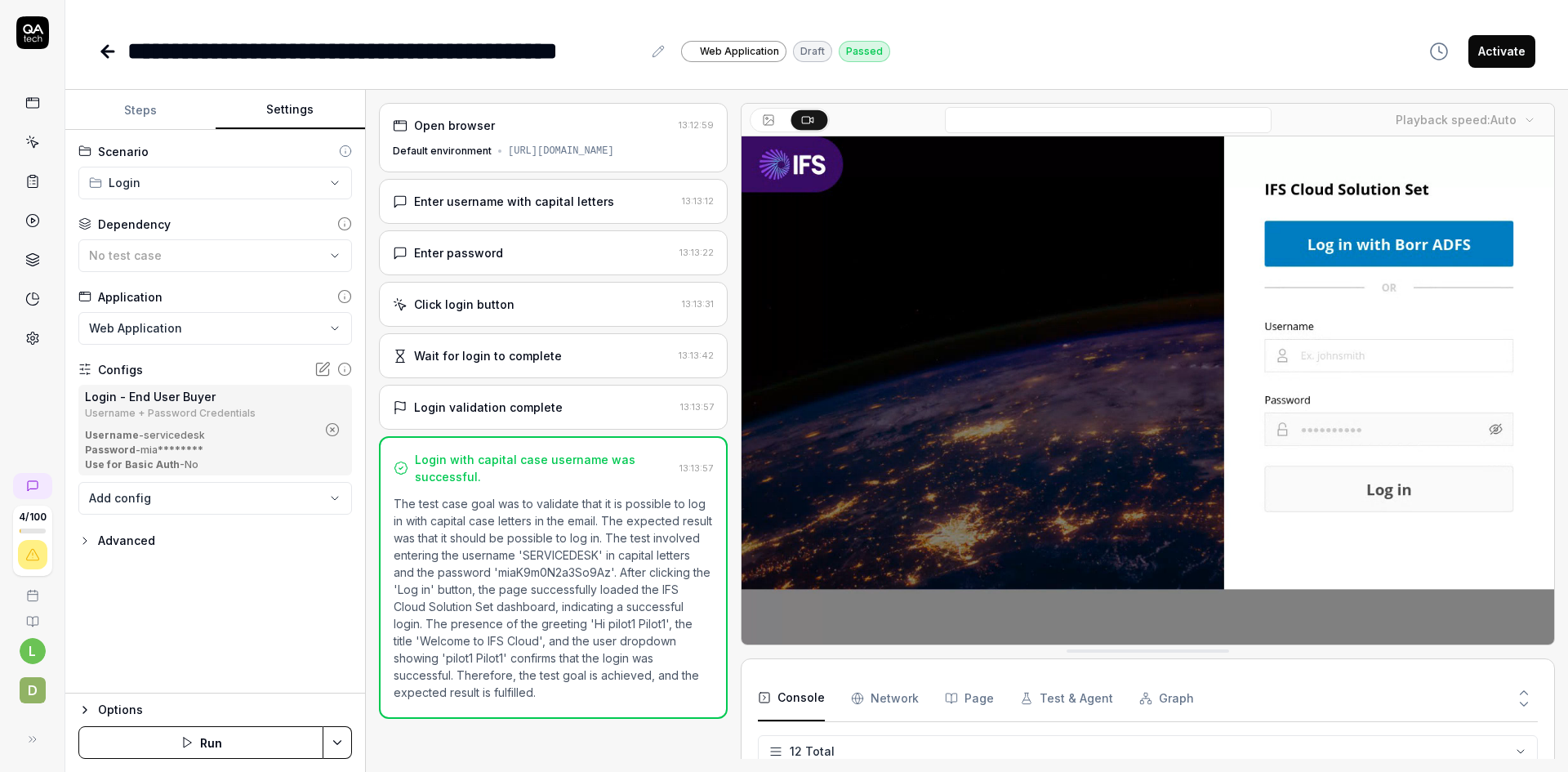
click at [342, 149] on icon at bounding box center [345, 151] width 13 height 13
click at [345, 151] on icon at bounding box center [345, 152] width 0 height 3
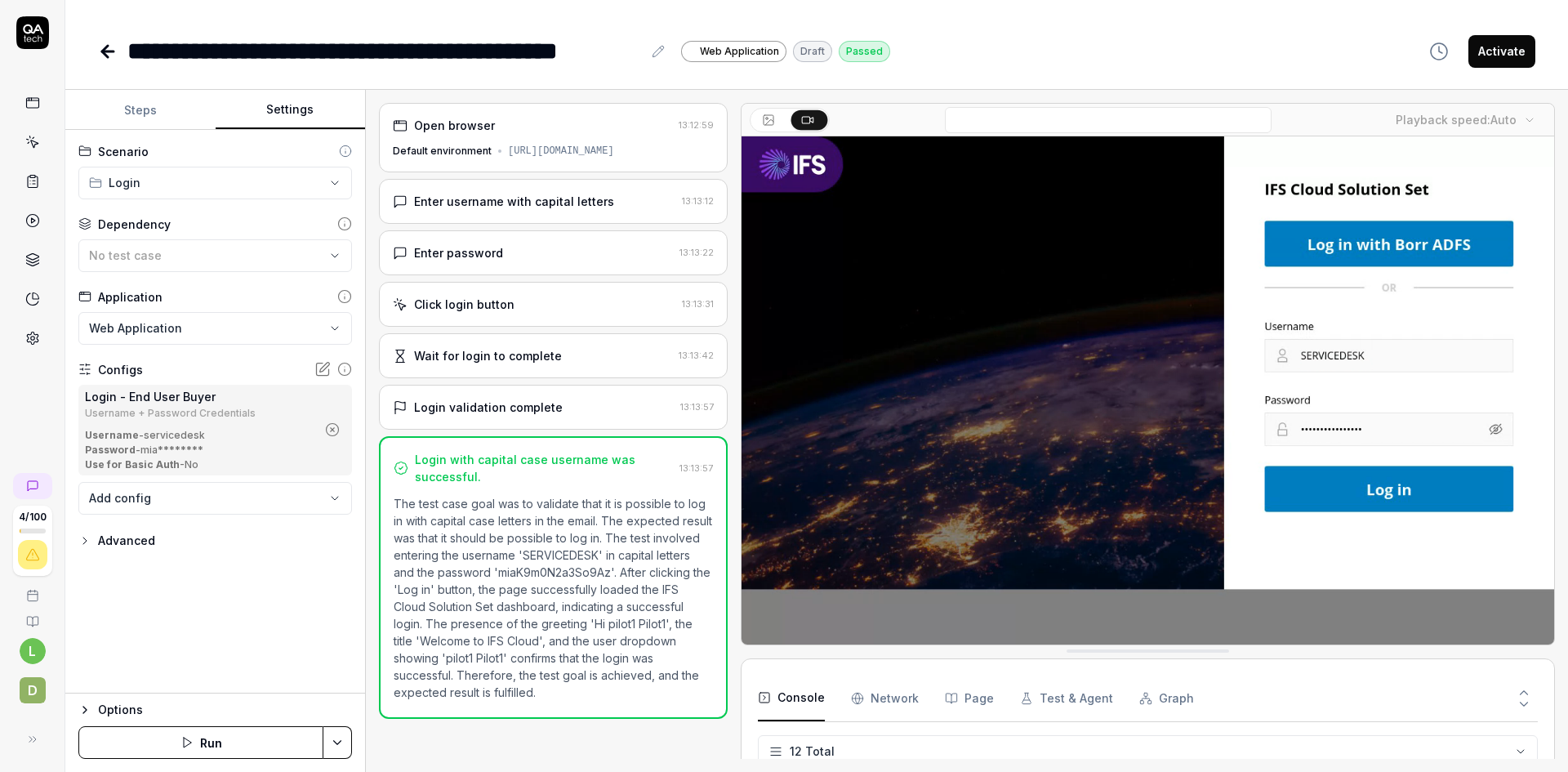
click at [339, 176] on html "**********" at bounding box center [784, 386] width 1568 height 772
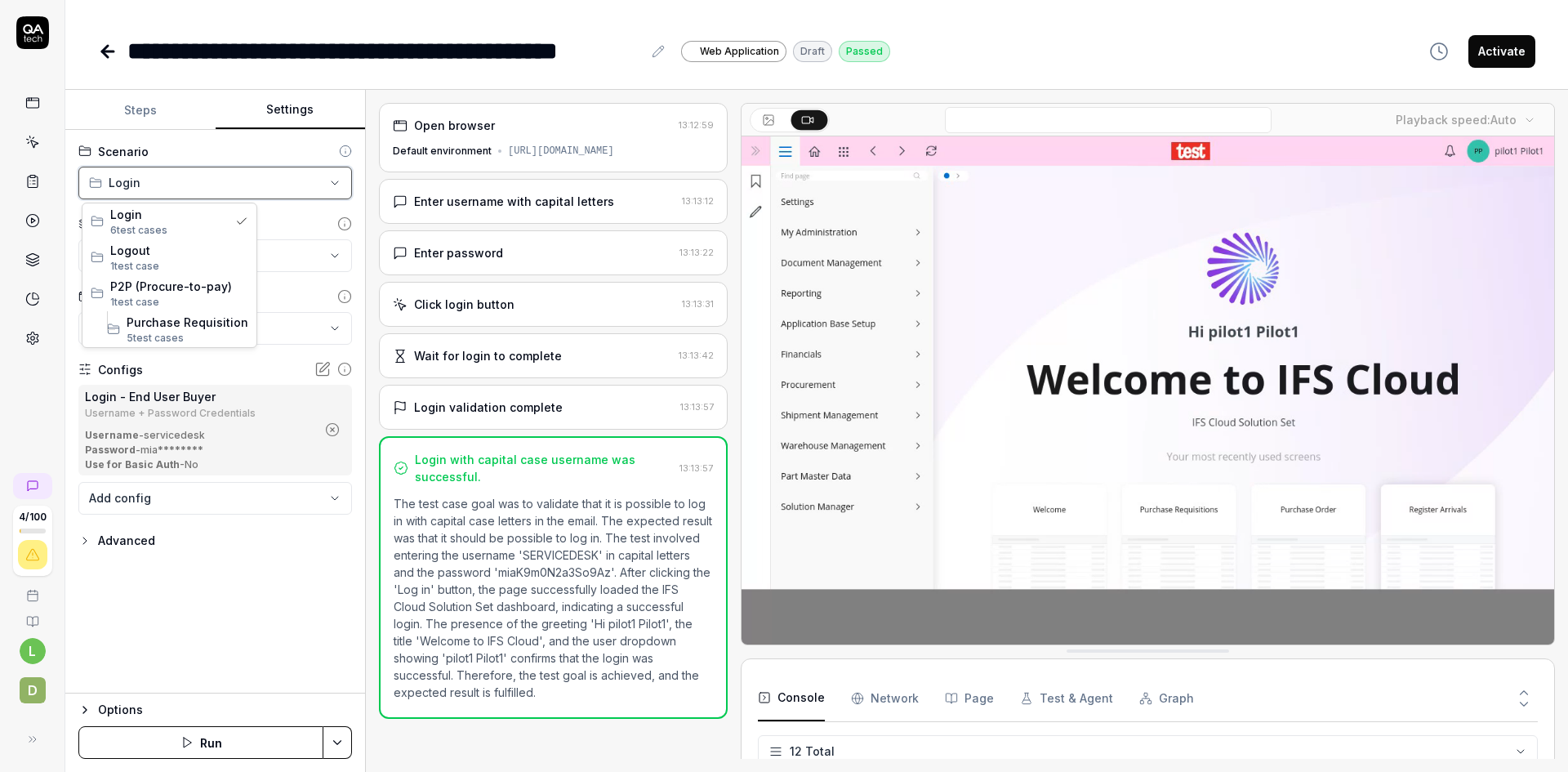
click at [128, 149] on html "**********" at bounding box center [784, 386] width 1568 height 772
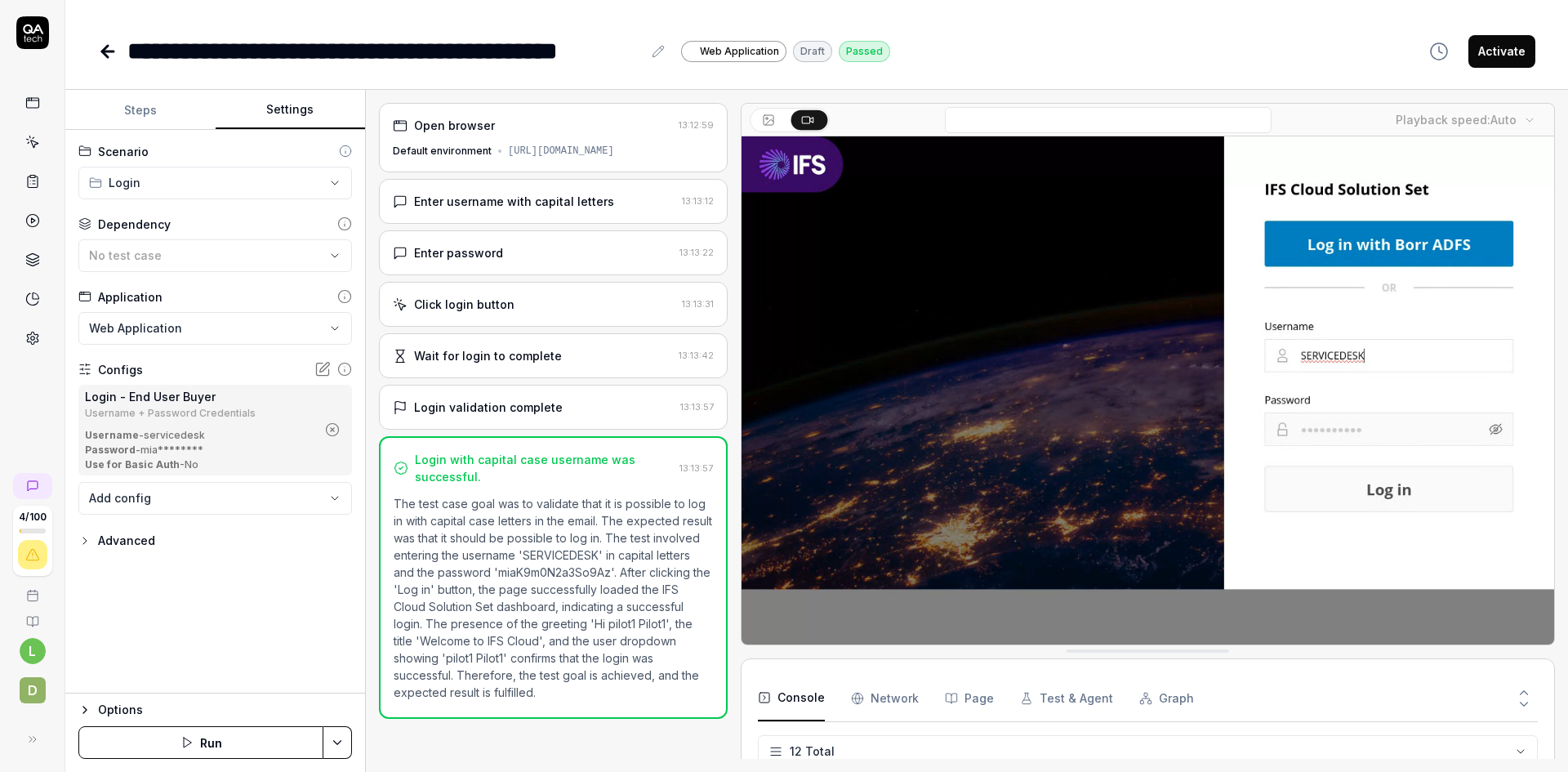
click at [115, 153] on div "Scenario" at bounding box center [123, 151] width 50 height 17
click at [89, 176] on html "**********" at bounding box center [784, 386] width 1568 height 772
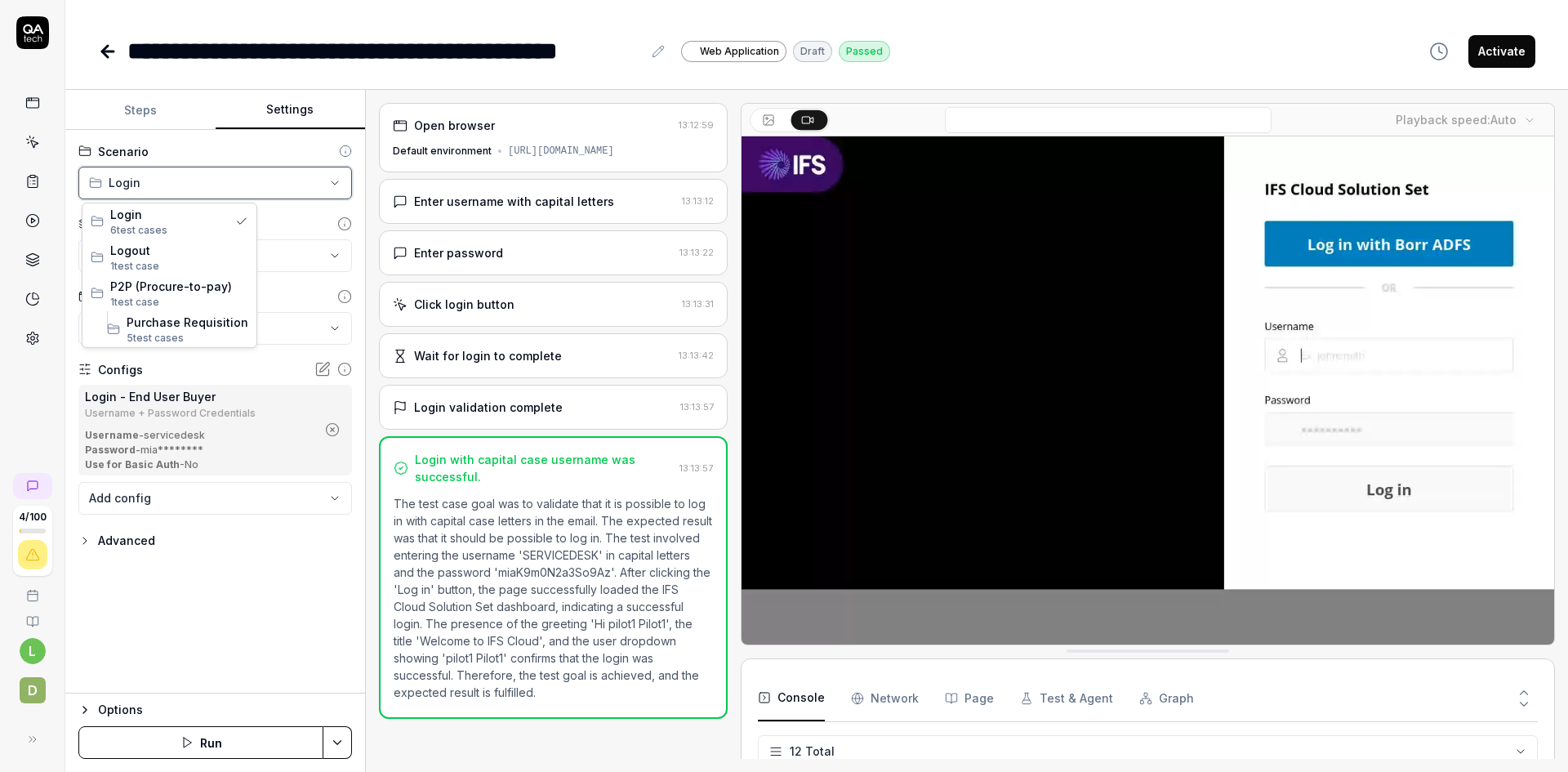
click at [131, 160] on html "**********" at bounding box center [784, 386] width 1568 height 772
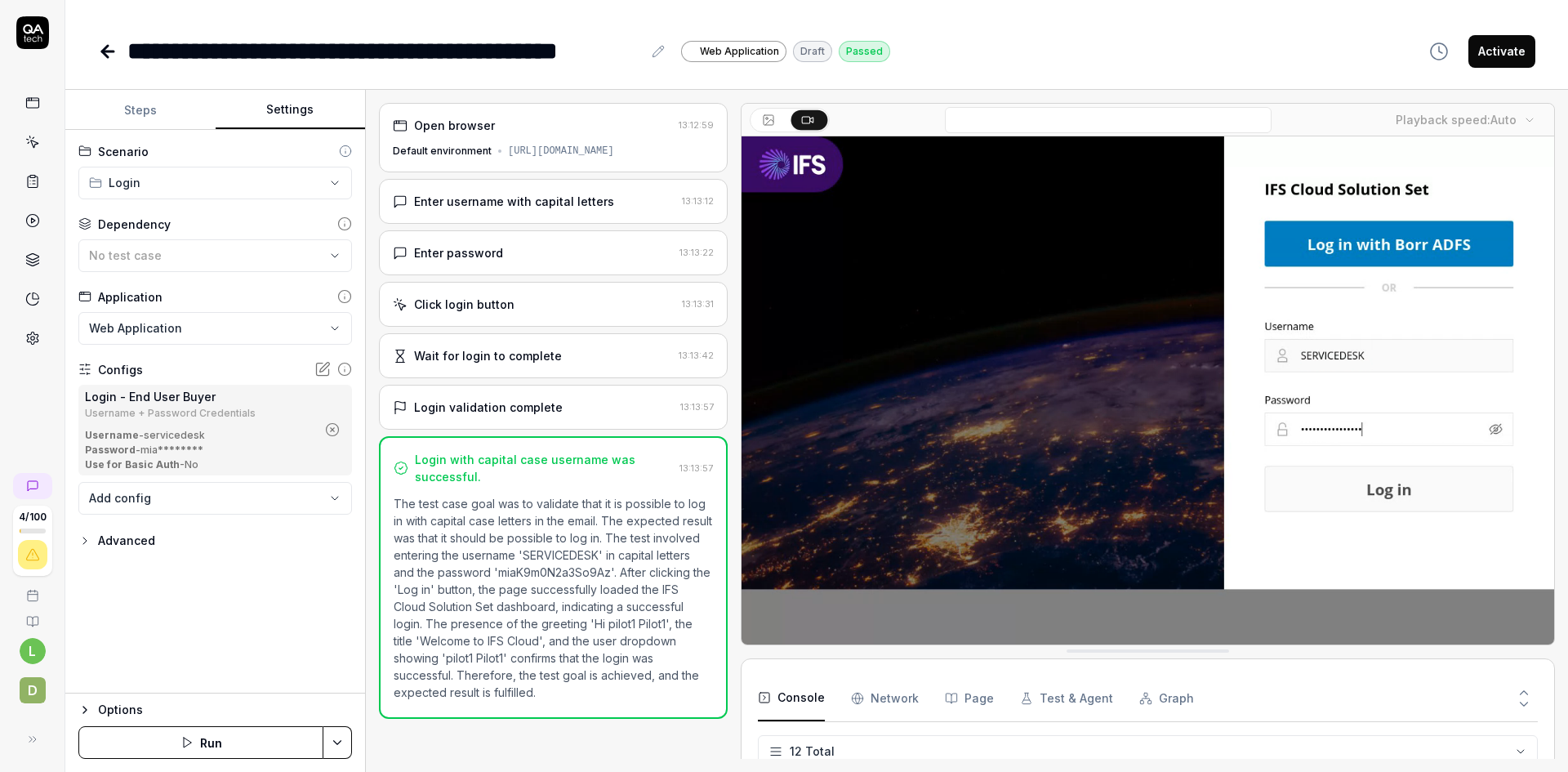
click at [342, 149] on icon at bounding box center [345, 151] width 13 height 13
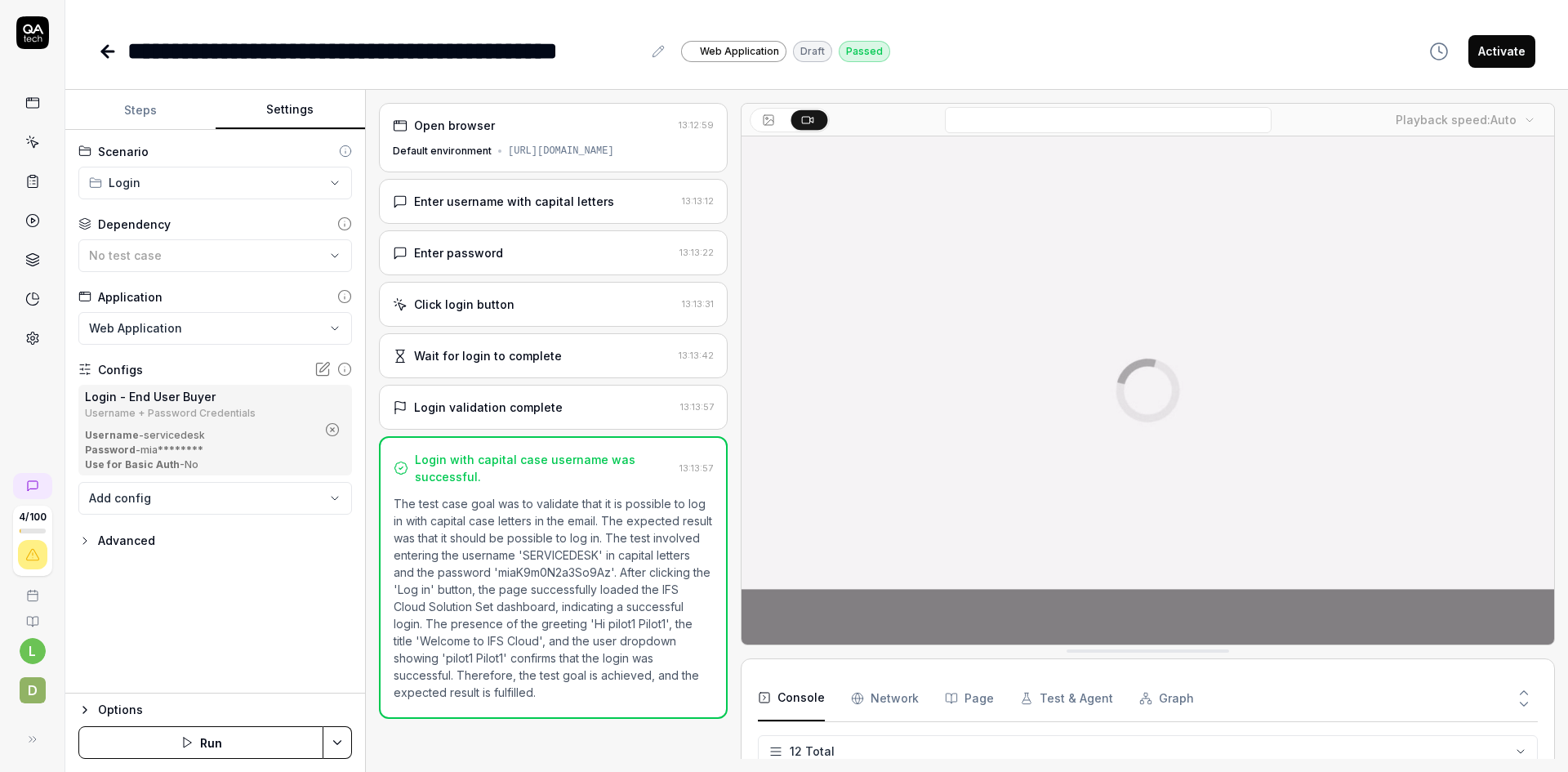
click at [345, 148] on icon at bounding box center [345, 151] width 13 height 13
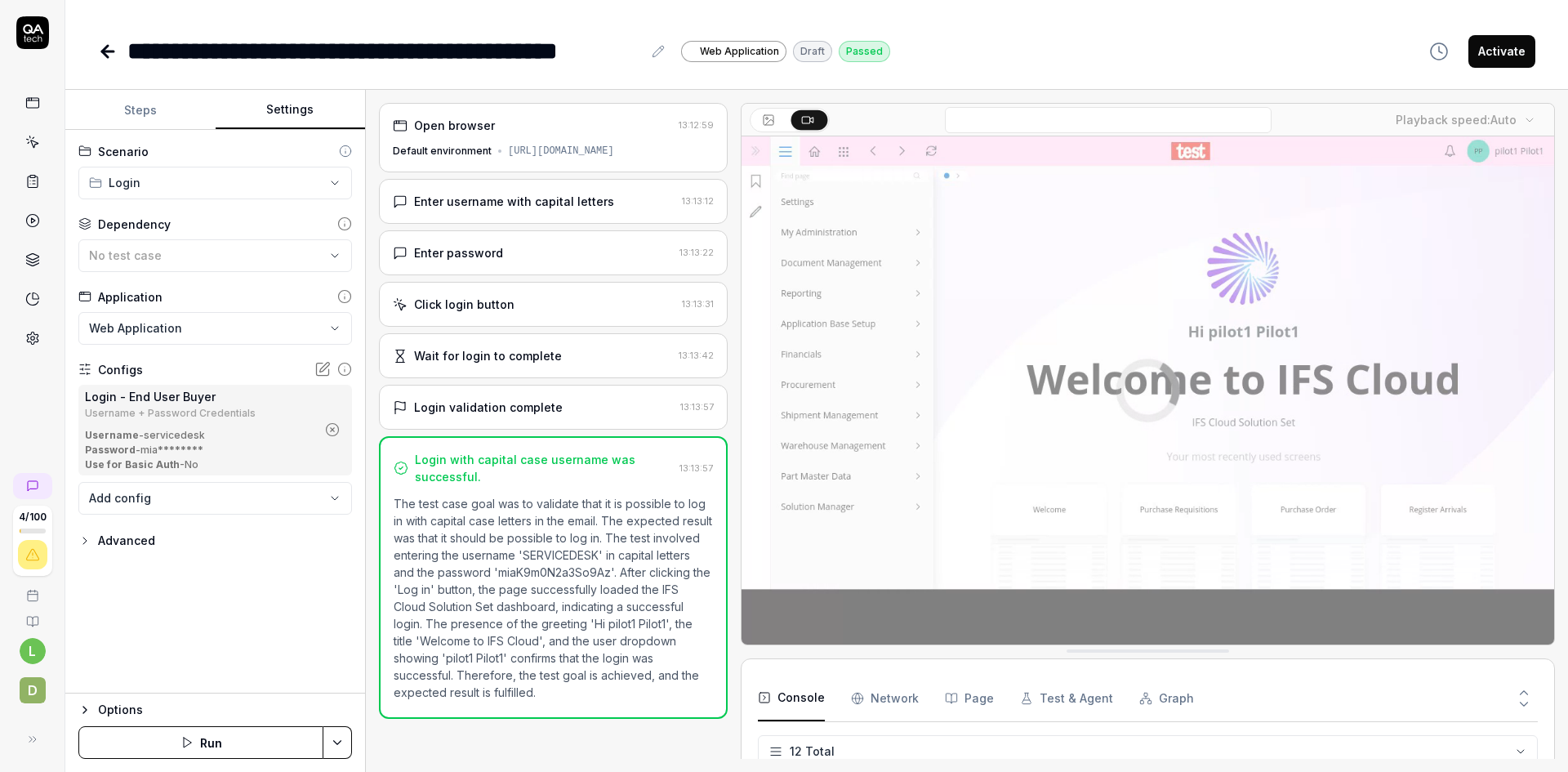
click at [345, 148] on icon at bounding box center [345, 151] width 13 height 13
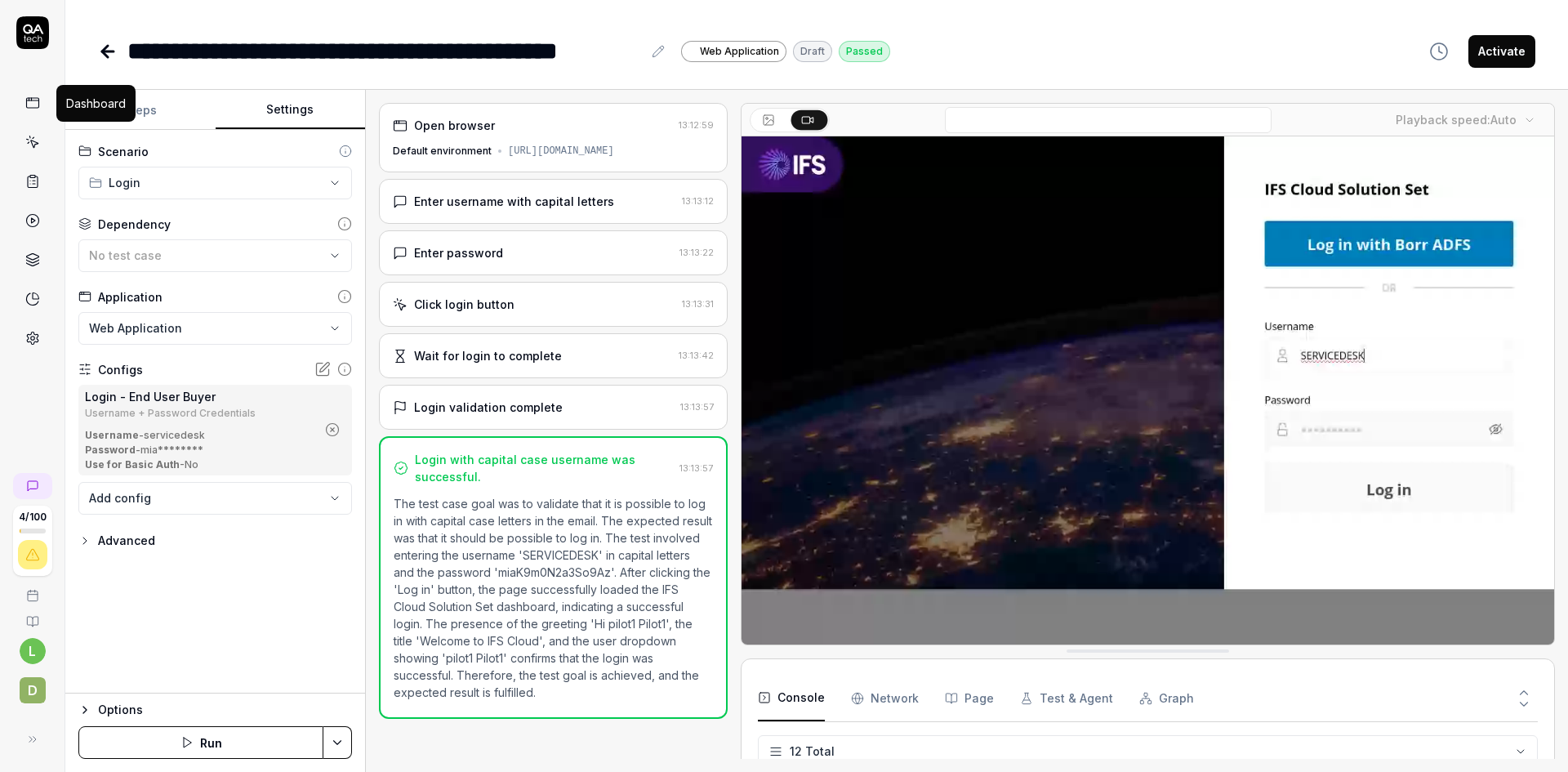
click at [29, 99] on icon at bounding box center [29, 99] width 0 height 3
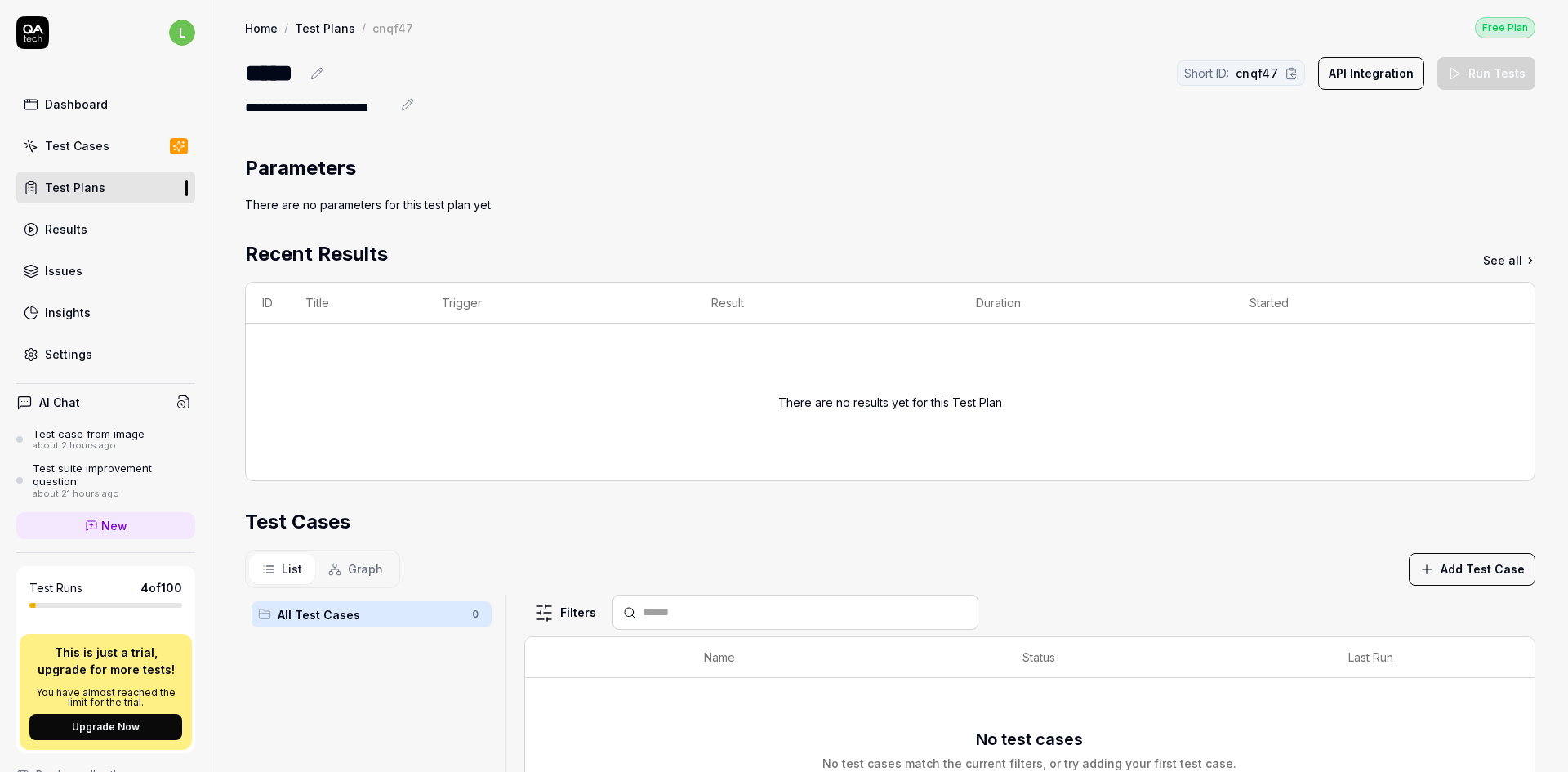
click at [93, 233] on link "Results" at bounding box center [106, 229] width 179 height 32
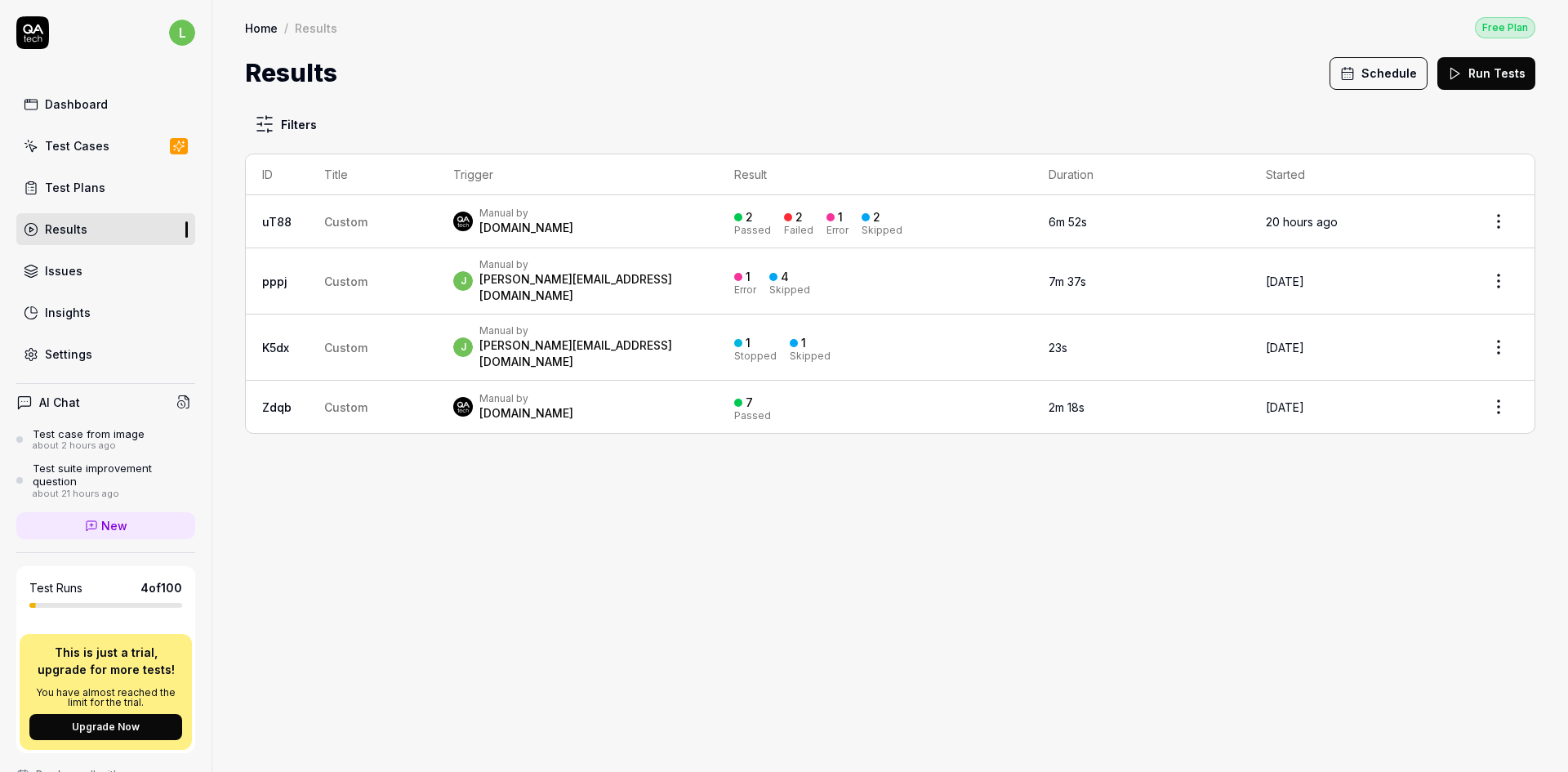
click at [1375, 73] on button "Schedule" at bounding box center [1378, 73] width 98 height 33
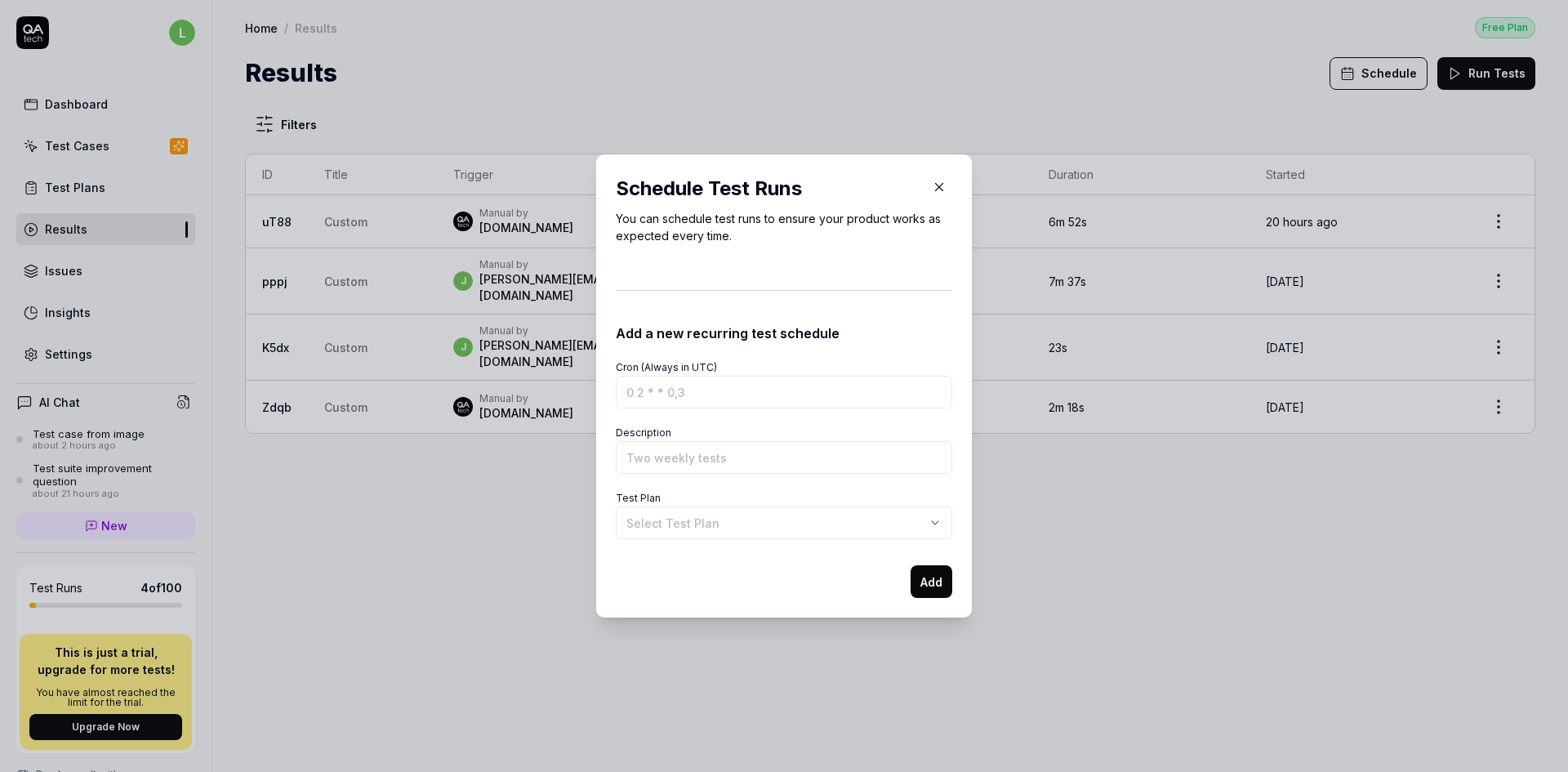
click at [929, 519] on body "**********" at bounding box center [784, 386] width 1568 height 772
click at [717, 394] on div "**********" at bounding box center [784, 386] width 1568 height 772
click at [710, 393] on input "Cron (Always in UTC)" at bounding box center [783, 391] width 336 height 33
paste input "0 0 8 1 1/1 ? *"
type input "0 0 8 1 1/1 ? *"
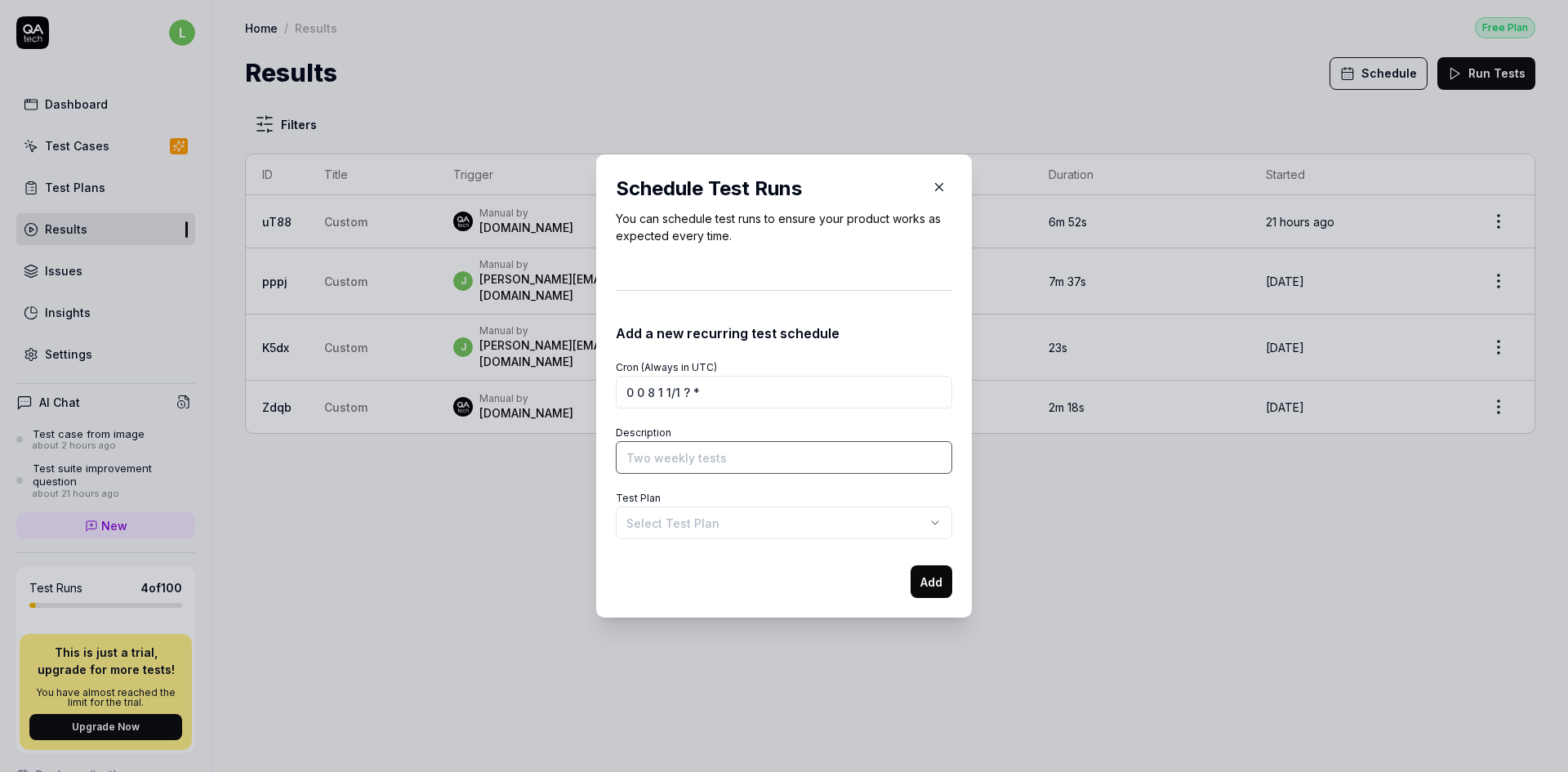
click at [730, 458] on input "Description" at bounding box center [783, 457] width 336 height 33
type input "1s of every month"
click at [903, 522] on body "**********" at bounding box center [784, 386] width 1568 height 772
click at [342, 559] on div "**********" at bounding box center [784, 386] width 1568 height 772
drag, startPoint x: 721, startPoint y: 388, endPoint x: 401, endPoint y: 355, distance: 321.7
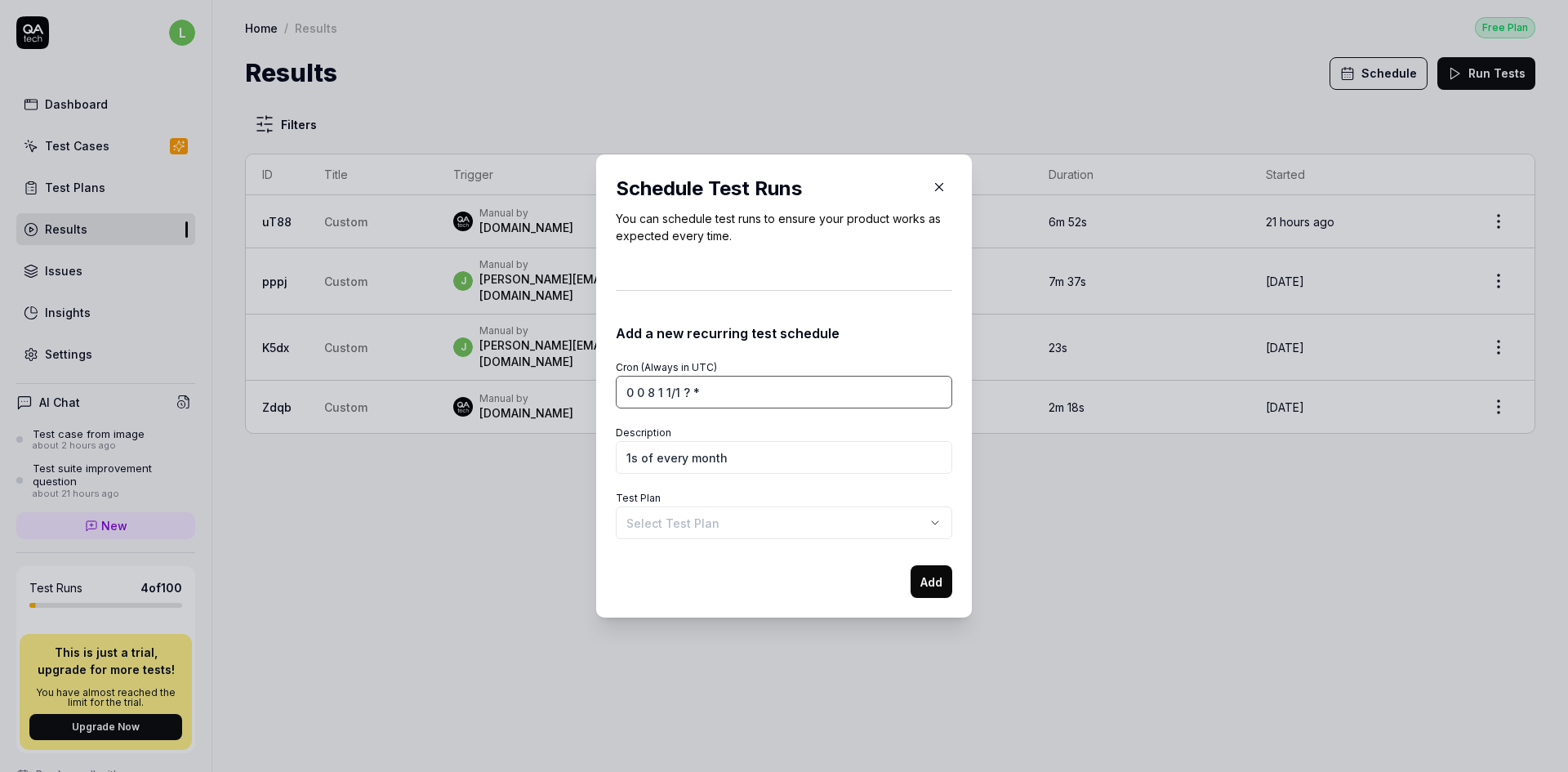
click at [401, 355] on div "**********" at bounding box center [784, 386] width 1568 height 772
paste input "/1 *"
type input "0 0 8 1/1 * ? *"
drag, startPoint x: 745, startPoint y: 457, endPoint x: 592, endPoint y: 451, distance: 153.1
click at [596, 451] on div "**********" at bounding box center [783, 386] width 375 height 463
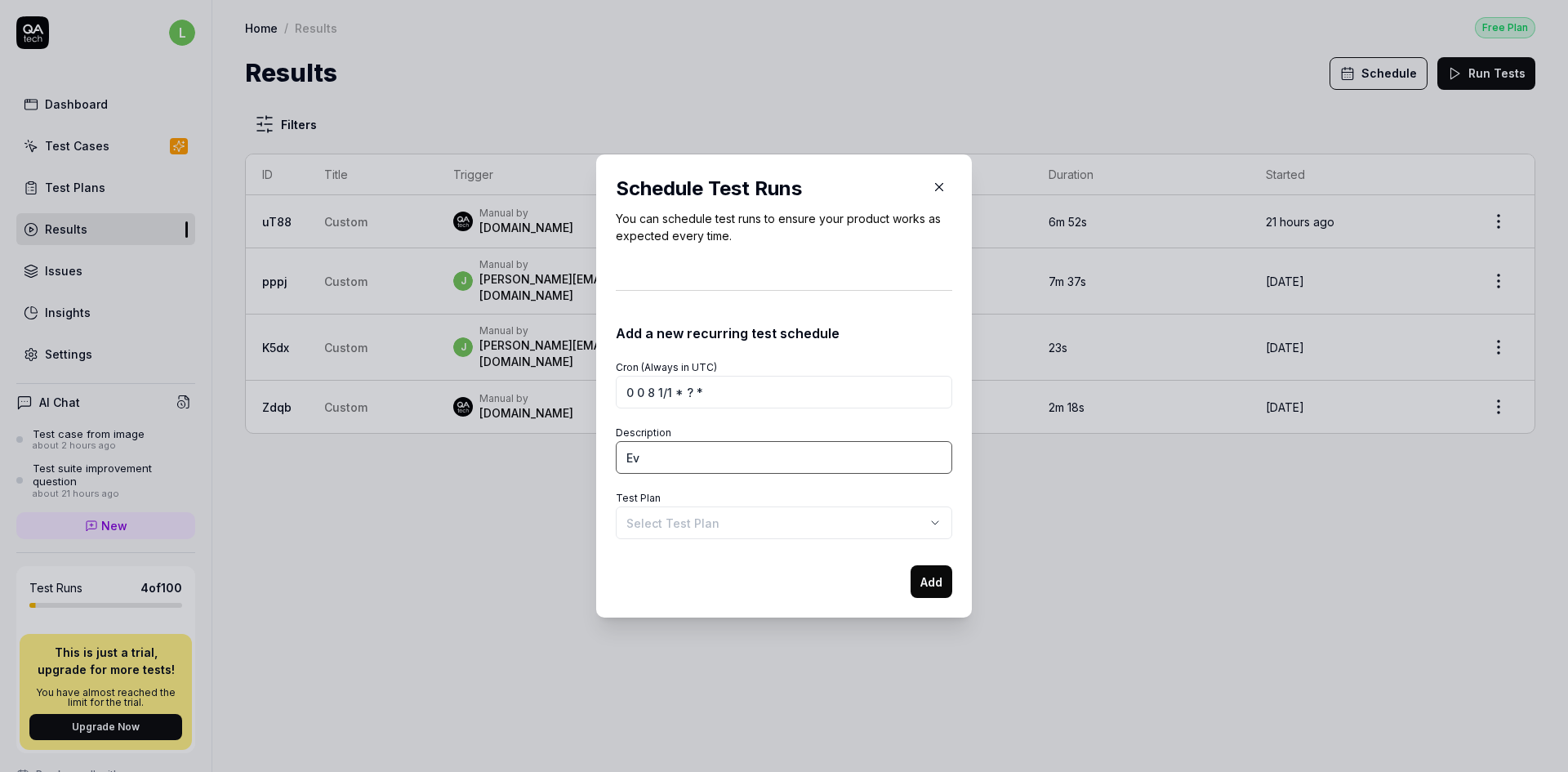
type input "E"
type input "Daily @ 8am"
click at [711, 516] on body "l Dashboard Test Cases Test Plans Results Issues Insights Settings AI Chat Test…" at bounding box center [784, 386] width 1568 height 772
select select "**********"
click at [927, 580] on button "Add" at bounding box center [931, 581] width 42 height 33
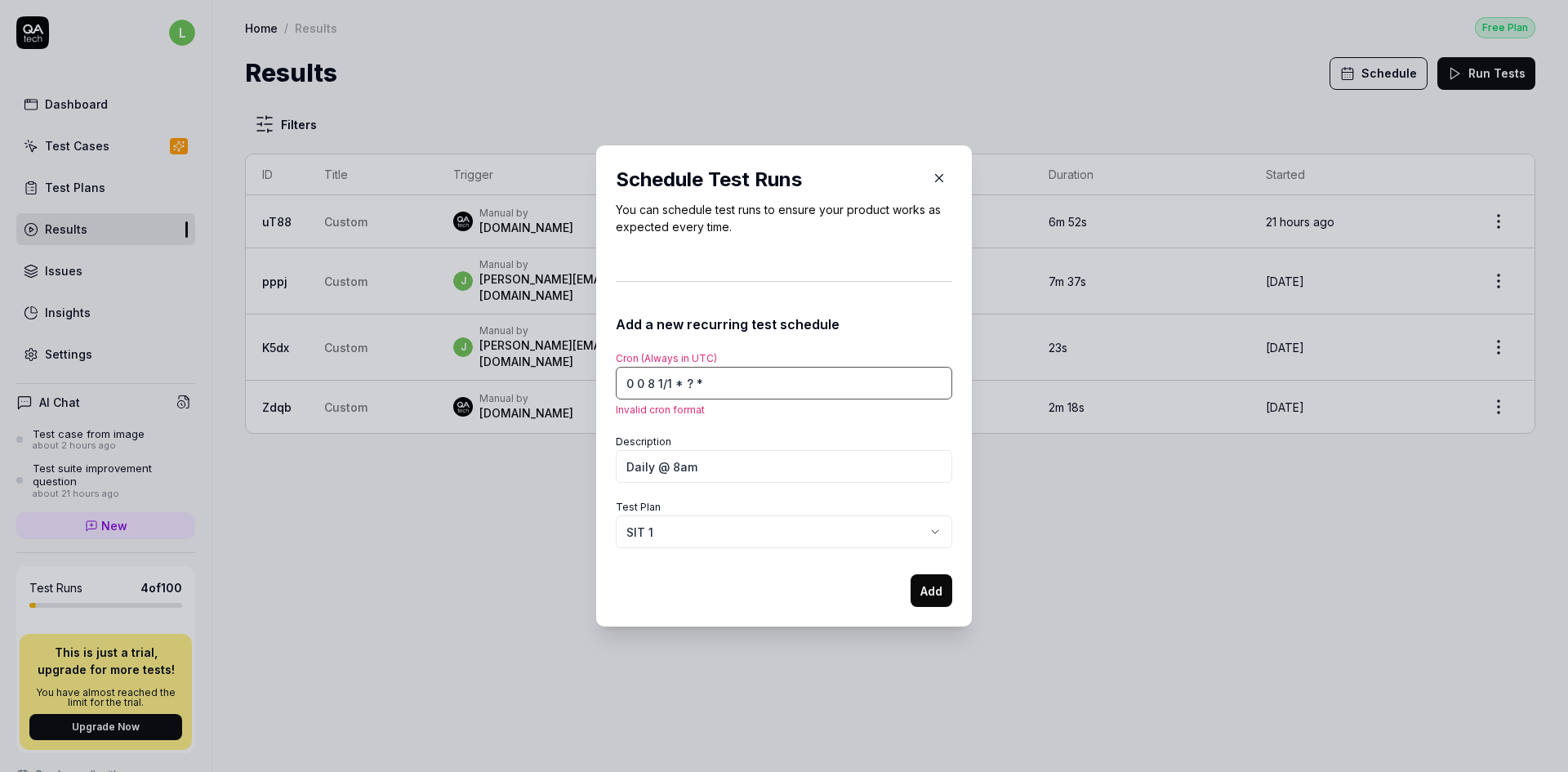
drag, startPoint x: 718, startPoint y: 382, endPoint x: 480, endPoint y: 371, distance: 238.3
click at [480, 371] on div "**********" at bounding box center [784, 386] width 1568 height 772
paste input "*"
click at [721, 387] on input "0 0 8 * * ? *" at bounding box center [783, 383] width 336 height 33
type input "0"
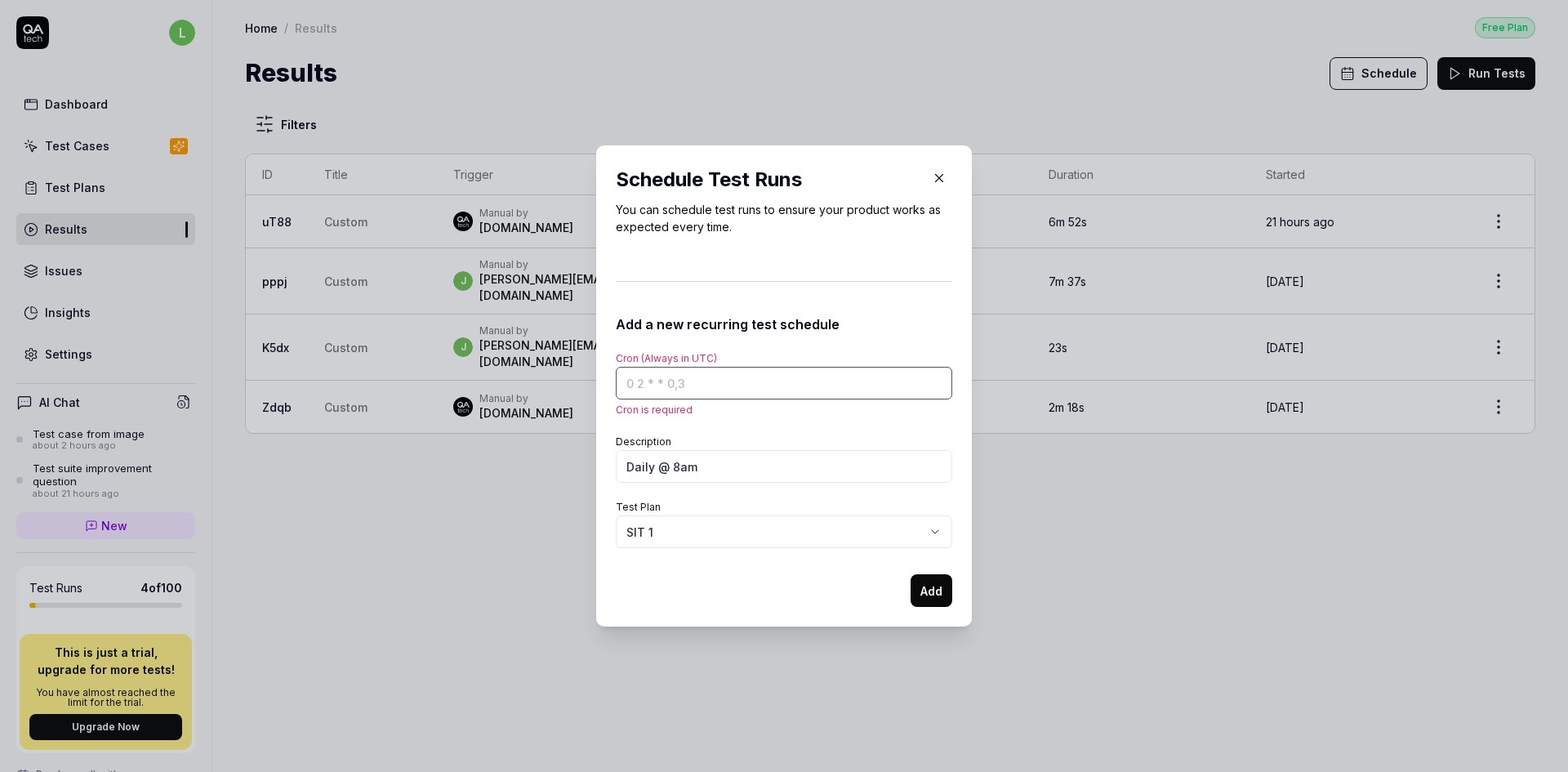
click at [727, 387] on input "Cron (Always in UTC)" at bounding box center [783, 383] width 336 height 33
paste input "0 0 8 * * ? *"
click at [717, 380] on input "0 0 8 * * ? *" at bounding box center [783, 383] width 336 height 33
drag, startPoint x: 717, startPoint y: 380, endPoint x: 528, endPoint y: 368, distance: 189.4
click at [528, 368] on div "**********" at bounding box center [784, 386] width 1568 height 772
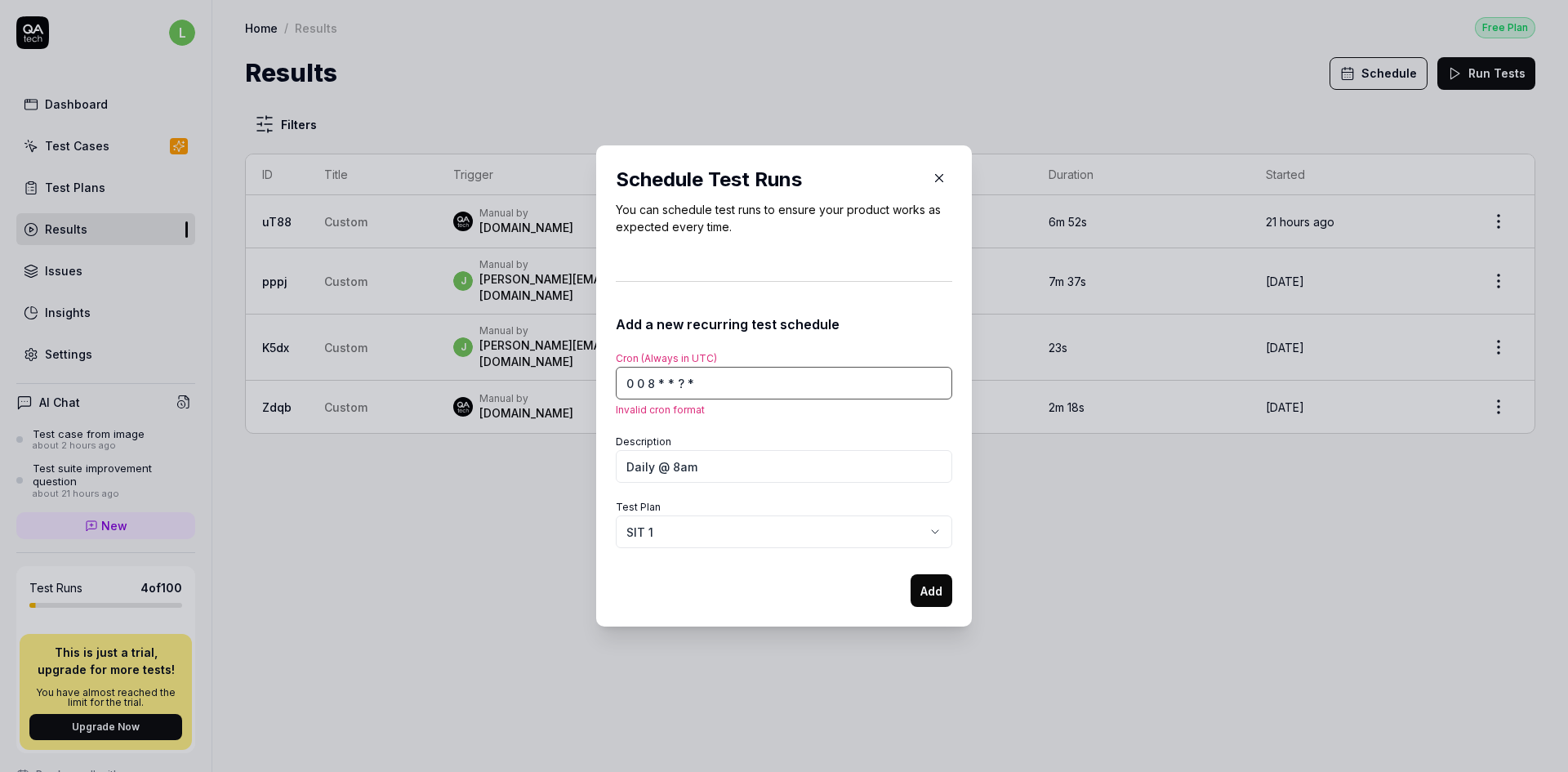
paste input "8 * *"
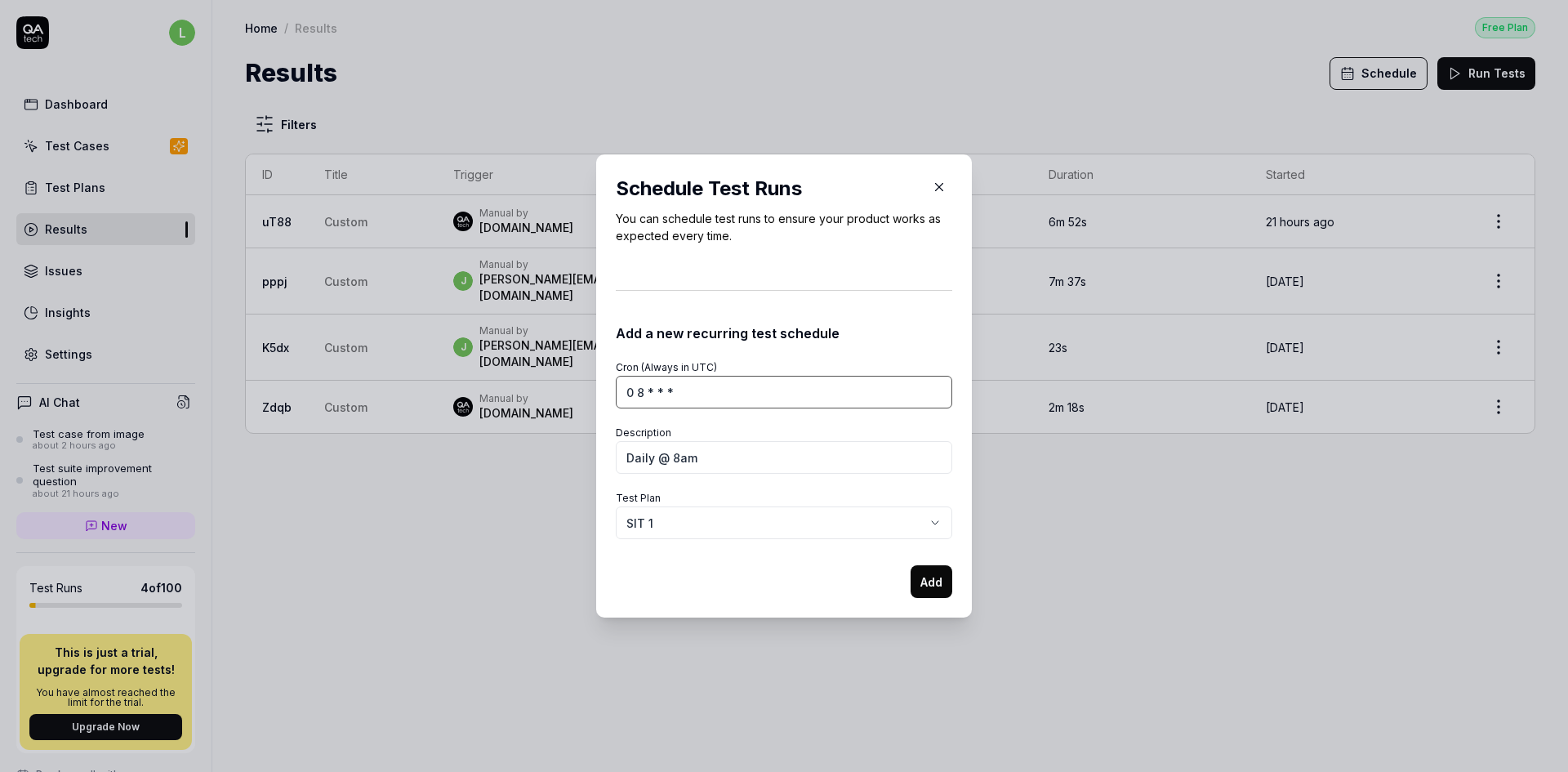
type input "0 8 * * *"
click at [920, 576] on button "Add" at bounding box center [931, 581] width 42 height 33
select select
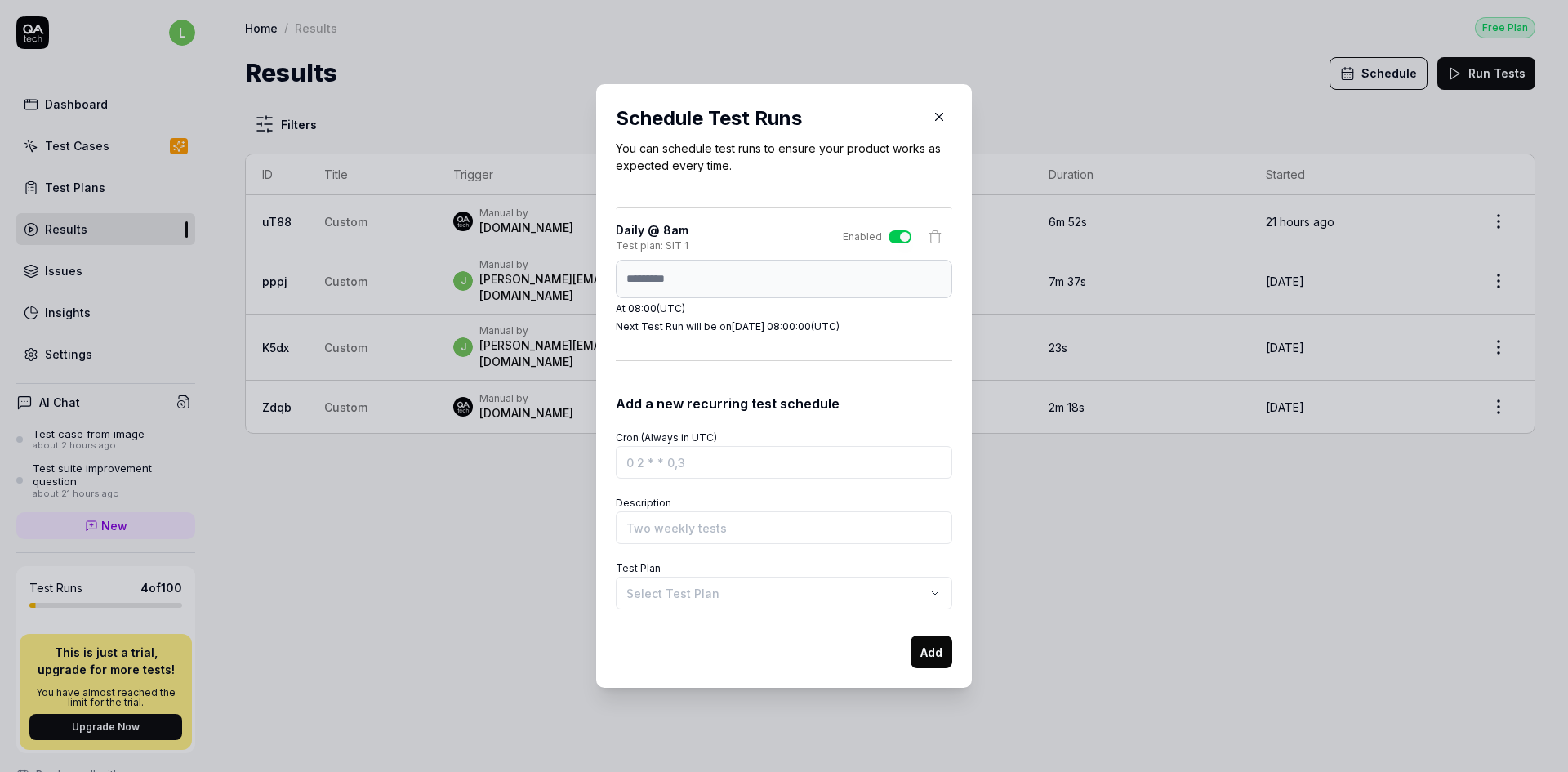
click at [934, 116] on icon "button" at bounding box center [939, 117] width 15 height 15
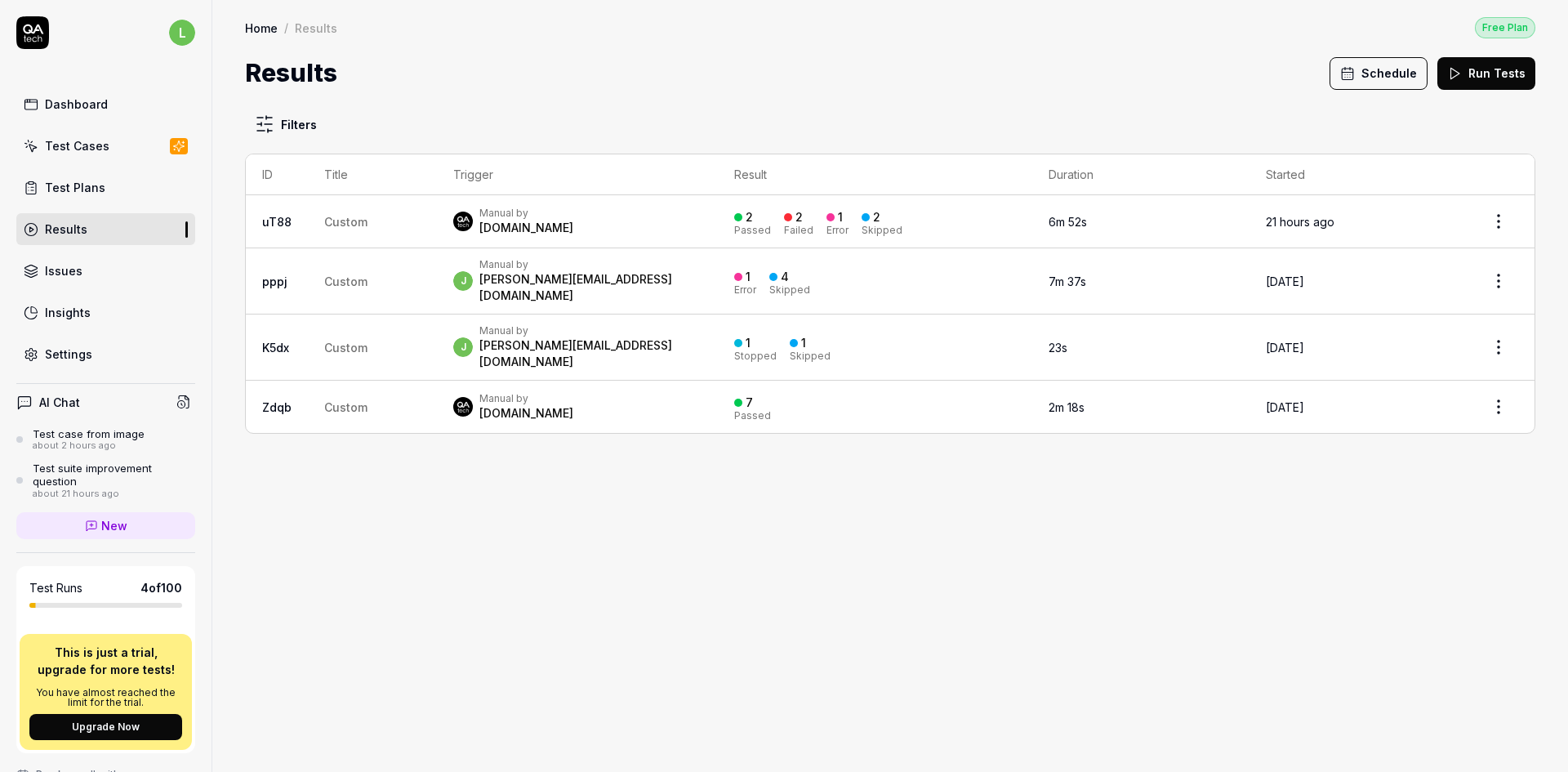
click at [1378, 73] on button "Schedule" at bounding box center [1378, 73] width 98 height 33
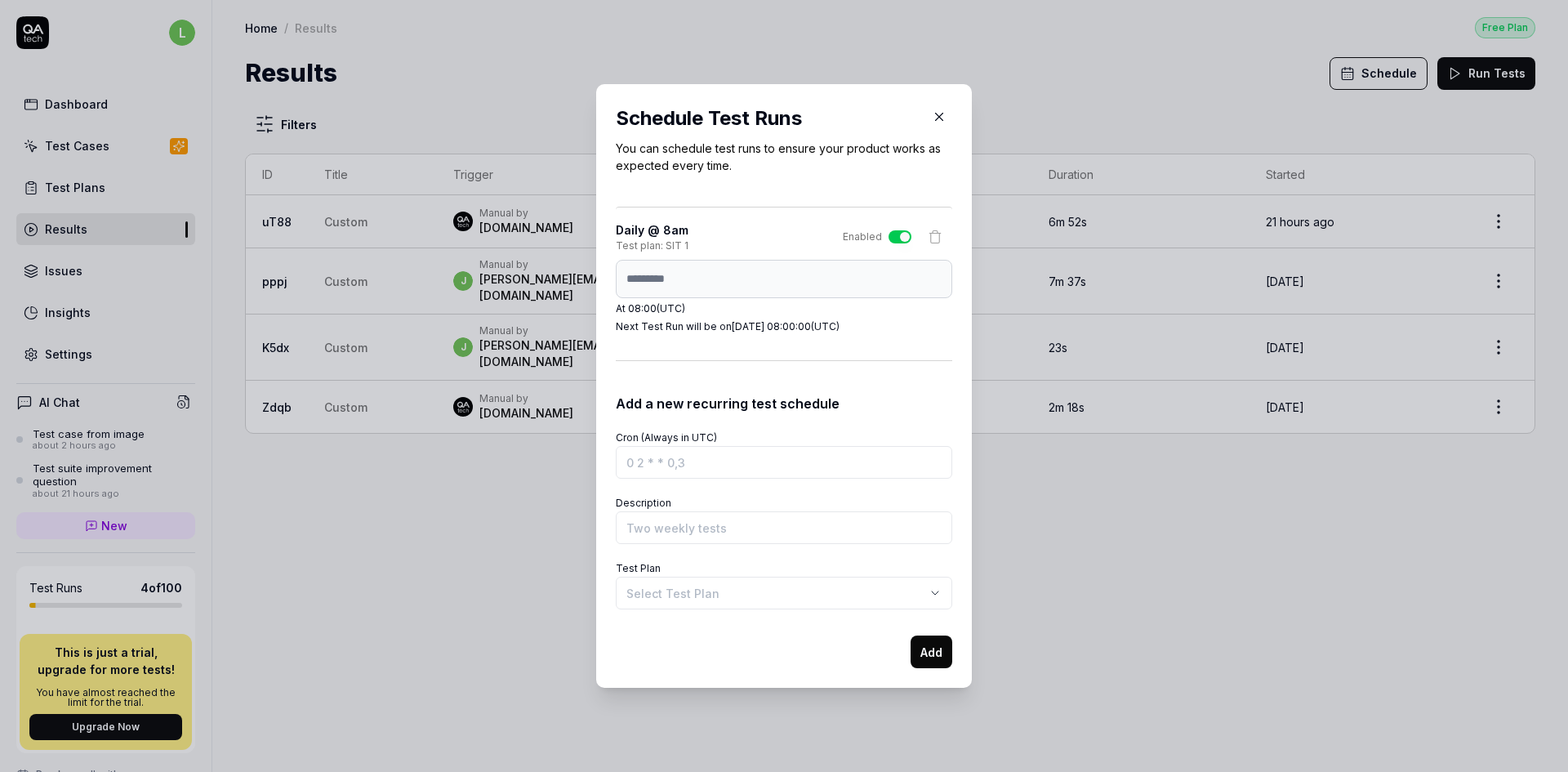
click at [937, 118] on icon "button" at bounding box center [939, 117] width 15 height 15
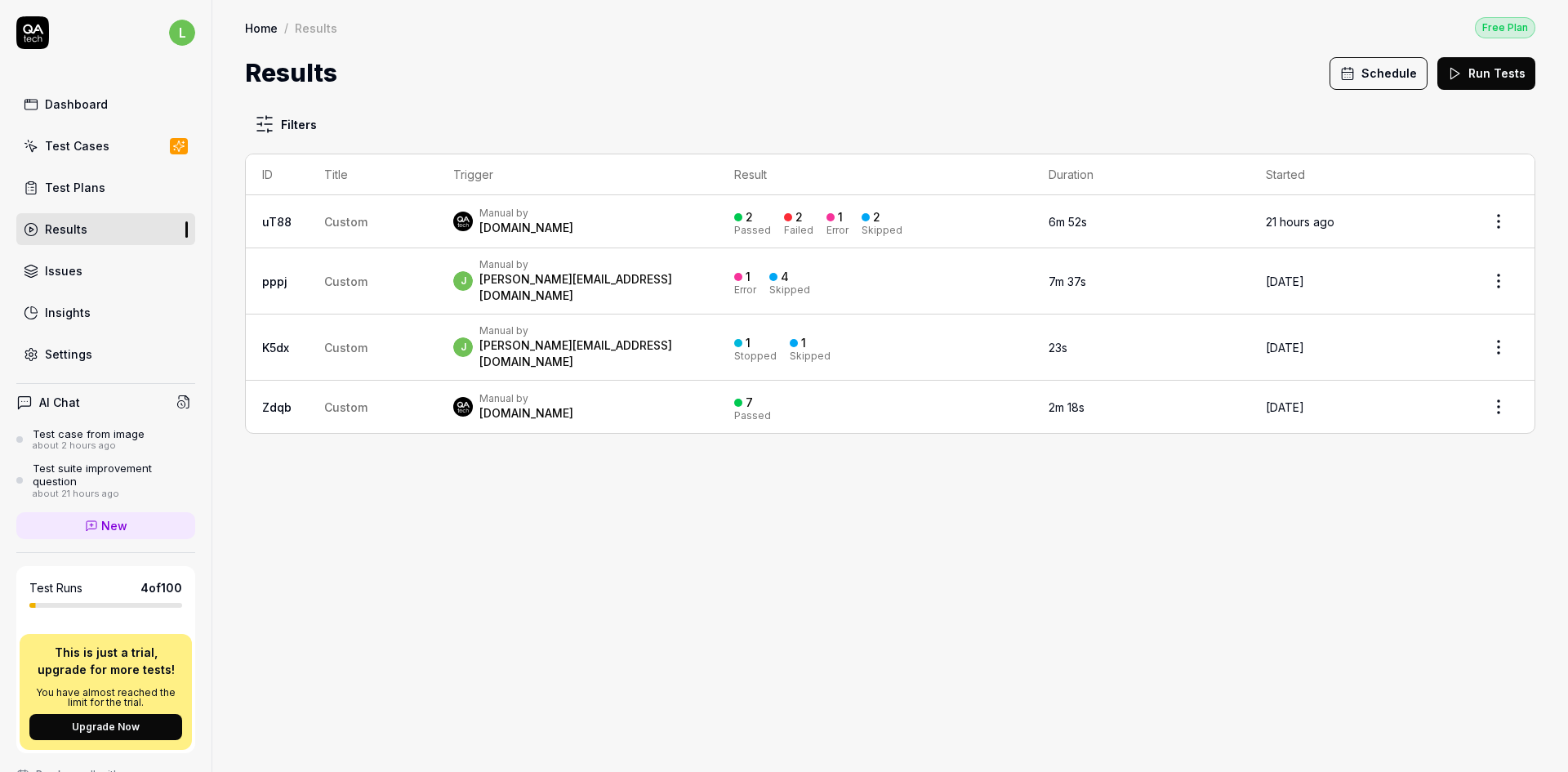
click at [80, 183] on div "Test Plans" at bounding box center [74, 187] width 61 height 17
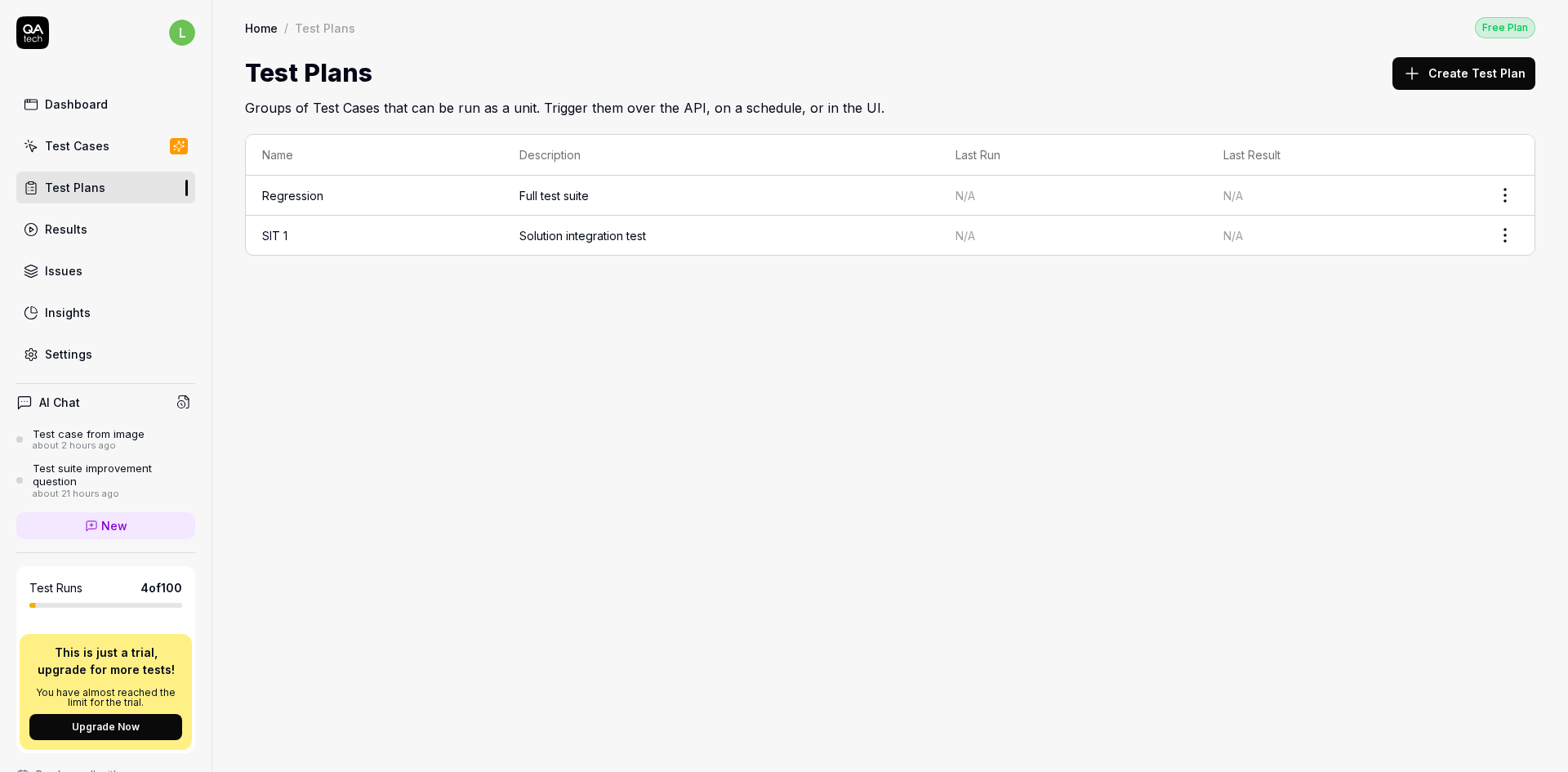
click at [387, 235] on td "SIT 1" at bounding box center [374, 236] width 257 height 39
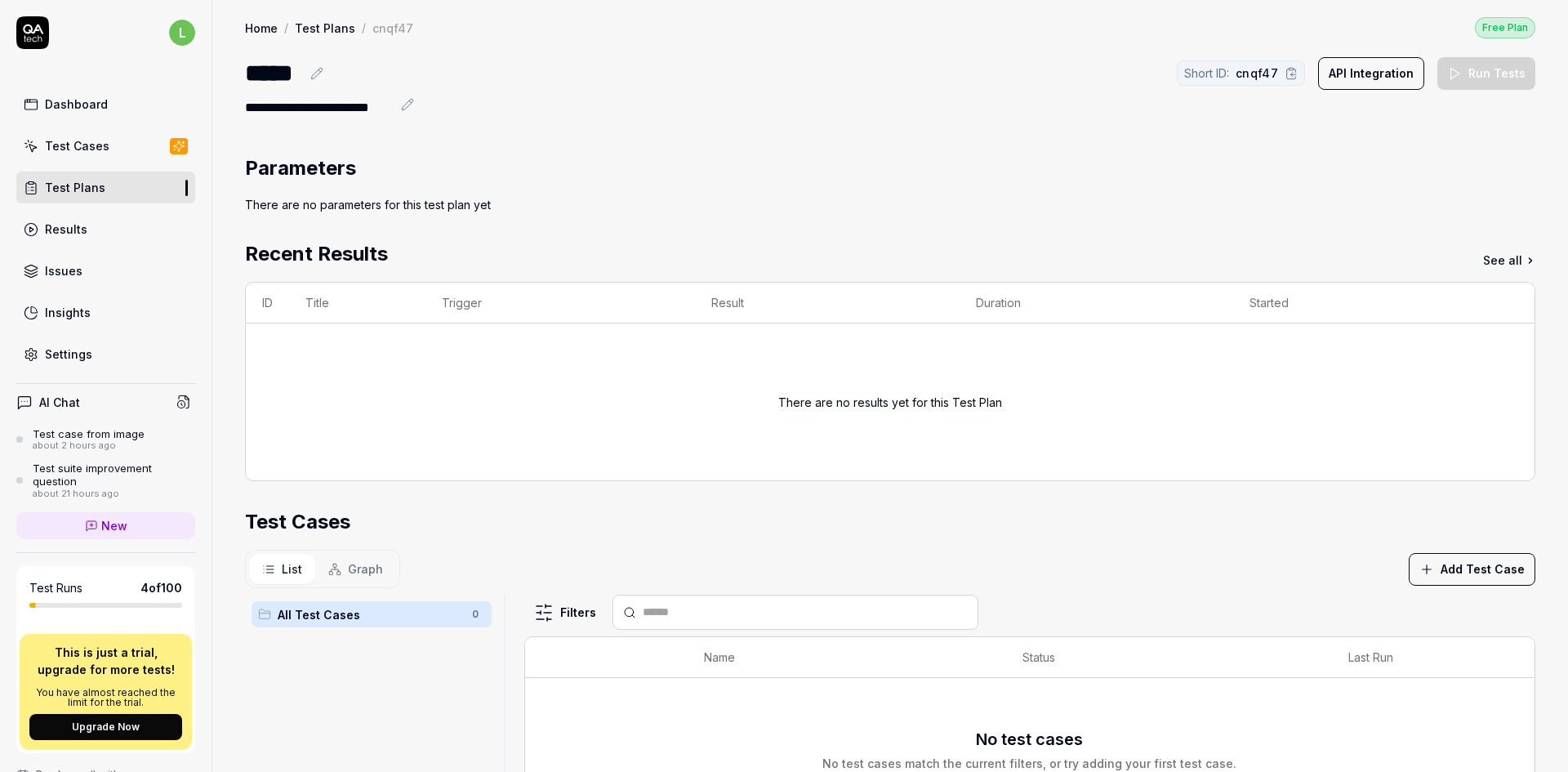
click at [1480, 567] on button "Add Test Case" at bounding box center [1472, 569] width 127 height 33
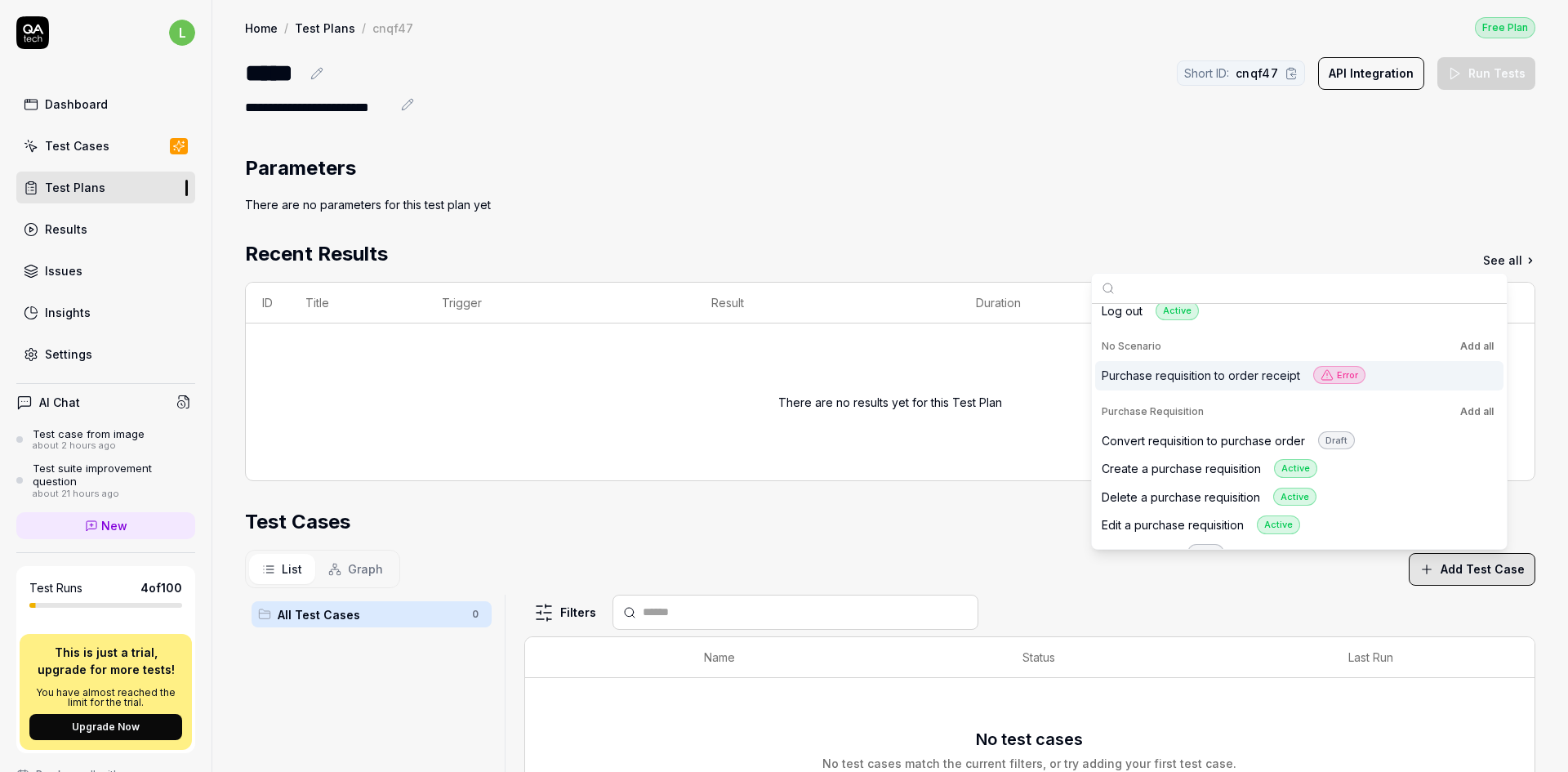
scroll to position [266, 0]
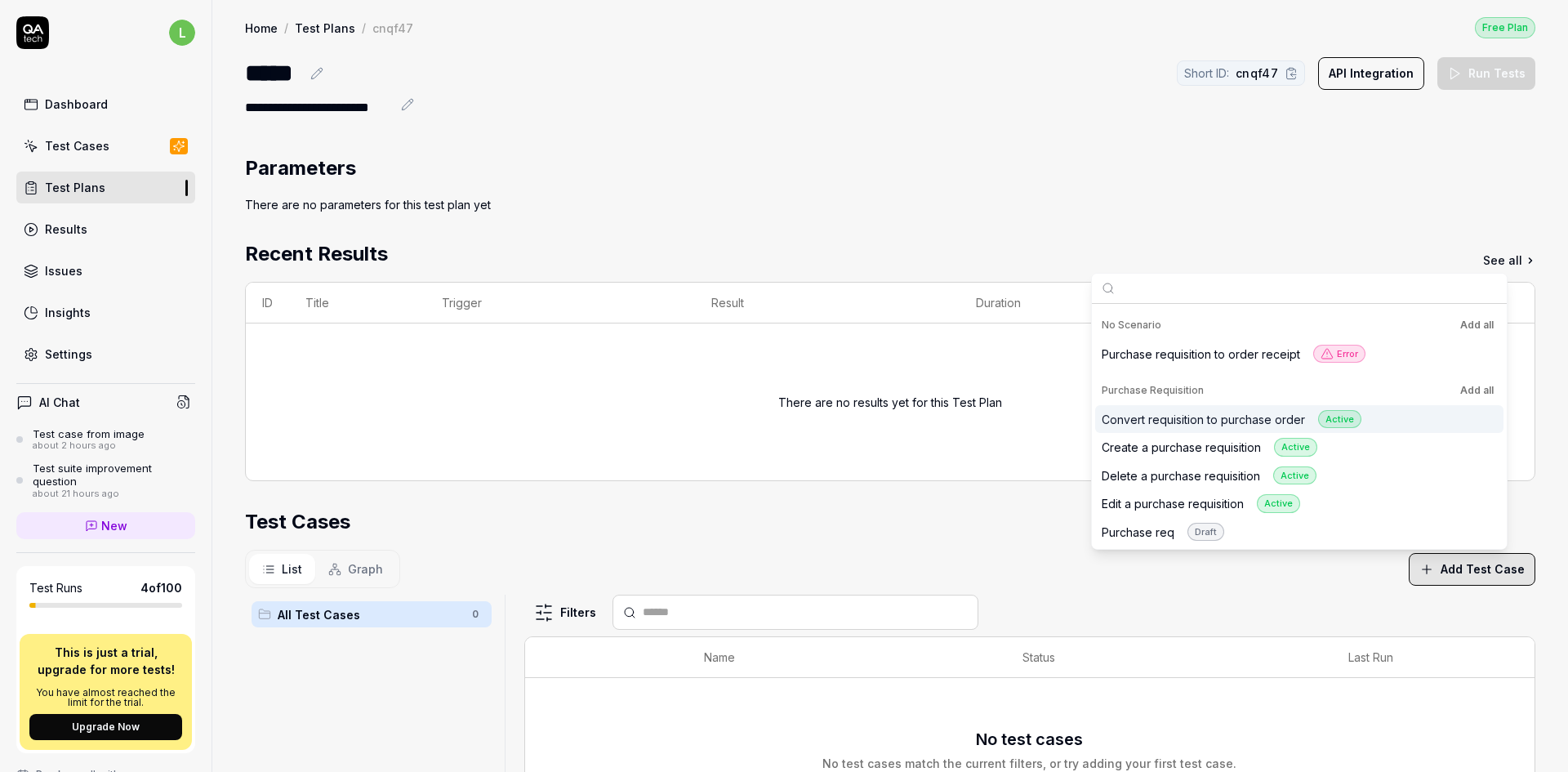
click at [1251, 411] on div "Convert requisition to purchase order Active" at bounding box center [1231, 419] width 260 height 19
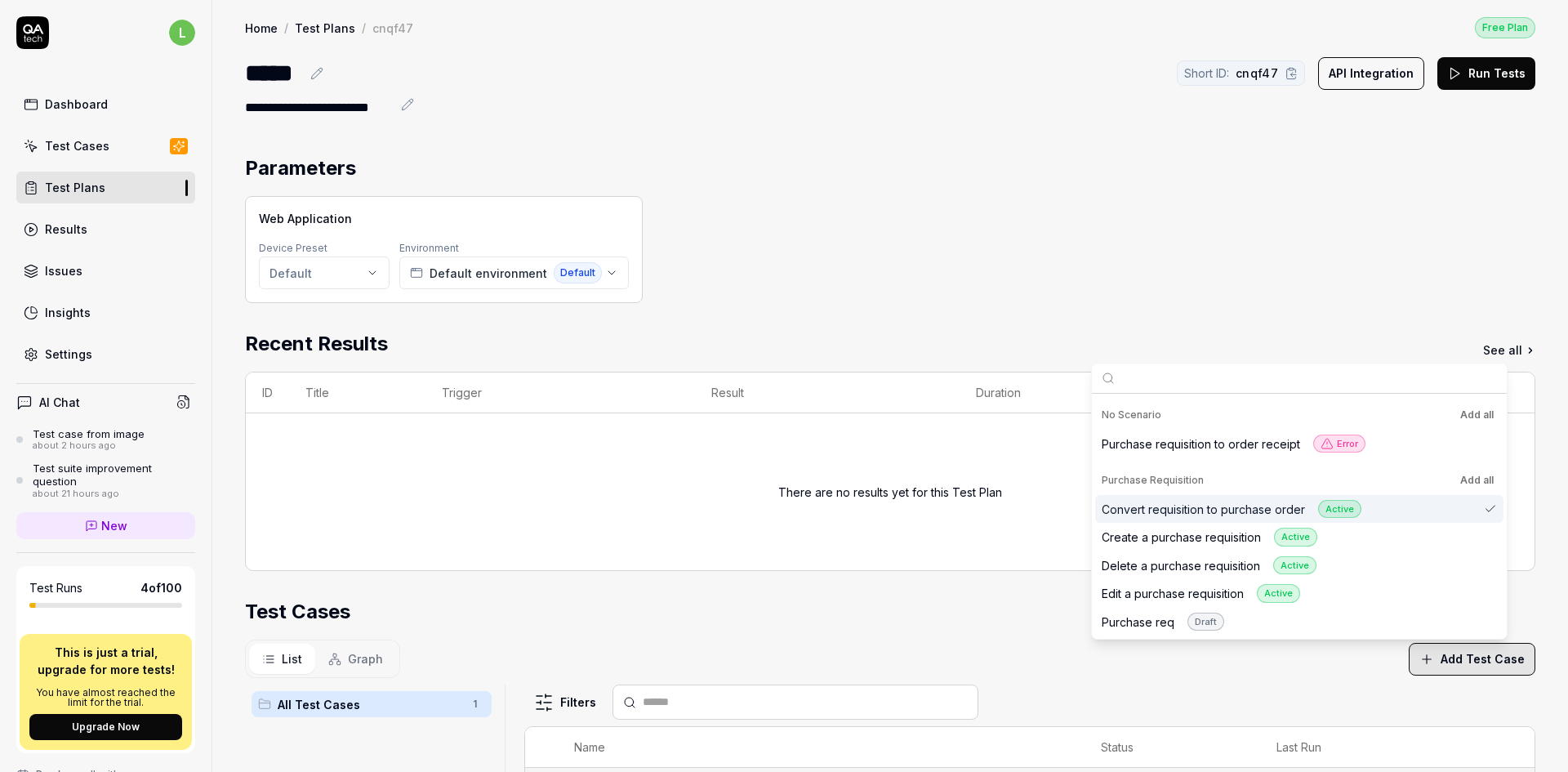
click at [374, 269] on html "**********" at bounding box center [784, 386] width 1568 height 772
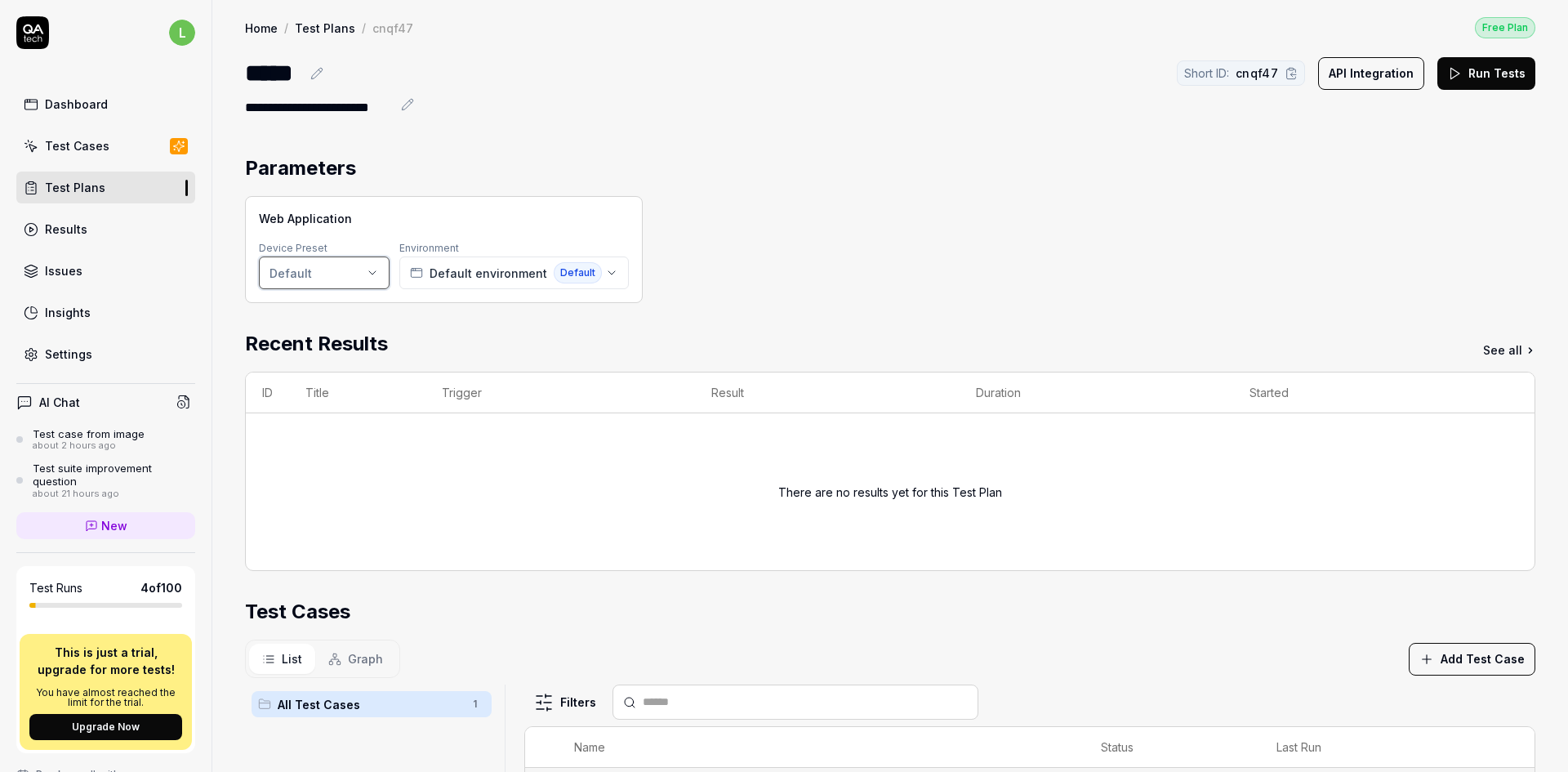
click at [764, 234] on html "**********" at bounding box center [784, 386] width 1568 height 772
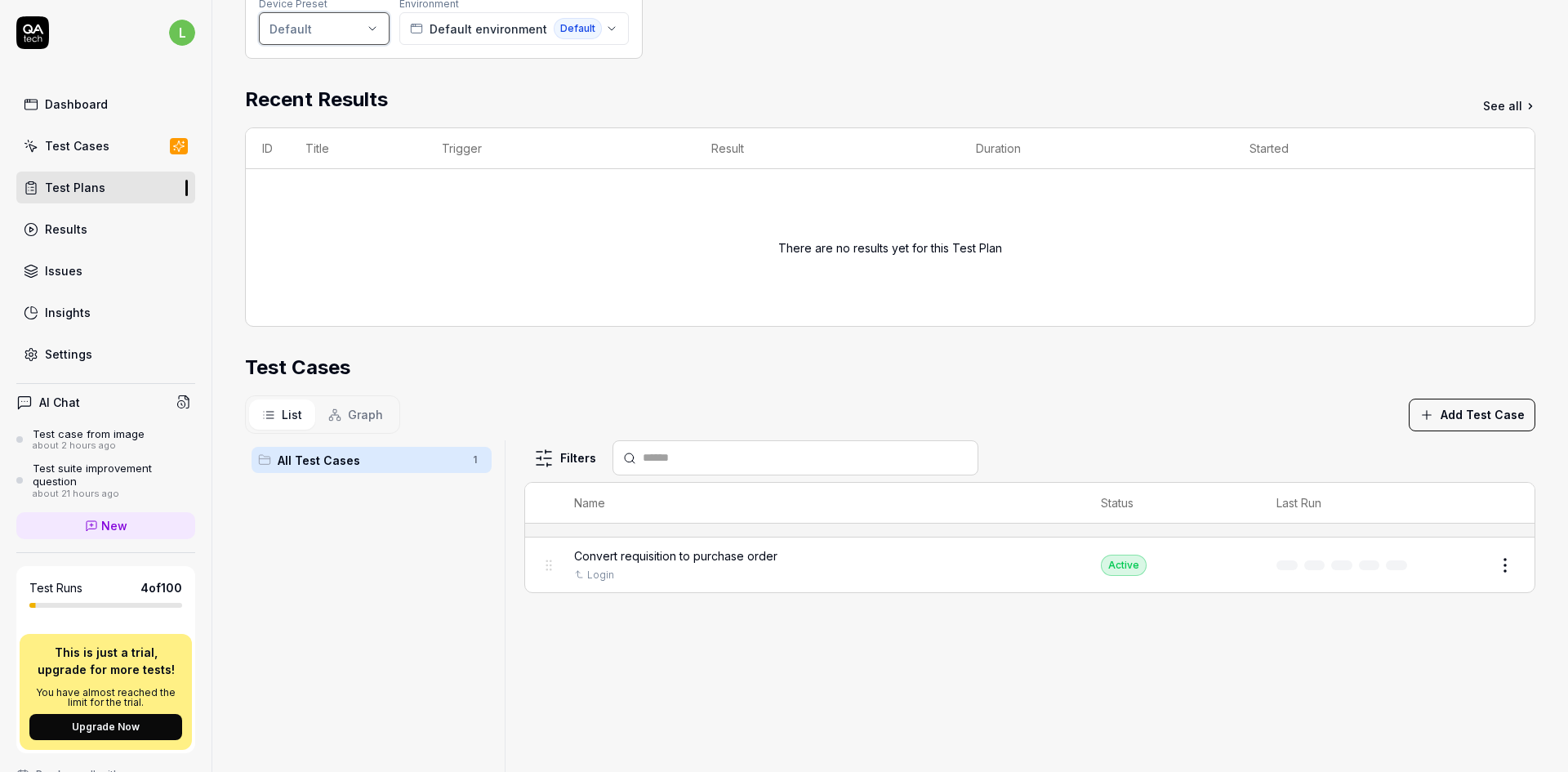
scroll to position [245, 0]
click at [370, 409] on span "Graph" at bounding box center [366, 413] width 35 height 17
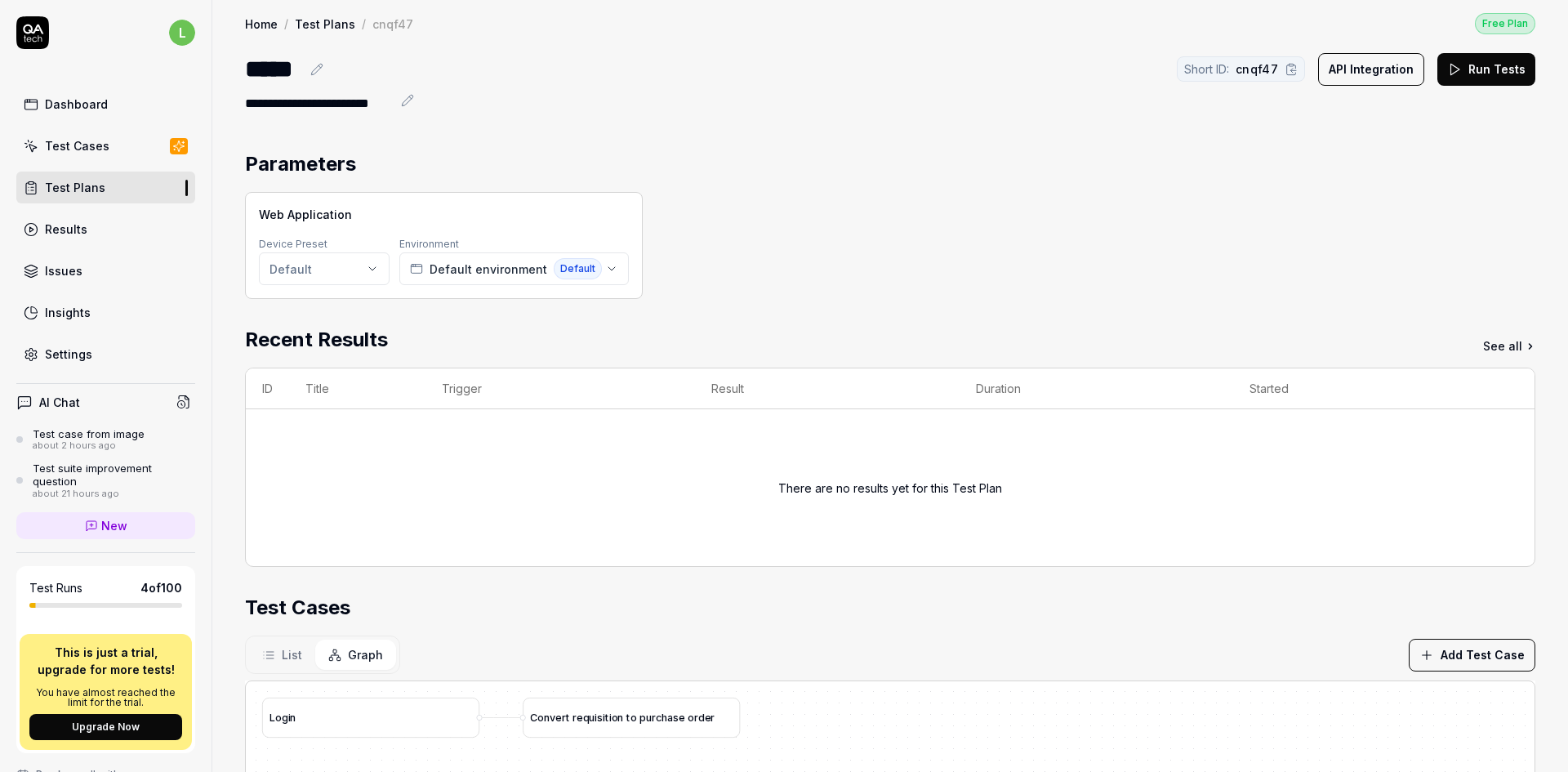
scroll to position [0, 0]
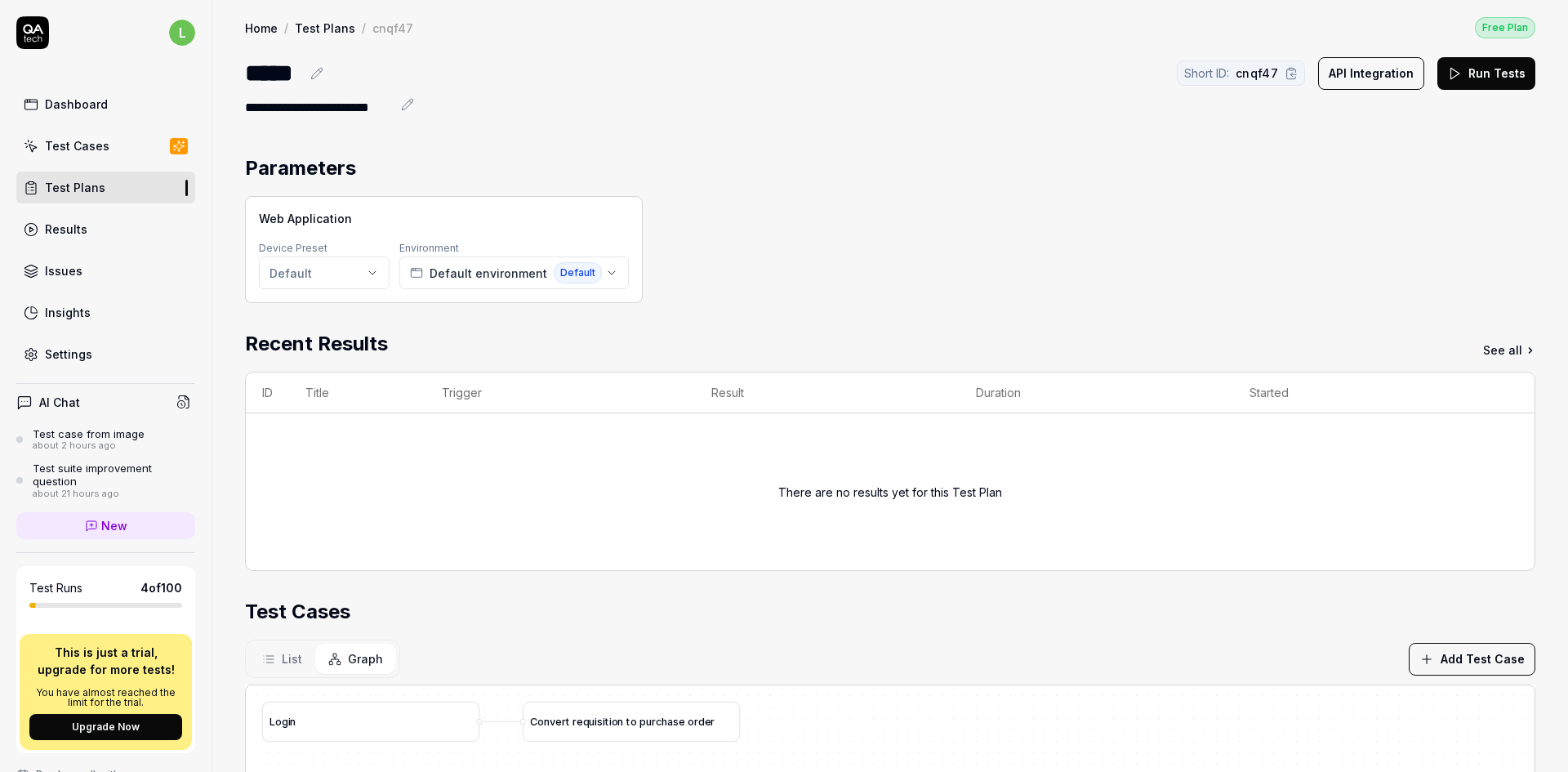
click at [102, 527] on span "New" at bounding box center [115, 525] width 26 height 17
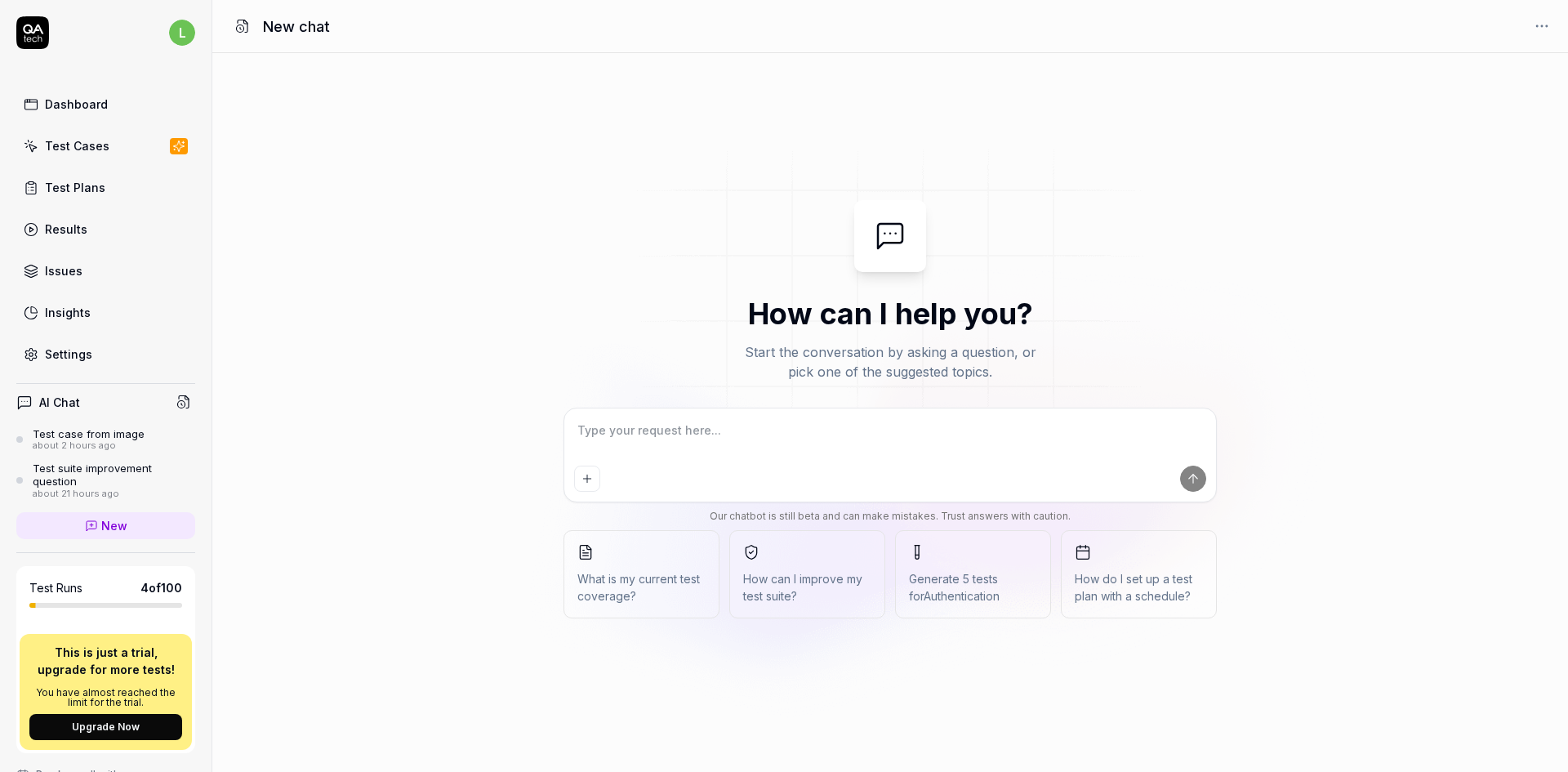
type textarea "*"
type textarea "h"
type textarea "*"
type textarea "ho"
type textarea "*"
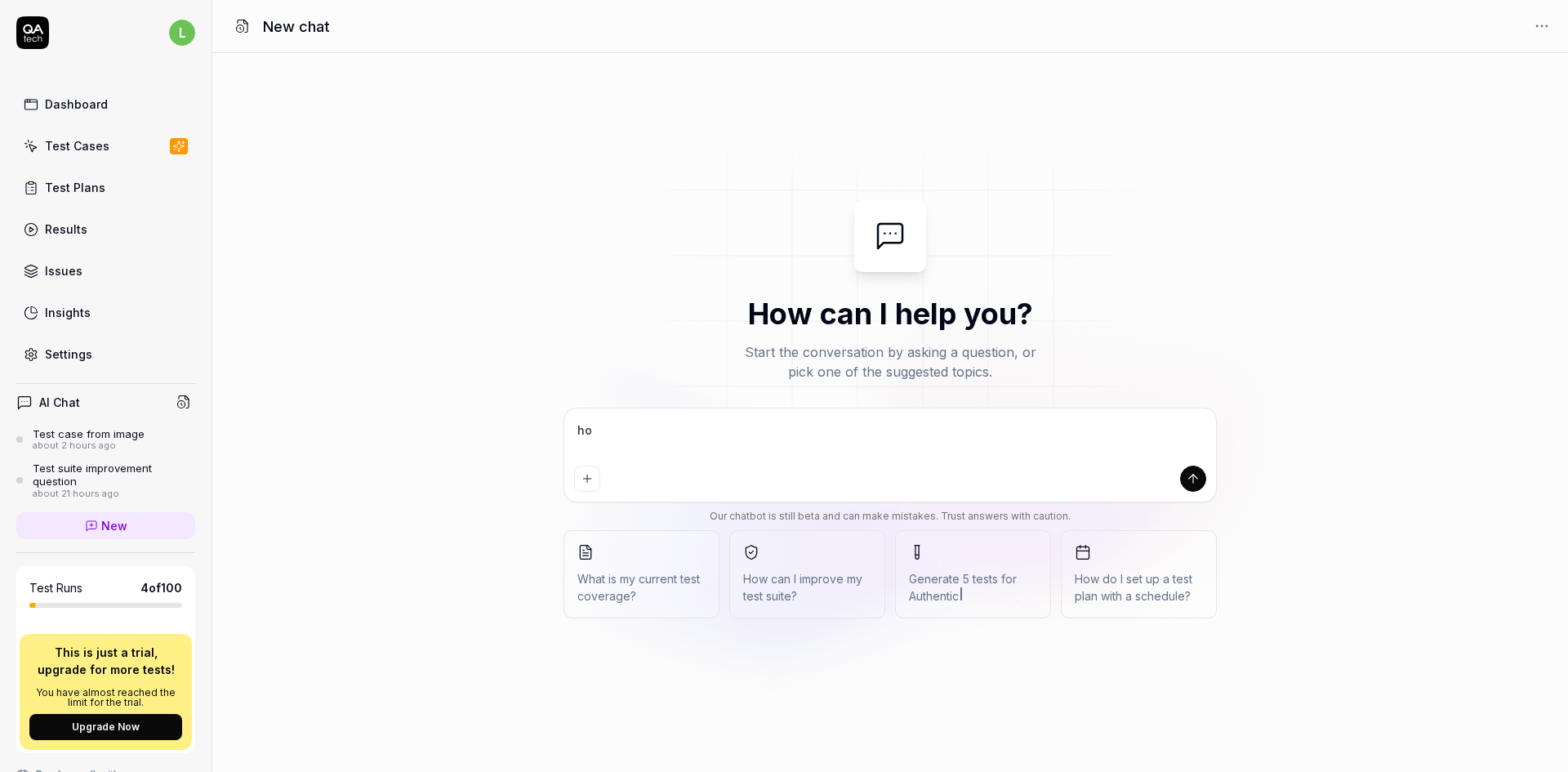
type textarea "how"
type textarea "*"
type textarea "how"
type textarea "*"
type textarea "how d"
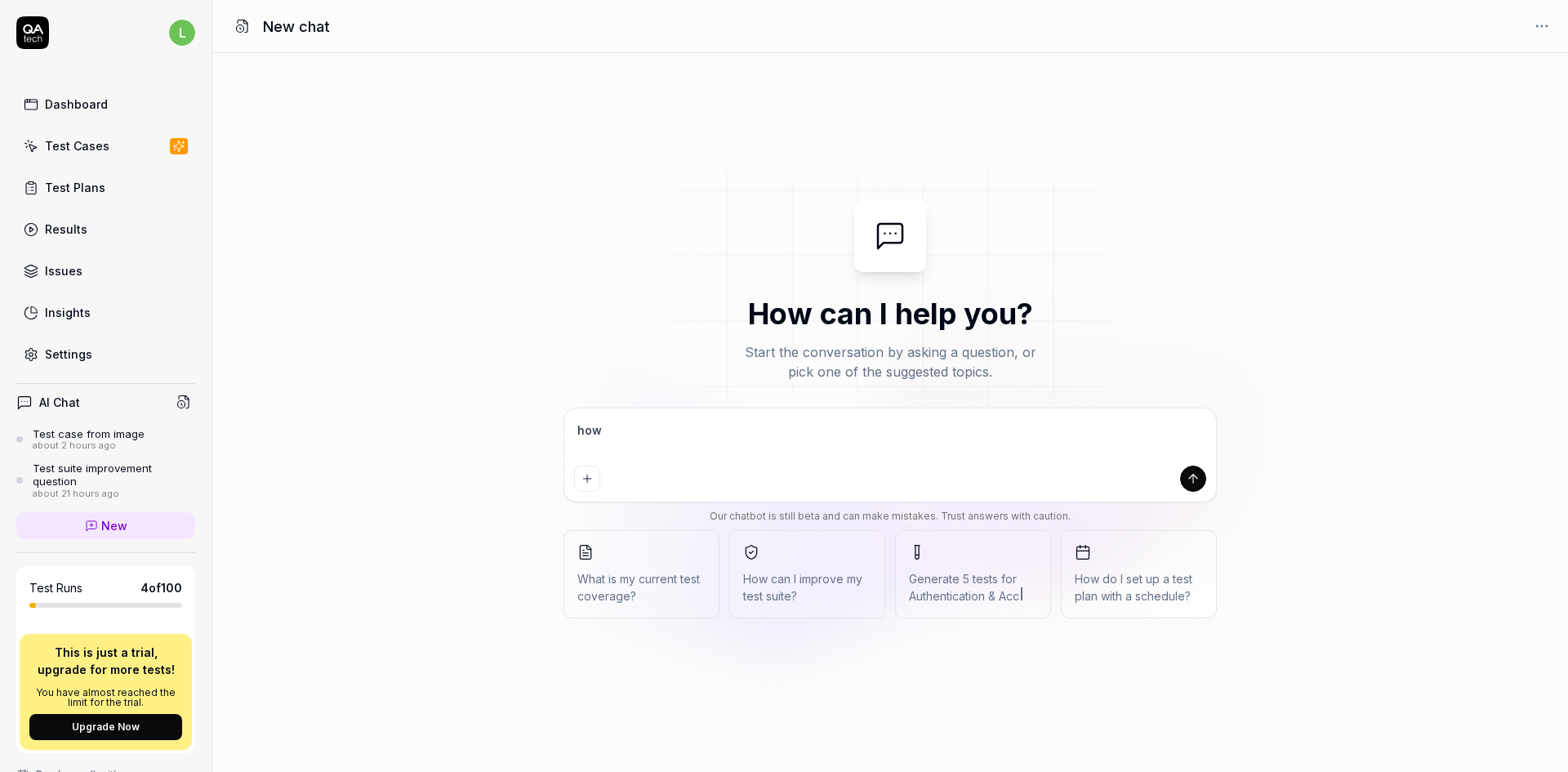
type textarea "*"
type textarea "how do"
type textarea "*"
type textarea "how do"
type textarea "*"
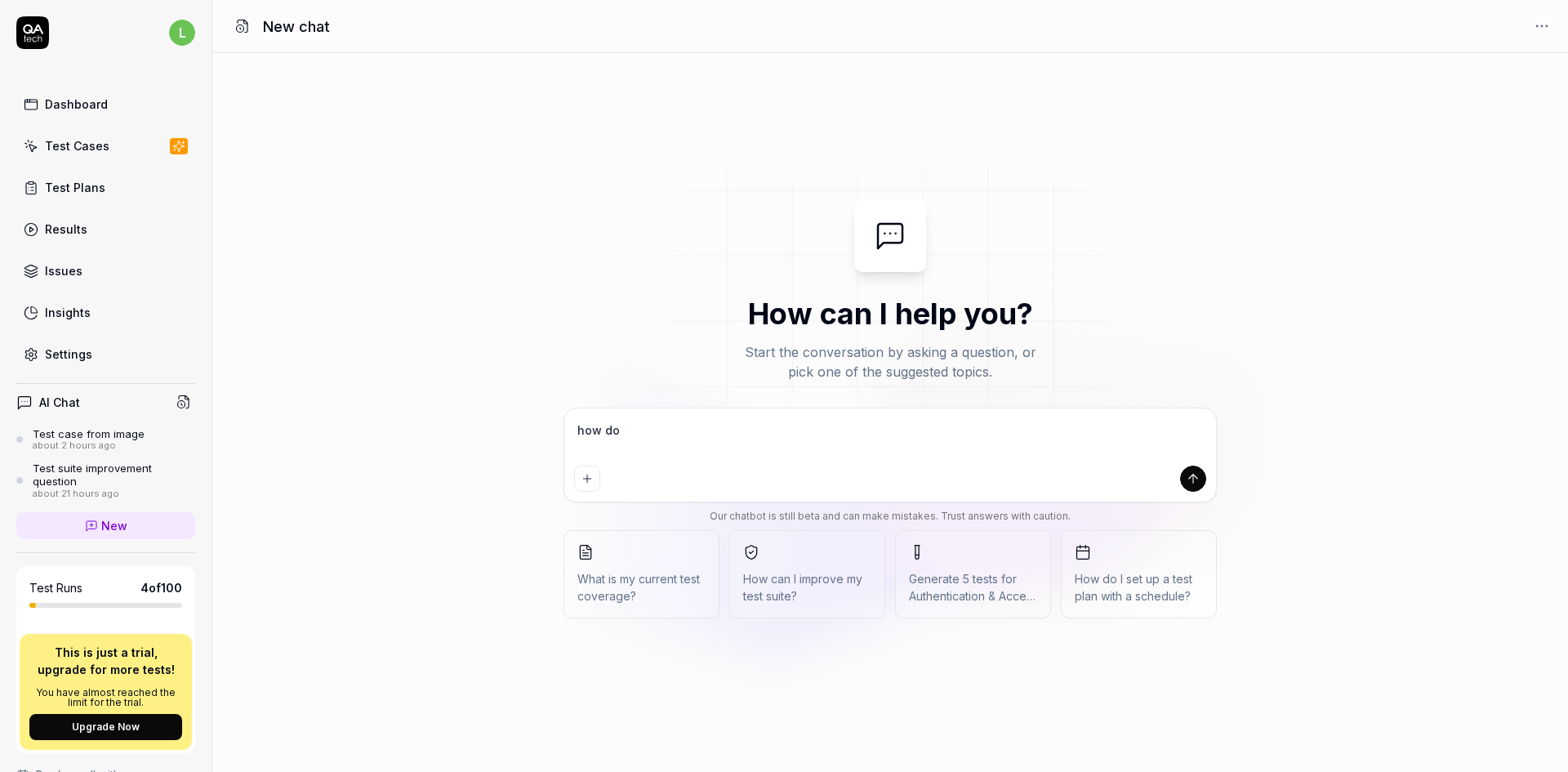
type textarea "how do I"
type textarea "*"
type textarea "how do I"
type textarea "*"
type textarea "how do I c"
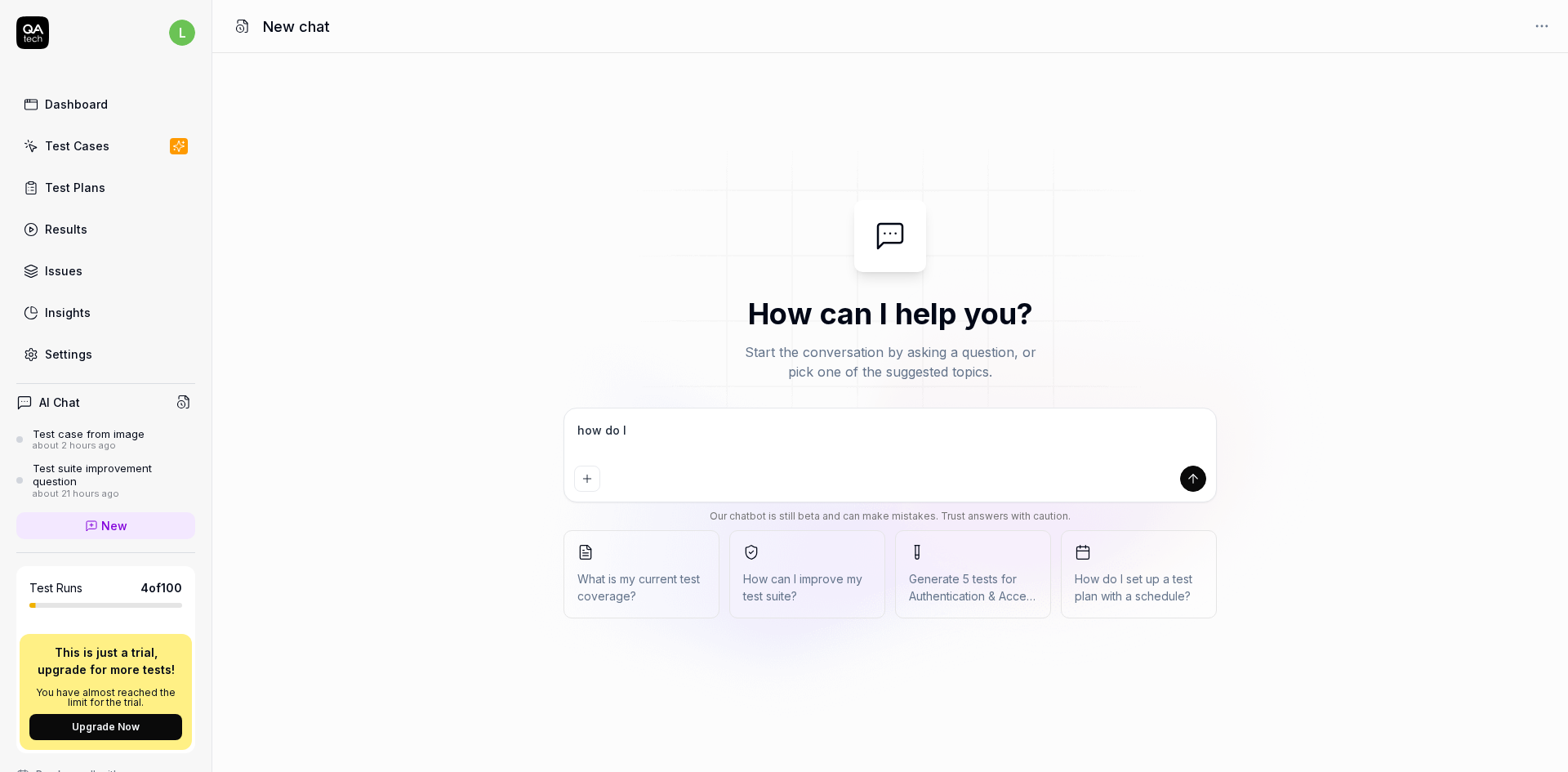
type textarea "*"
type textarea "how do I cr"
type textarea "*"
type textarea "how do I cre"
type textarea "*"
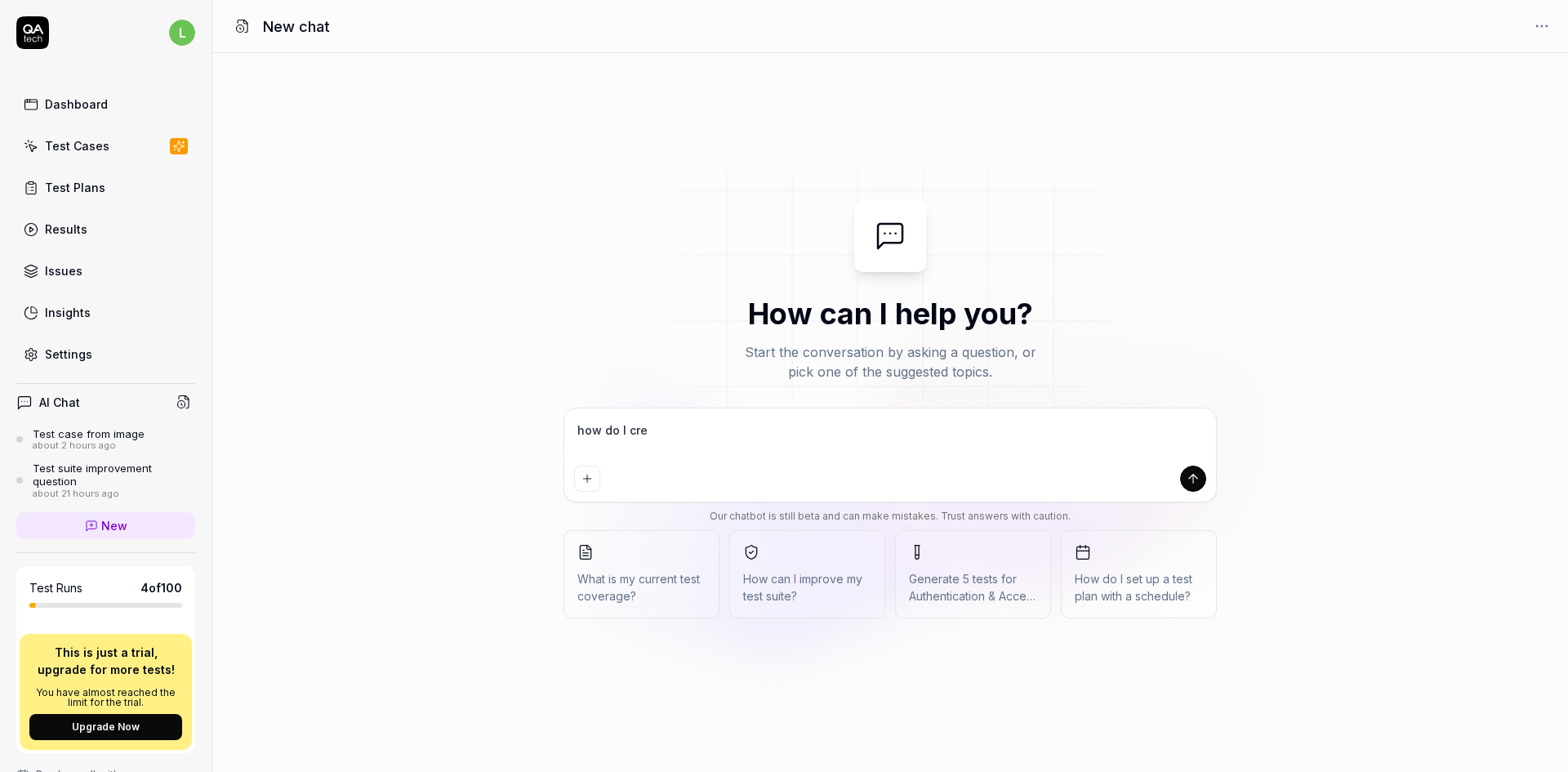
type textarea "how do I crea"
type textarea "*"
type textarea "how do I creat"
type textarea "*"
type textarea "how do I create"
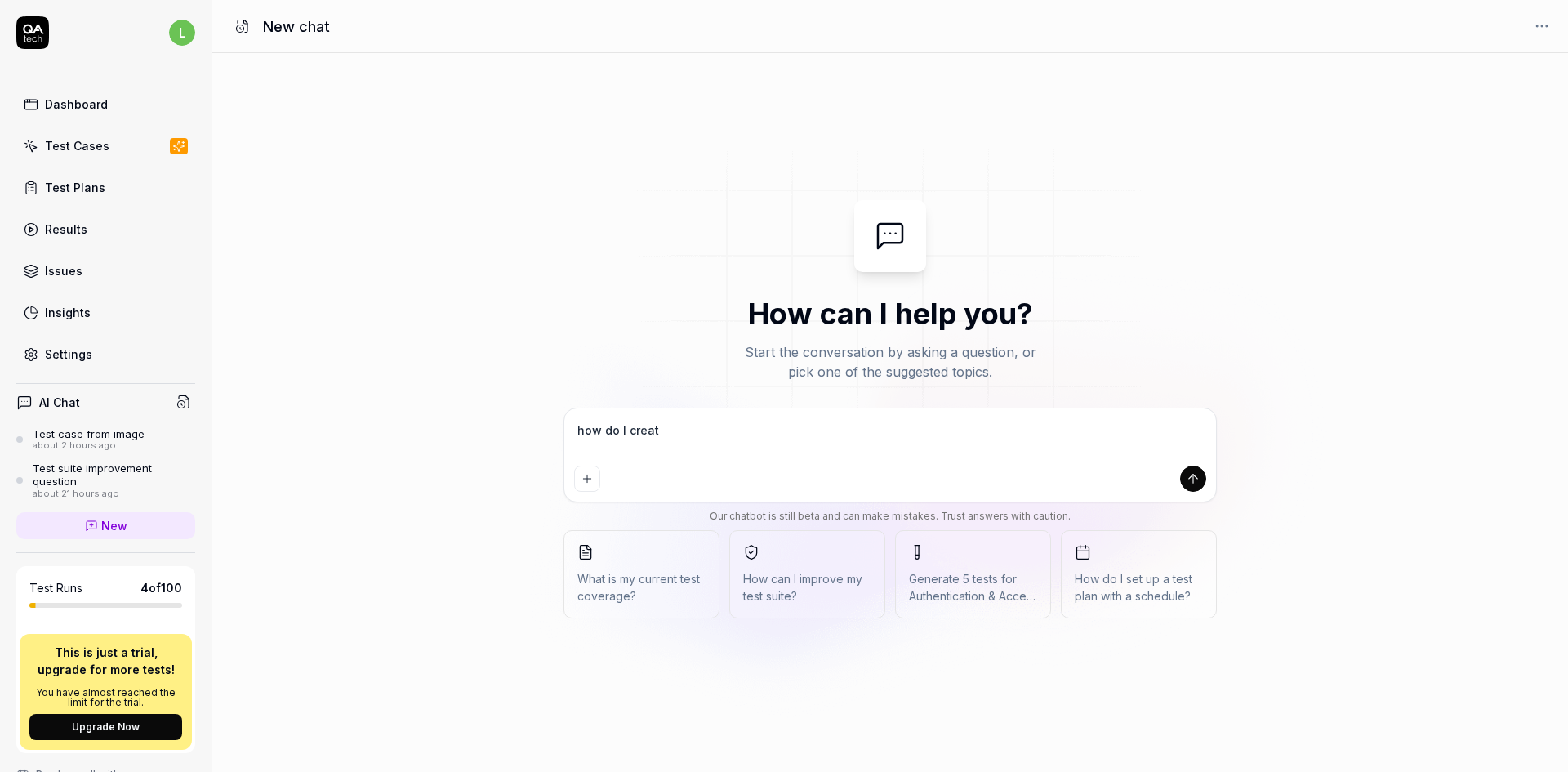
type textarea "*"
type textarea "how do I create"
type textarea "*"
type textarea "how do I create a"
type textarea "*"
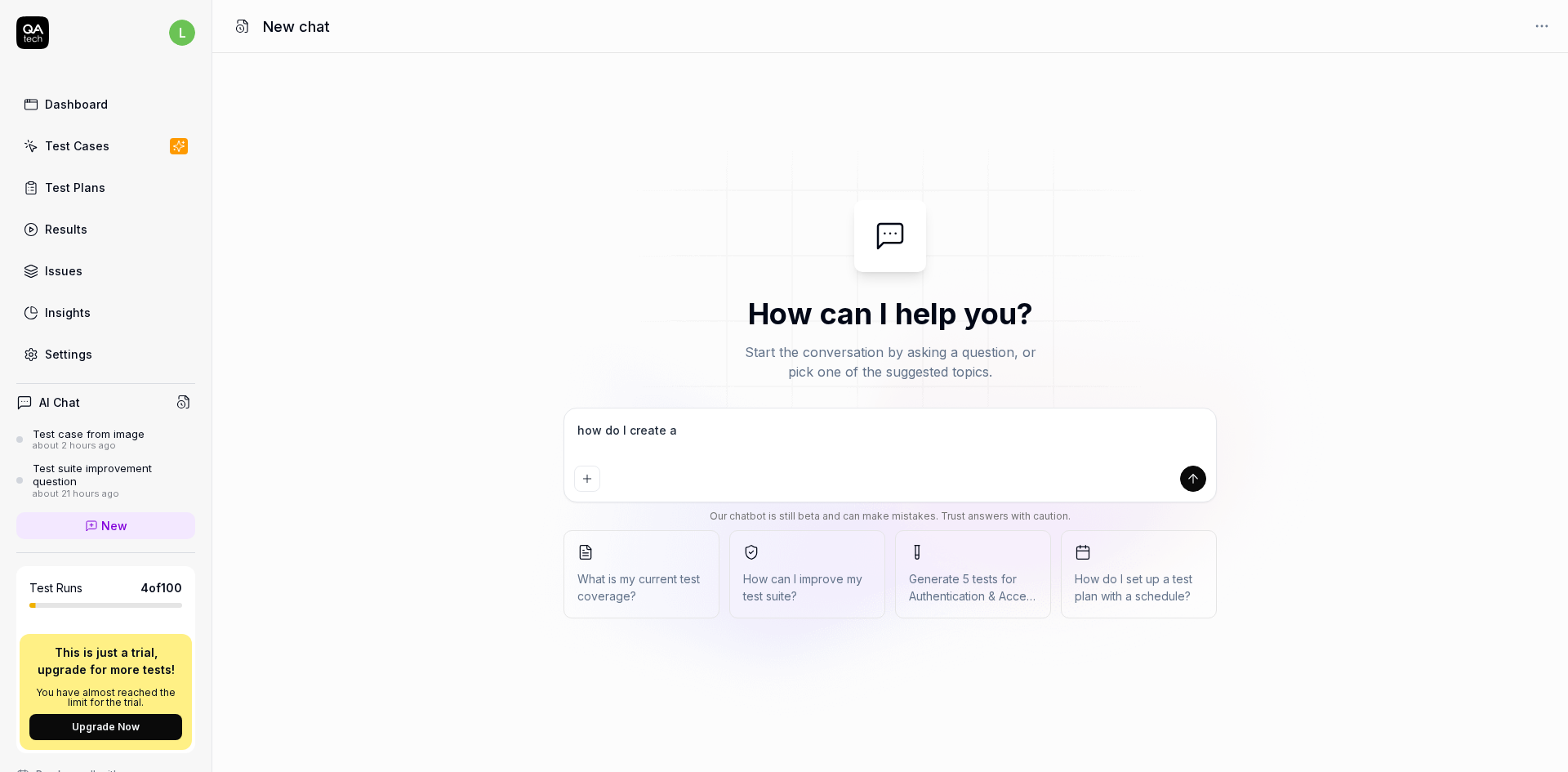
type textarea "how do I create a"
type textarea "*"
type textarea "how do I create a n"
type textarea "*"
type textarea "how do I create a ne"
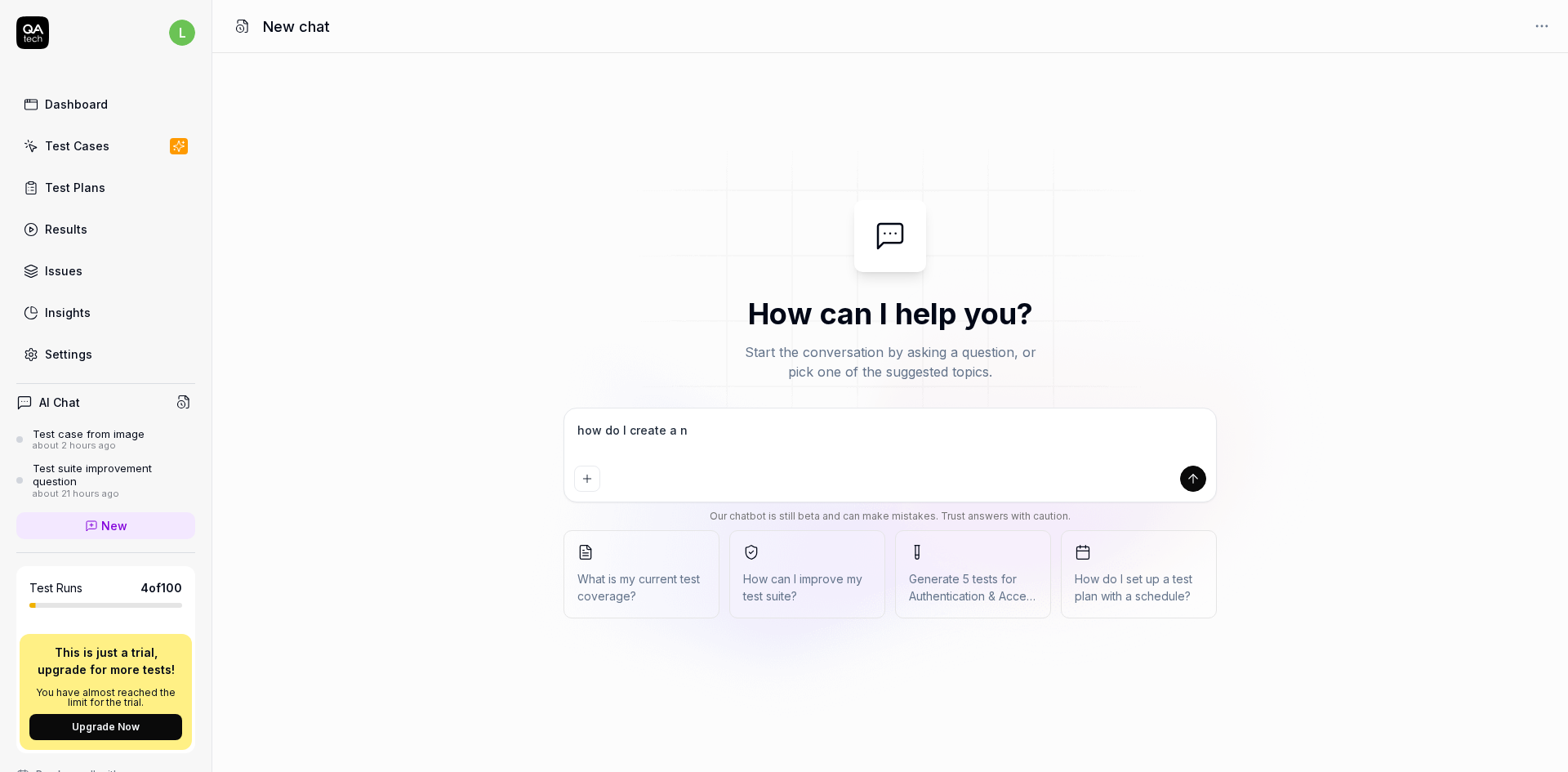
type textarea "*"
type textarea "how do I create a new"
type textarea "*"
type textarea "how do I create a new"
type textarea "*"
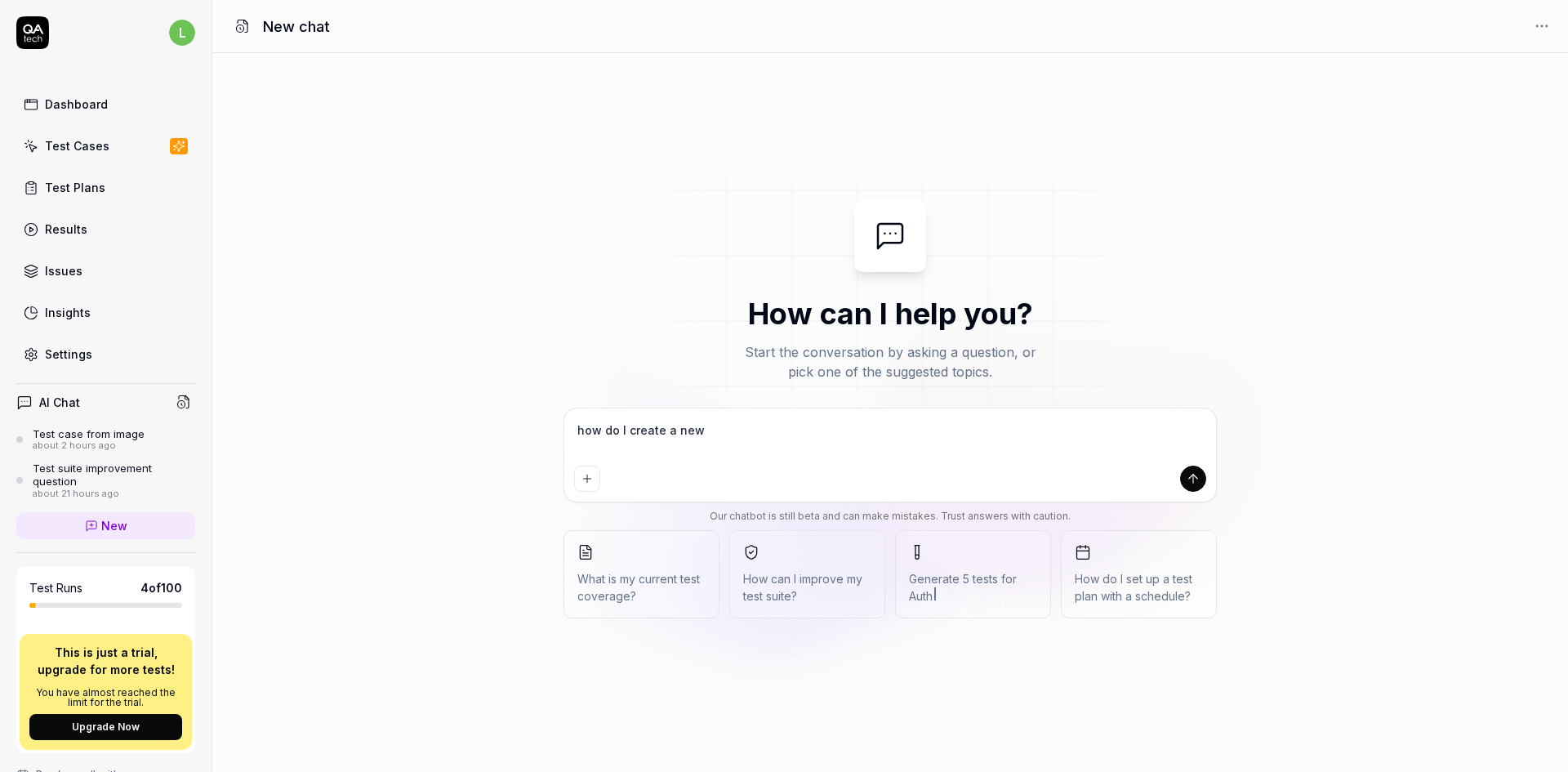
type textarea "how do I create a new s"
type textarea "*"
type textarea "how do I create a new sc"
type textarea "*"
type textarea "how do I create a new sce"
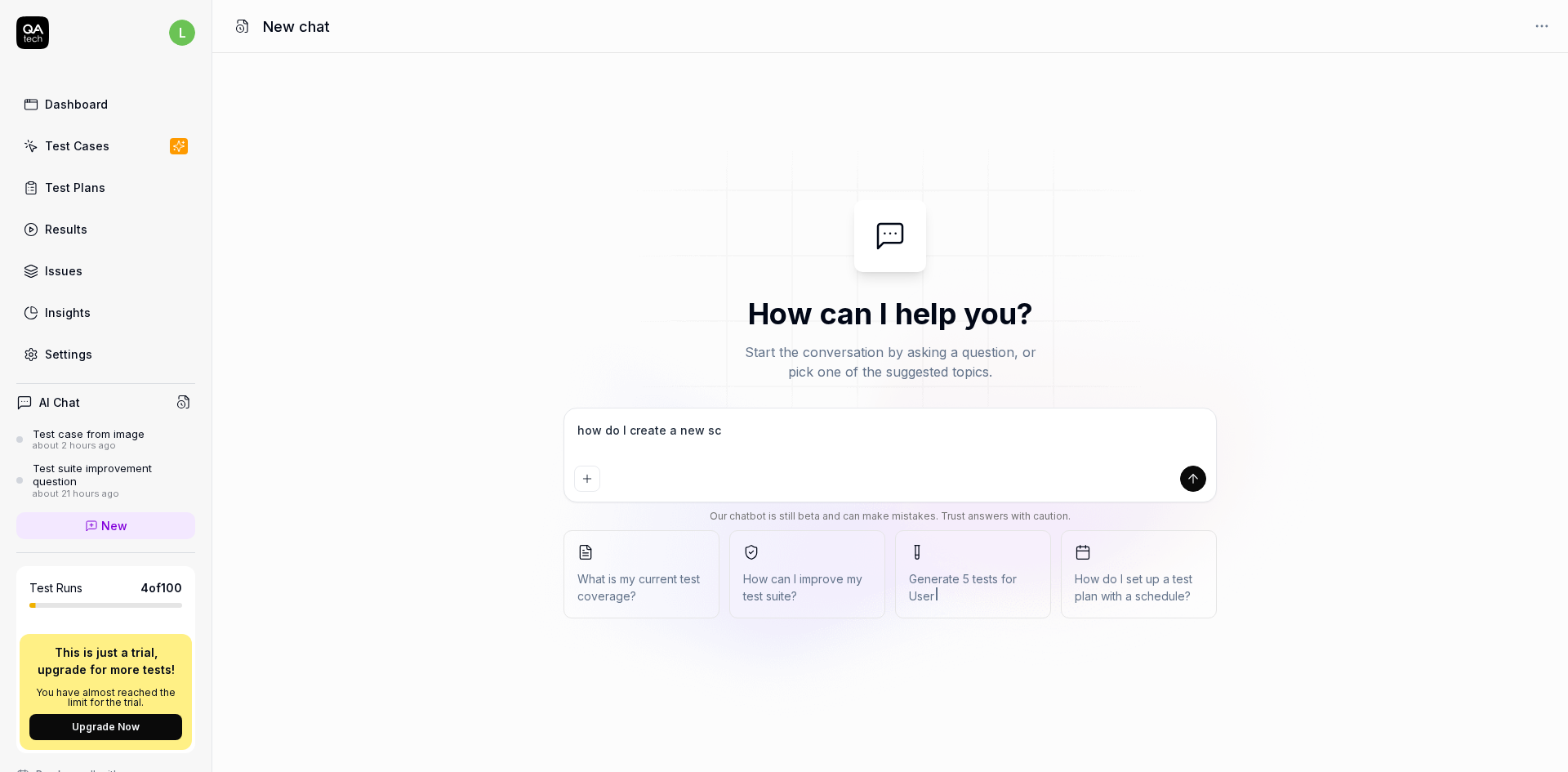
type textarea "*"
type textarea "how do I create a new scen"
type textarea "*"
type textarea "how do I create a new scena"
type textarea "*"
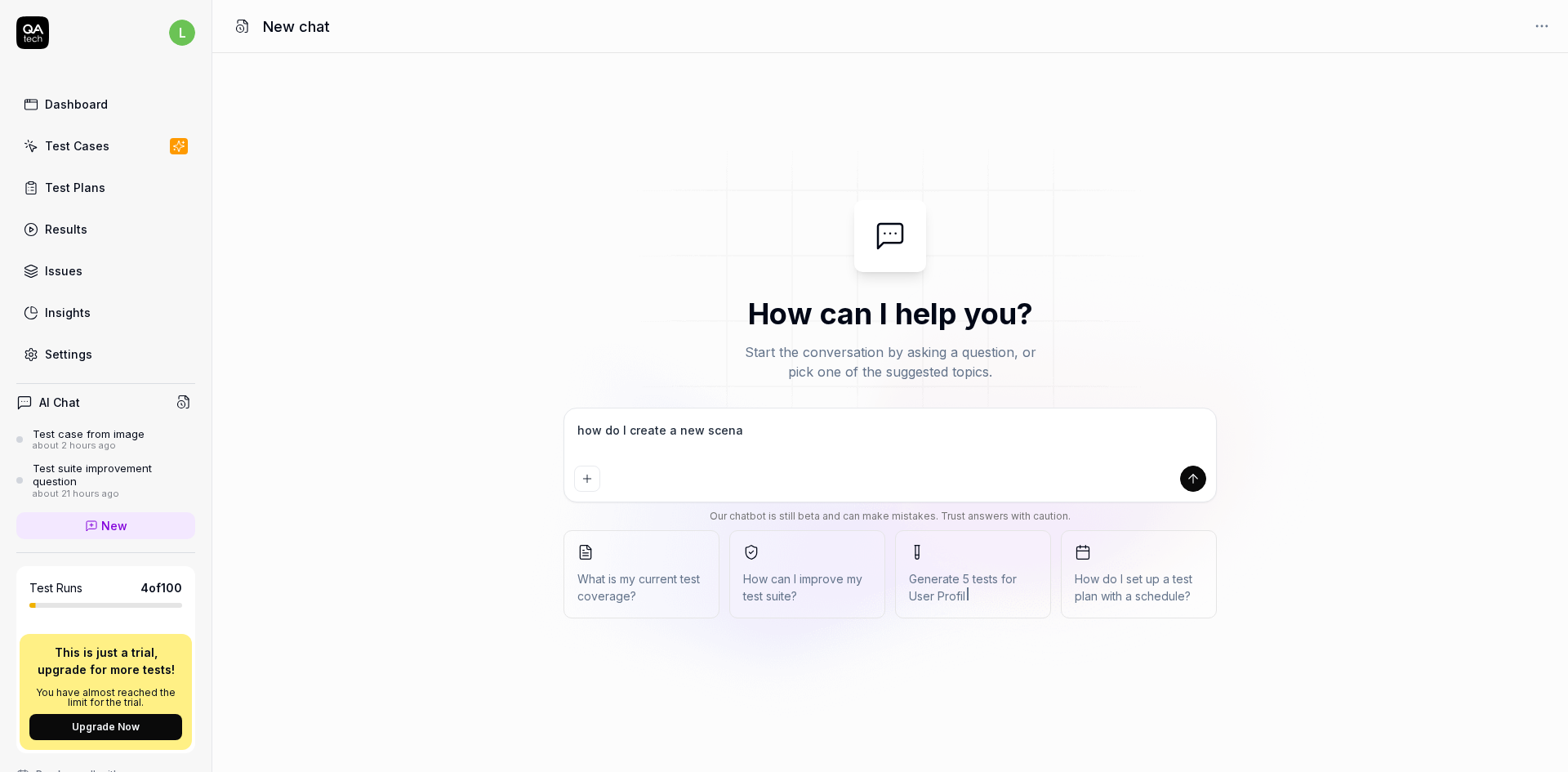
type textarea "how do I create a new scenar"
type textarea "*"
type textarea "how do I create a new scenari"
type textarea "*"
type textarea "how do I create a new scenario"
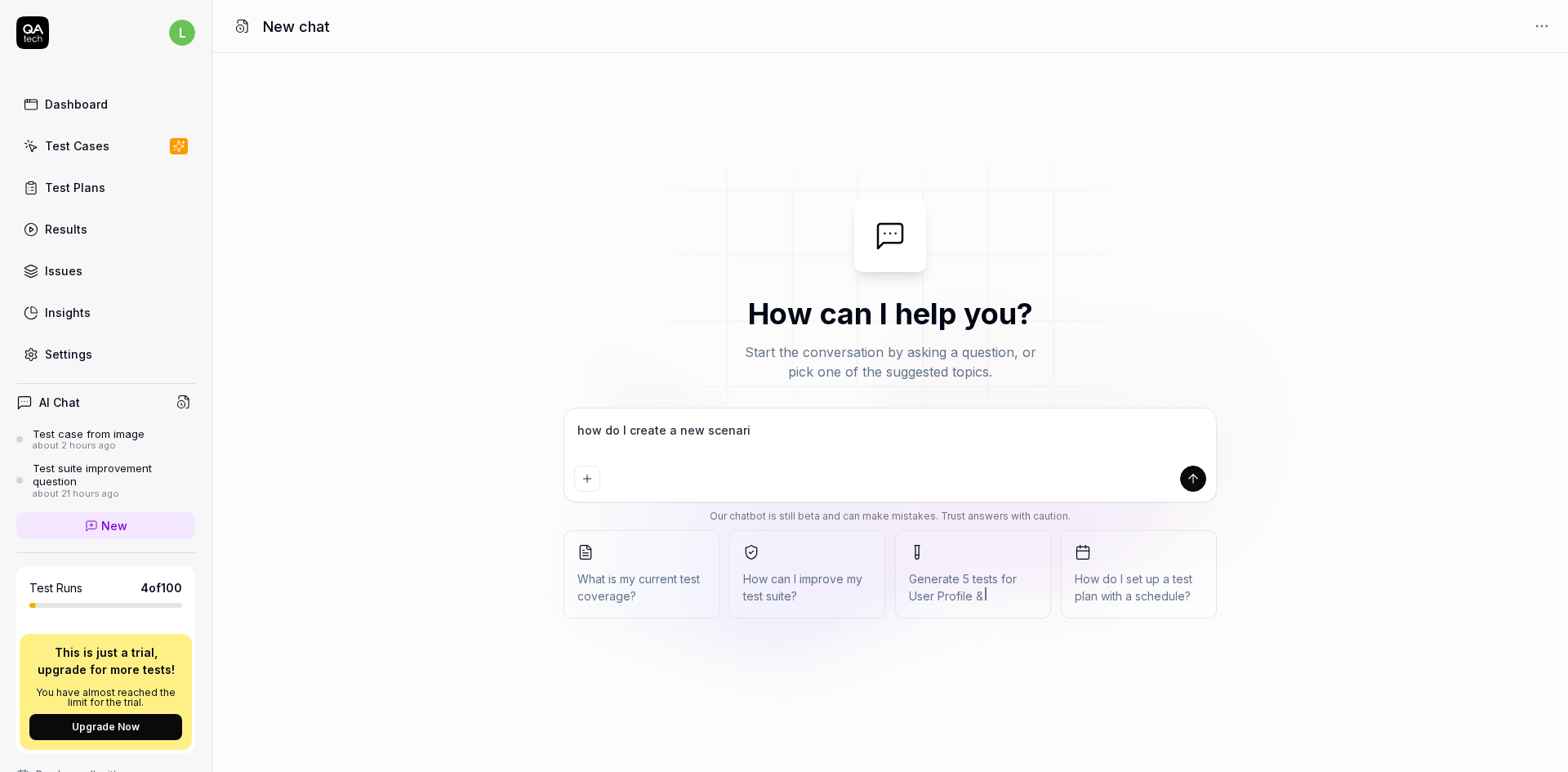
type textarea "*"
type textarea "how do I create a new scenario?"
type textarea "*"
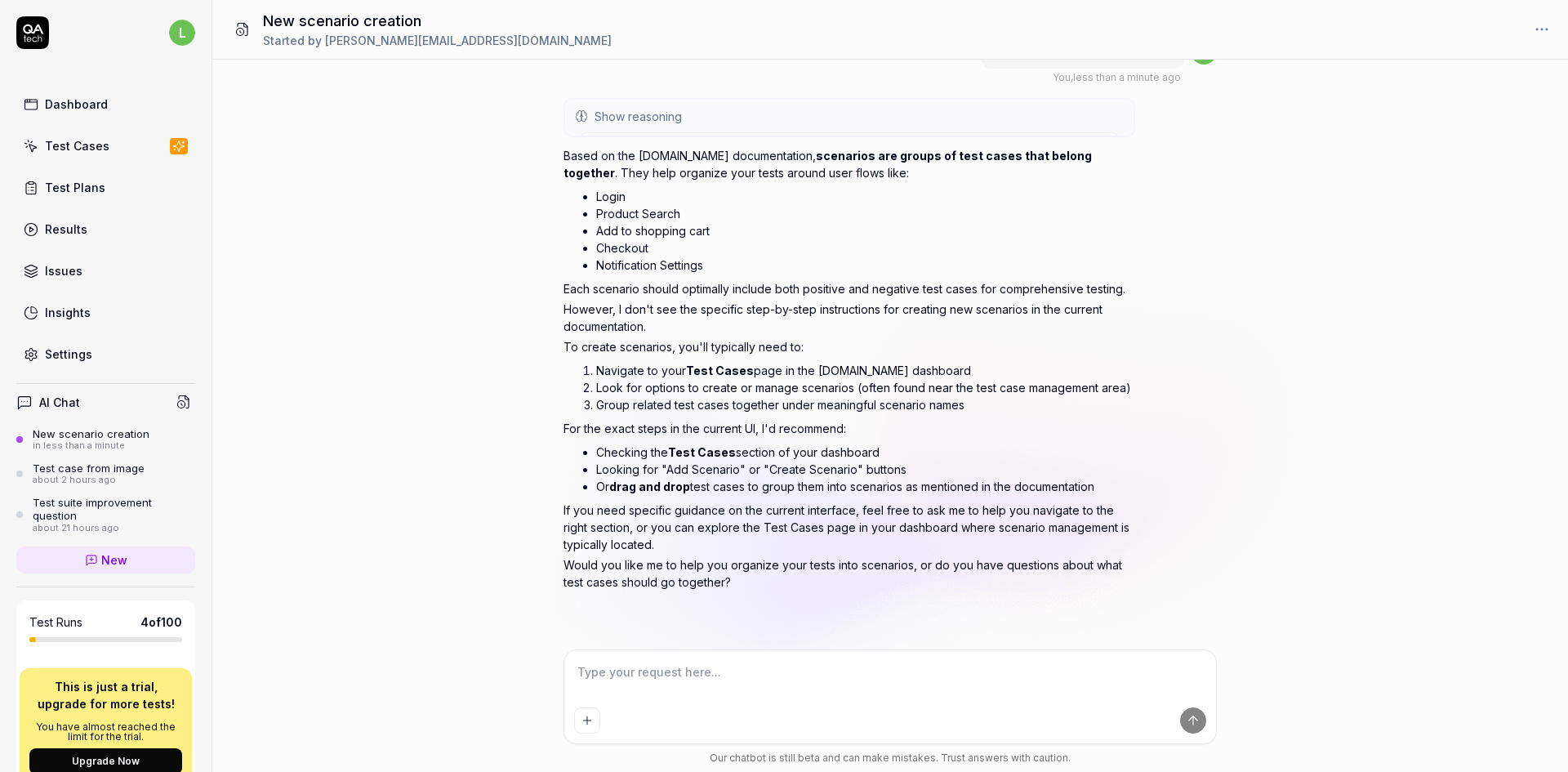
scroll to position [34, 0]
type textarea "*"
click at [70, 141] on div "Test Cases" at bounding box center [76, 145] width 64 height 17
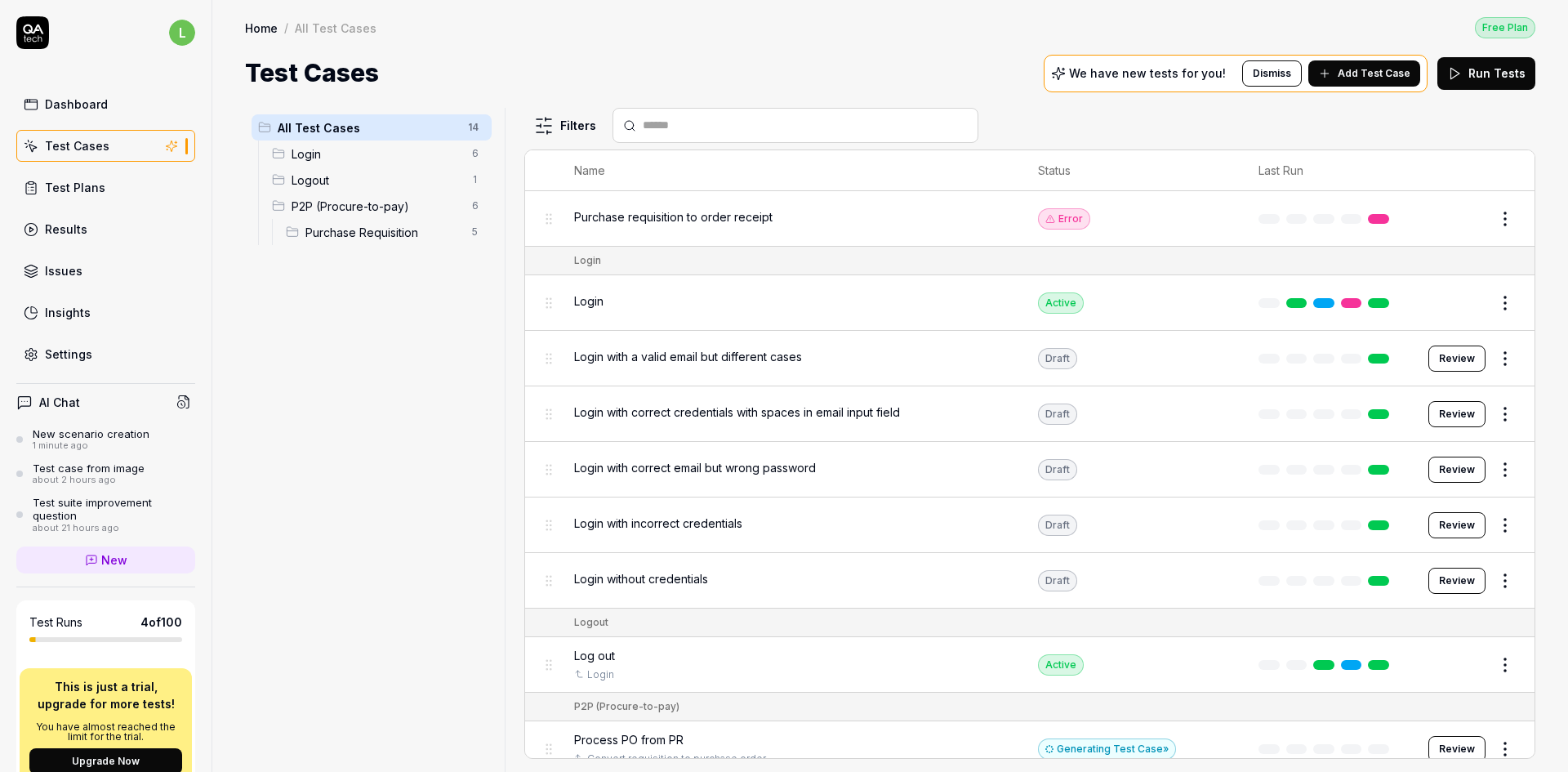
drag, startPoint x: 388, startPoint y: 122, endPoint x: 454, endPoint y: 65, distance: 87.2
click at [453, 65] on div "Test Cases We have new tests for you! Dismiss Add Test Case Run Tests" at bounding box center [890, 73] width 1291 height 36
click at [475, 128] on html "l Dashboard Test Cases Test Plans Results Issues Insights Settings AI Chat New …" at bounding box center [784, 386] width 1568 height 772
click at [409, 156] on div "Add Scenario" at bounding box center [416, 159] width 129 height 36
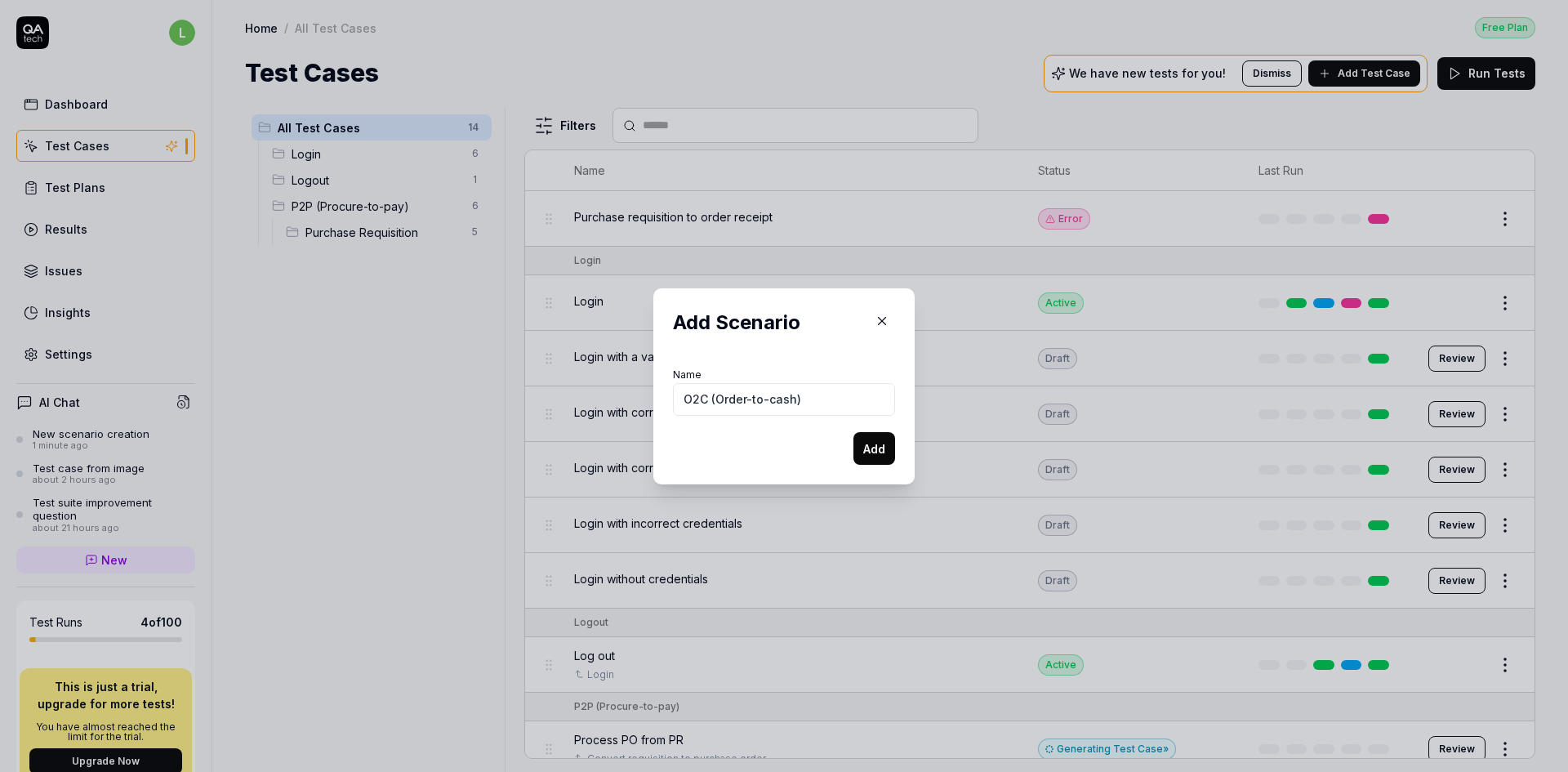
type input "O2C (Order-to-cash)"
click at [867, 447] on button "Add" at bounding box center [873, 448] width 42 height 33
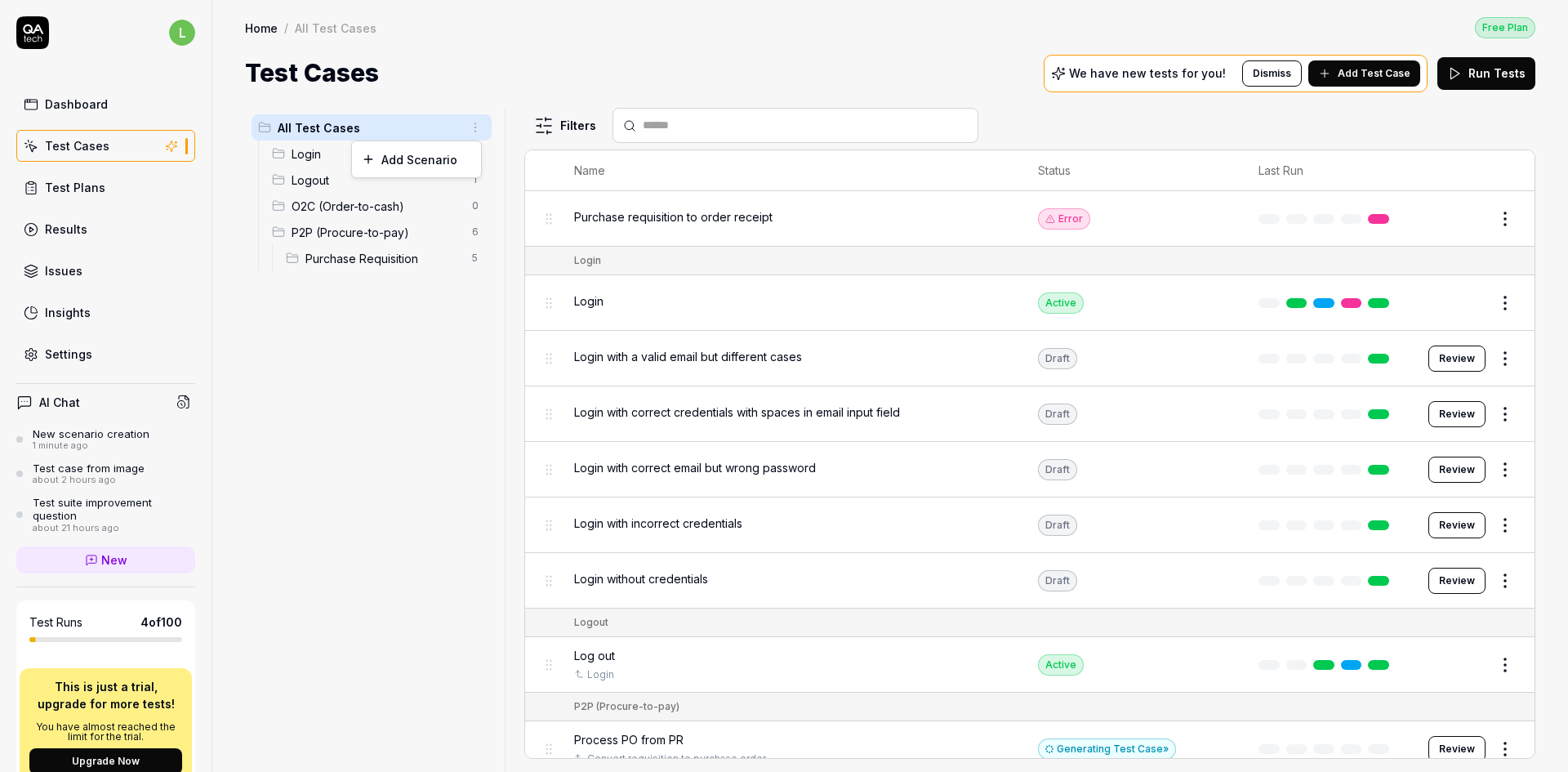
click at [475, 127] on html "l Dashboard Test Cases Test Plans Results Issues Insights Settings AI Chat New …" at bounding box center [784, 386] width 1568 height 772
click at [431, 154] on div "Add Scenario" at bounding box center [416, 159] width 129 height 36
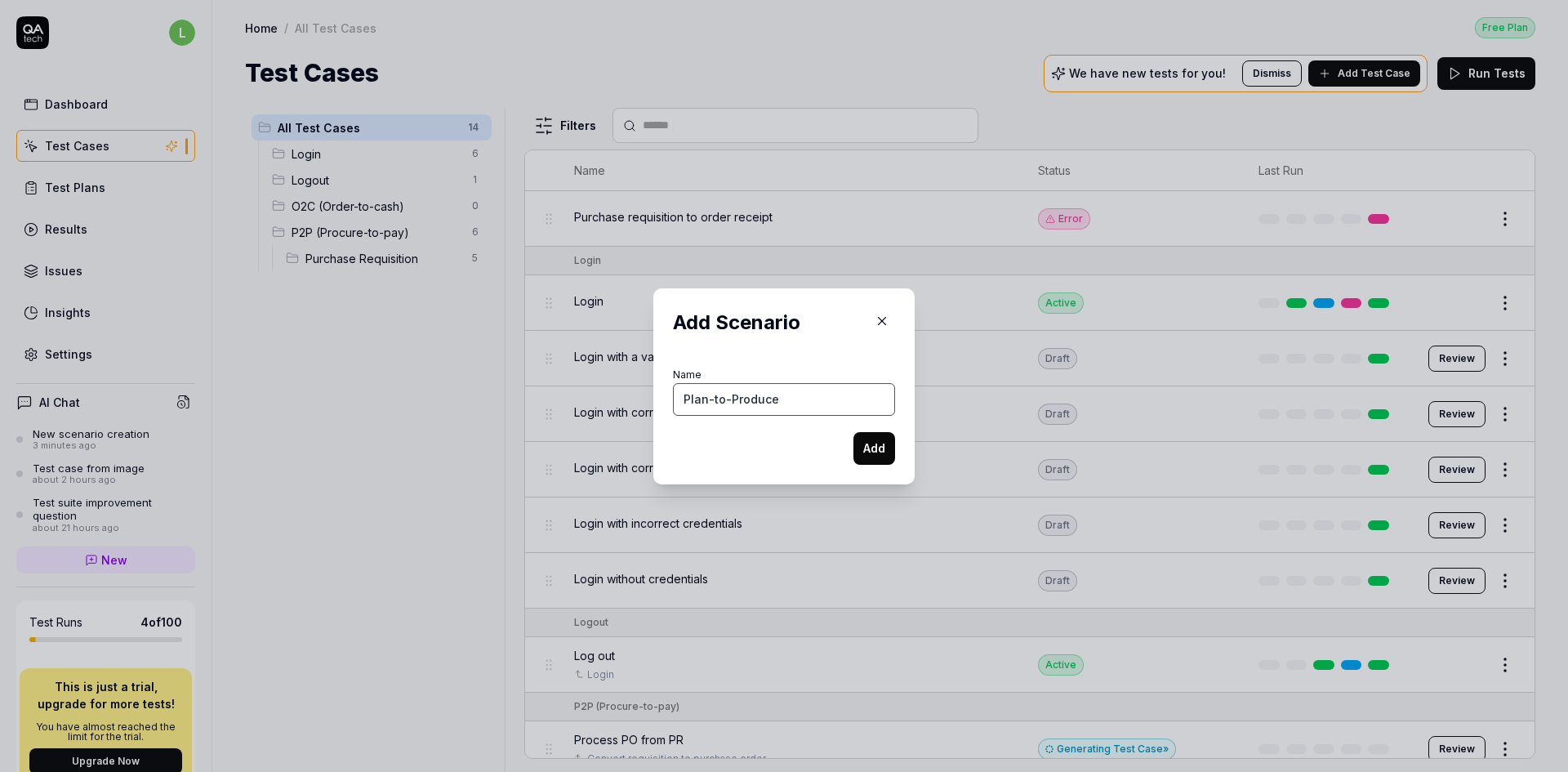
click at [748, 399] on input "Plan-to-Produce" at bounding box center [784, 399] width 223 height 33
type input "P"
click at [704, 398] on input "I2D (inventory-to-deliver)" at bounding box center [784, 399] width 223 height 33
type input "I2D (Inventory-to-deliver)"
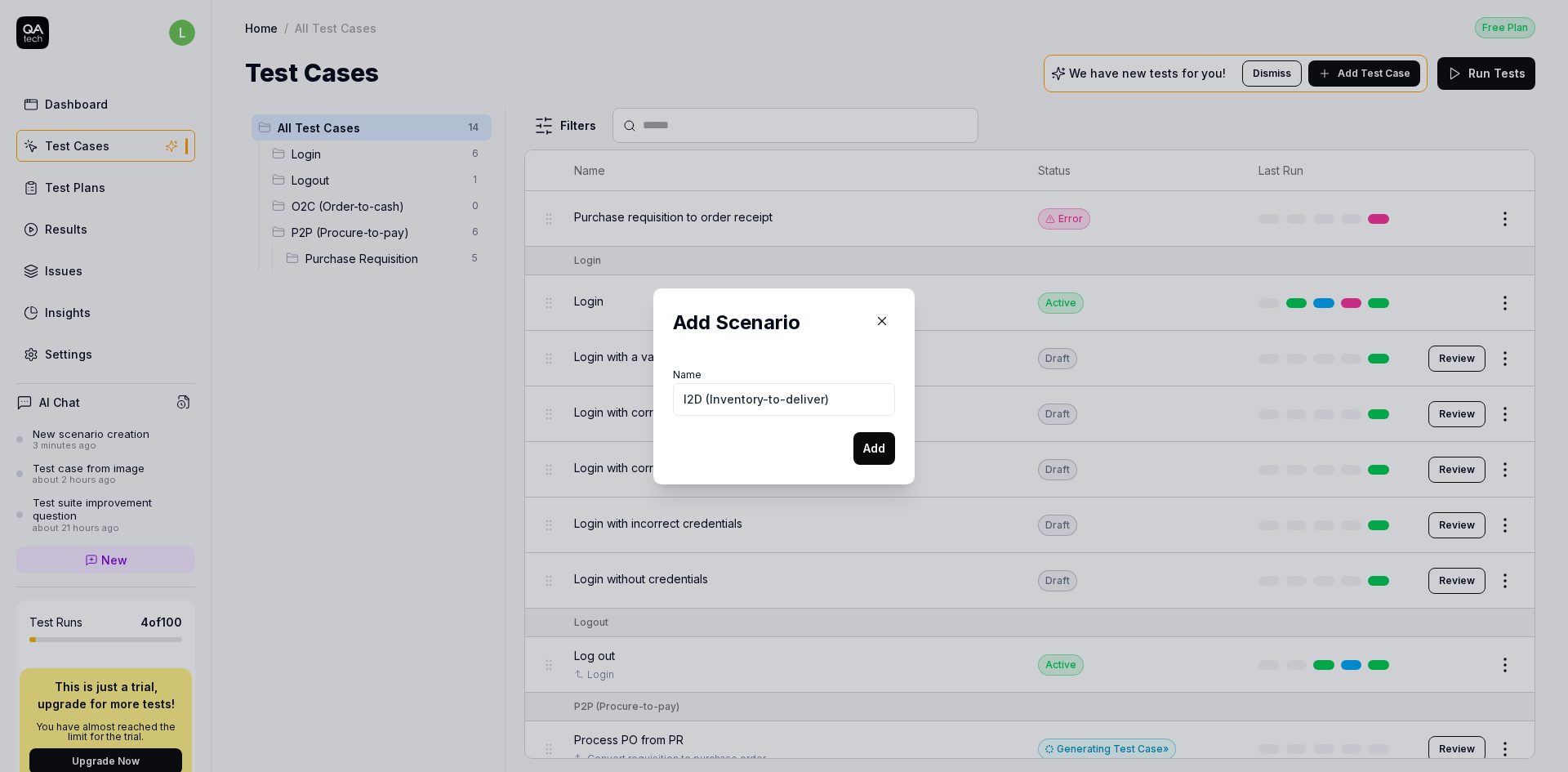
click at [865, 443] on button "Add" at bounding box center [873, 448] width 42 height 33
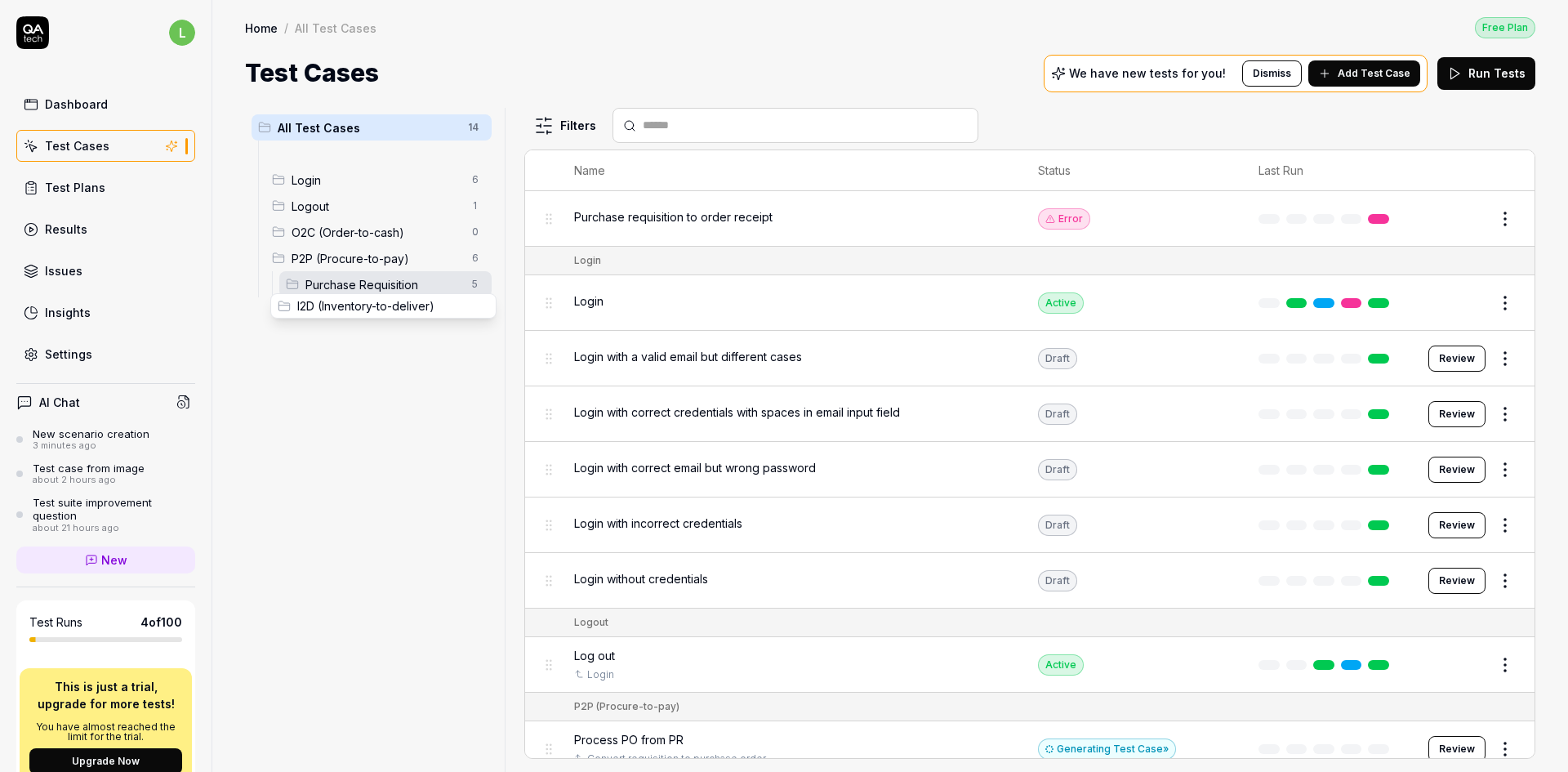
drag, startPoint x: 279, startPoint y: 156, endPoint x: 284, endPoint y: 309, distance: 153.1
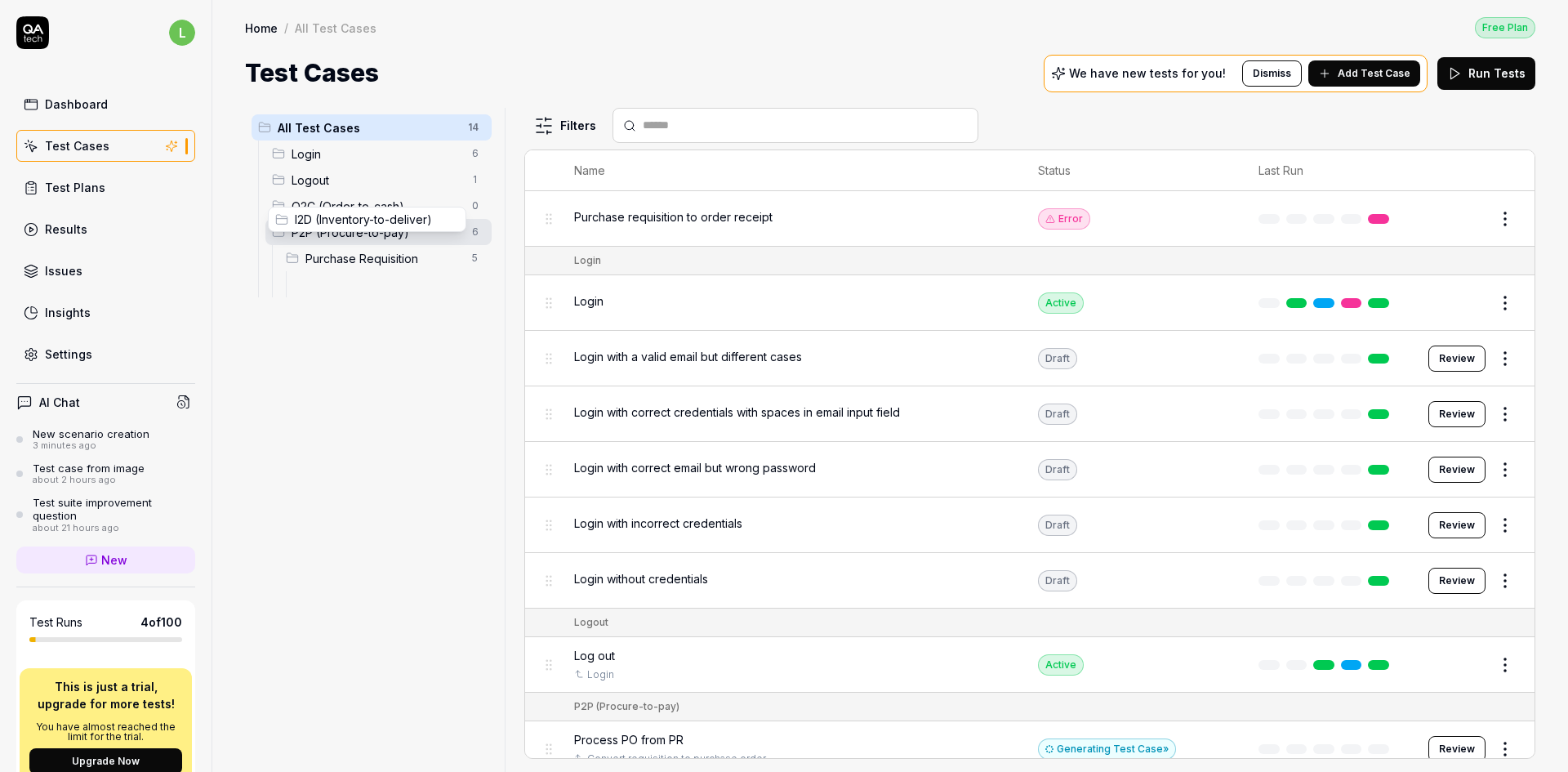
drag, startPoint x: 306, startPoint y: 288, endPoint x: 281, endPoint y: 223, distance: 69.6
drag, startPoint x: 291, startPoint y: 258, endPoint x: 250, endPoint y: 260, distance: 41.0
click at [250, 260] on body "l Dashboard Test Cases Test Plans Results Issues Insights Settings AI Chat New …" at bounding box center [784, 386] width 1568 height 772
drag, startPoint x: 286, startPoint y: 258, endPoint x: 268, endPoint y: 335, distance: 79.1
click at [268, 335] on body "l Dashboard Test Cases Test Plans Results Issues Insights Settings AI Chat New …" at bounding box center [784, 386] width 1568 height 772
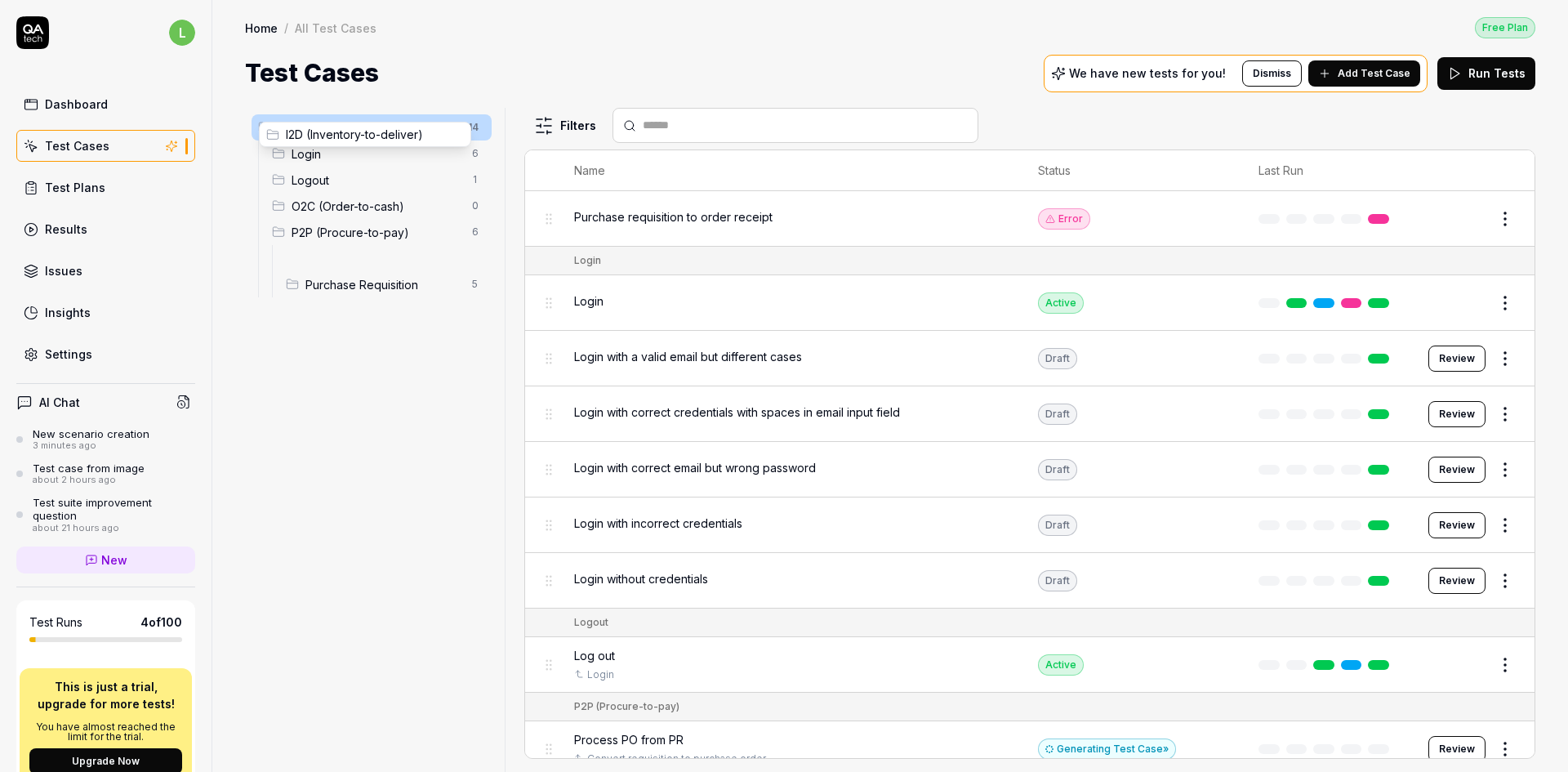
drag, startPoint x: 295, startPoint y: 264, endPoint x: 275, endPoint y: 141, distance: 124.6
click at [270, 159] on body "l Dashboard Test Cases Test Plans Results Issues Insights Settings AI Chat New …" at bounding box center [784, 386] width 1568 height 772
click at [283, 263] on body "l Dashboard Test Cases Test Plans Results Issues Insights Settings AI Chat New …" at bounding box center [784, 386] width 1568 height 772
click at [401, 256] on span "P2P (Procure-to-pay)" at bounding box center [376, 258] width 170 height 17
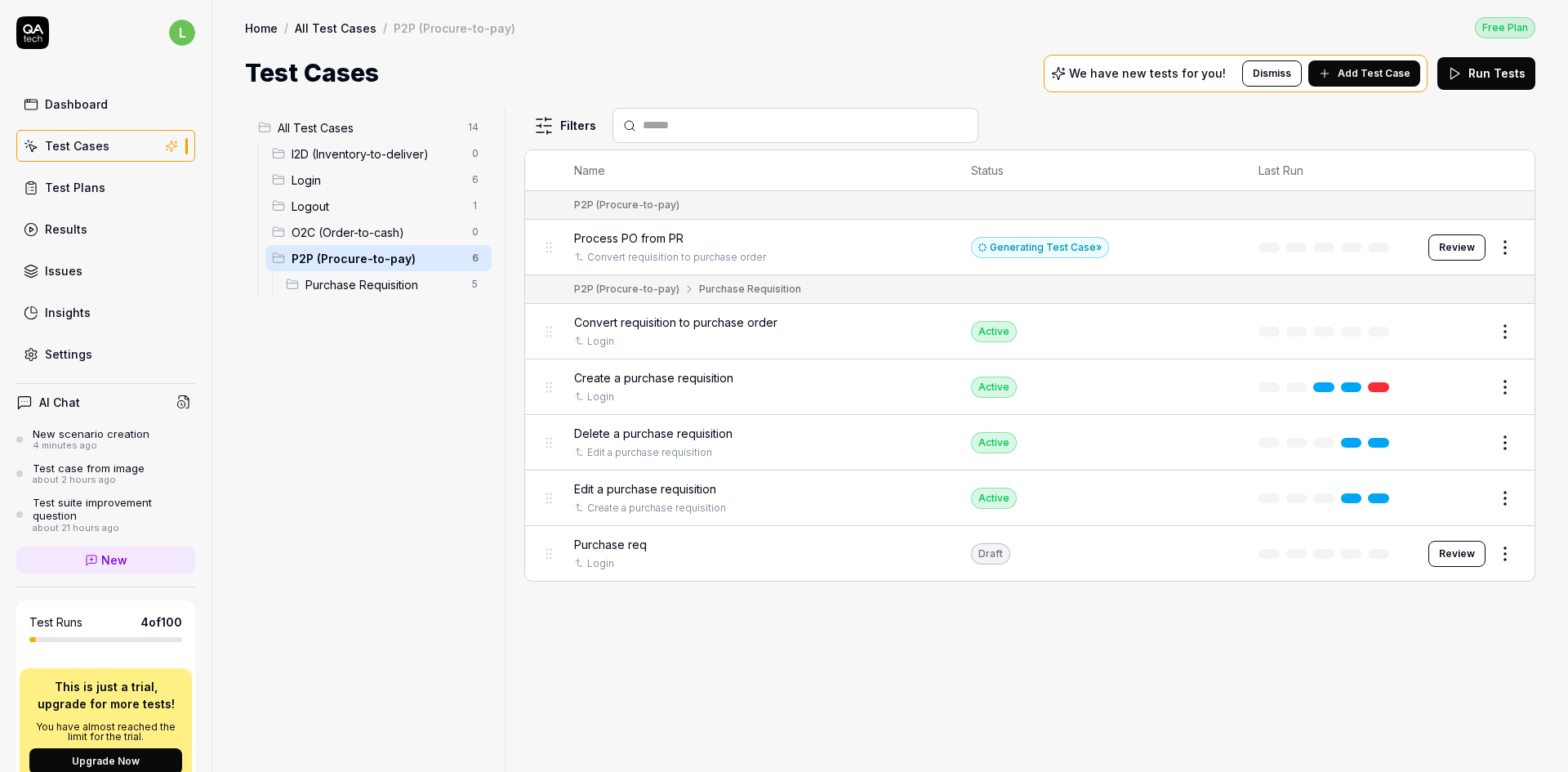
click at [800, 231] on div "Process PO from PR" at bounding box center [757, 237] width 365 height 17
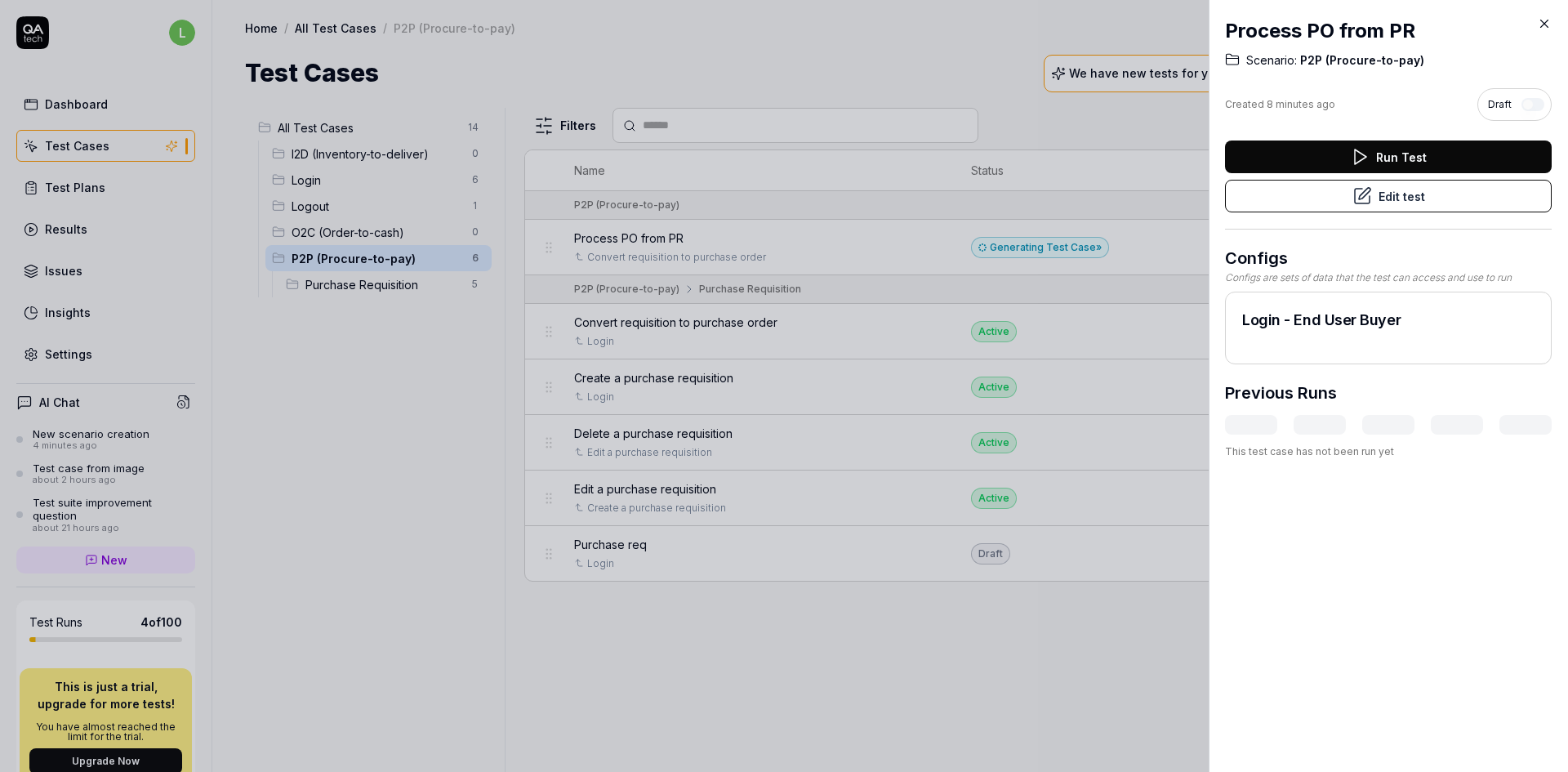
click at [1544, 21] on icon at bounding box center [1545, 24] width 15 height 15
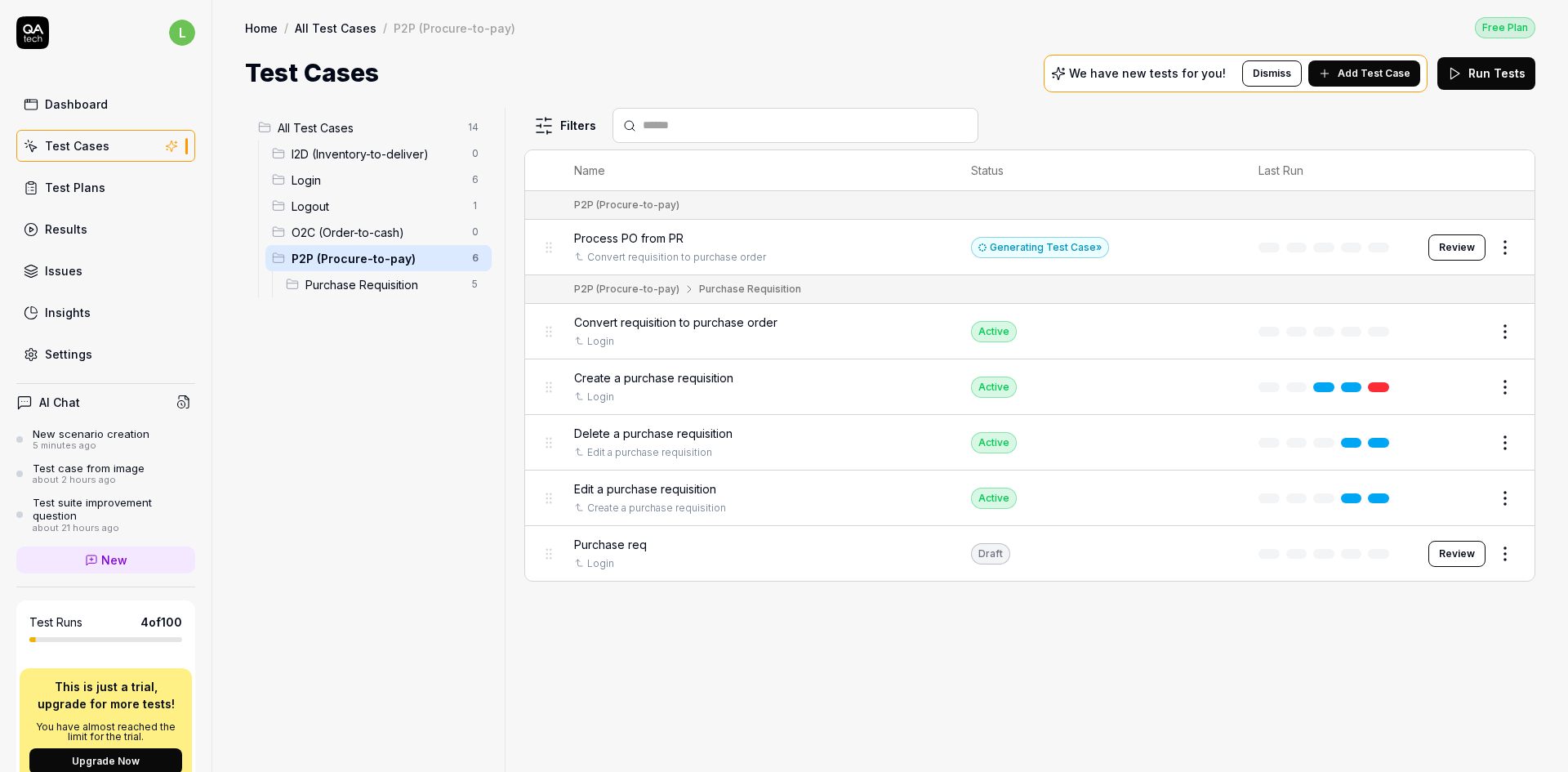
click at [479, 123] on html "l Dashboard Test Cases Test Plans Results Issues Insights Settings AI Chat New …" at bounding box center [784, 386] width 1568 height 772
click at [429, 156] on div "Add Scenario" at bounding box center [416, 159] width 129 height 36
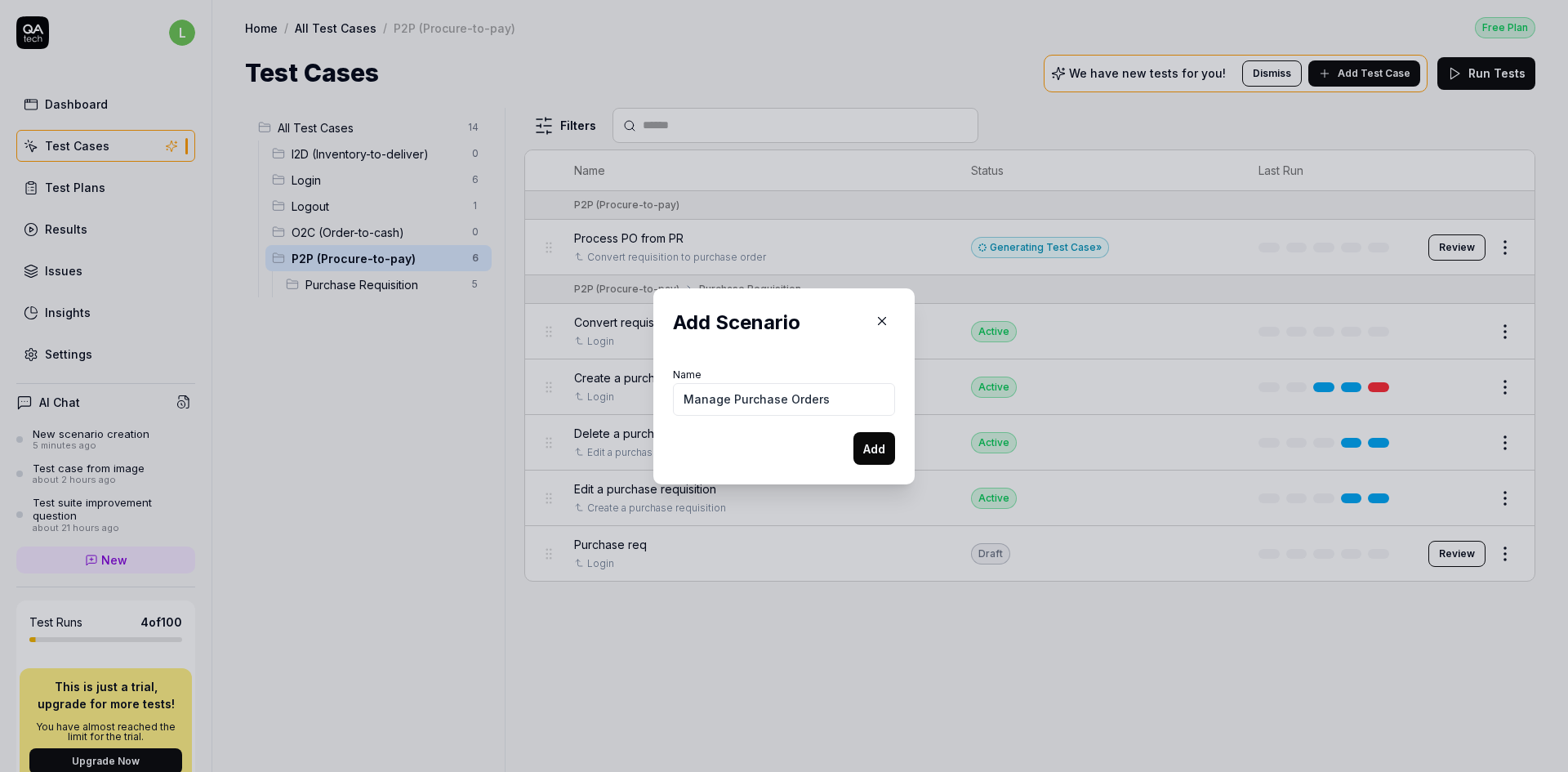
type input "Manage Purchase Orders"
click at [871, 449] on button "Add" at bounding box center [873, 448] width 42 height 33
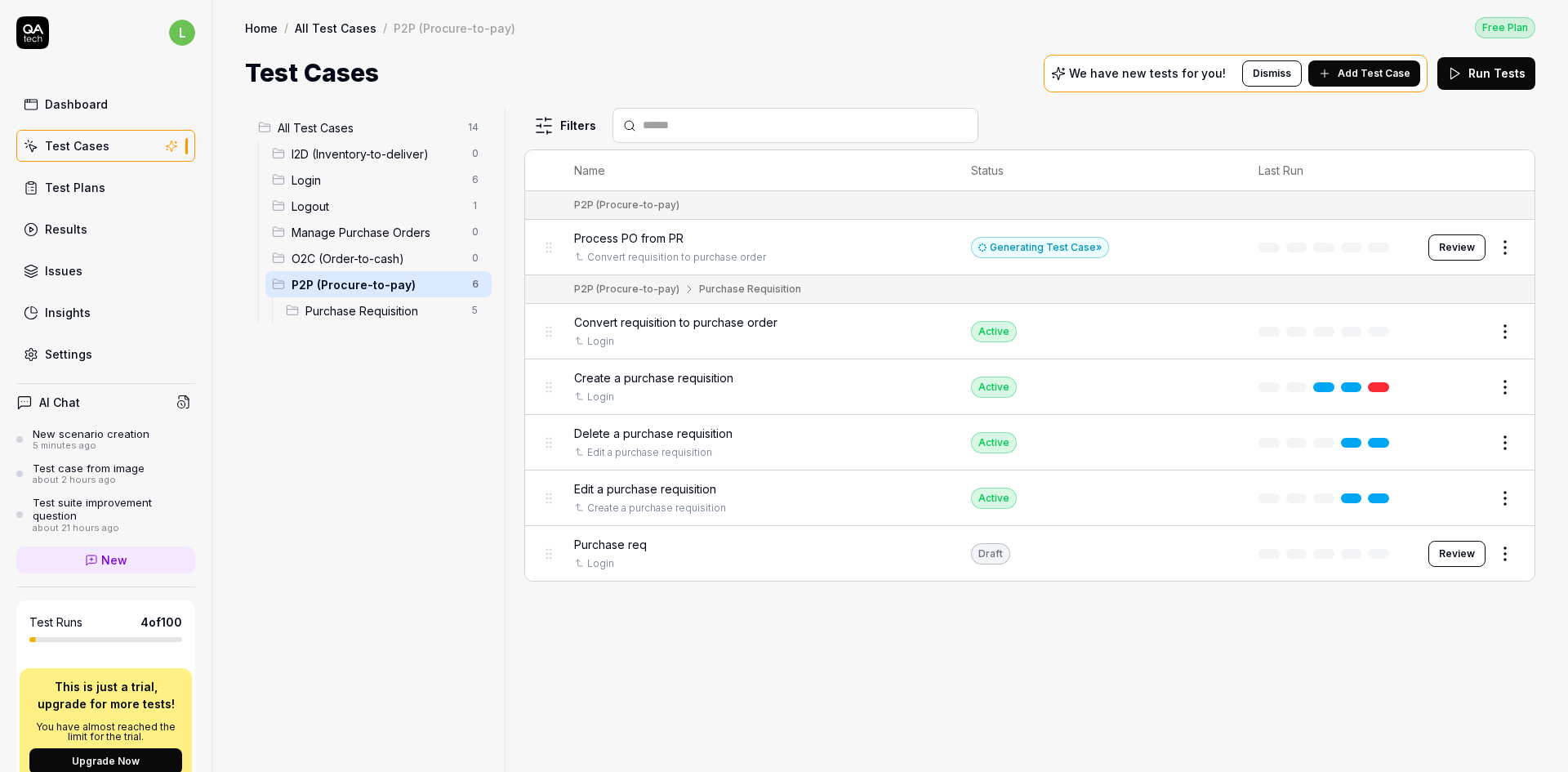
drag, startPoint x: 358, startPoint y: 235, endPoint x: 357, endPoint y: 222, distance: 13.0
click at [357, 223] on div "Manage Purchase Orders 0" at bounding box center [378, 232] width 226 height 26
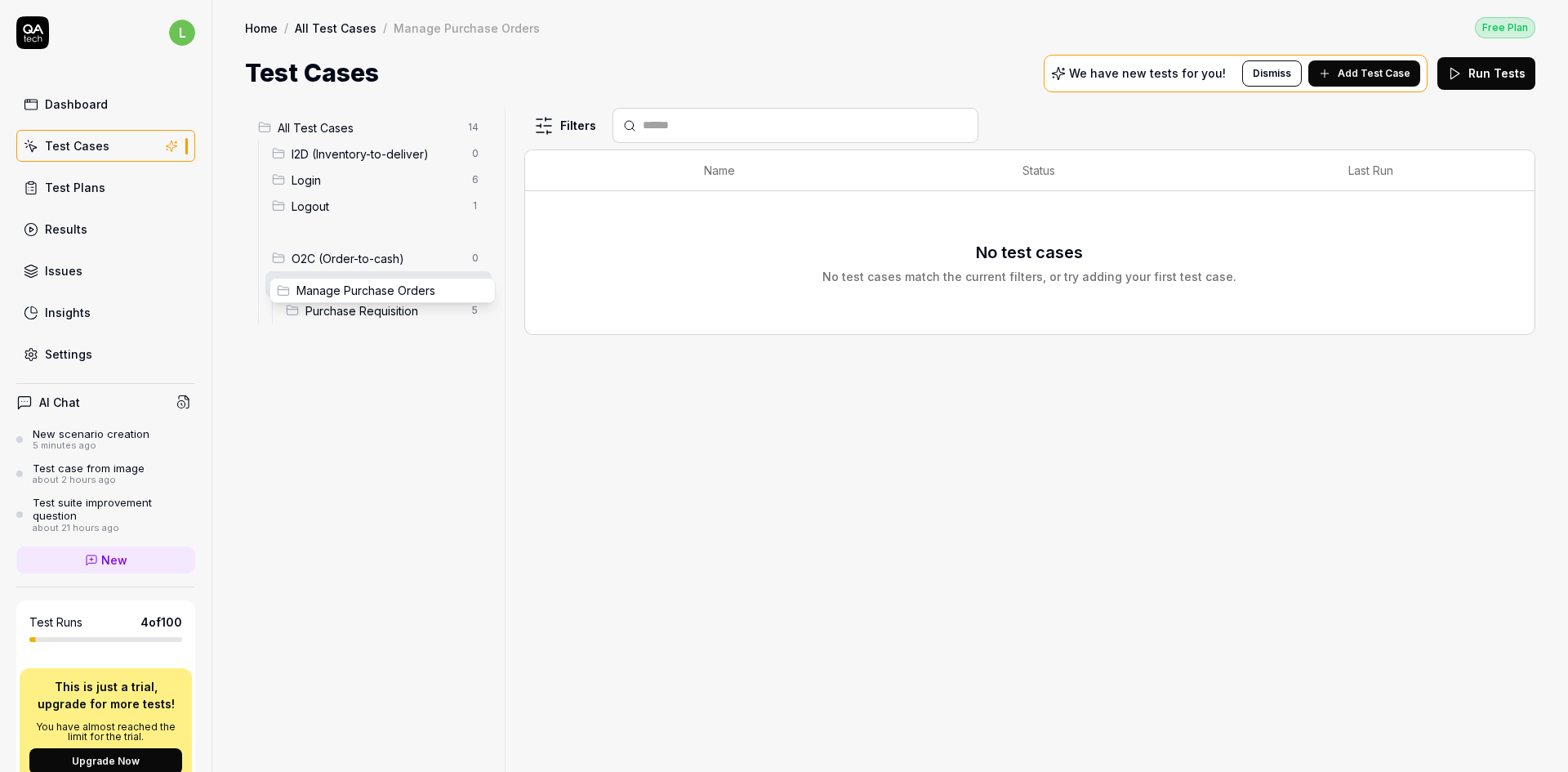
drag, startPoint x: 278, startPoint y: 230, endPoint x: 282, endPoint y: 289, distance: 59.1
click at [475, 305] on html "l Dashboard Test Cases Test Plans Results Issues Insights Settings AI Chat New …" at bounding box center [784, 386] width 1568 height 772
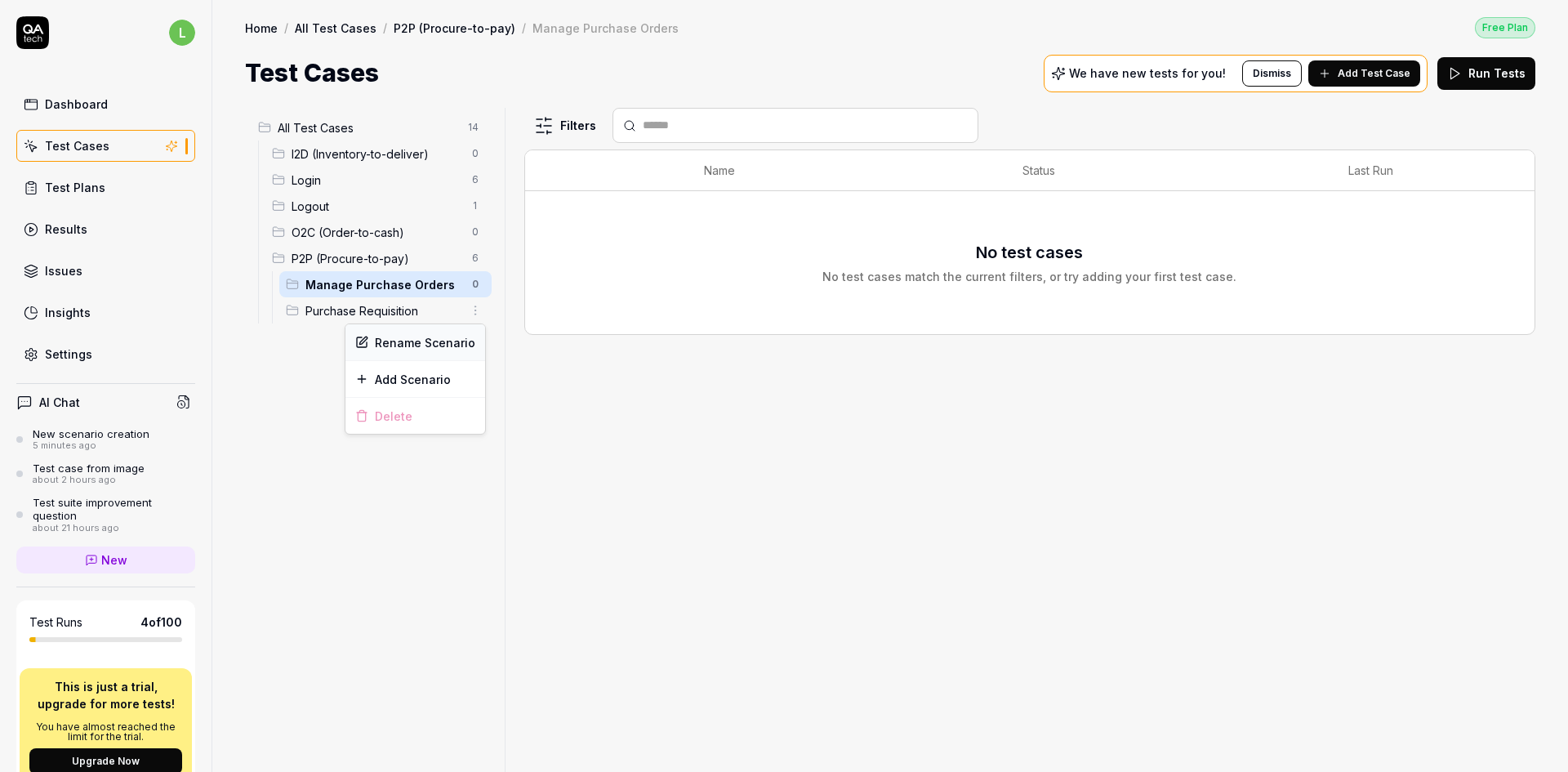
click at [428, 342] on div "Rename Scenario" at bounding box center [415, 342] width 140 height 36
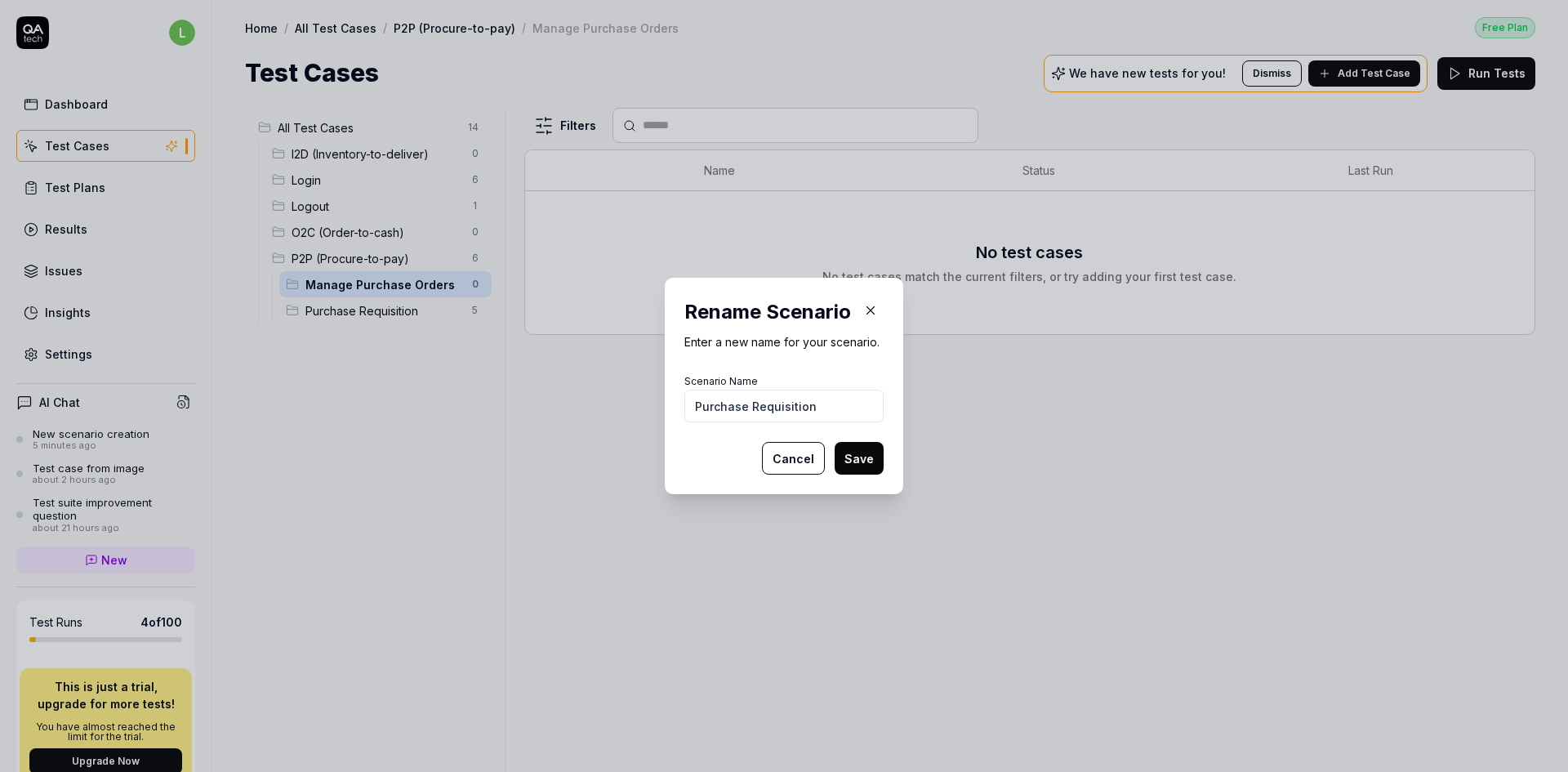
click at [690, 405] on input "Purchase Requisition" at bounding box center [784, 405] width 199 height 33
click at [853, 403] on input "Manage Purchase Requisition" at bounding box center [784, 405] width 199 height 33
type input "Manage Purchase Requisitions"
click at [853, 452] on button "Save" at bounding box center [858, 457] width 49 height 33
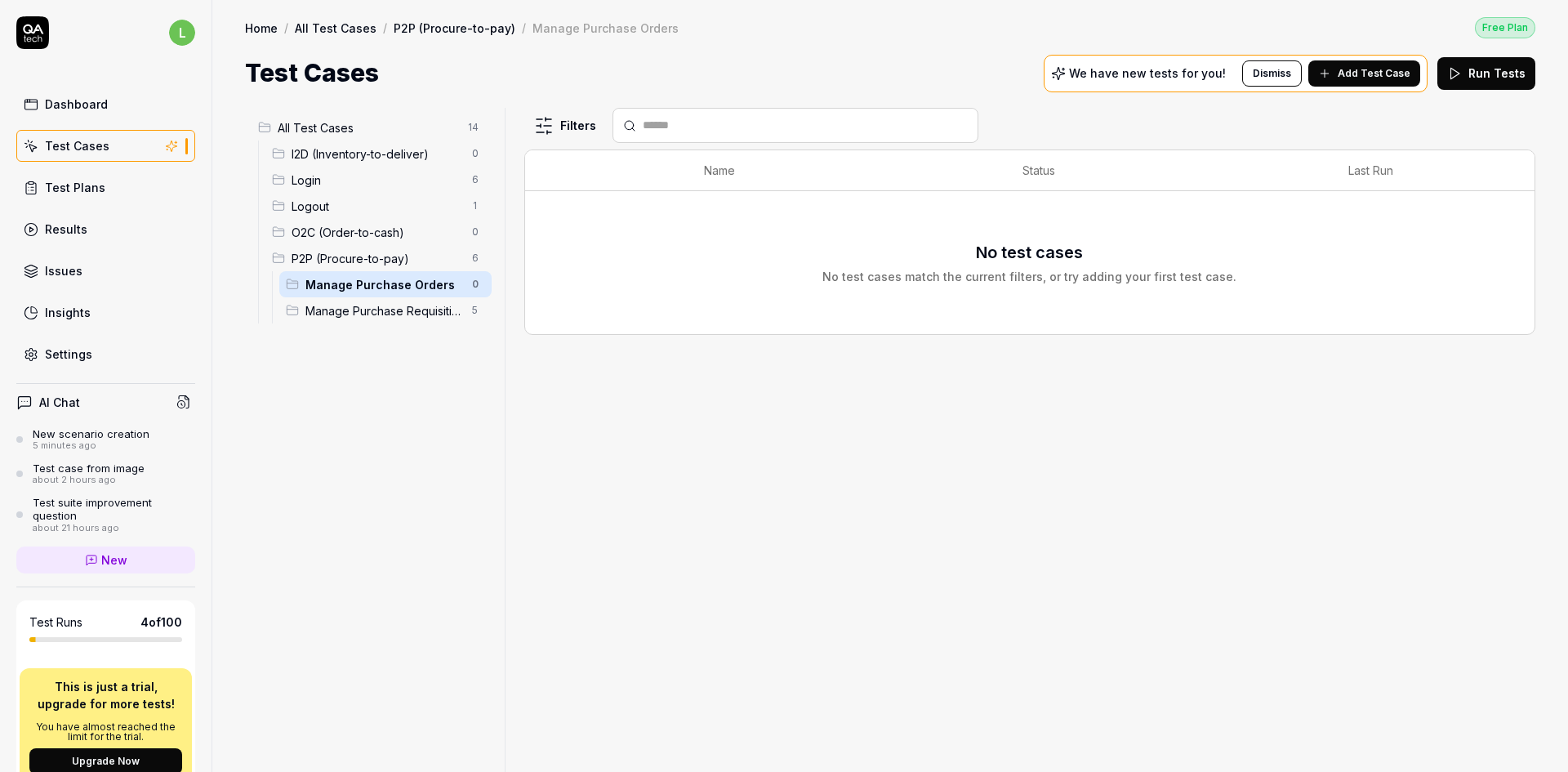
click at [373, 251] on span "P2P (Procure-to-pay)" at bounding box center [376, 258] width 170 height 17
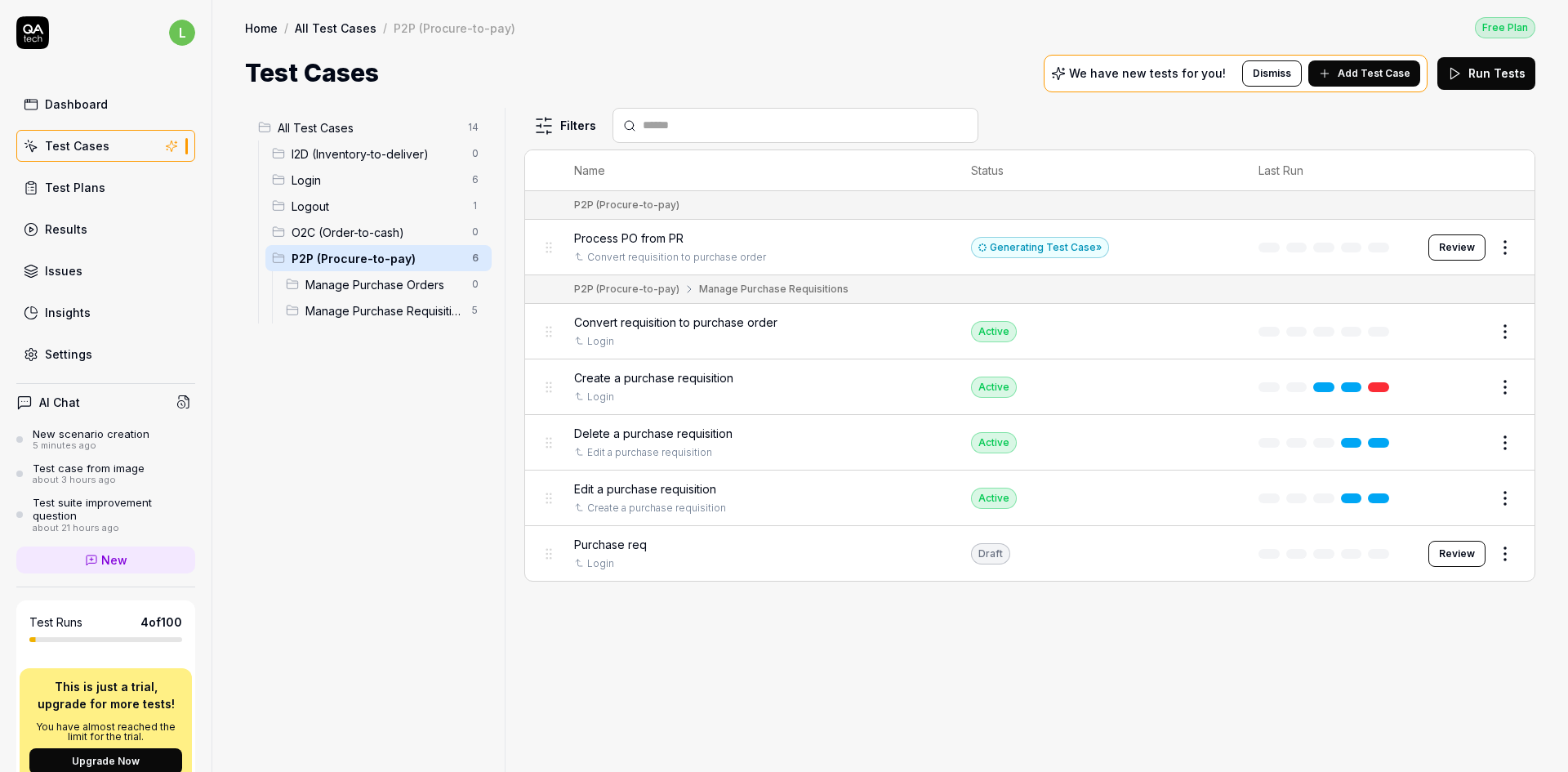
click at [1505, 246] on html "l Dashboard Test Cases Test Plans Results Issues Insights Settings AI Chat New …" at bounding box center [784, 386] width 1568 height 772
click at [642, 238] on html "l Dashboard Test Cases Test Plans Results Issues Insights Settings AI Chat New …" at bounding box center [784, 386] width 1568 height 772
click at [642, 238] on span "Process PO from PR" at bounding box center [629, 237] width 110 height 17
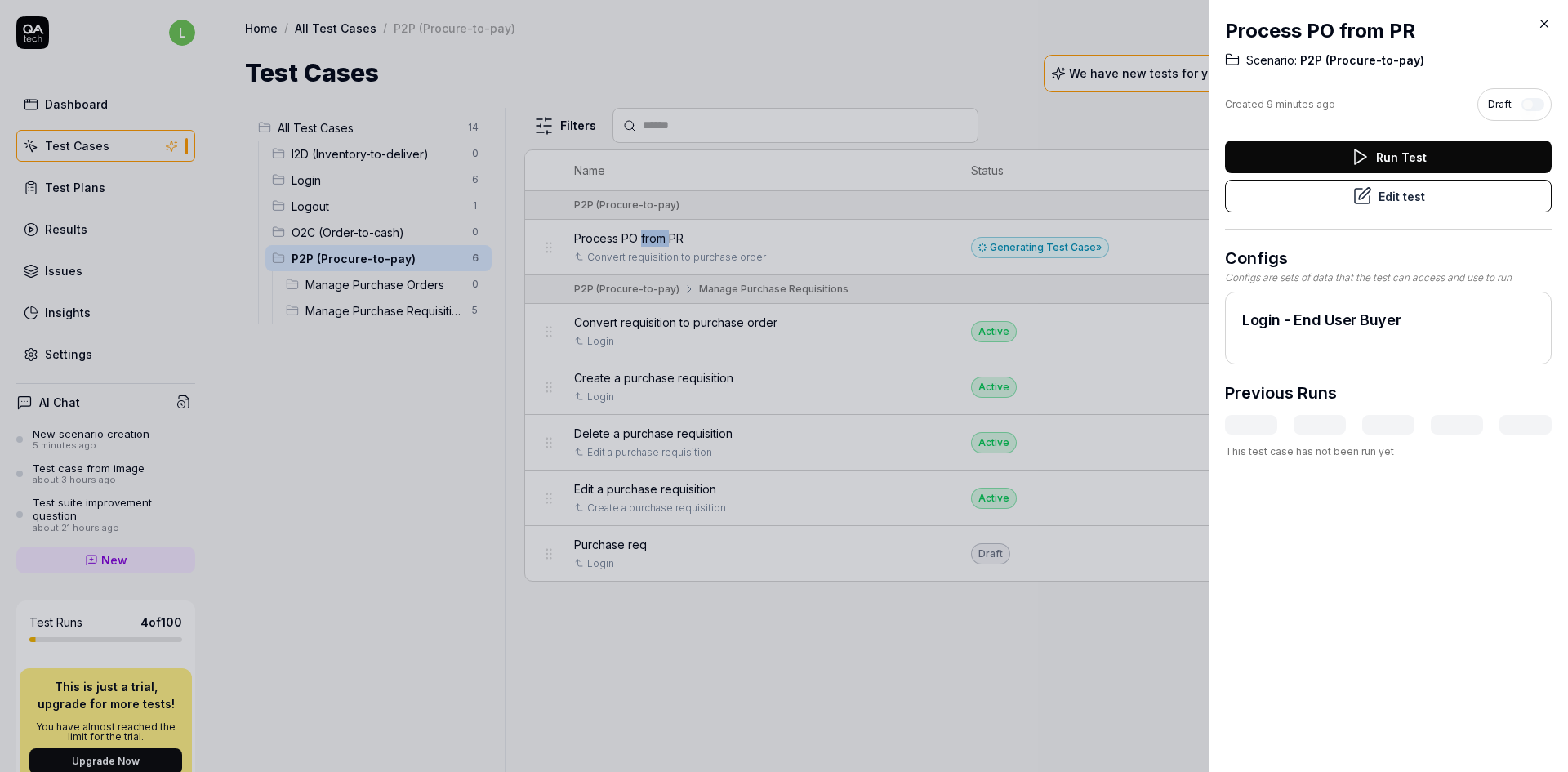
click at [1391, 192] on button "Edit test" at bounding box center [1388, 196] width 327 height 33
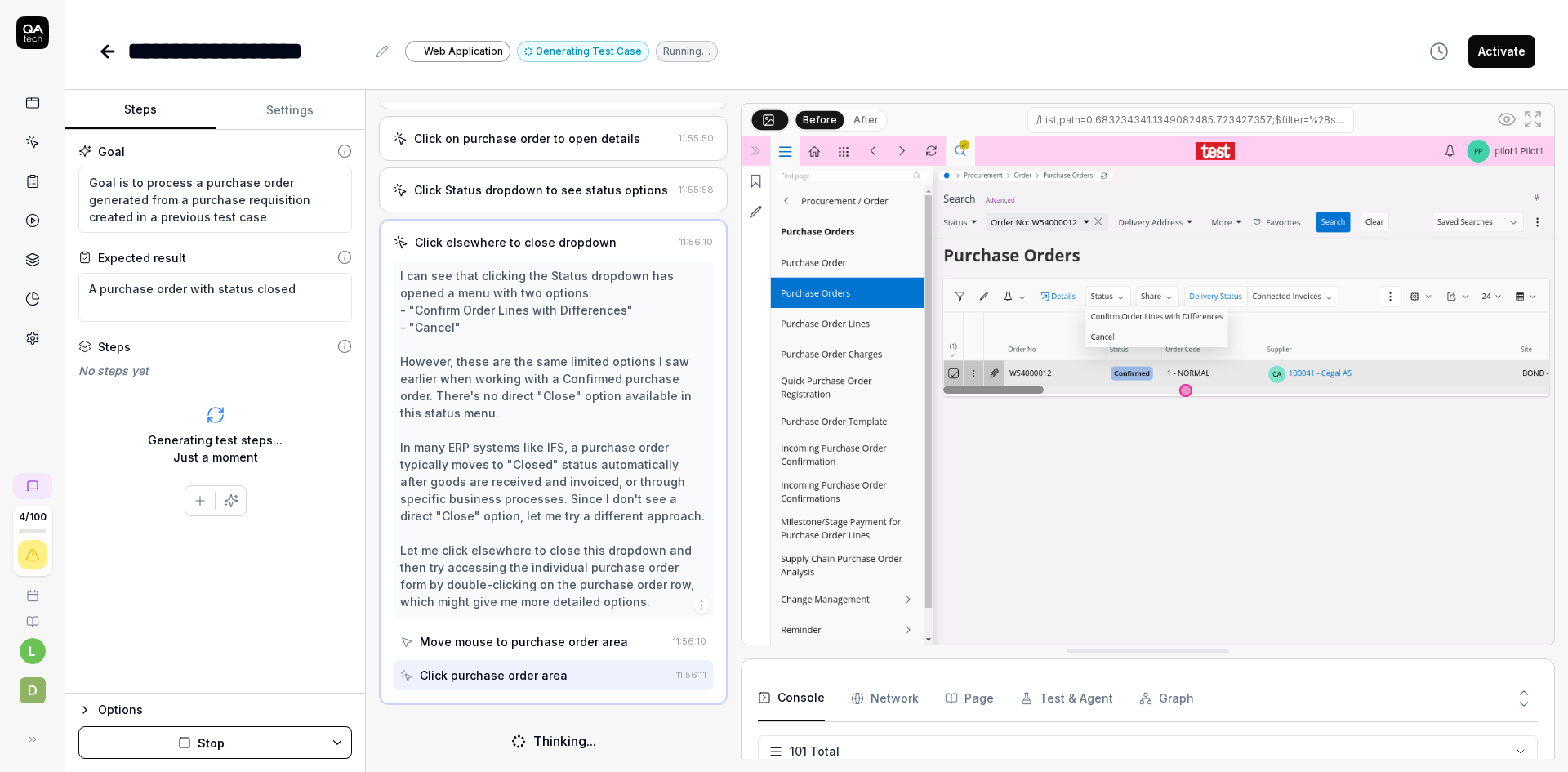
scroll to position [88, 0]
click at [723, 697] on div "Type purchase order number in filter 11:55:33 Click Search button to find purch…" at bounding box center [553, 431] width 348 height 656
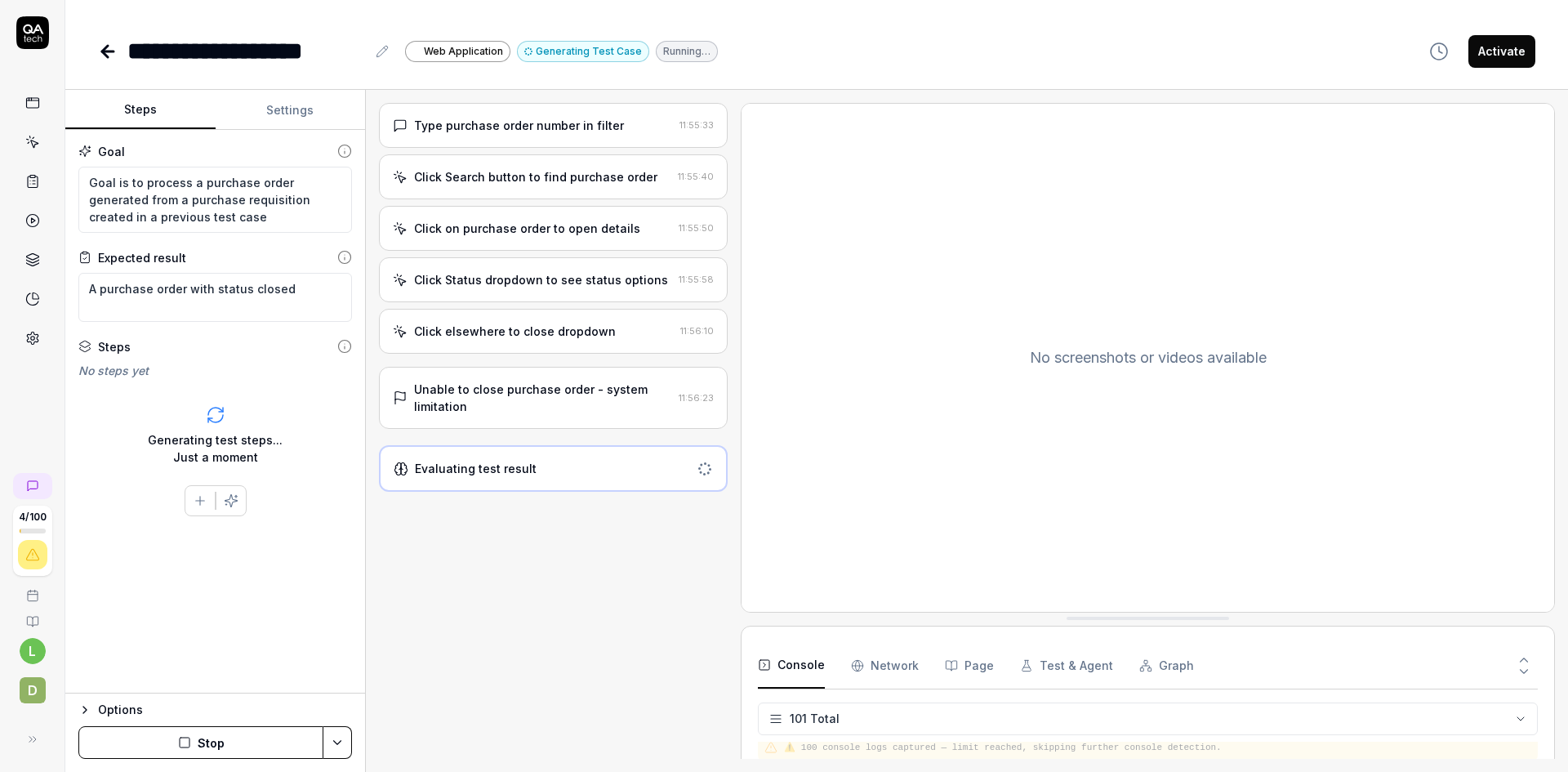
scroll to position [0, 0]
click at [574, 278] on div "Click Status dropdown to see status options" at bounding box center [541, 279] width 254 height 17
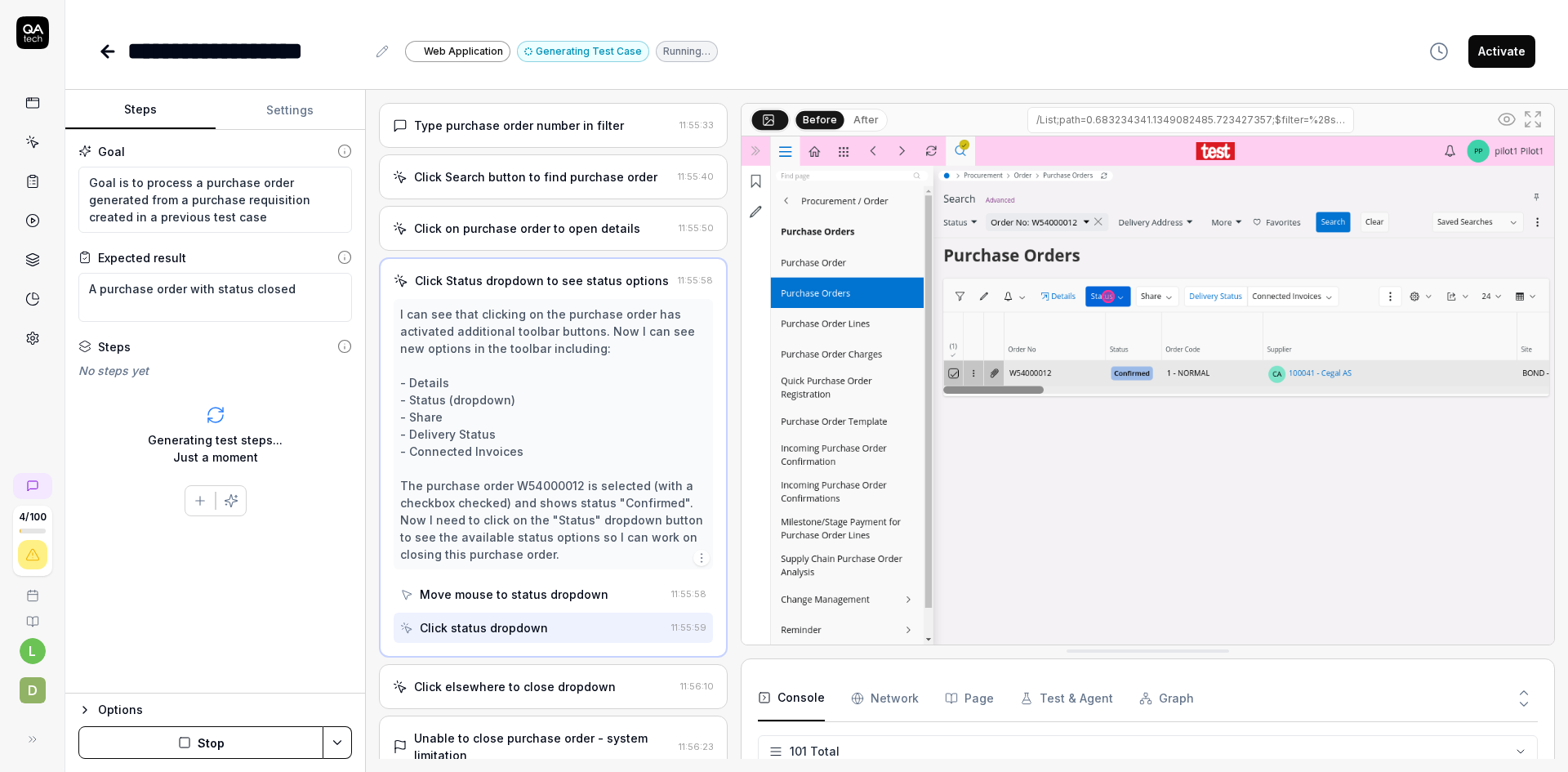
click at [579, 687] on div "Click elsewhere to close dropdown" at bounding box center [515, 686] width 202 height 17
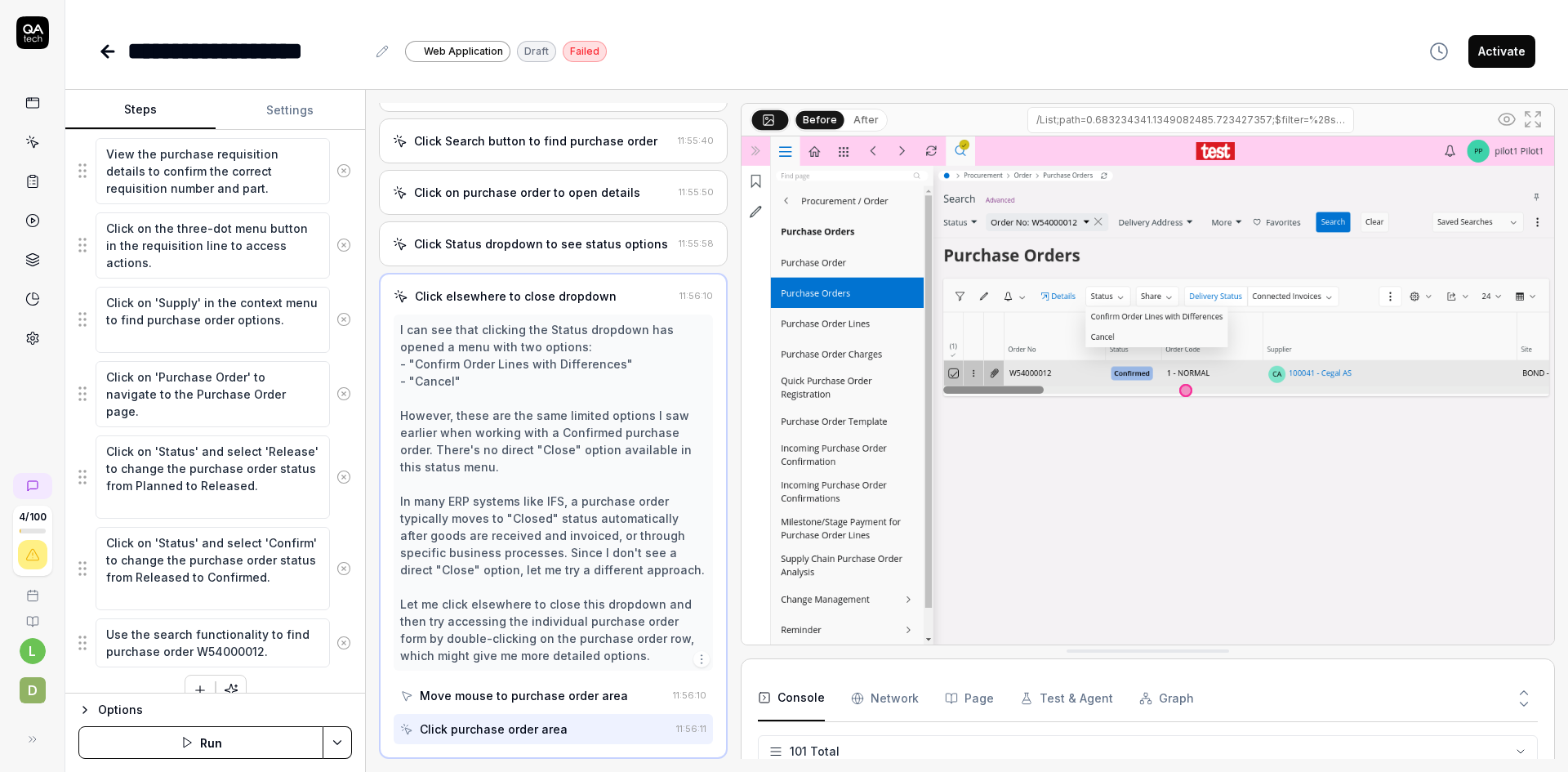
scroll to position [250, 0]
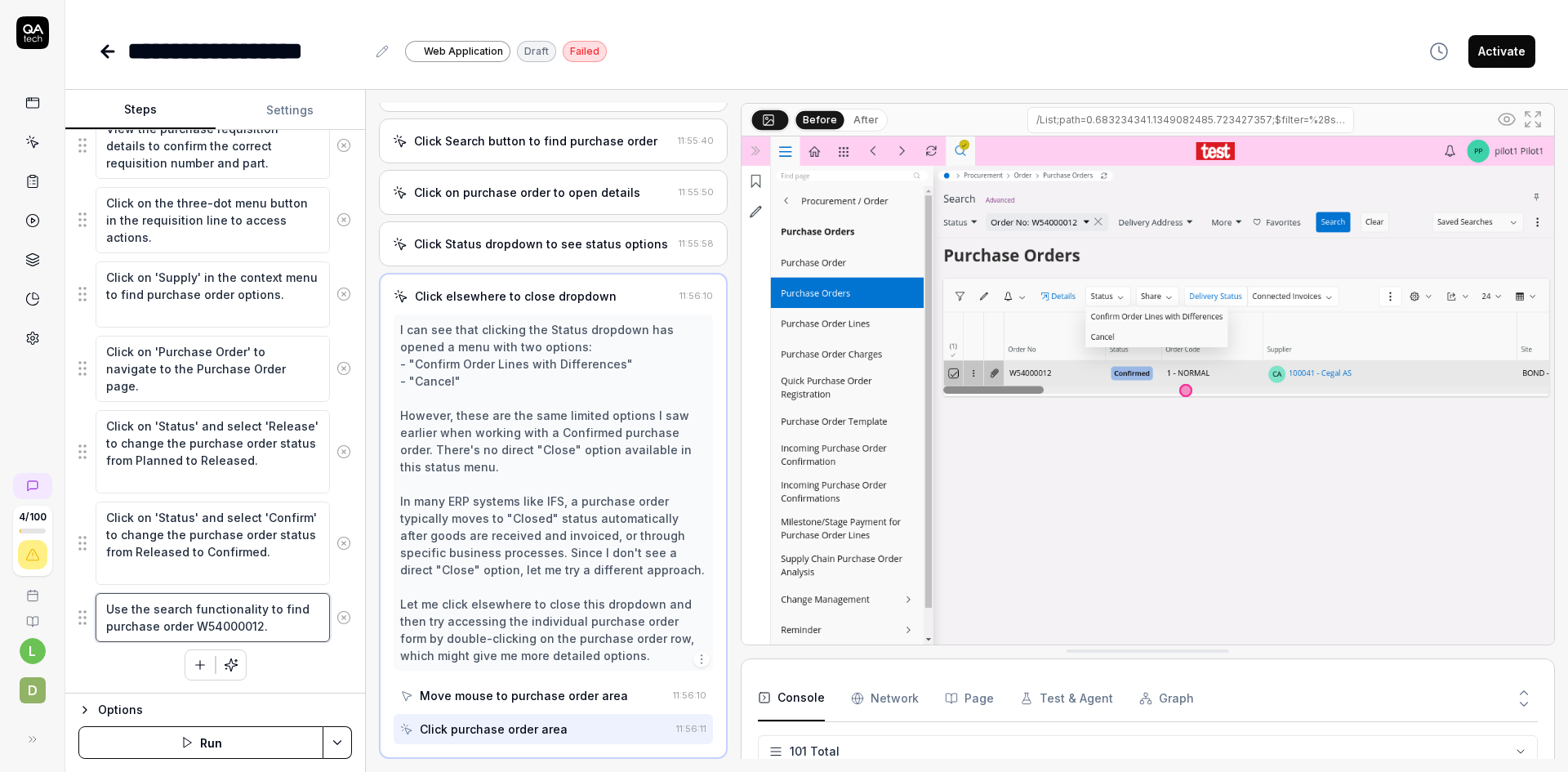
drag, startPoint x: 258, startPoint y: 627, endPoint x: 196, endPoint y: 627, distance: 62.0
click at [196, 627] on textarea "Use the search functionality to find purchase order W54000012." at bounding box center [213, 617] width 235 height 49
type textarea "*"
type textarea "Use the search functionality to find purchase order c."
type textarea "*"
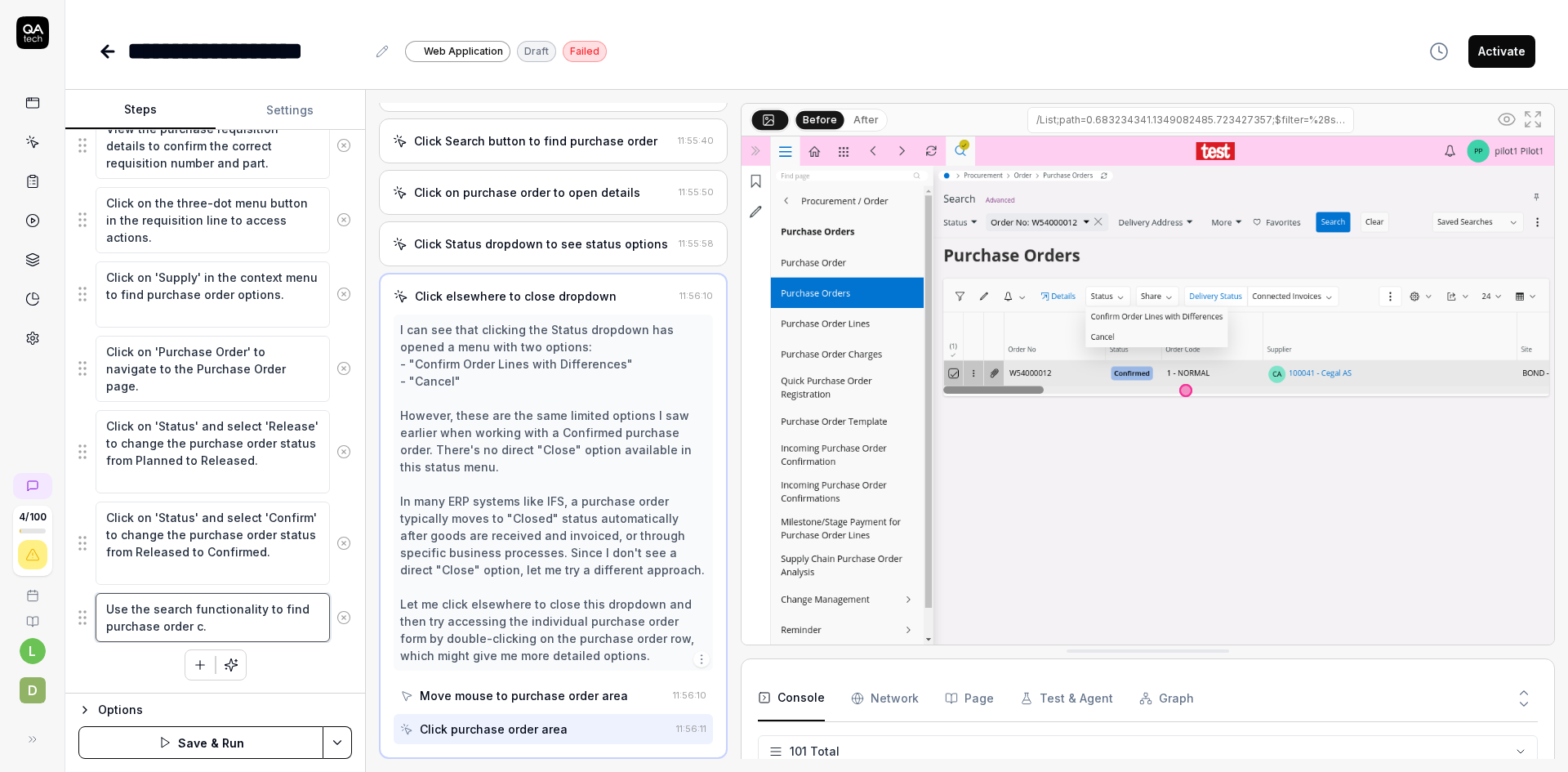
type textarea "Use the search functionality to find purchase order cr."
type textarea "*"
type textarea "Use the search functionality to find purchase order cre."
type textarea "*"
type textarea "Use the search functionality to find purchase order crea."
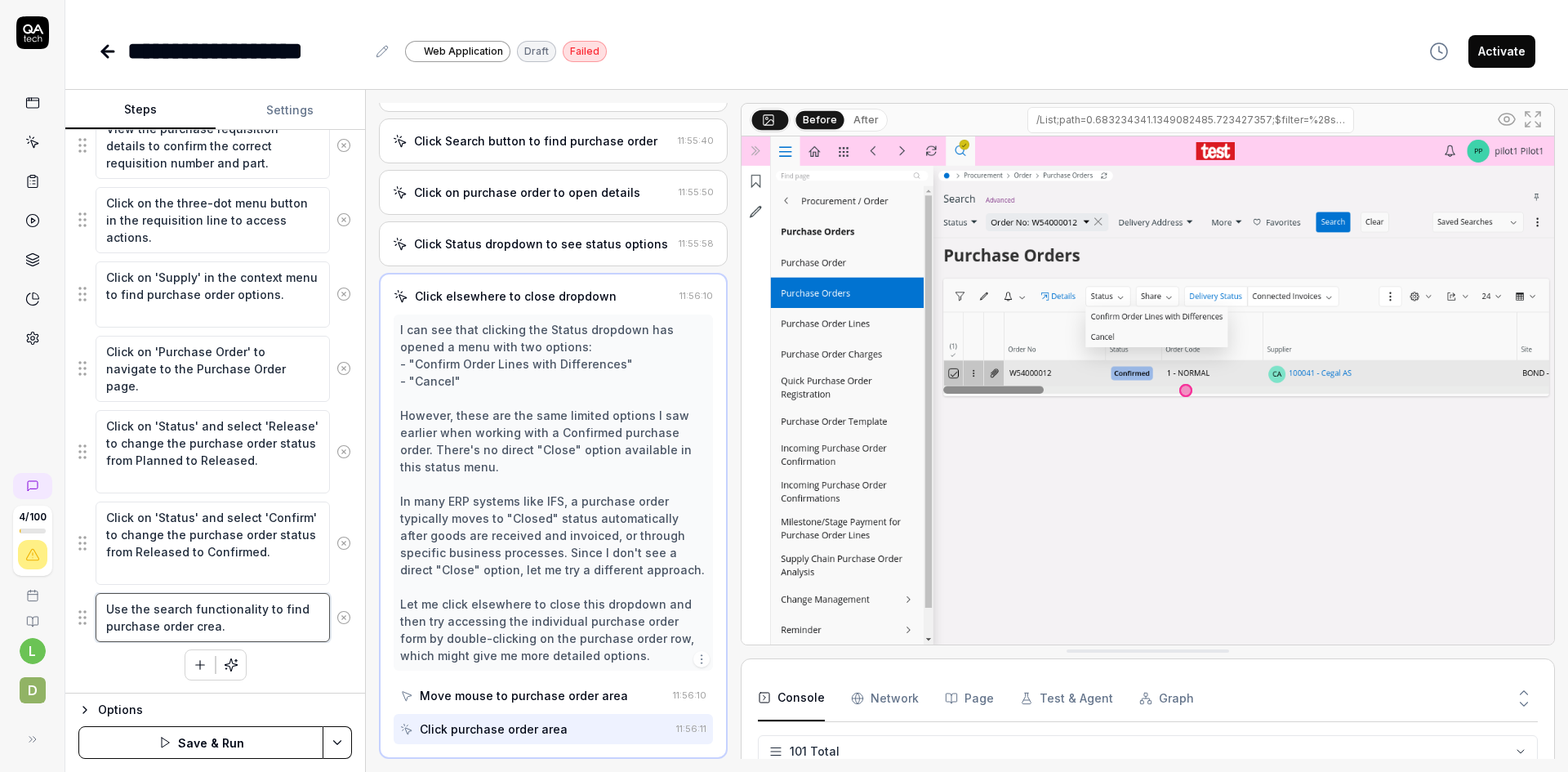
type textarea "*"
type textarea "Use the search functionality to find purchase order creat."
type textarea "*"
type textarea "Use the search functionality to find purchase order create."
type textarea "*"
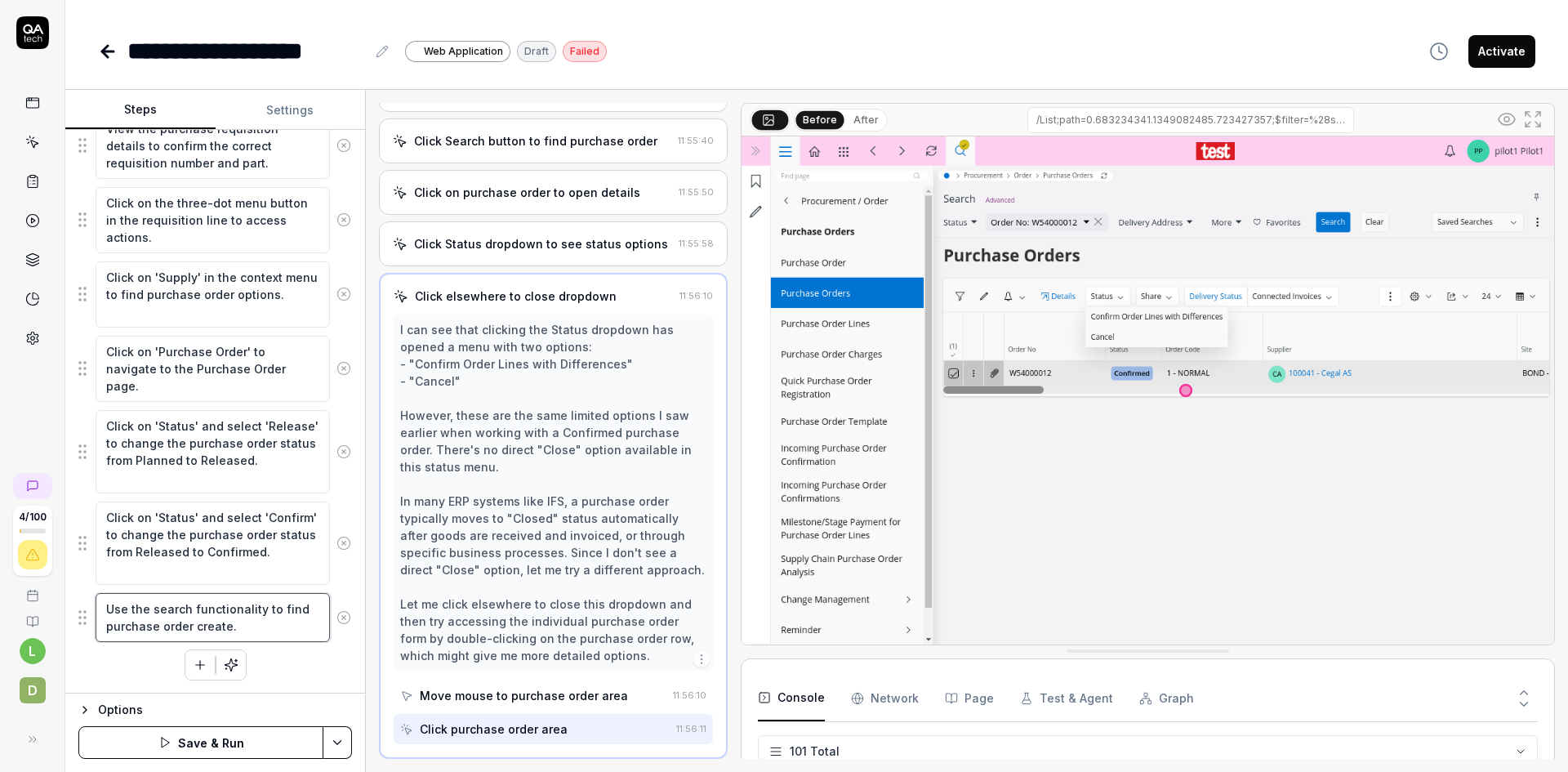
type textarea "Use the search functionality to find purchase order created."
type textarea "*"
type textarea "Use the search functionality to find purchase order created ."
type textarea "*"
type textarea "Use the search functionality to find purchase order created i."
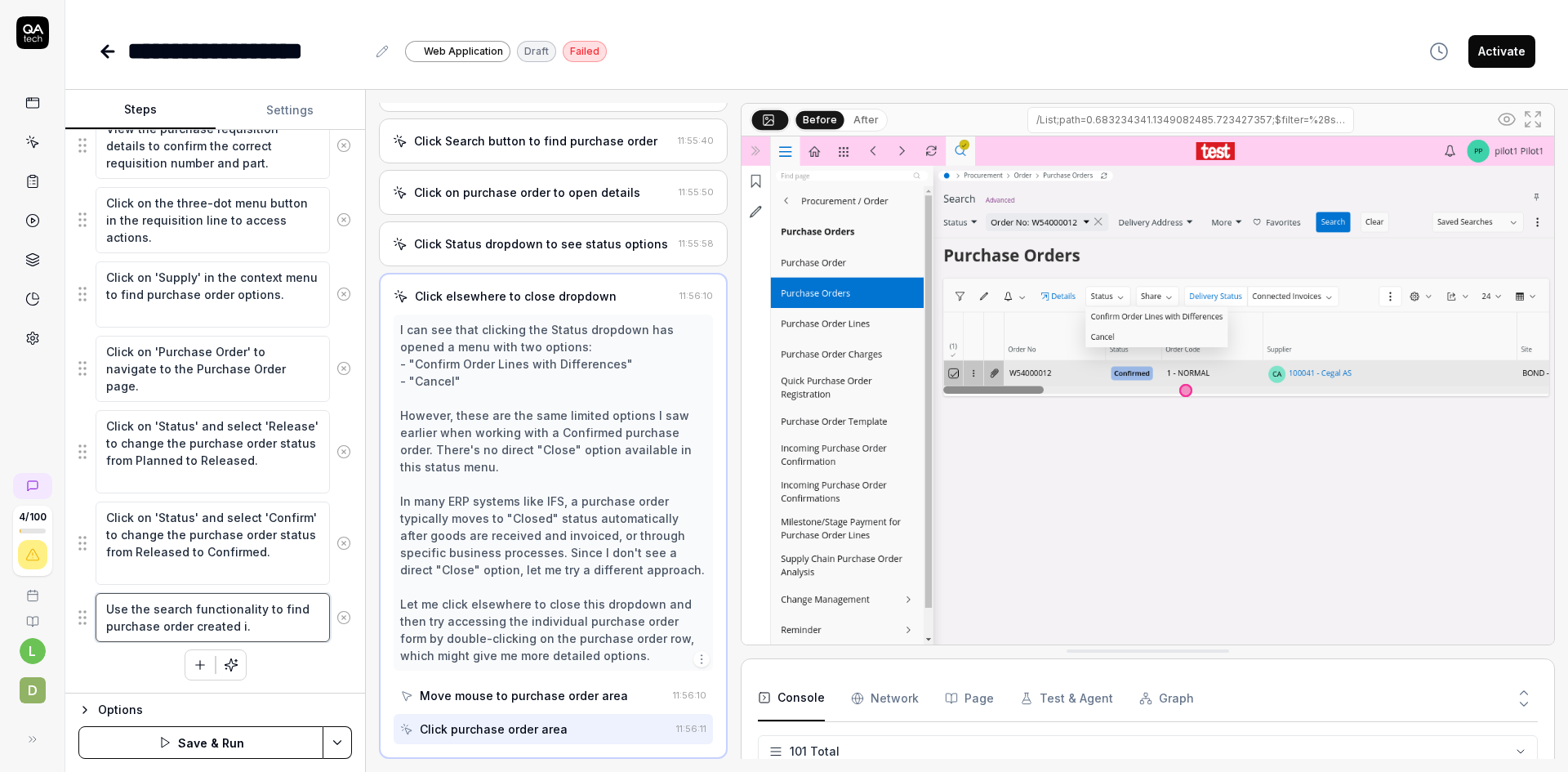
type textarea "*"
type textarea "Use the search functionality to find purchase order created in."
type textarea "*"
type textarea "Use the search functionality to find purchase order created in ."
type textarea "*"
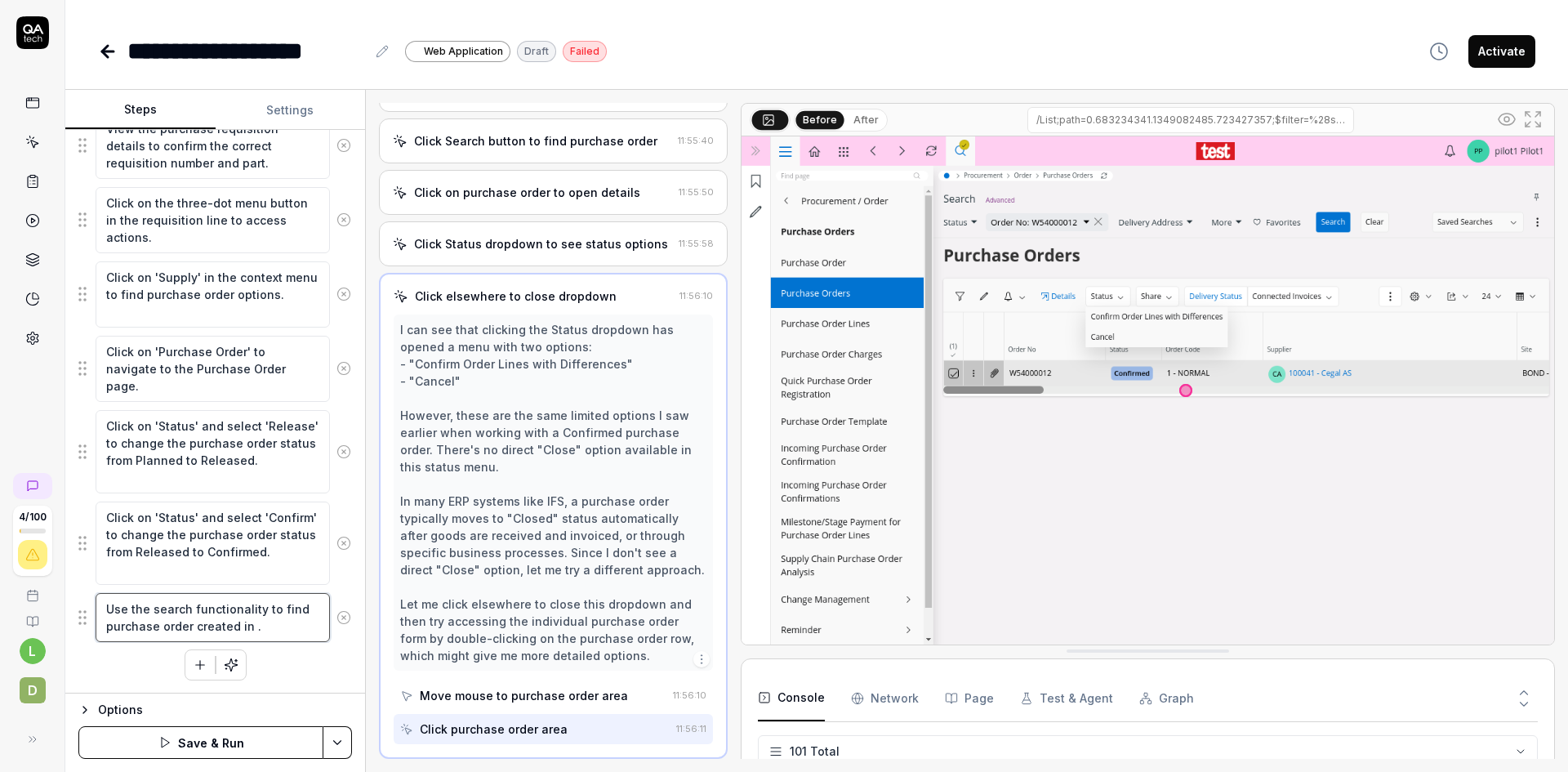
type textarea "Use the search functionality to find purchase order created in d."
type textarea "*"
type textarea "Use the search functionality to find purchase order created in de."
type textarea "*"
type textarea "Use the search functionality to find purchase order created in dep."
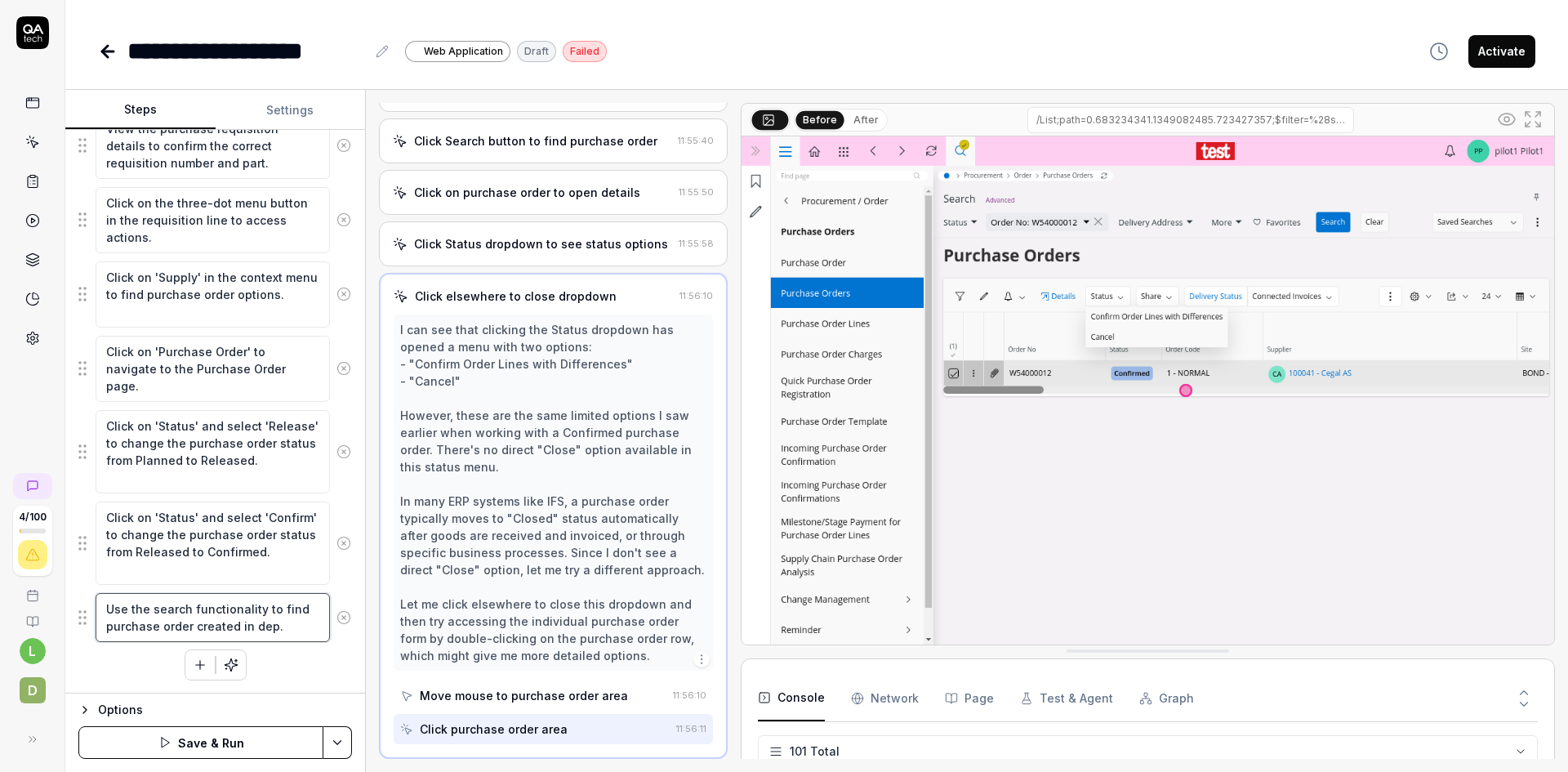
type textarea "*"
type textarea "Use the search functionality to find purchase order created in depe."
type textarea "*"
type textarea "Use the search functionality to find purchase order created in depen."
type textarea "*"
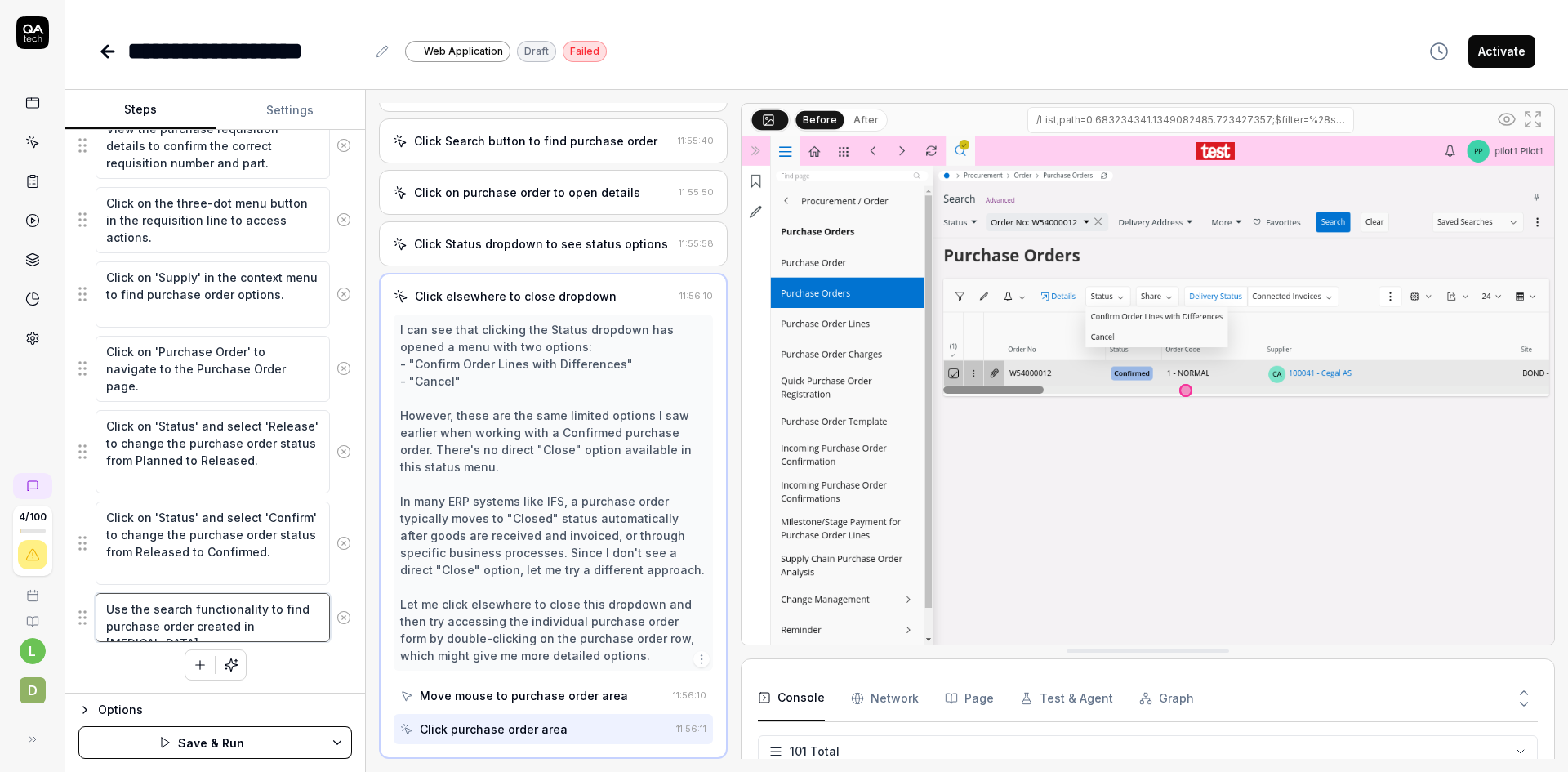
type textarea "Use the search functionality to find purchase order created in depend."
type textarea "*"
type textarea "Use the search functionality to find purchase order created in depende."
type textarea "*"
type textarea "Use the search functionality to find purchase order created in dependen."
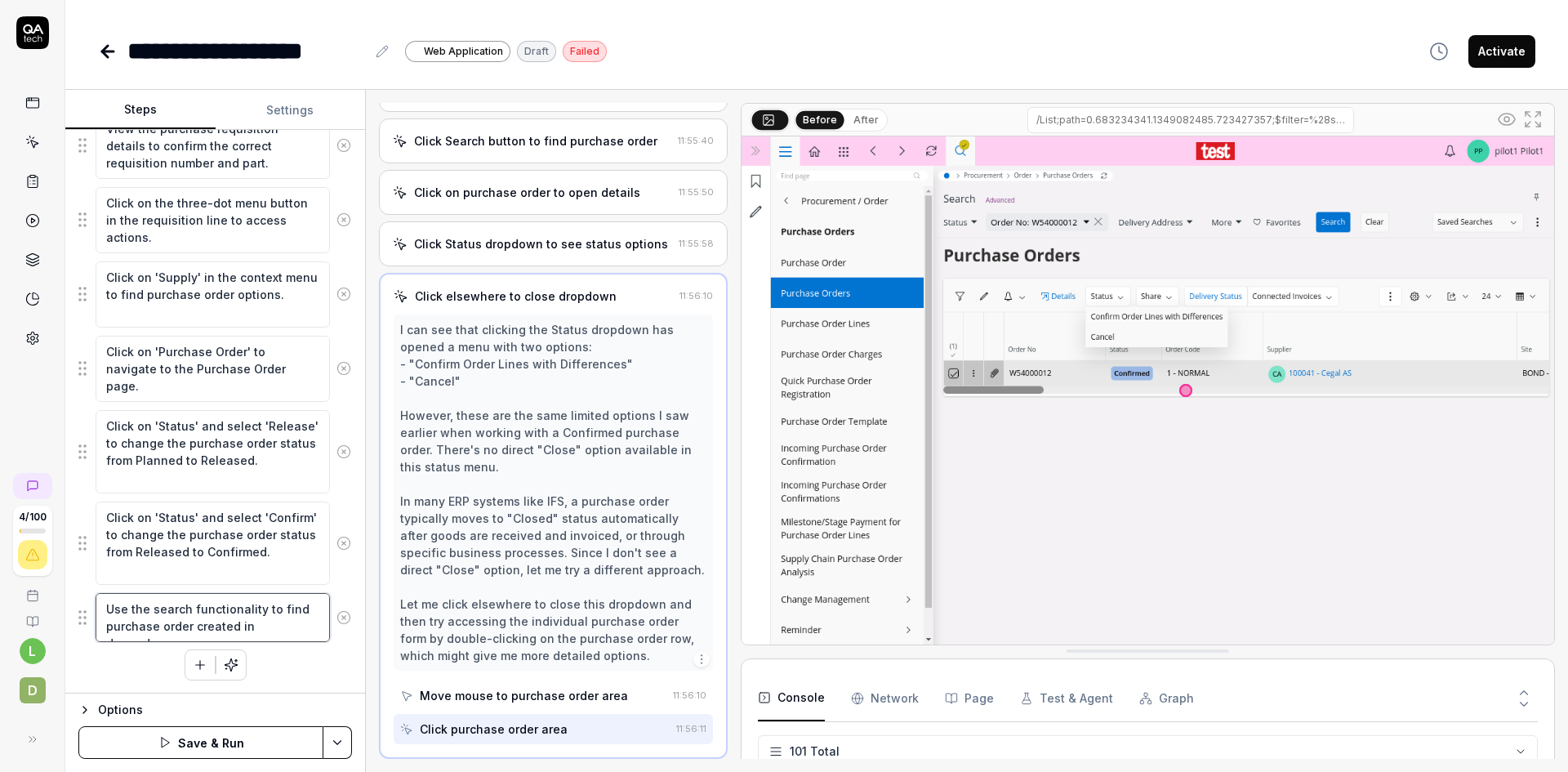
type textarea "*"
type textarea "Use the search functionality to find purchase order created in dependent."
type textarea "*"
type textarea "Use the search functionality to find purchase order created in dependent ."
type textarea "*"
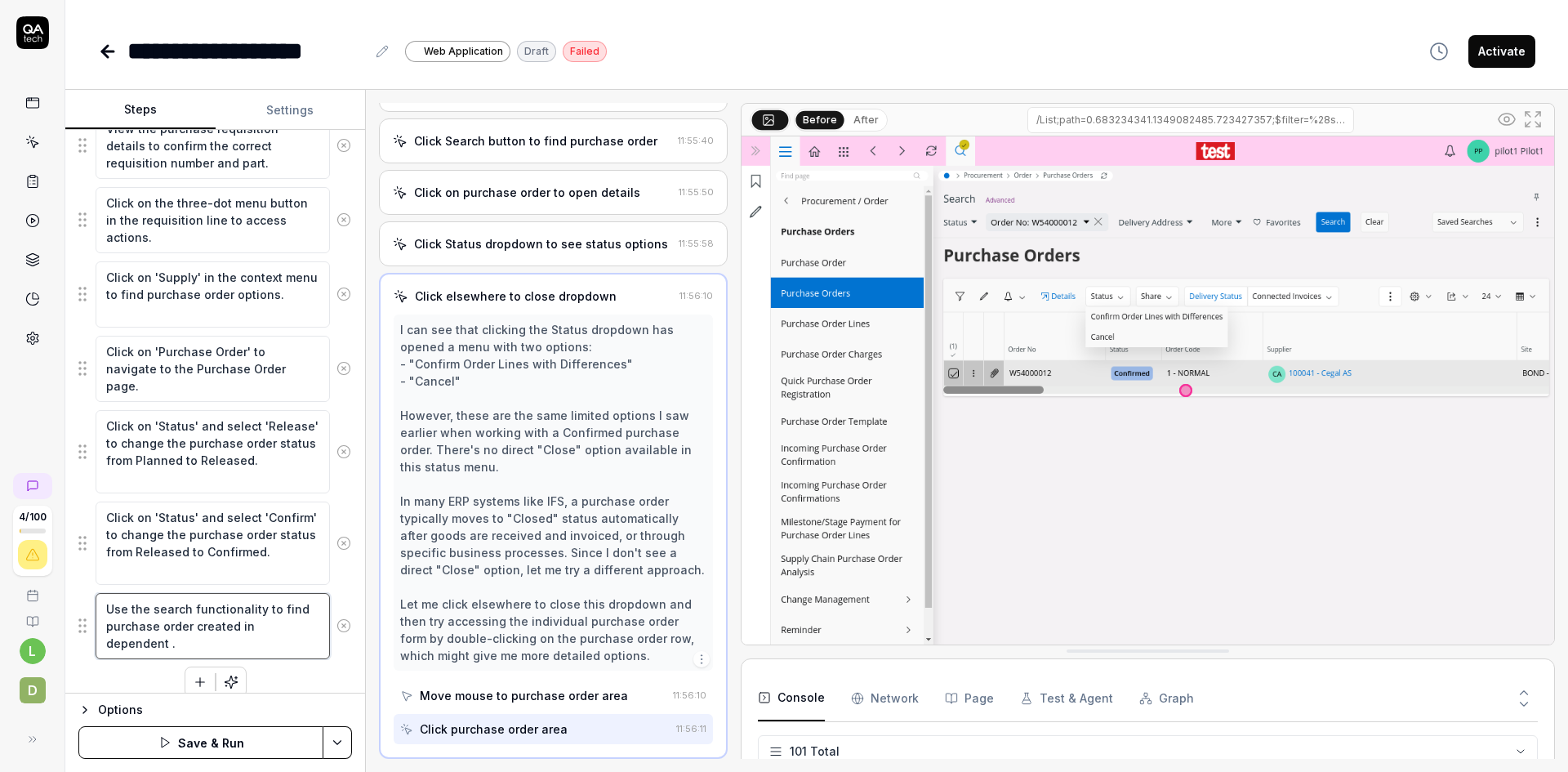
type textarea "Use the search functionality to find purchase order created in dependent t."
type textarea "*"
type textarea "Use the search functionality to find purchase order created in dependent te."
type textarea "*"
type textarea "Use the search functionality to find purchase order created in dependent tes."
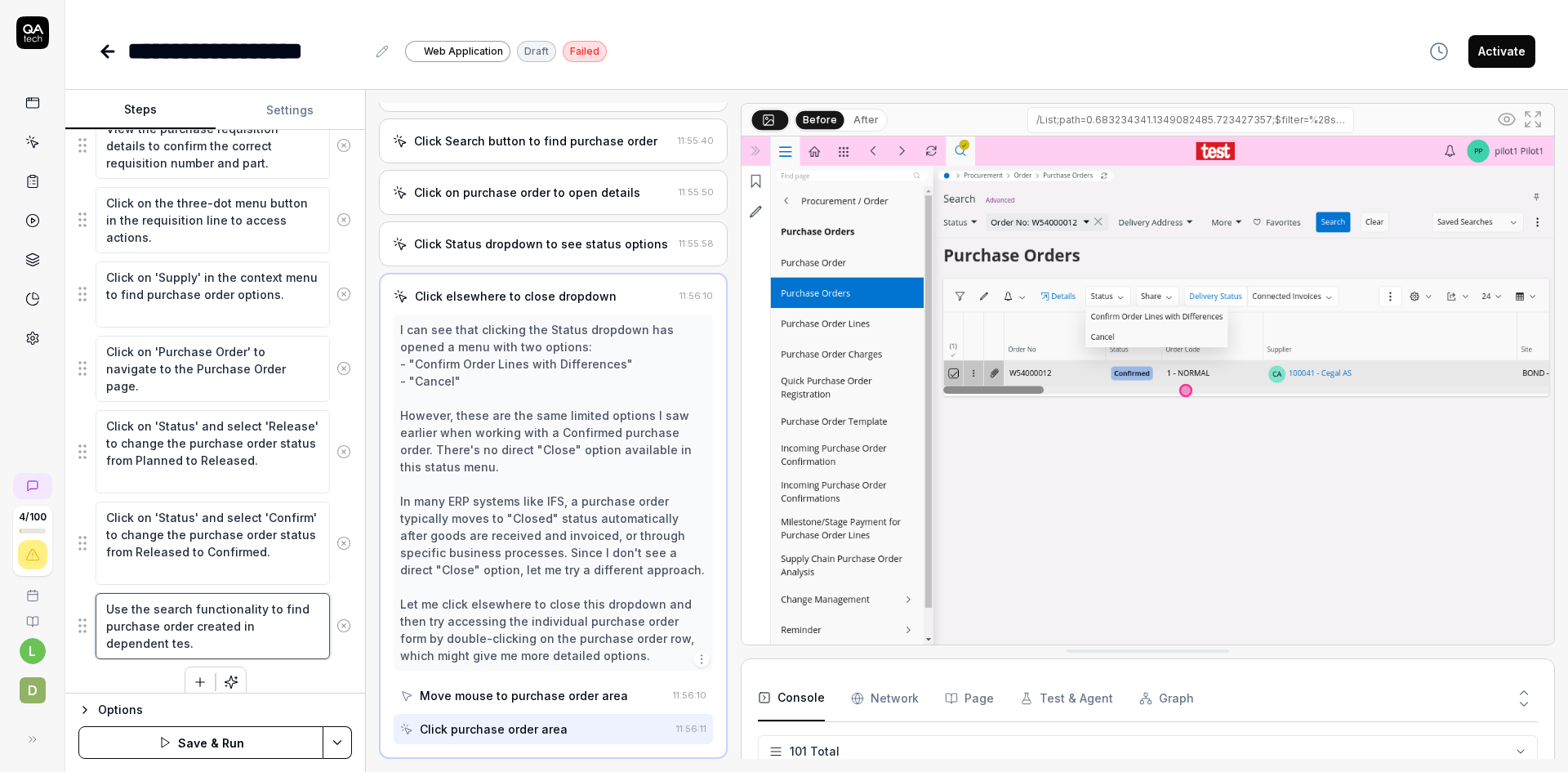
type textarea "*"
type textarea "Use the search functionality to find purchase order created in dependent test."
type textarea "*"
type textarea "Use the search functionality to find purchase order created in dependent test ."
type textarea "*"
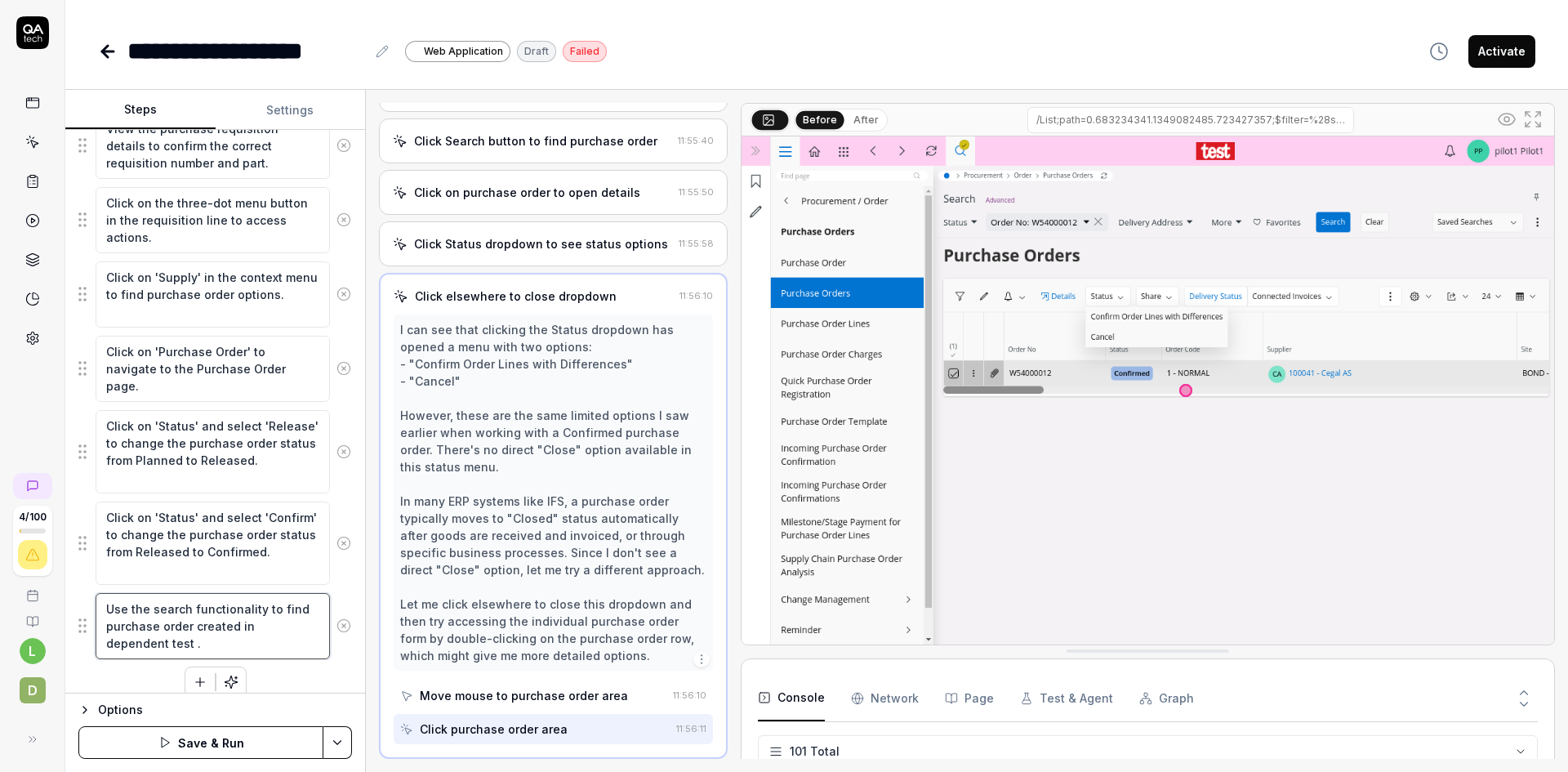
type textarea "Use the search functionality to find purchase order created in dependent test c."
type textarea "*"
type textarea "Use the search functionality to find purchase order created in dependent test c…"
type textarea "*"
type textarea "Use the search functionality to find purchase order created in dependent test c…"
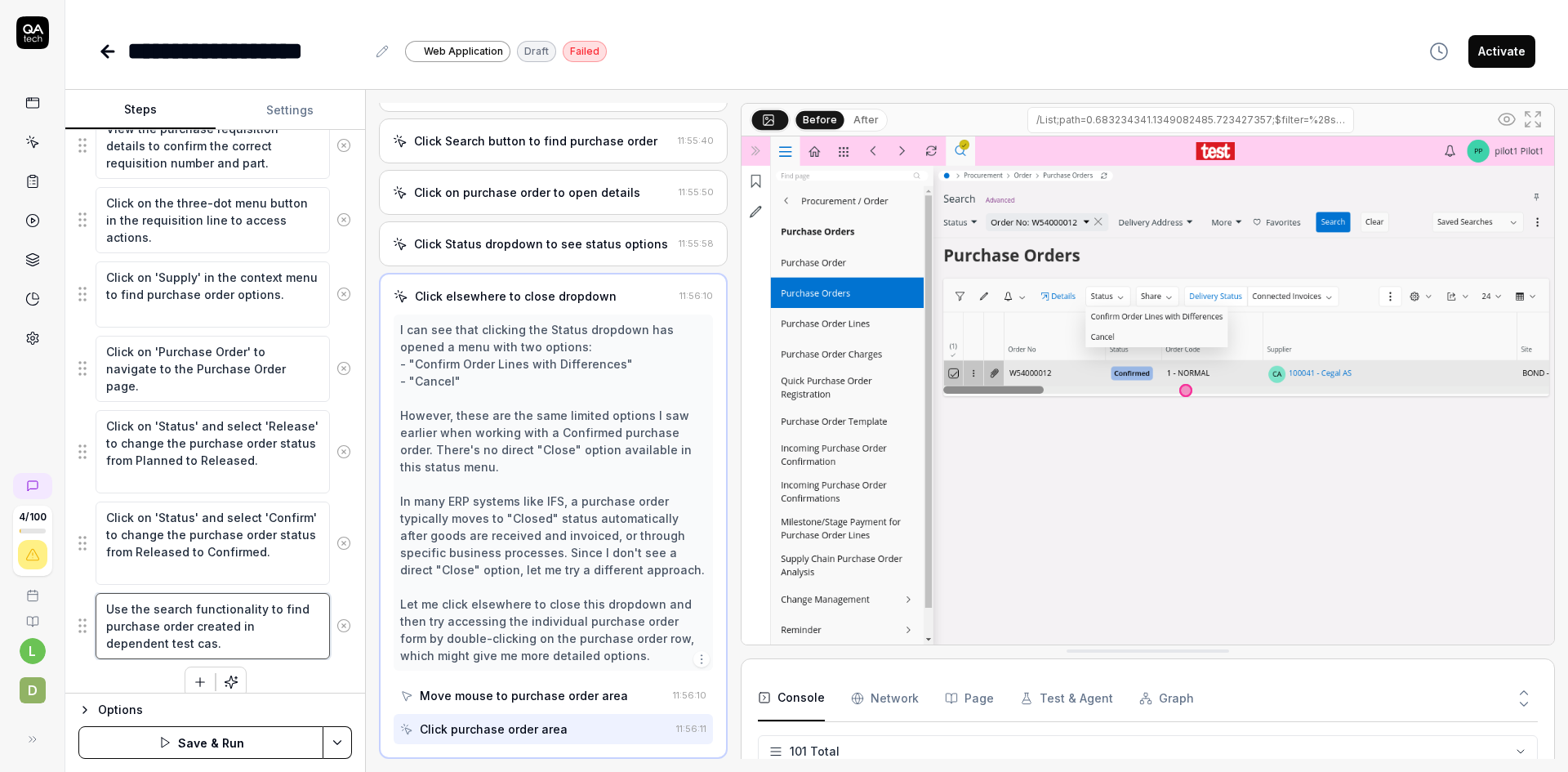
type textarea "*"
type textarea "Use the search functionality to find purchase order created in dependent test c…"
click at [304, 607] on textarea "Use the search functionality to find purchase order created in dependent test c…" at bounding box center [213, 626] width 235 height 66
type textarea "*"
type textarea "Use the search functionality to find tpurchase order created in dependent test …"
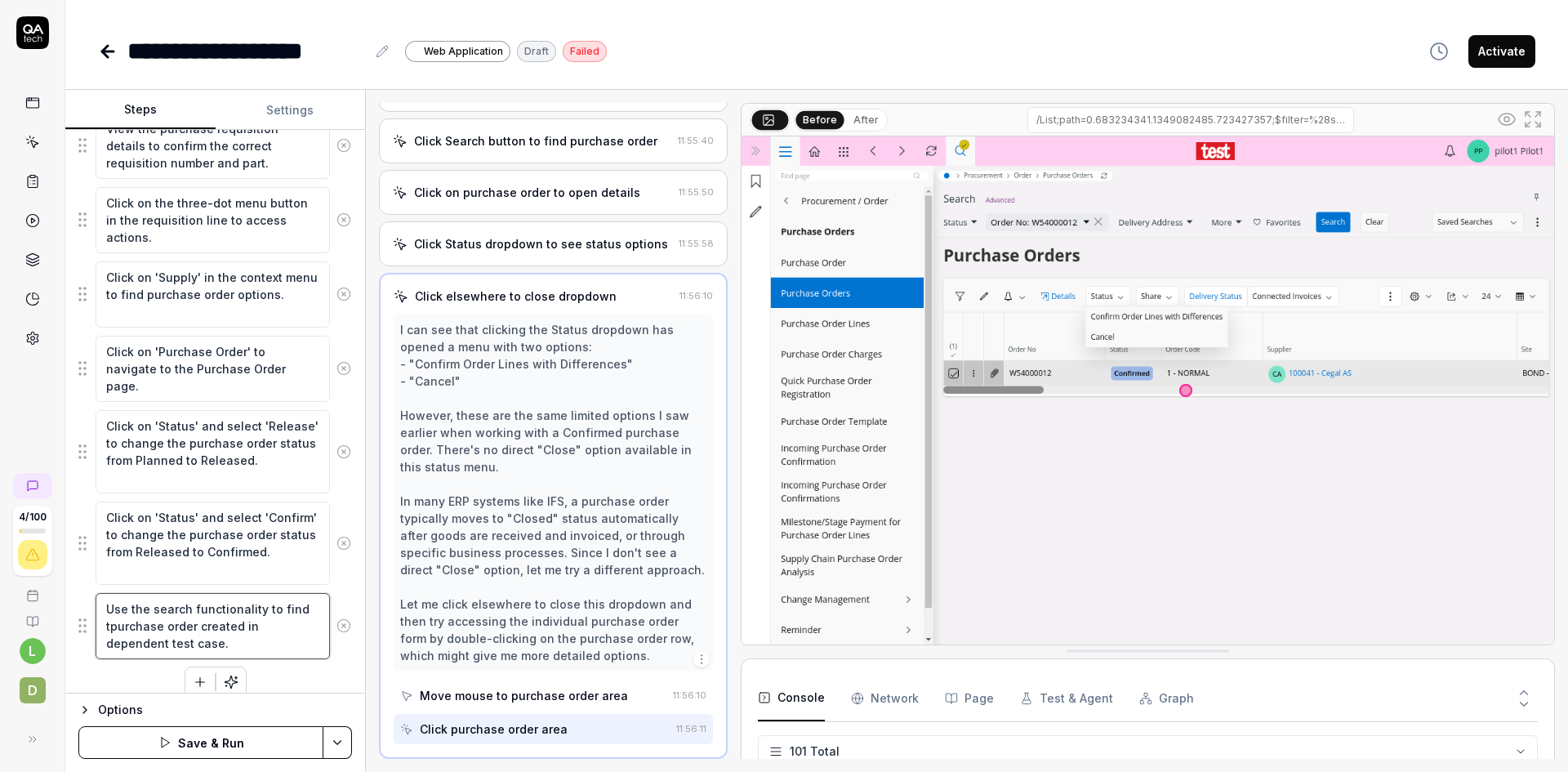
type textarea "*"
type textarea "Use the search functionality to find thpurchase order created in dependent test…"
type textarea "*"
type textarea "Use the search functionality to find thepurchase order created in dependent tes…"
type textarea "*"
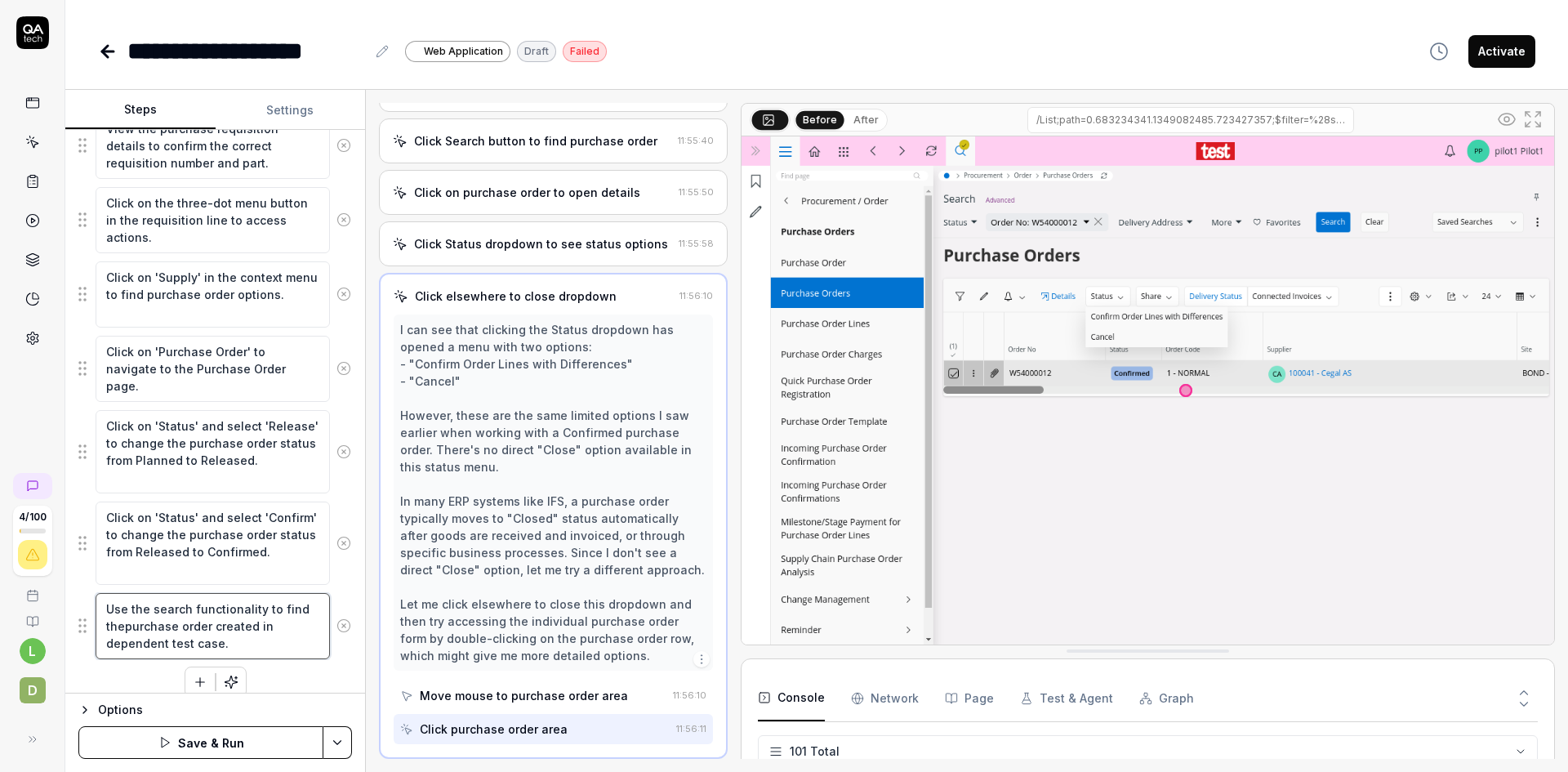
type textarea "Use the search functionality to find thpurchase order created in dependent test…"
type textarea "*"
type textarea "Use the search functionality to find tpurchase order created in dependent test …"
type textarea "*"
type textarea "Use the search functionality to find purchase order created in dependent test c…"
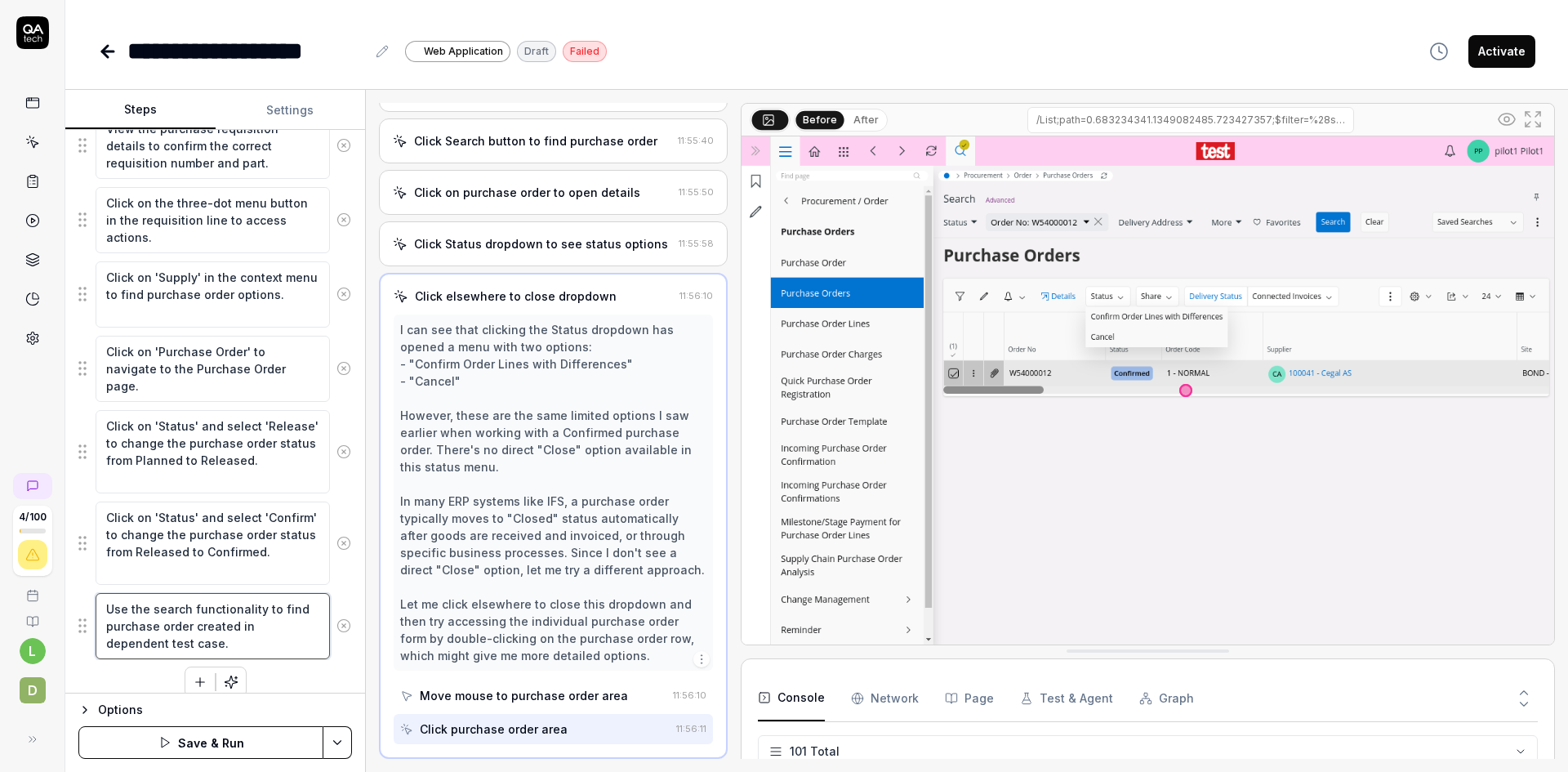
type textarea "*"
type textarea "Use the search functionality to find tpurchase order created in dependent test …"
type textarea "*"
type textarea "Use the search functionality to find thpurchase order created in dependent test…"
type textarea "*"
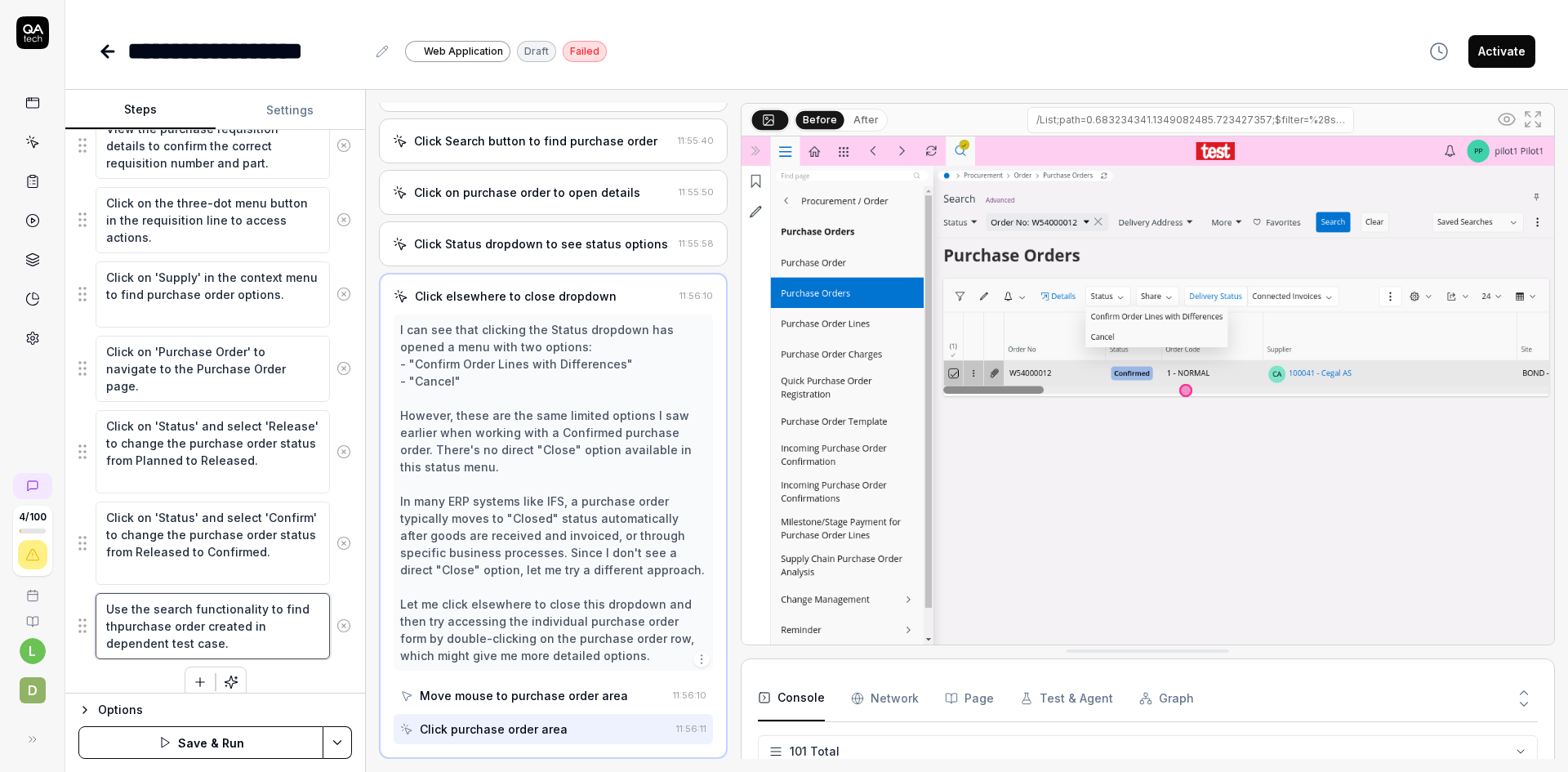
type textarea "Use the search functionality to find thepurchase order created in dependent tes…"
type textarea "*"
type textarea "Use the search functionality to find the purchase order created in dependent te…"
click at [273, 621] on textarea "Use the search functionality to find the purchase order created in dependent te…" at bounding box center [213, 626] width 235 height 66
type textarea "*"
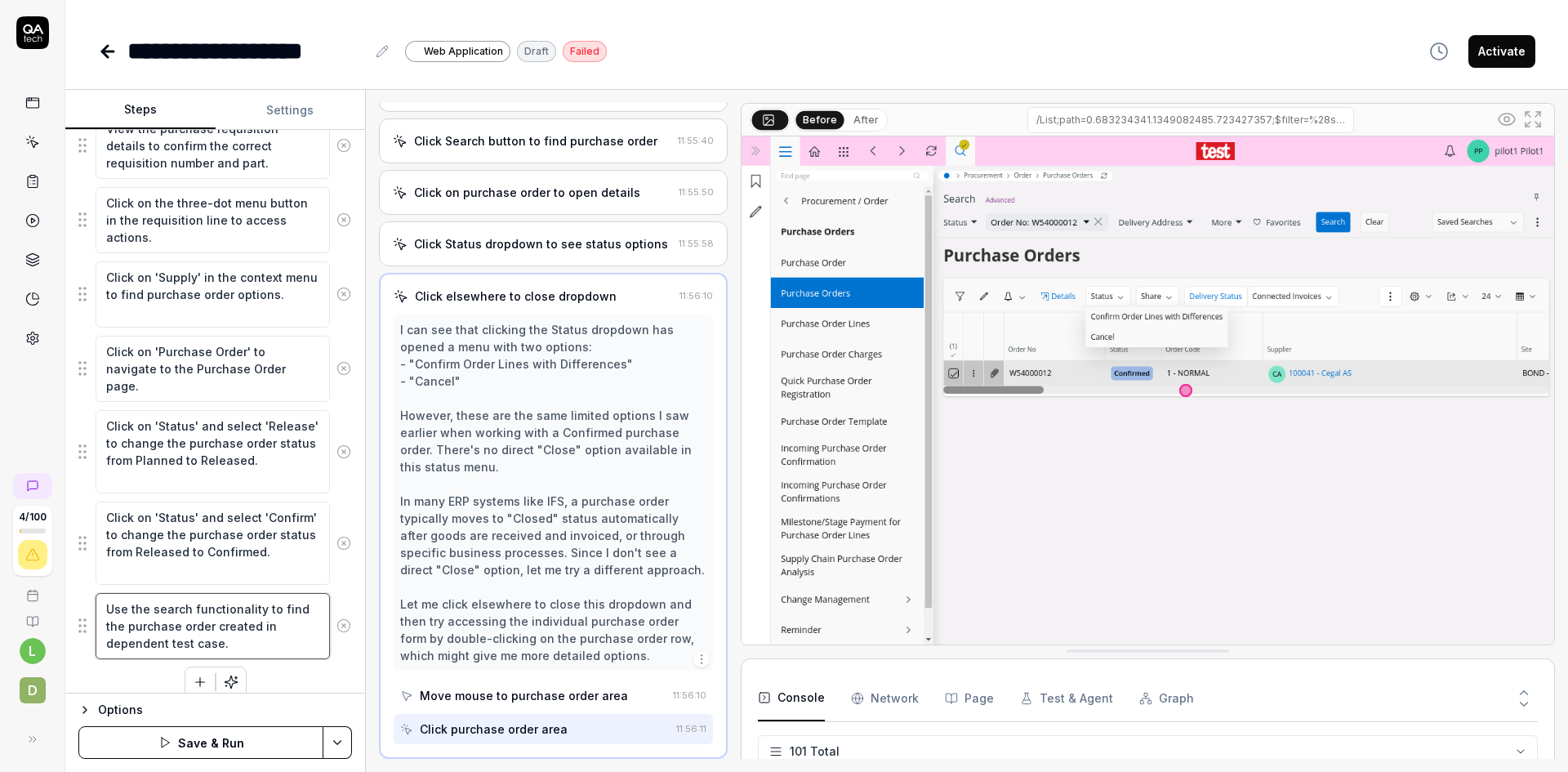
type textarea "Use the search functionality to find the purchase order created in tdependent t…"
type textarea "*"
type textarea "Use the search functionality to find the purchase order created in thdependent …"
type textarea "*"
type textarea "Use the search functionality to find the purchase order created in thedependent…"
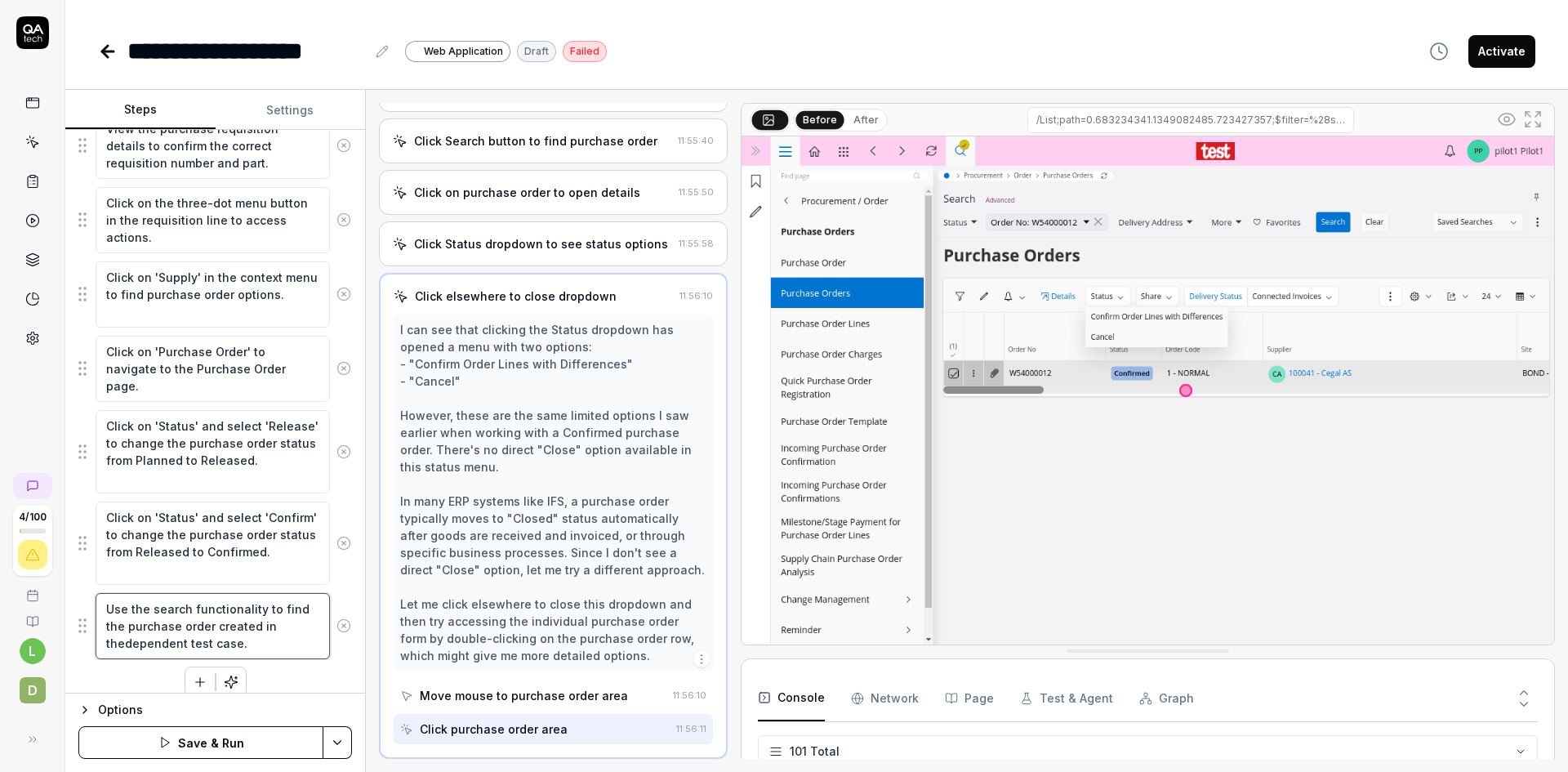
type textarea "*"
drag, startPoint x: 242, startPoint y: 650, endPoint x: 106, endPoint y: 608, distance: 142.3
click at [106, 608] on textarea "Use the search functionality to find the purchase order created in the dependen…" at bounding box center [213, 626] width 235 height 66
click at [235, 645] on textarea "Use the search functionality to find the purchase order created in the dependen…" at bounding box center [213, 626] width 235 height 66
type textarea "Use the search functionality to find the purchase order created in the dependen…"
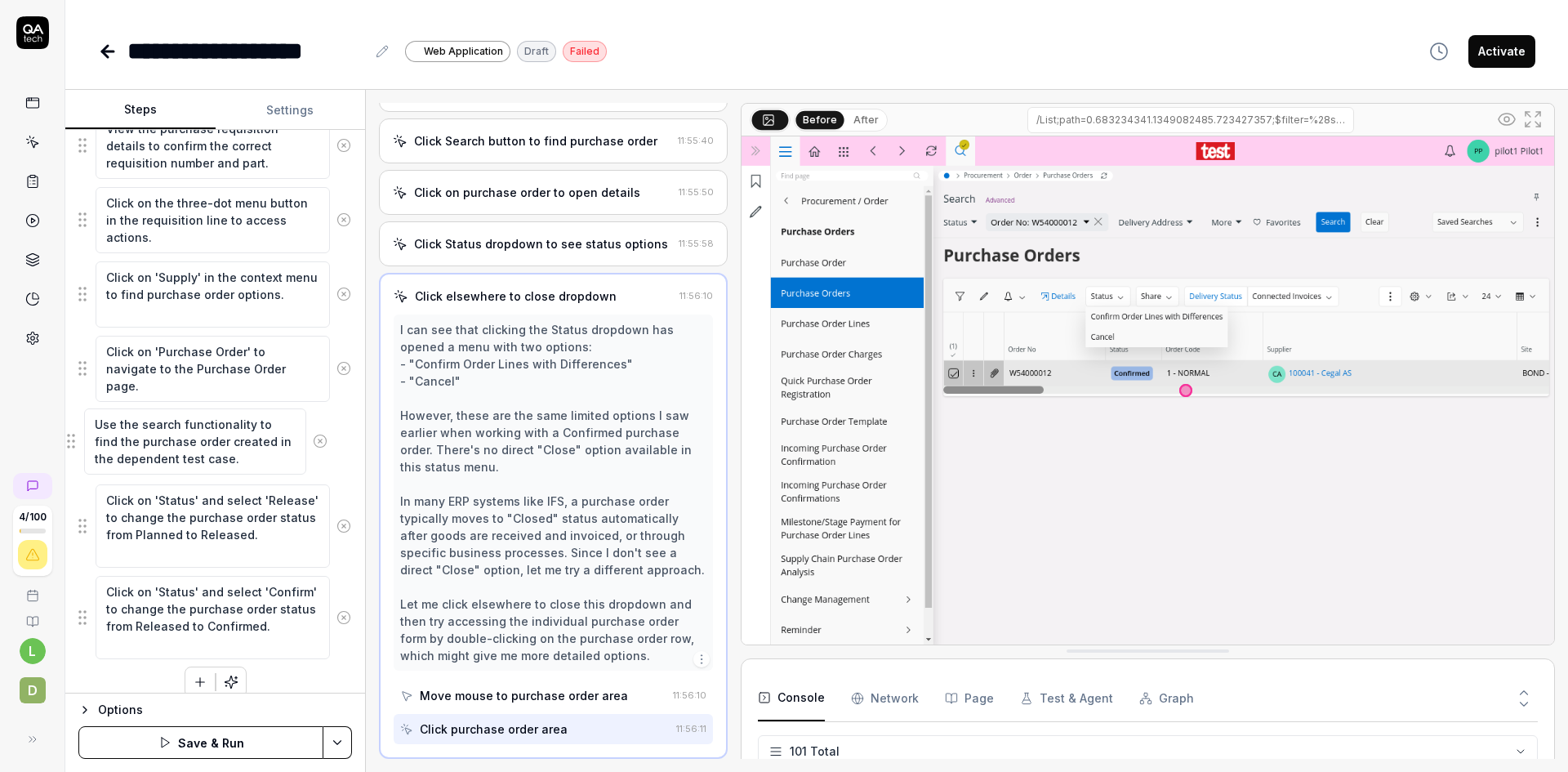
drag, startPoint x: 83, startPoint y: 628, endPoint x: 71, endPoint y: 442, distance: 186.4
click at [78, 442] on fieldset "View the purchase requisition details to confirm the correct requisition number…" at bounding box center [215, 386] width 274 height 548
click at [205, 551] on textarea "Click on 'Status' and select 'Release' to change the purchase order status from…" at bounding box center [213, 525] width 235 height 83
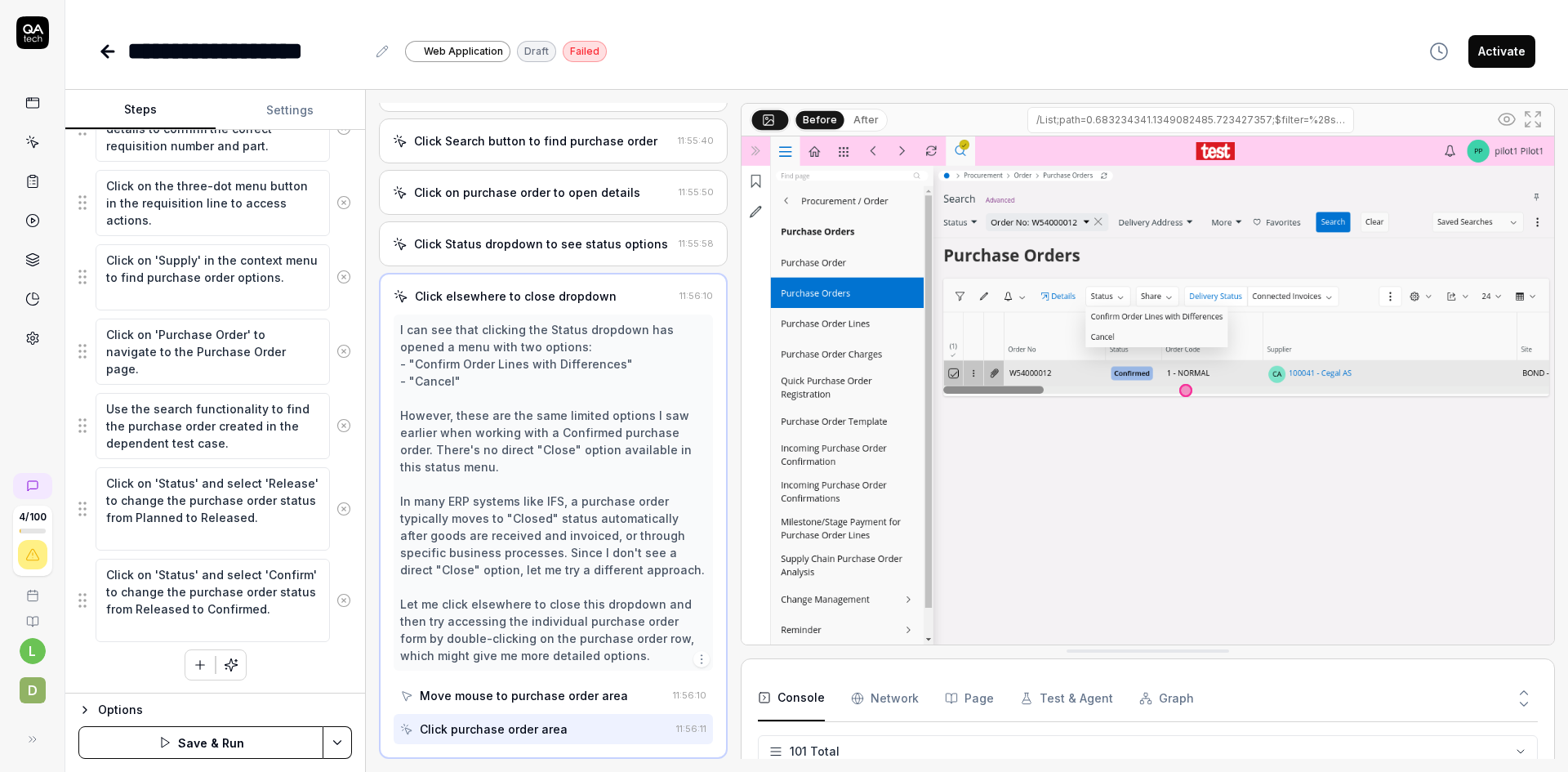
scroll to position [1653, 0]
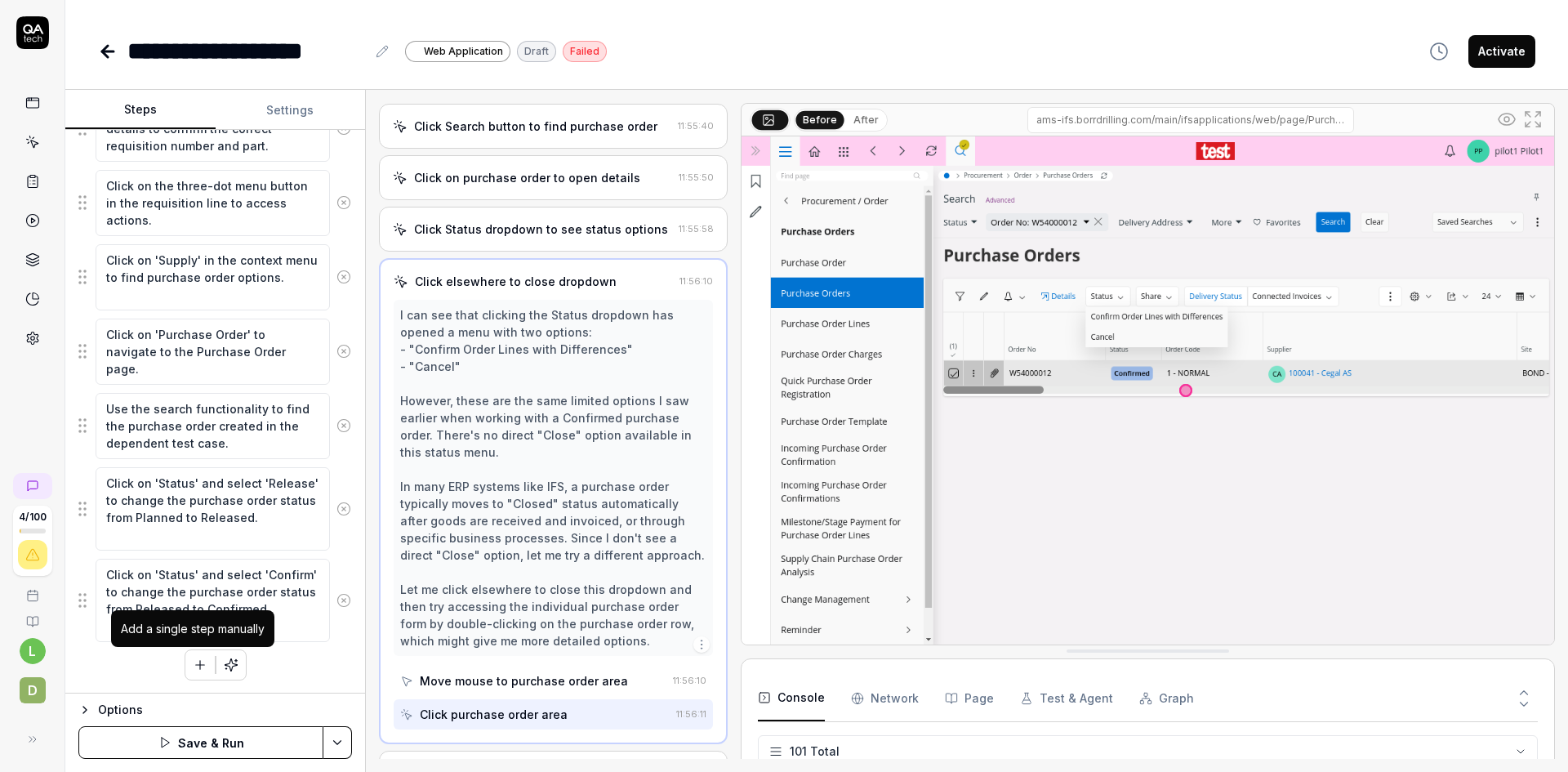
click at [196, 662] on icon "button" at bounding box center [200, 665] width 15 height 15
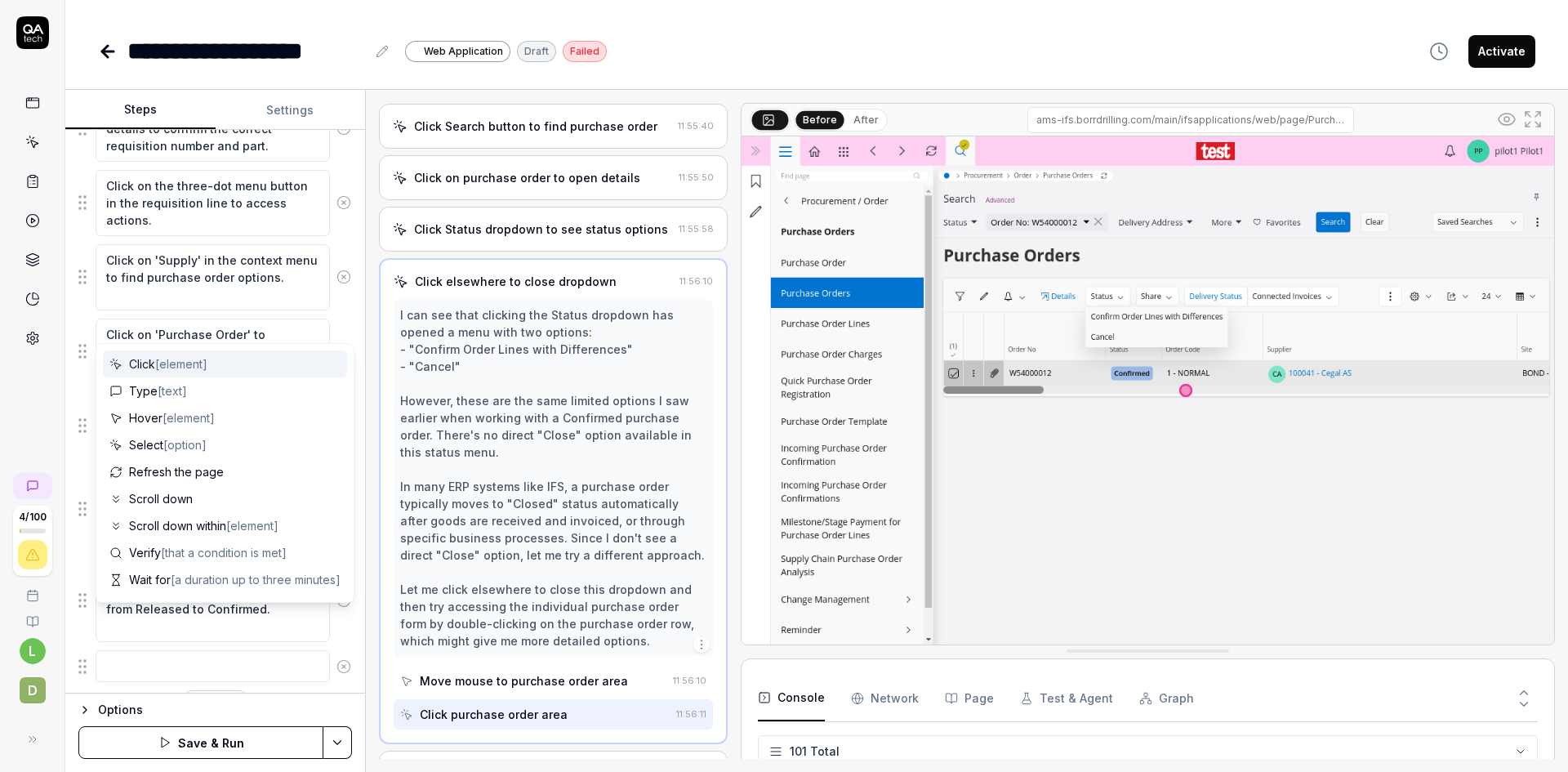
scroll to position [308, 0]
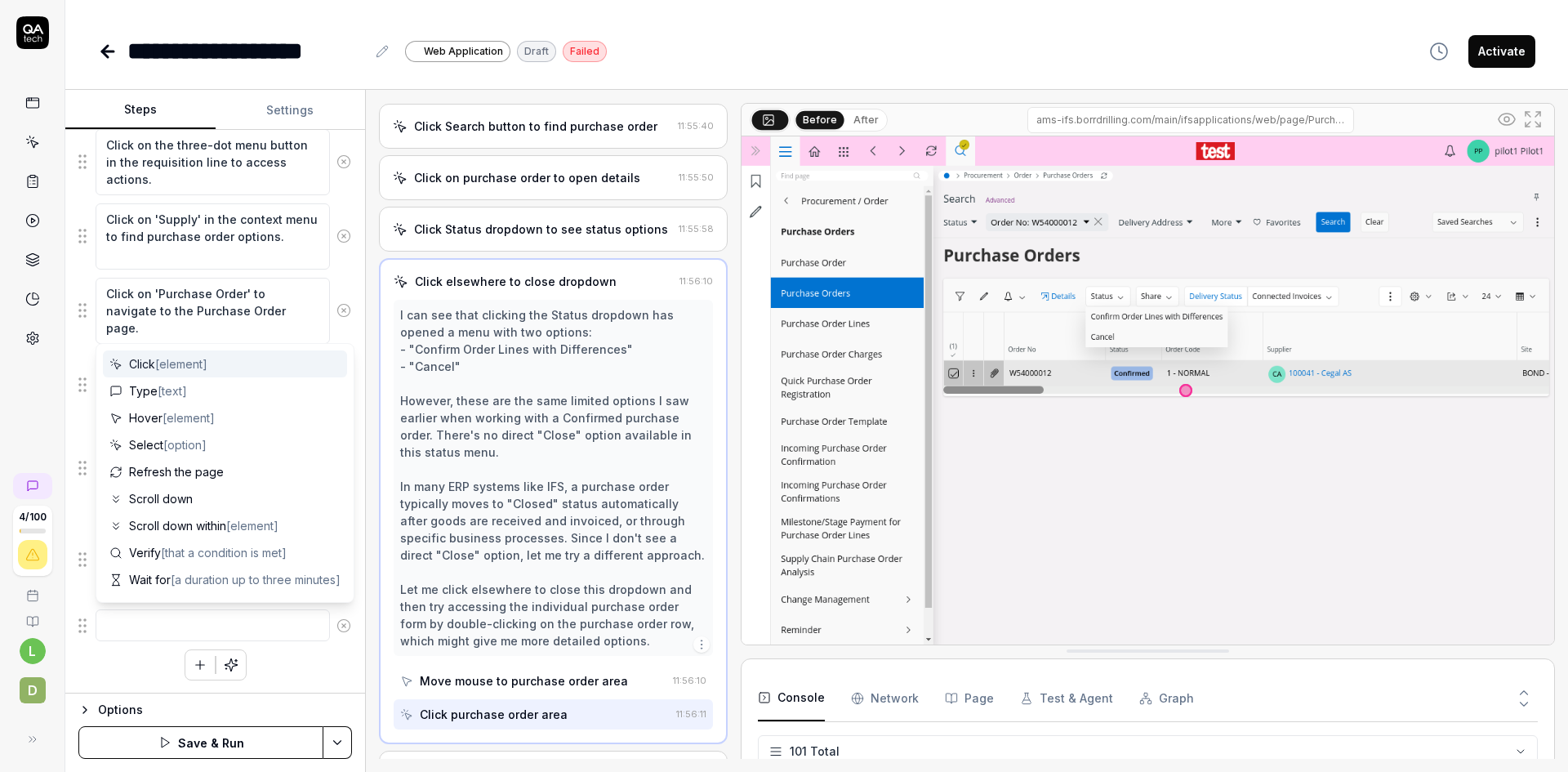
type textarea "*"
type textarea "p"
type textarea "*"
type textarea "pr"
type textarea "*"
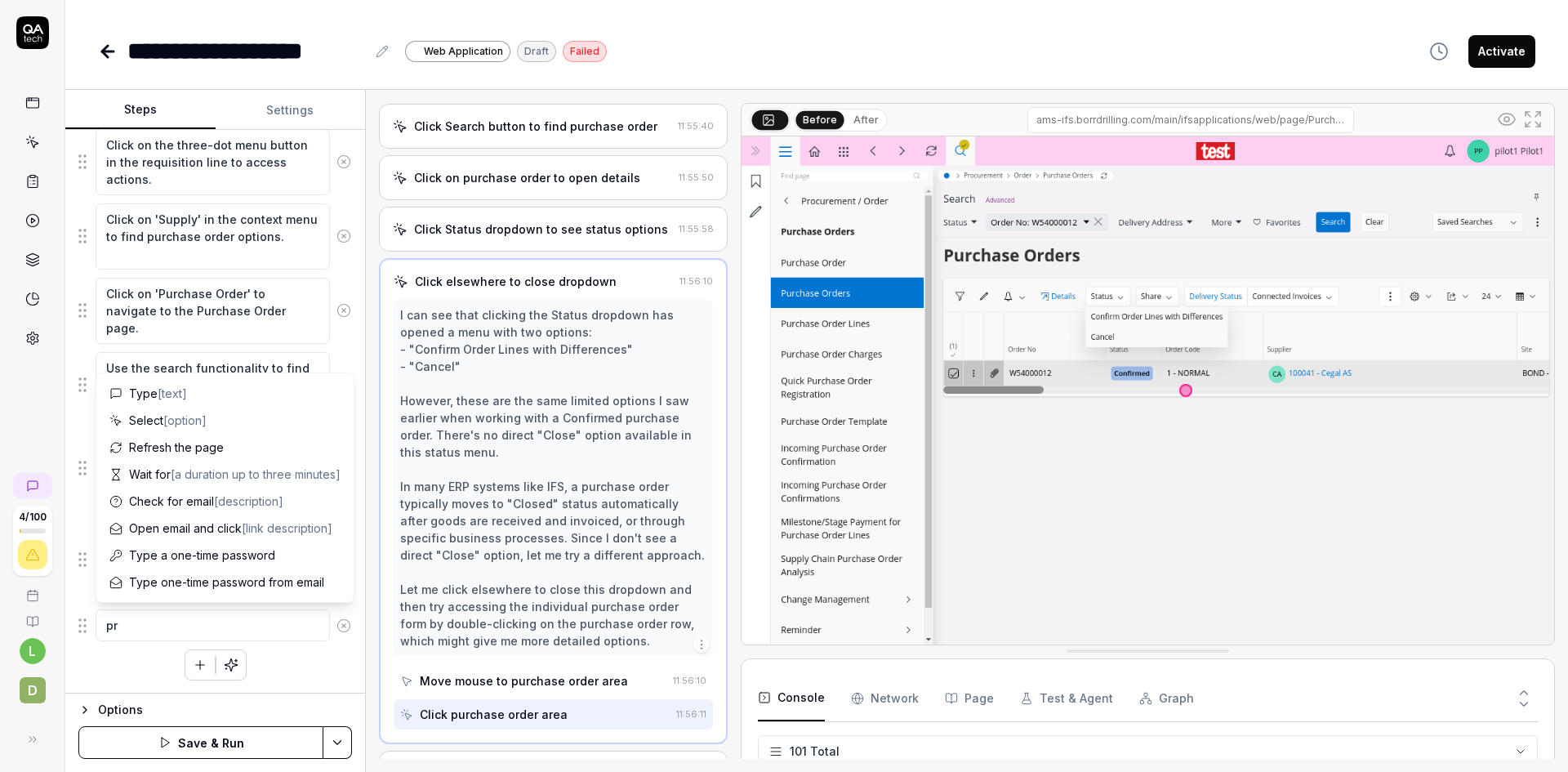
type textarea "pri"
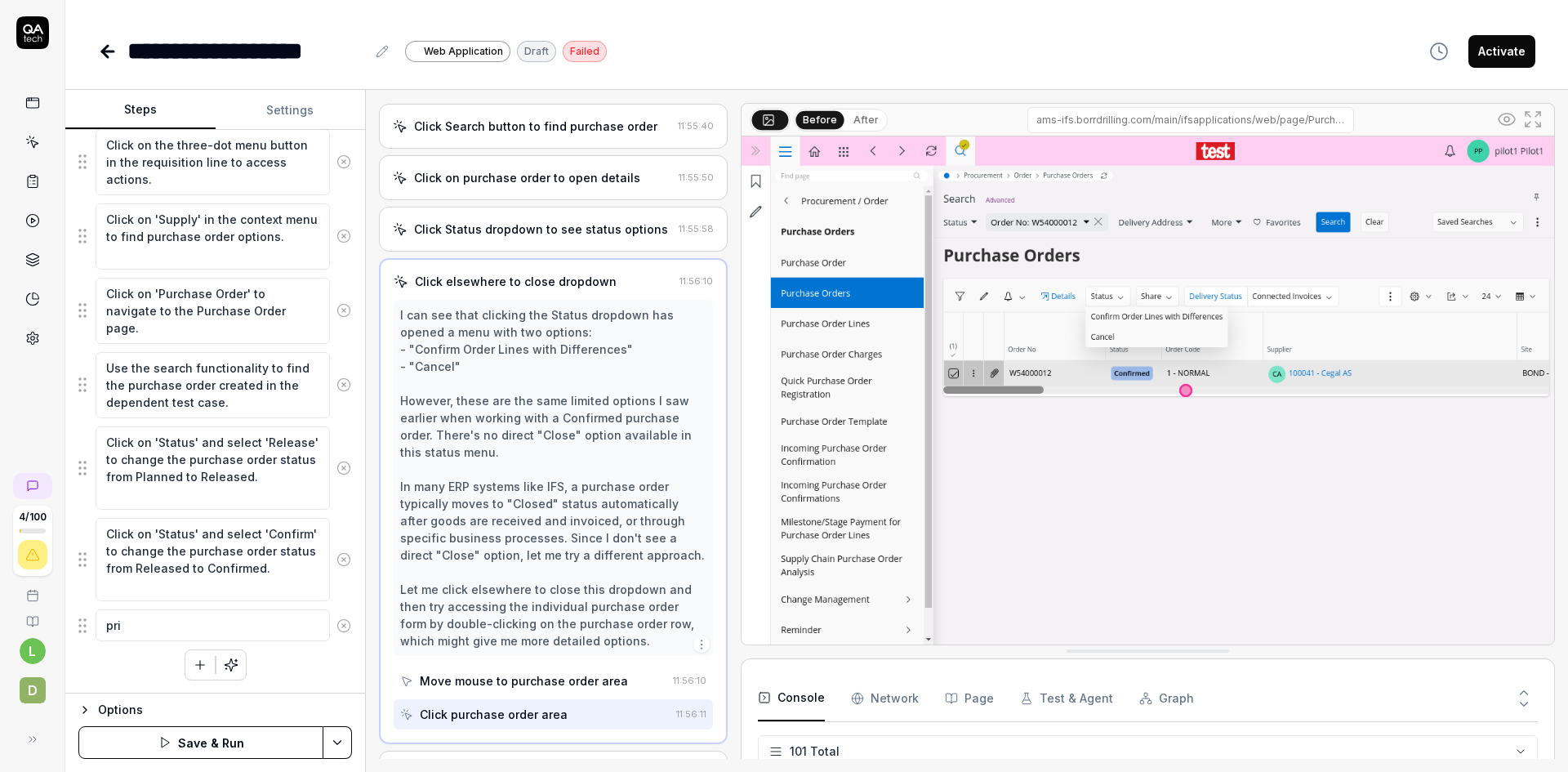
type textarea "*"
type textarea "prin"
type textarea "*"
type textarea "print"
type textarea "*"
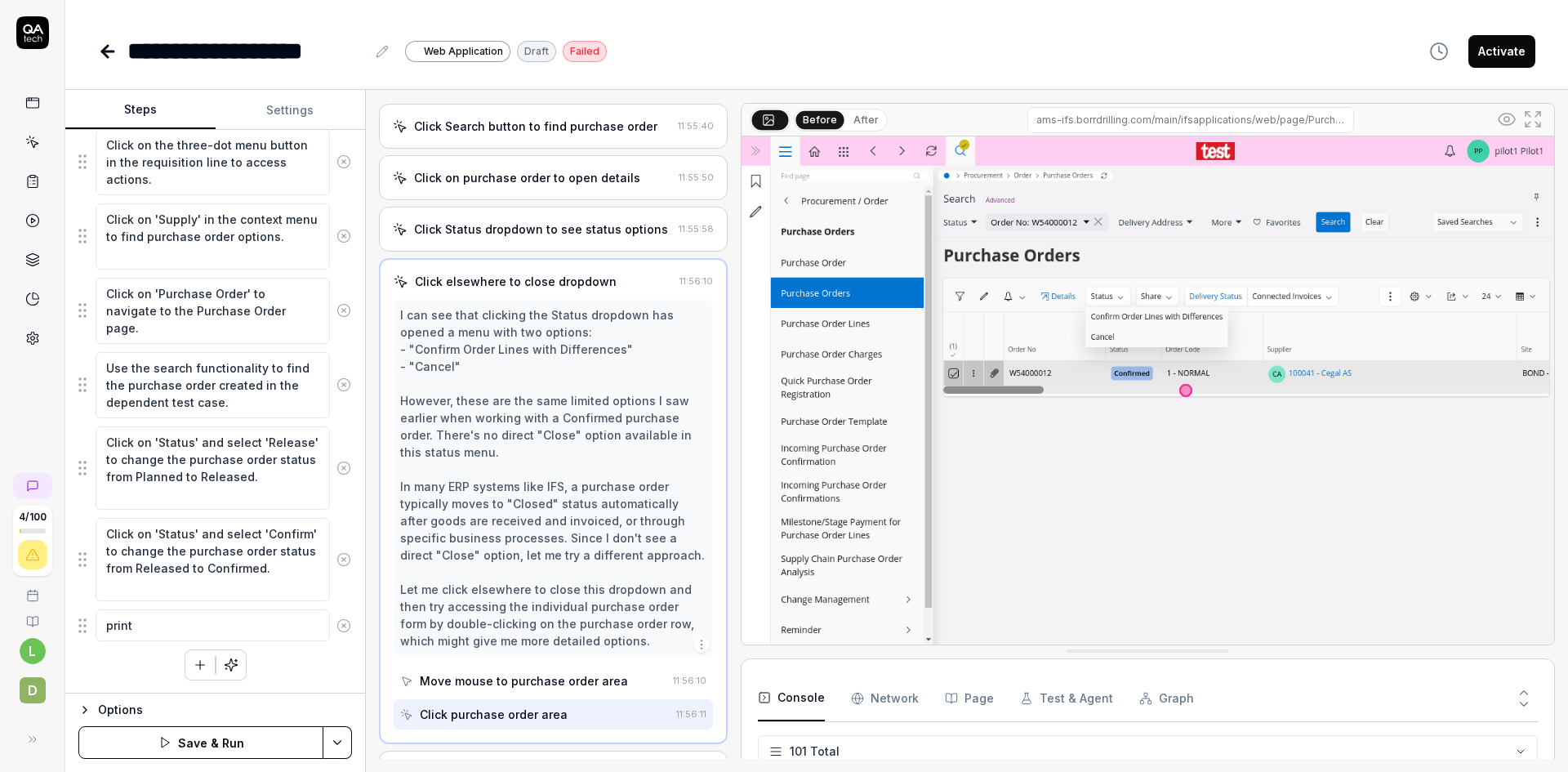
type textarea "print"
type textarea "*"
type textarea "print t"
type textarea "*"
type textarea "print th"
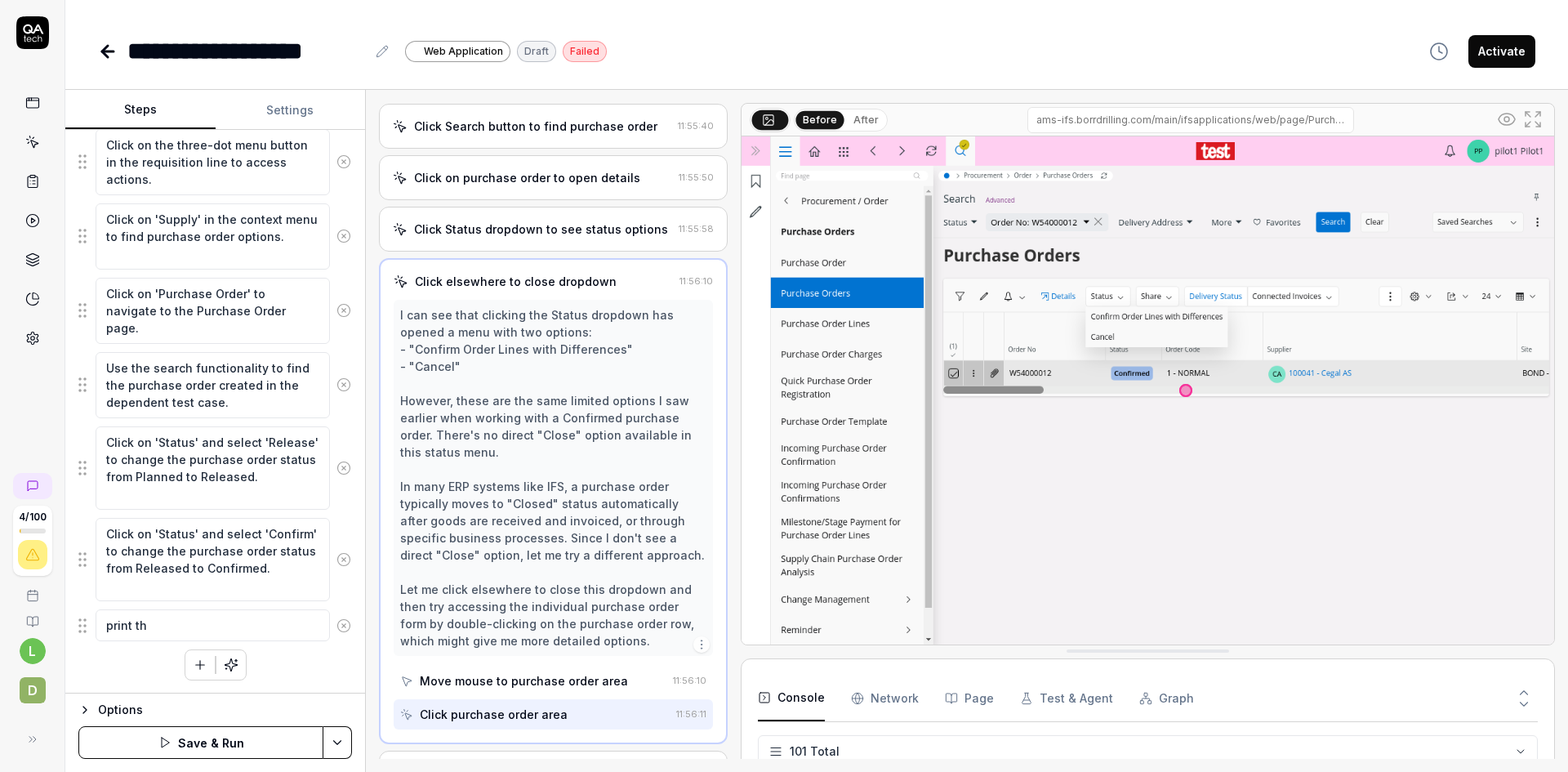
type textarea "*"
type textarea "print the"
type textarea "*"
type textarea "print the"
type textarea "*"
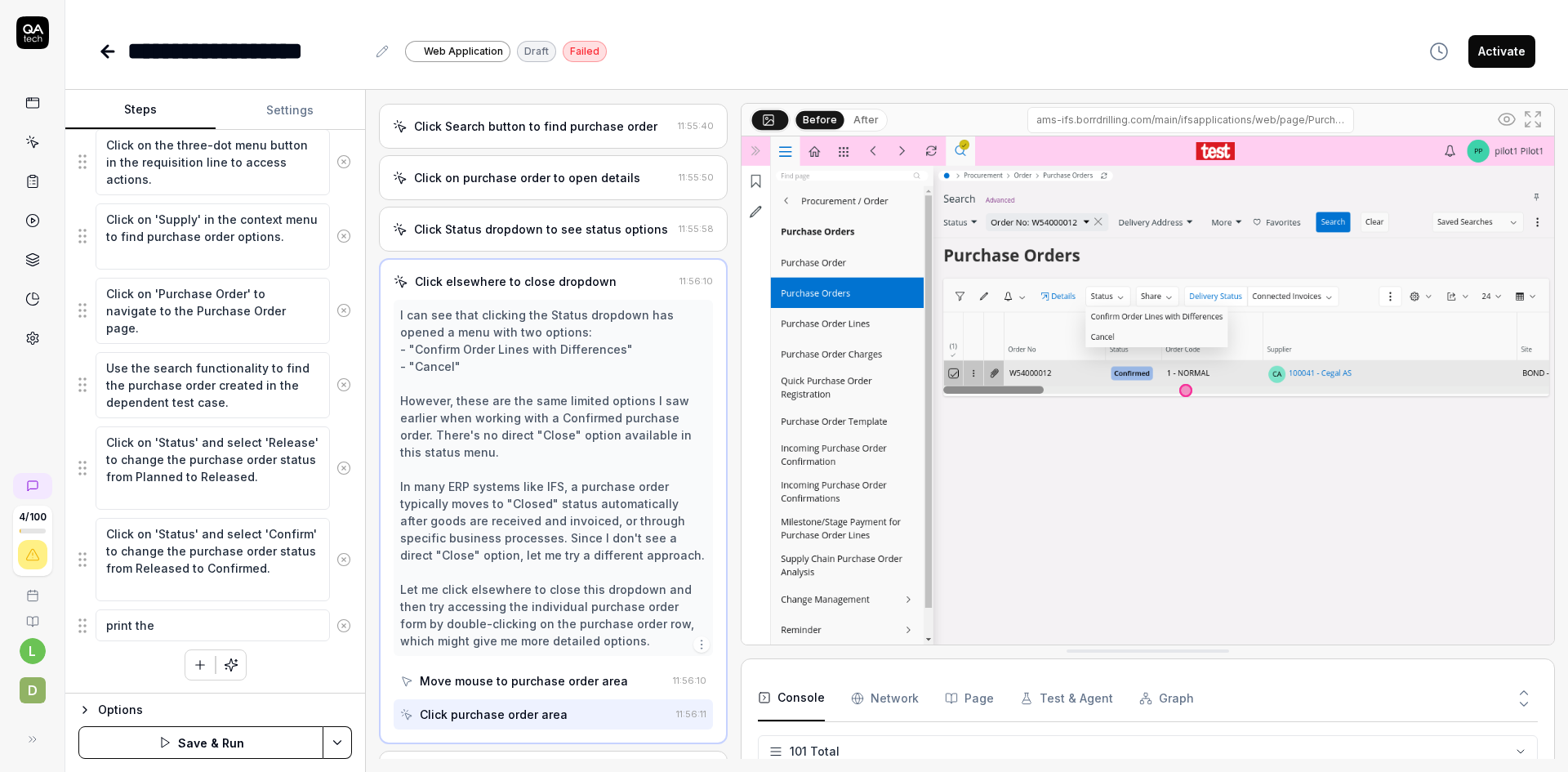
type textarea "print the O"
type textarea "*"
type textarea "print the Or"
type textarea "*"
type textarea "print the Ord"
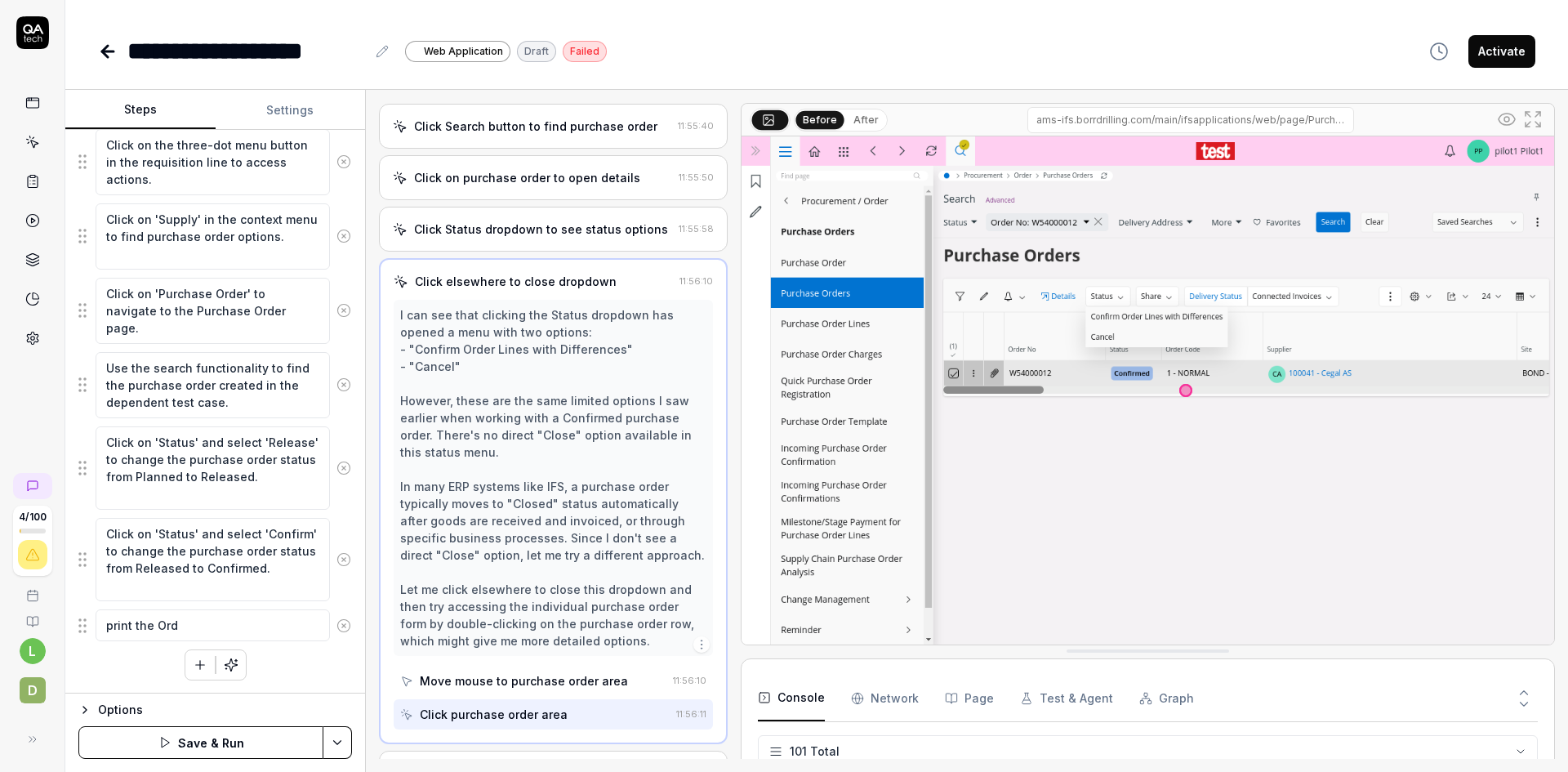
type textarea "*"
type textarea "print the Orde"
type textarea "*"
type textarea "print the Order"
click at [163, 624] on textarea "print the Order" at bounding box center [213, 625] width 235 height 32
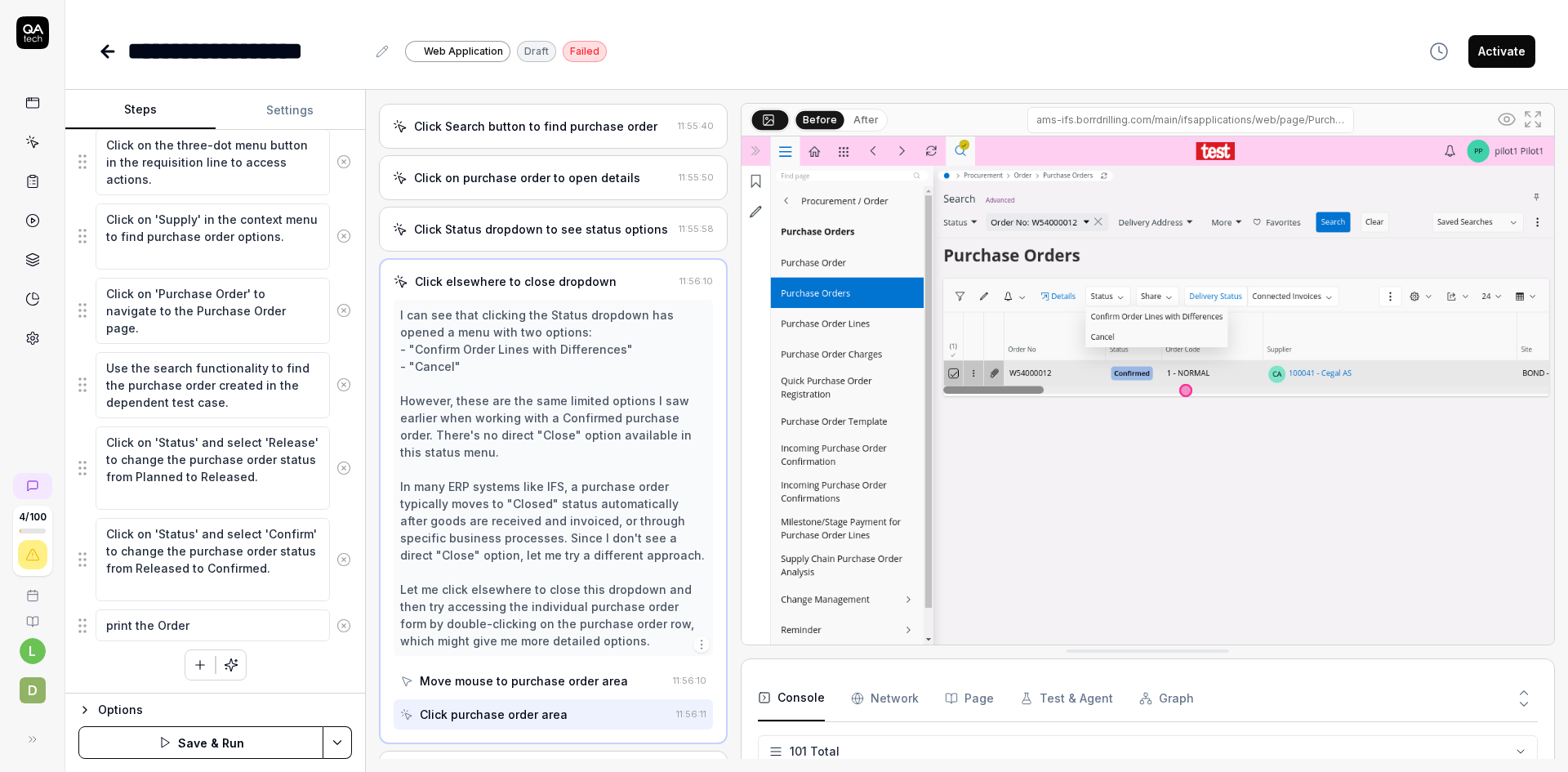
type textarea "*"
type textarea "print the rder"
type textarea "*"
type textarea "print the order"
type textarea "*"
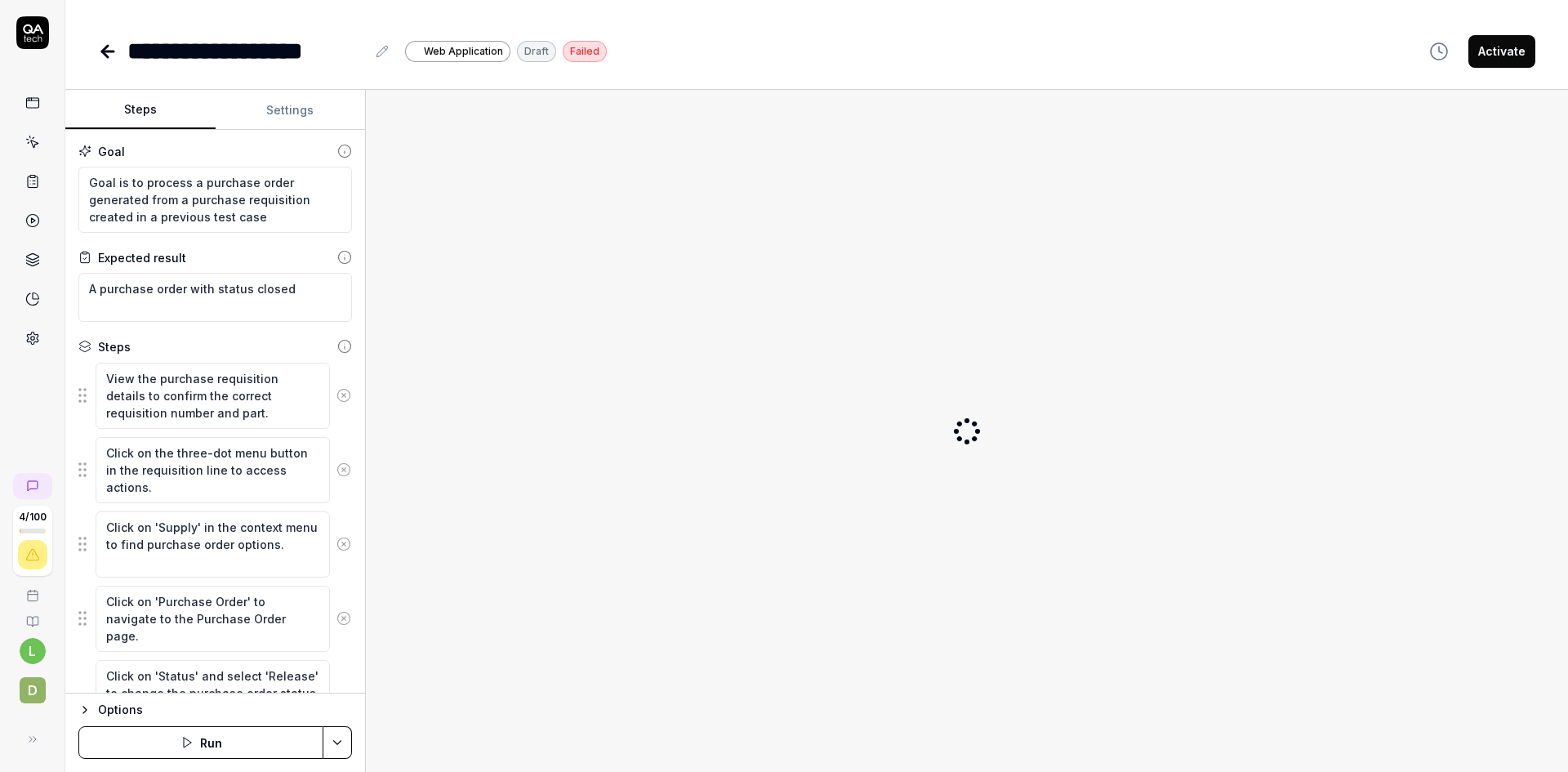
click at [102, 56] on icon at bounding box center [107, 51] width 20 height 20
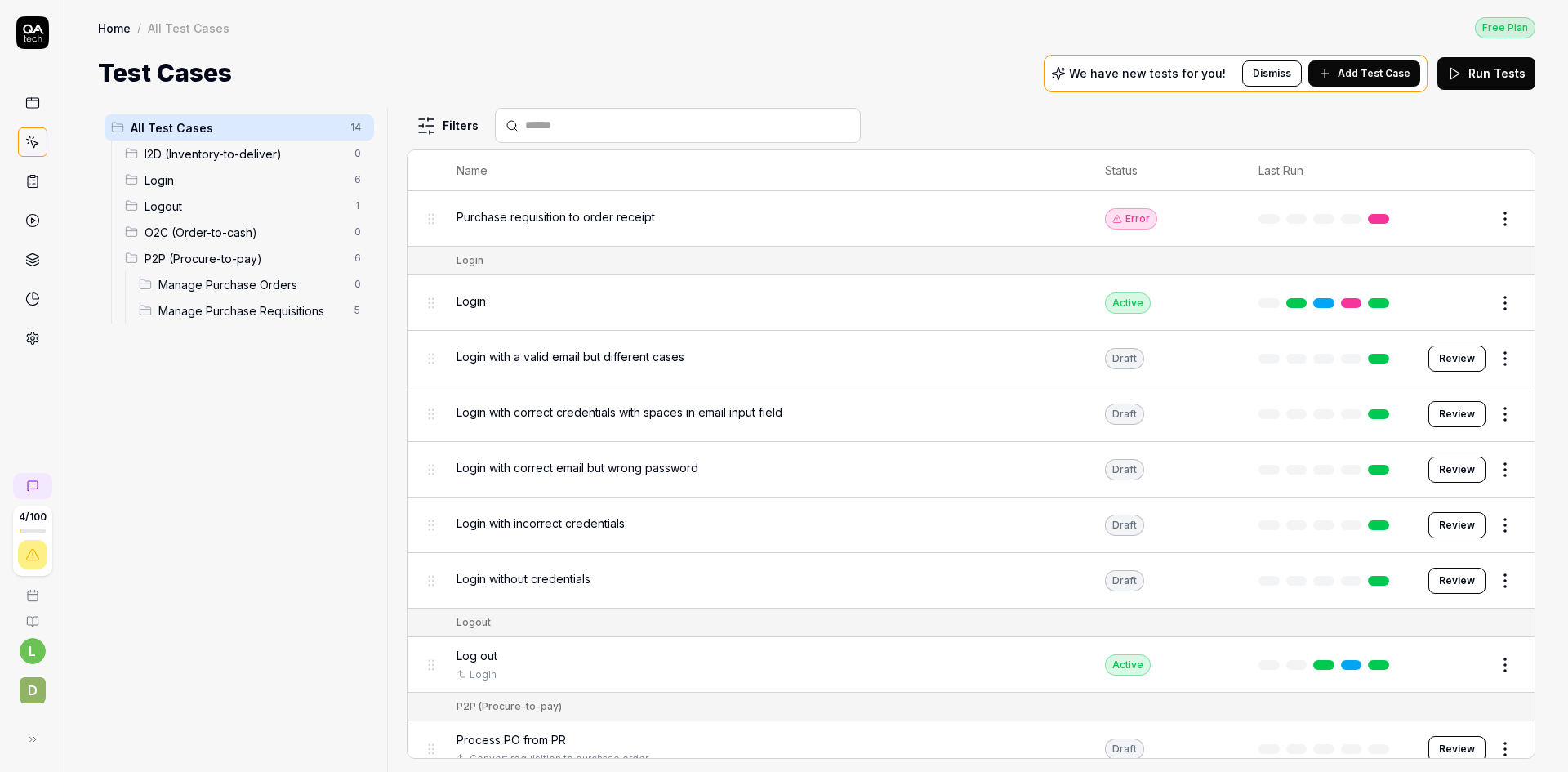
click at [262, 308] on span "Manage Purchase Requisitions" at bounding box center [251, 310] width 186 height 17
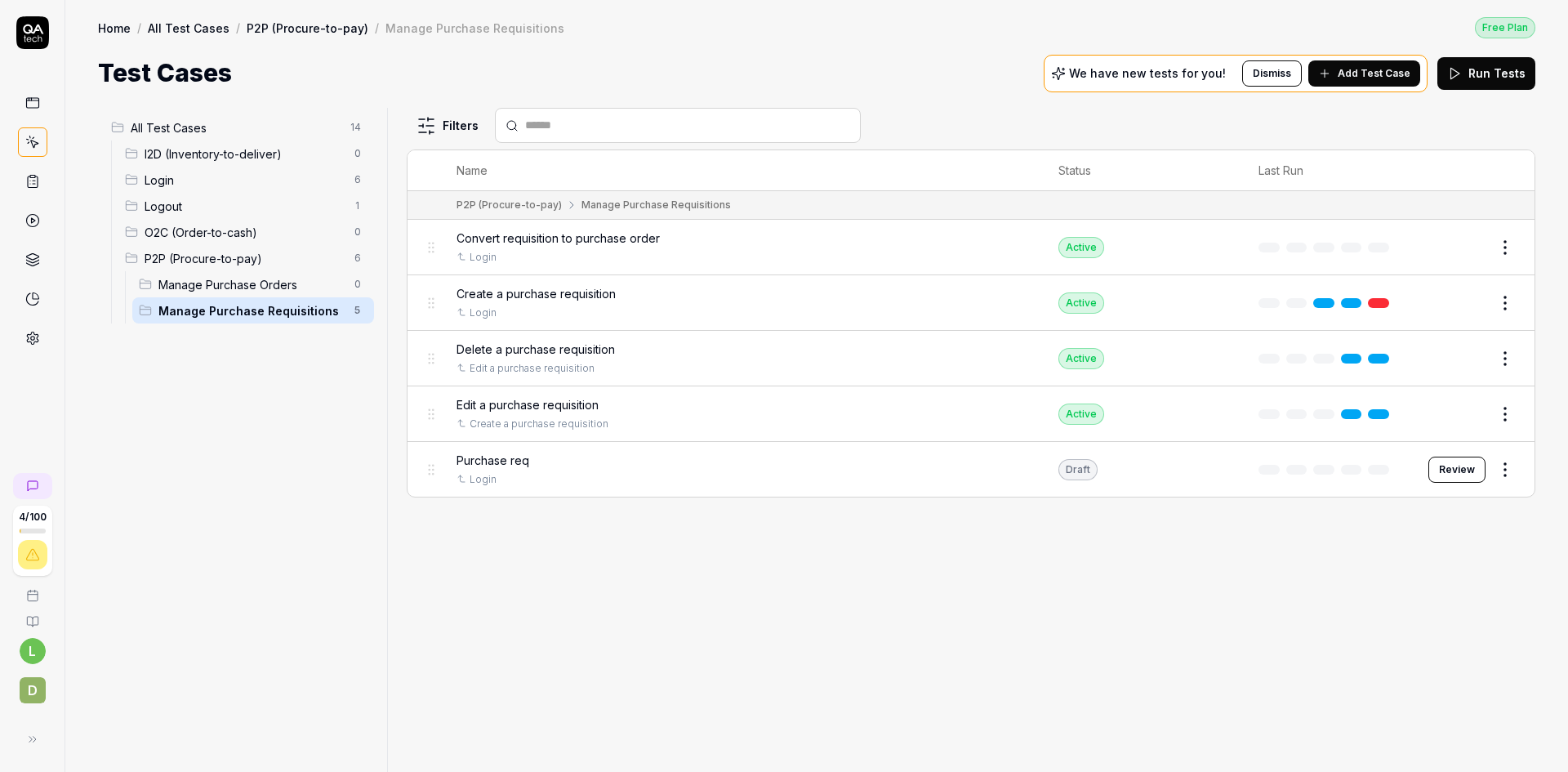
click at [234, 126] on span "All Test Cases" at bounding box center [235, 128] width 210 height 17
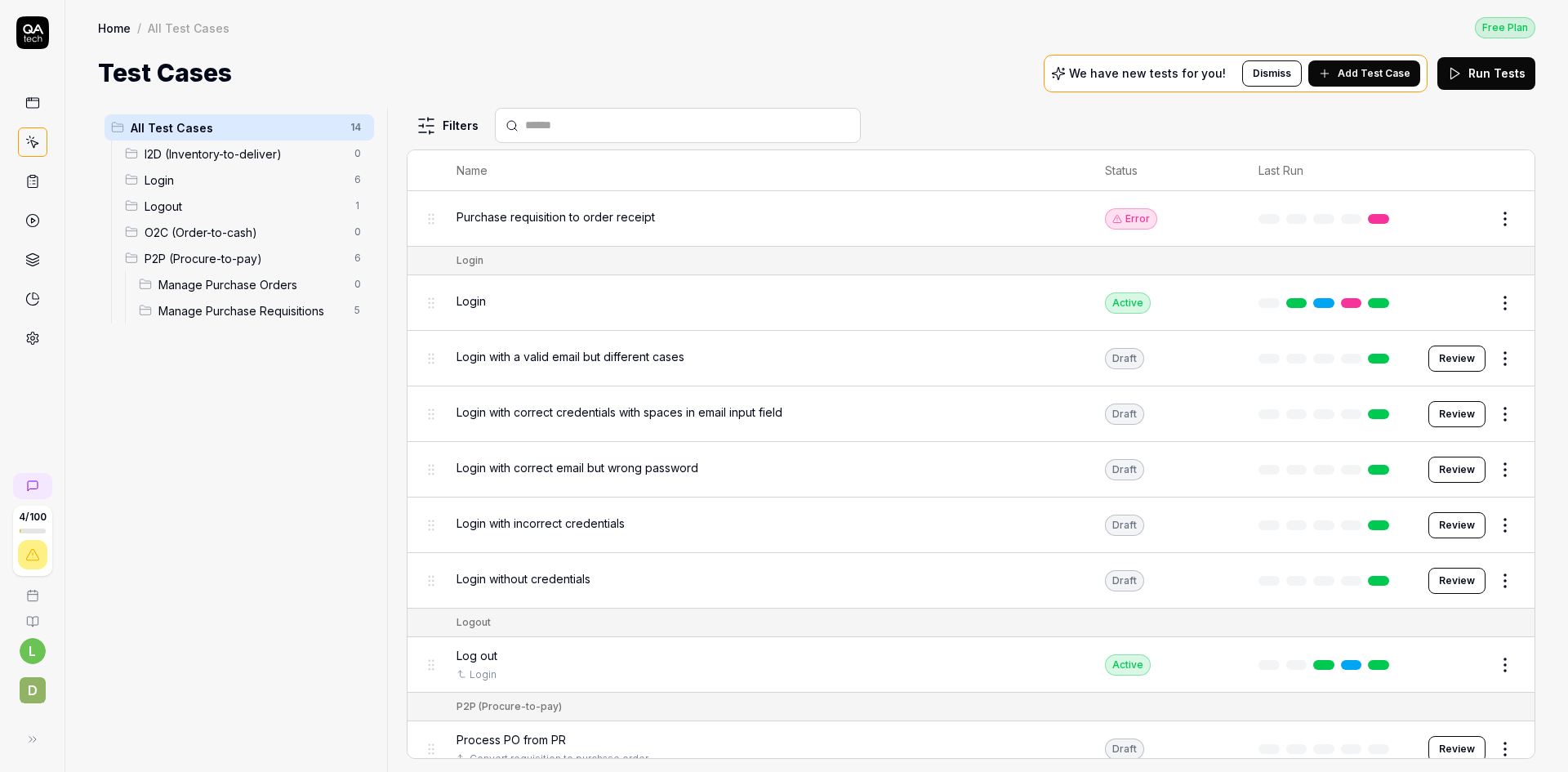
click at [721, 214] on div "Purchase requisition to order receipt" at bounding box center [764, 217] width 615 height 17
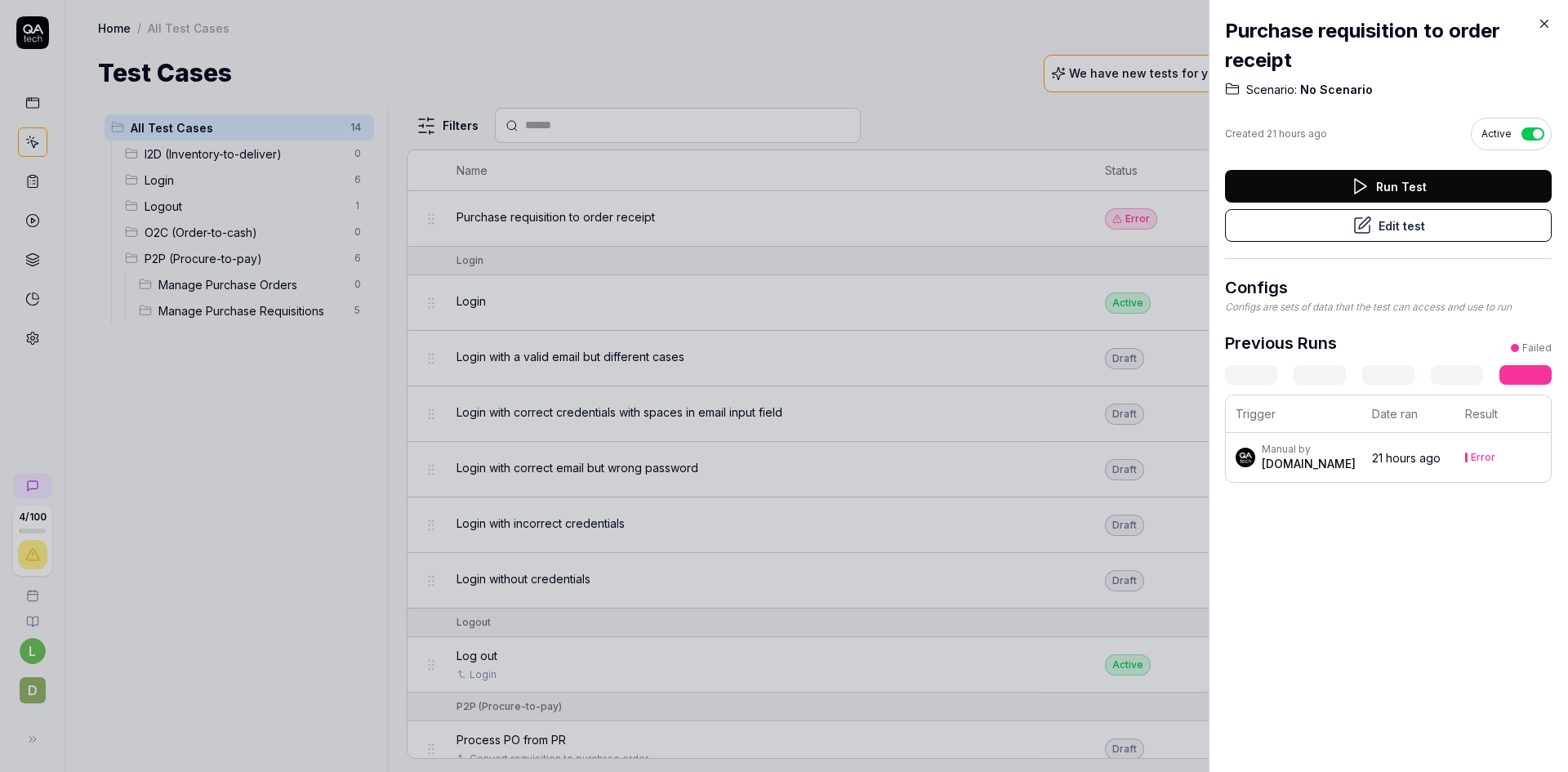
click at [1544, 23] on icon at bounding box center [1545, 24] width 7 height 7
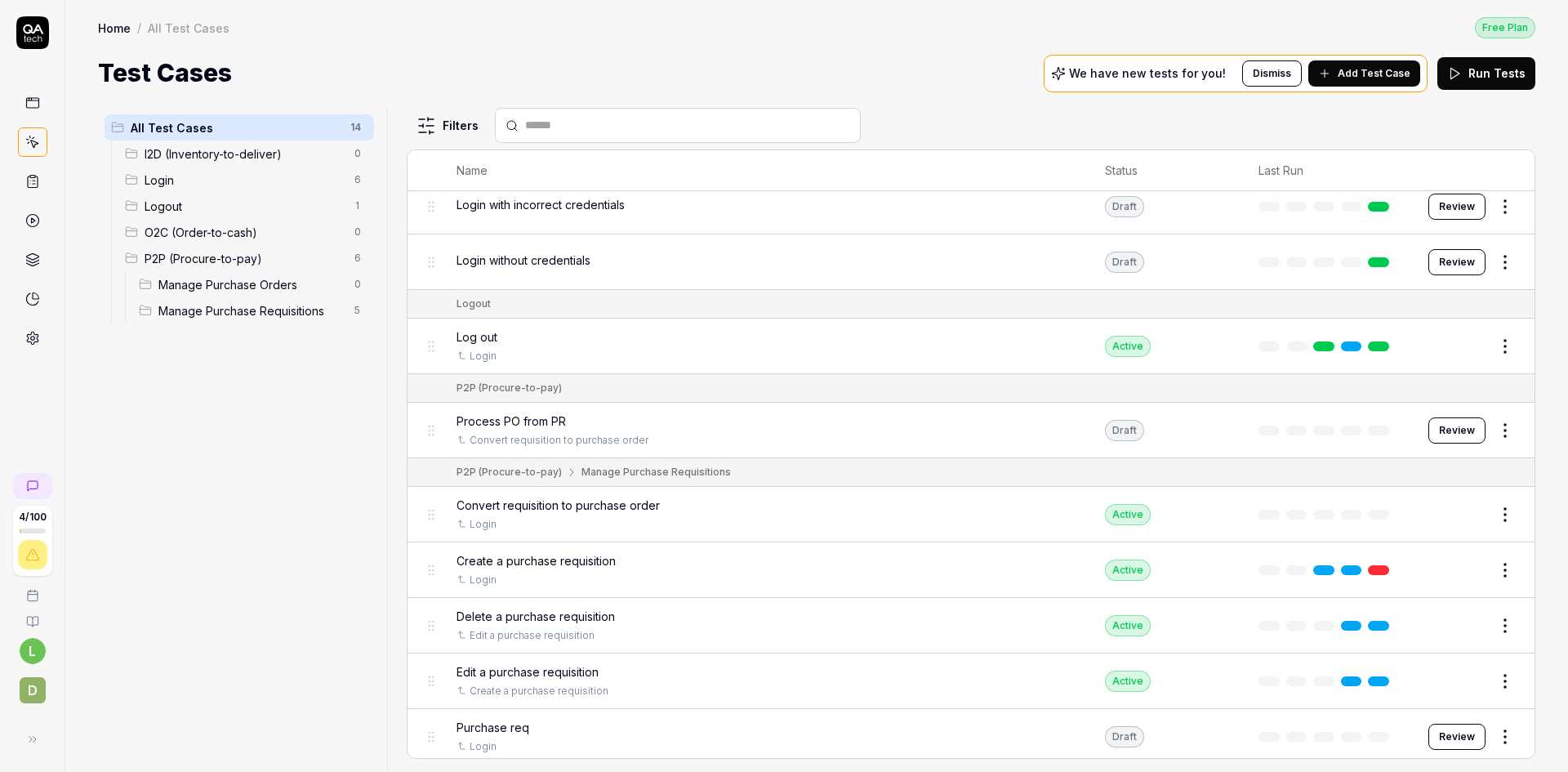
scroll to position [324, 0]
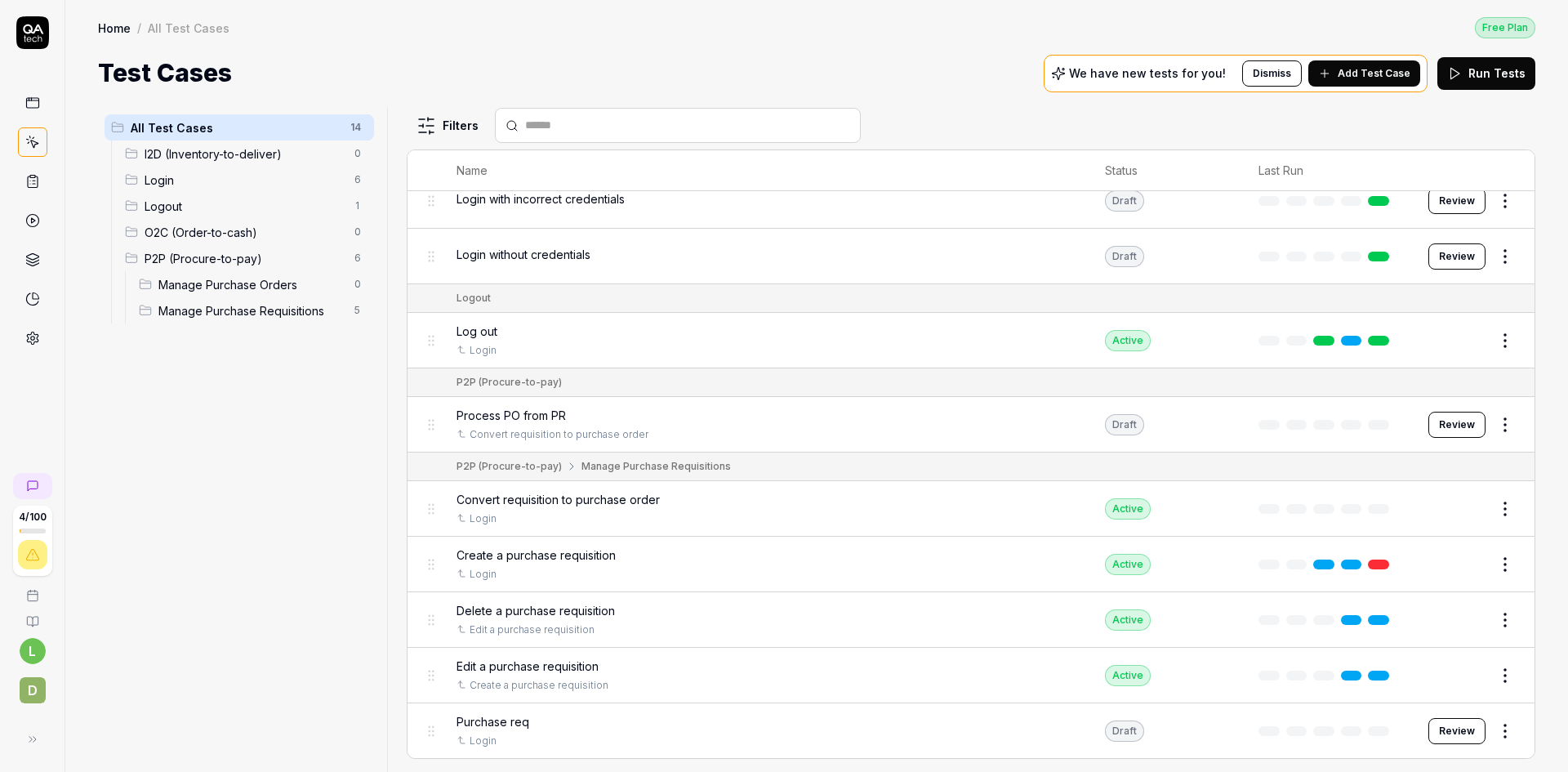
click at [606, 557] on span "Create a purchase requisition" at bounding box center [535, 555] width 159 height 17
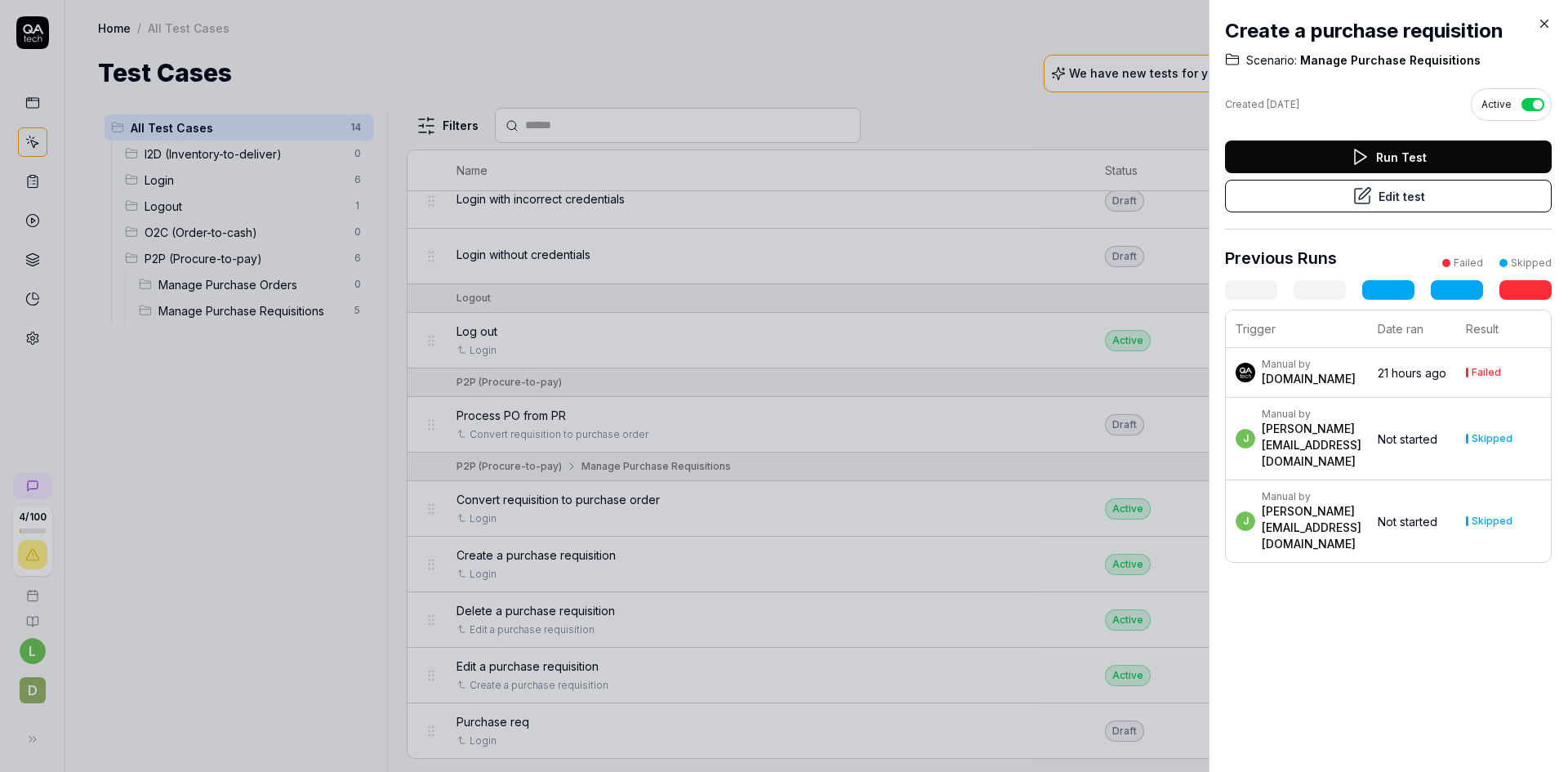
click at [1543, 22] on icon at bounding box center [1545, 24] width 7 height 7
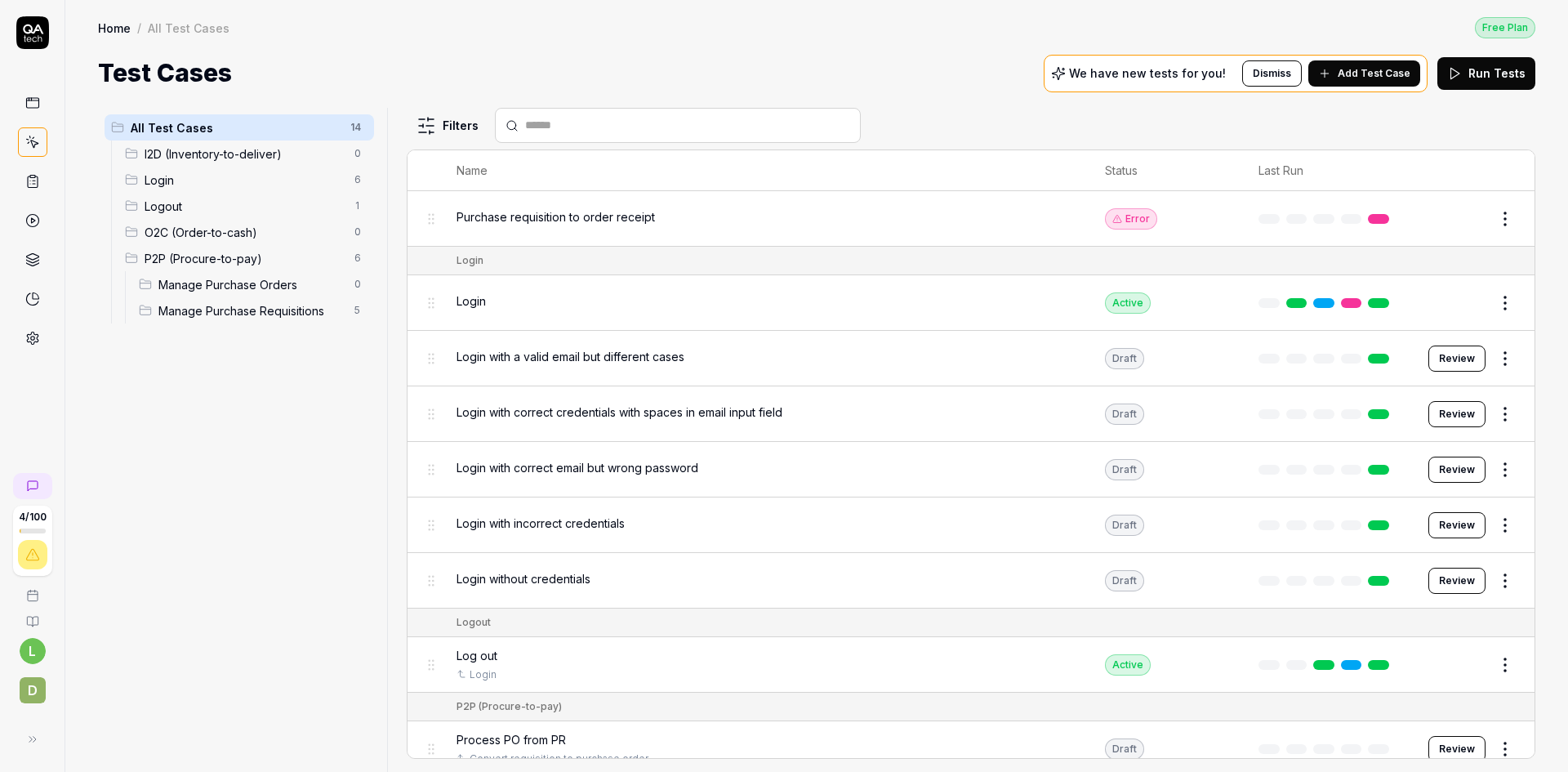
click at [719, 213] on div "Purchase requisition to order receipt" at bounding box center [764, 217] width 615 height 17
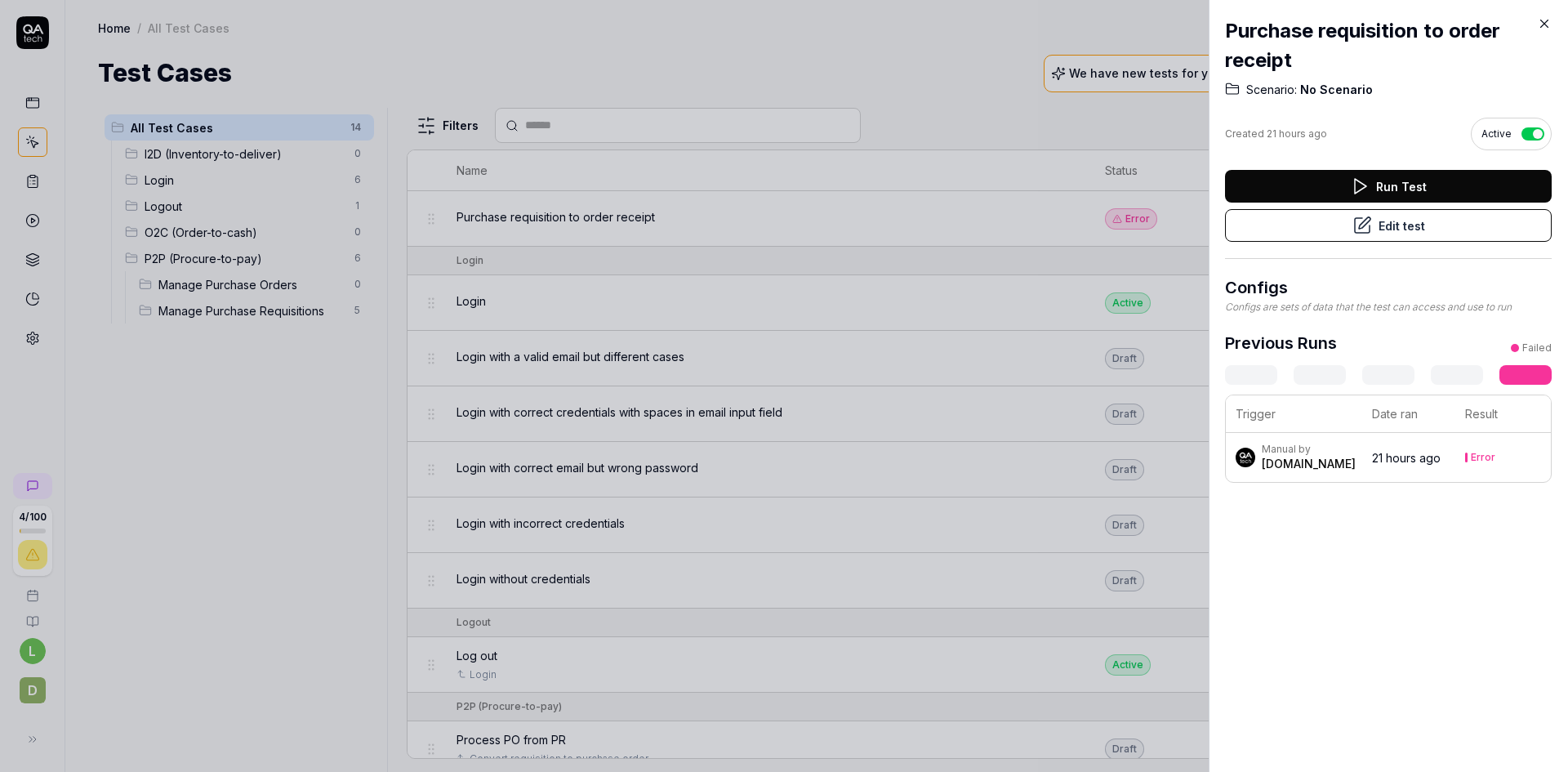
click at [1407, 223] on button "Edit test" at bounding box center [1388, 225] width 327 height 33
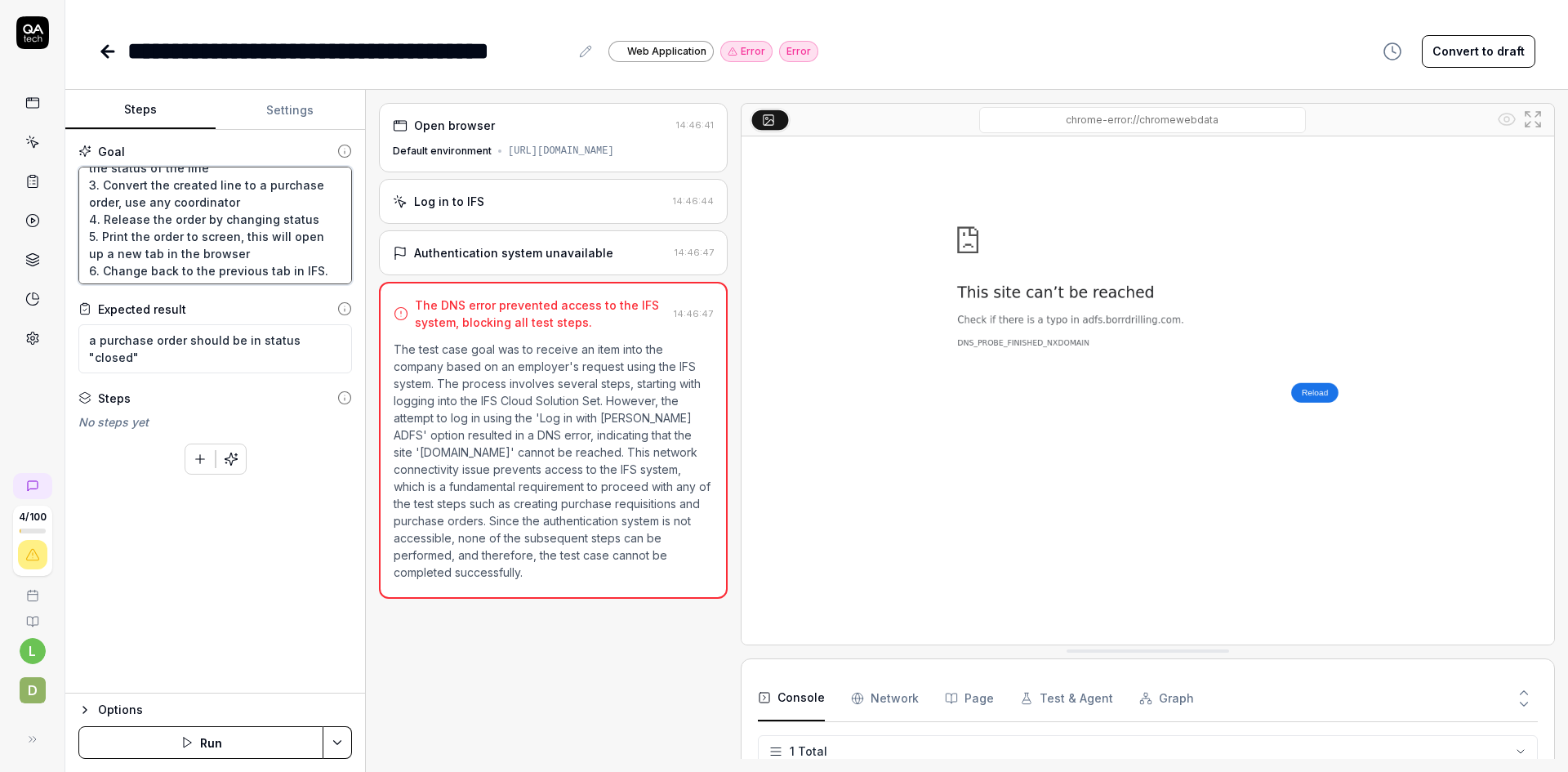
scroll to position [159, 0]
type textarea "*"
